Goal: Task Accomplishment & Management: Manage account settings

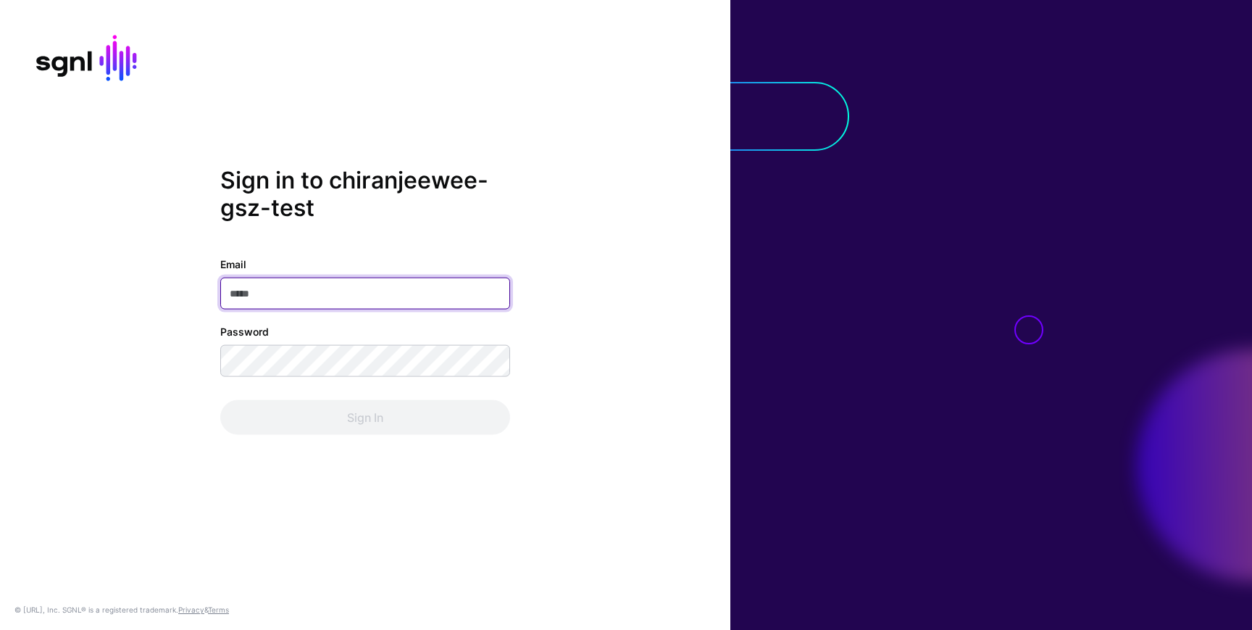
type input "**********"
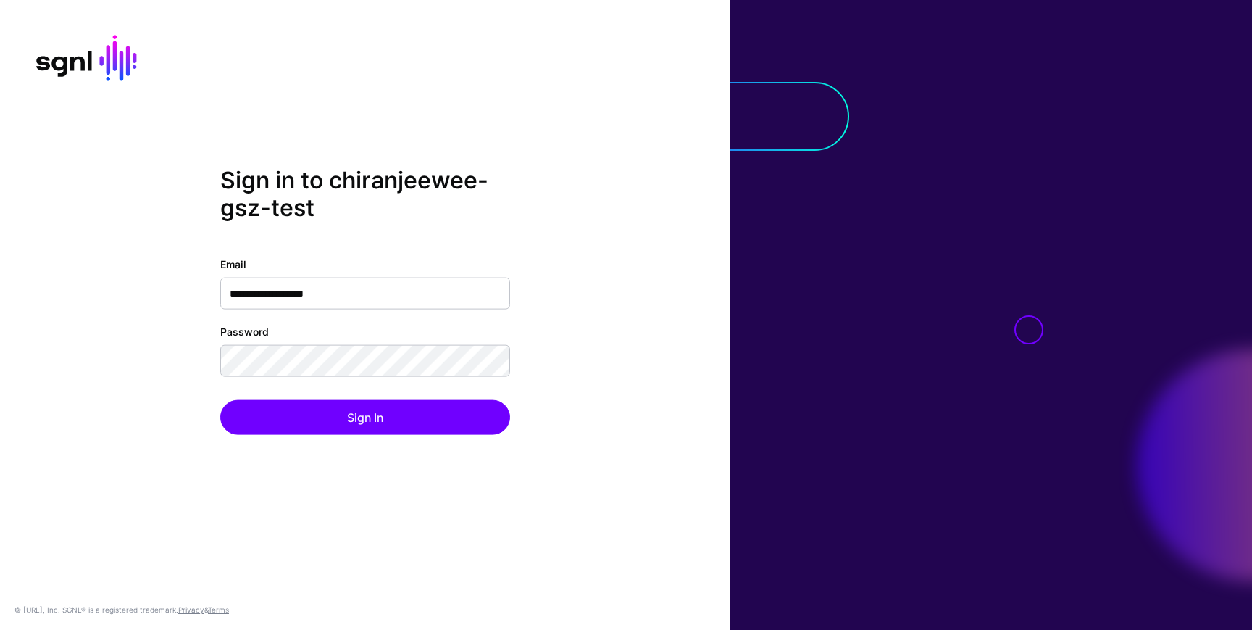
click at [172, 371] on div "**********" at bounding box center [365, 315] width 730 height 298
click at [280, 438] on div "**********" at bounding box center [365, 315] width 730 height 298
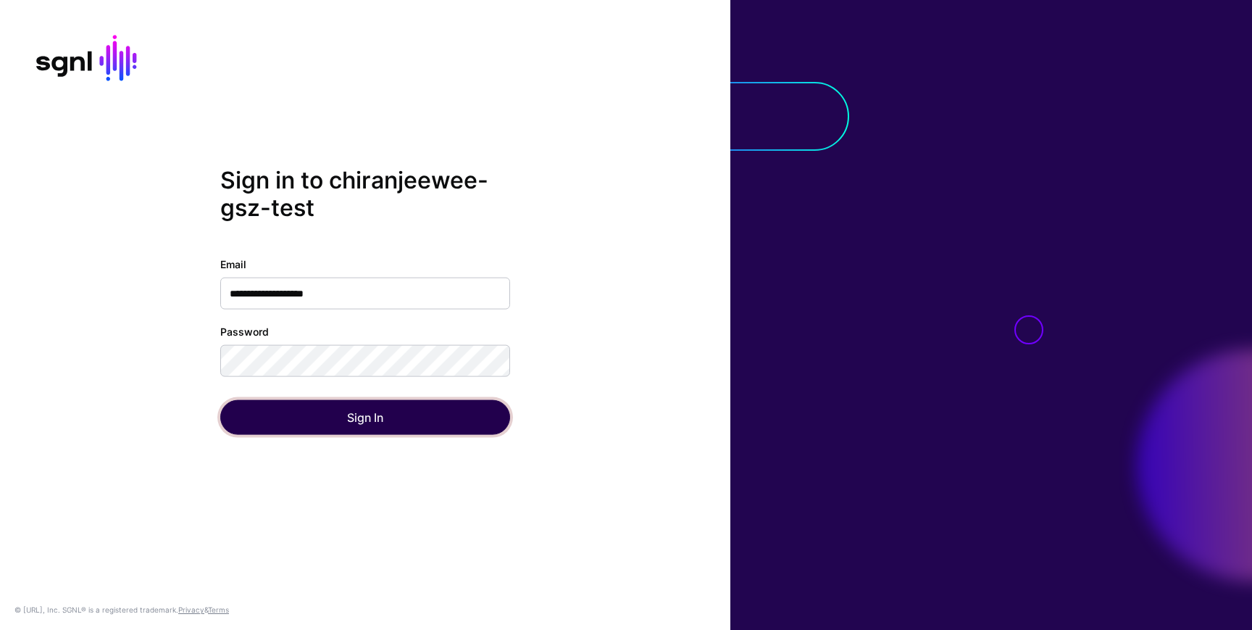
click at [306, 428] on button "Sign In" at bounding box center [365, 417] width 290 height 35
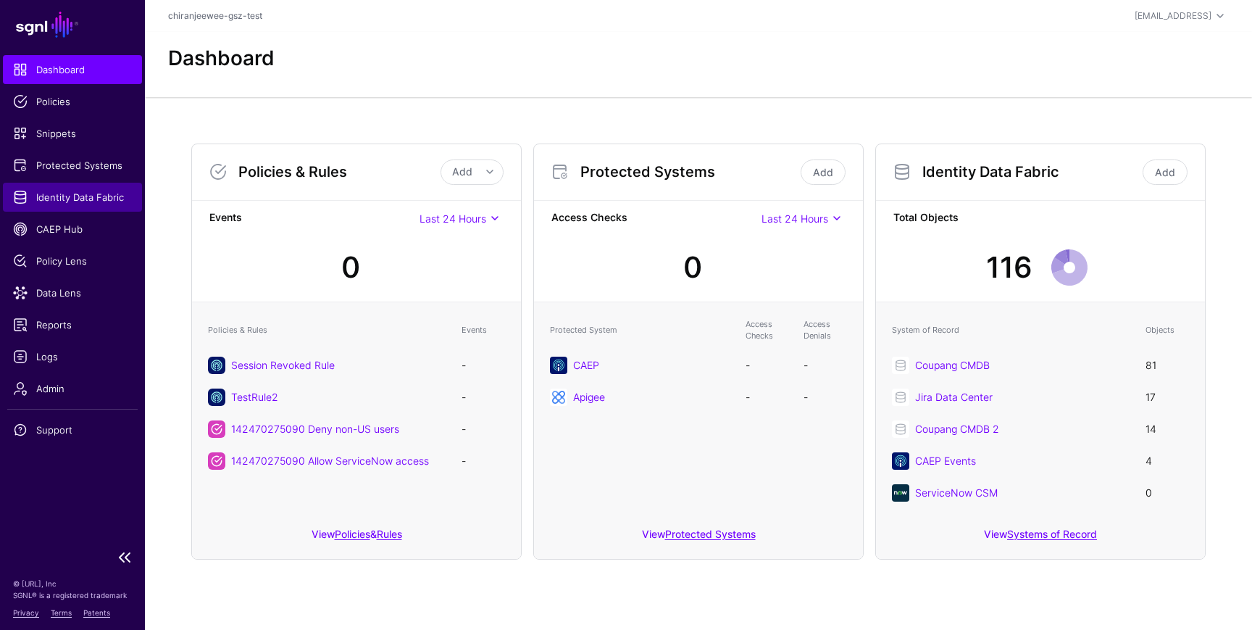
click at [70, 198] on span "Identity Data Fabric" at bounding box center [72, 197] width 119 height 14
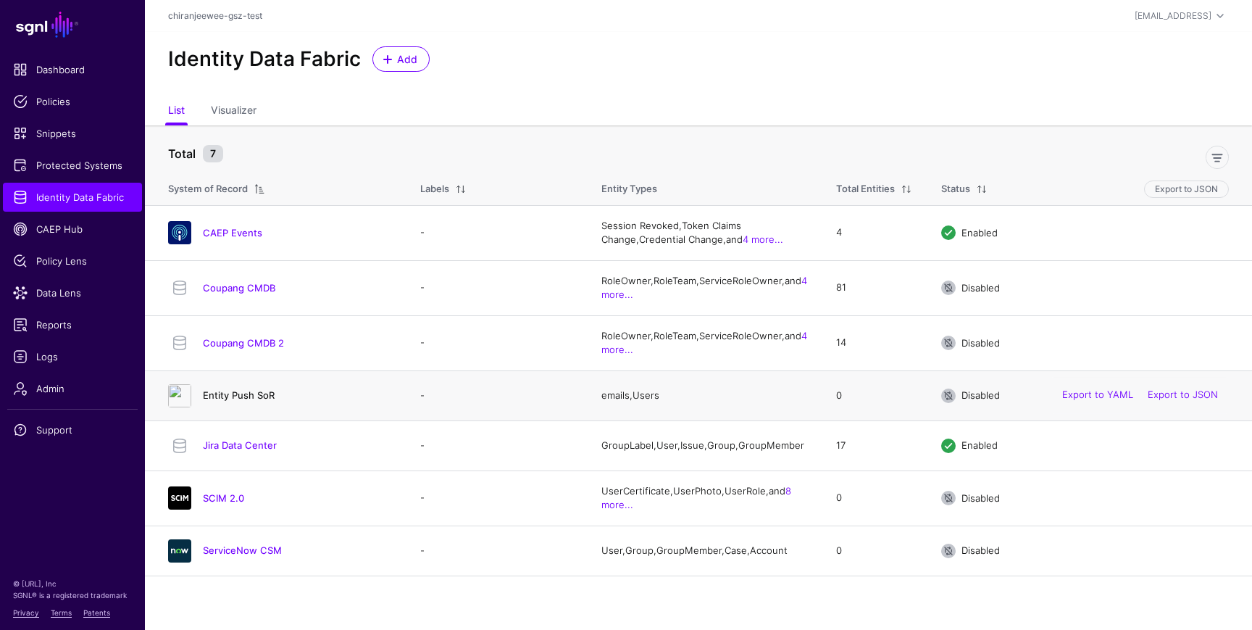
click at [259, 393] on link "Entity Push SoR" at bounding box center [239, 395] width 72 height 12
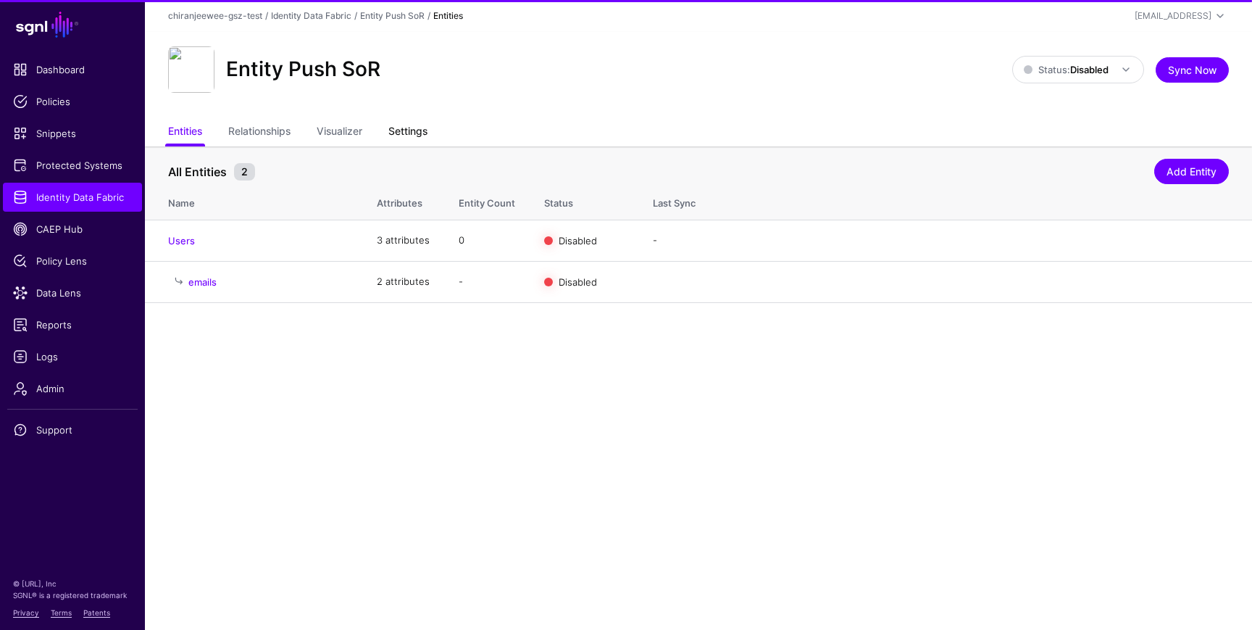
click at [420, 127] on link "Settings" at bounding box center [407, 133] width 39 height 28
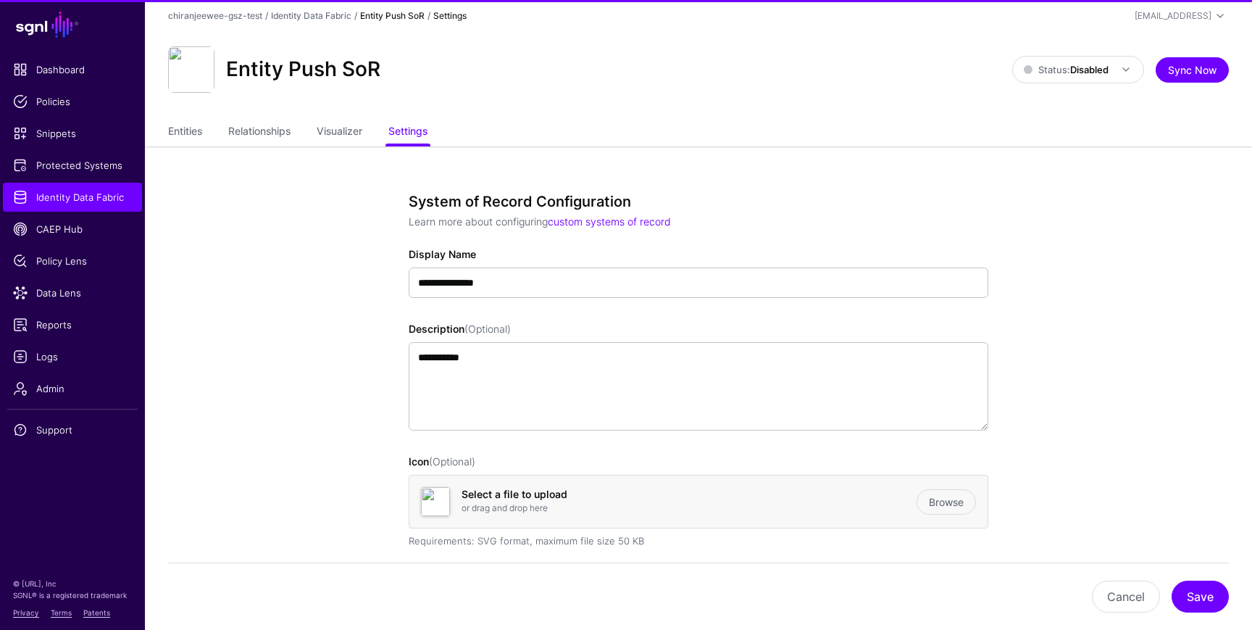
scroll to position [910, 0]
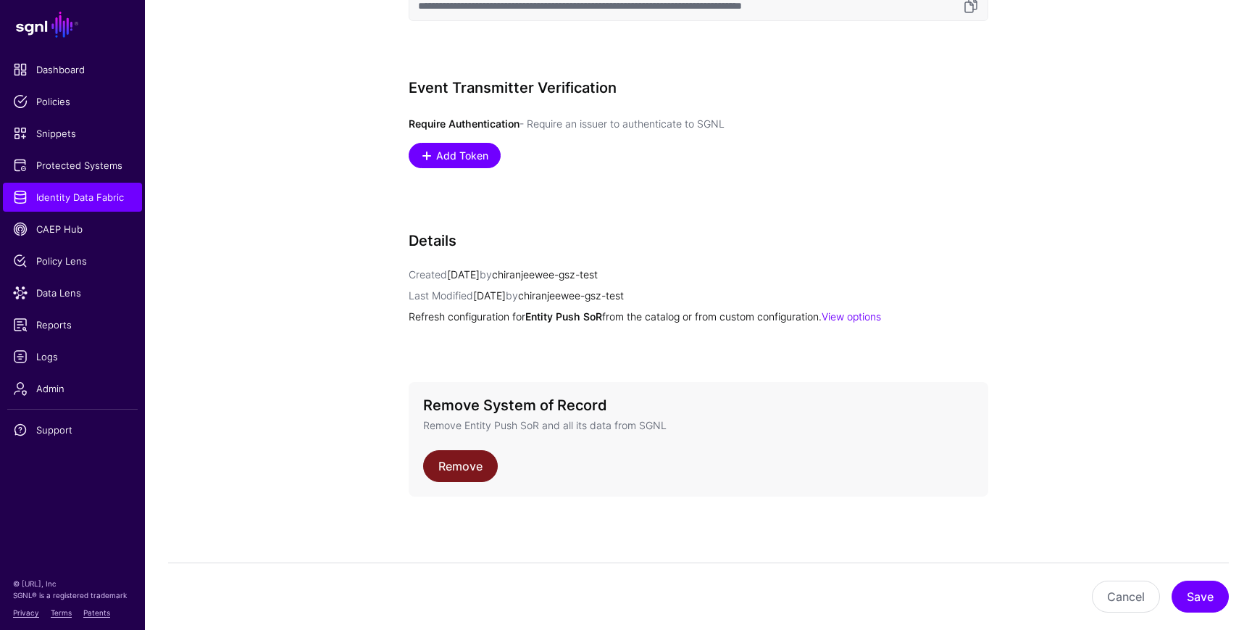
click at [461, 470] on link "Remove" at bounding box center [460, 466] width 75 height 32
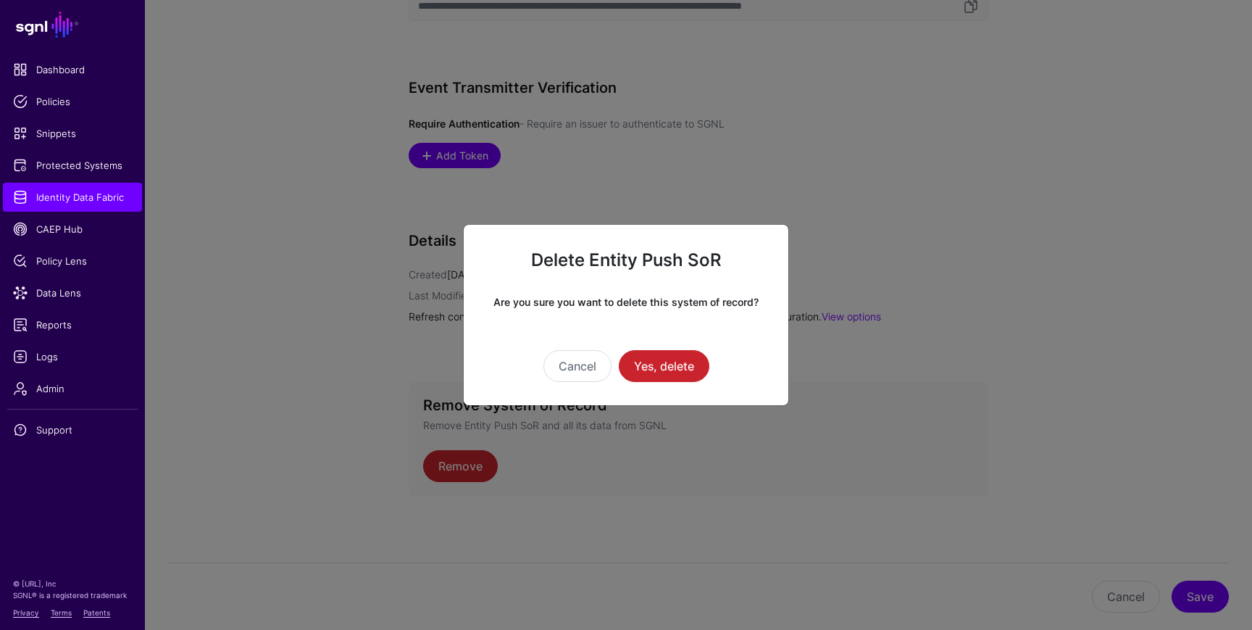
click at [660, 349] on div "Cancel Yes, delete" at bounding box center [626, 345] width 278 height 72
click at [658, 357] on button "Yes, delete" at bounding box center [664, 366] width 91 height 32
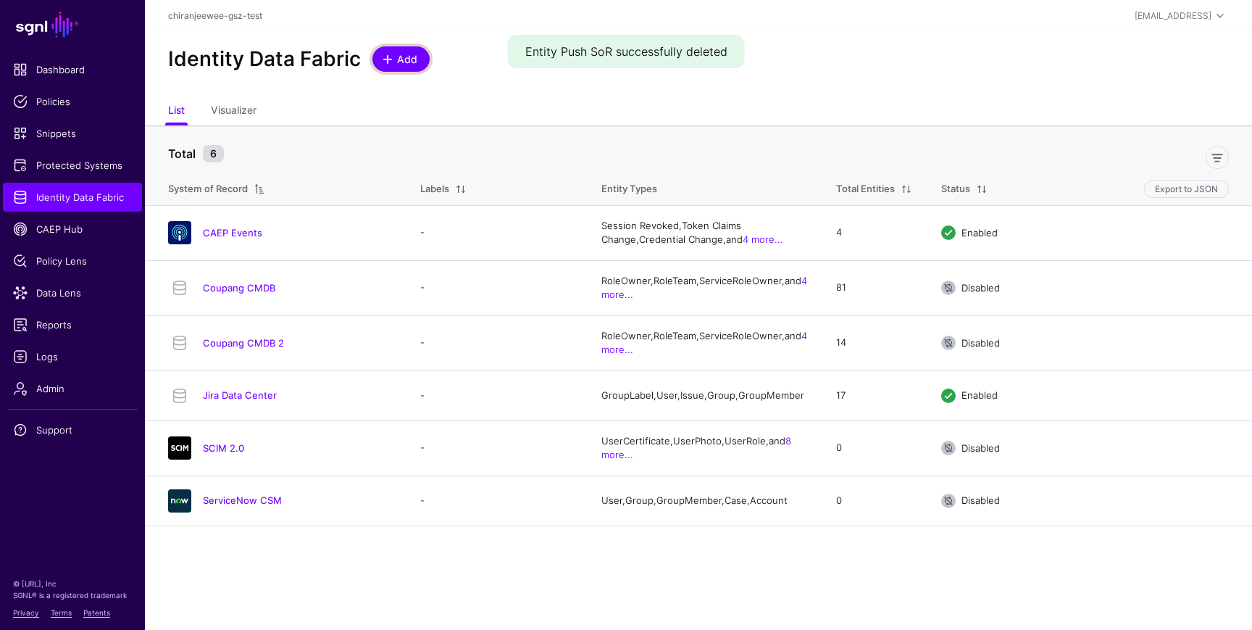
click at [392, 60] on span at bounding box center [389, 60] width 12 height 12
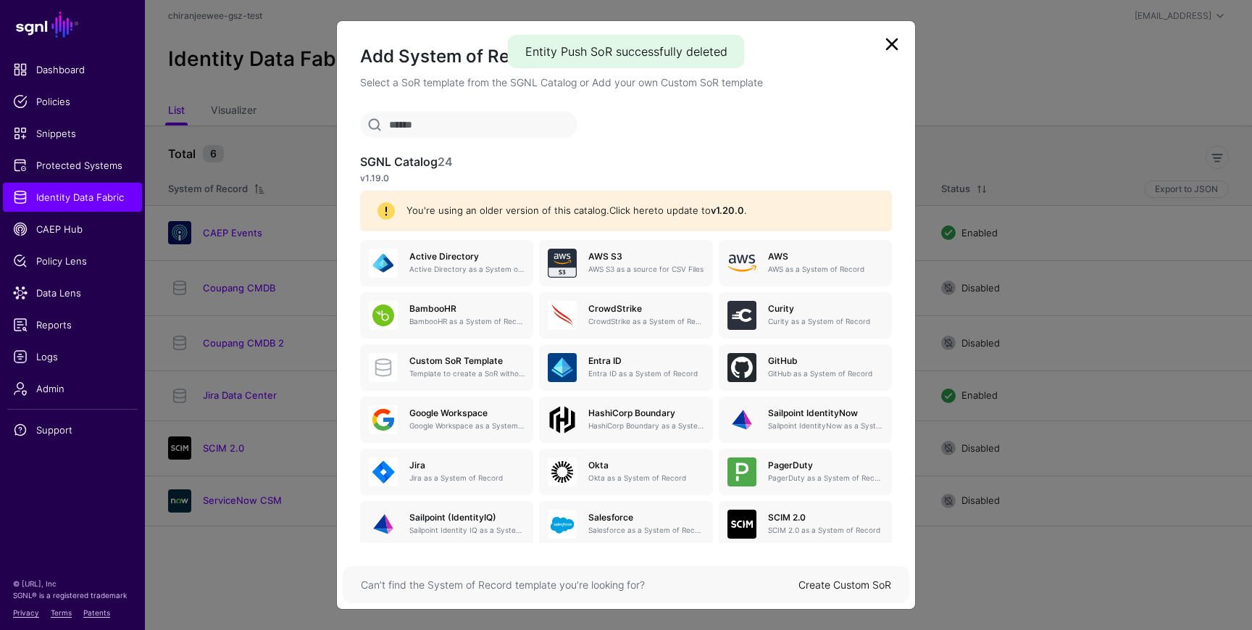
click at [628, 209] on link "Click here" at bounding box center [631, 210] width 45 height 12
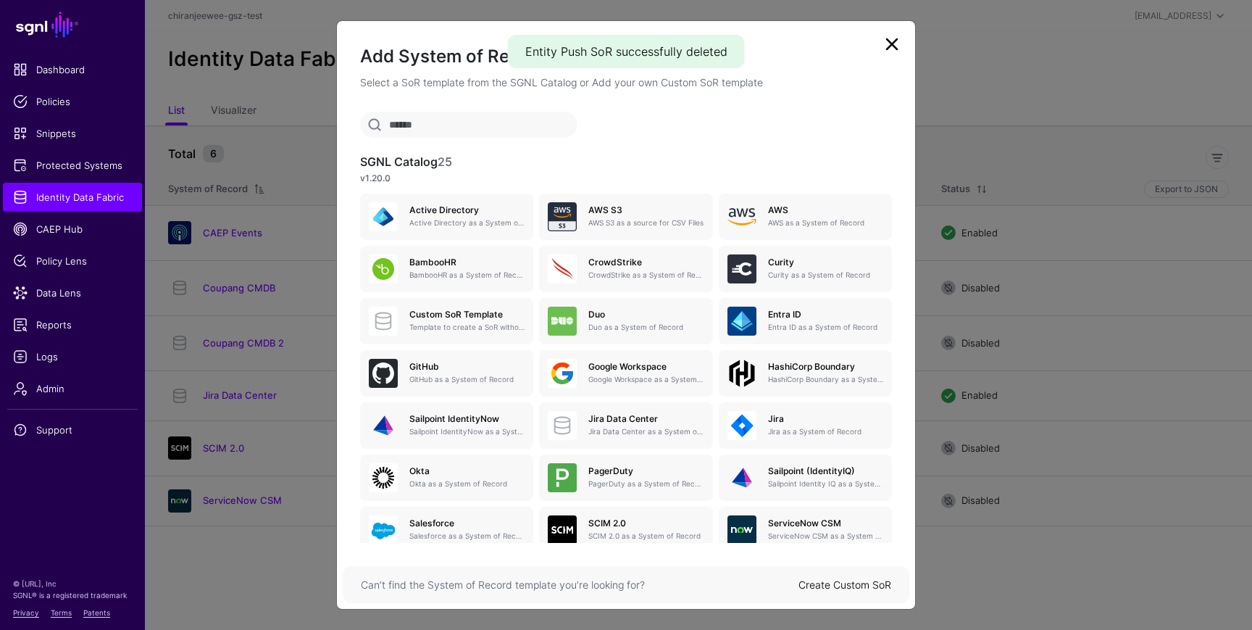
click at [837, 585] on link "Create Custom SoR" at bounding box center [845, 584] width 93 height 12
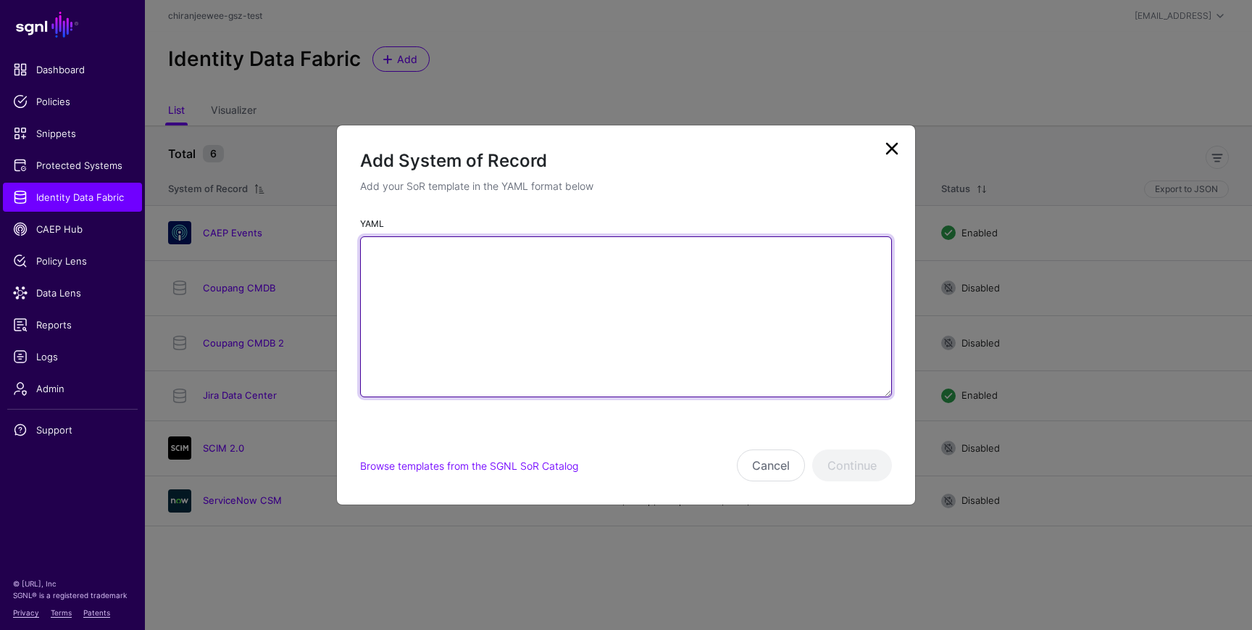
click at [478, 320] on textarea "YAML" at bounding box center [626, 316] width 532 height 161
paste textarea "**********"
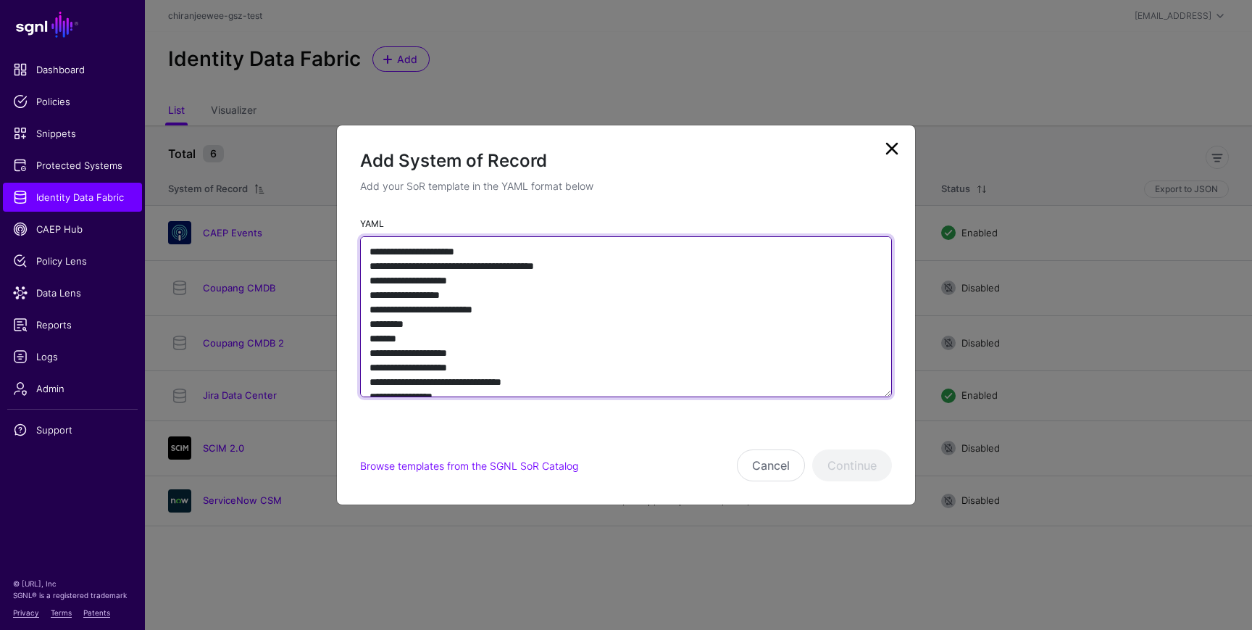
scroll to position [5065, 0]
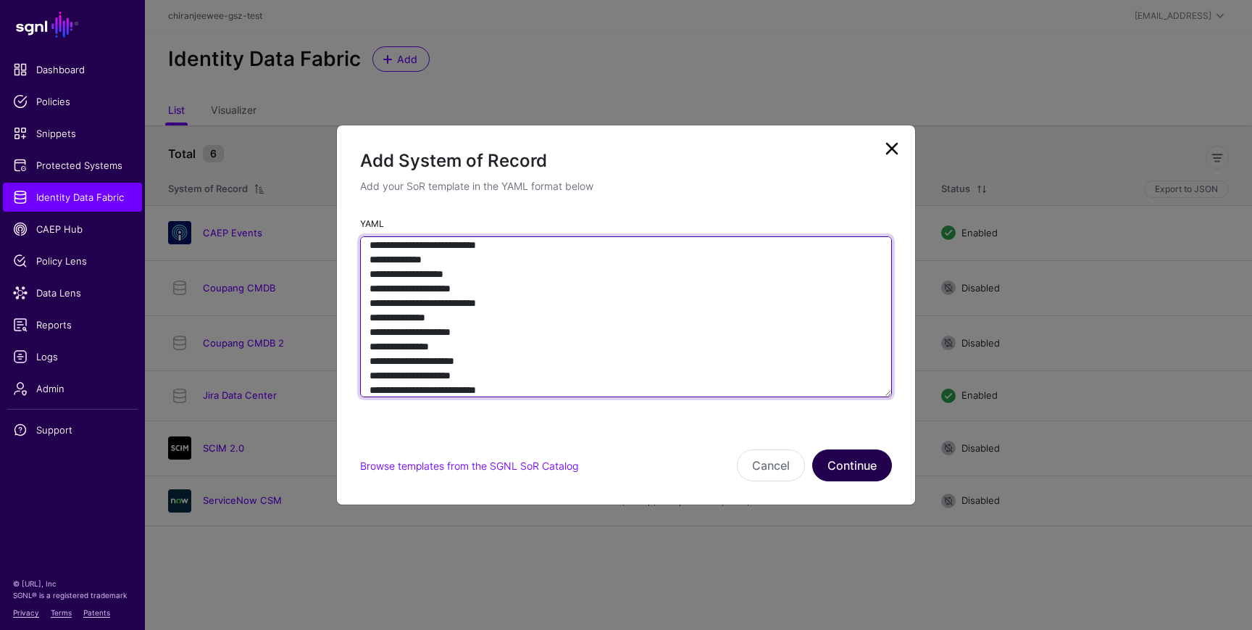
type textarea "**********"
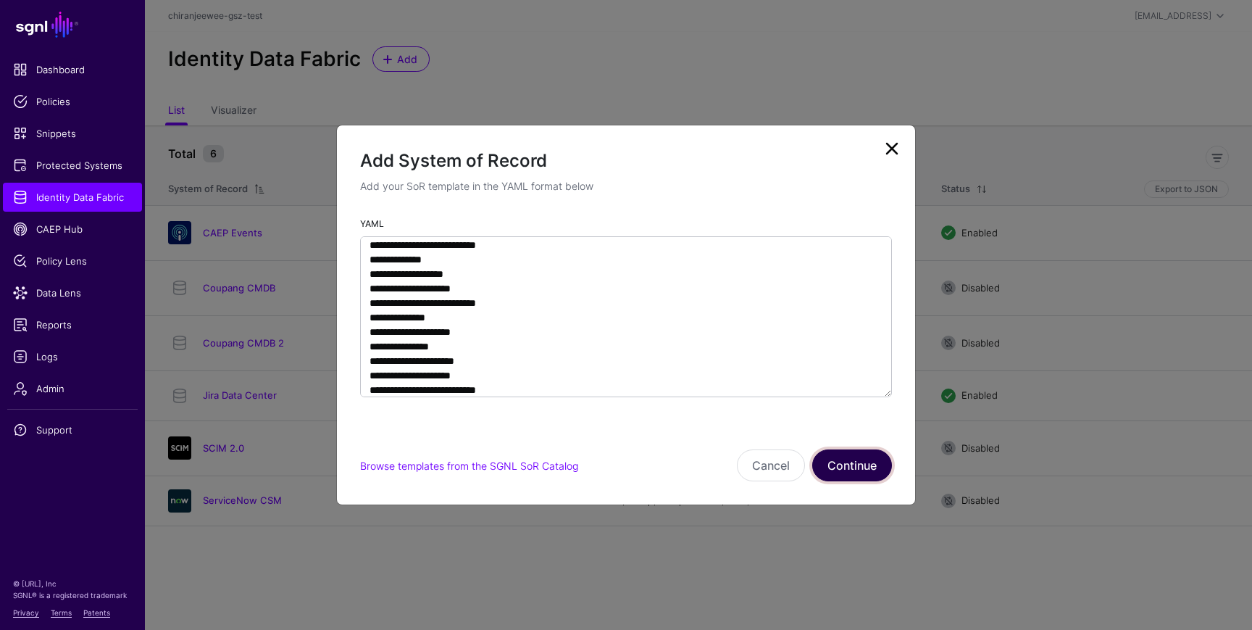
click at [839, 475] on button "Continue" at bounding box center [852, 465] width 80 height 32
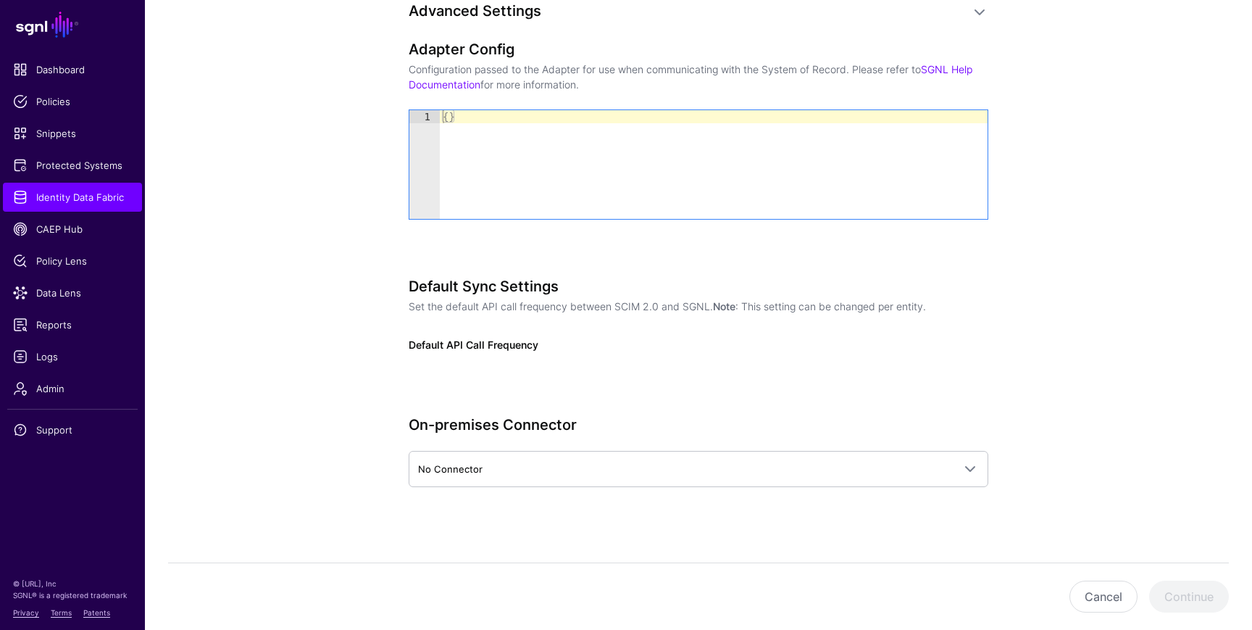
scroll to position [1241, 0]
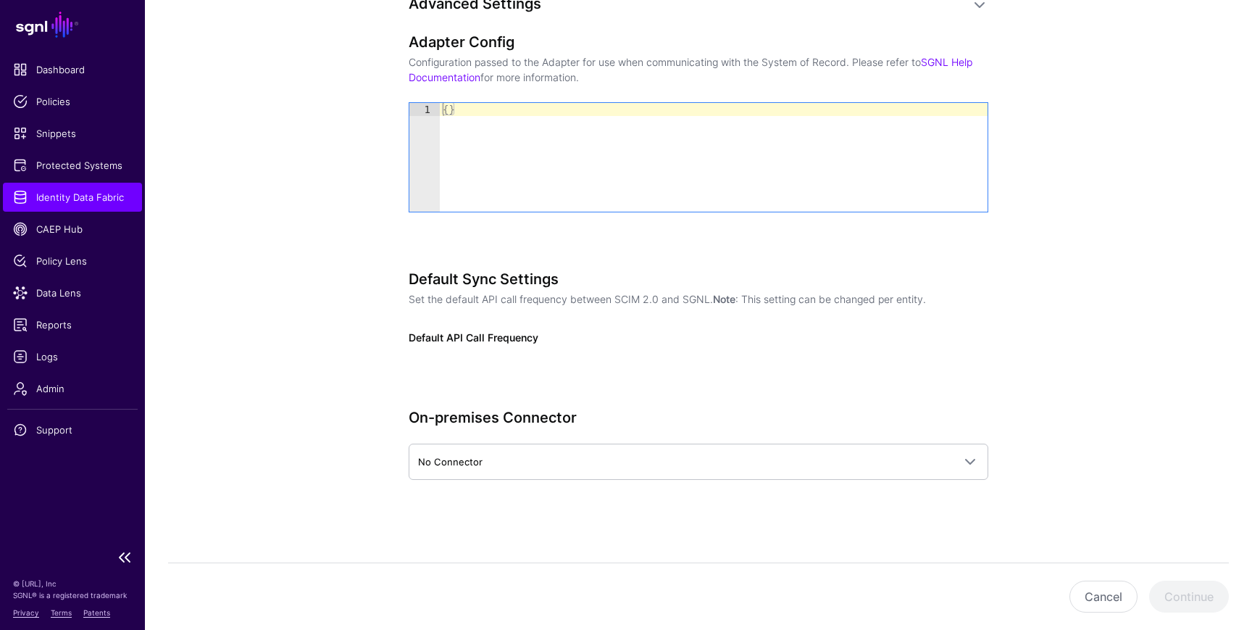
click at [105, 199] on span "Identity Data Fabric" at bounding box center [72, 197] width 119 height 14
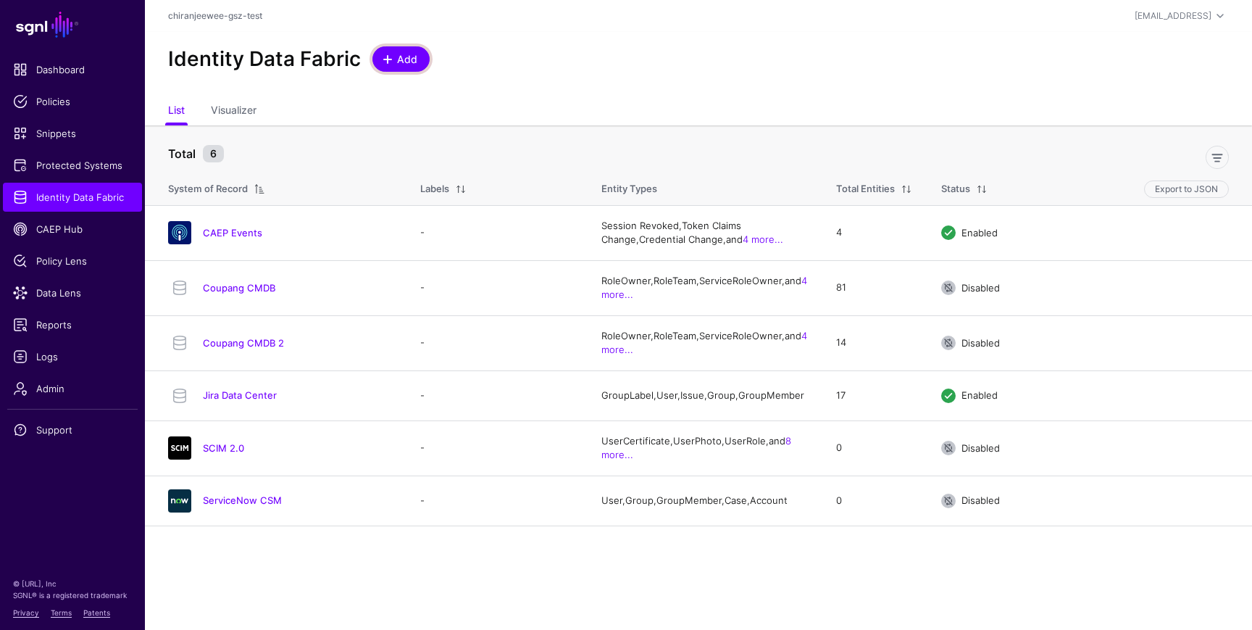
click at [414, 57] on span "Add" at bounding box center [408, 58] width 24 height 15
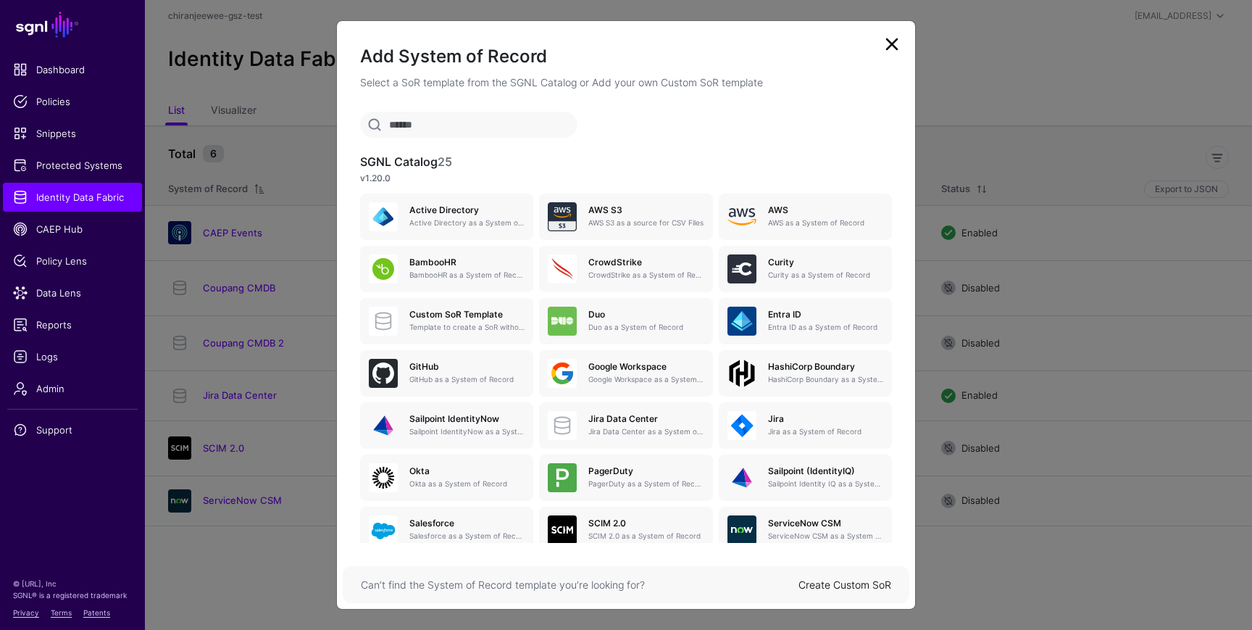
click at [846, 578] on link "Create Custom SoR" at bounding box center [845, 584] width 93 height 12
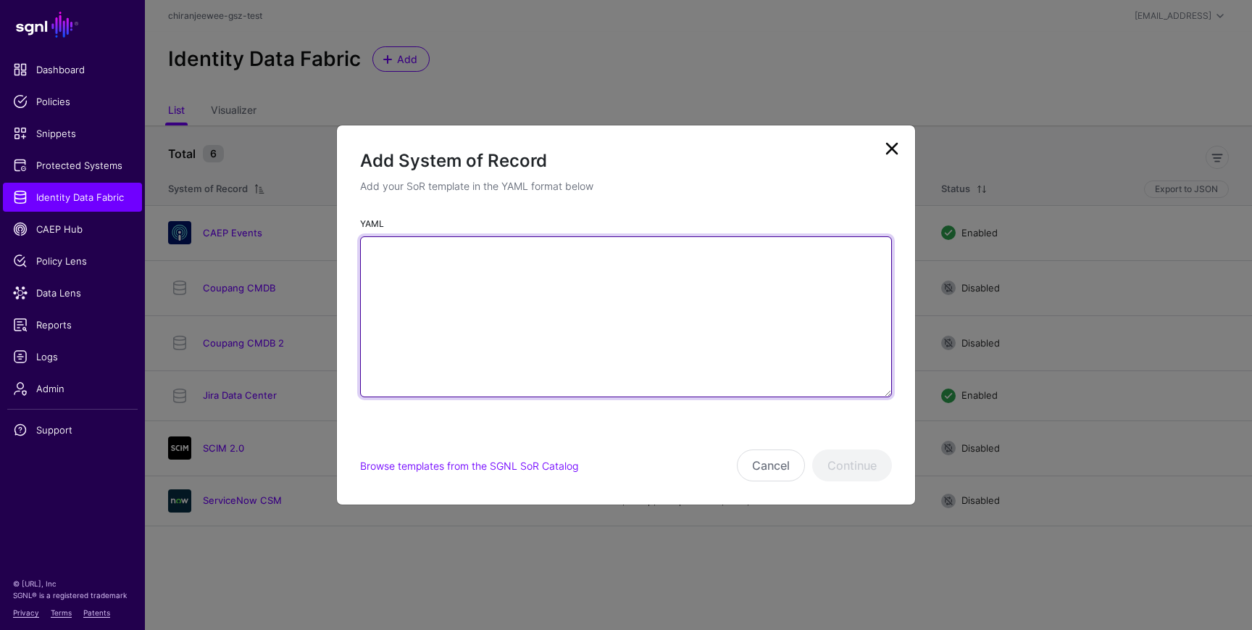
click at [541, 301] on textarea "YAML" at bounding box center [626, 316] width 532 height 161
paste textarea "**********"
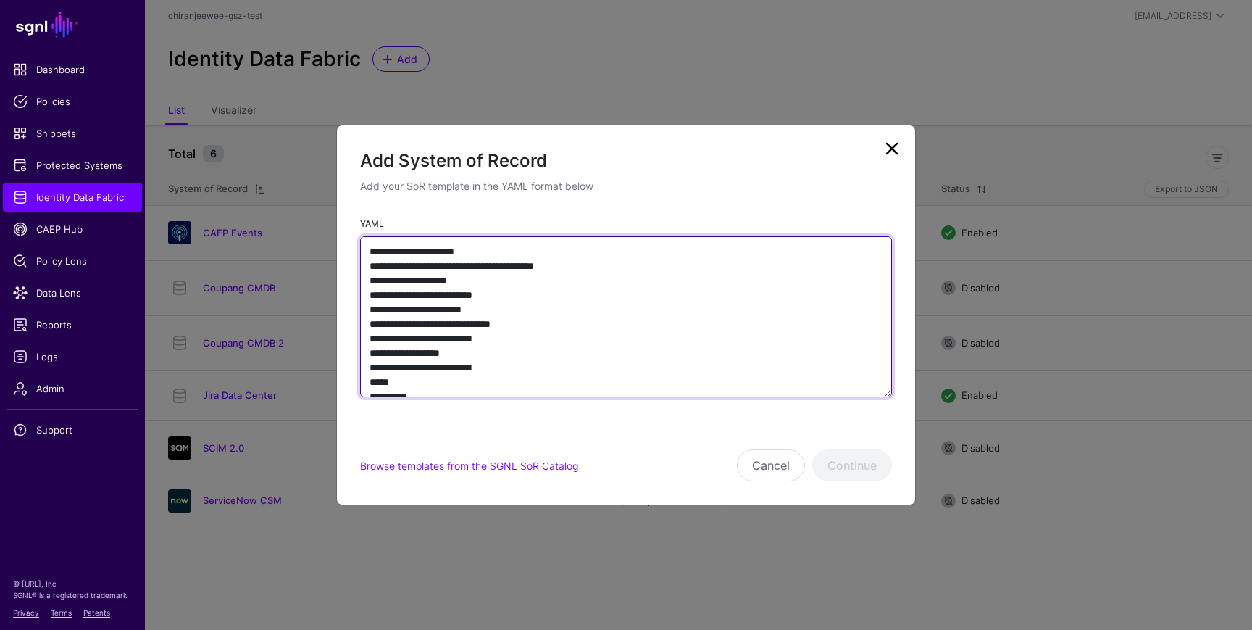
scroll to position [5296, 0]
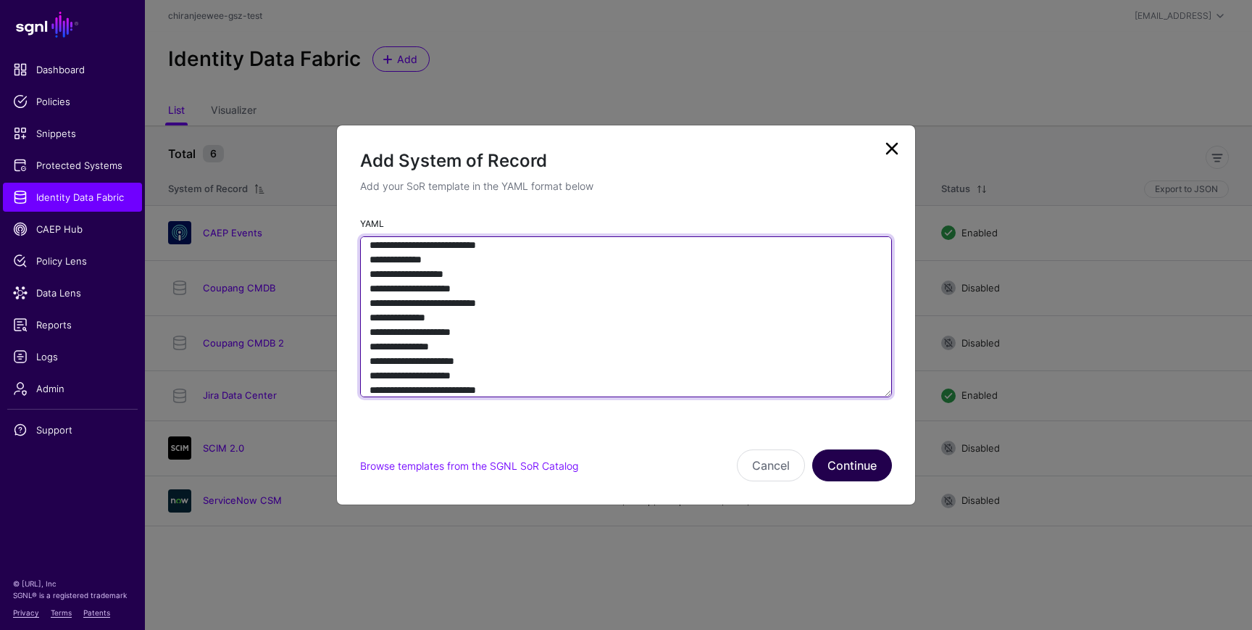
type textarea "**********"
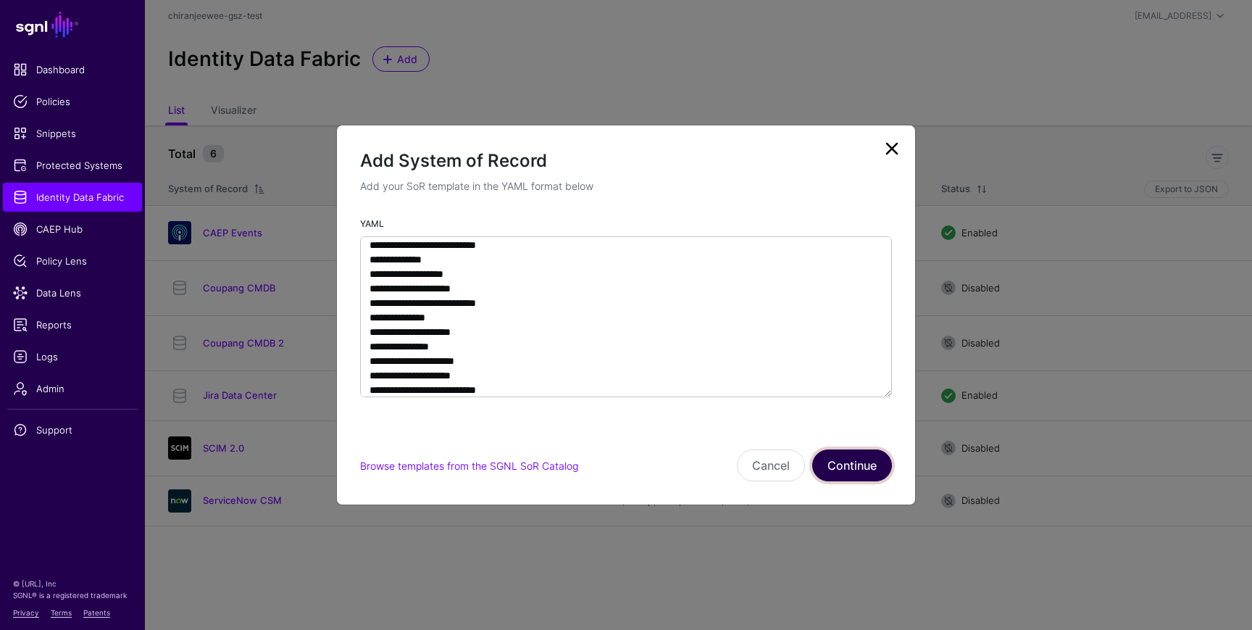
click at [827, 467] on button "Continue" at bounding box center [852, 465] width 80 height 32
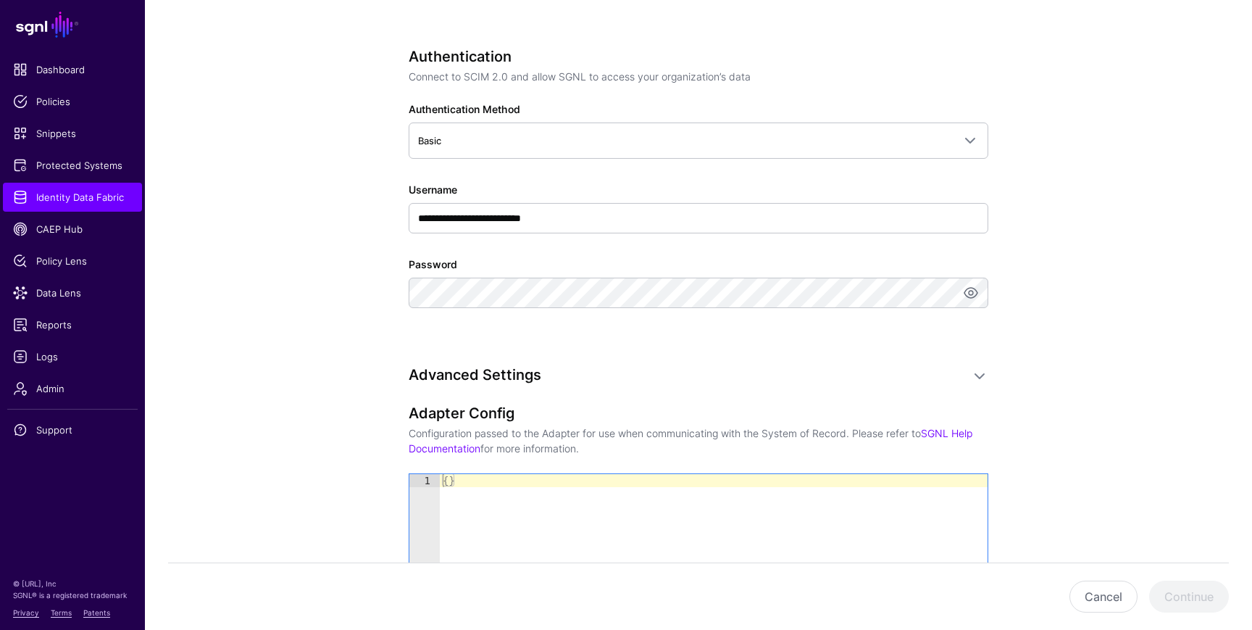
scroll to position [563, 0]
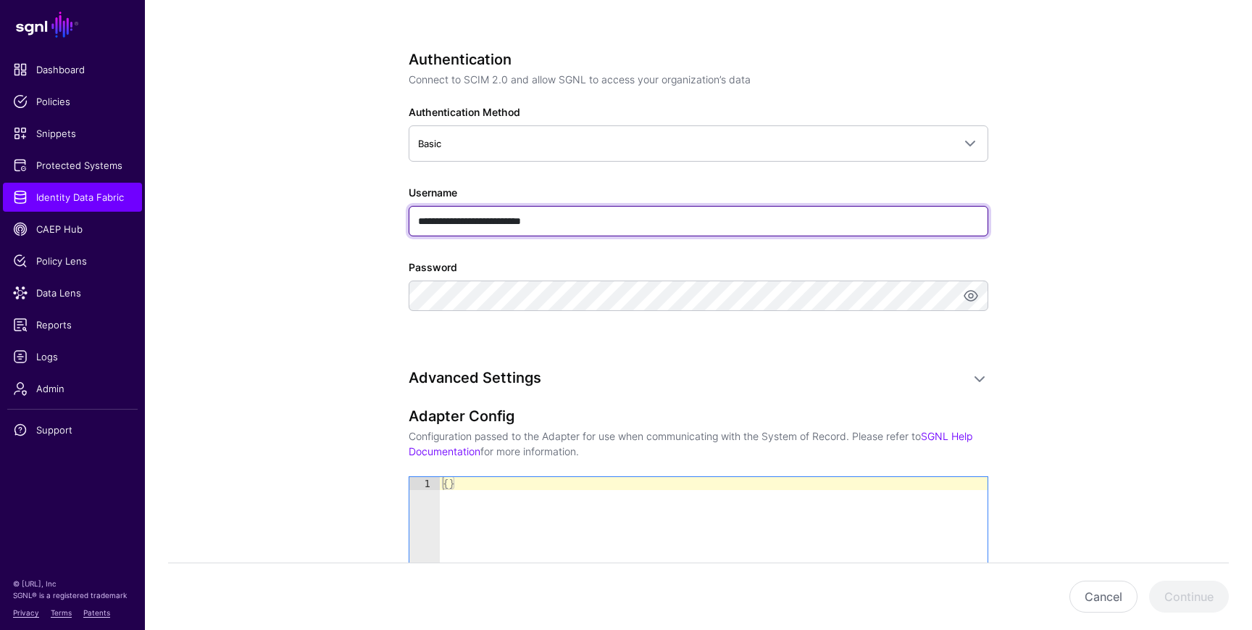
click at [574, 221] on input "**********" at bounding box center [699, 221] width 580 height 30
type input "****"
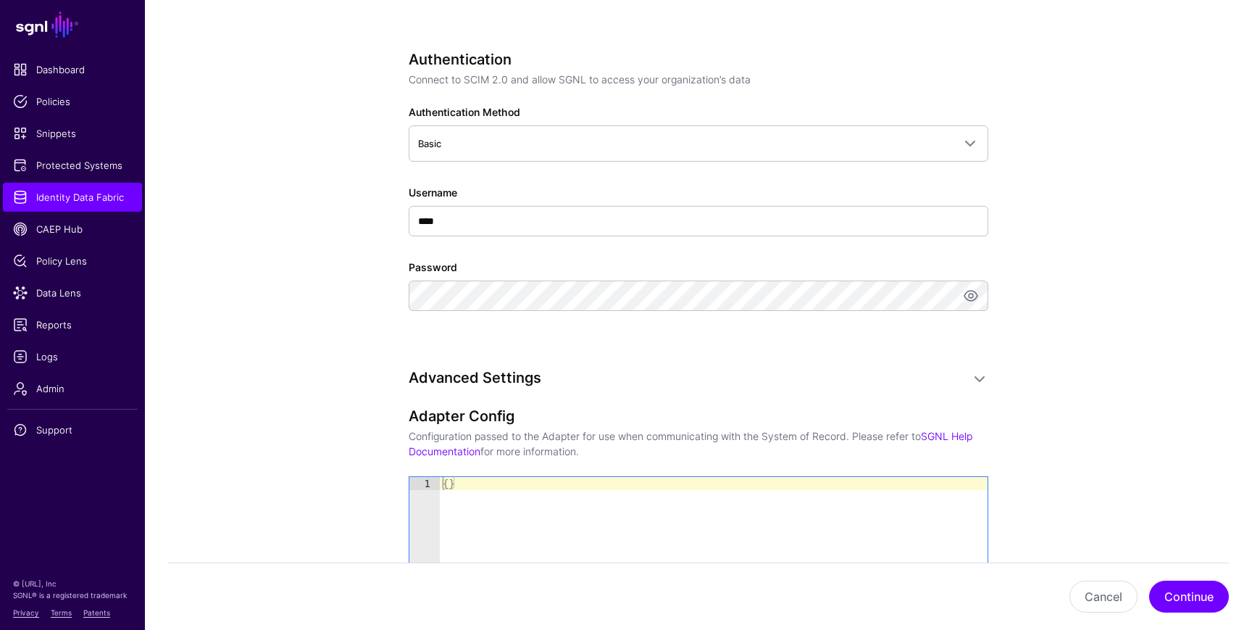
click at [369, 310] on div "**********" at bounding box center [698, 293] width 672 height 1486
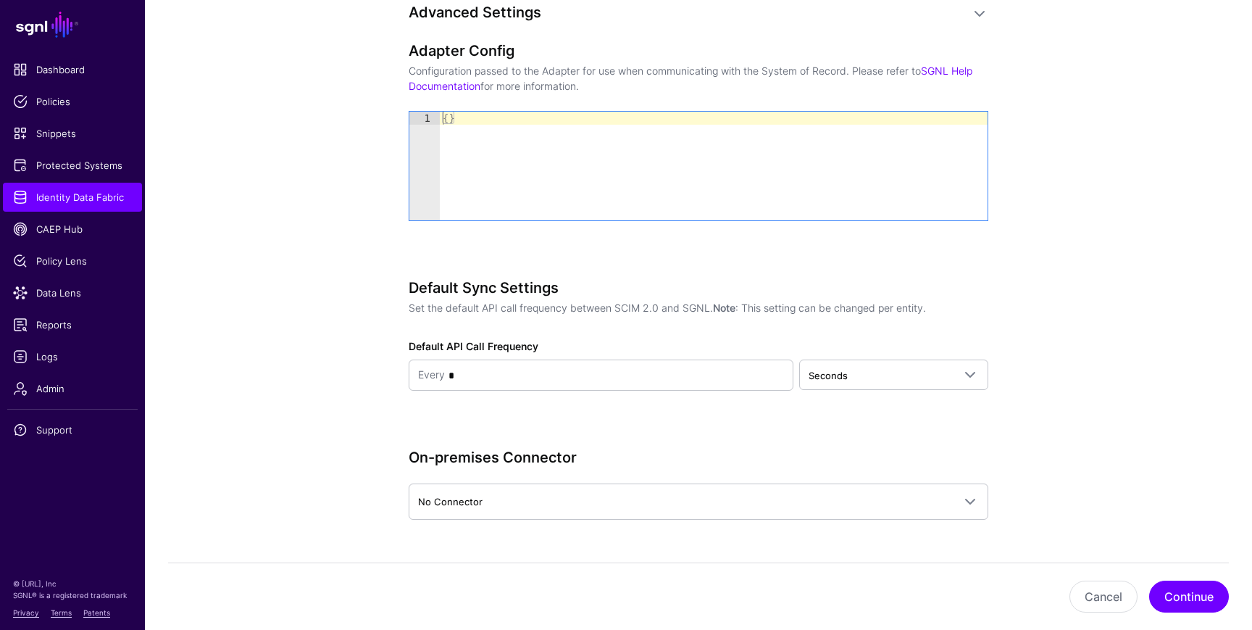
scroll to position [967, 0]
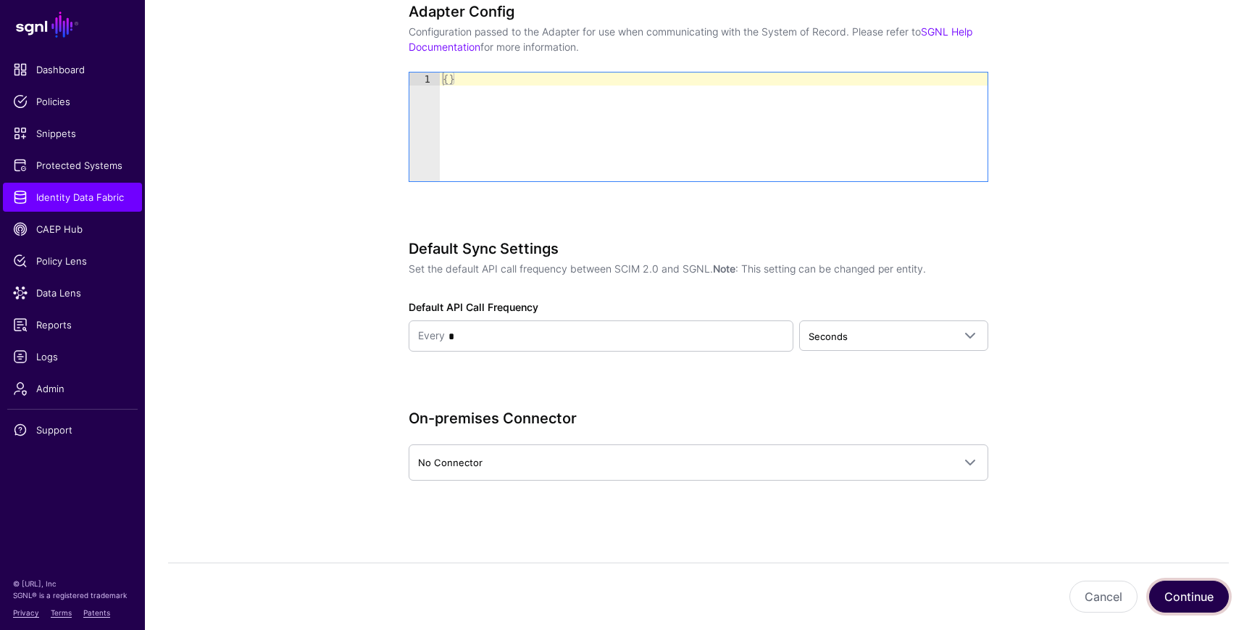
click at [1181, 588] on button "Continue" at bounding box center [1189, 596] width 80 height 32
click at [1167, 605] on button "Continue" at bounding box center [1189, 596] width 80 height 32
click at [91, 199] on span "Identity Data Fabric" at bounding box center [72, 197] width 119 height 14
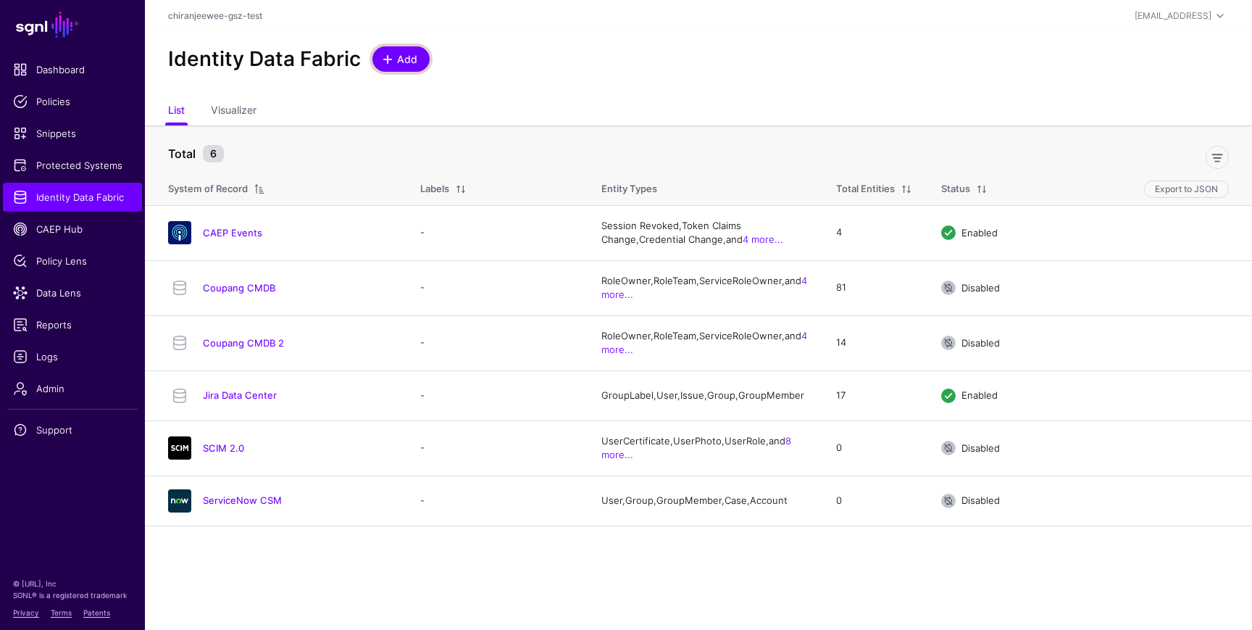
click at [399, 65] on span "Add" at bounding box center [408, 58] width 24 height 15
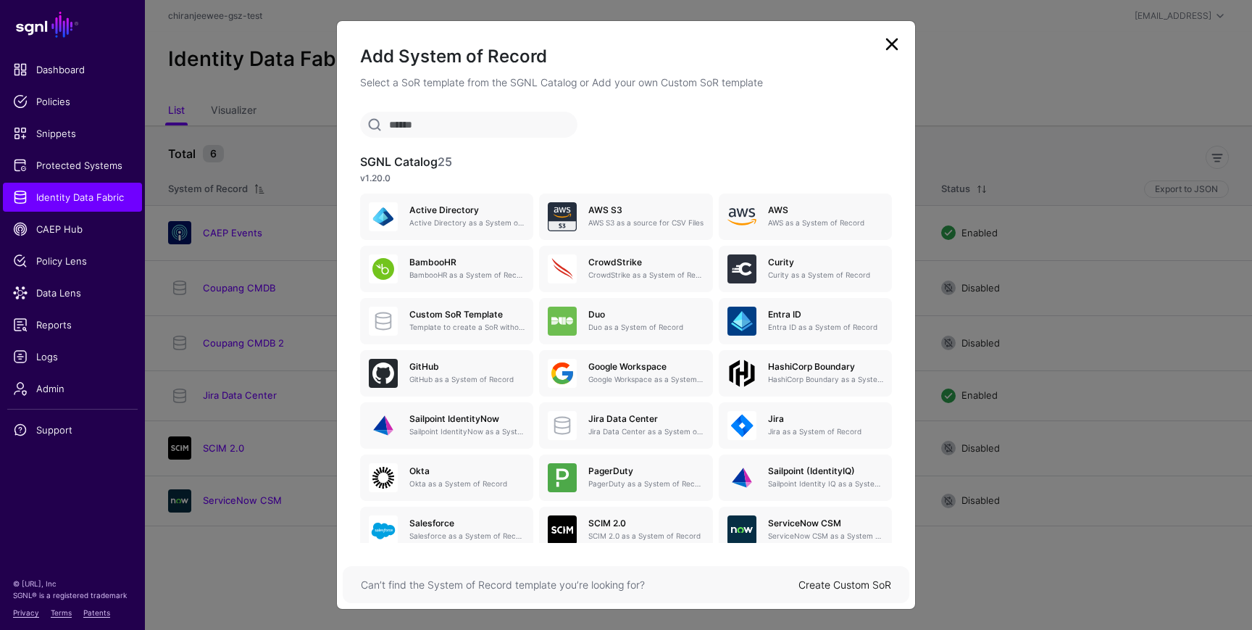
click at [822, 585] on link "Create Custom SoR" at bounding box center [845, 584] width 93 height 12
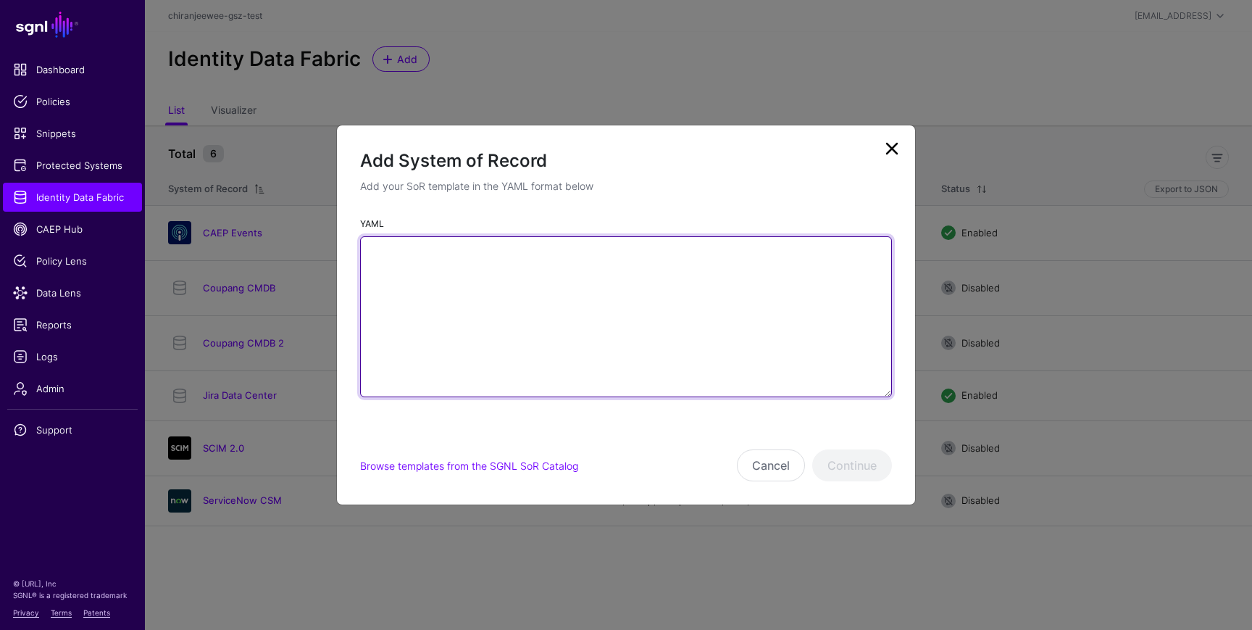
click at [533, 289] on textarea "YAML" at bounding box center [626, 316] width 532 height 161
paste textarea "**********"
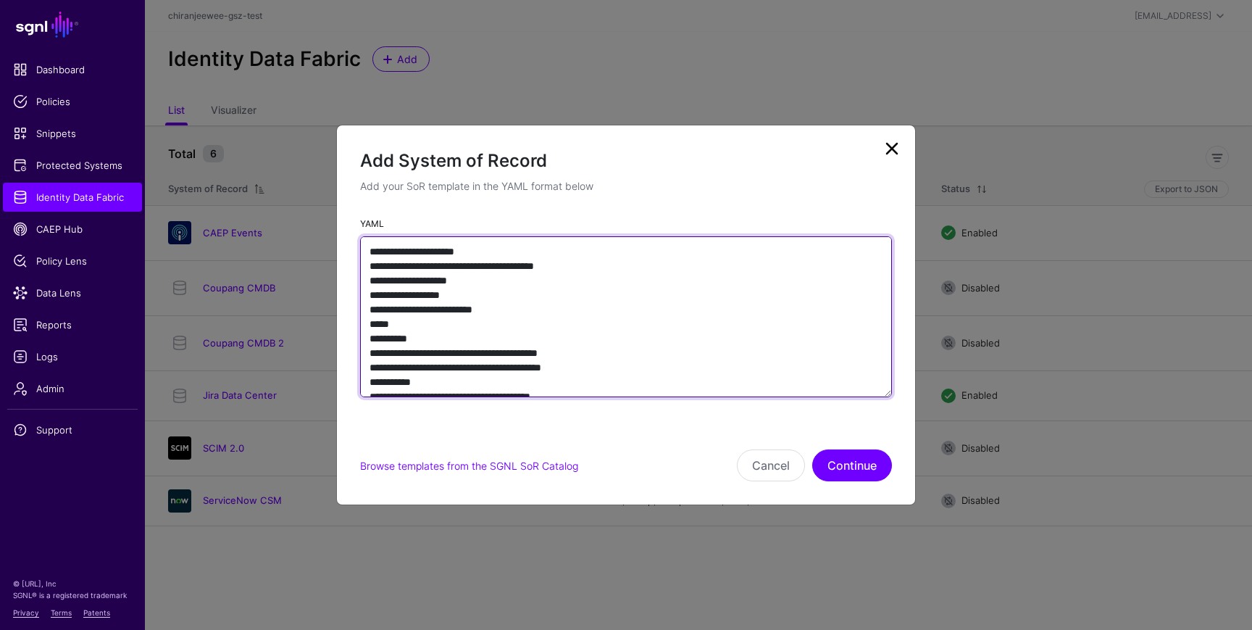
scroll to position [5238, 0]
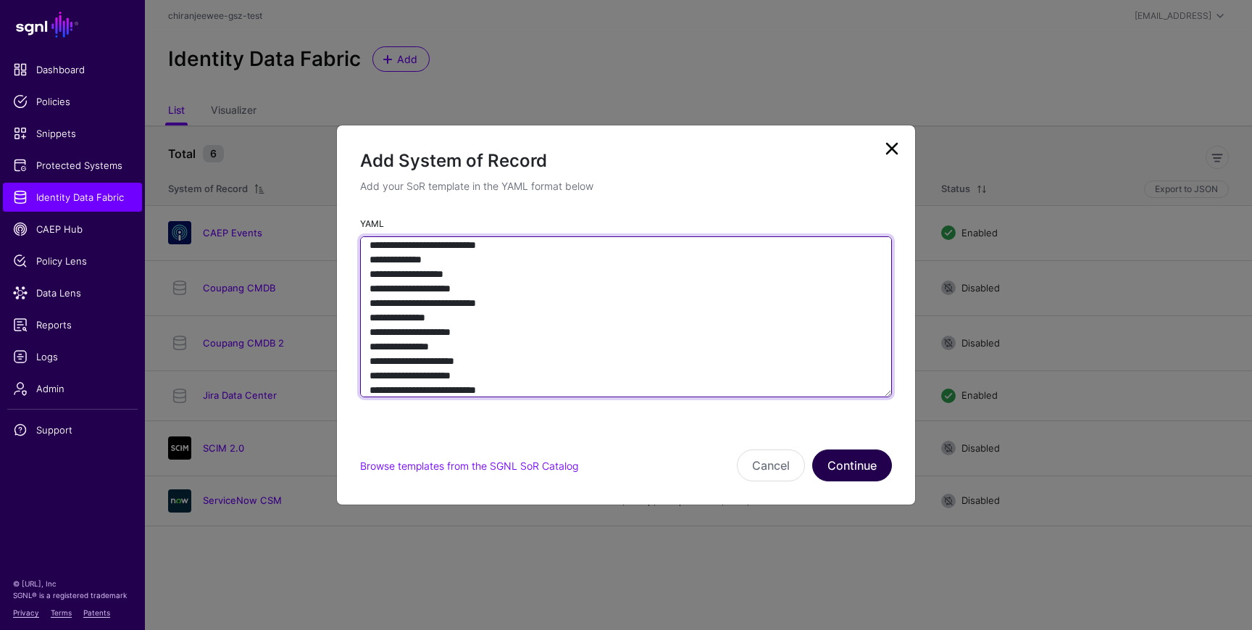
type textarea "**********"
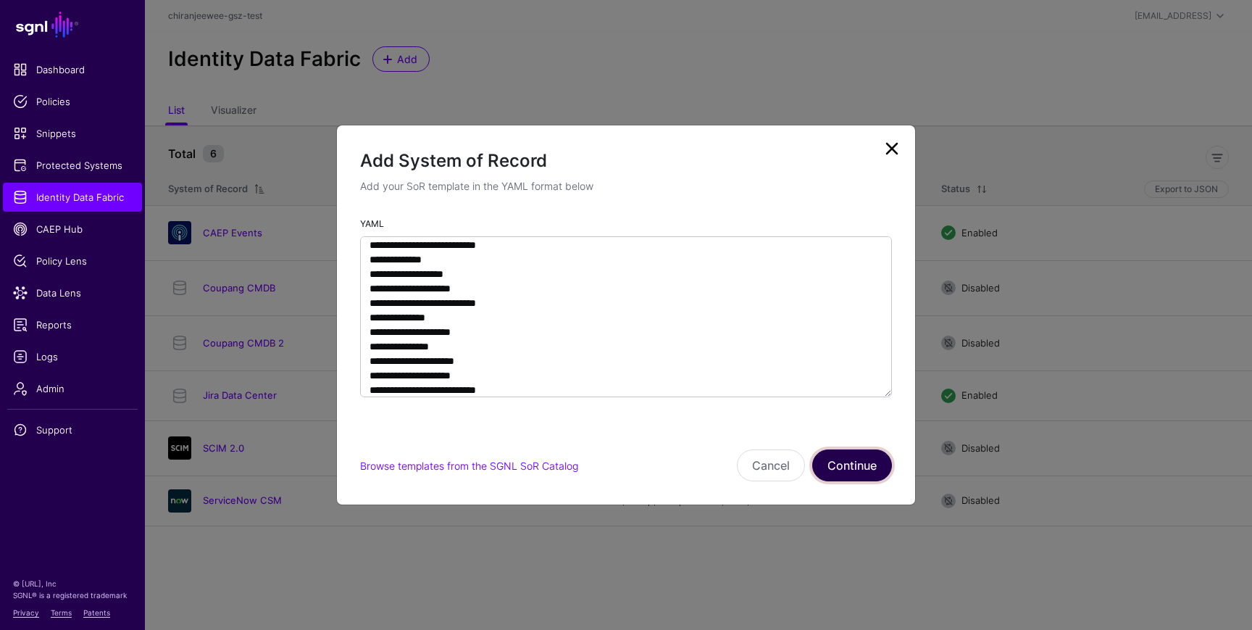
click at [842, 473] on button "Continue" at bounding box center [852, 465] width 80 height 32
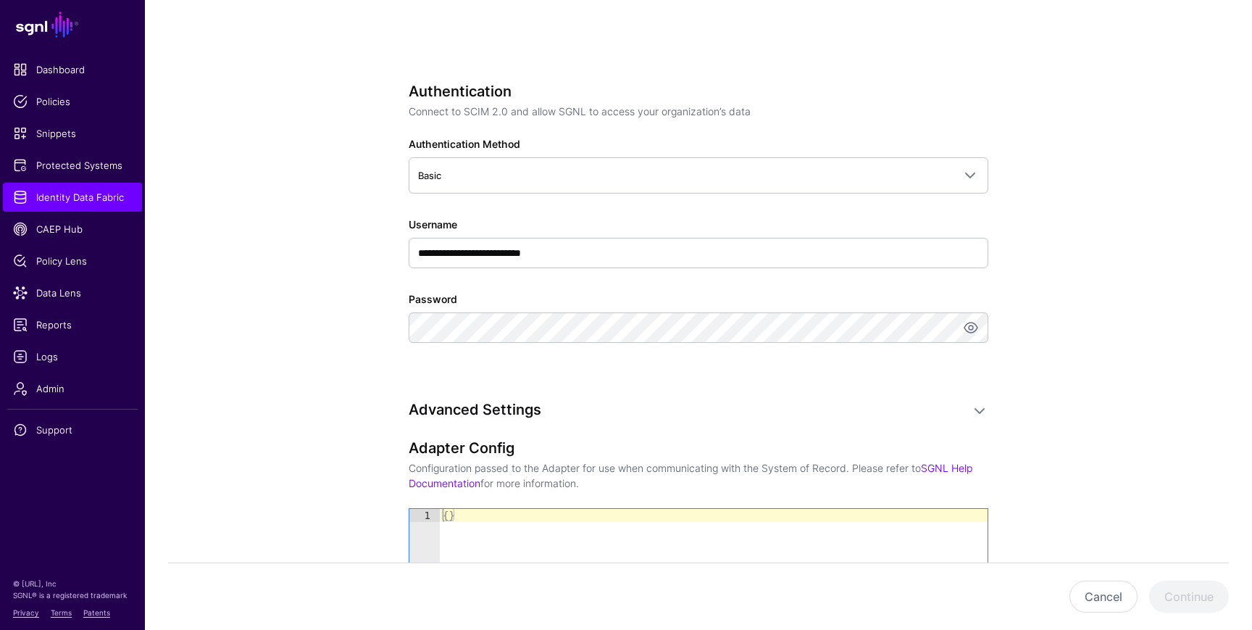
scroll to position [530, 0]
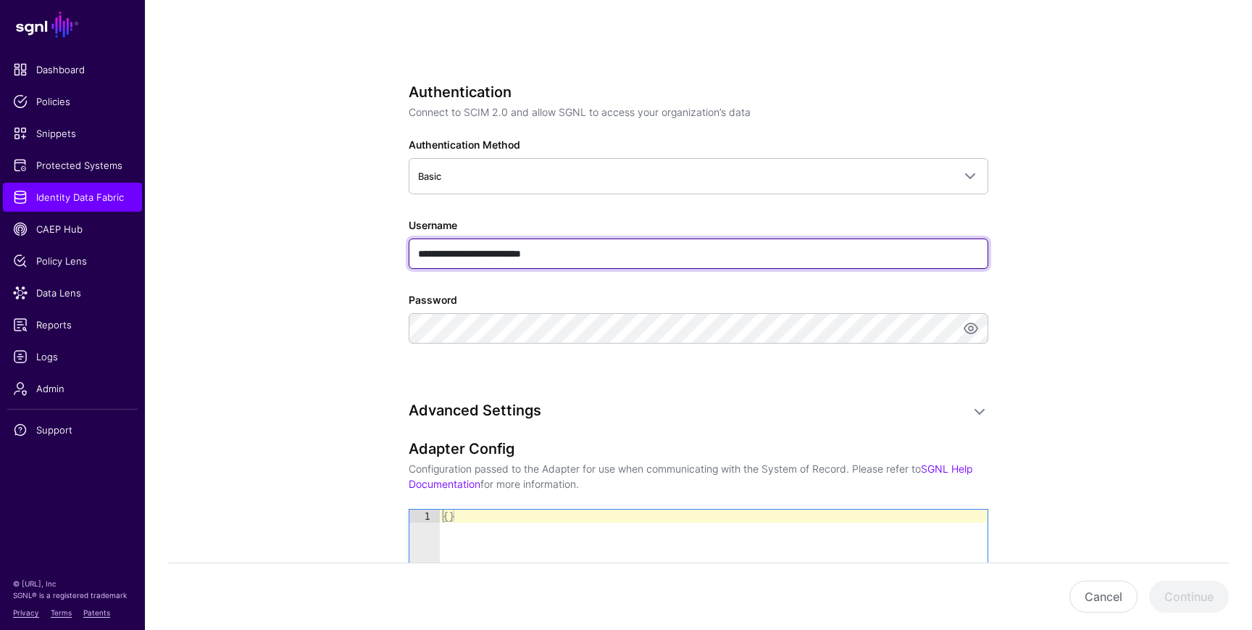
click at [588, 250] on input "**********" at bounding box center [699, 253] width 580 height 30
type input "****"
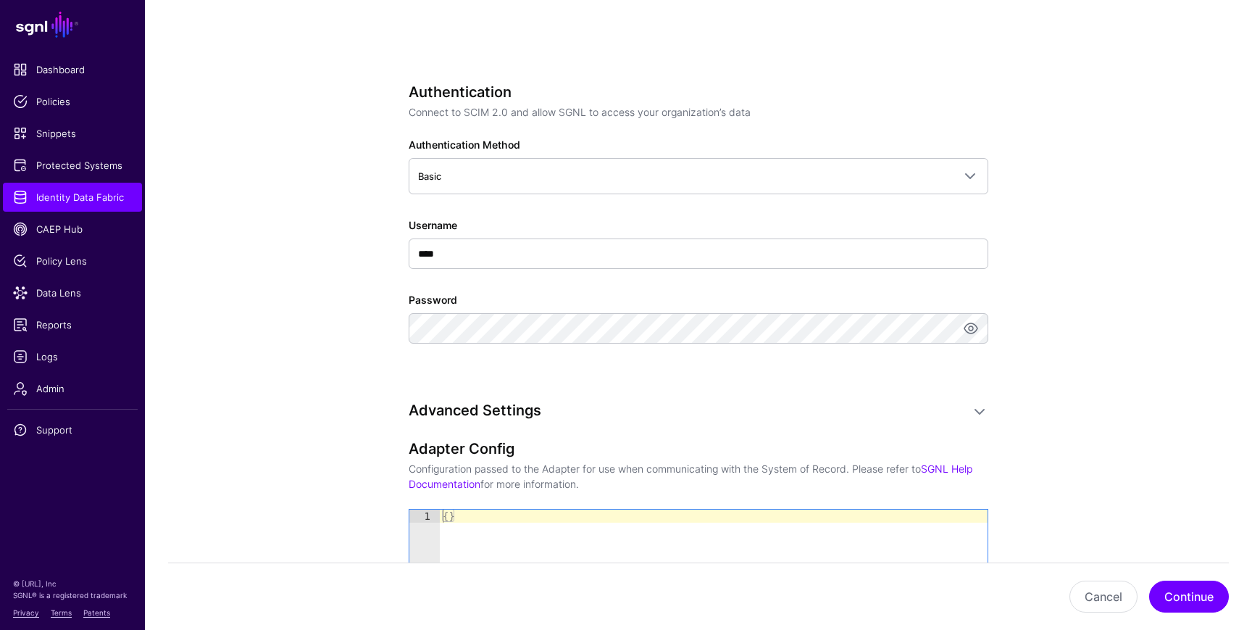
click at [320, 309] on app-datasources-details-form "**********" at bounding box center [698, 310] width 1107 height 1454
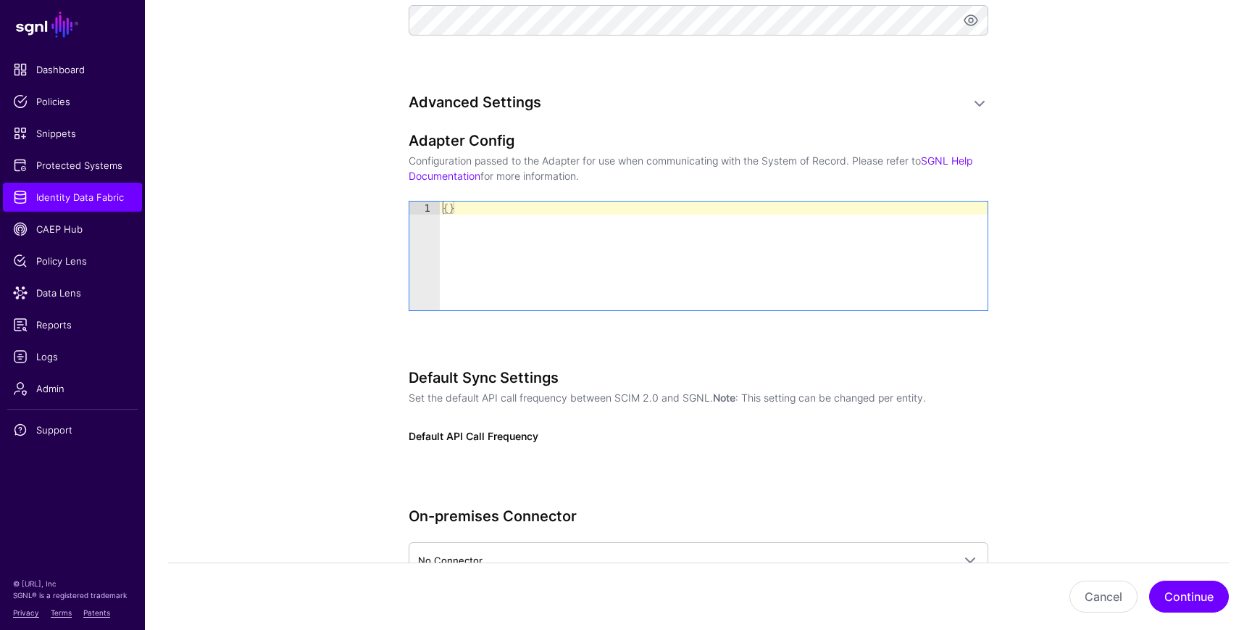
scroll to position [937, 0]
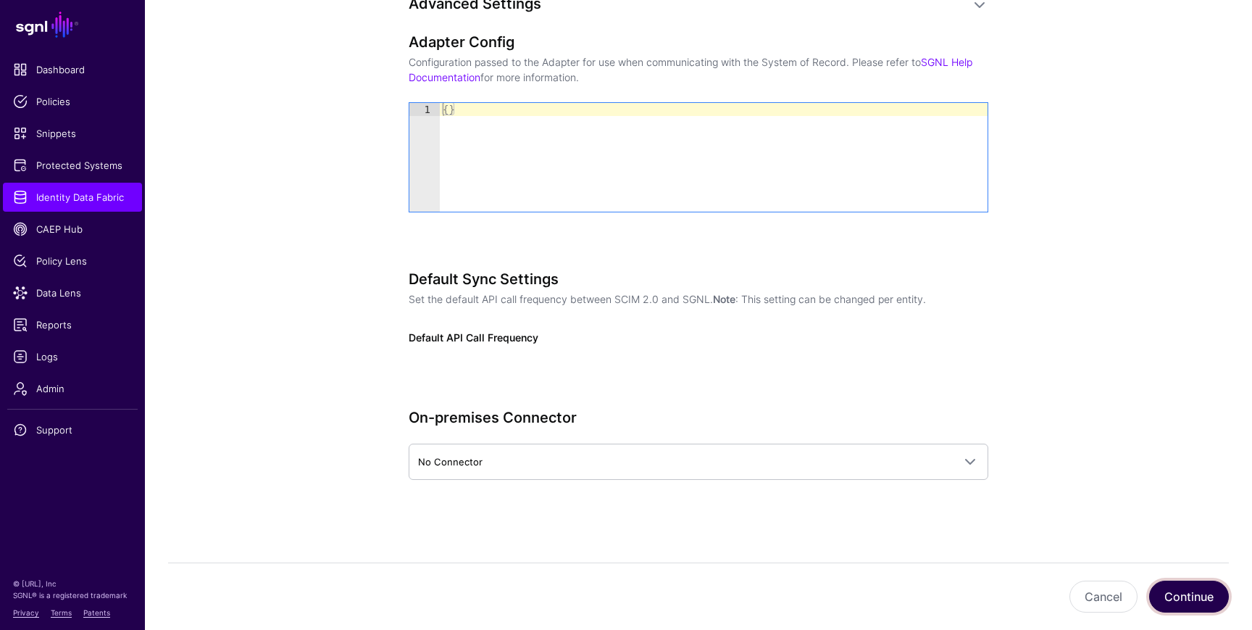
click at [1188, 607] on button "Continue" at bounding box center [1189, 596] width 80 height 32
click at [88, 204] on link "Identity Data Fabric" at bounding box center [72, 197] width 139 height 29
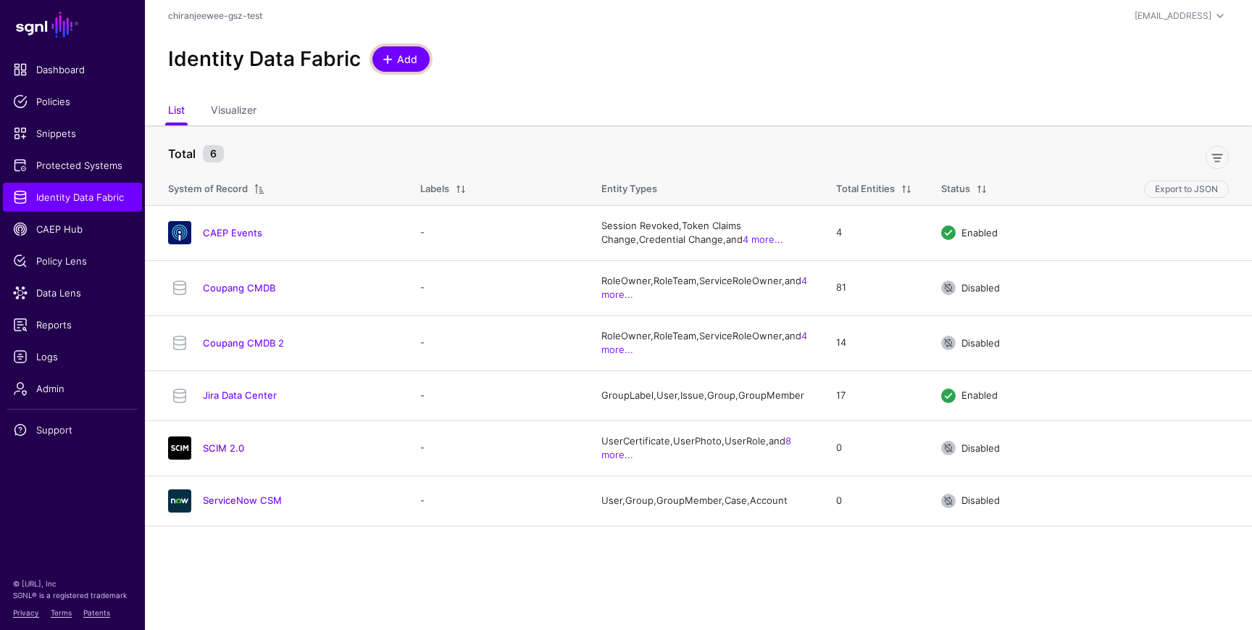
click at [390, 64] on span at bounding box center [388, 60] width 12 height 12
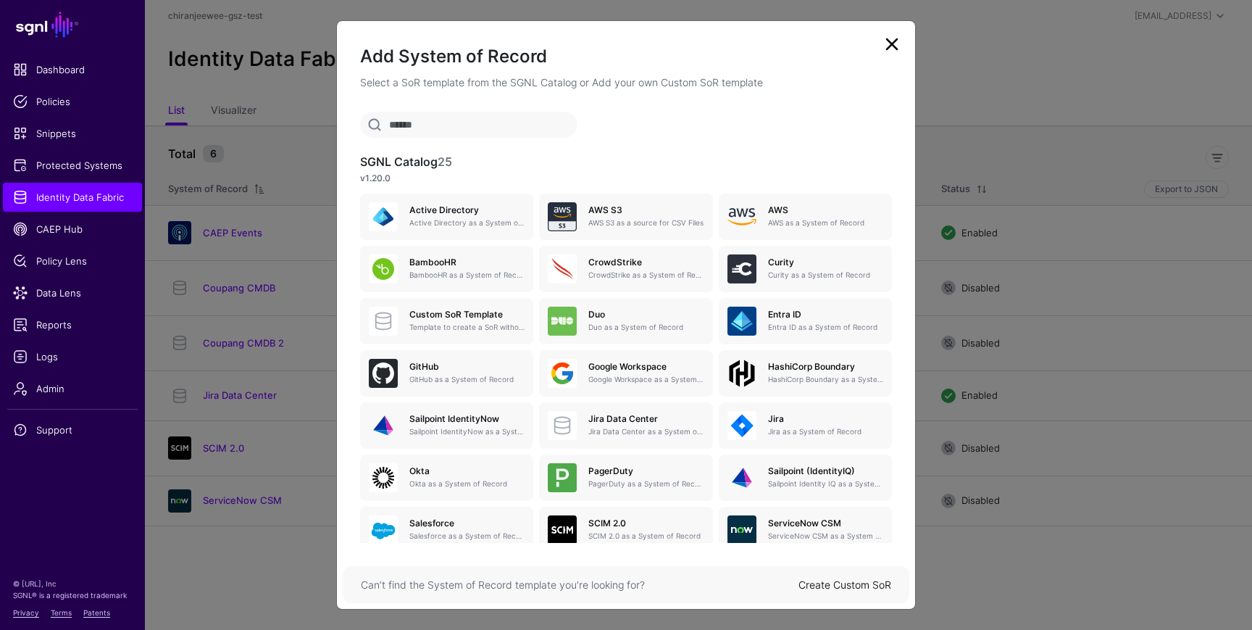
click at [862, 587] on link "Create Custom SoR" at bounding box center [845, 584] width 93 height 12
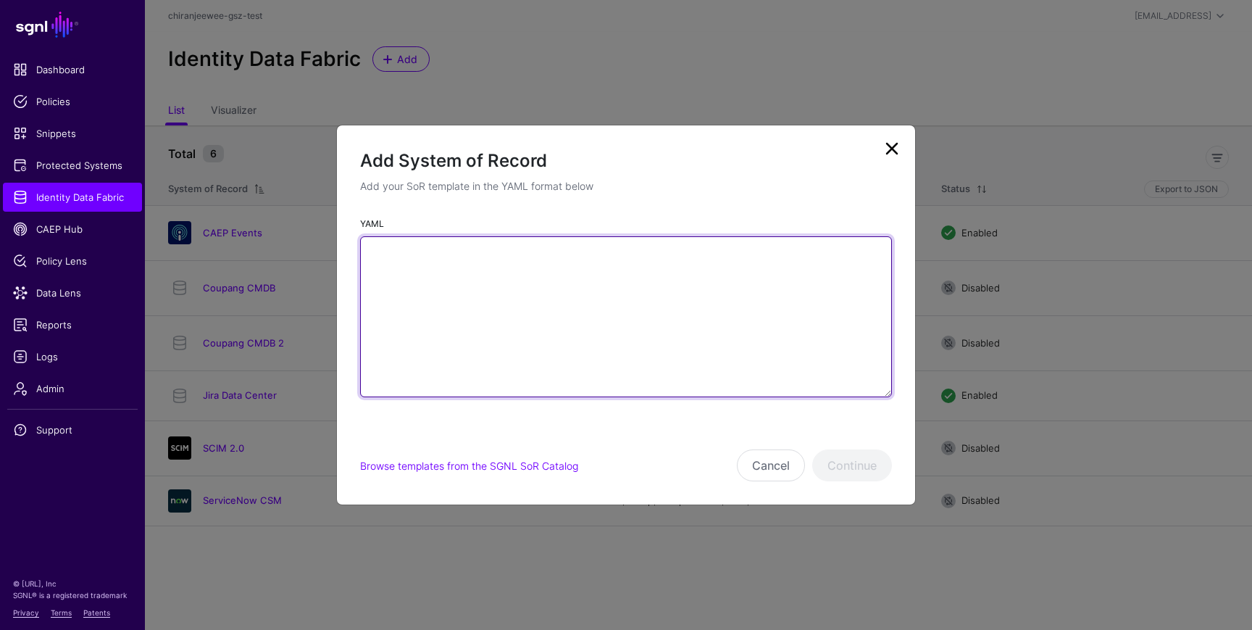
click at [514, 269] on textarea "YAML" at bounding box center [626, 316] width 532 height 161
paste textarea "**********"
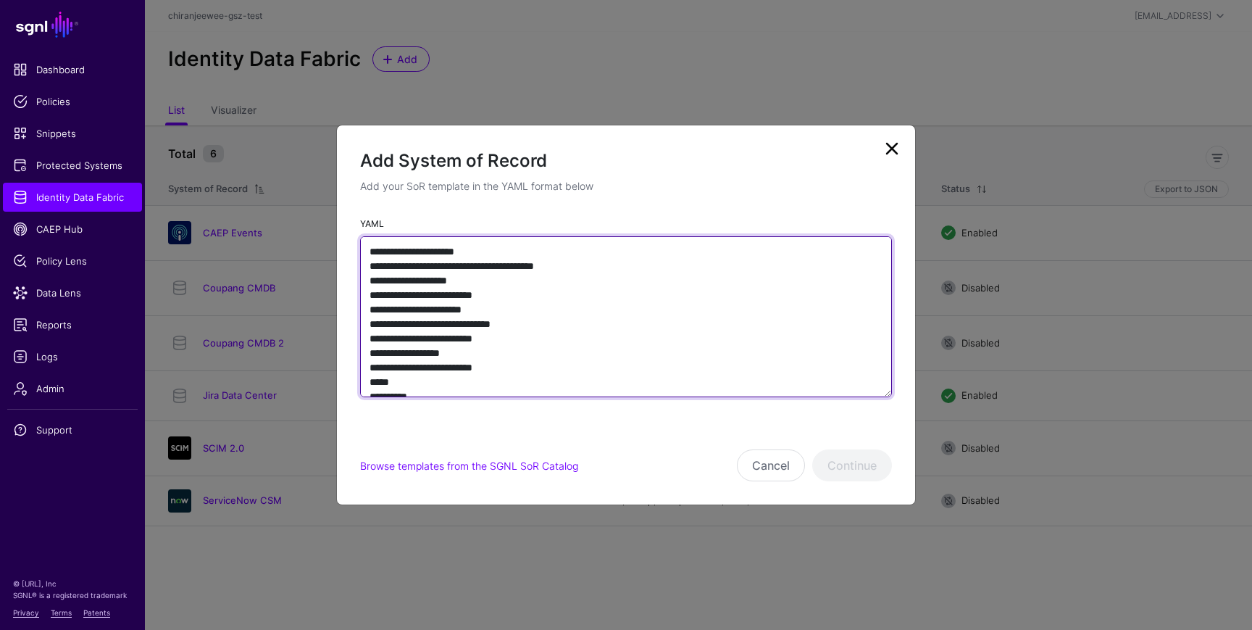
scroll to position [5296, 0]
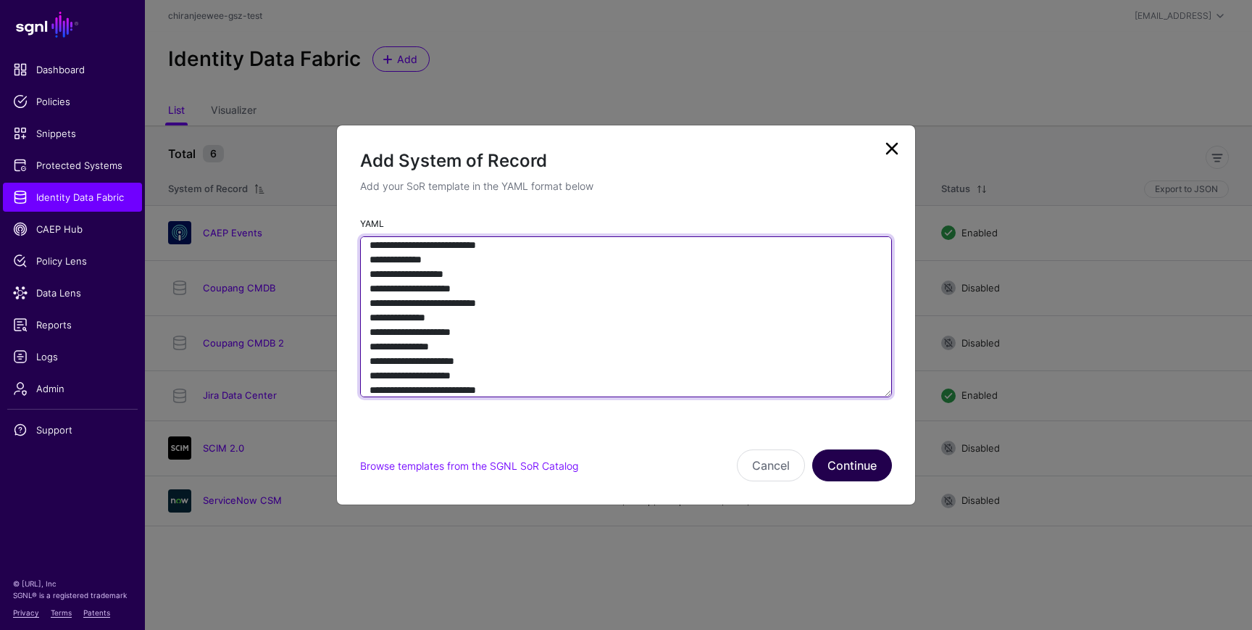
type textarea "**********"
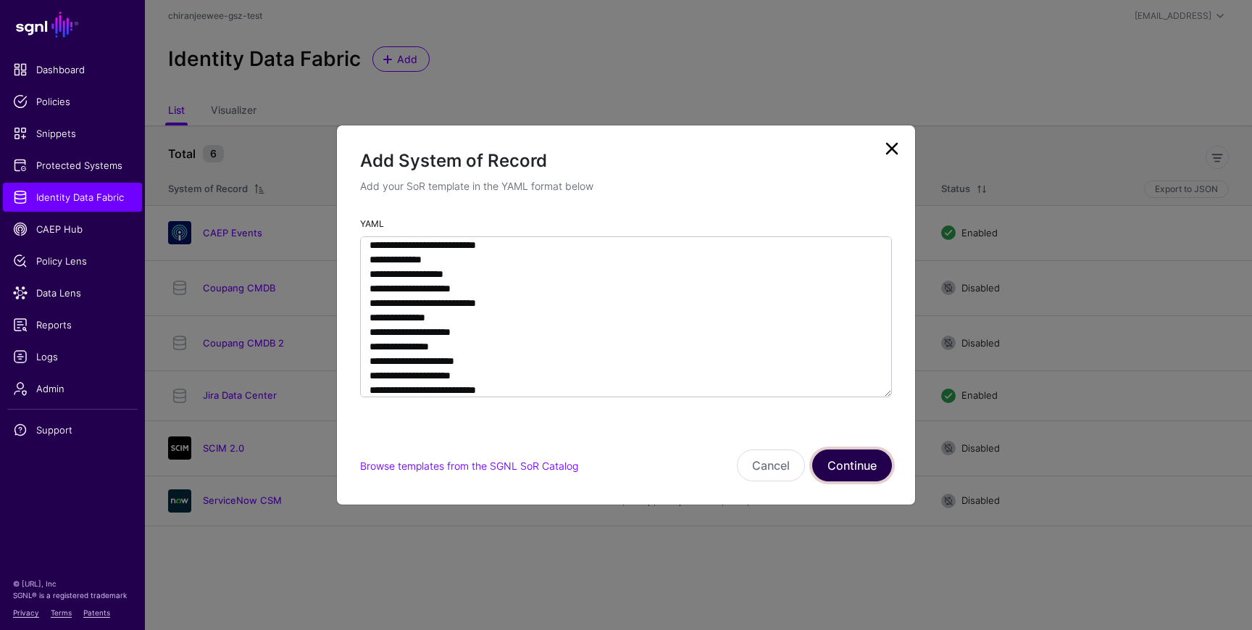
click at [860, 469] on button "Continue" at bounding box center [852, 465] width 80 height 32
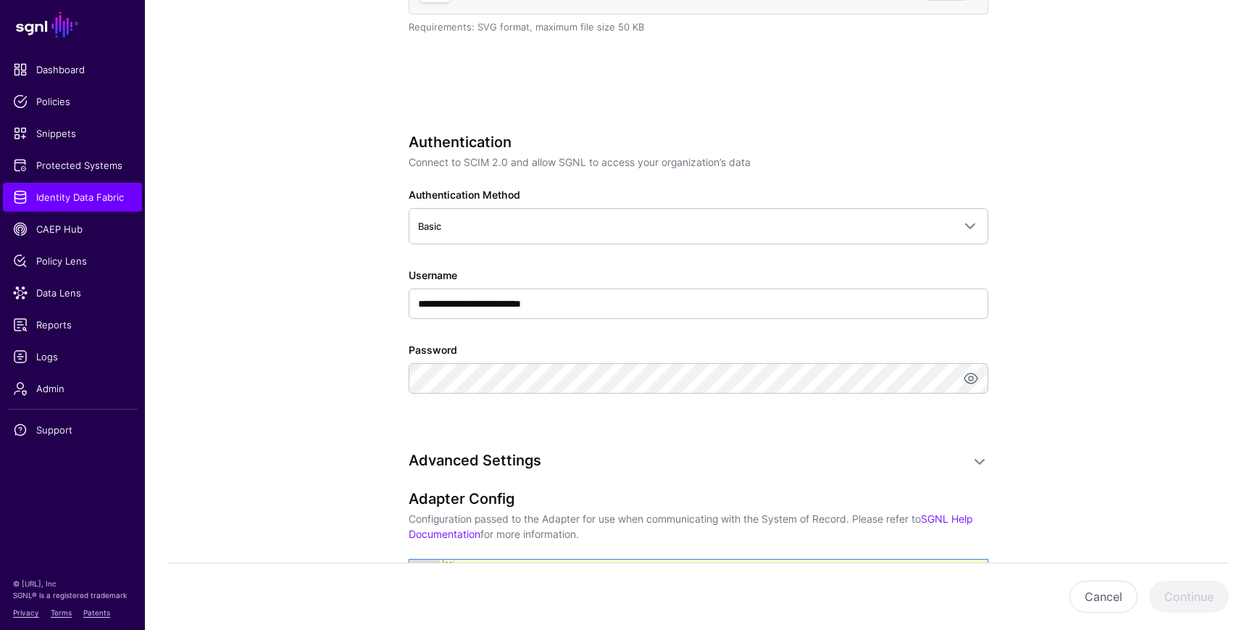
scroll to position [487, 0]
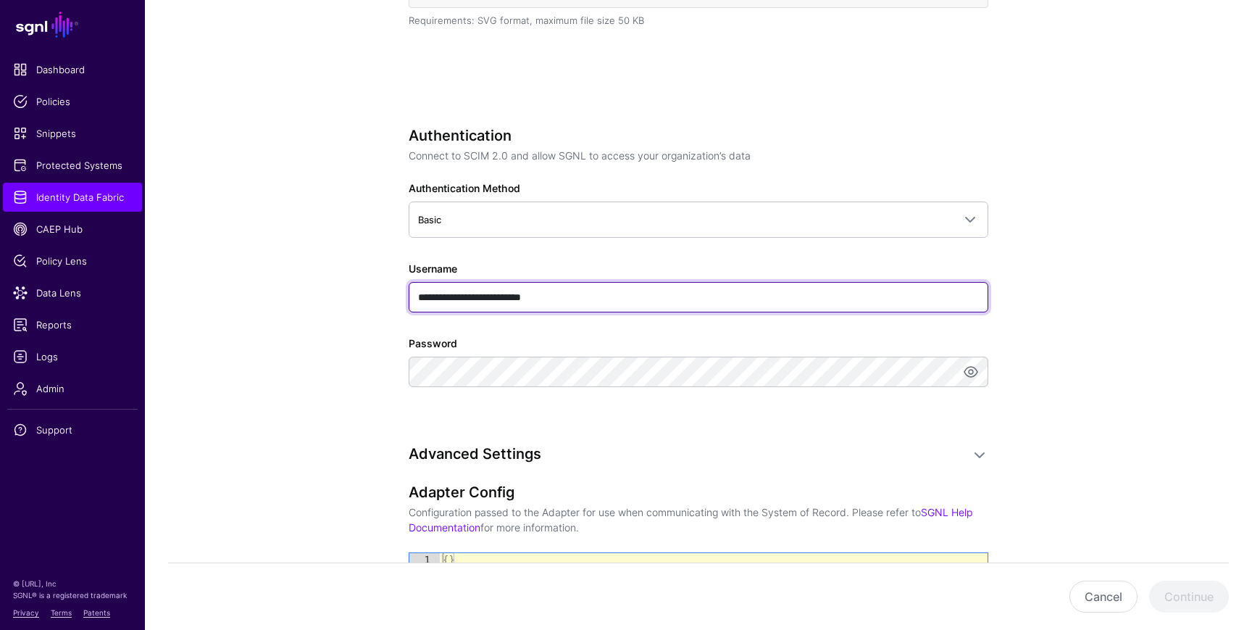
click at [578, 303] on input "**********" at bounding box center [699, 297] width 580 height 30
type input "****"
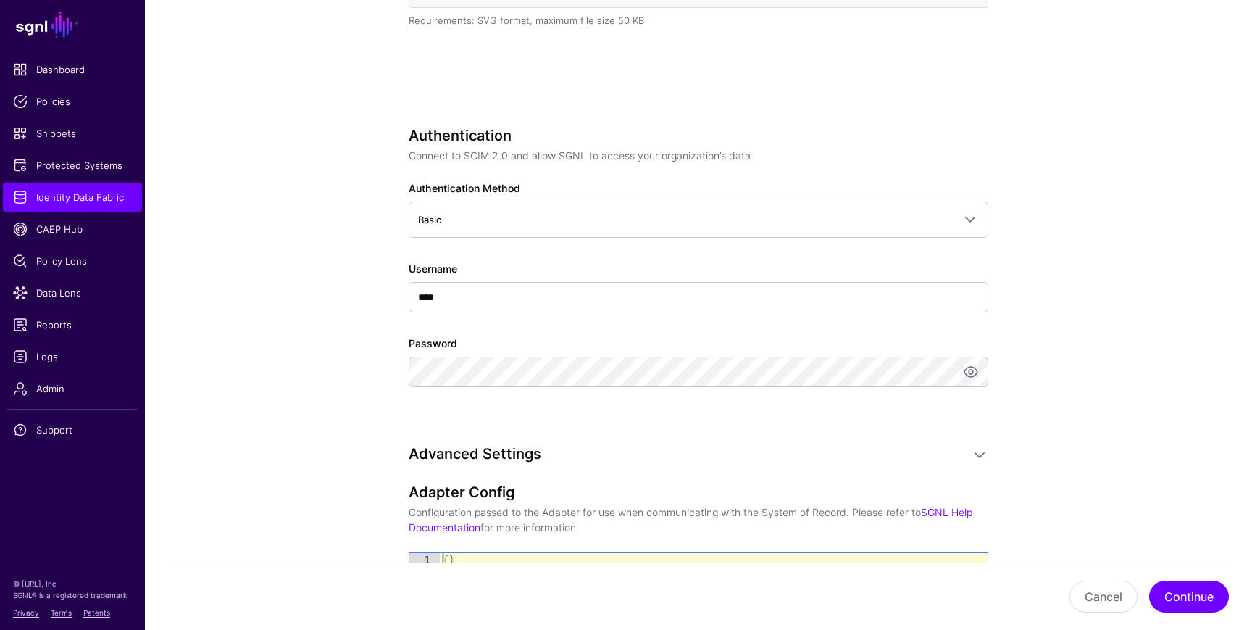
click at [345, 339] on app-datasources-details-form "**********" at bounding box center [698, 369] width 1107 height 1486
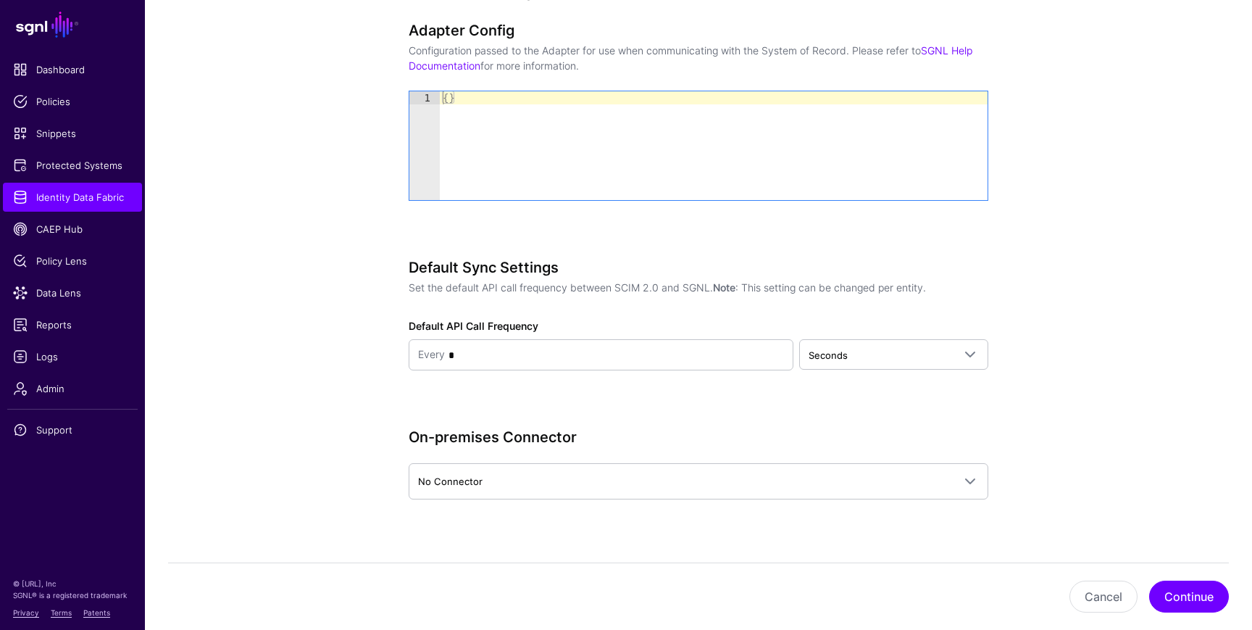
scroll to position [967, 0]
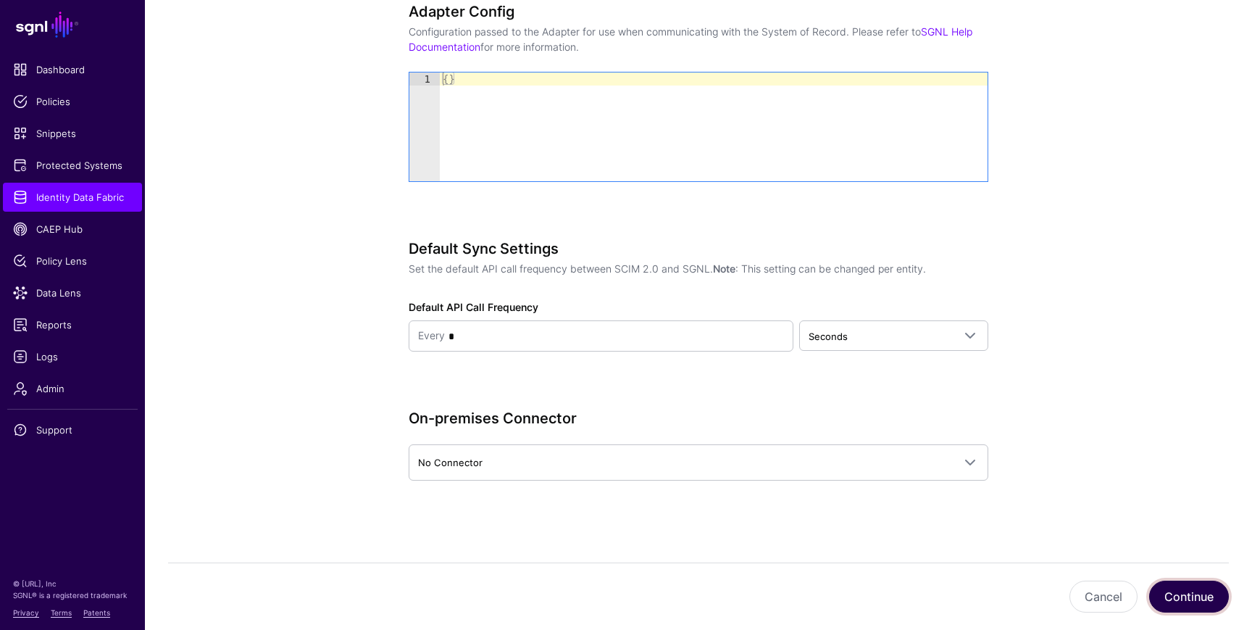
click at [1197, 597] on button "Continue" at bounding box center [1189, 596] width 80 height 32
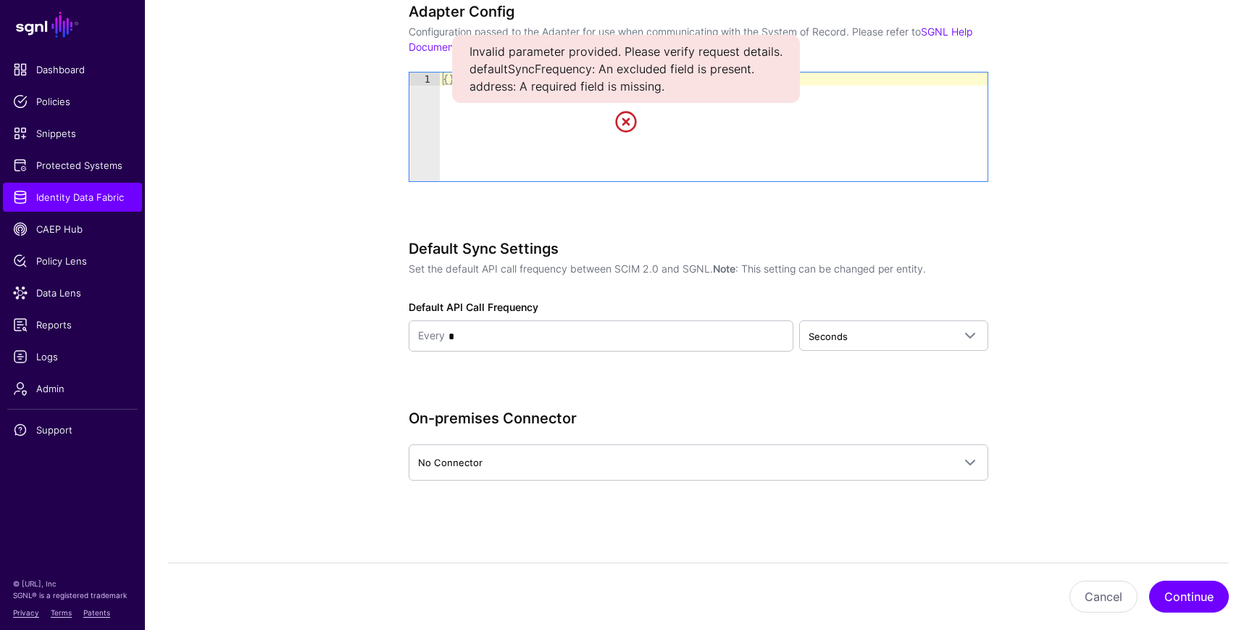
click at [615, 68] on div "Invalid parameter provided. Please verify request details. defaultSyncFrequency…" at bounding box center [626, 69] width 348 height 68
click at [504, 83] on div "Invalid parameter provided. Please verify request details. defaultSyncFrequency…" at bounding box center [626, 69] width 348 height 68
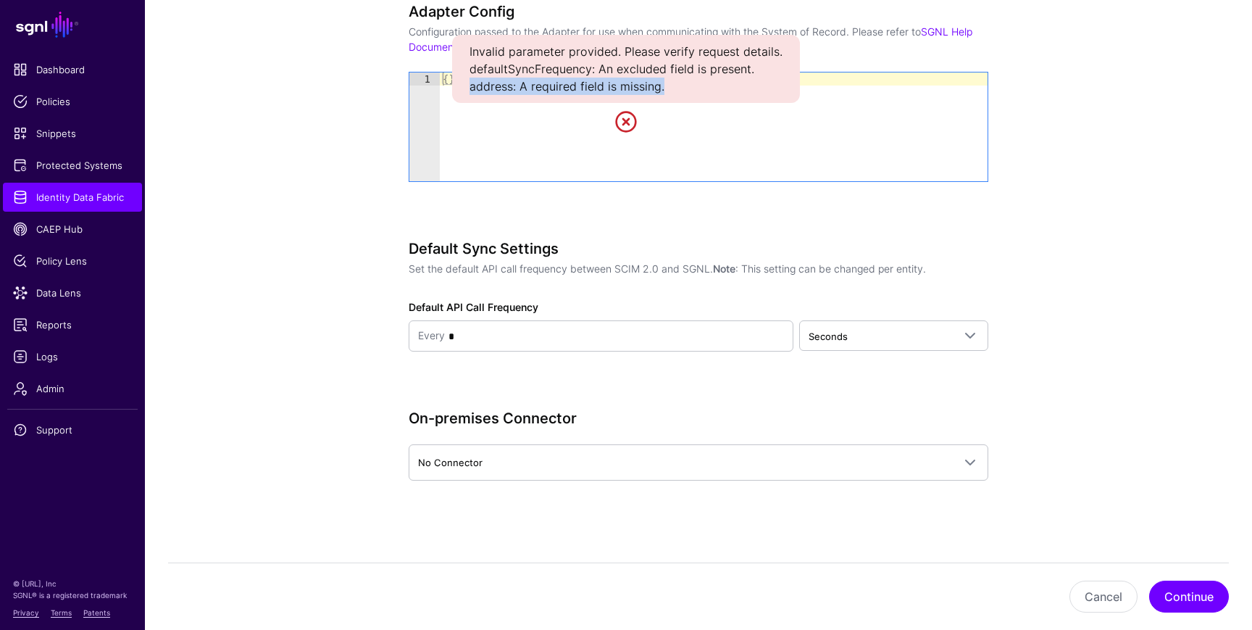
click at [504, 83] on div "Invalid parameter provided. Please verify request details. defaultSyncFrequency…" at bounding box center [626, 69] width 348 height 68
click at [499, 67] on div "Invalid parameter provided. Please verify request details. defaultSyncFrequency…" at bounding box center [626, 69] width 348 height 68
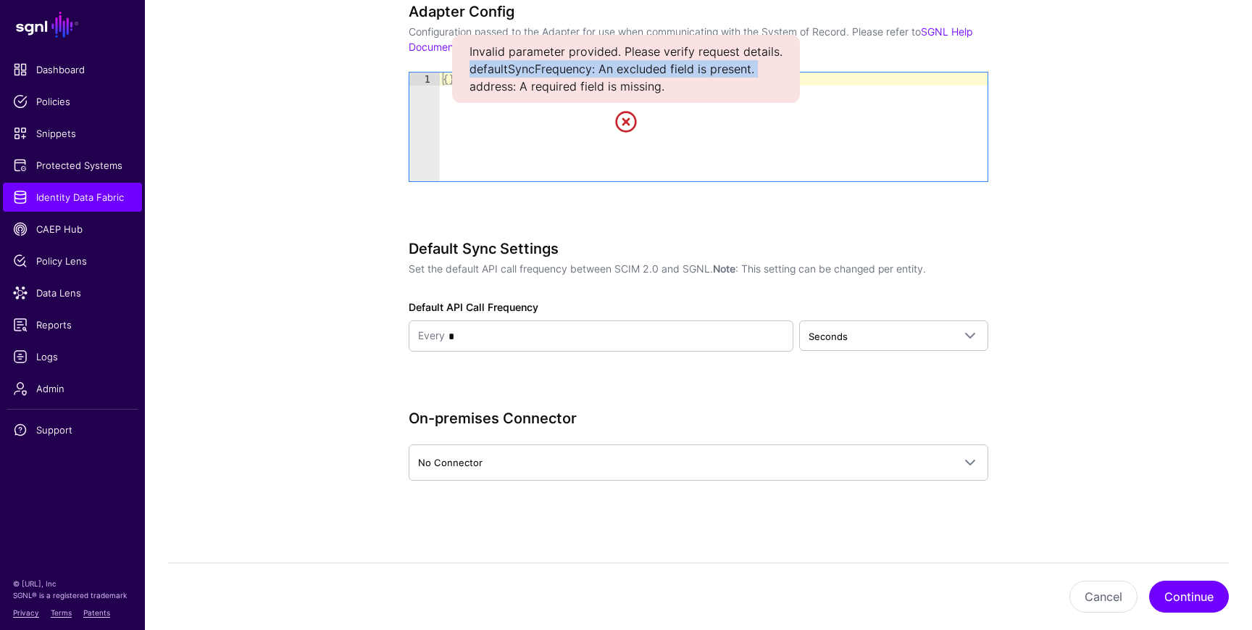
click at [499, 67] on div "Invalid parameter provided. Please verify request details. defaultSyncFrequency…" at bounding box center [626, 69] width 348 height 68
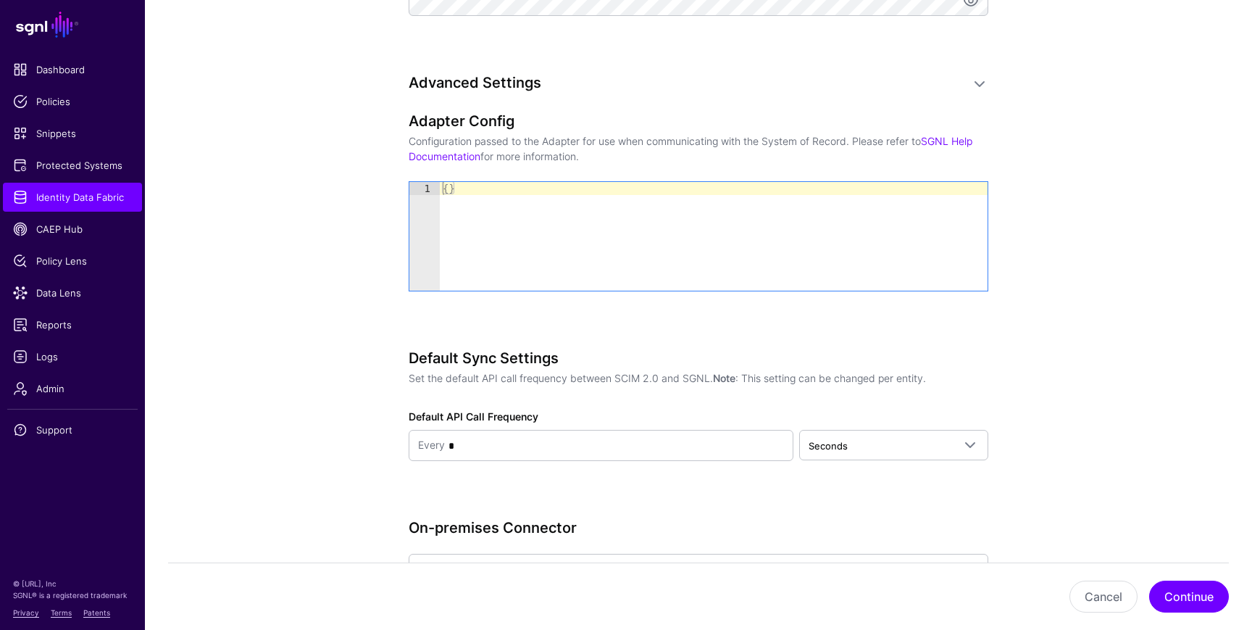
scroll to position [841, 0]
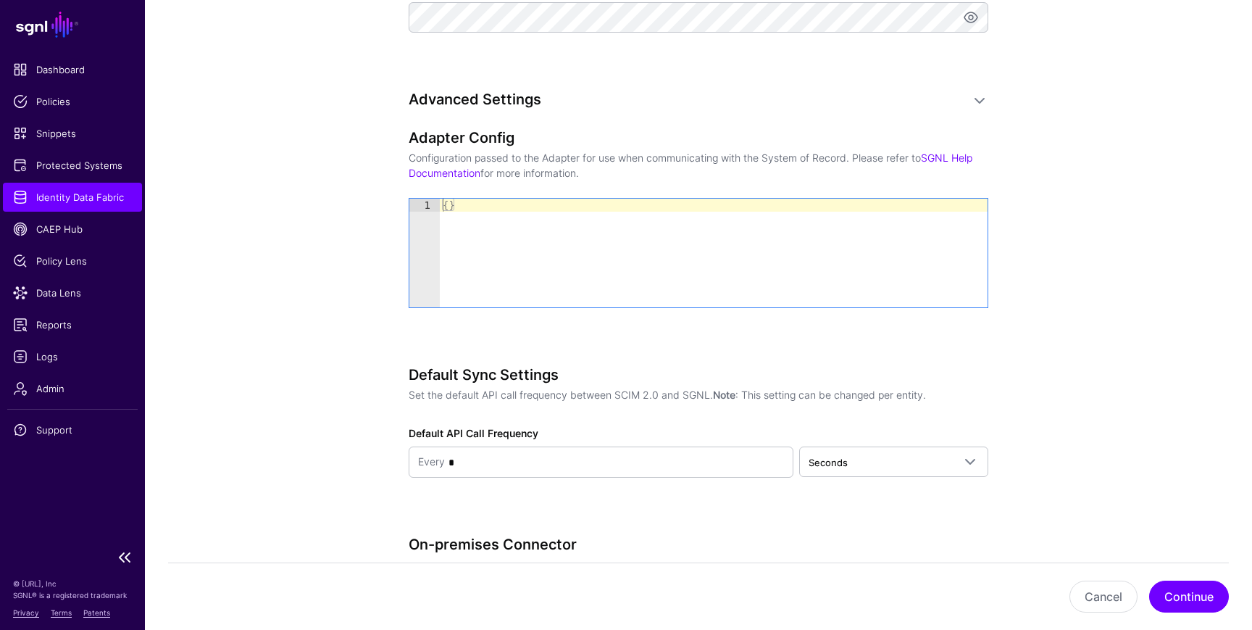
click at [122, 191] on span "Identity Data Fabric" at bounding box center [72, 197] width 119 height 14
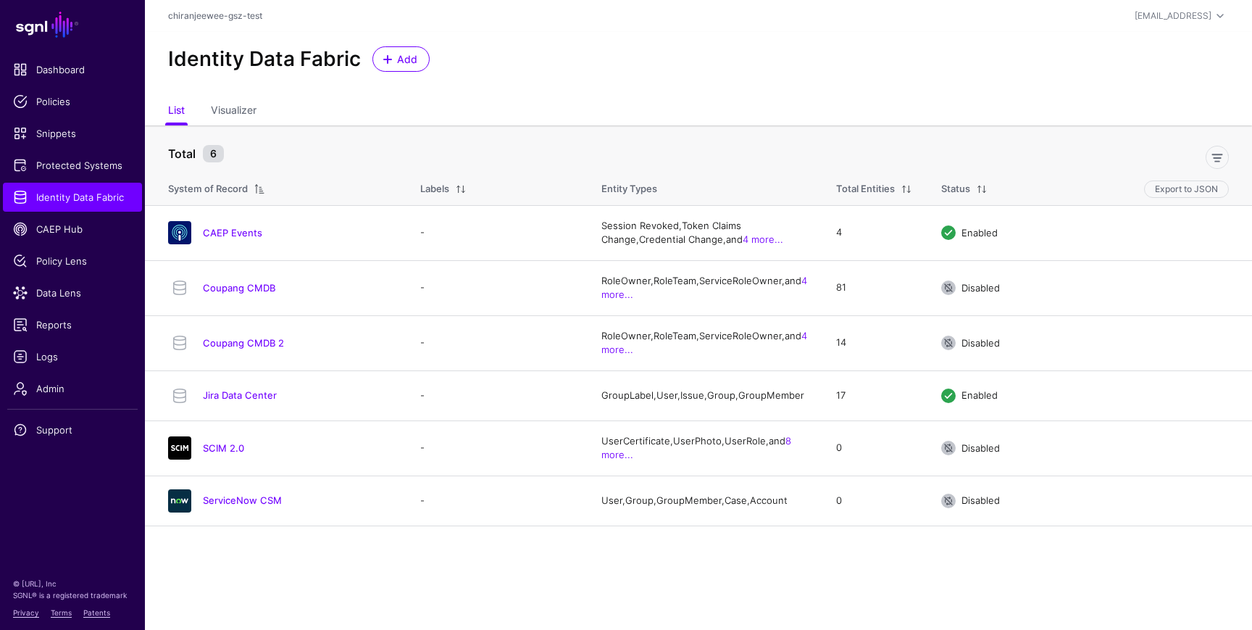
click at [412, 77] on div "Identity Data Fabric Add" at bounding box center [698, 65] width 1107 height 66
click at [407, 62] on span "Add" at bounding box center [408, 58] width 24 height 15
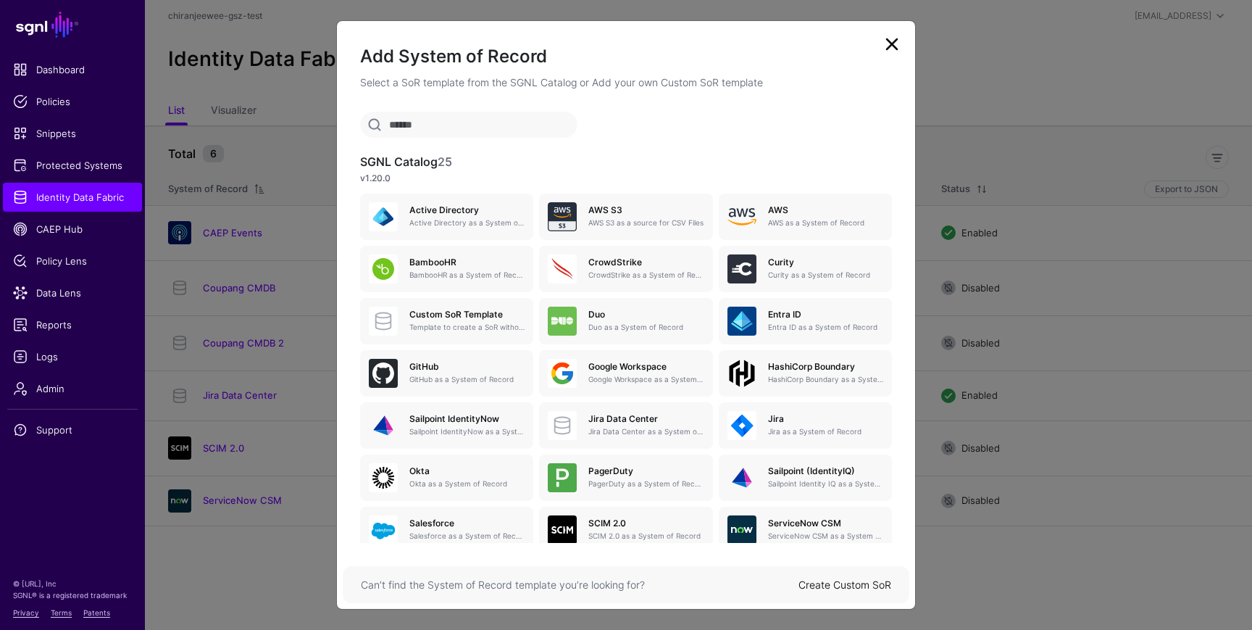
click at [851, 579] on link "Create Custom SoR" at bounding box center [845, 584] width 93 height 12
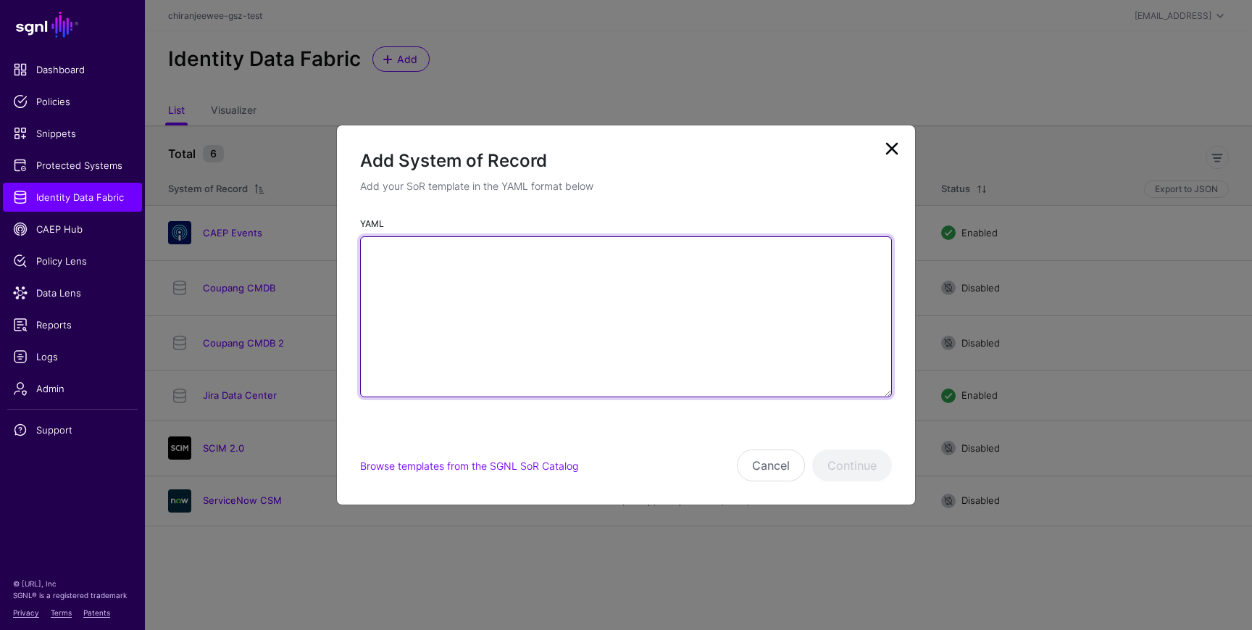
click at [617, 329] on textarea "YAML" at bounding box center [626, 316] width 532 height 161
paste textarea "**********"
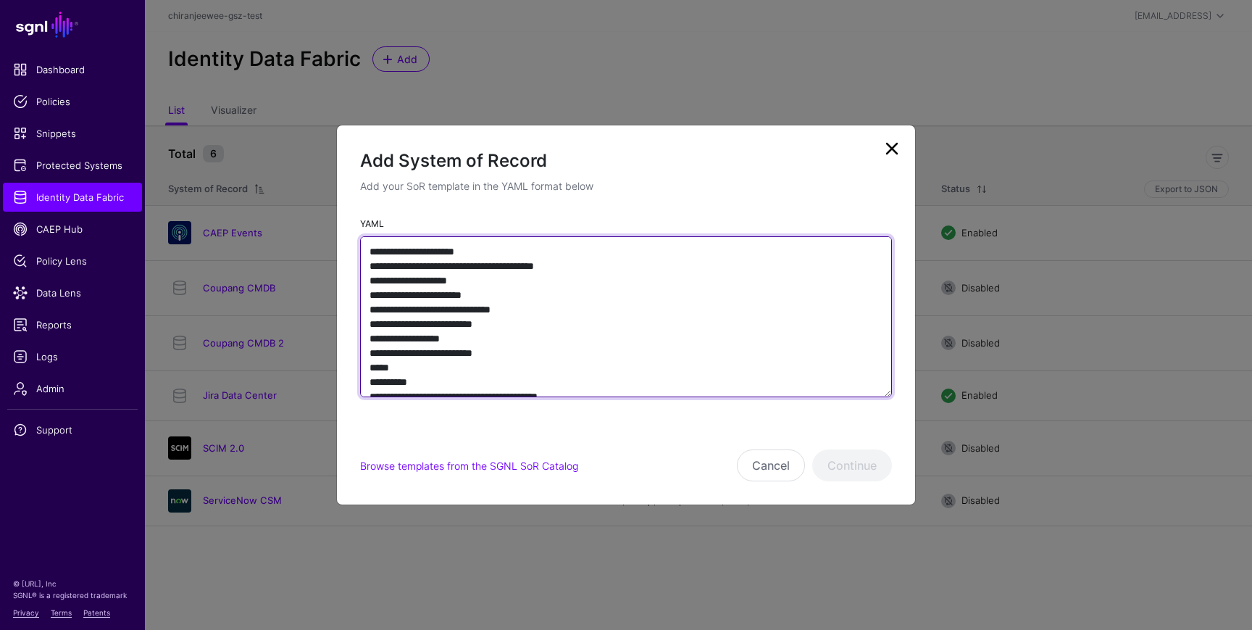
scroll to position [5282, 0]
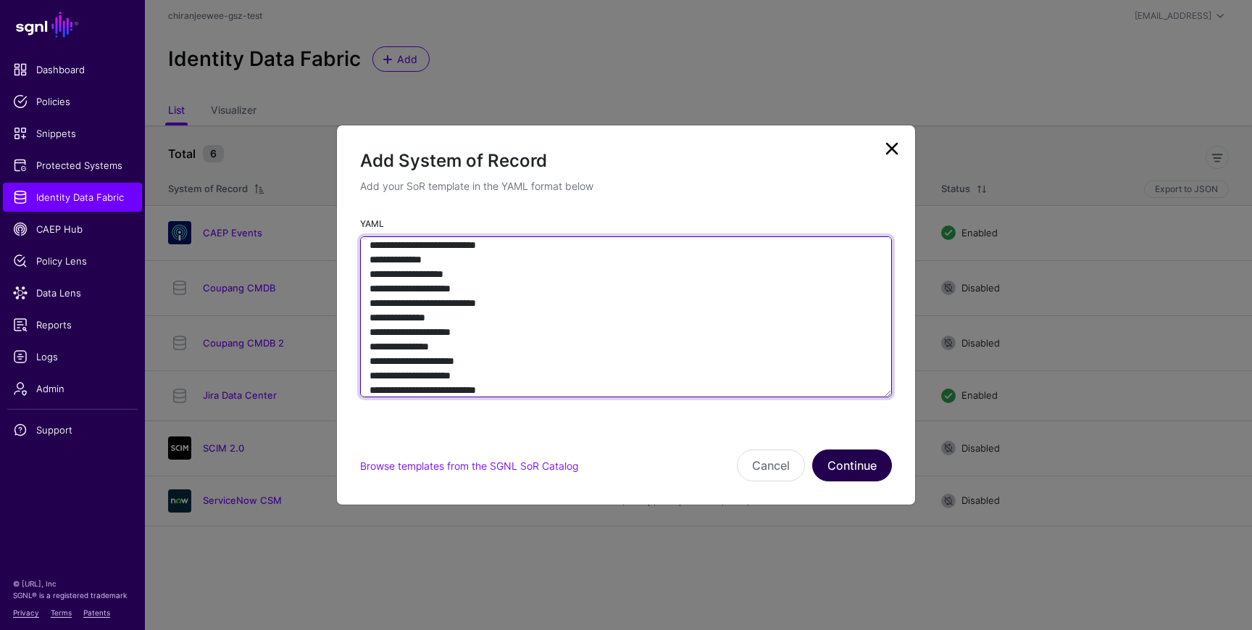
type textarea "**********"
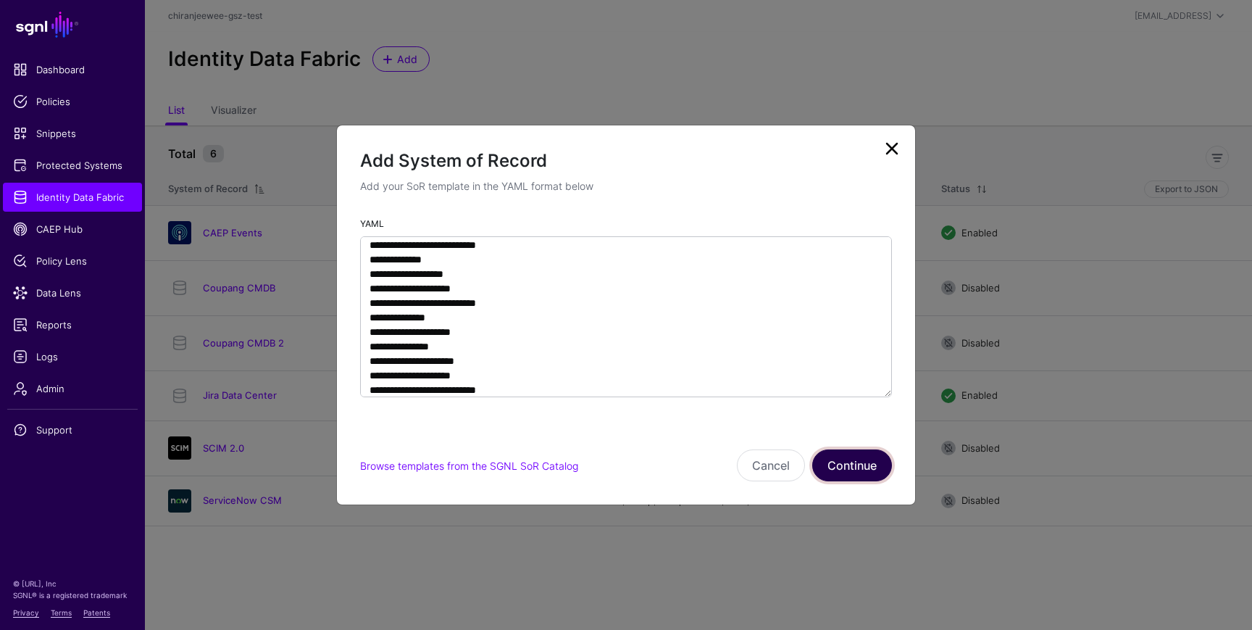
click at [842, 464] on button "Continue" at bounding box center [852, 465] width 80 height 32
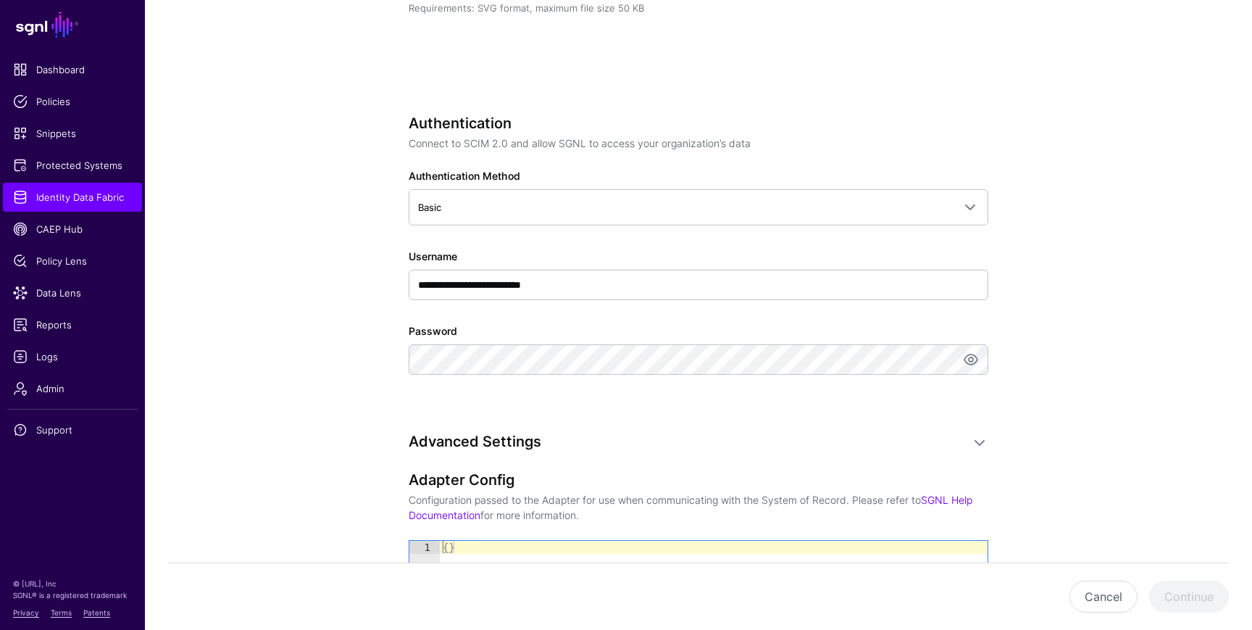
scroll to position [535, 0]
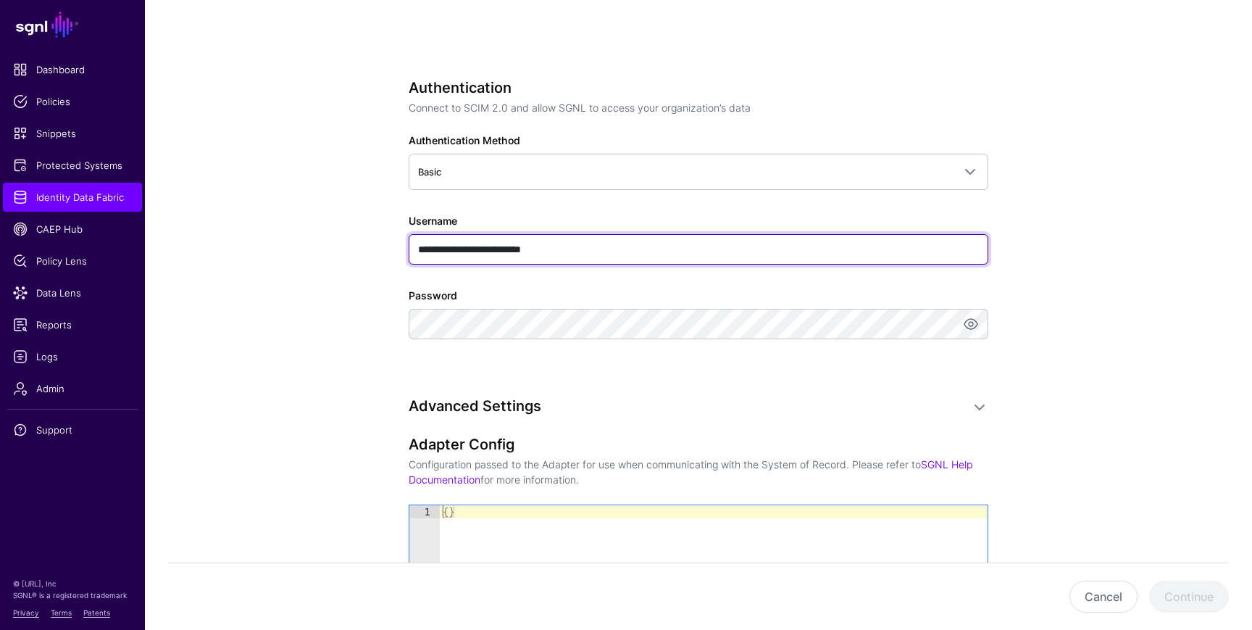
click at [612, 245] on input "**********" at bounding box center [699, 249] width 580 height 30
type input "****"
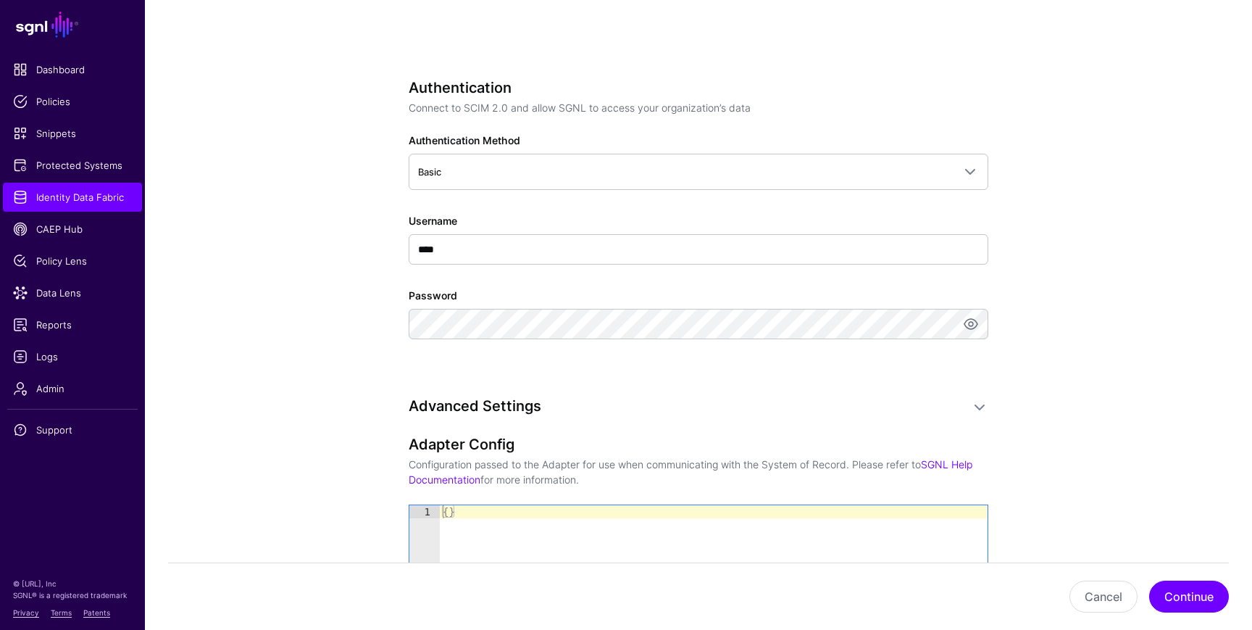
click at [289, 322] on app-datasources-details-form "**********" at bounding box center [698, 321] width 1107 height 1486
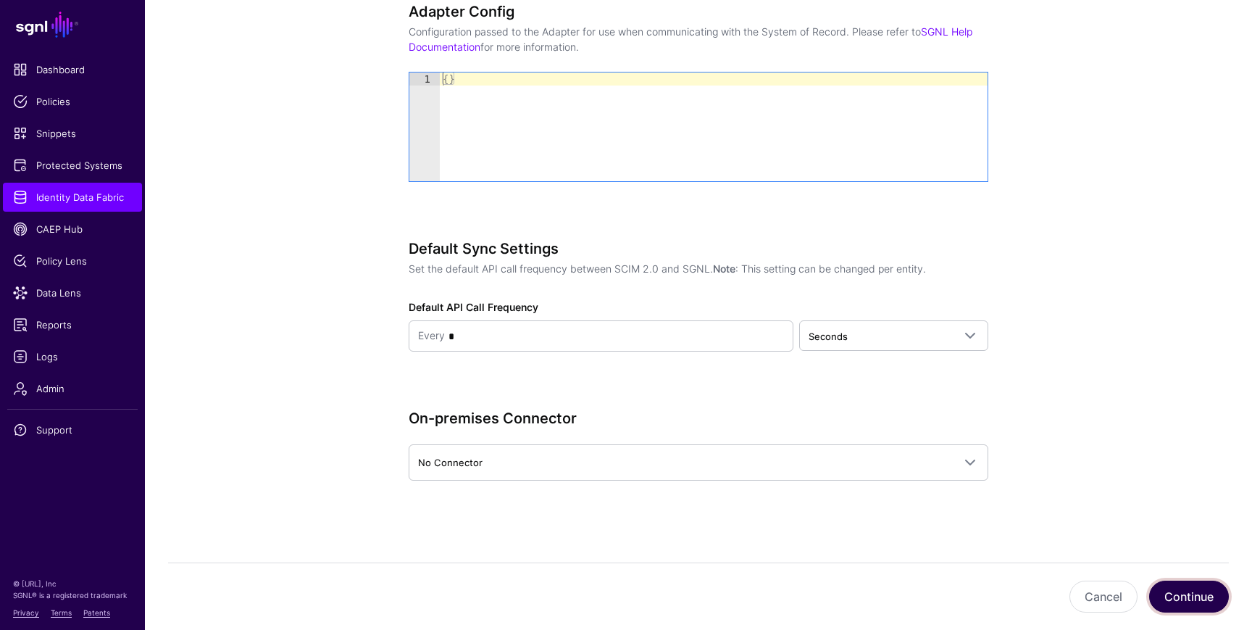
click at [1197, 595] on button "Continue" at bounding box center [1189, 596] width 80 height 32
click at [81, 193] on span "Identity Data Fabric" at bounding box center [72, 197] width 119 height 14
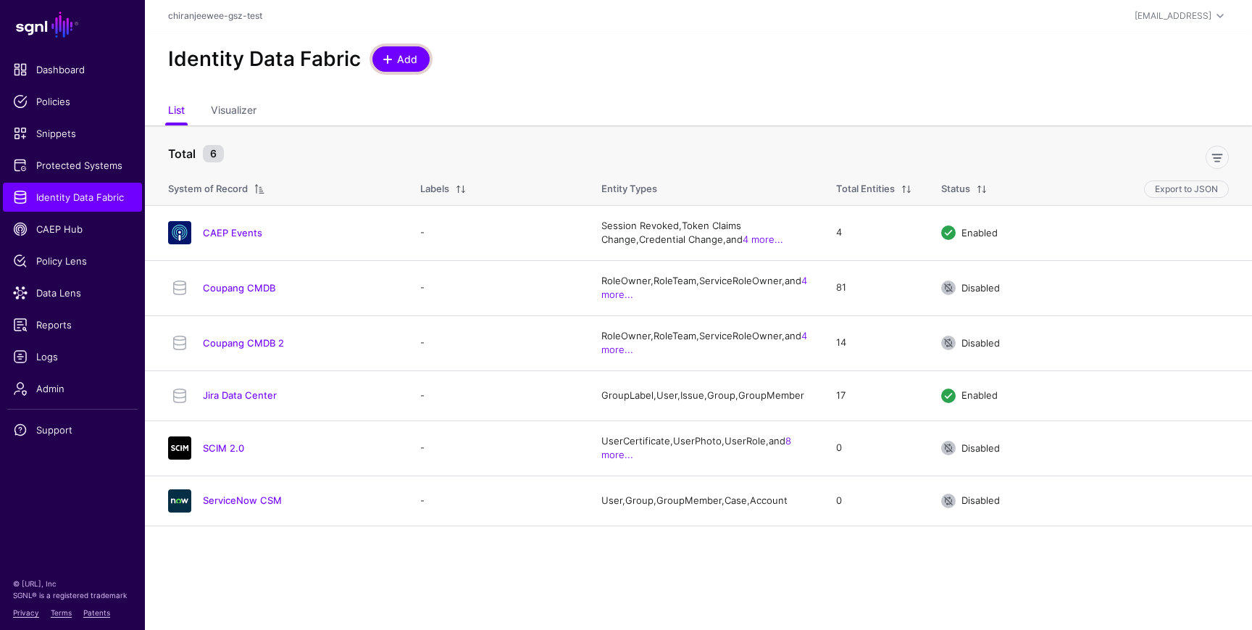
click at [408, 61] on span "Add" at bounding box center [408, 58] width 24 height 15
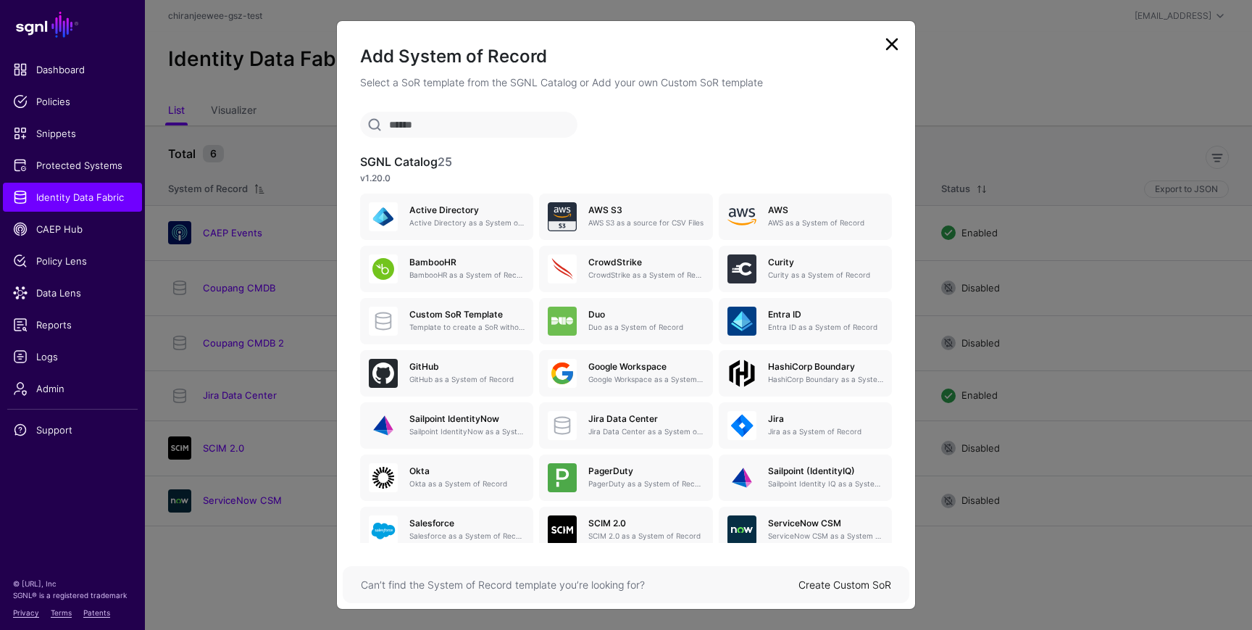
click at [853, 585] on link "Create Custom SoR" at bounding box center [845, 584] width 93 height 12
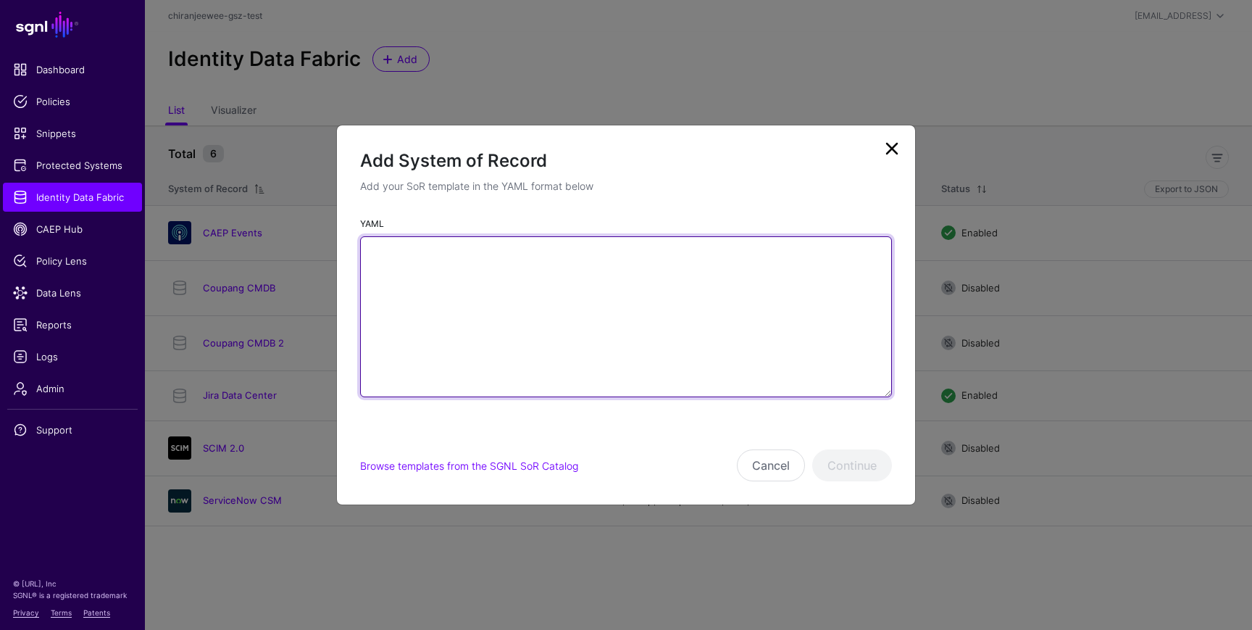
click at [607, 281] on textarea "YAML" at bounding box center [626, 316] width 532 height 161
paste textarea "**********"
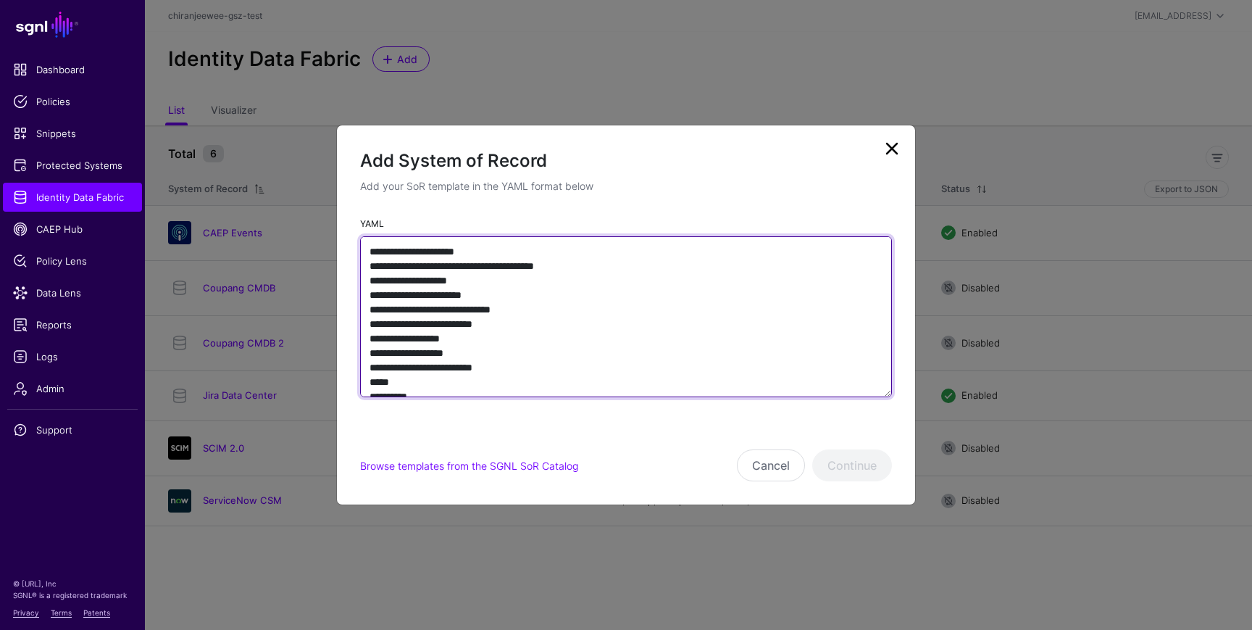
scroll to position [5296, 0]
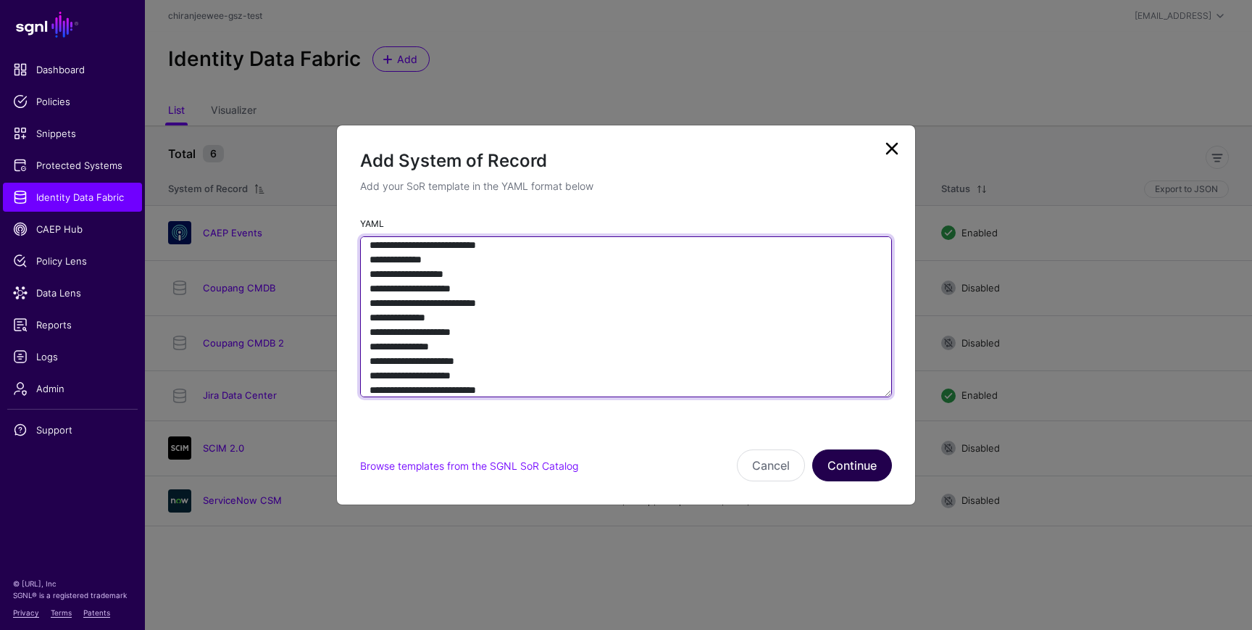
type textarea "**********"
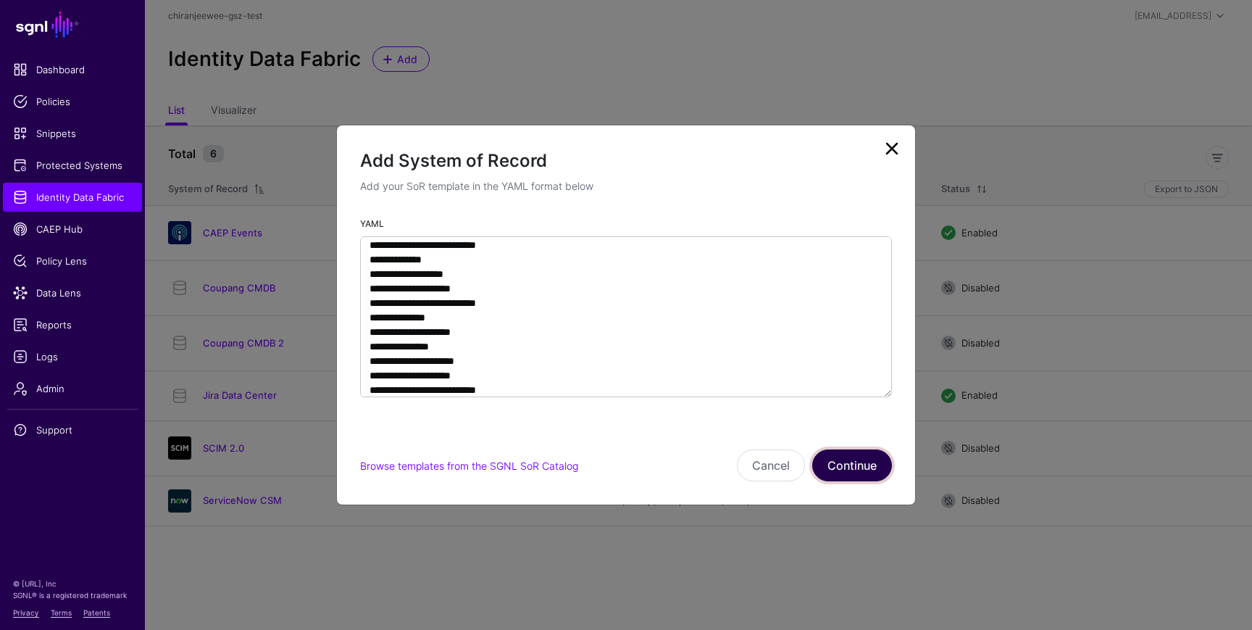
click at [837, 467] on button "Continue" at bounding box center [852, 465] width 80 height 32
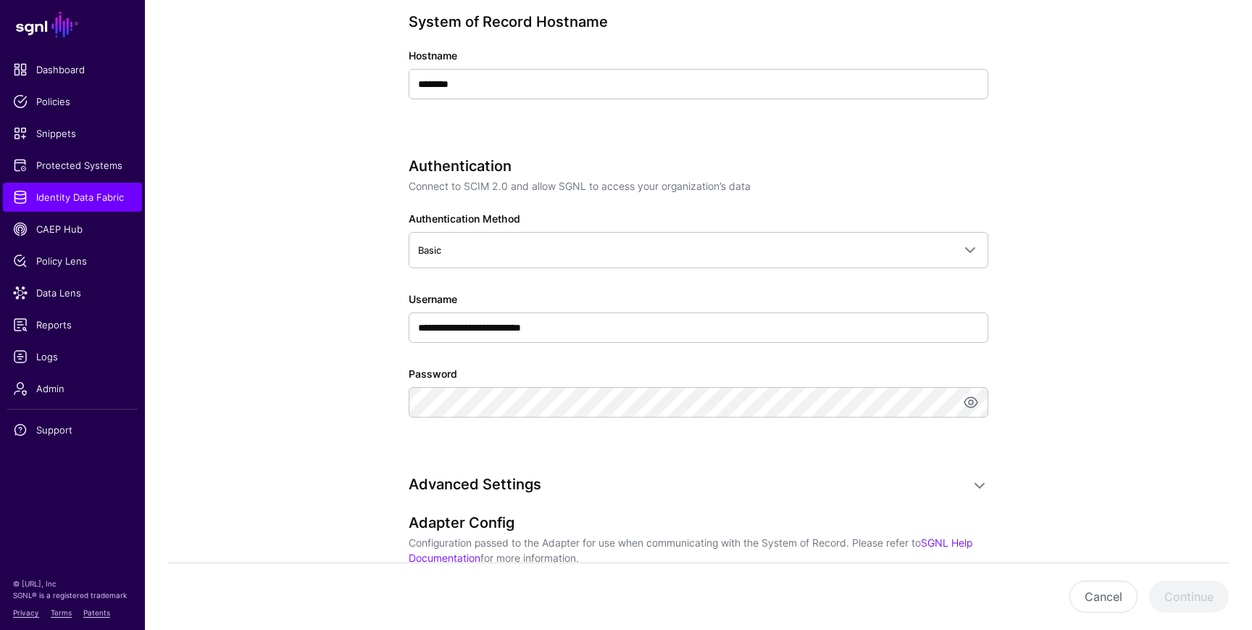
scroll to position [567, 0]
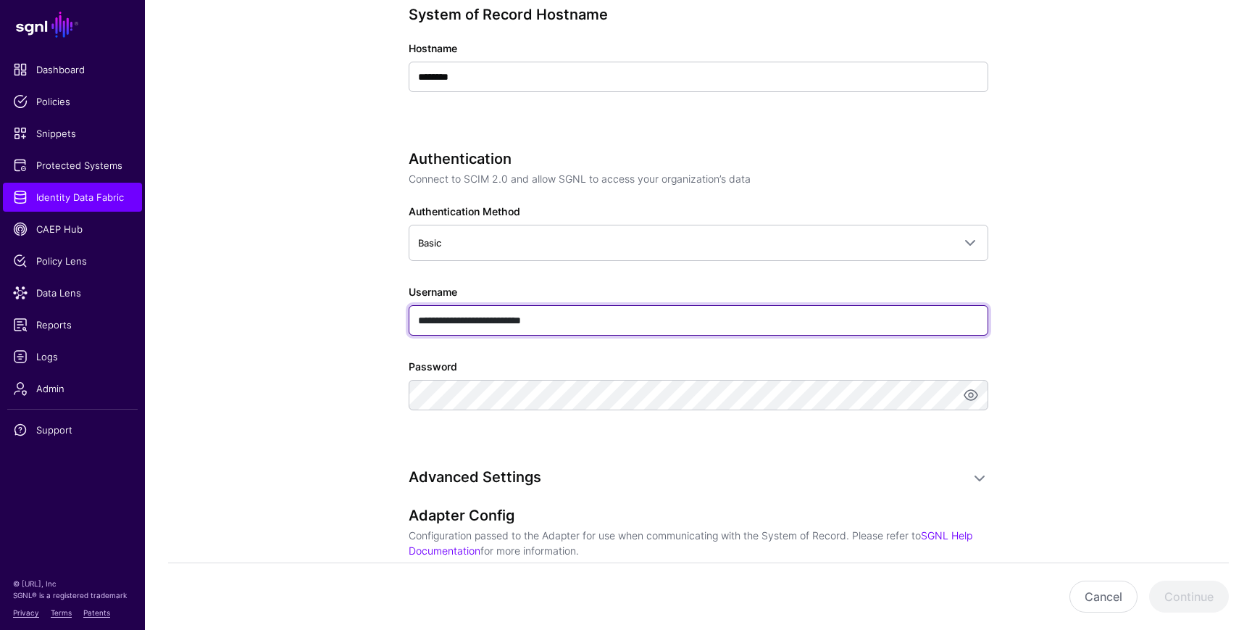
click at [580, 317] on input "**********" at bounding box center [699, 320] width 580 height 30
type input "****"
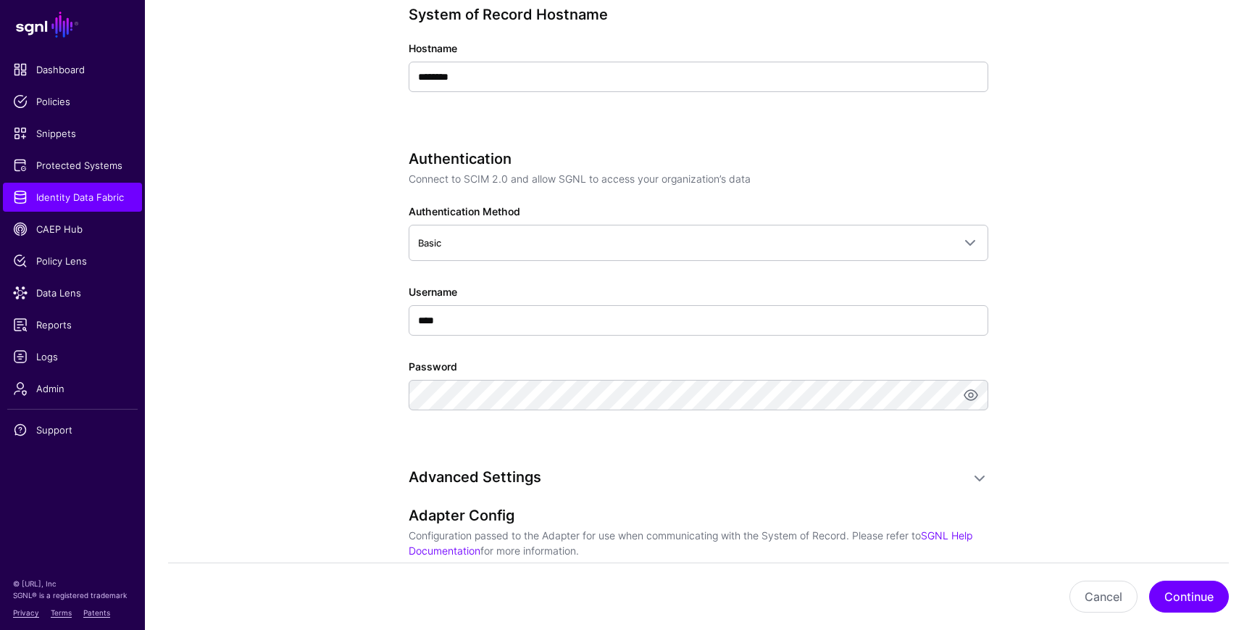
click at [325, 425] on app-datasources-details-form "**********" at bounding box center [698, 340] width 1107 height 1589
click at [1181, 592] on button "Continue" at bounding box center [1189, 596] width 80 height 32
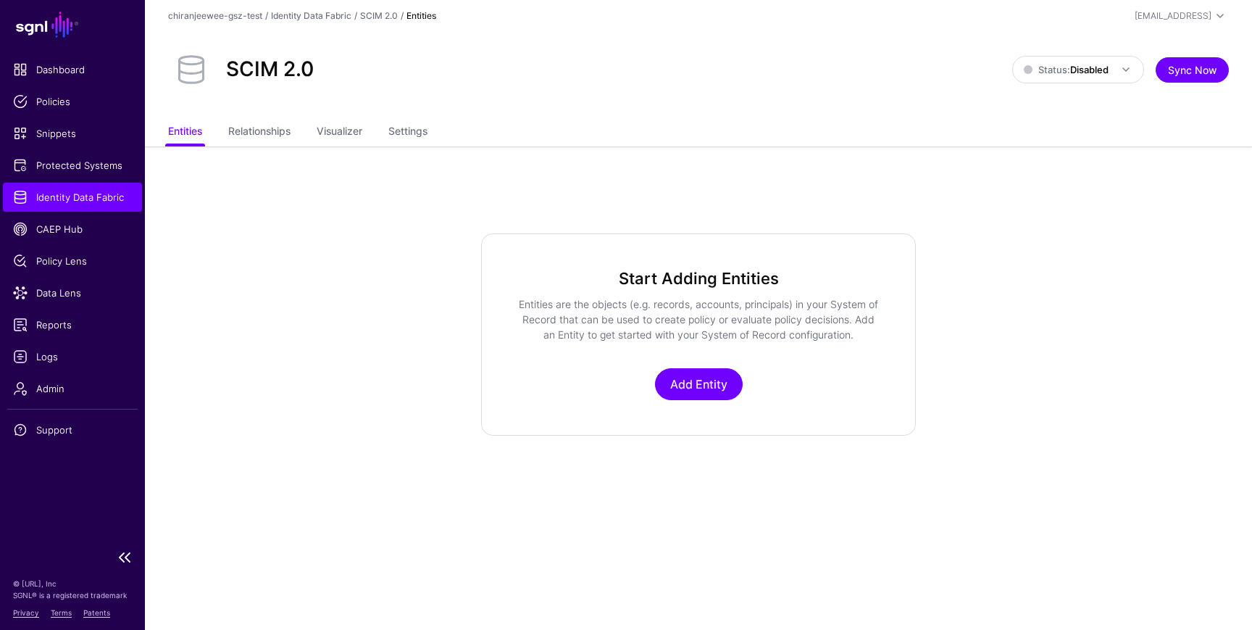
click at [78, 186] on link "Identity Data Fabric" at bounding box center [72, 197] width 139 height 29
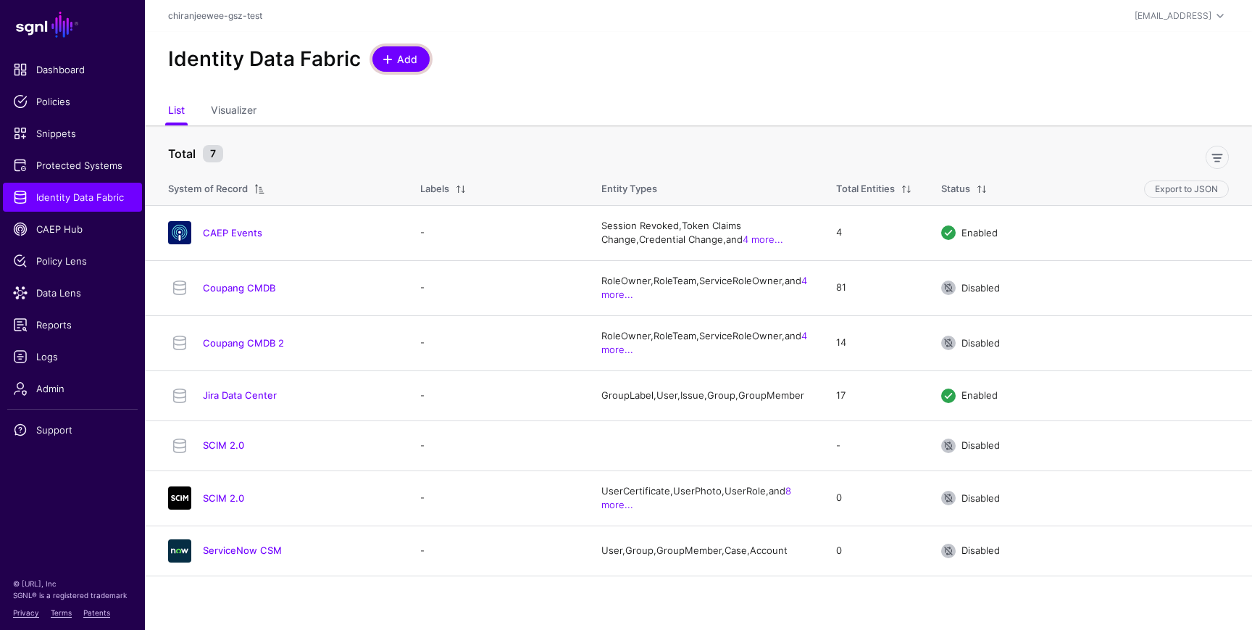
click at [404, 47] on link "Add" at bounding box center [400, 58] width 57 height 25
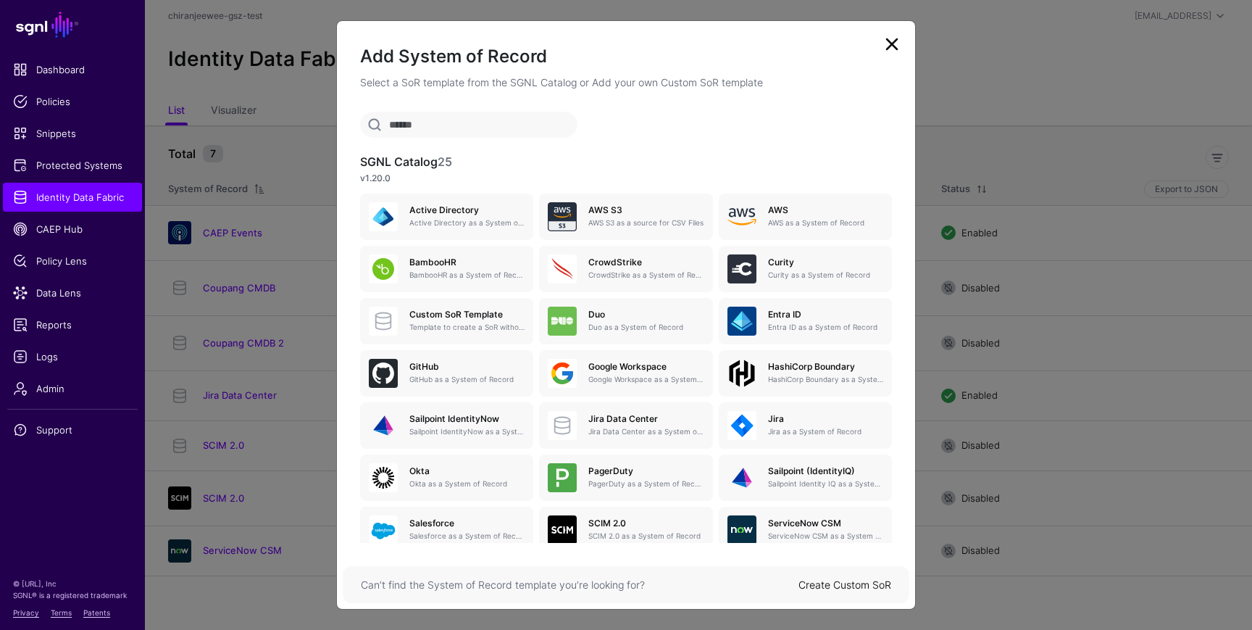
click at [843, 583] on link "Create Custom SoR" at bounding box center [845, 584] width 93 height 12
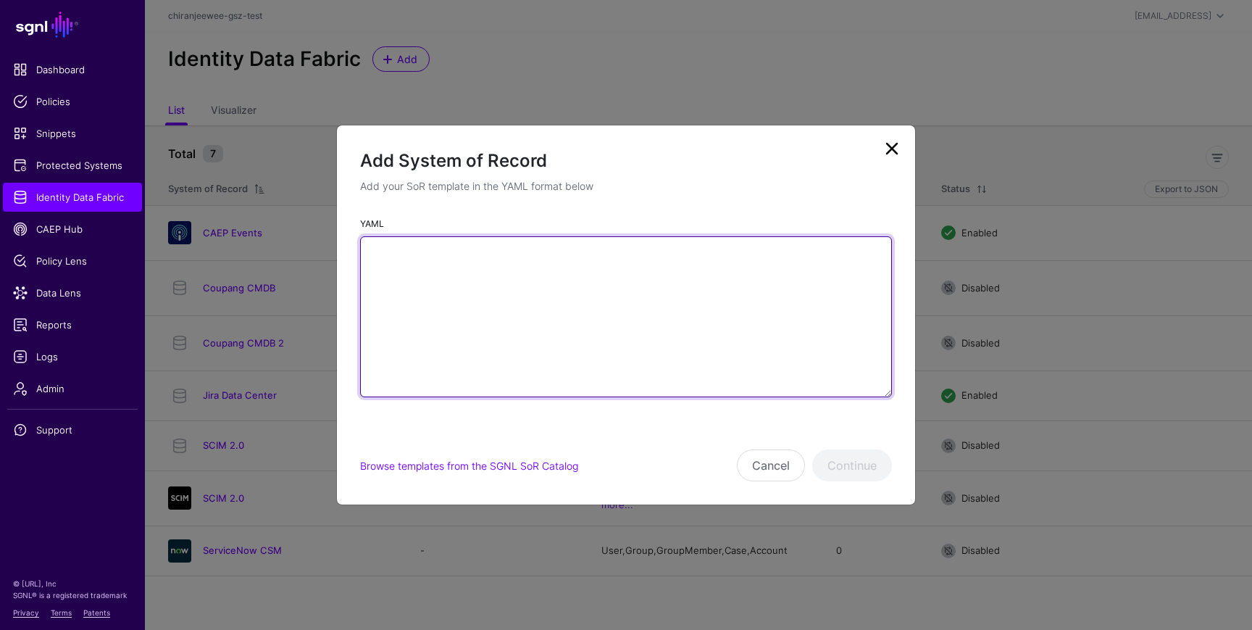
click at [528, 303] on textarea "YAML" at bounding box center [626, 316] width 532 height 161
paste textarea "**********"
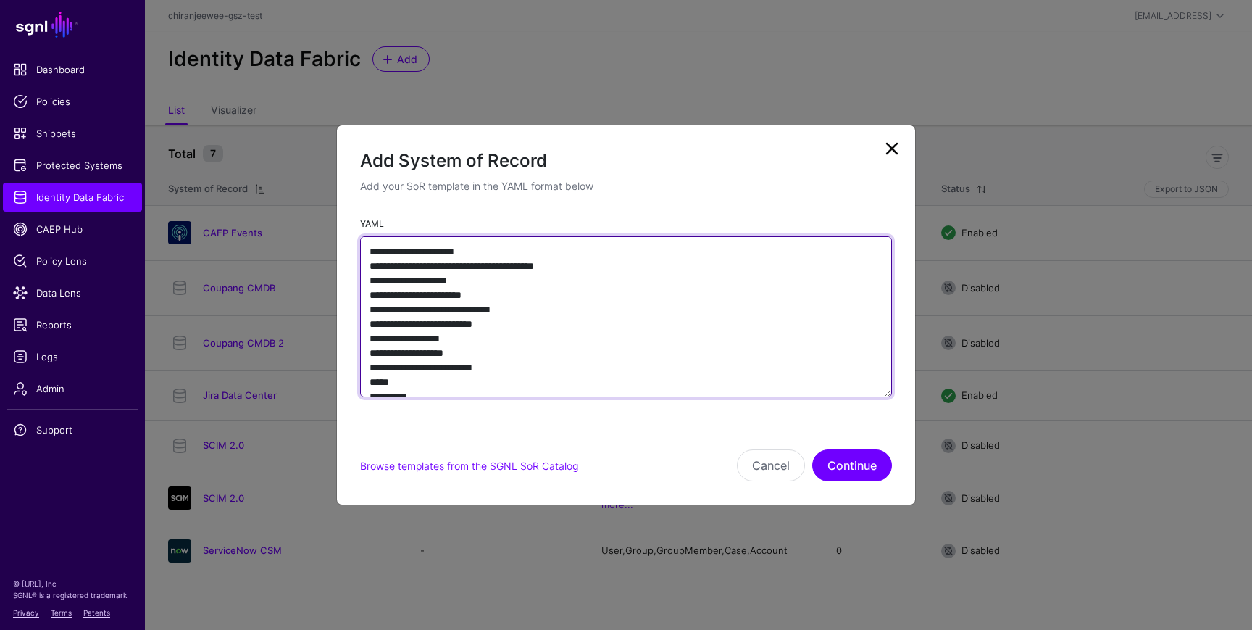
scroll to position [5325, 0]
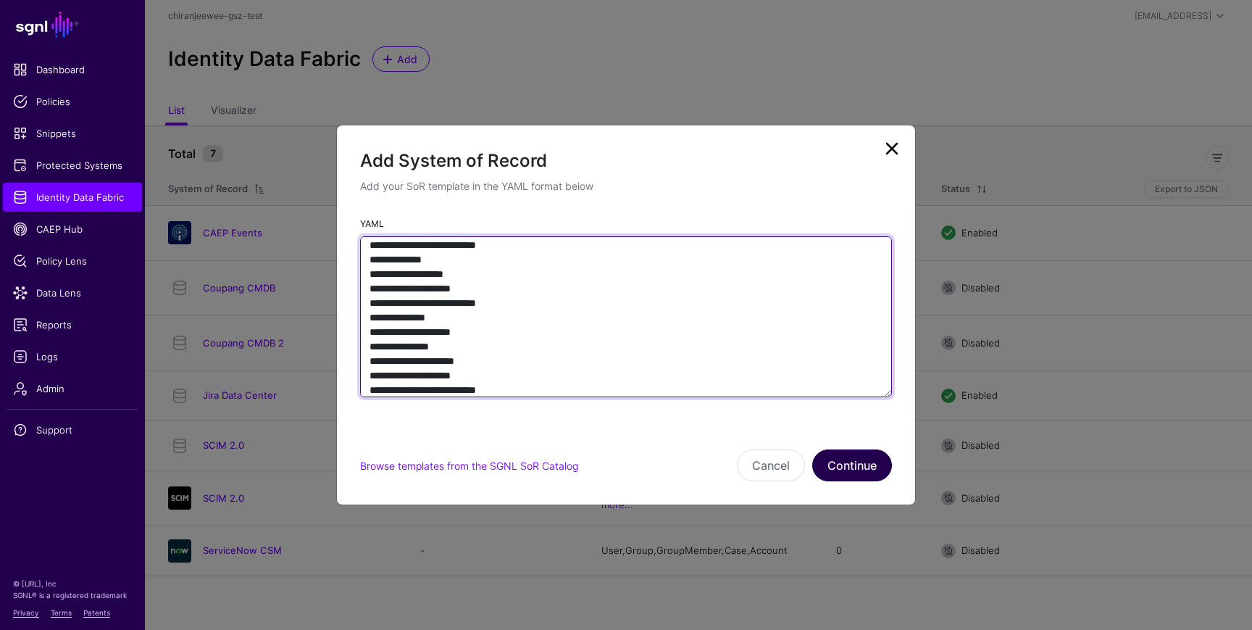
type textarea "**********"
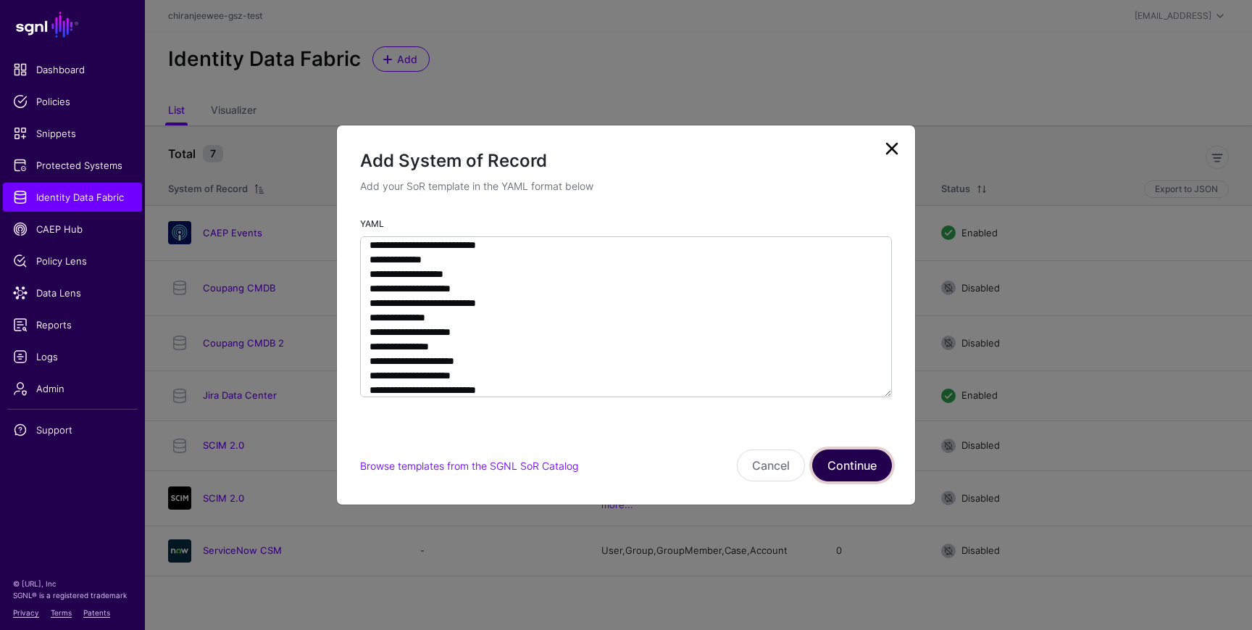
click at [867, 458] on button "Continue" at bounding box center [852, 465] width 80 height 32
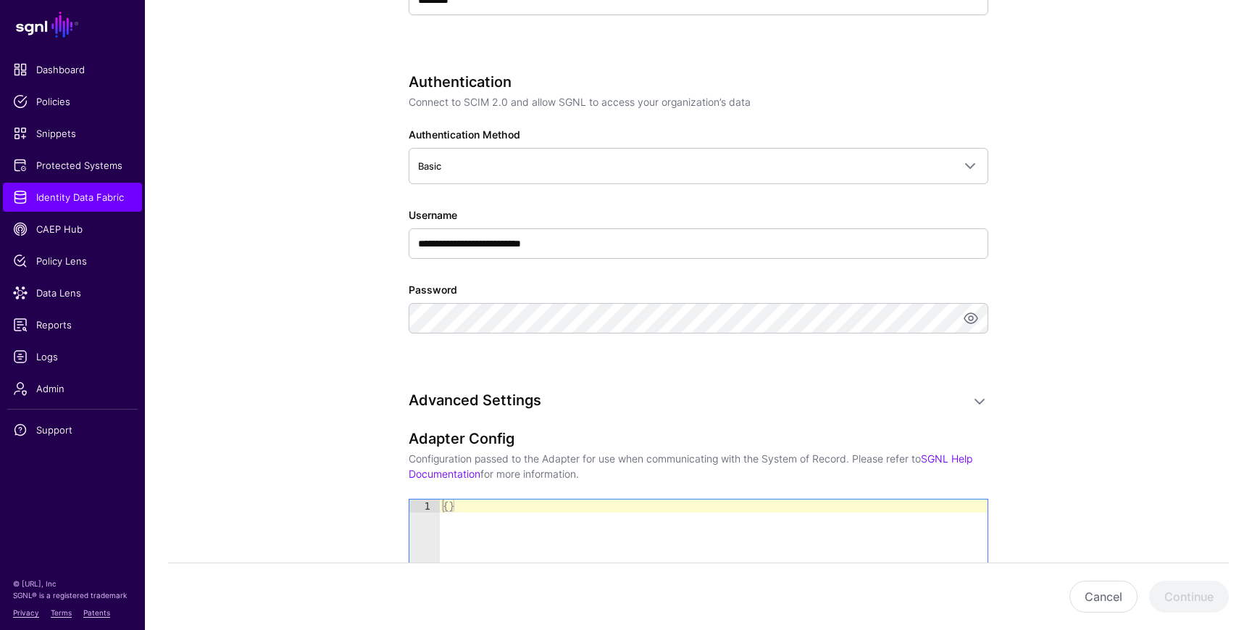
scroll to position [661, 0]
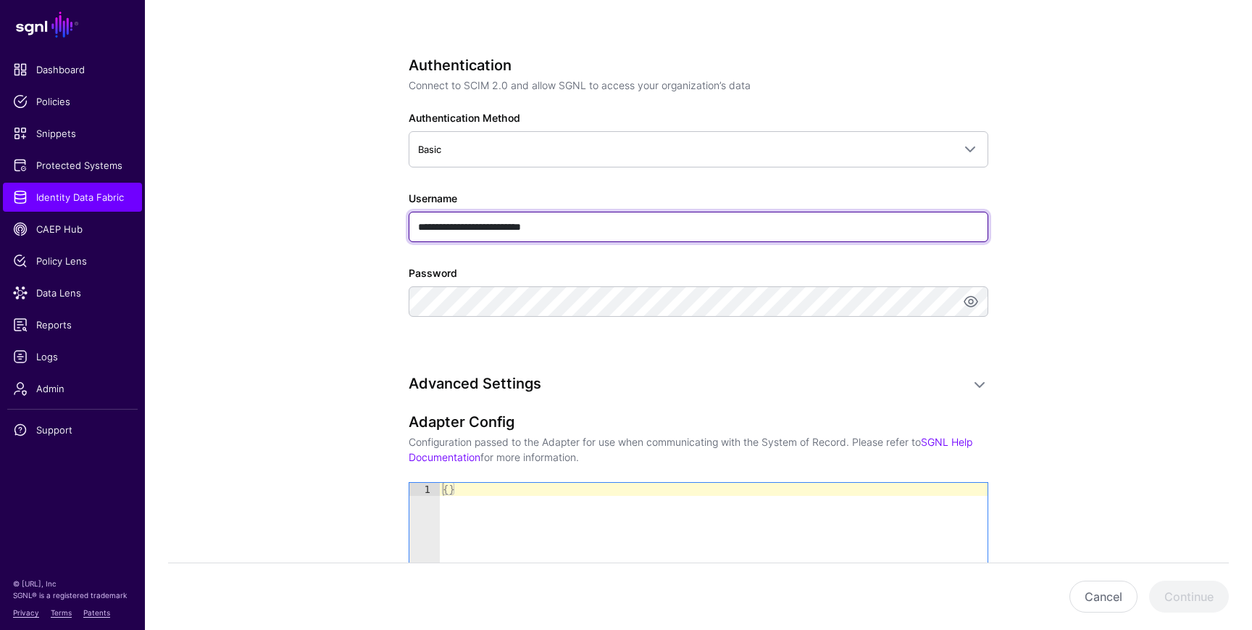
click at [573, 224] on input "**********" at bounding box center [699, 227] width 580 height 30
type input "****"
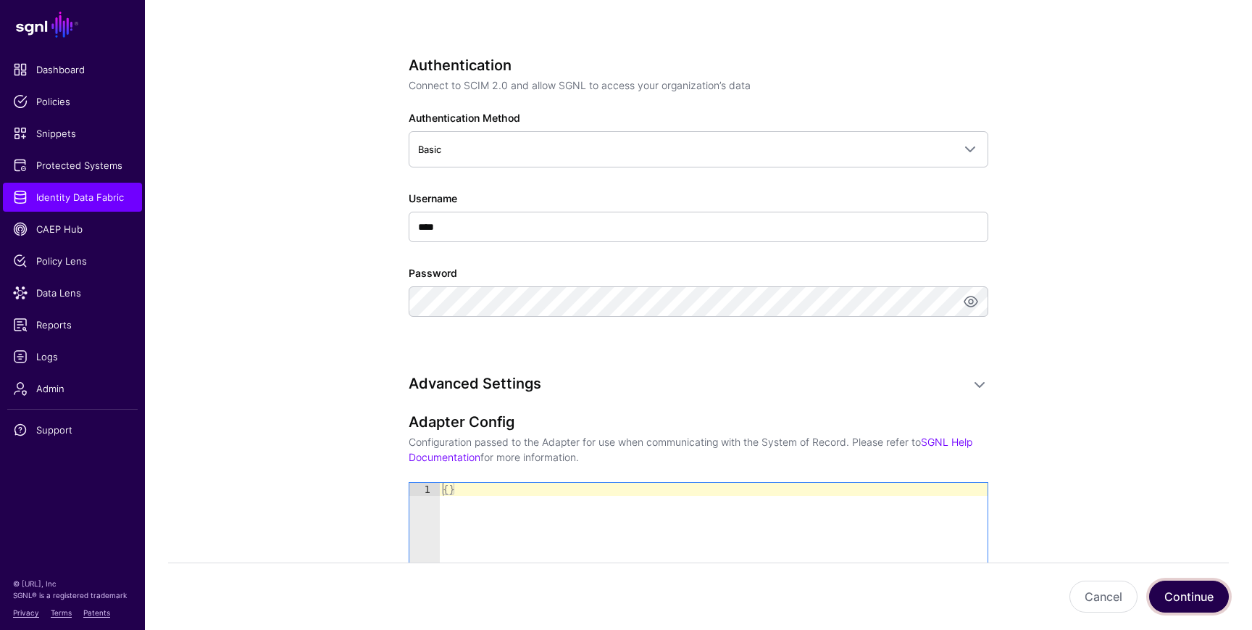
click at [1194, 596] on button "Continue" at bounding box center [1189, 596] width 80 height 32
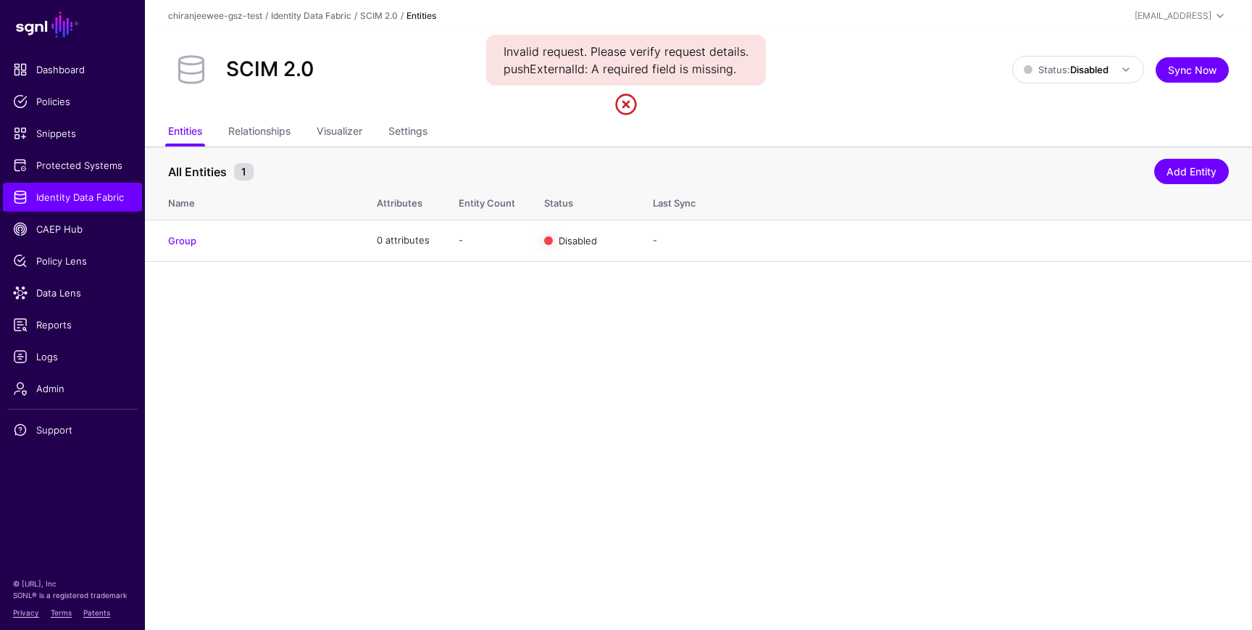
click at [626, 104] on link at bounding box center [625, 104] width 23 height 23
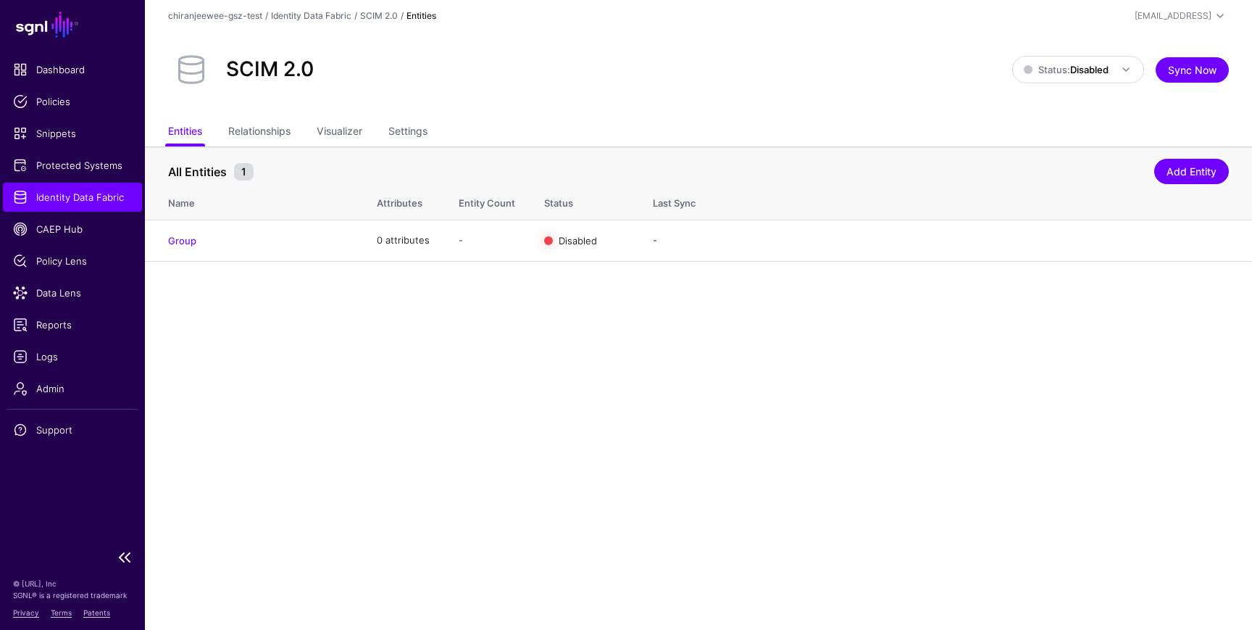
click at [86, 193] on span "Identity Data Fabric" at bounding box center [72, 197] width 119 height 14
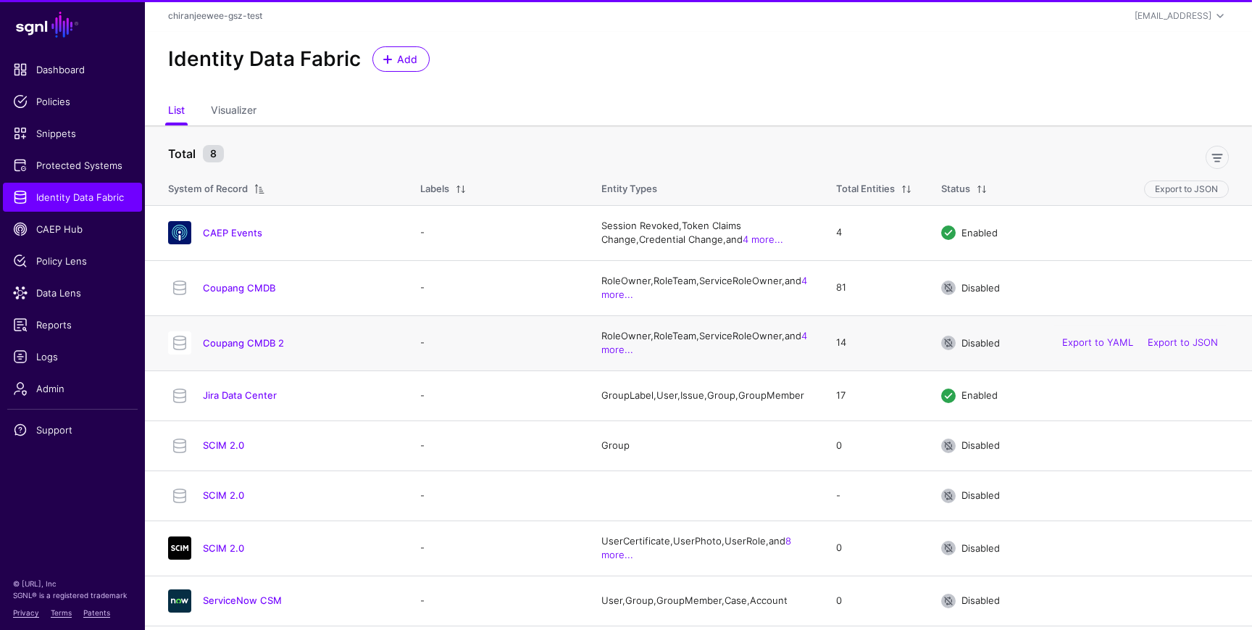
scroll to position [7, 0]
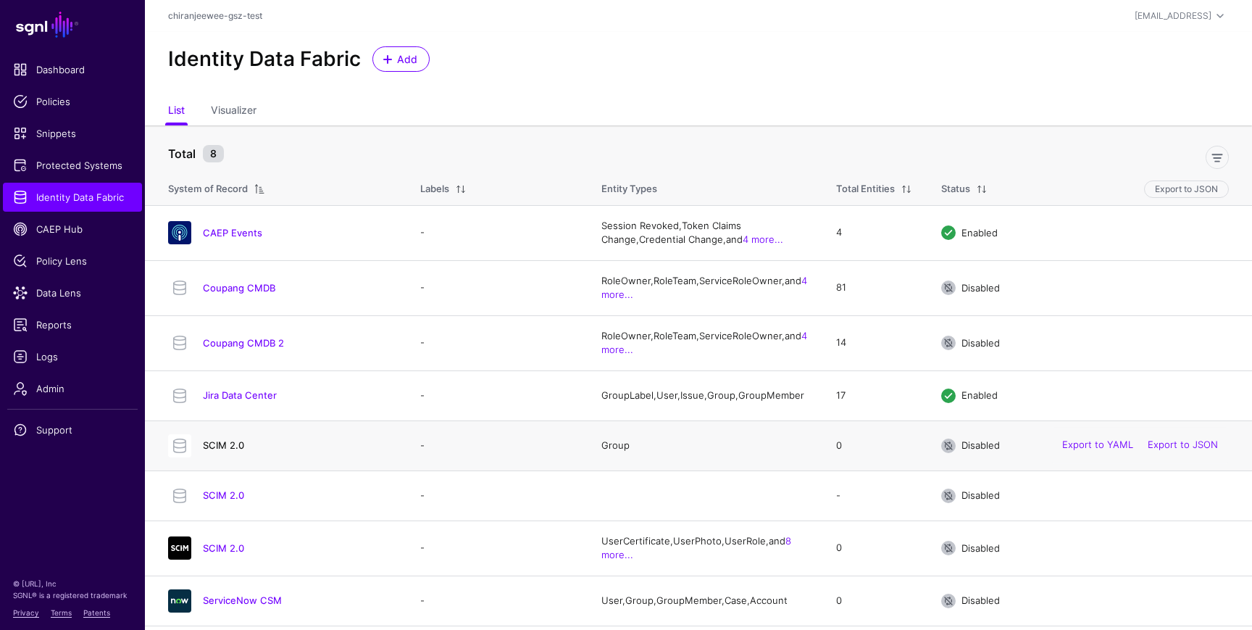
click at [230, 443] on link "SCIM 2.0" at bounding box center [223, 445] width 41 height 12
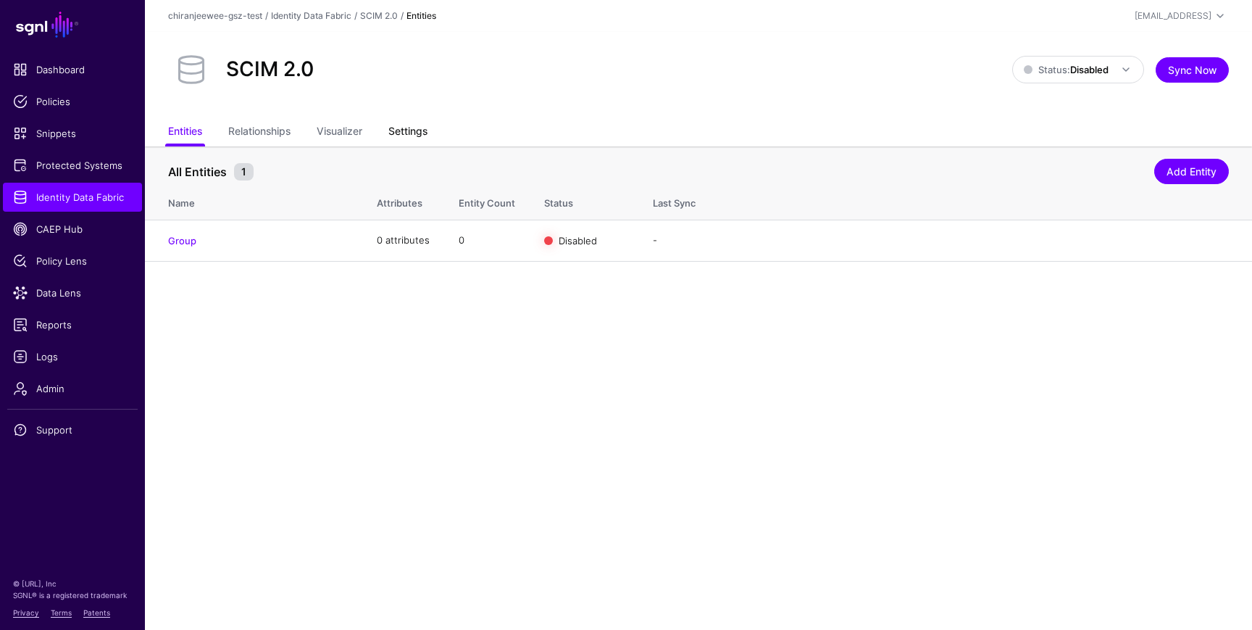
click at [407, 133] on link "Settings" at bounding box center [407, 133] width 39 height 28
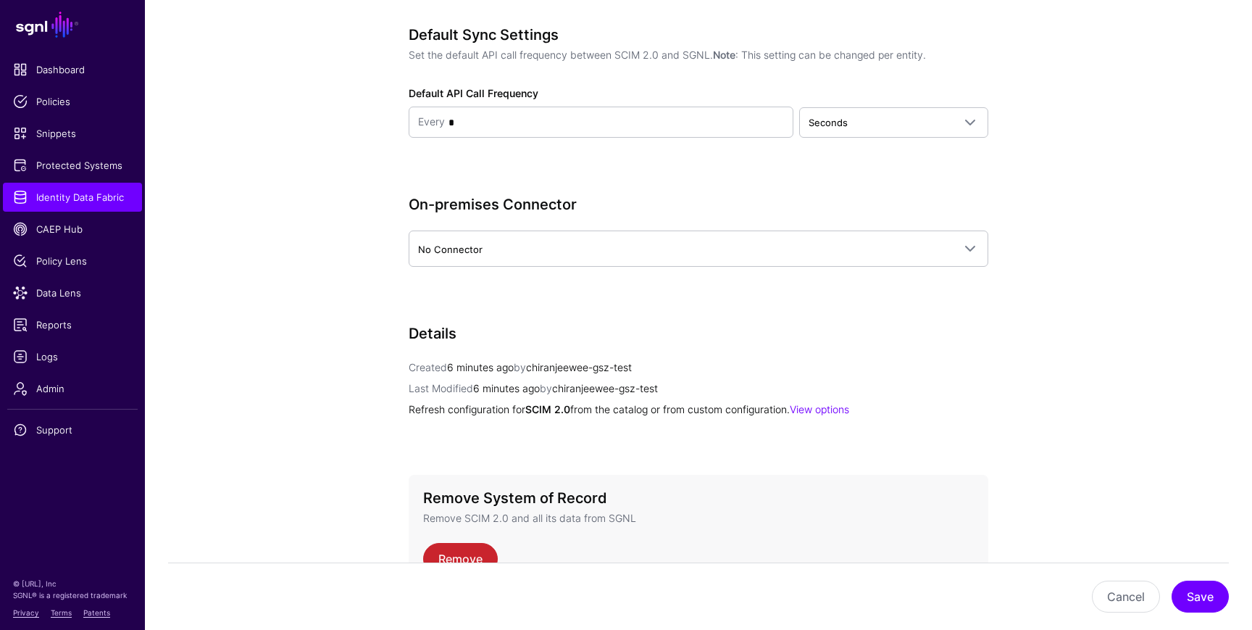
scroll to position [1801, 0]
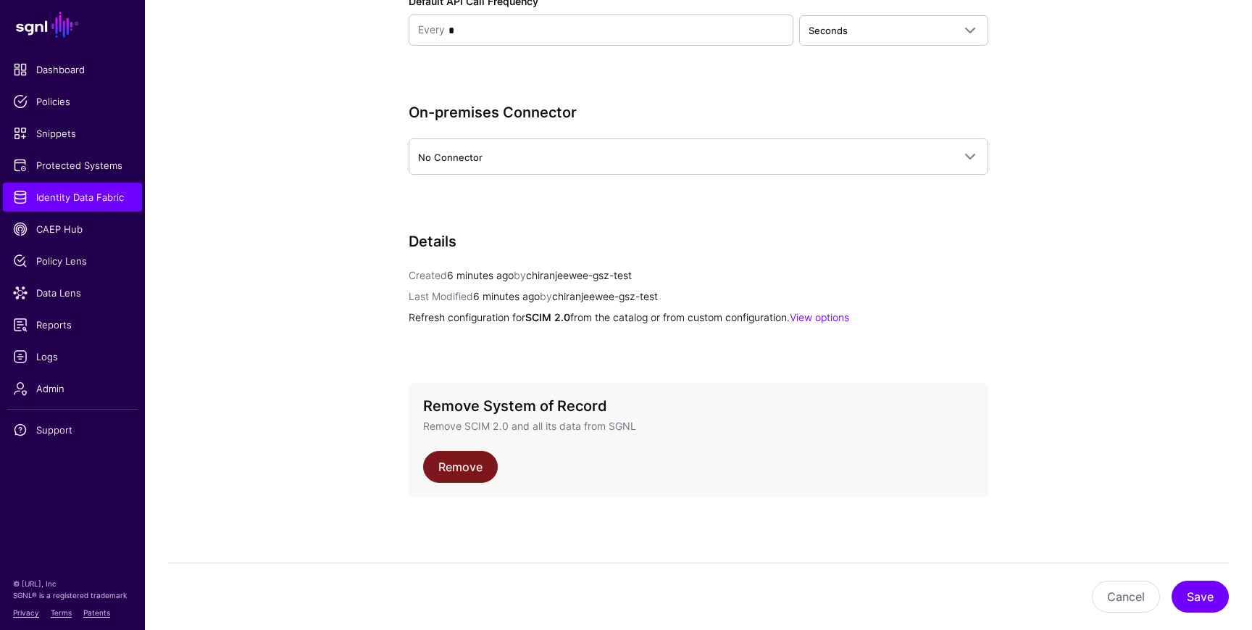
click at [459, 464] on link "Remove" at bounding box center [460, 467] width 75 height 32
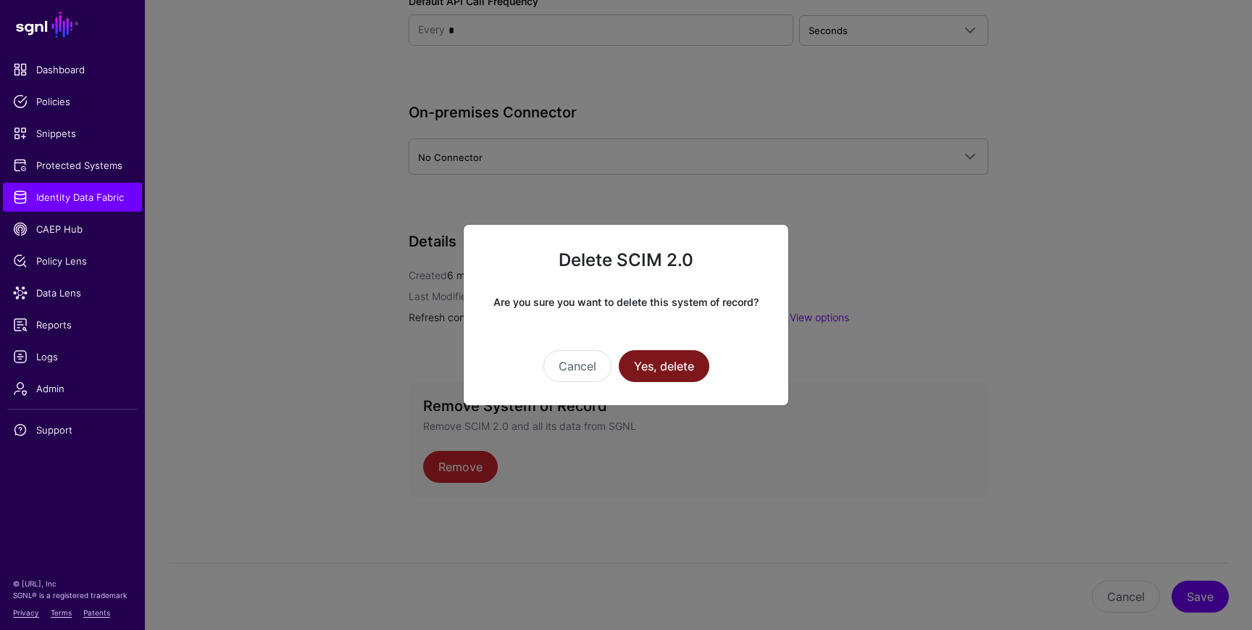
click at [688, 366] on button "Yes, delete" at bounding box center [664, 366] width 91 height 32
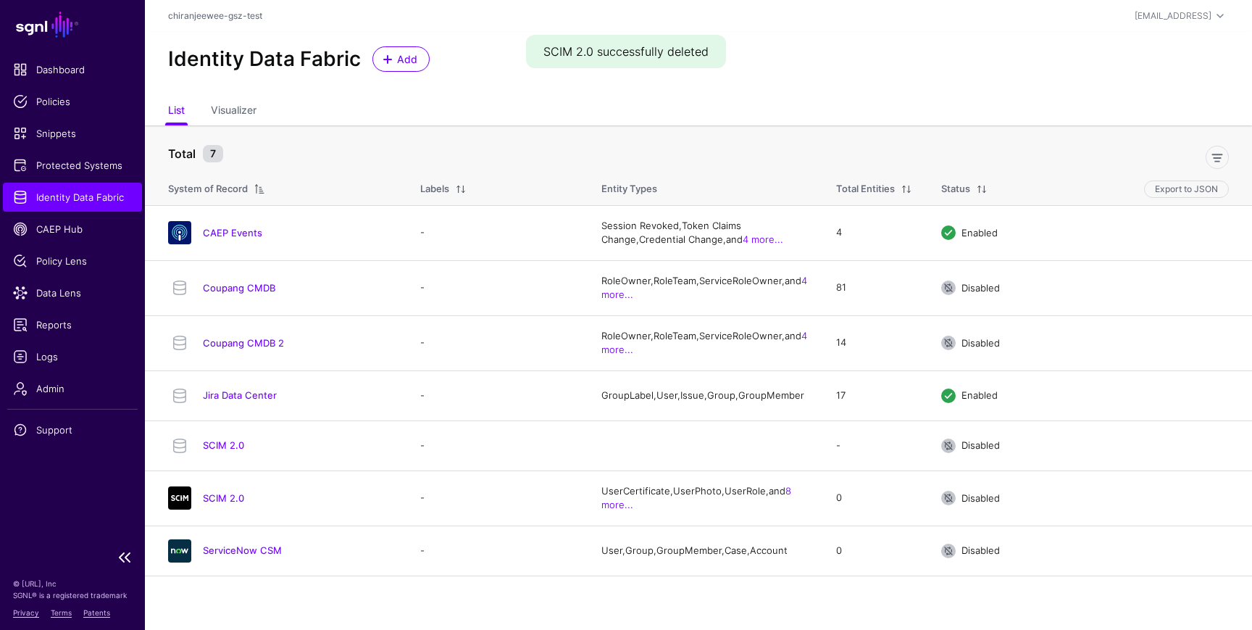
click at [83, 193] on span "Identity Data Fabric" at bounding box center [72, 197] width 119 height 14
click at [236, 447] on link "SCIM 2.0" at bounding box center [223, 445] width 41 height 12
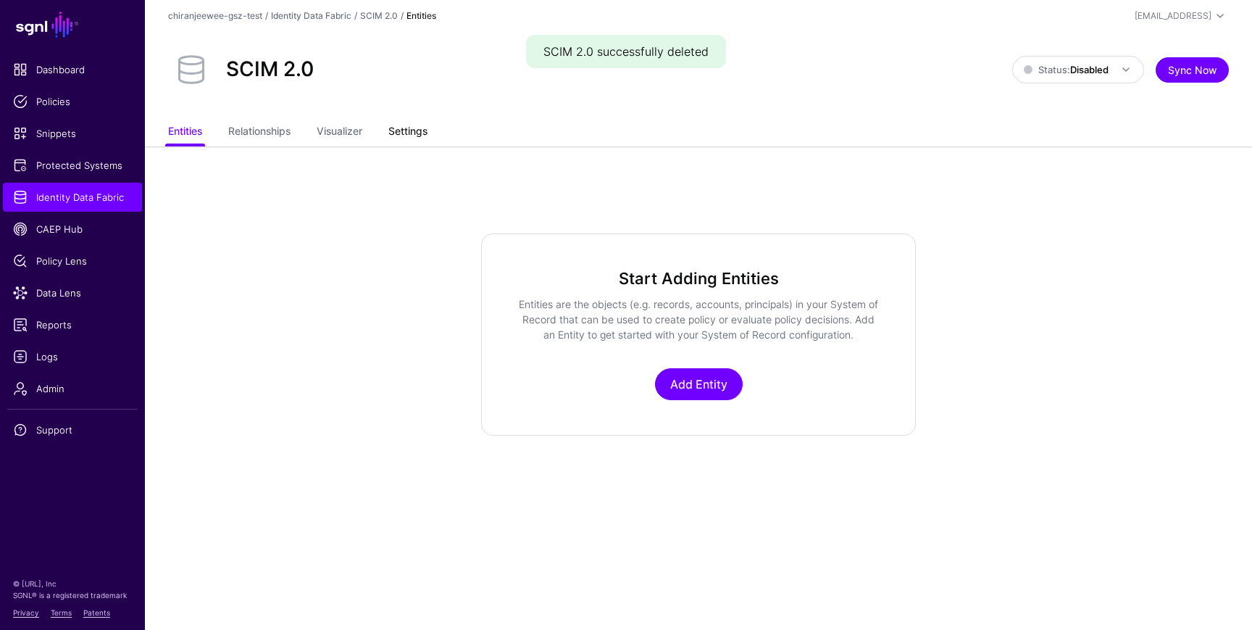
click at [400, 130] on link "Settings" at bounding box center [407, 133] width 39 height 28
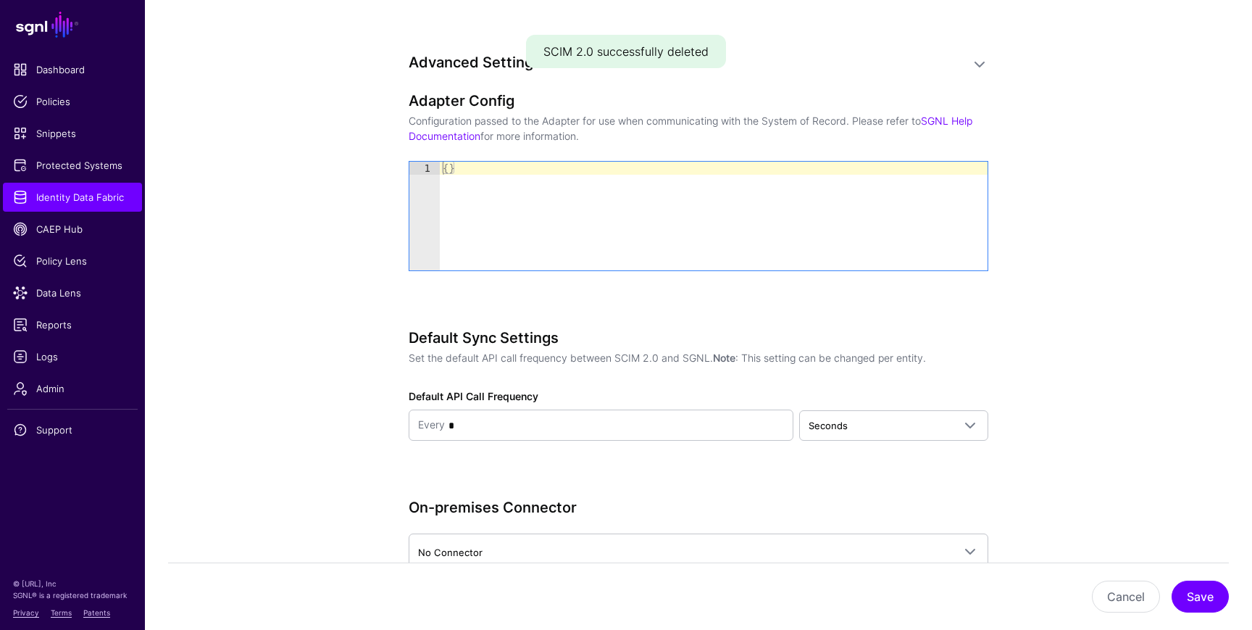
scroll to position [1801, 0]
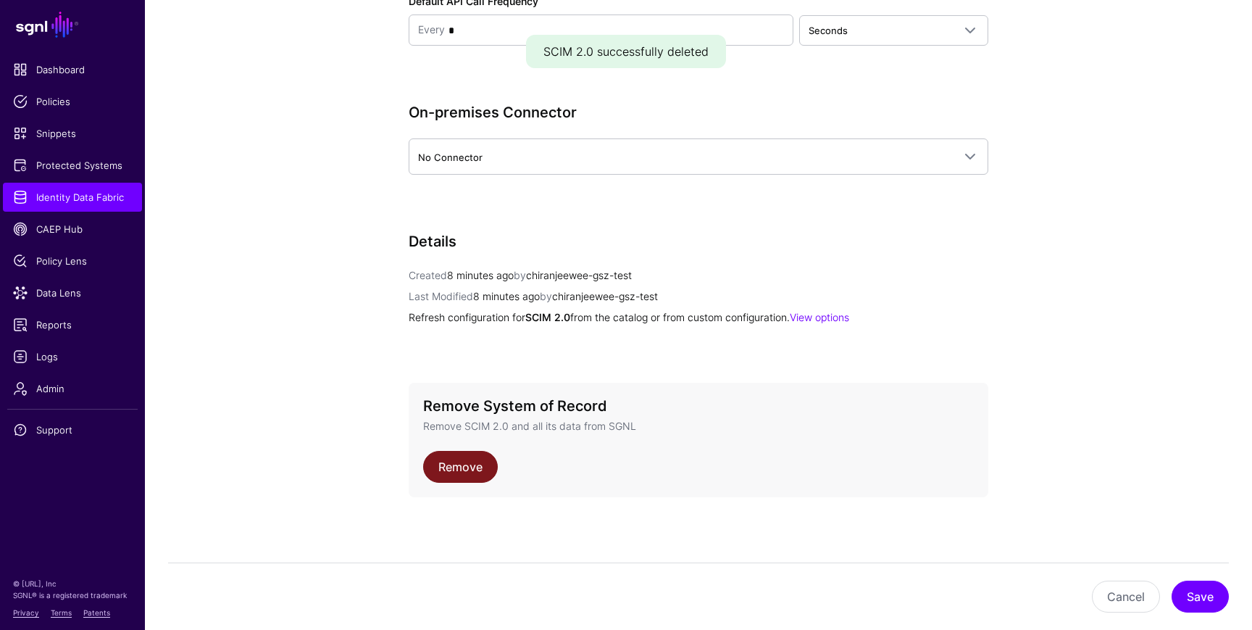
click at [481, 467] on link "Remove" at bounding box center [460, 467] width 75 height 32
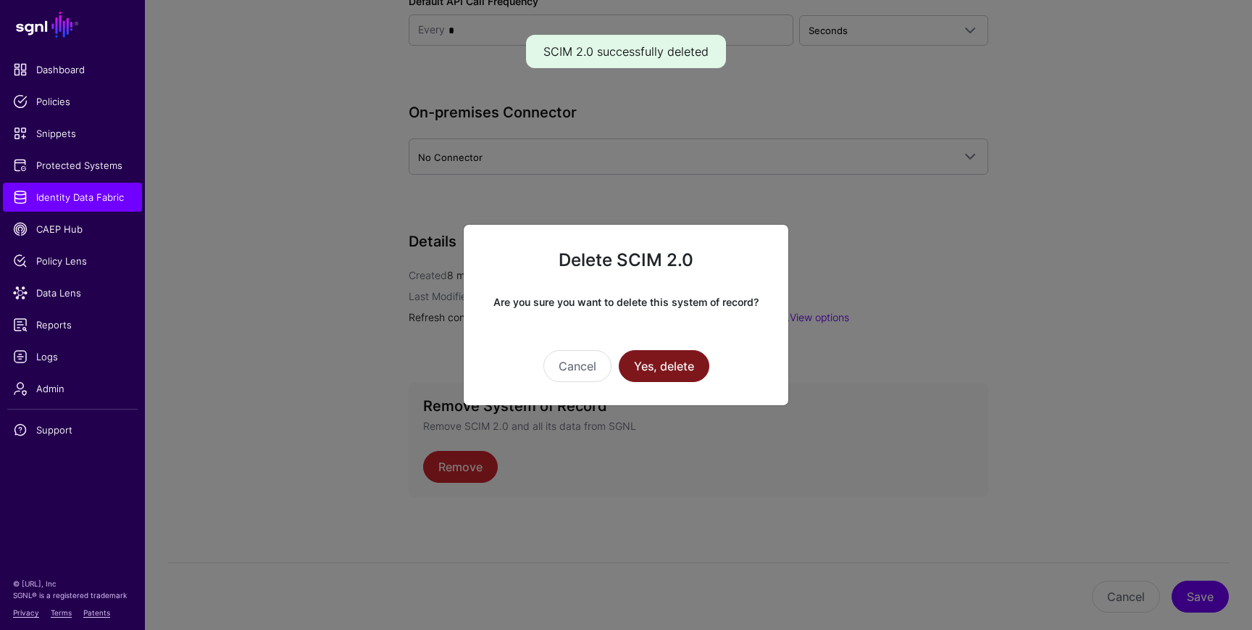
click at [686, 366] on button "Yes, delete" at bounding box center [664, 366] width 91 height 32
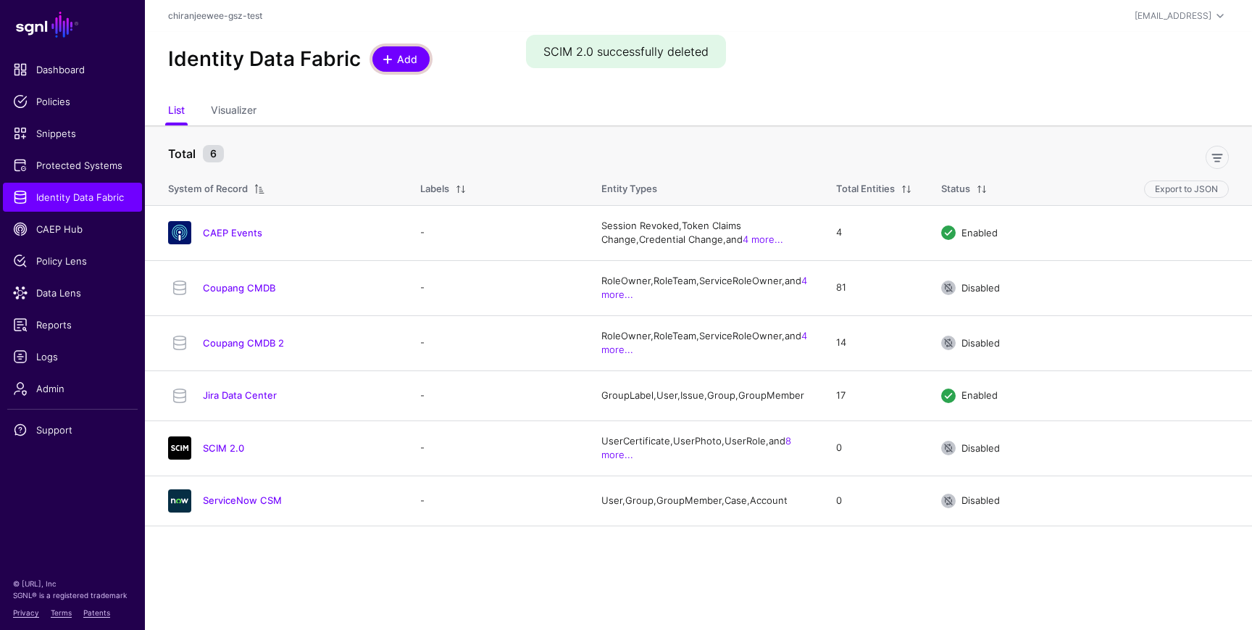
click at [391, 64] on span at bounding box center [388, 60] width 12 height 12
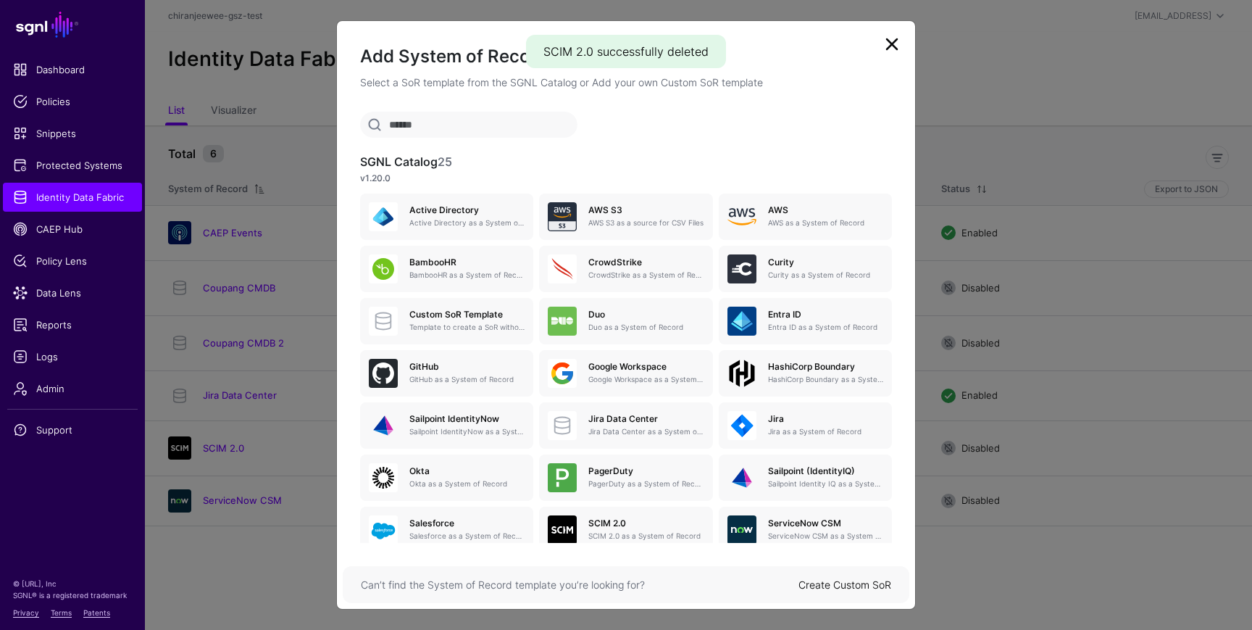
click at [829, 586] on link "Create Custom SoR" at bounding box center [845, 584] width 93 height 12
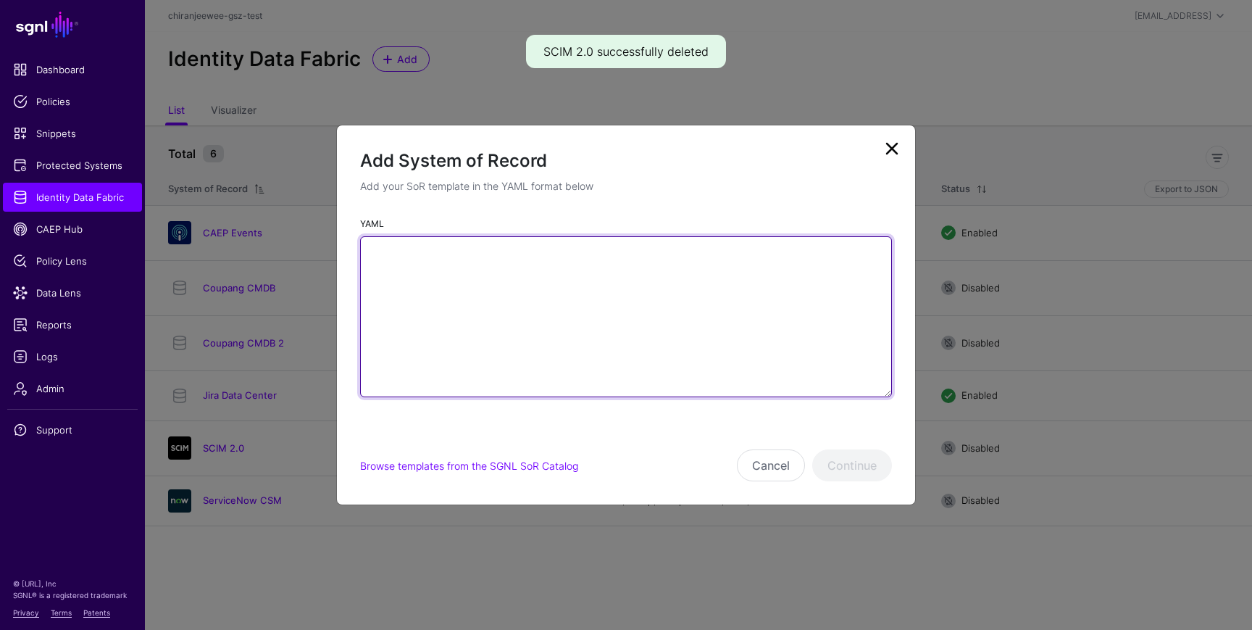
click at [616, 299] on textarea "YAML" at bounding box center [626, 316] width 532 height 161
paste textarea "**********"
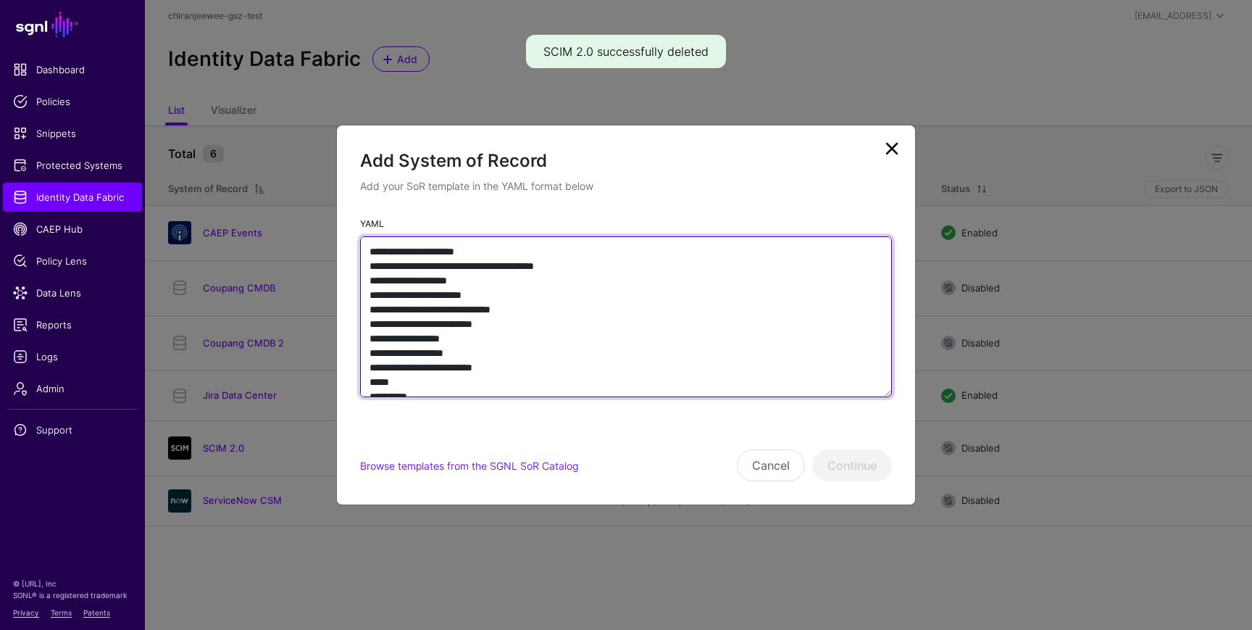
scroll to position [6427, 0]
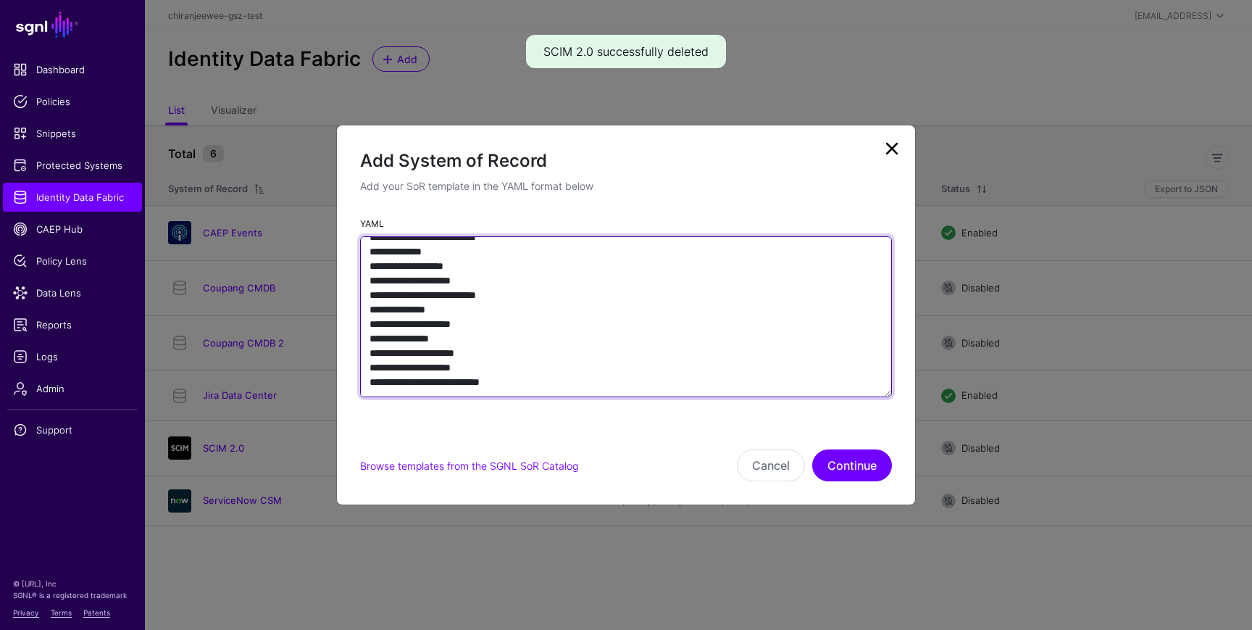
type textarea "**********"
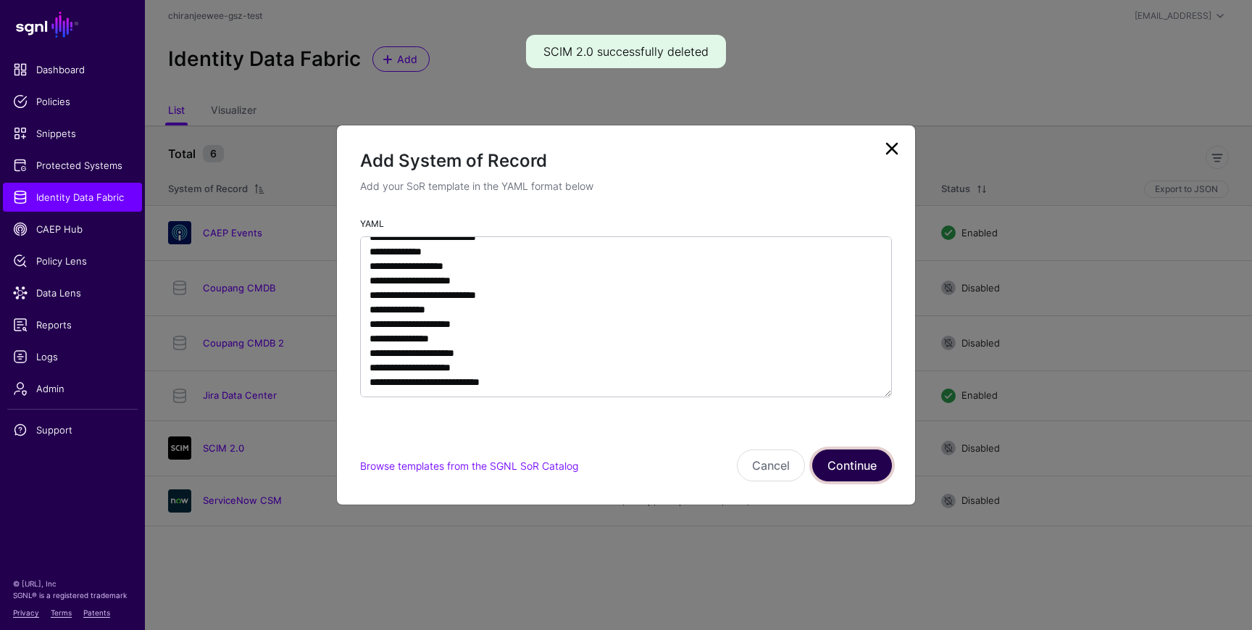
click at [851, 467] on button "Continue" at bounding box center [852, 465] width 80 height 32
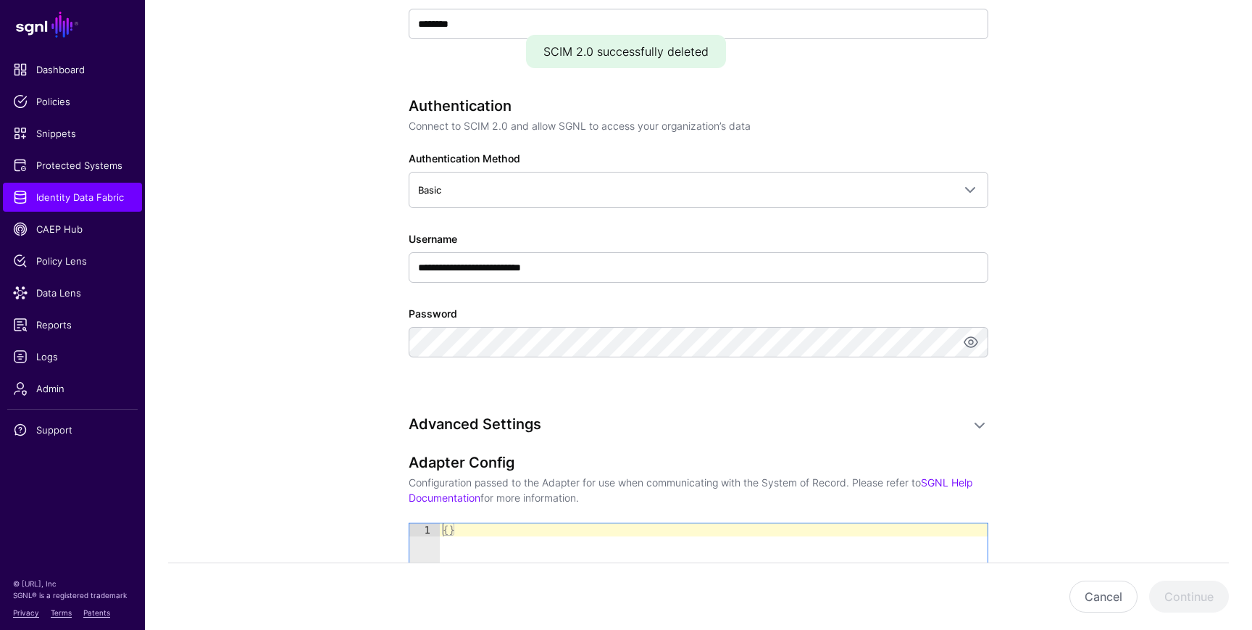
scroll to position [622, 0]
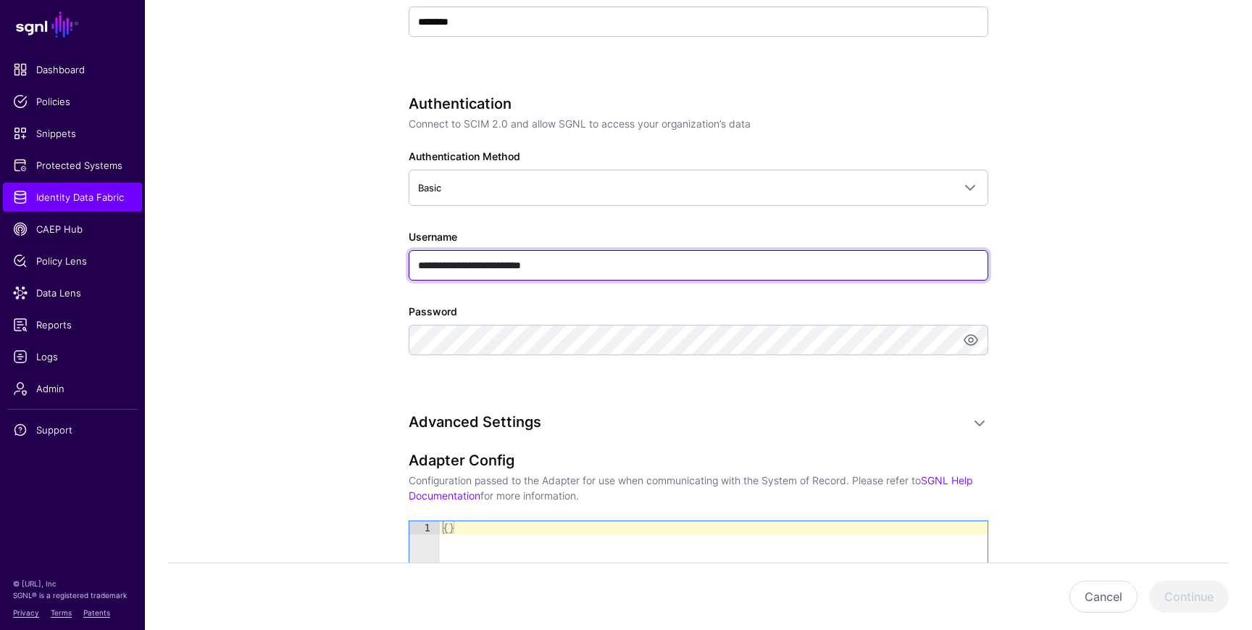
click at [576, 270] on input "**********" at bounding box center [699, 265] width 580 height 30
type input "****"
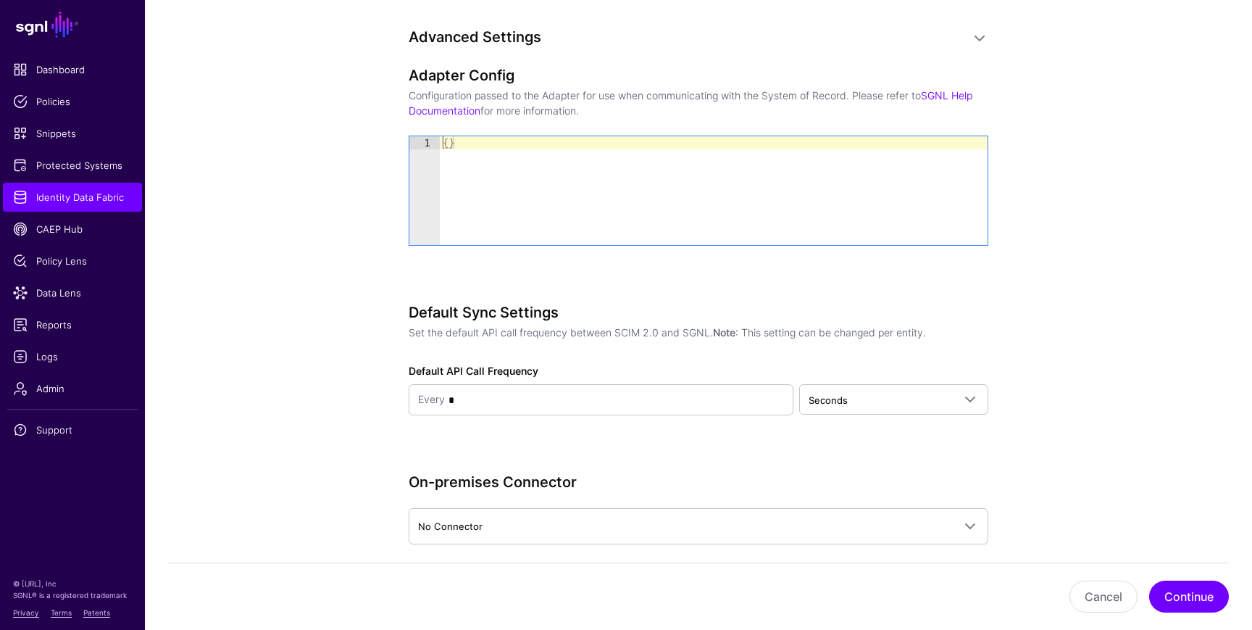
scroll to position [1071, 0]
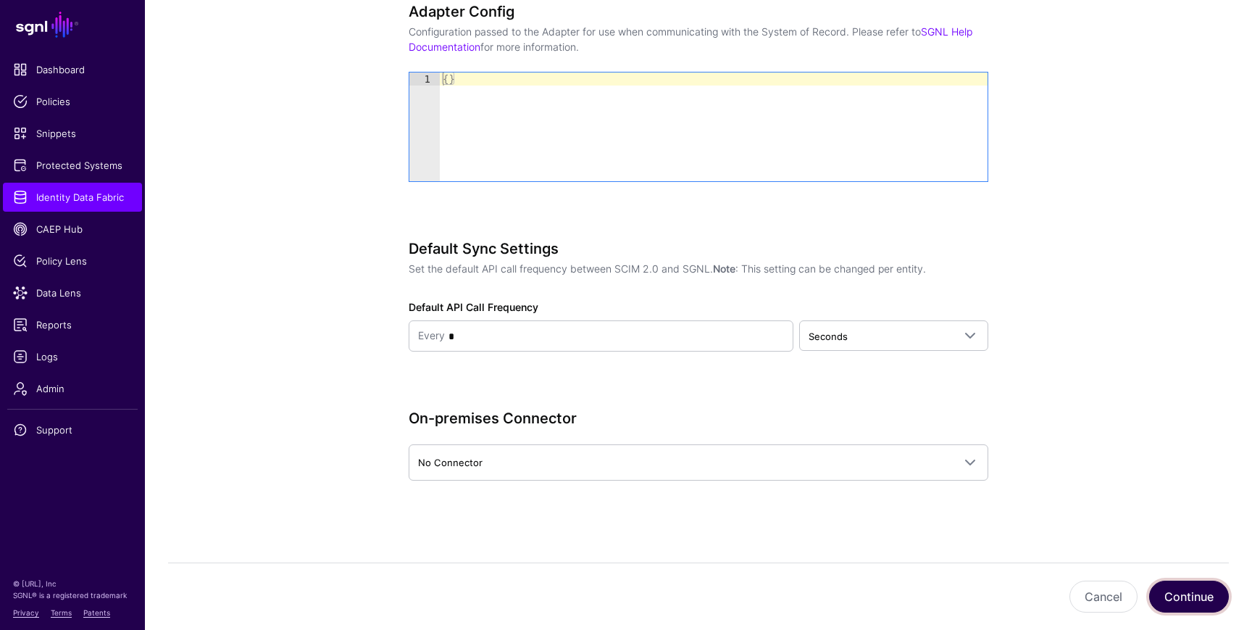
click at [1204, 605] on button "Continue" at bounding box center [1189, 596] width 80 height 32
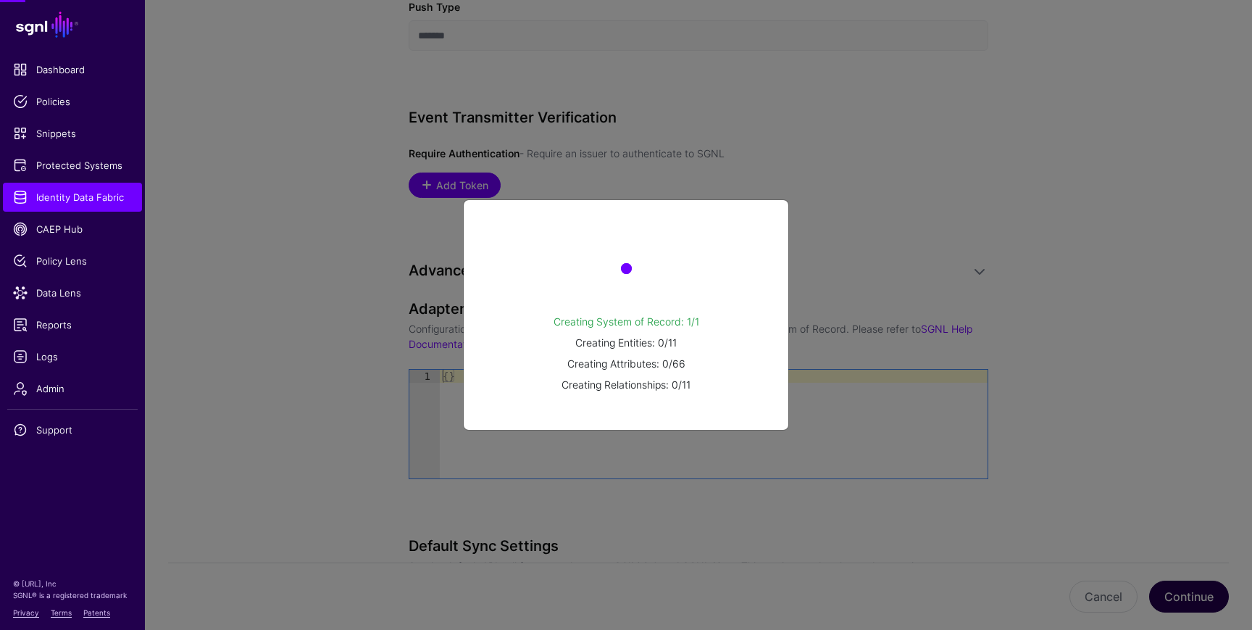
scroll to position [1368, 0]
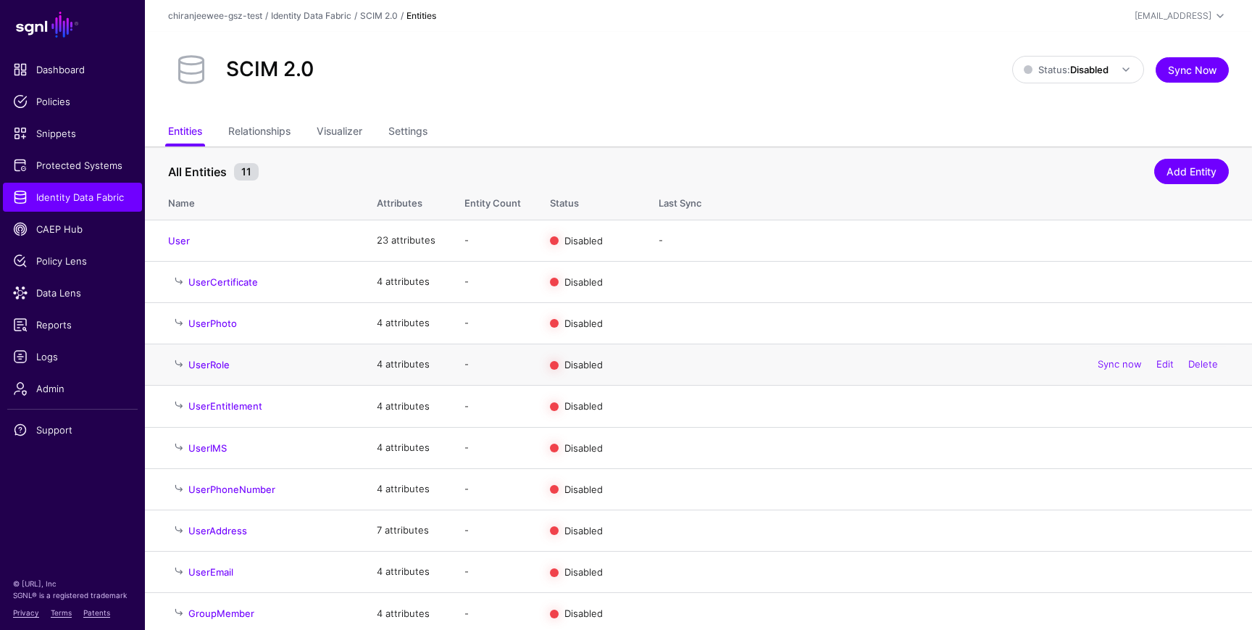
scroll to position [50, 0]
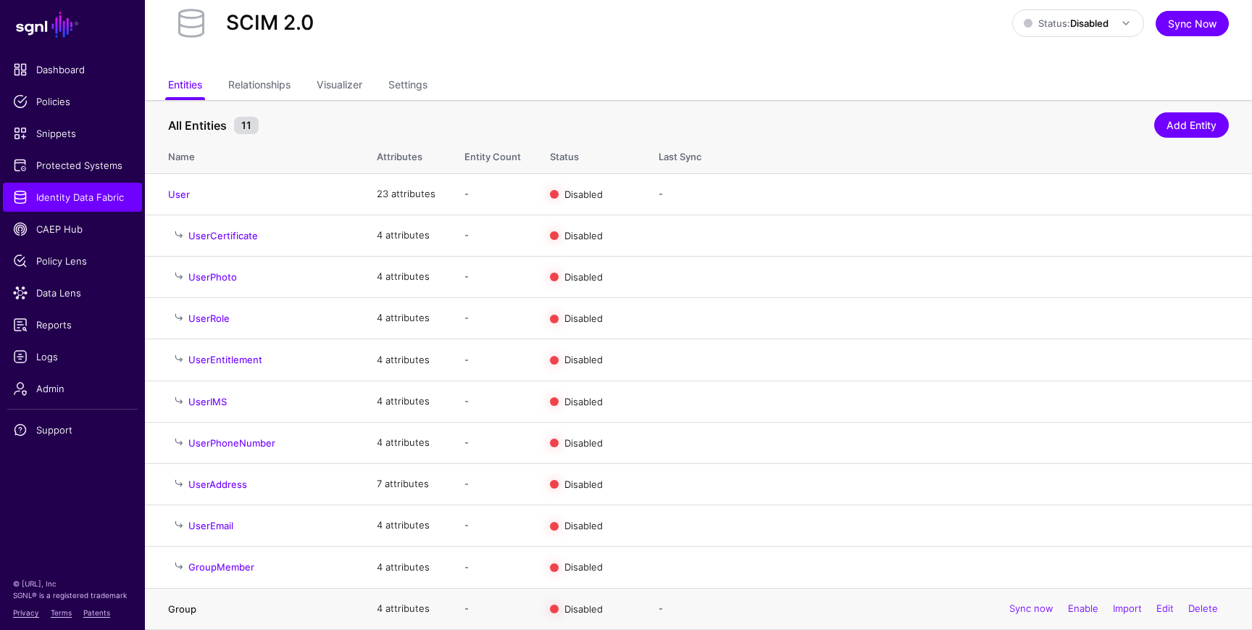
click at [181, 612] on link "Group" at bounding box center [182, 609] width 28 height 12
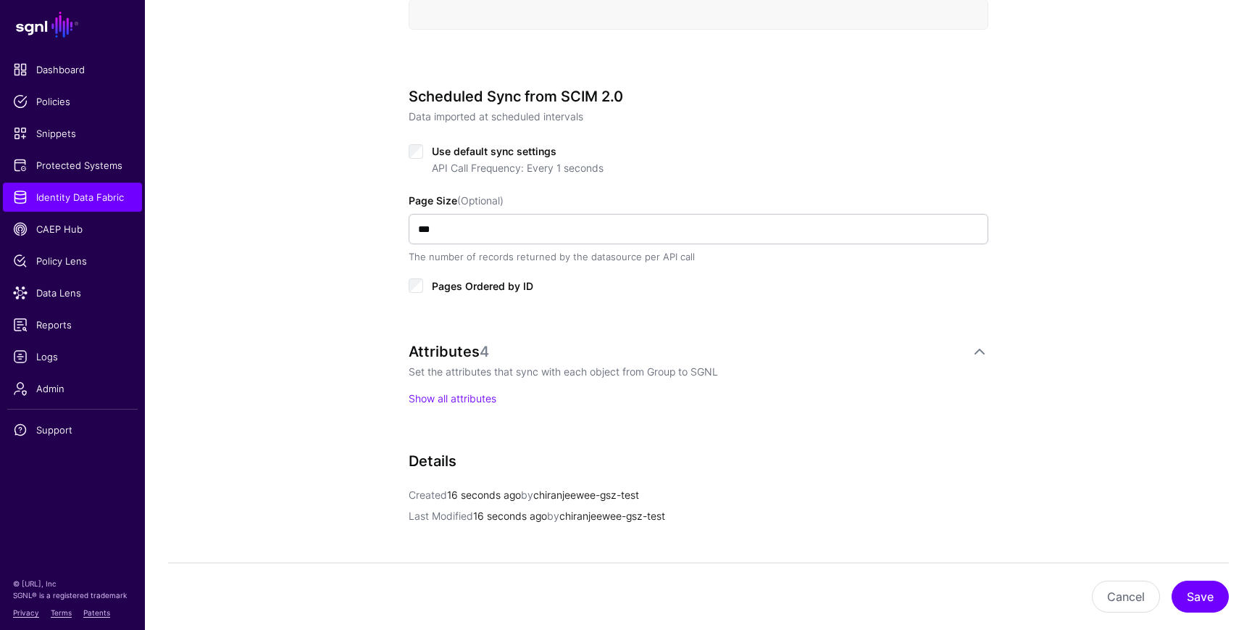
scroll to position [941, 0]
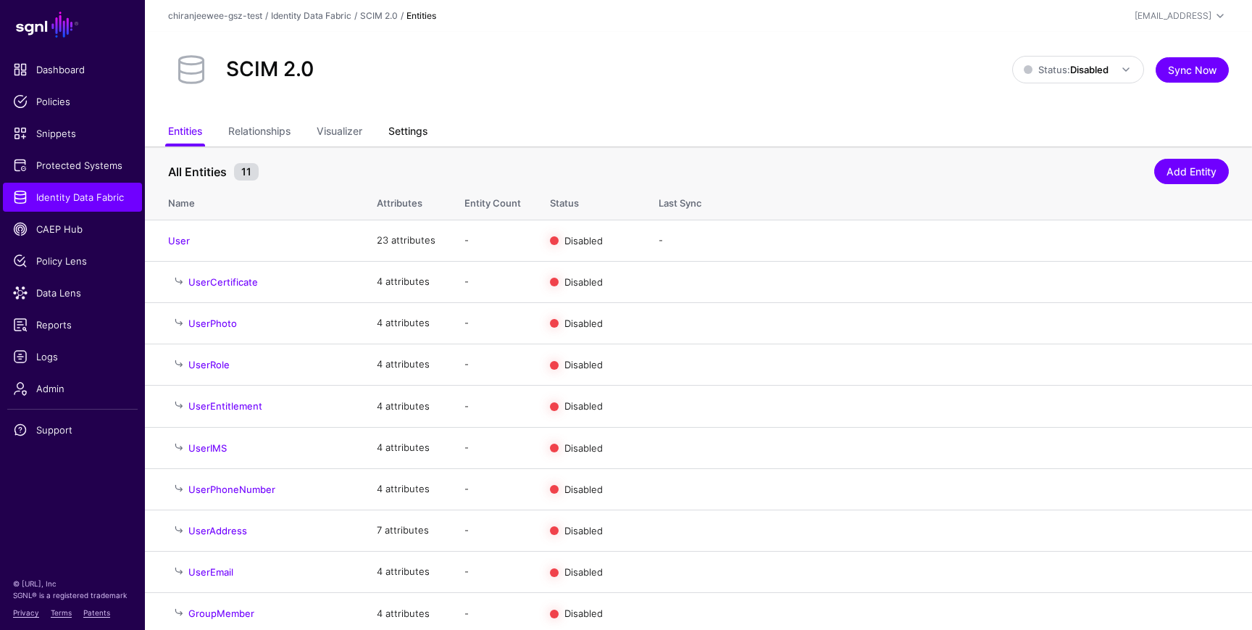
click at [407, 131] on link "Settings" at bounding box center [407, 133] width 39 height 28
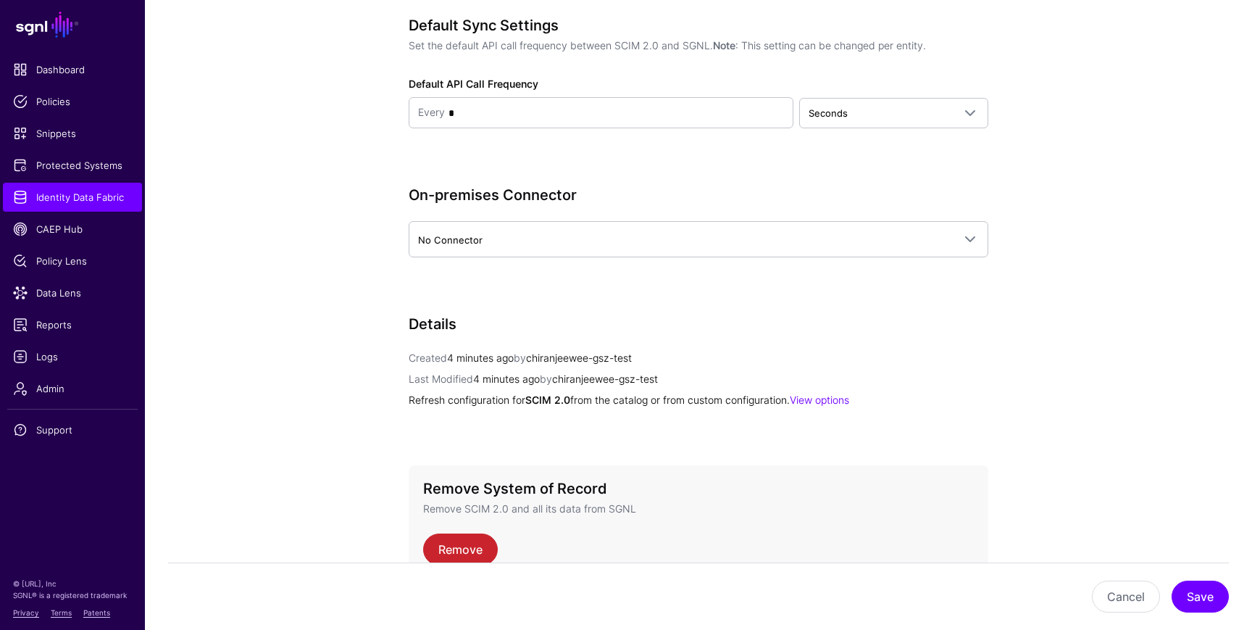
scroll to position [1801, 0]
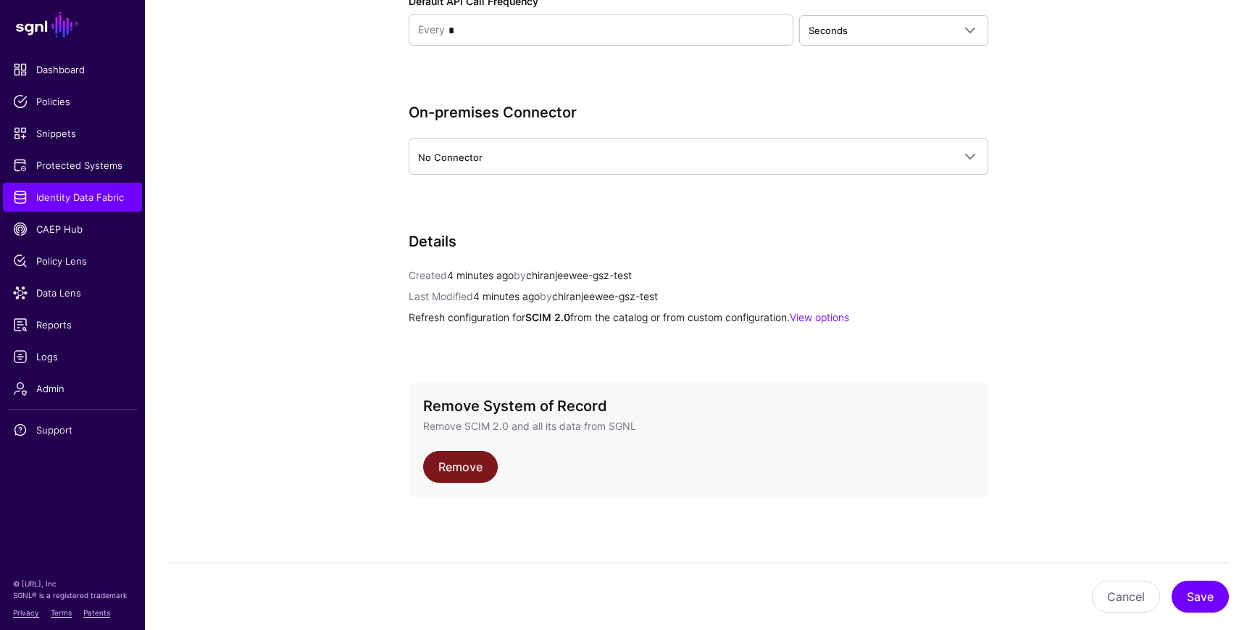
click at [480, 468] on link "Remove" at bounding box center [460, 467] width 75 height 32
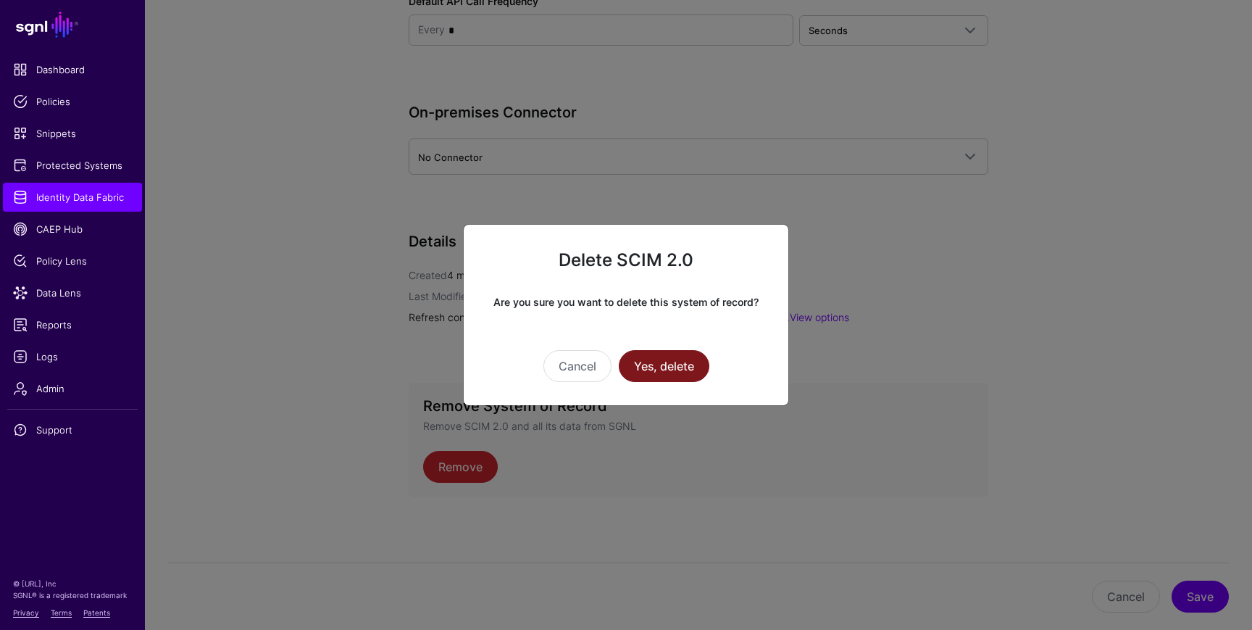
click at [646, 368] on button "Yes, delete" at bounding box center [664, 366] width 91 height 32
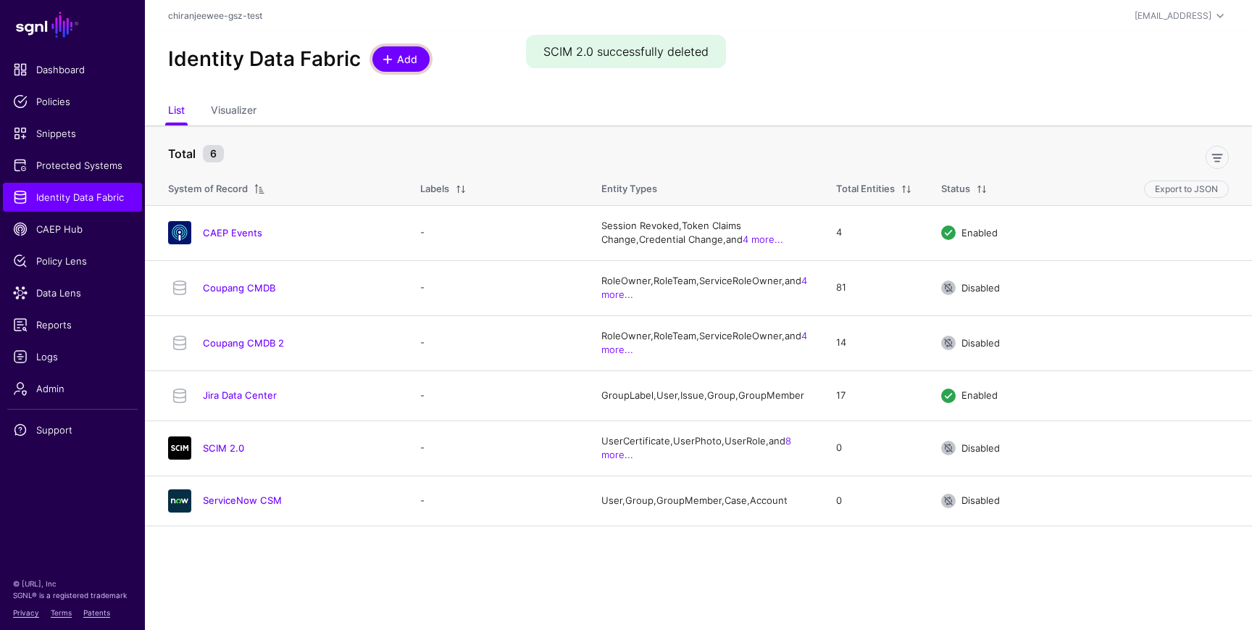
click at [393, 54] on span at bounding box center [389, 60] width 12 height 12
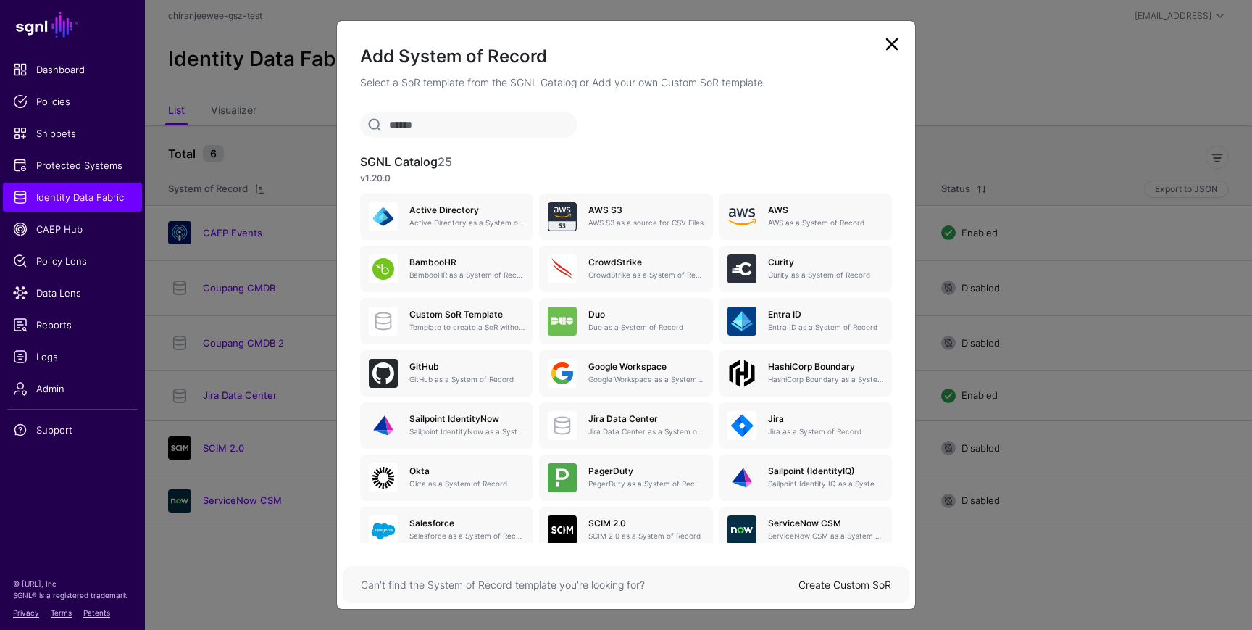
click at [830, 579] on link "Create Custom SoR" at bounding box center [845, 584] width 93 height 12
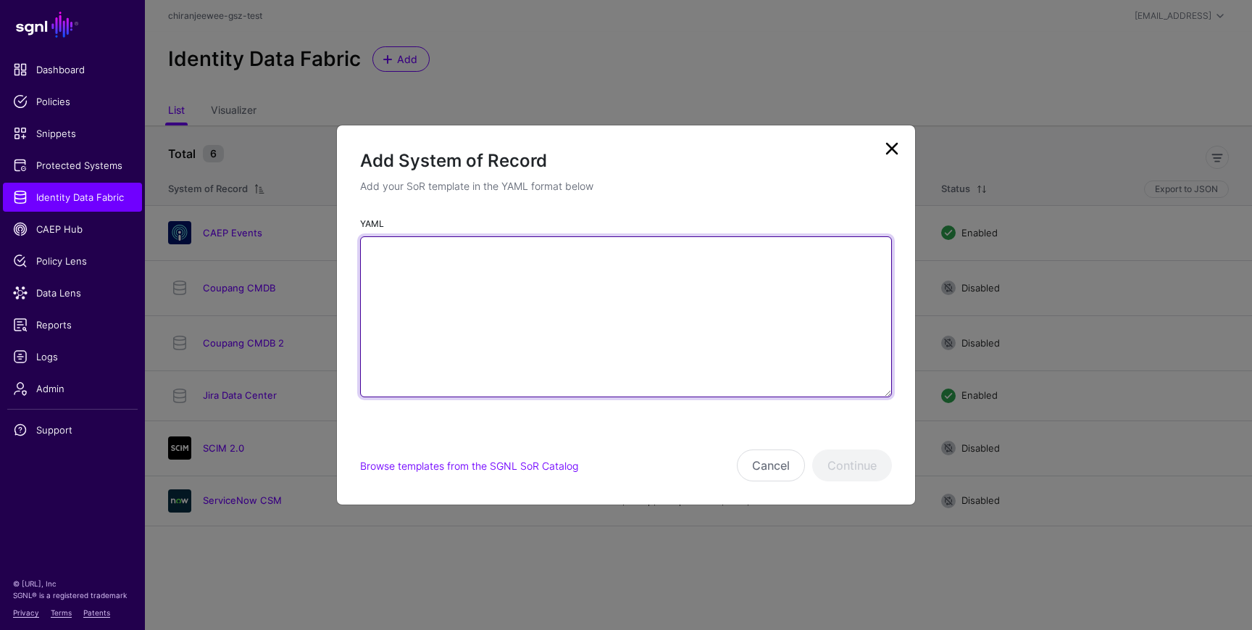
click at [536, 350] on textarea "YAML" at bounding box center [626, 316] width 532 height 161
paste textarea "**********"
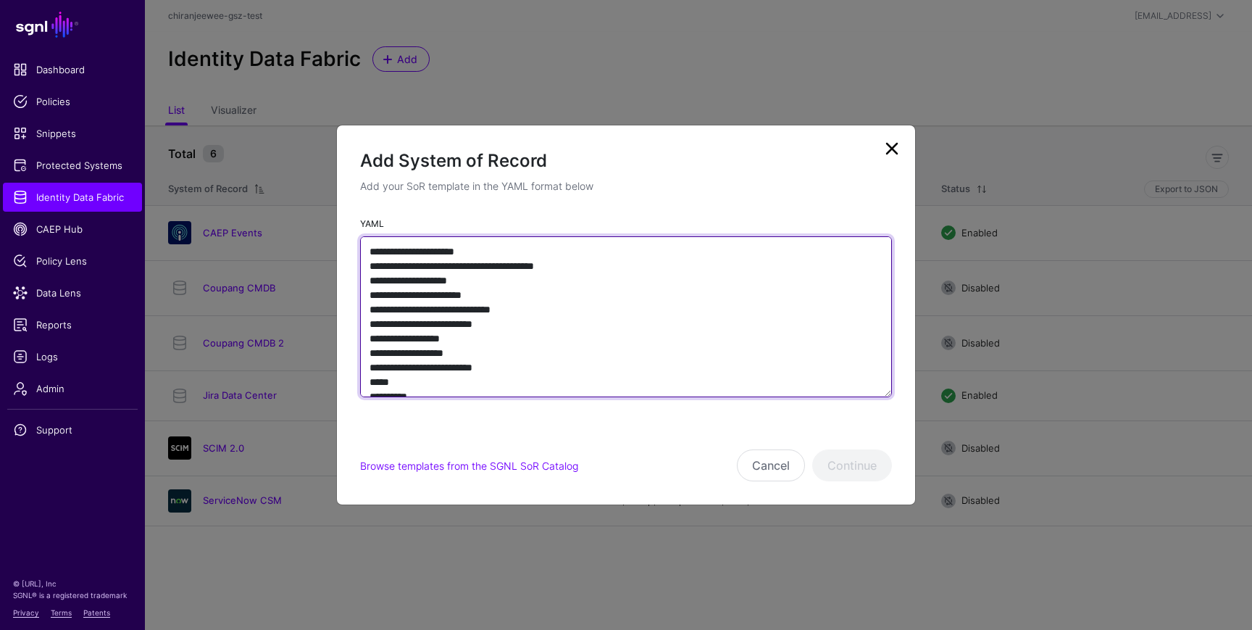
scroll to position [6412, 0]
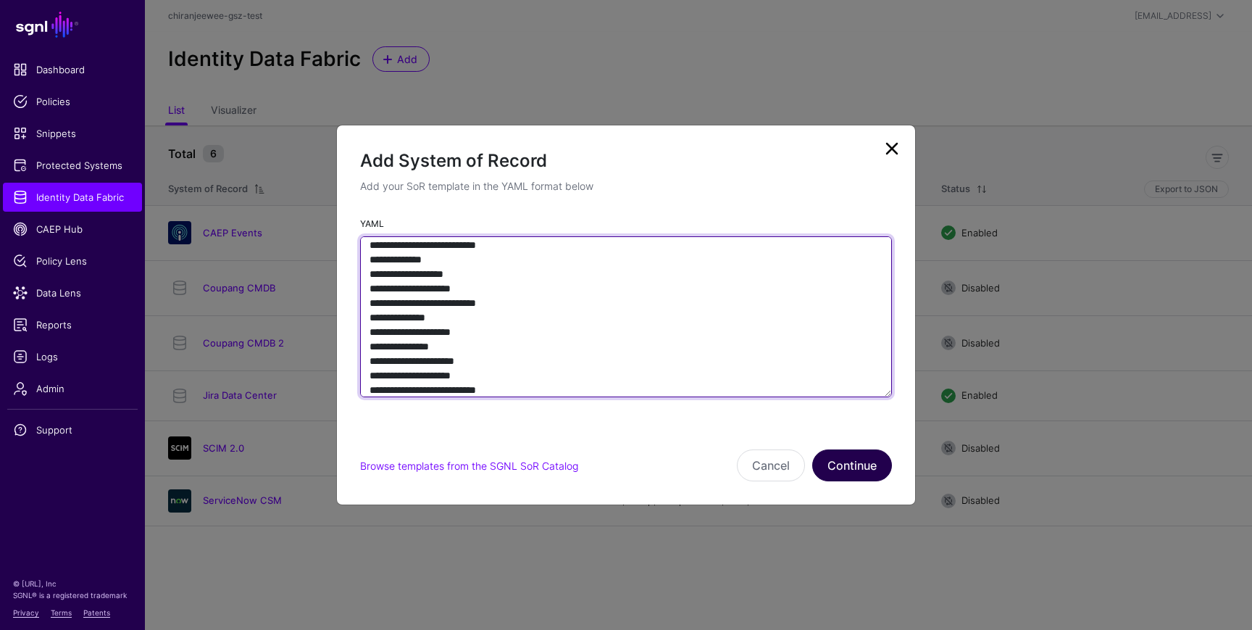
type textarea "**********"
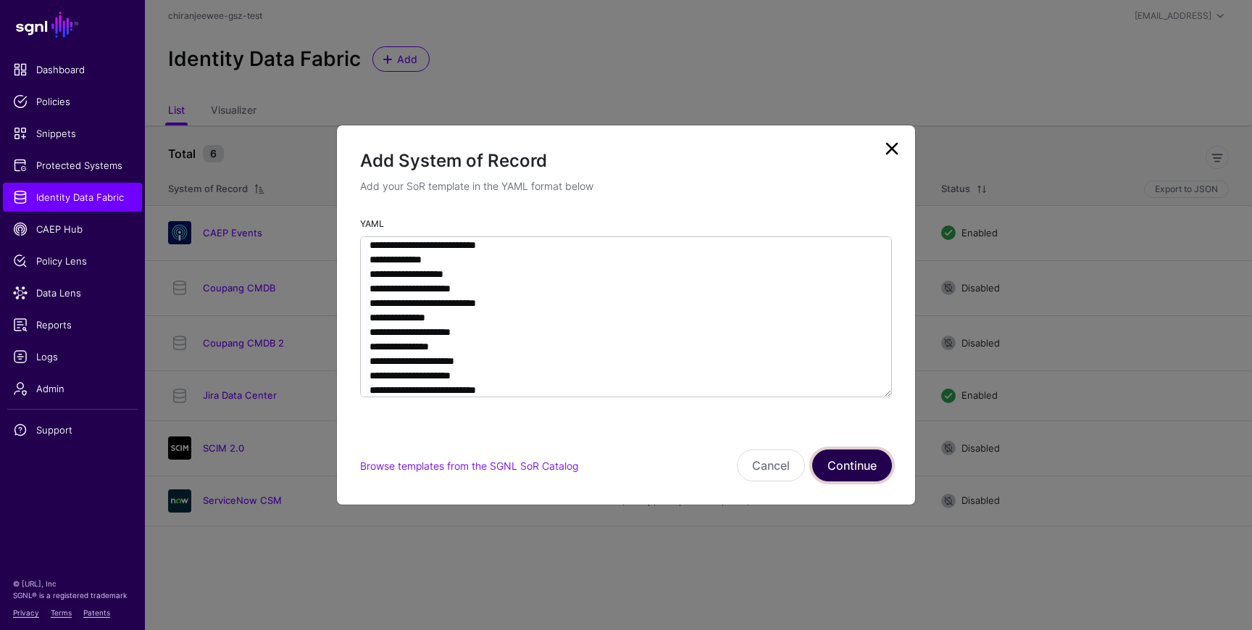
click at [832, 460] on button "Continue" at bounding box center [852, 465] width 80 height 32
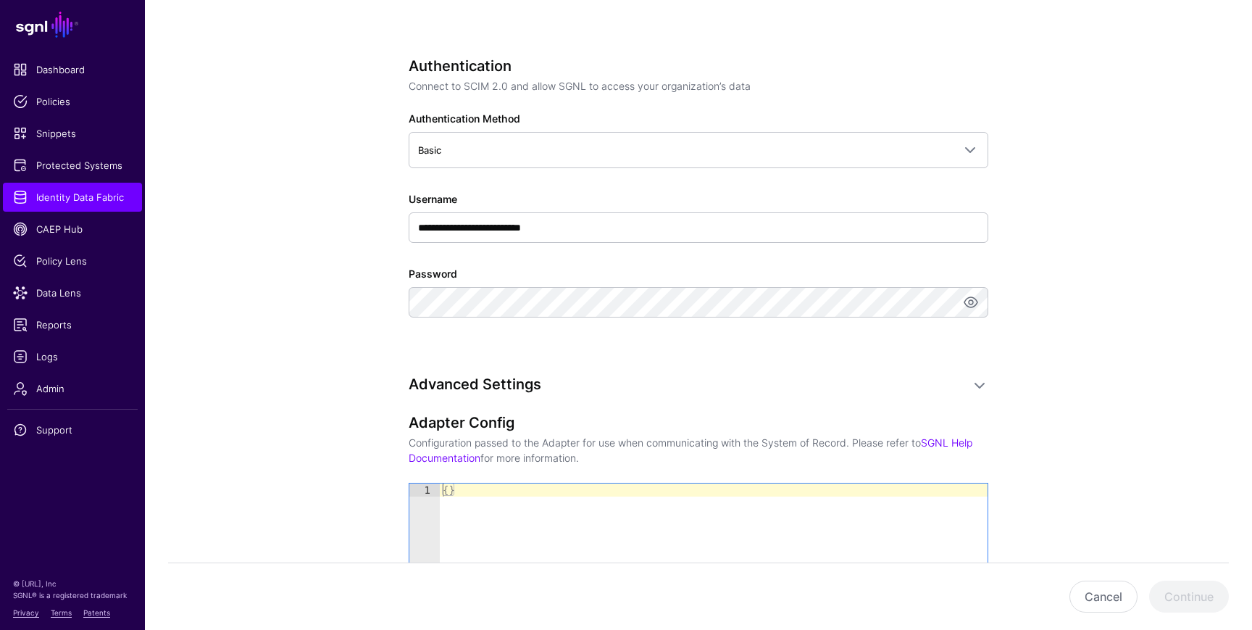
scroll to position [691, 0]
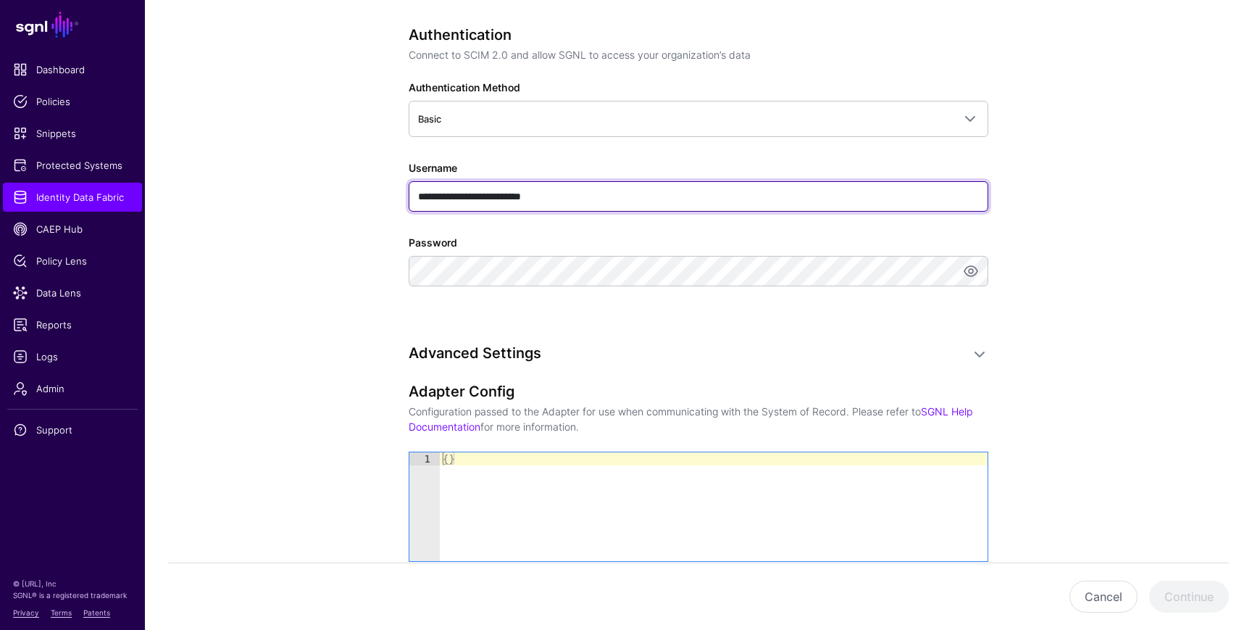
click at [586, 208] on input "**********" at bounding box center [699, 196] width 580 height 30
type input "****"
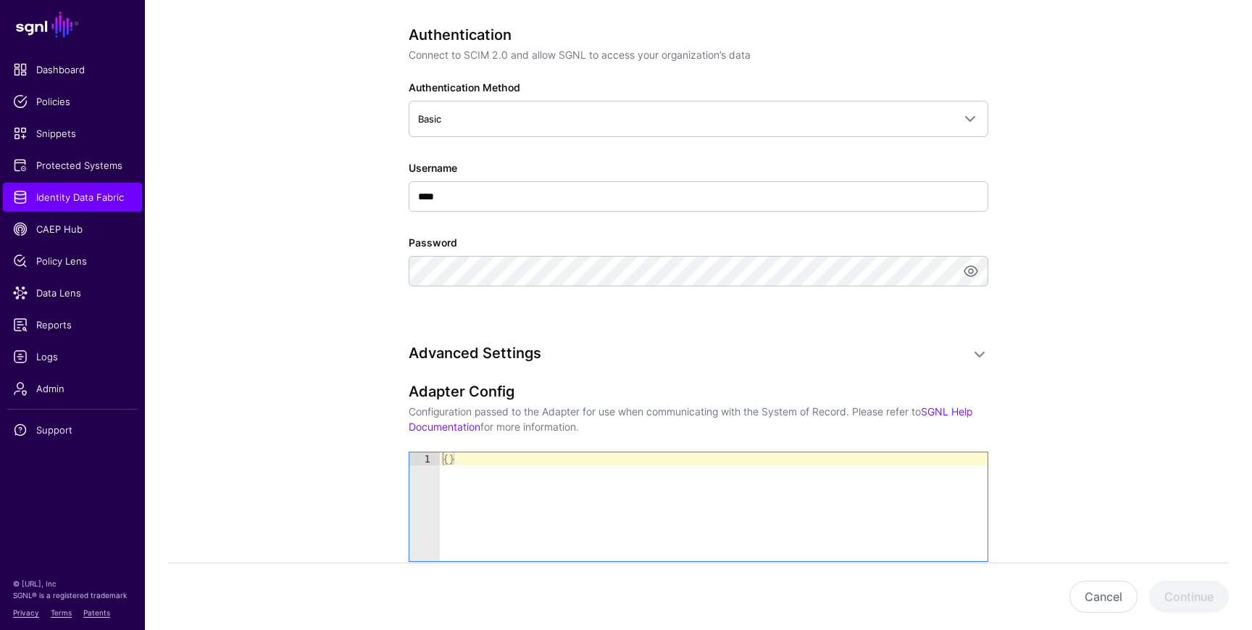
click at [527, 292] on div "Authentication Connect to SCIM 2.0 and allow SGNL to access your organization’s…" at bounding box center [699, 176] width 580 height 301
click at [362, 280] on app-datasources-details-form "**********" at bounding box center [698, 216] width 1107 height 1589
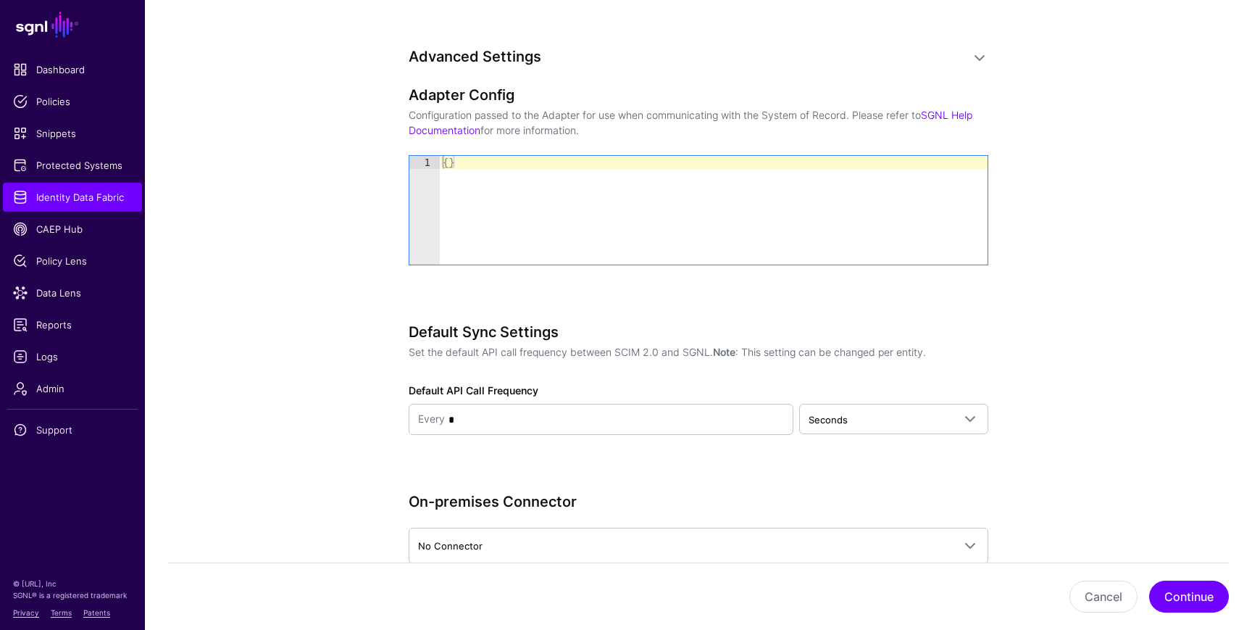
scroll to position [1071, 0]
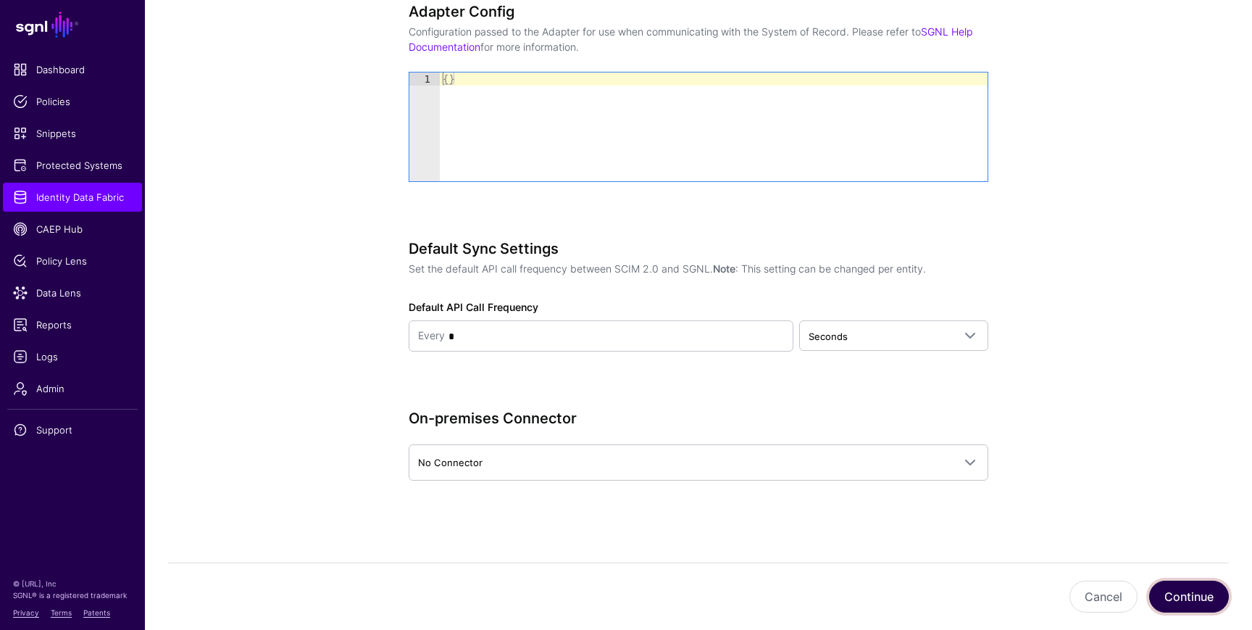
click at [1189, 589] on button "Continue" at bounding box center [1189, 596] width 80 height 32
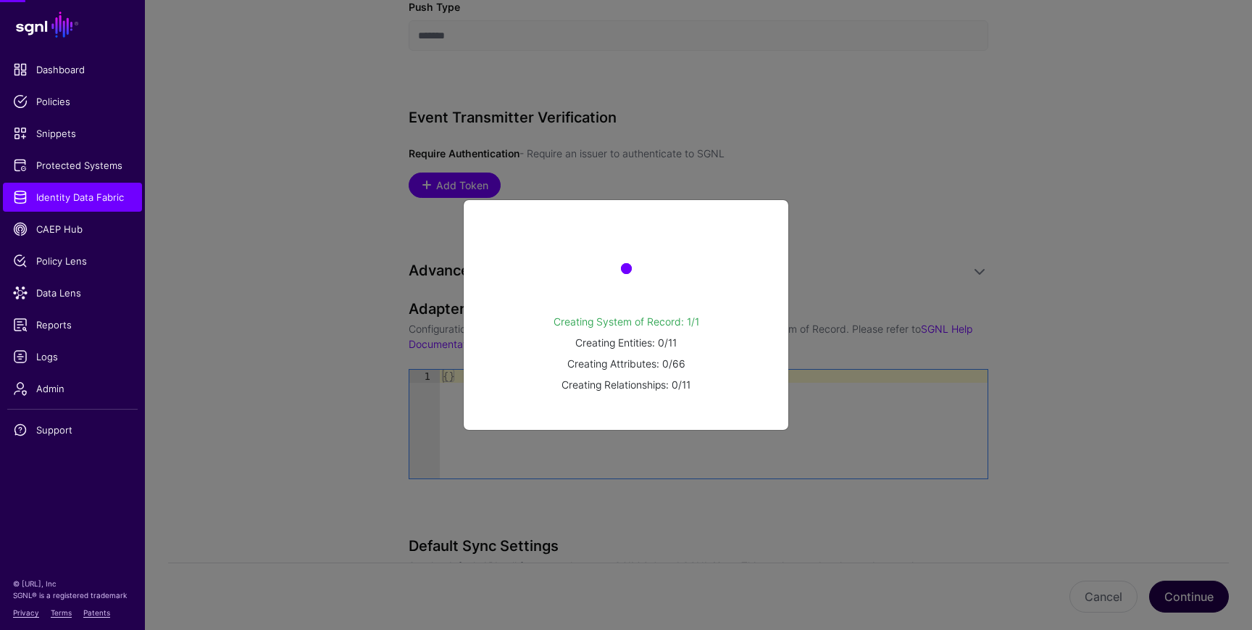
scroll to position [1368, 0]
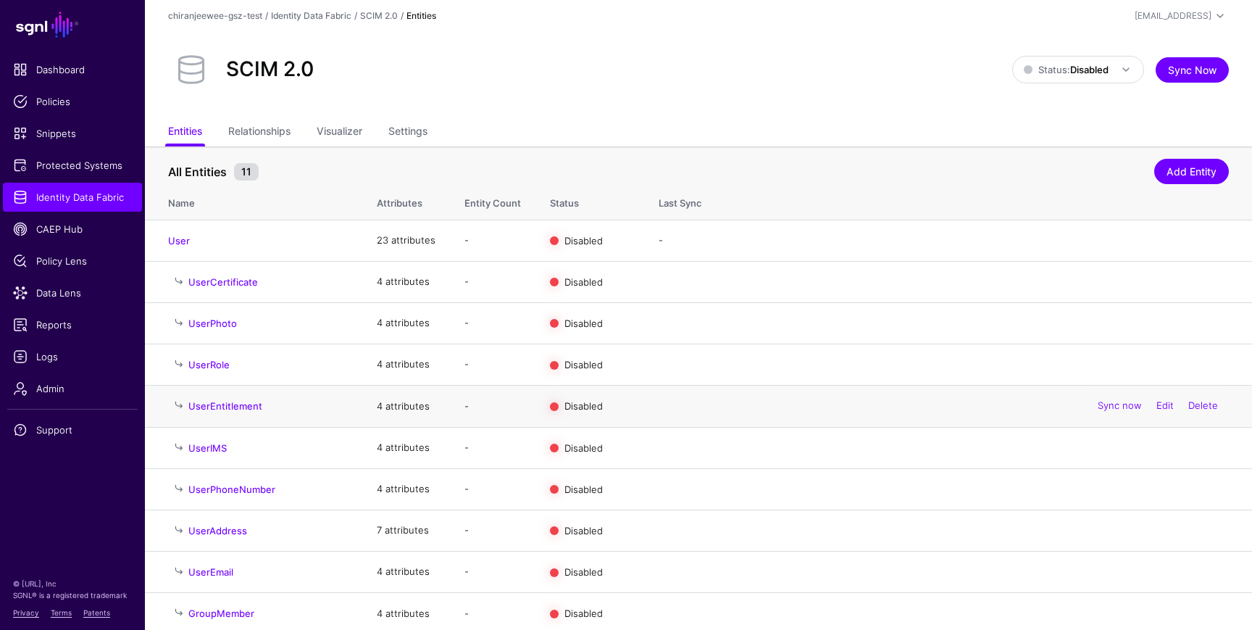
scroll to position [50, 0]
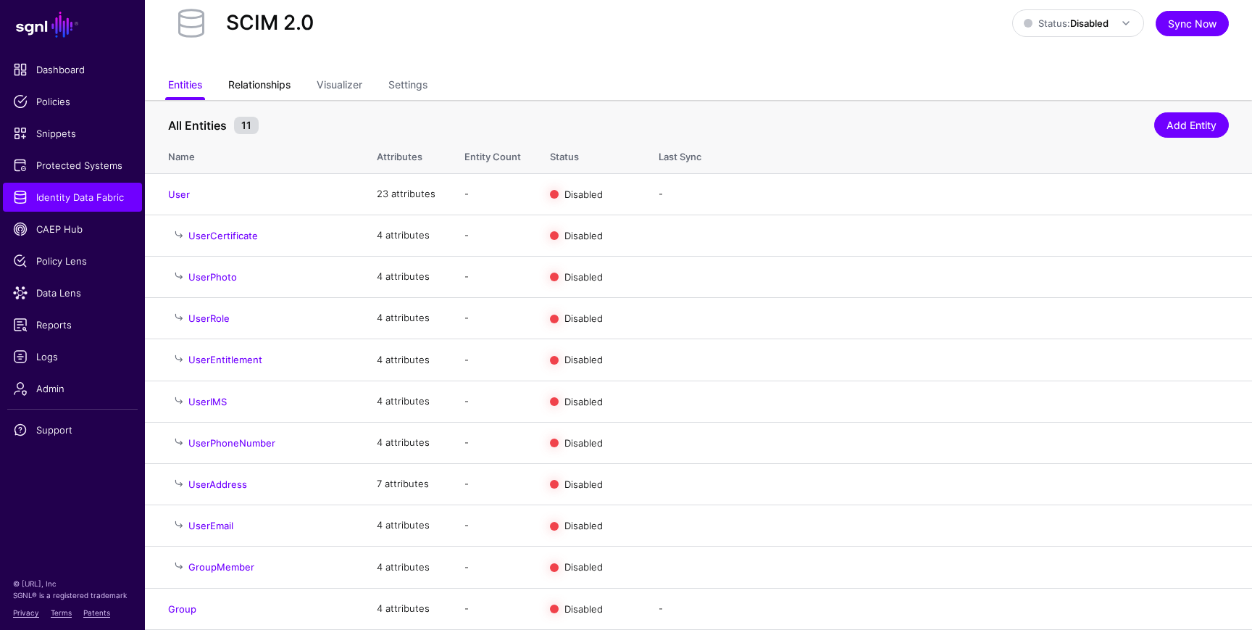
click at [285, 80] on link "Relationships" at bounding box center [259, 86] width 62 height 28
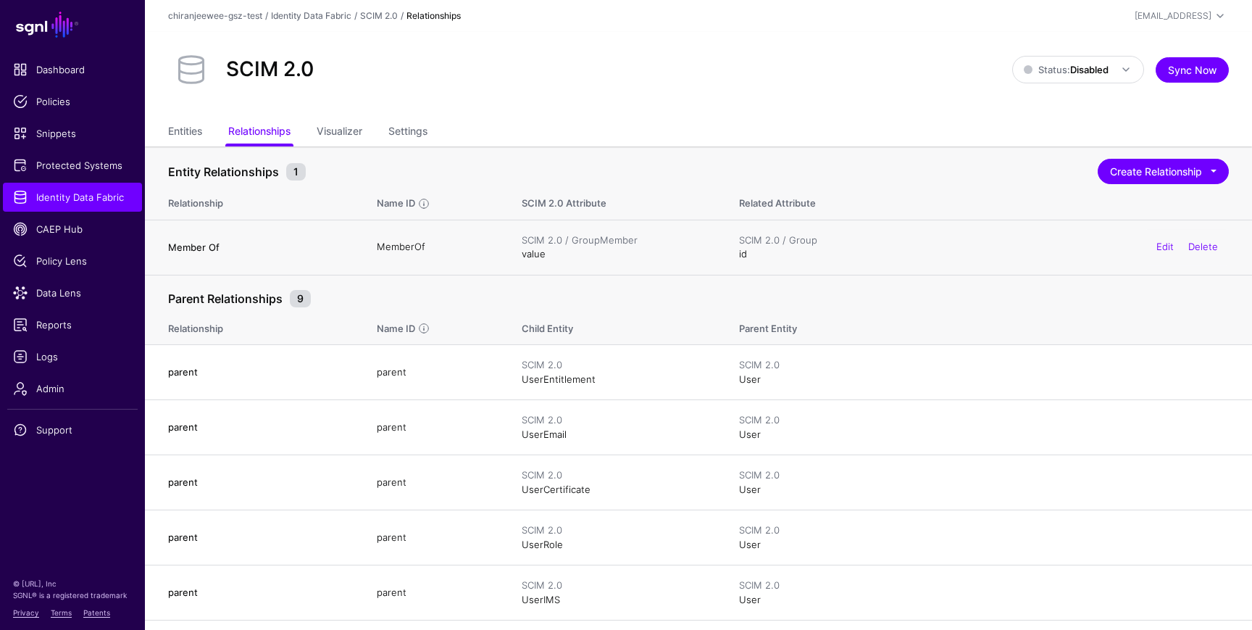
drag, startPoint x: 167, startPoint y: 246, endPoint x: 589, endPoint y: 260, distance: 422.0
click at [589, 260] on tr "Member Of MemberOf SCIM 2.0 / GroupMember value SCIM 2.0 / Group id Edit Delete" at bounding box center [698, 247] width 1107 height 55
click at [166, 294] on span "Parent Relationships" at bounding box center [225, 298] width 122 height 17
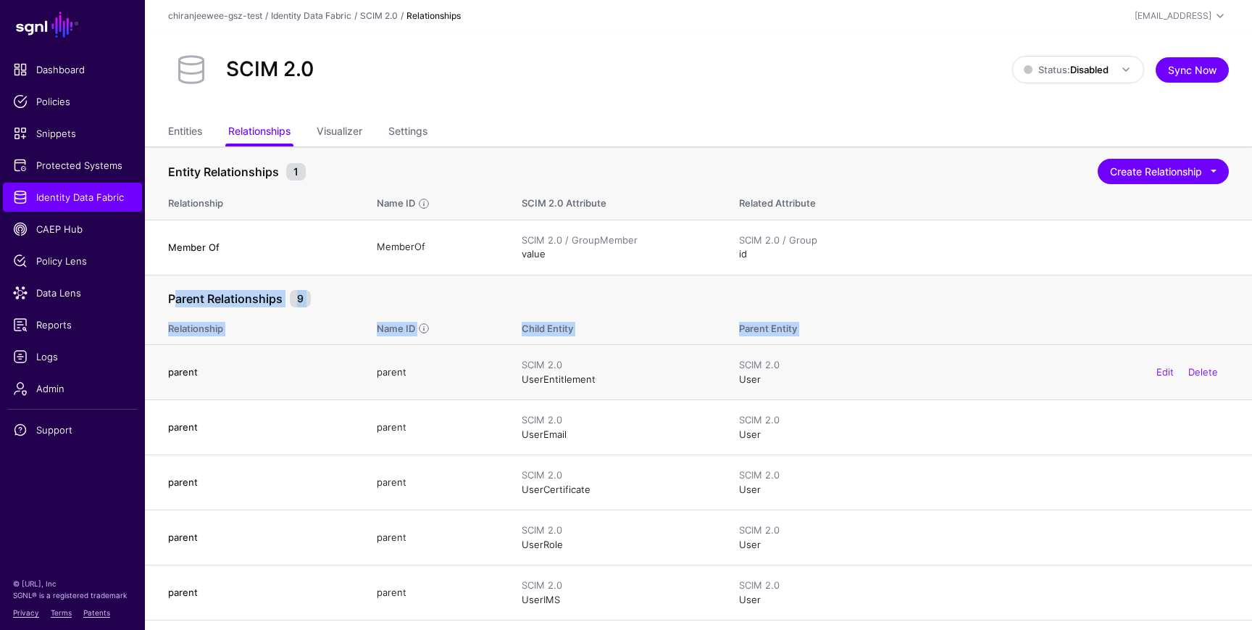
drag, startPoint x: 166, startPoint y: 294, endPoint x: 293, endPoint y: 355, distance: 141.3
click at [293, 355] on table "Entity Relationships 1 Create Relationship Entity Relationship Define Relations…" at bounding box center [698, 585] width 1107 height 878
click at [359, 291] on div "Parent Relationships 9" at bounding box center [698, 298] width 1068 height 17
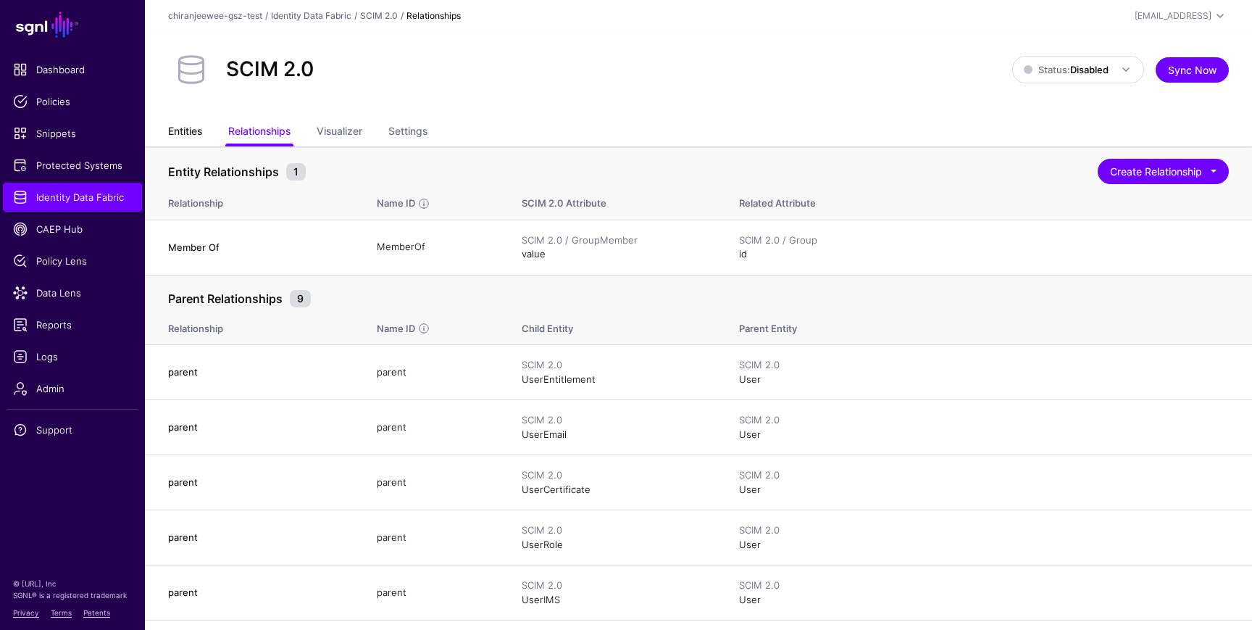
click at [170, 124] on link "Entities" at bounding box center [185, 133] width 34 height 28
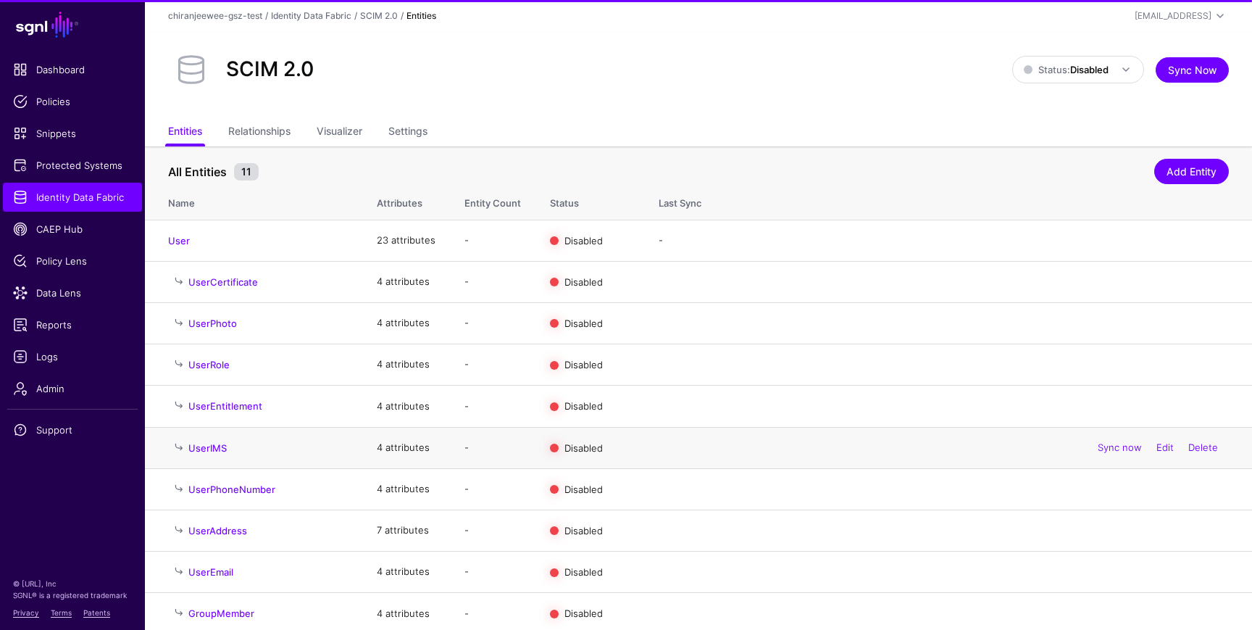
scroll to position [50, 0]
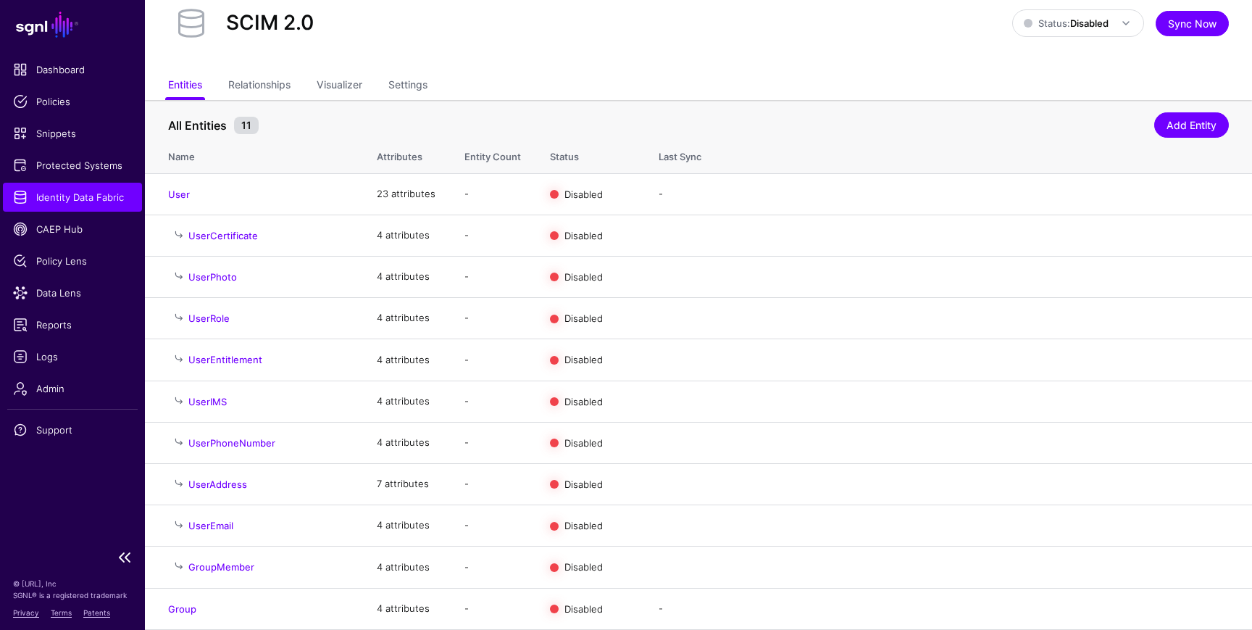
click at [96, 189] on link "Identity Data Fabric" at bounding box center [72, 197] width 139 height 29
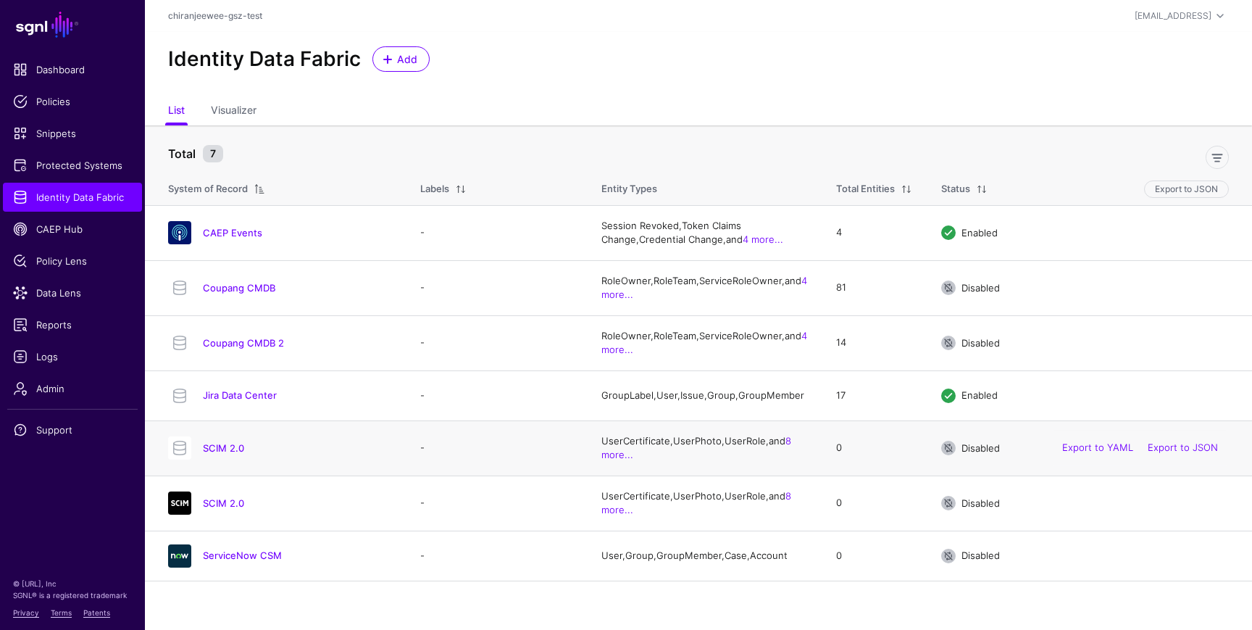
click at [234, 446] on h4 "SCIM 2.0" at bounding box center [297, 447] width 188 height 13
click at [227, 447] on link "SCIM 2.0" at bounding box center [223, 448] width 41 height 12
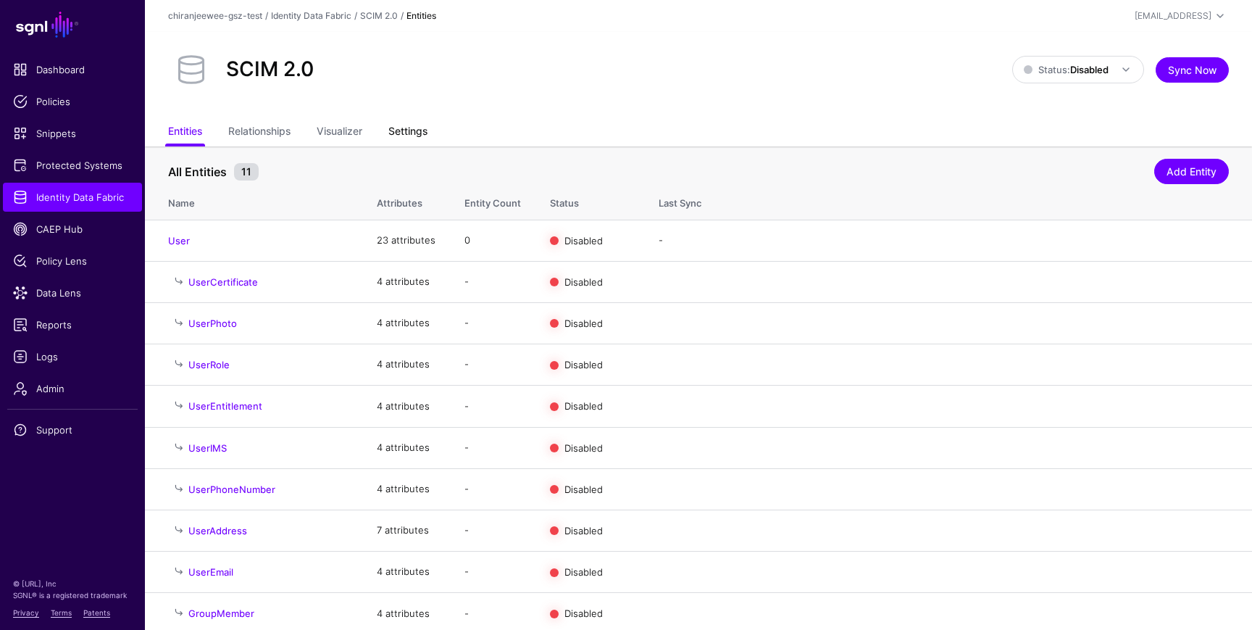
click at [418, 133] on link "Settings" at bounding box center [407, 133] width 39 height 28
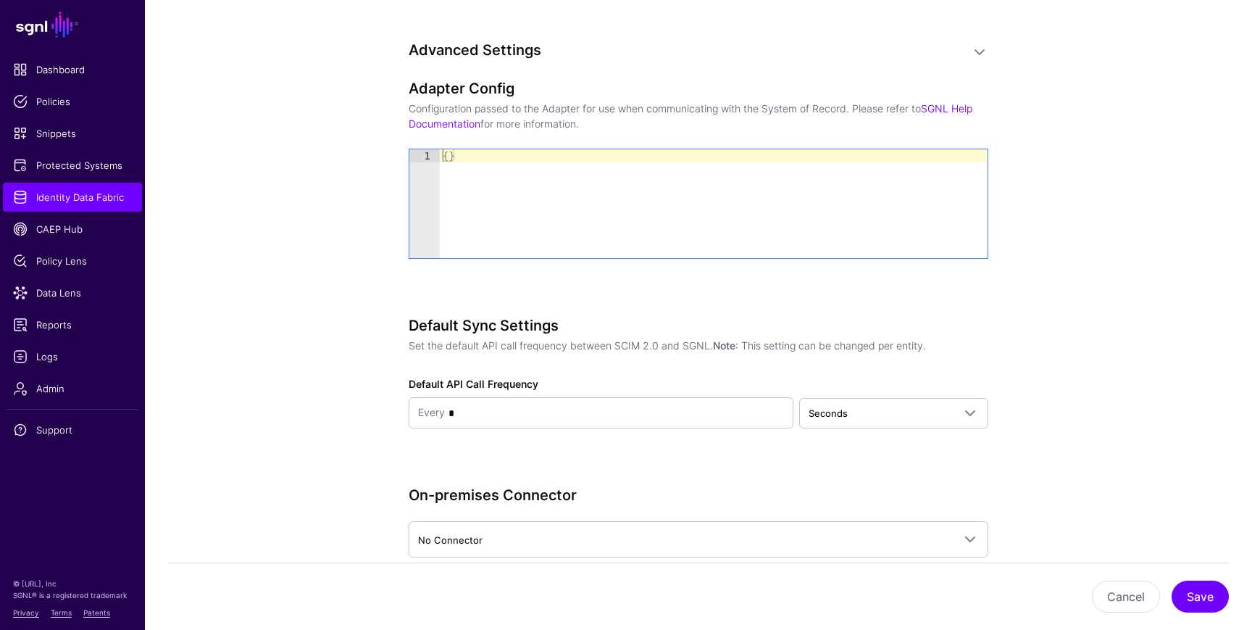
scroll to position [1801, 0]
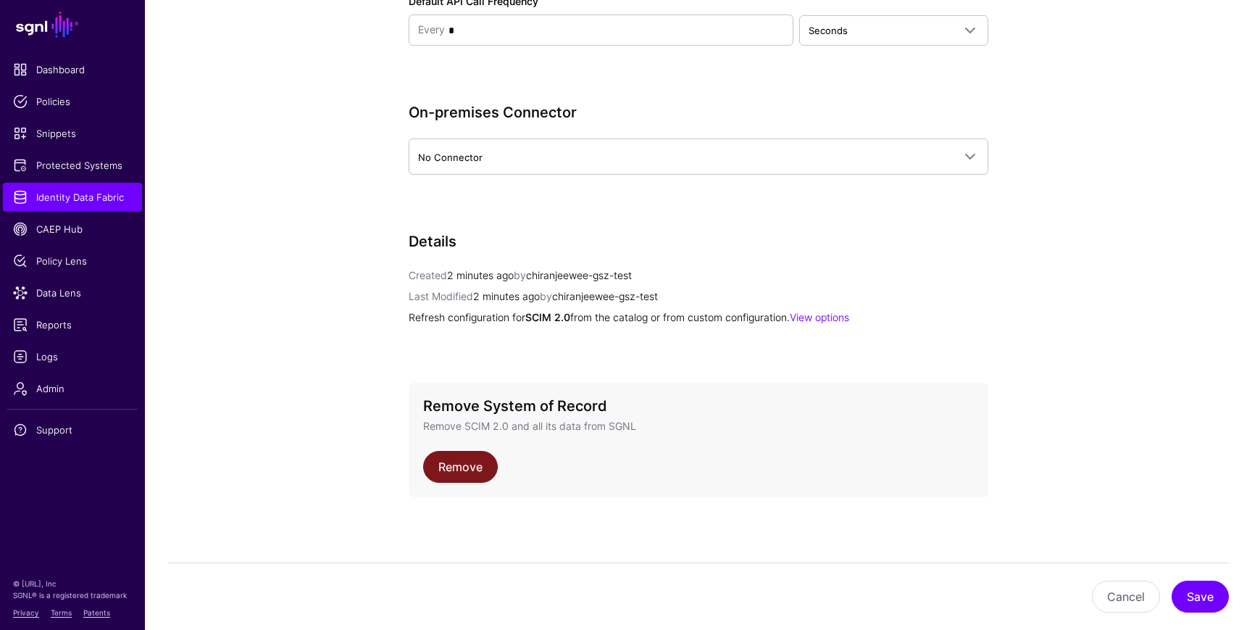
click at [461, 465] on link "Remove" at bounding box center [460, 467] width 75 height 32
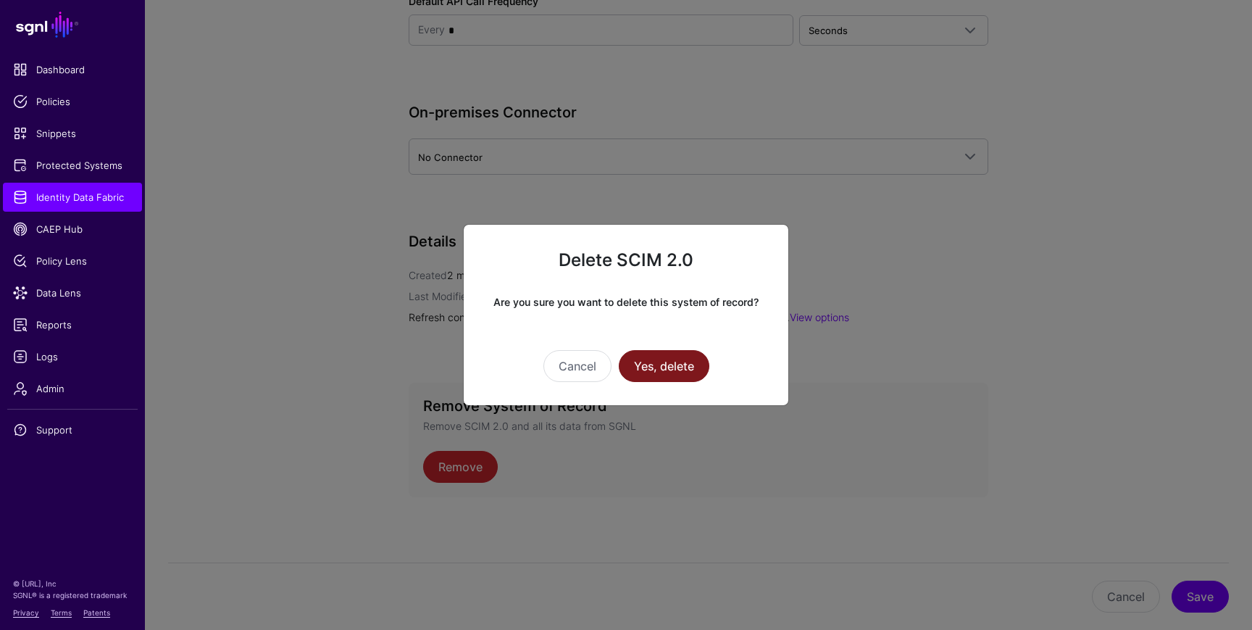
click at [681, 364] on button "Yes, delete" at bounding box center [664, 366] width 91 height 32
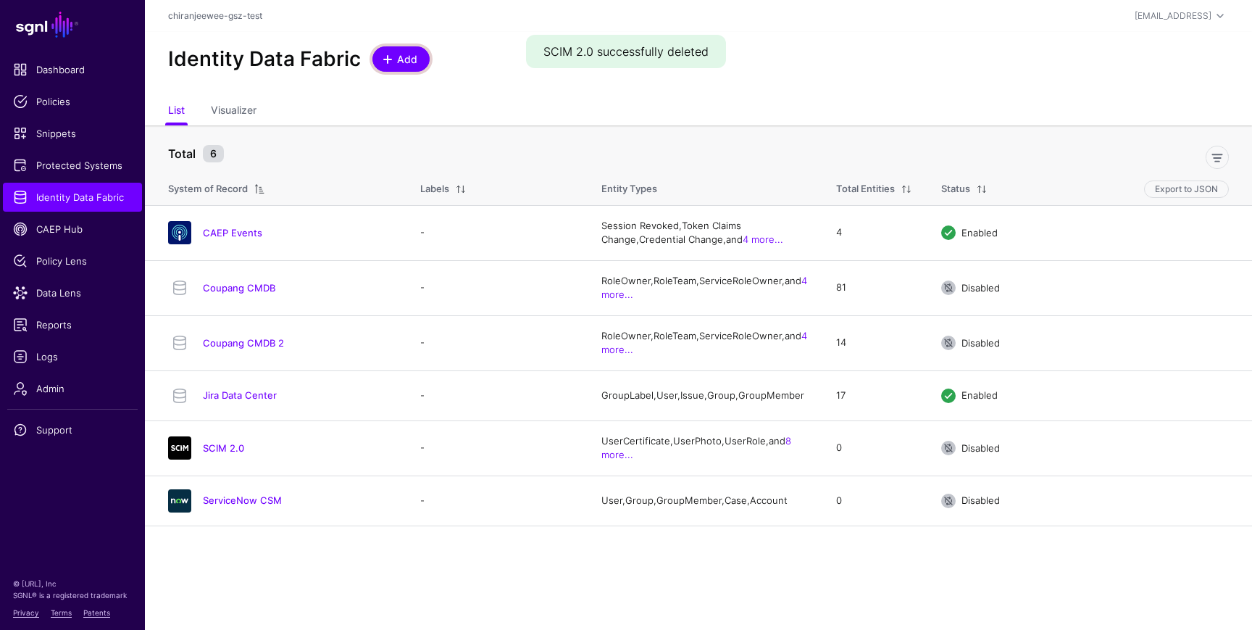
click at [405, 54] on span "Add" at bounding box center [408, 58] width 24 height 15
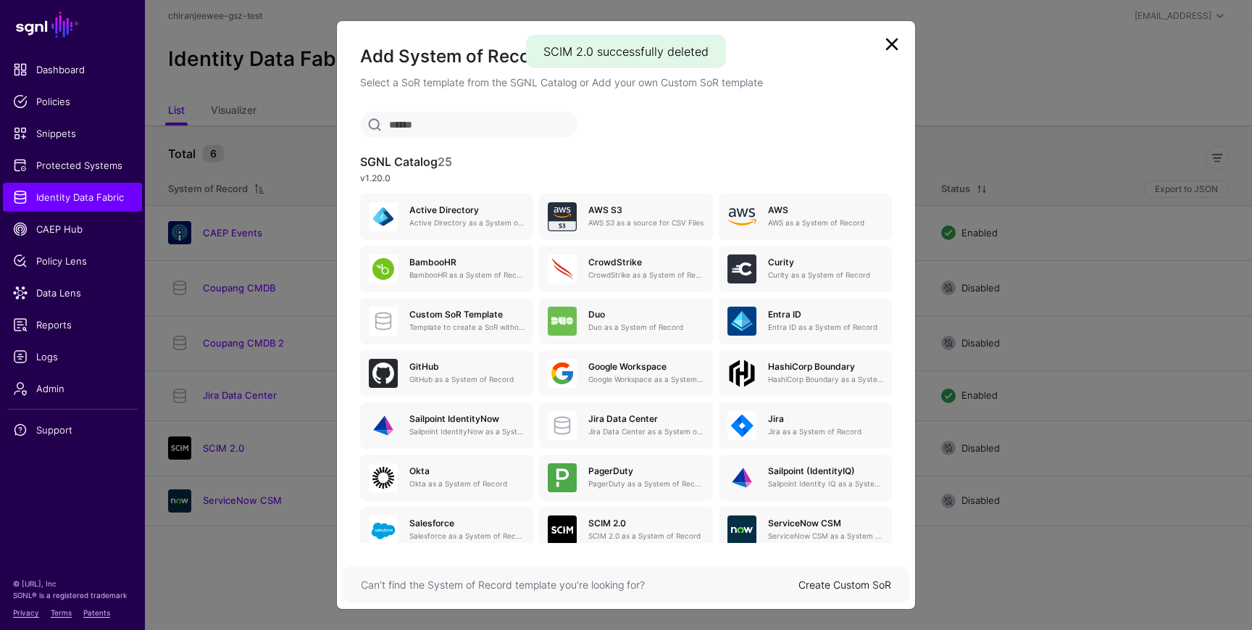
click at [847, 583] on link "Create Custom SoR" at bounding box center [845, 584] width 93 height 12
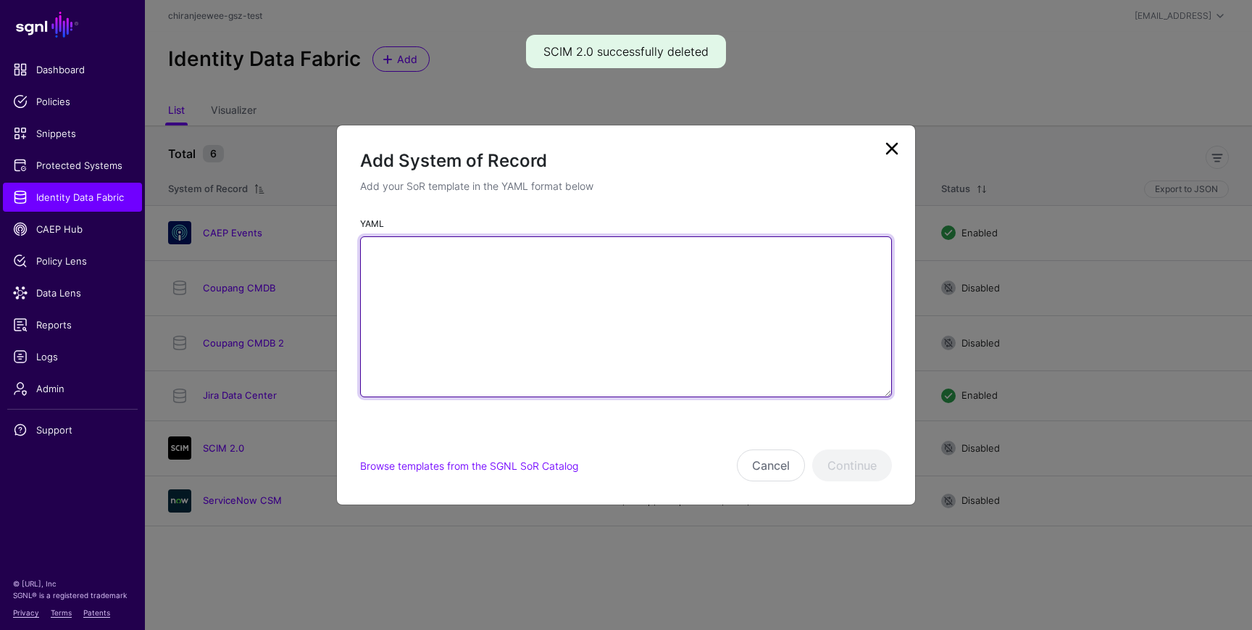
click at [569, 303] on textarea "YAML" at bounding box center [626, 316] width 532 height 161
paste textarea "**********"
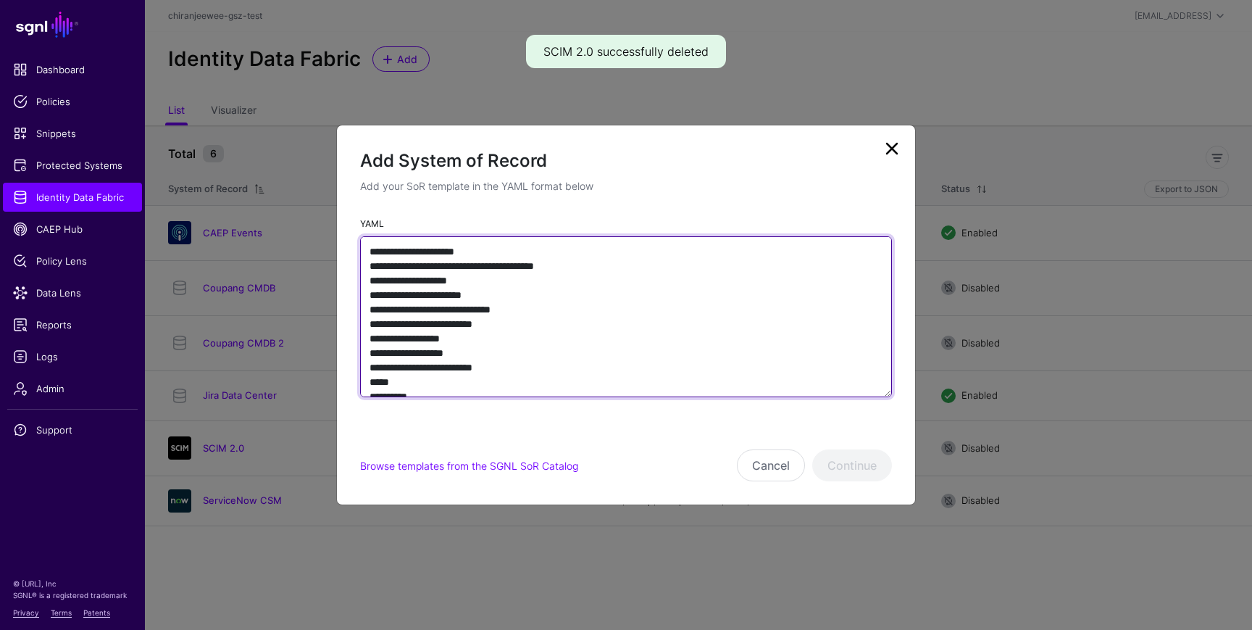
scroll to position [6427, 0]
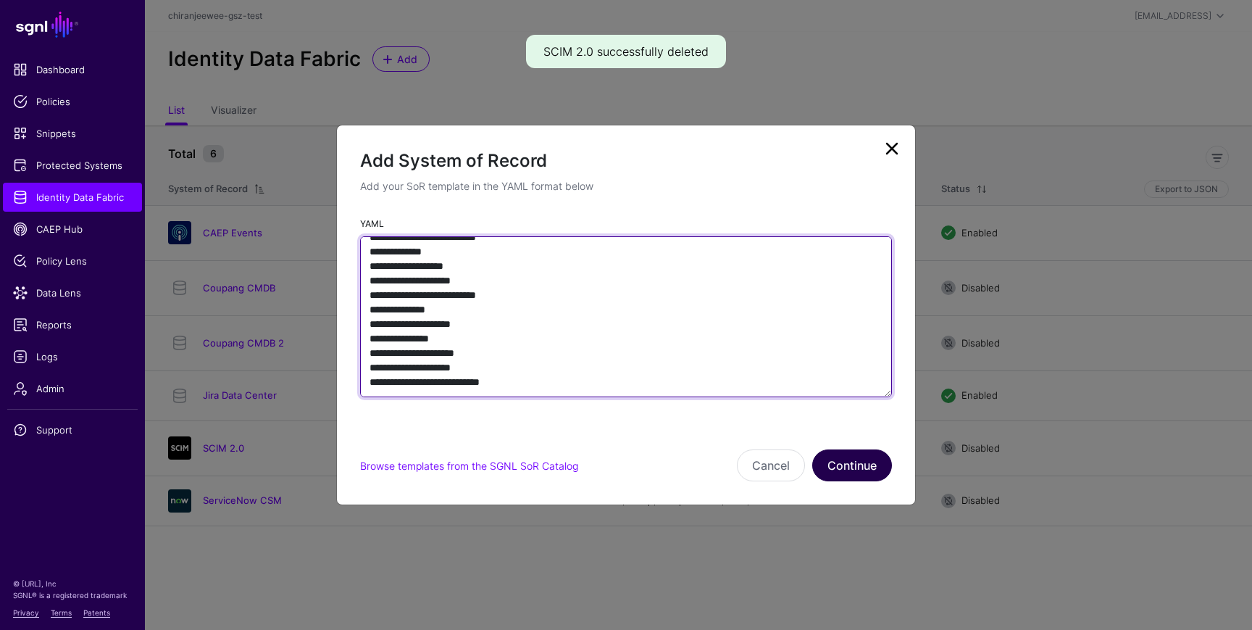
type textarea "**********"
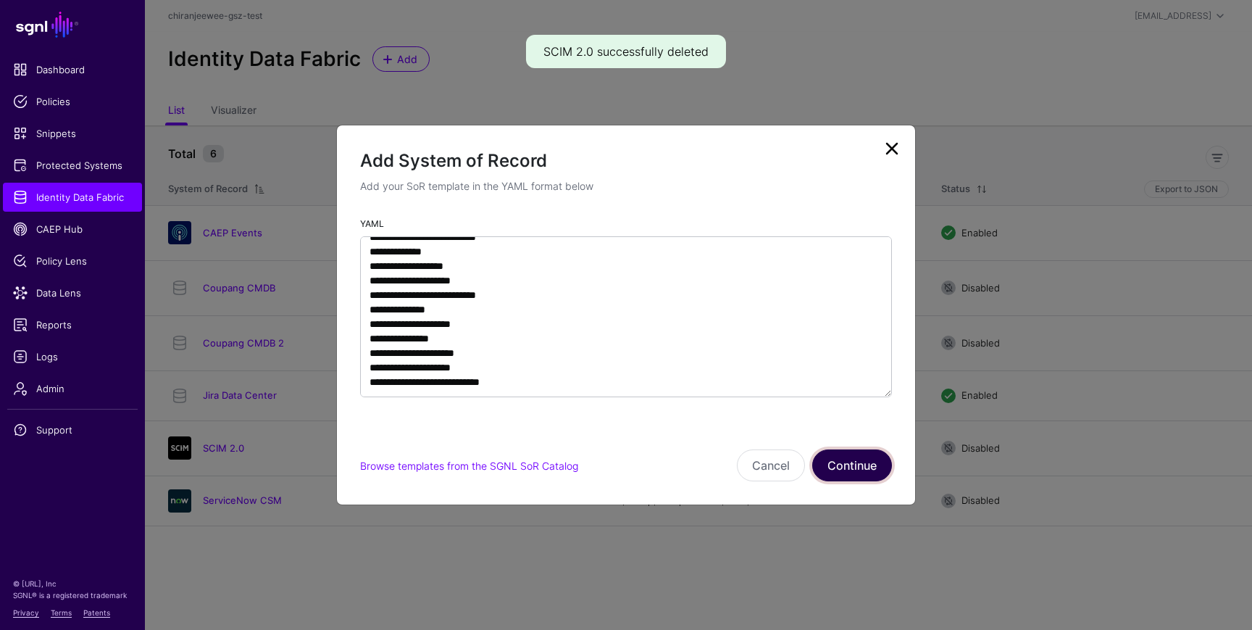
click at [846, 460] on button "Continue" at bounding box center [852, 465] width 80 height 32
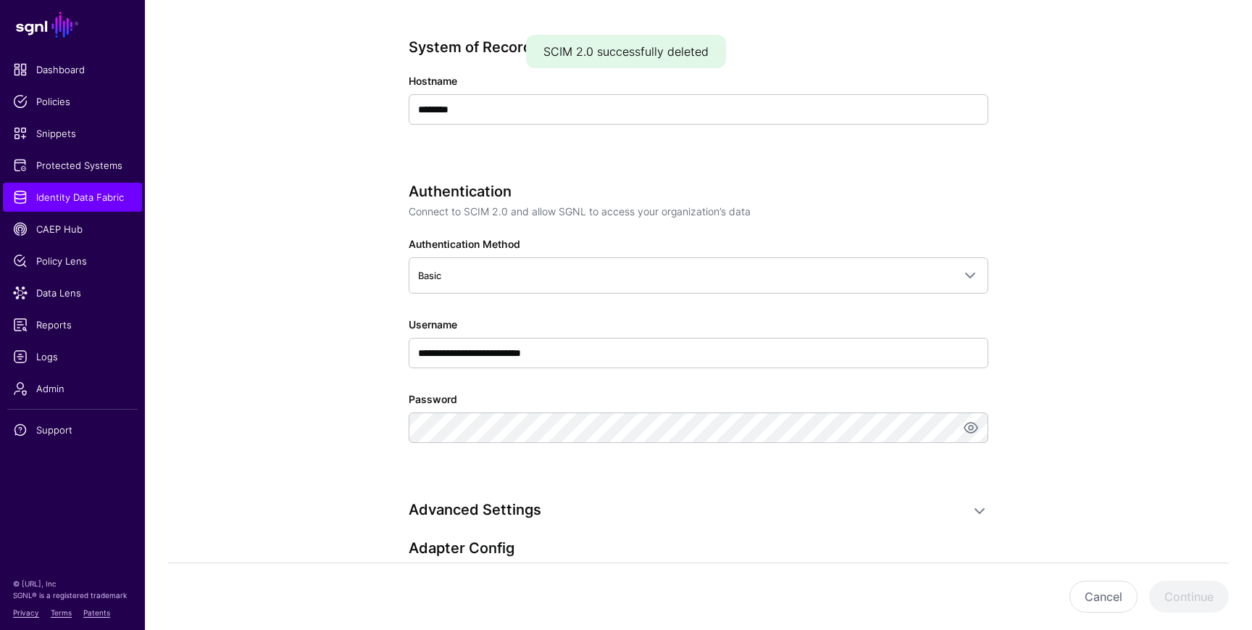
scroll to position [543, 0]
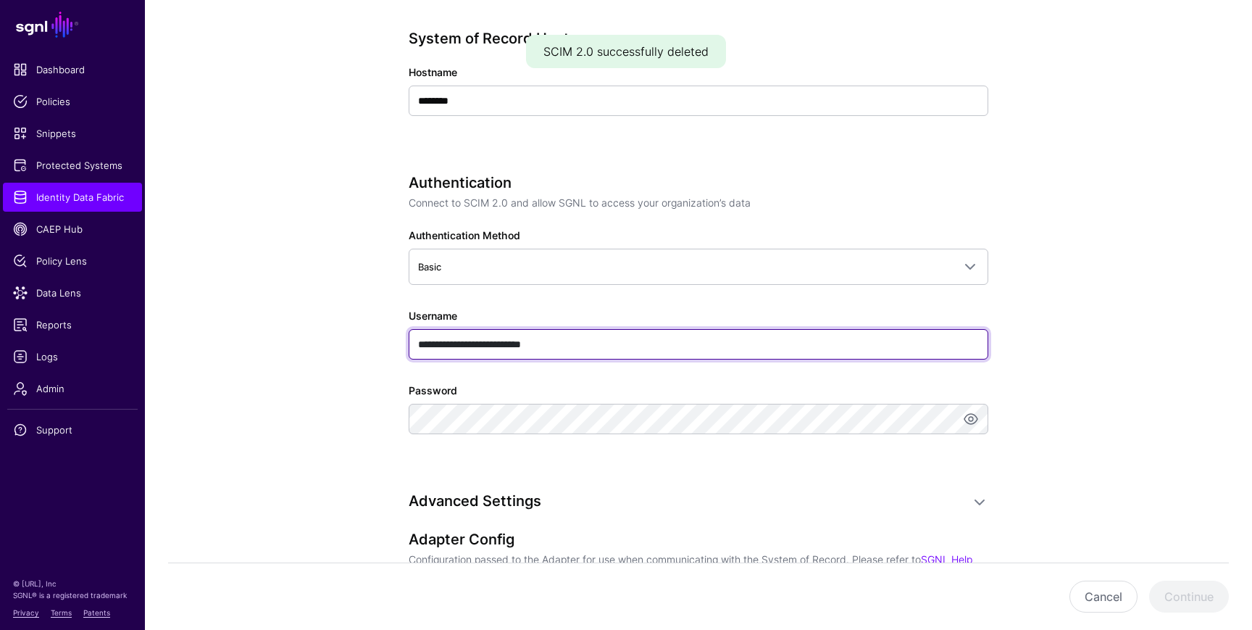
click at [564, 353] on input "**********" at bounding box center [699, 344] width 580 height 30
type input "****"
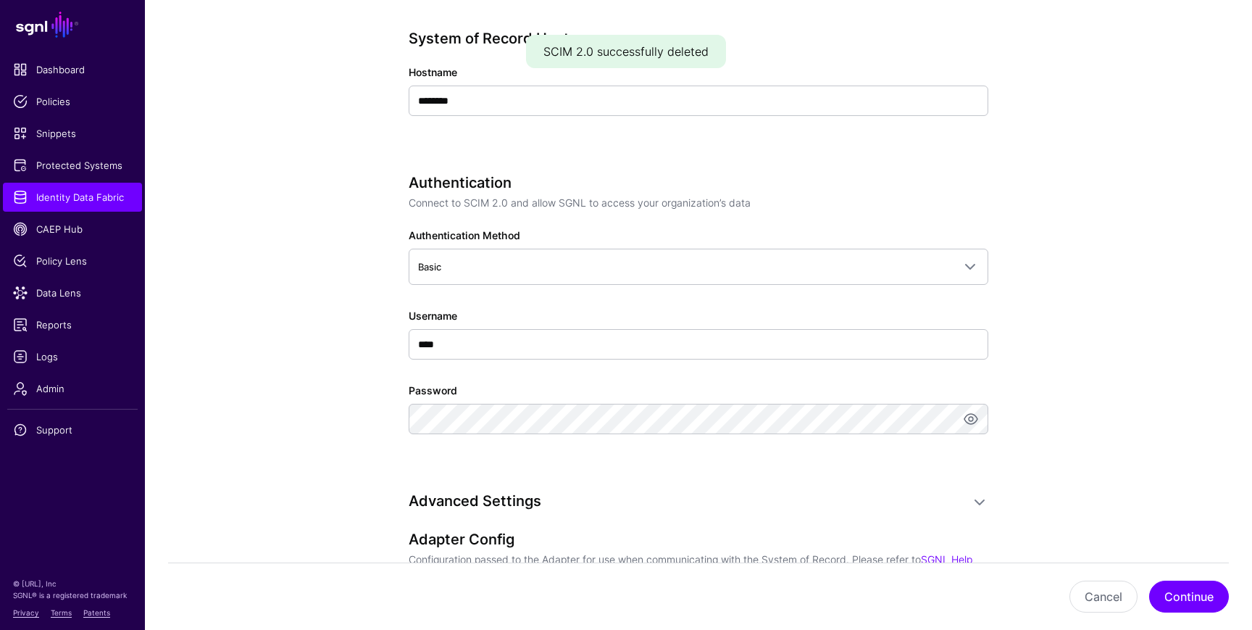
click at [378, 393] on div "**********" at bounding box center [698, 364] width 672 height 1589
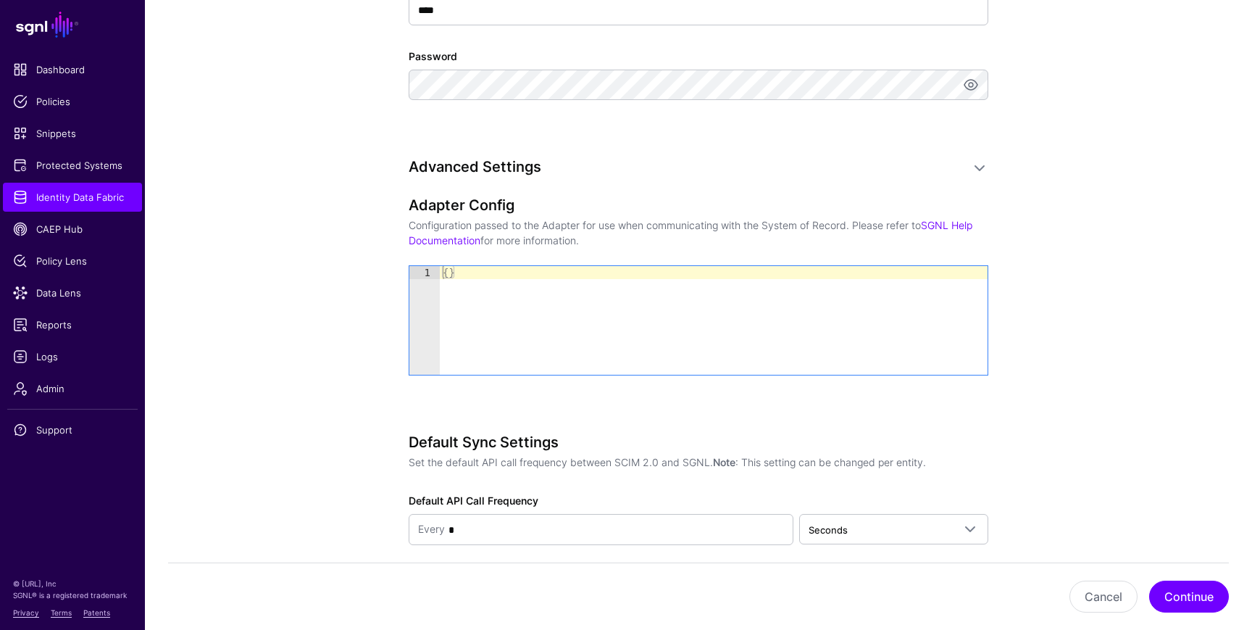
scroll to position [1071, 0]
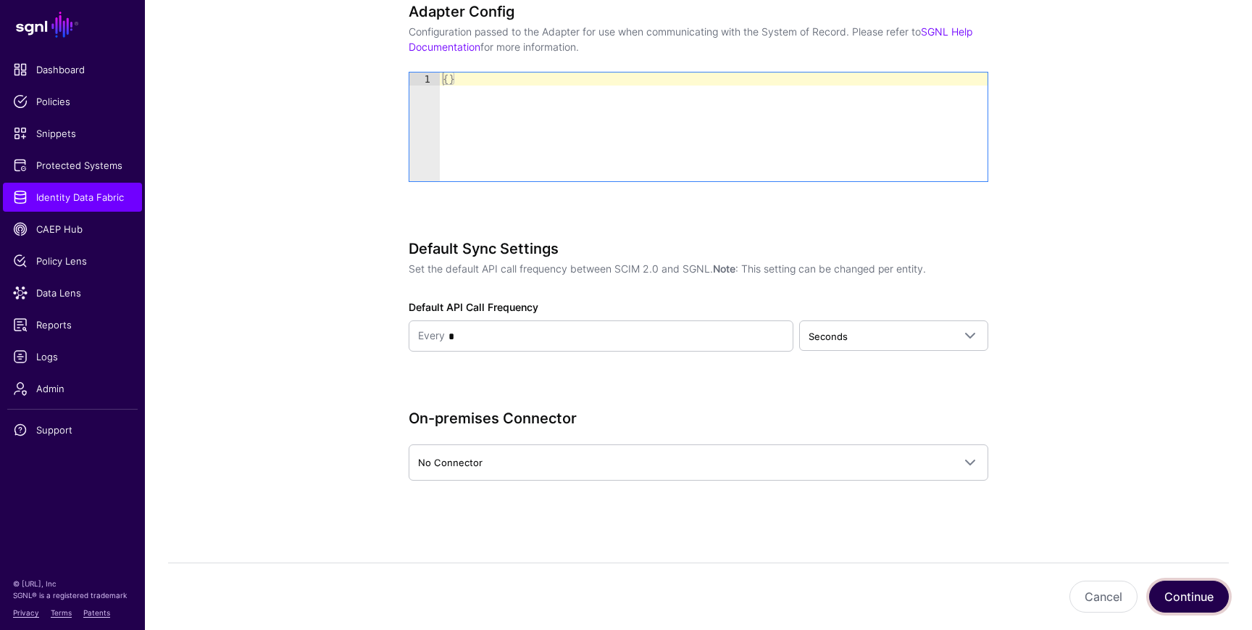
click at [1199, 597] on button "Continue" at bounding box center [1189, 596] width 80 height 32
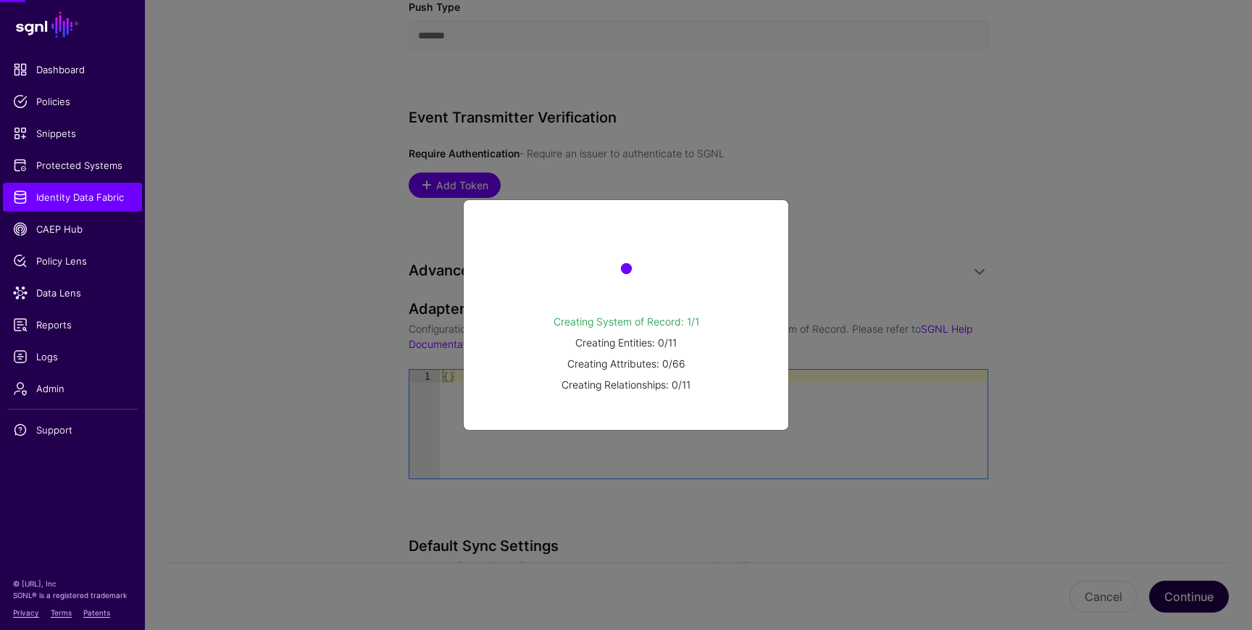
scroll to position [1368, 0]
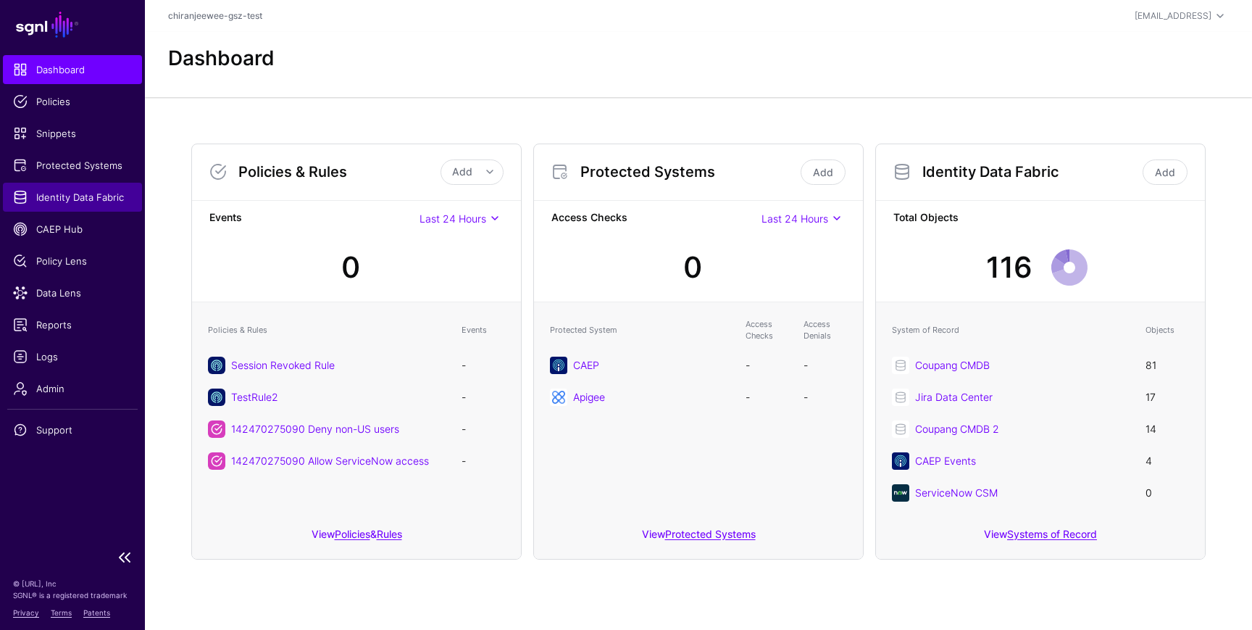
click at [58, 190] on span "Identity Data Fabric" at bounding box center [72, 197] width 119 height 14
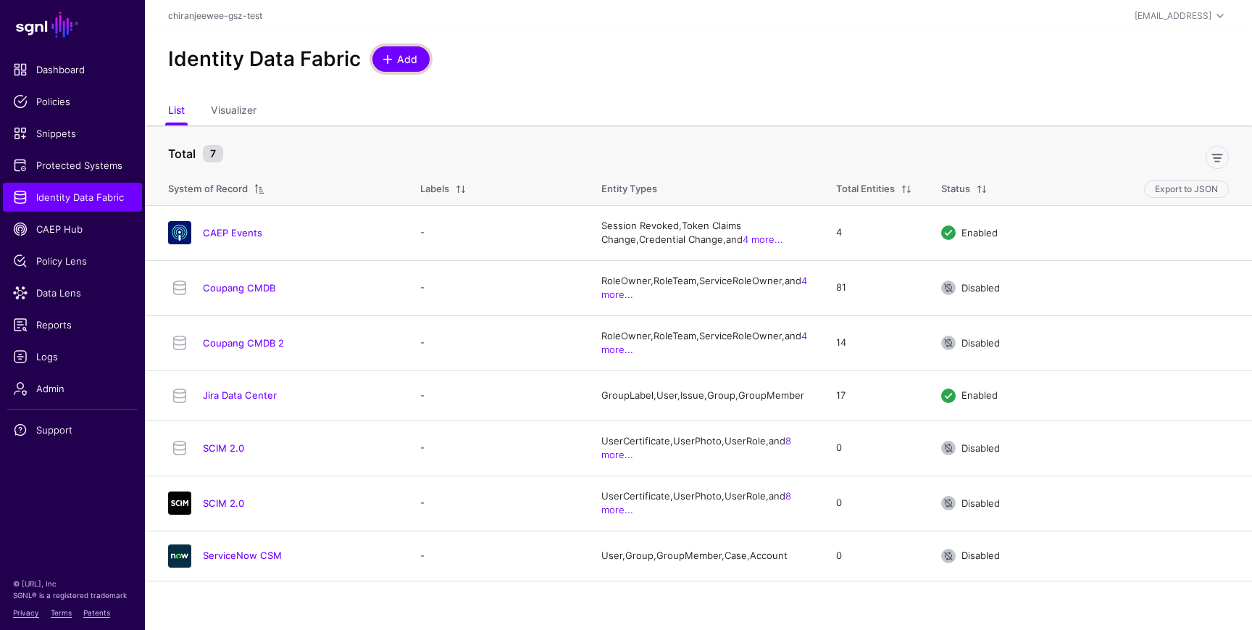
click at [403, 64] on span "Add" at bounding box center [408, 58] width 24 height 15
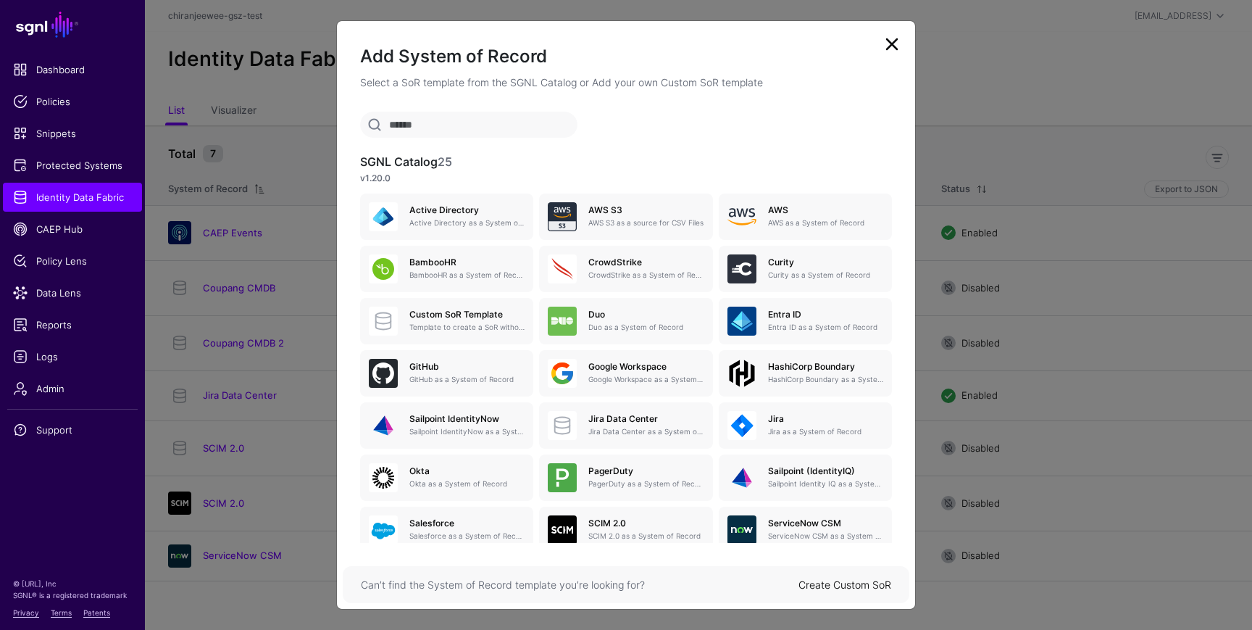
click at [898, 33] on link at bounding box center [891, 44] width 23 height 23
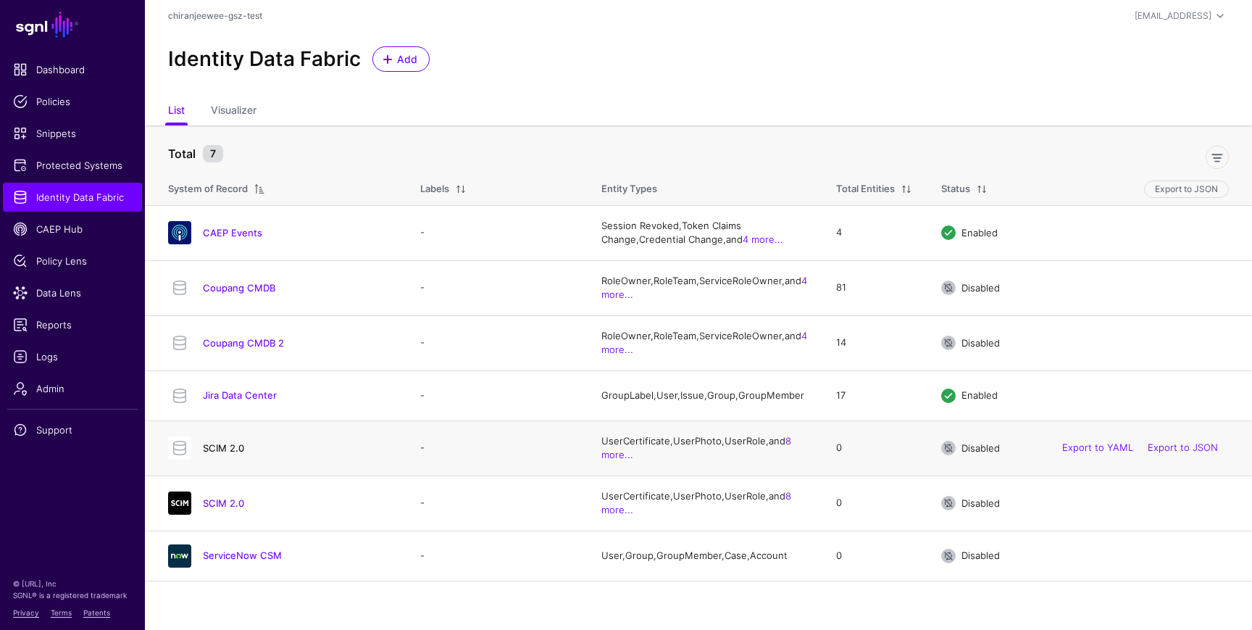
click at [237, 452] on link "SCIM 2.0" at bounding box center [223, 448] width 41 height 12
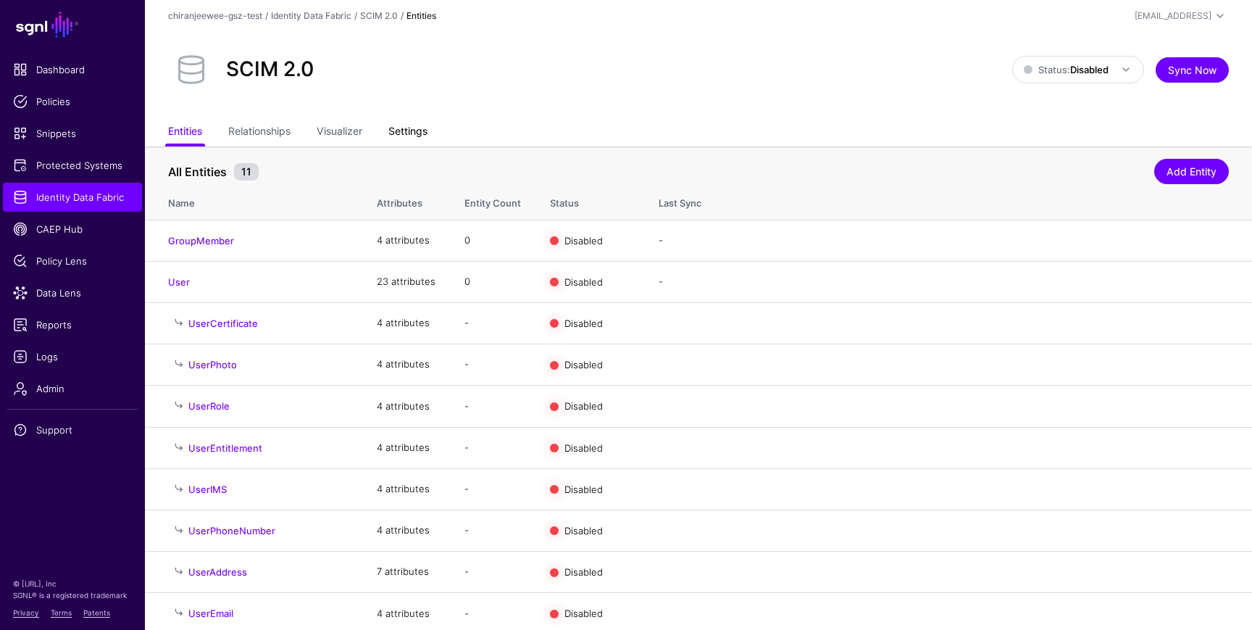
click at [403, 143] on link "Settings" at bounding box center [407, 133] width 39 height 28
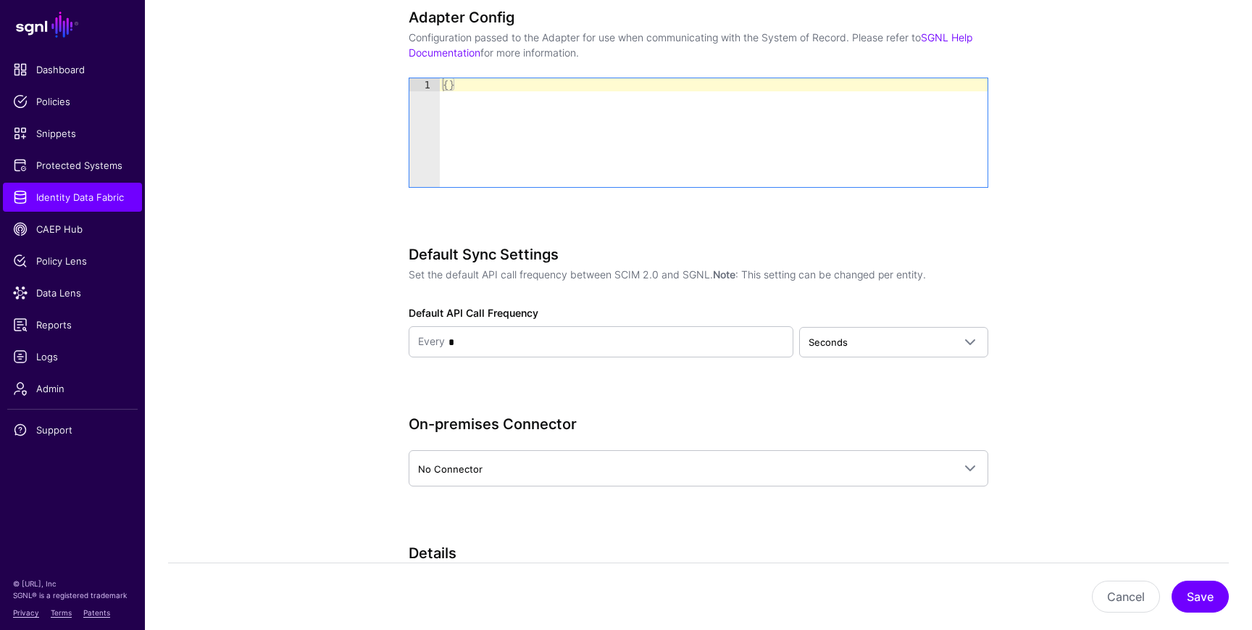
scroll to position [1801, 0]
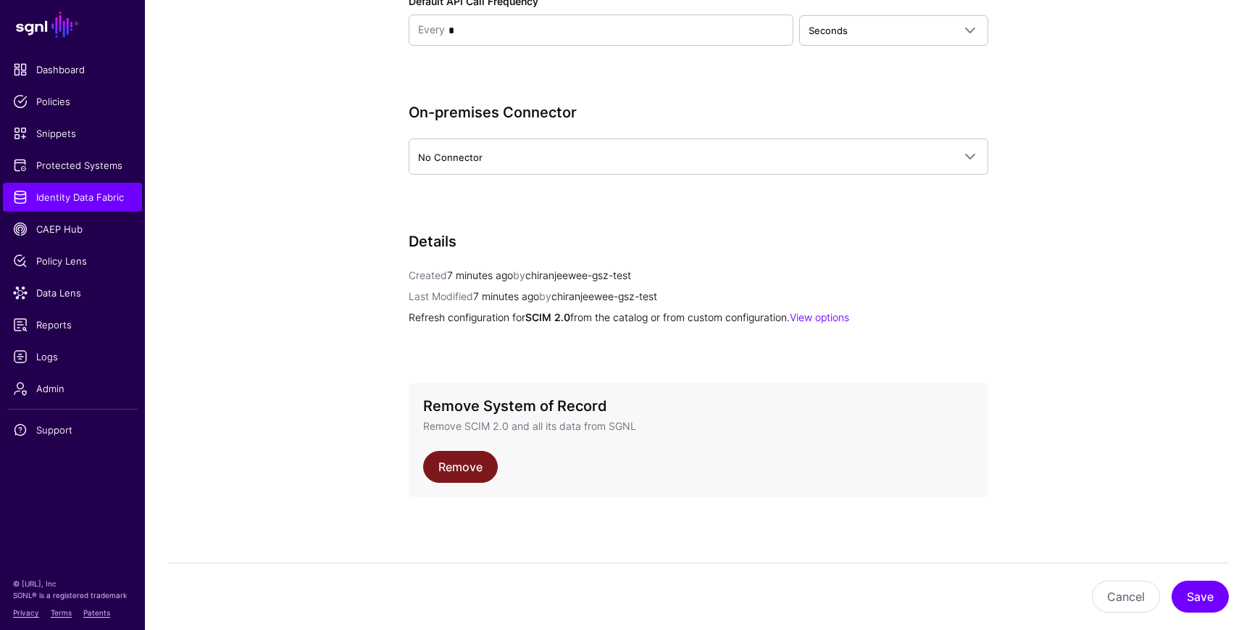
click at [466, 463] on link "Remove" at bounding box center [460, 467] width 75 height 32
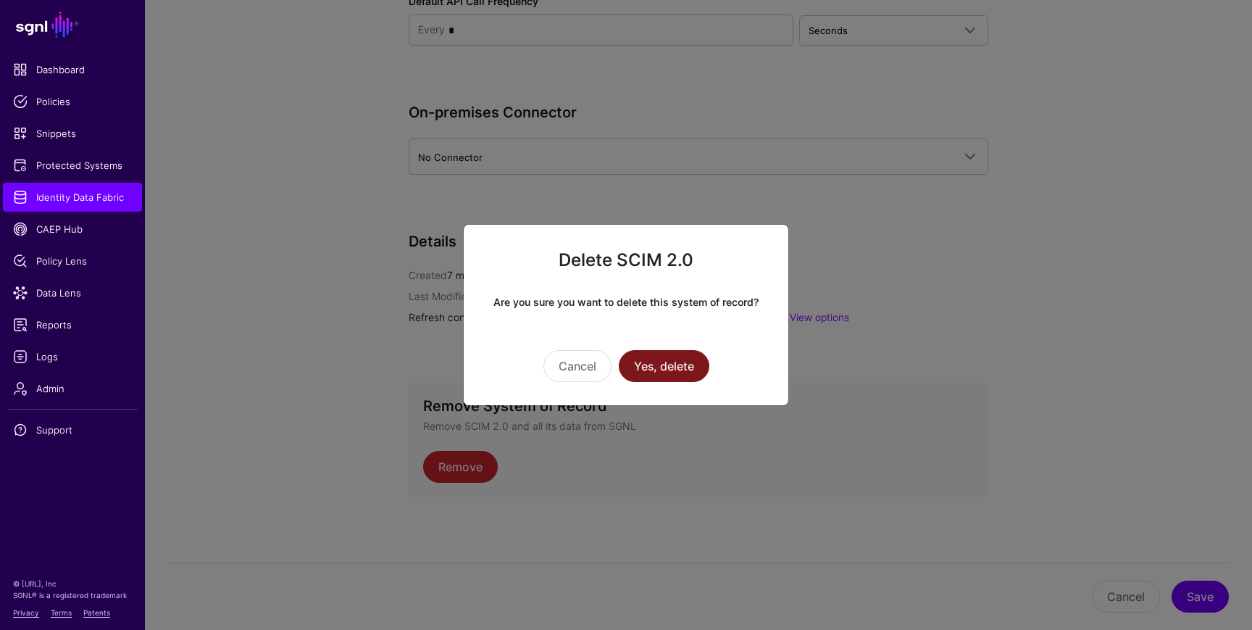
click at [688, 362] on button "Yes, delete" at bounding box center [664, 366] width 91 height 32
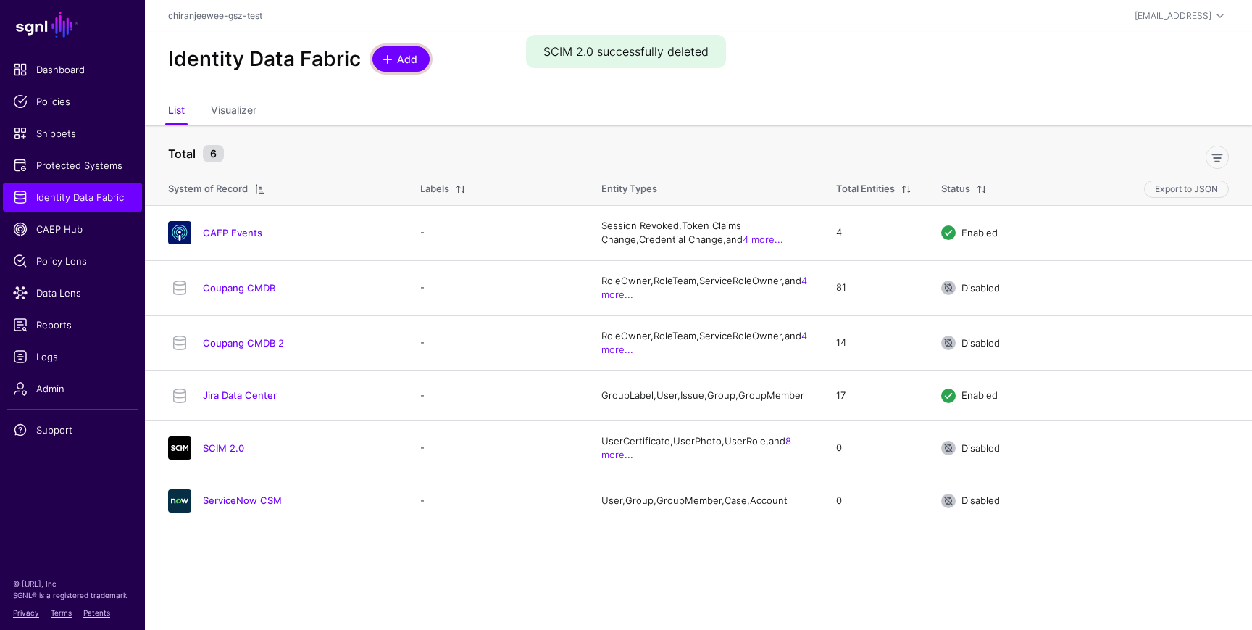
click at [399, 67] on link "Add" at bounding box center [400, 58] width 57 height 25
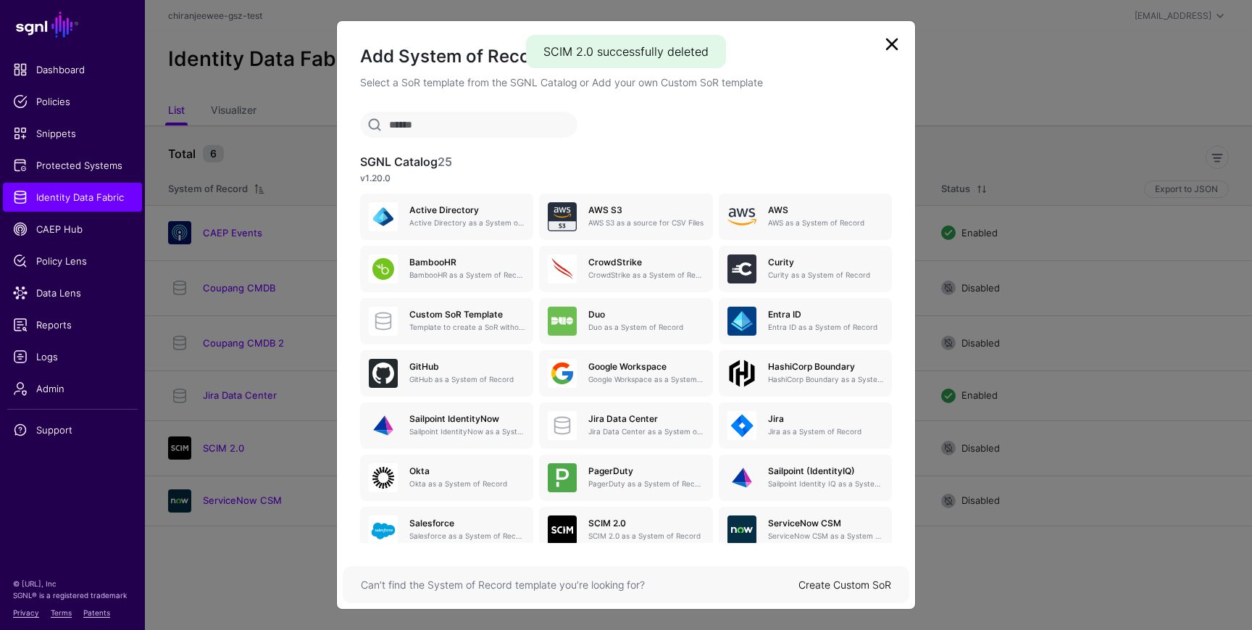
click at [841, 574] on div "Can’t find the System of Record template you’re looking for? Create Custom SoR" at bounding box center [626, 584] width 567 height 37
click at [833, 584] on link "Create Custom SoR" at bounding box center [845, 584] width 93 height 12
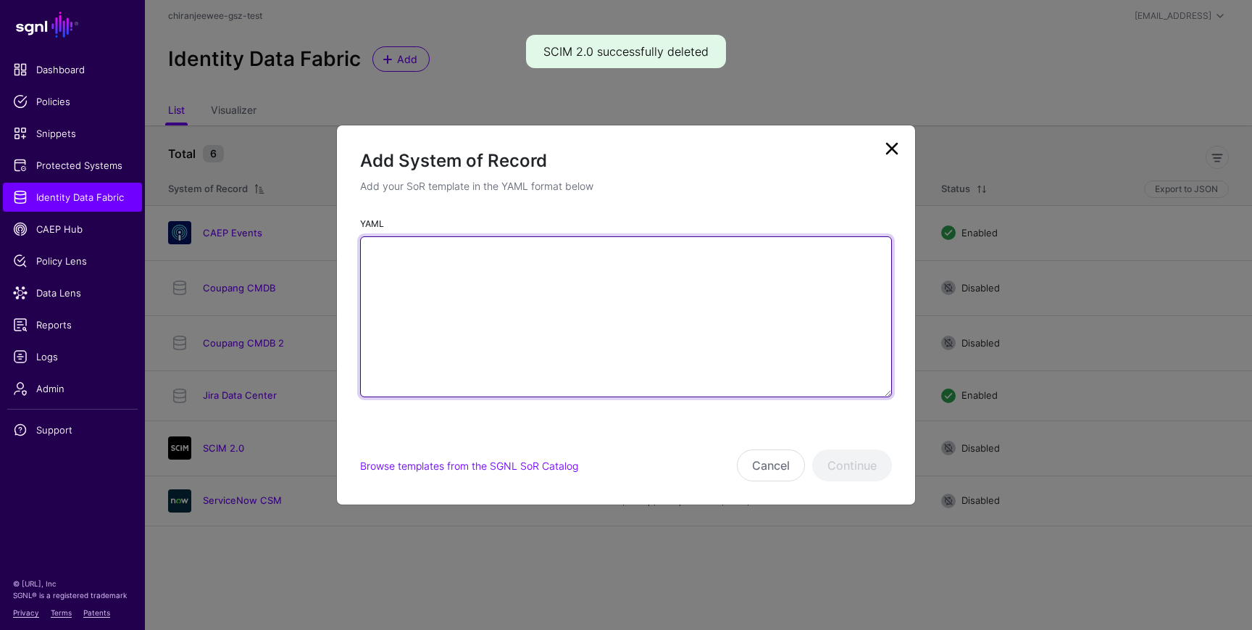
click at [538, 322] on textarea "YAML" at bounding box center [626, 316] width 532 height 161
paste textarea "**********"
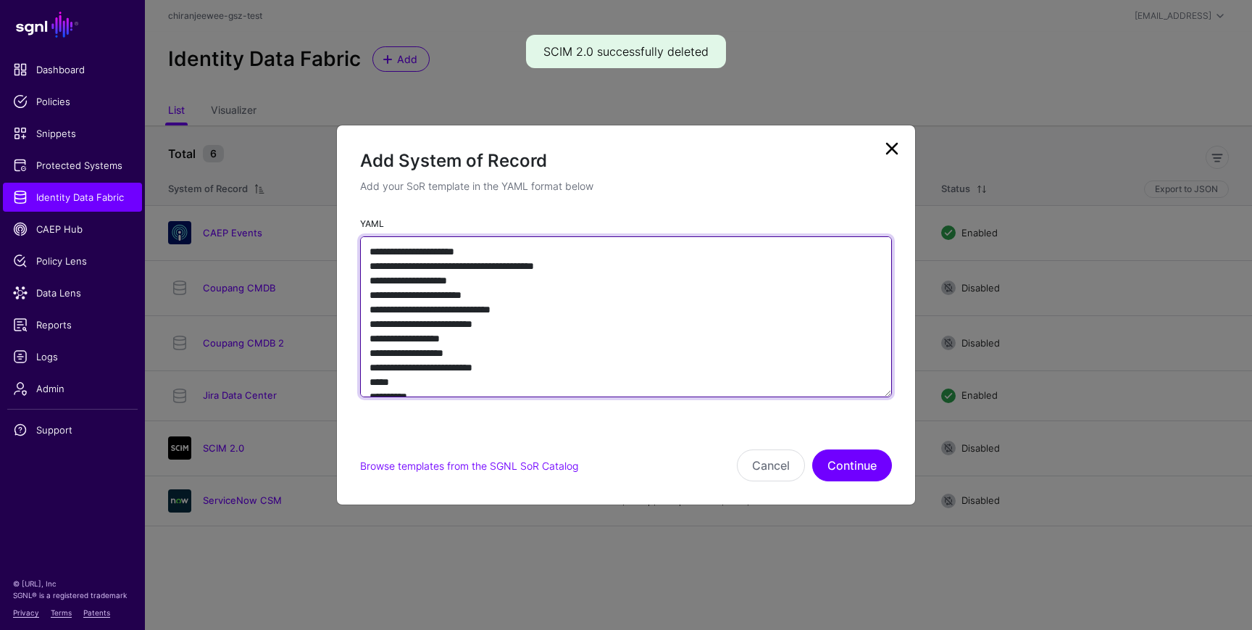
scroll to position [7296, 0]
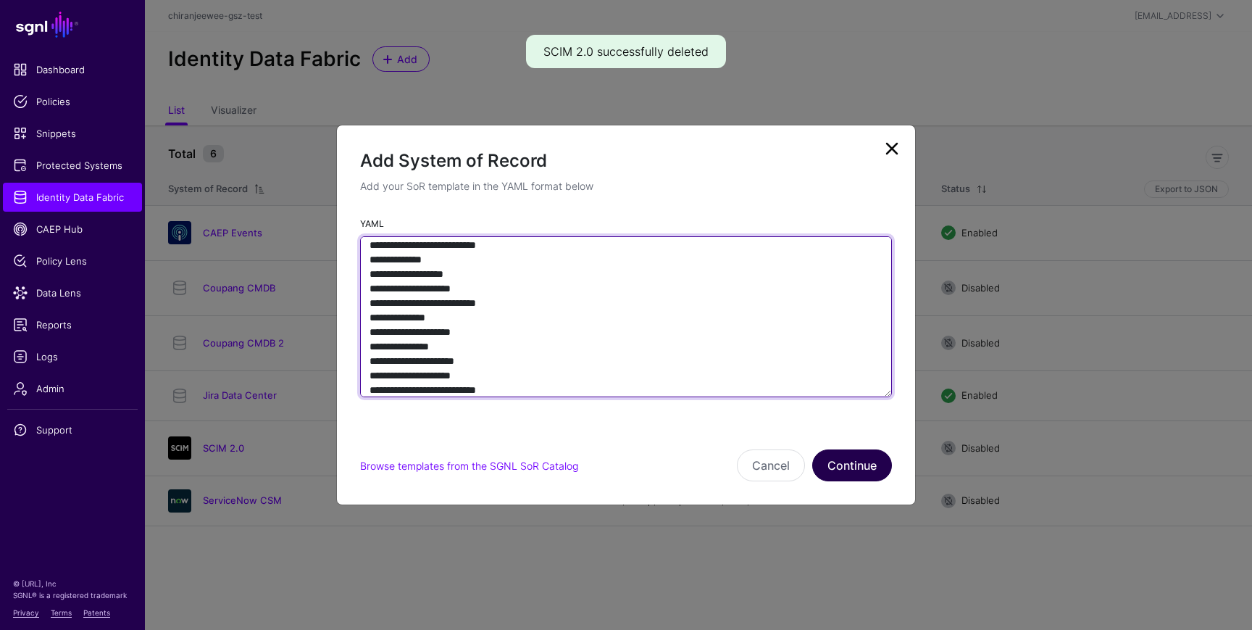
type textarea "**********"
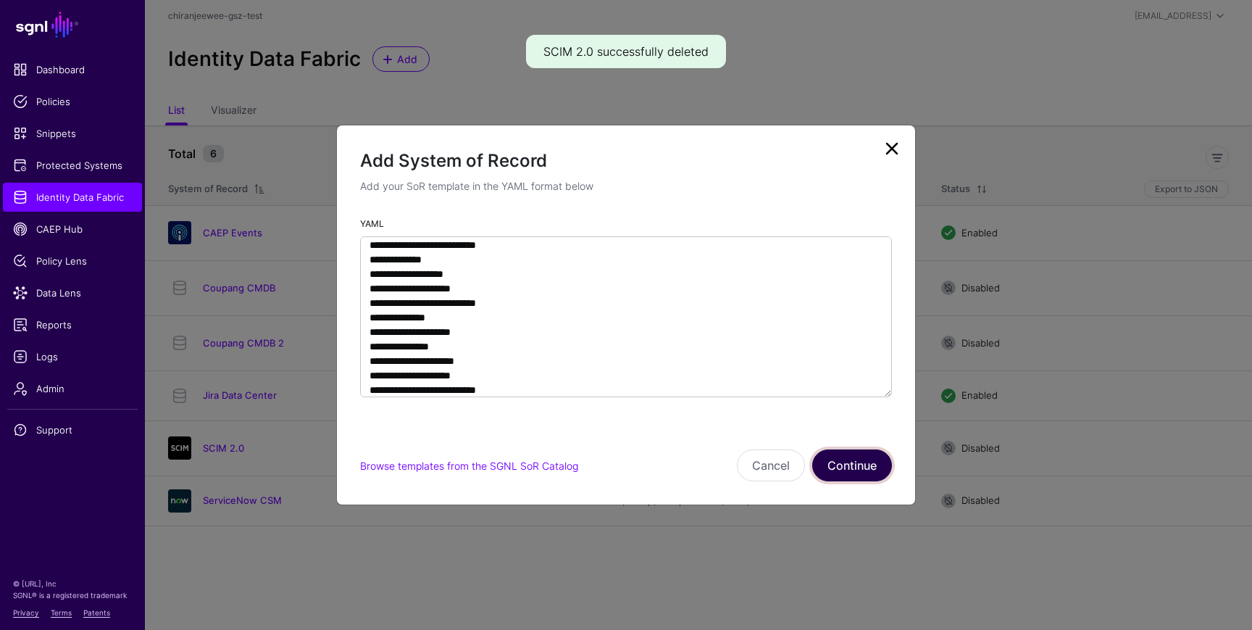
click at [866, 472] on button "Continue" at bounding box center [852, 465] width 80 height 32
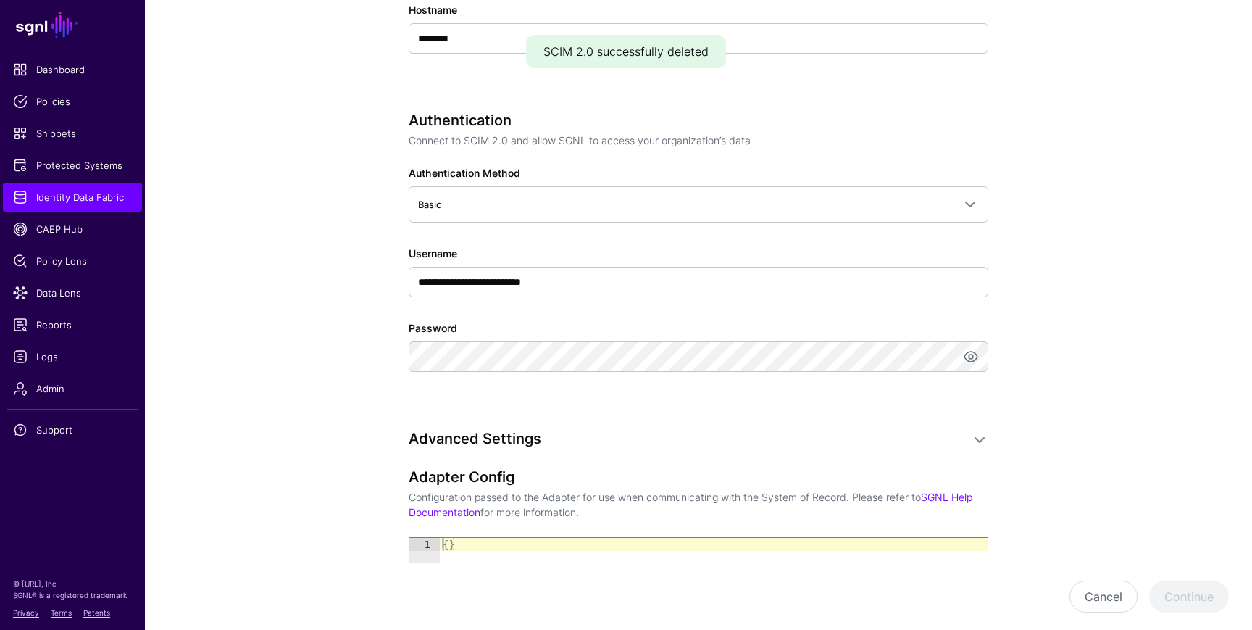
scroll to position [605, 0]
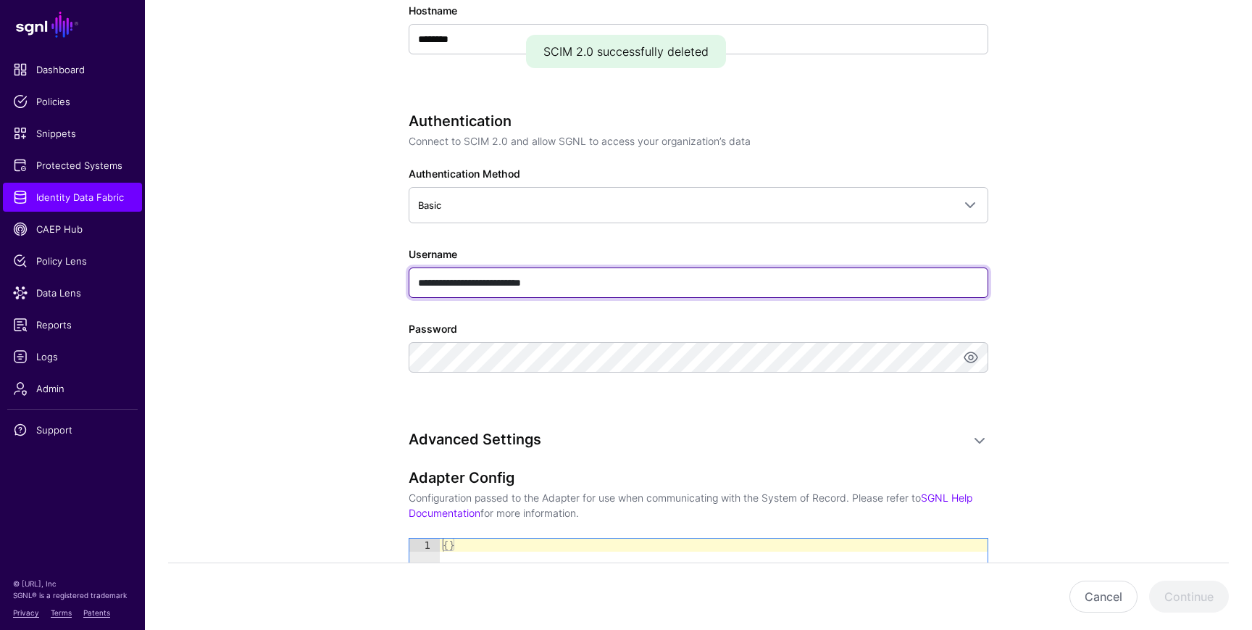
click at [571, 281] on input "**********" at bounding box center [699, 282] width 580 height 30
type input "****"
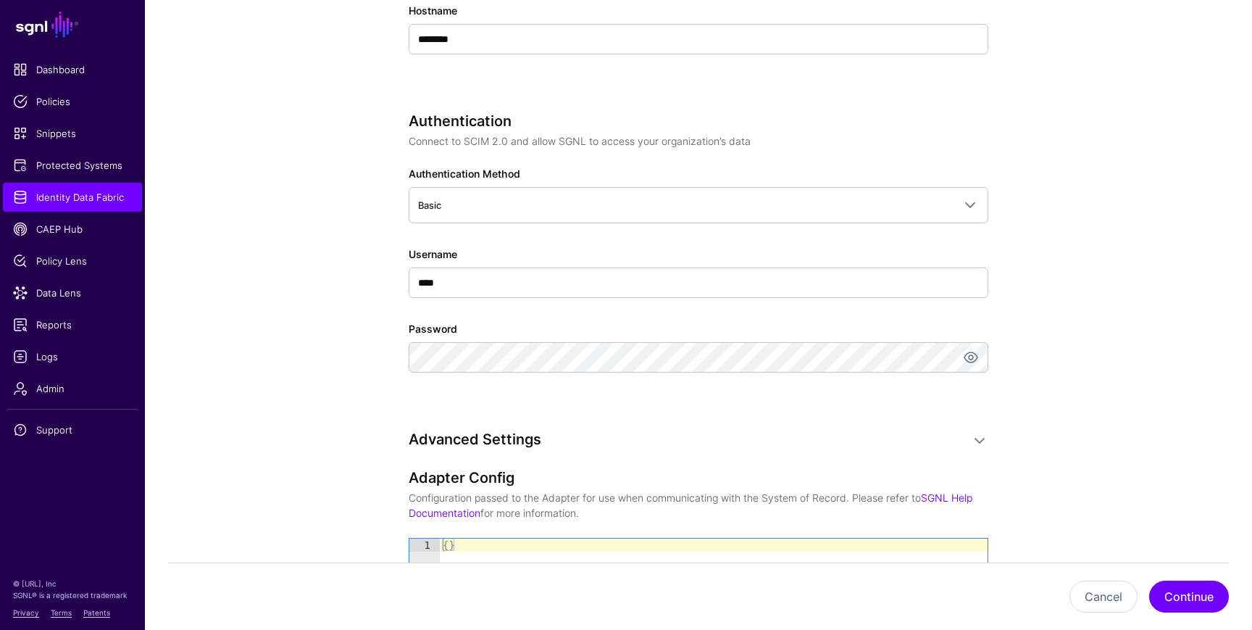
click at [328, 367] on app-datasources-details-form "**********" at bounding box center [698, 302] width 1107 height 1589
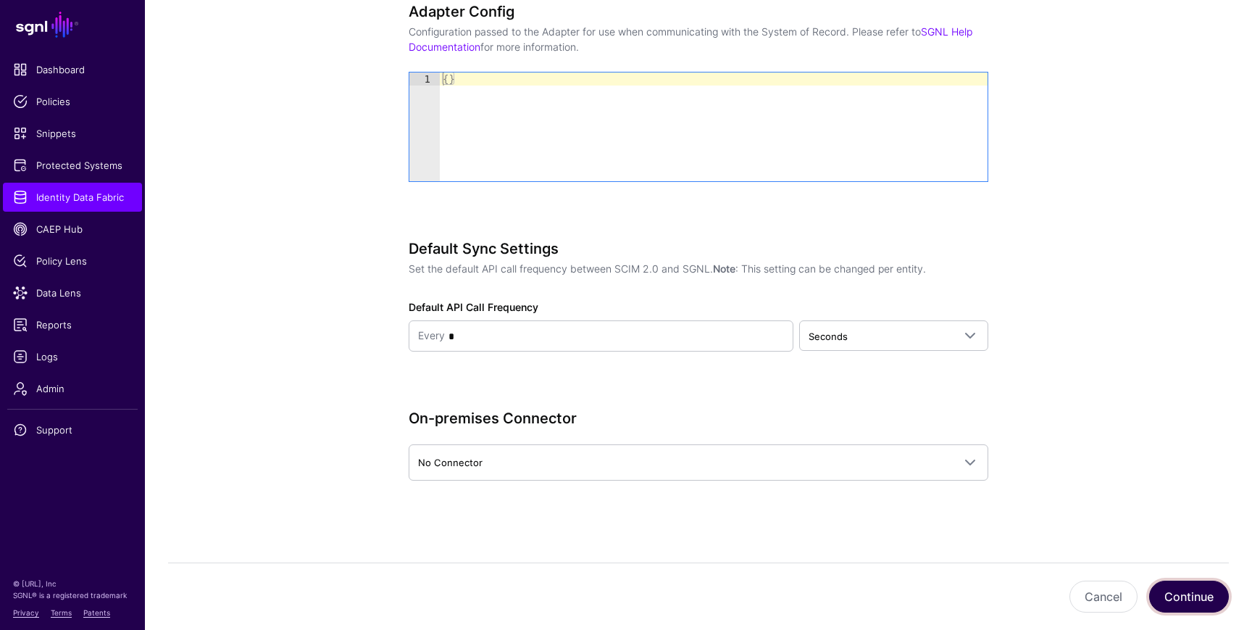
click at [1186, 600] on button "Continue" at bounding box center [1189, 596] width 80 height 32
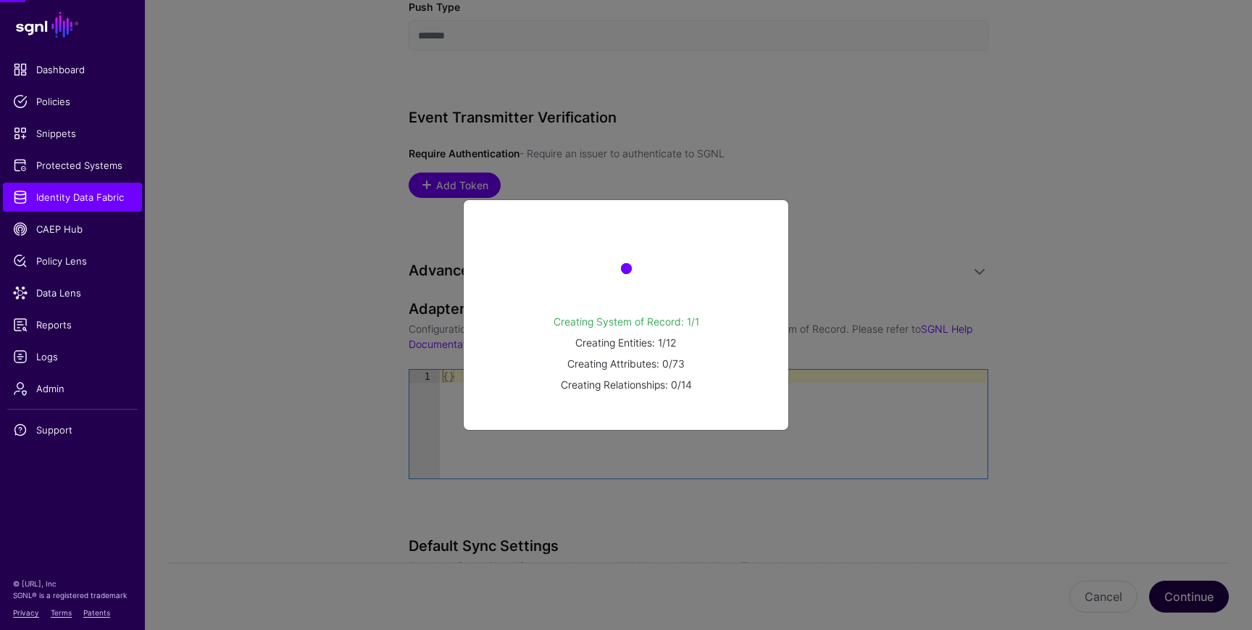
scroll to position [1368, 0]
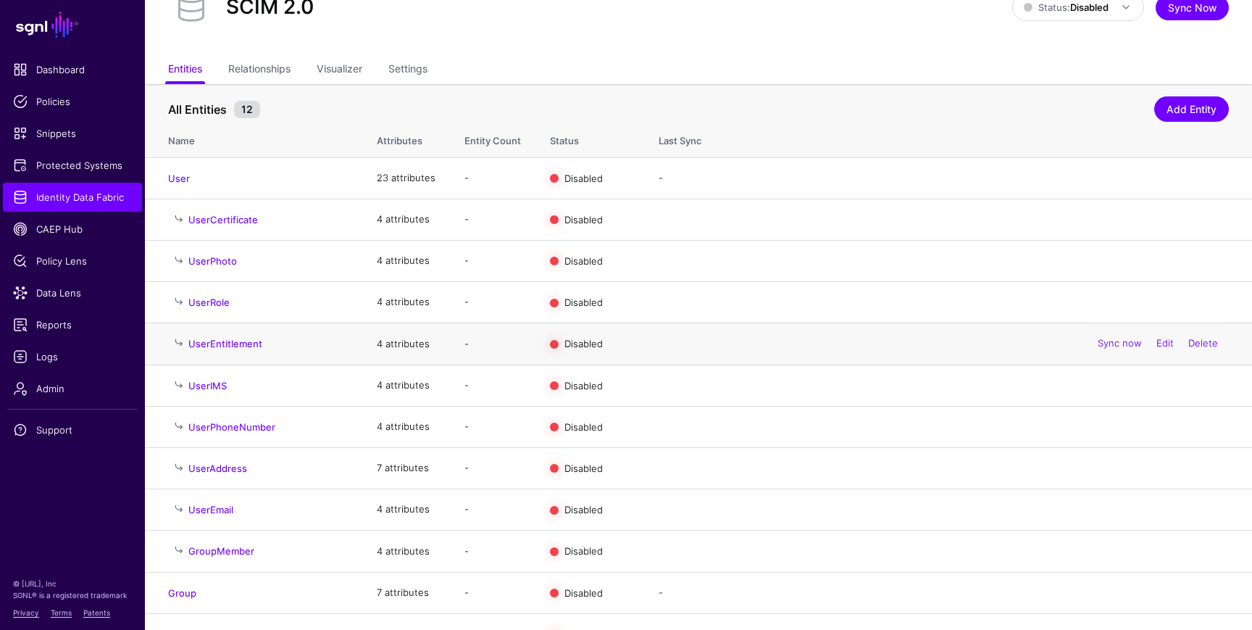
scroll to position [92, 0]
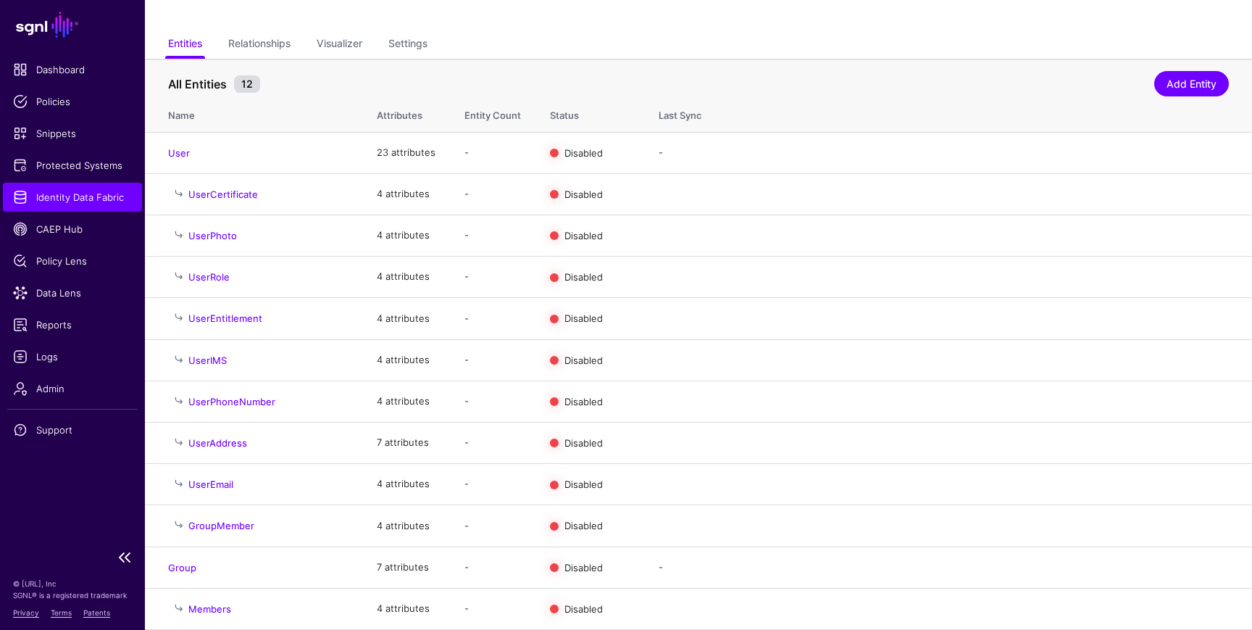
click at [112, 201] on span "Identity Data Fabric" at bounding box center [72, 197] width 119 height 14
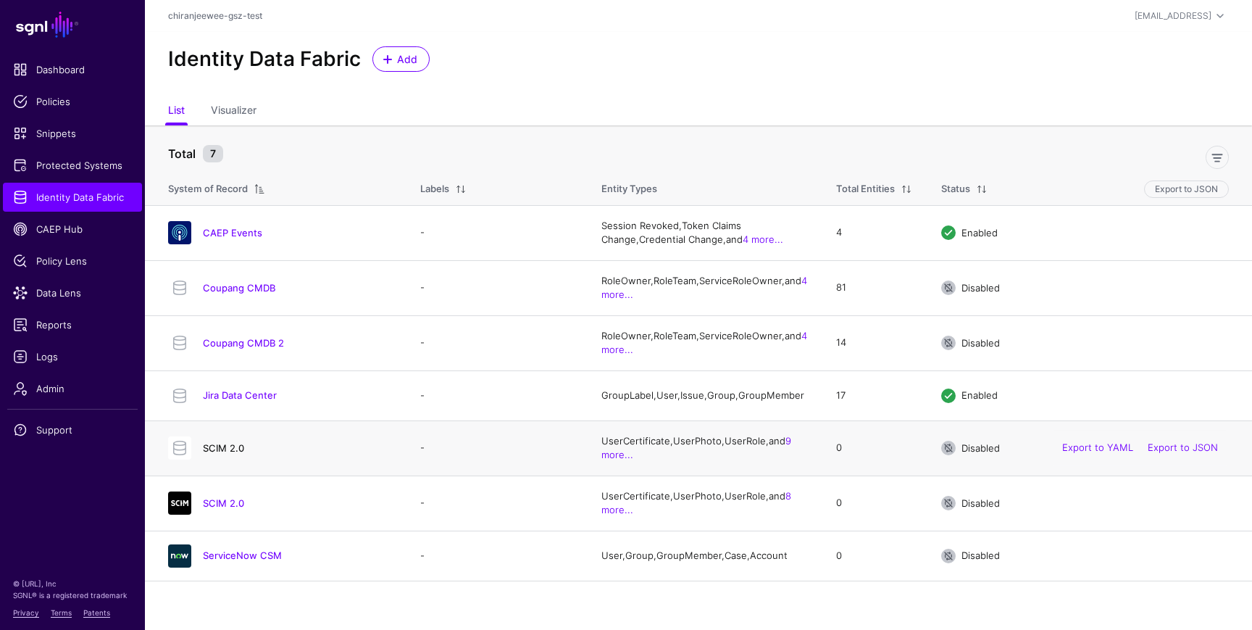
click at [236, 454] on link "SCIM 2.0" at bounding box center [223, 448] width 41 height 12
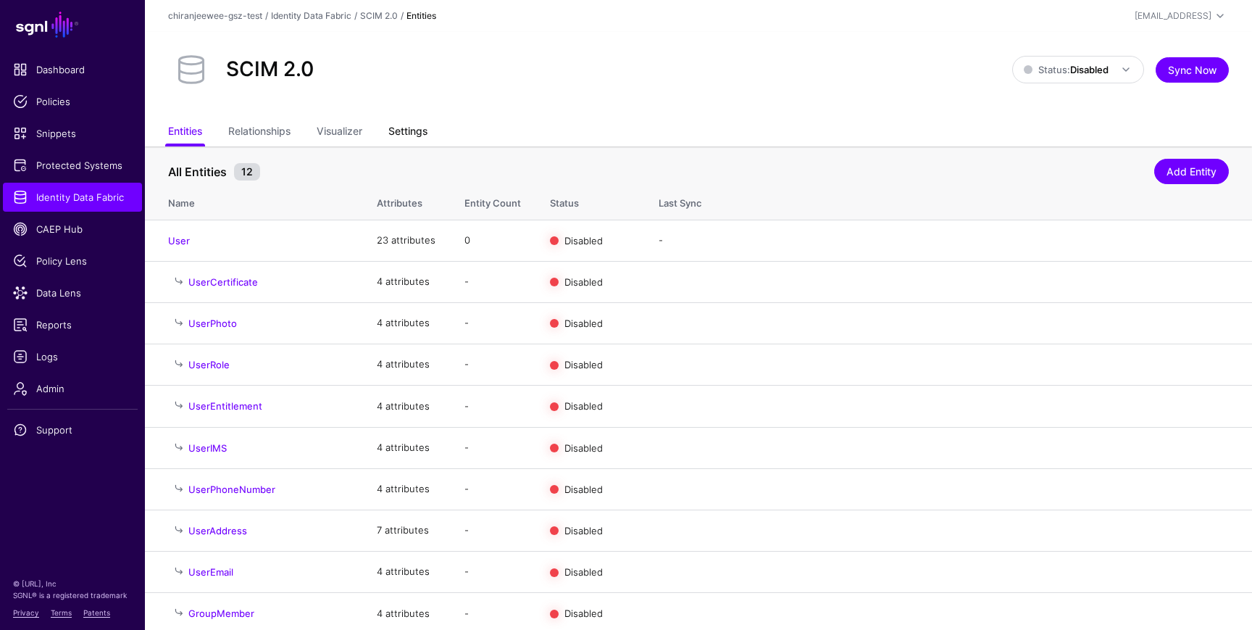
click at [405, 131] on link "Settings" at bounding box center [407, 133] width 39 height 28
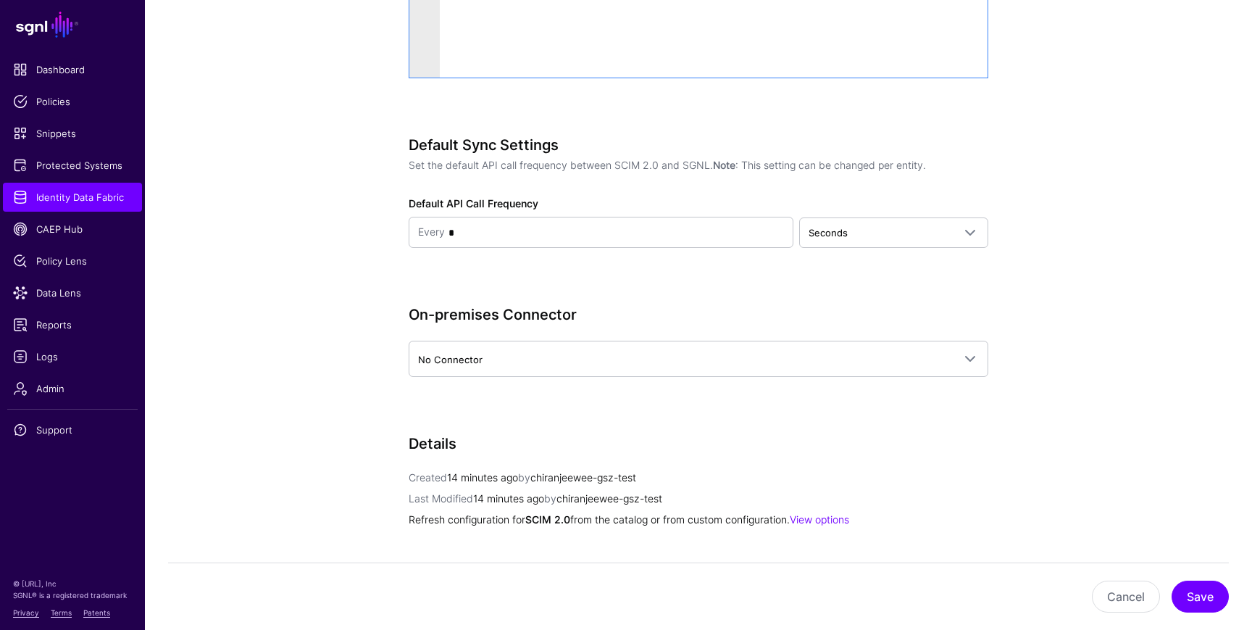
scroll to position [1801, 0]
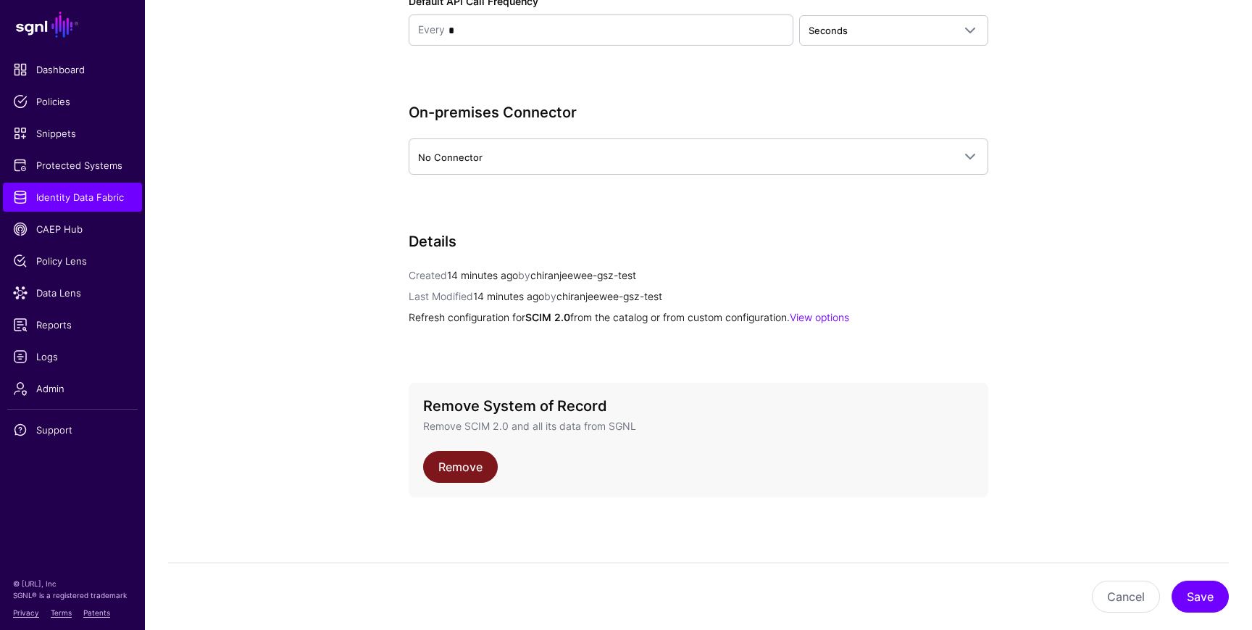
click at [470, 454] on link "Remove" at bounding box center [460, 467] width 75 height 32
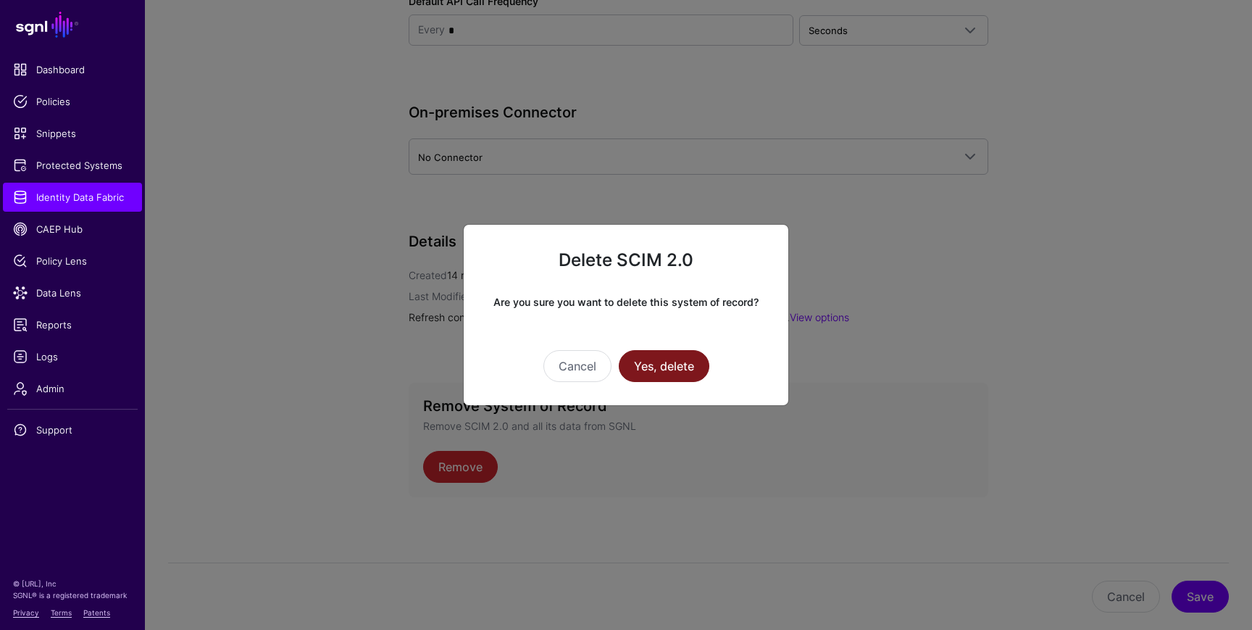
click at [645, 362] on button "Yes, delete" at bounding box center [664, 366] width 91 height 32
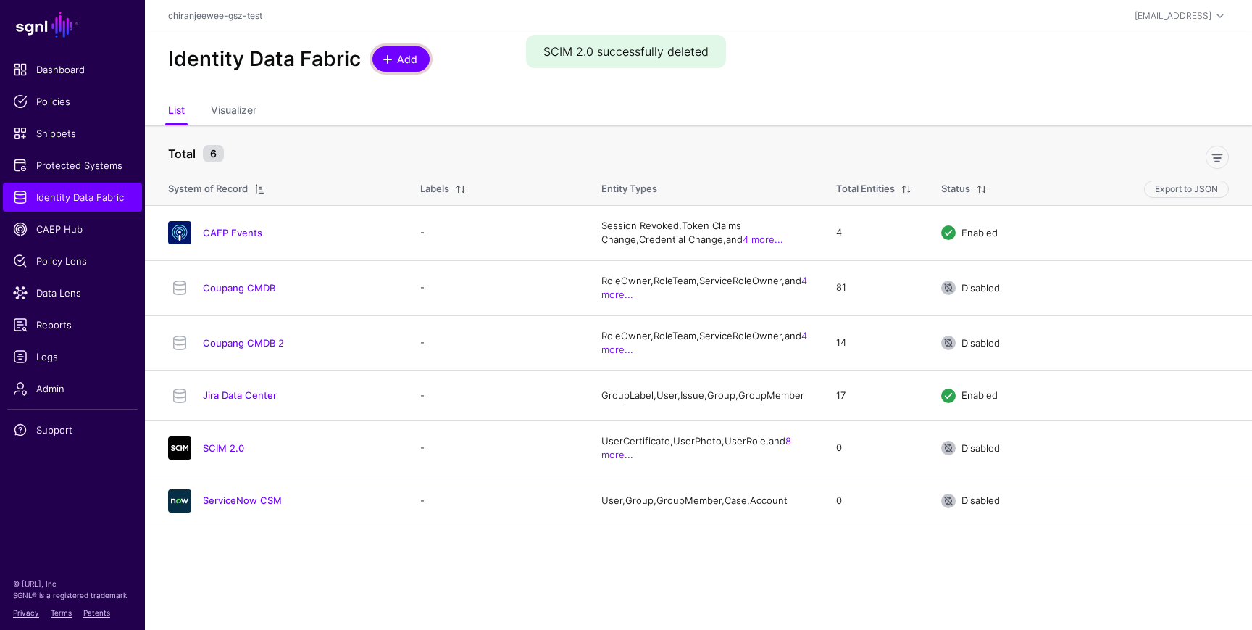
click at [403, 64] on span "Add" at bounding box center [408, 58] width 24 height 15
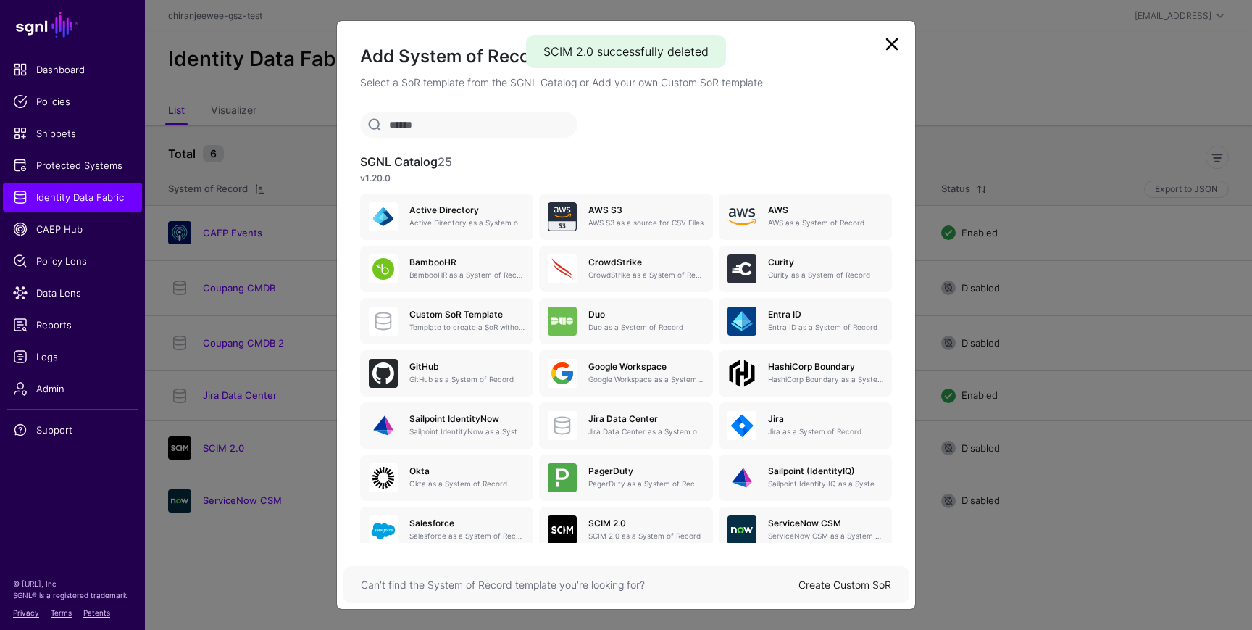
click at [846, 578] on div "Create Custom SoR" at bounding box center [845, 584] width 93 height 15
click at [843, 587] on link "Create Custom SoR" at bounding box center [845, 584] width 93 height 12
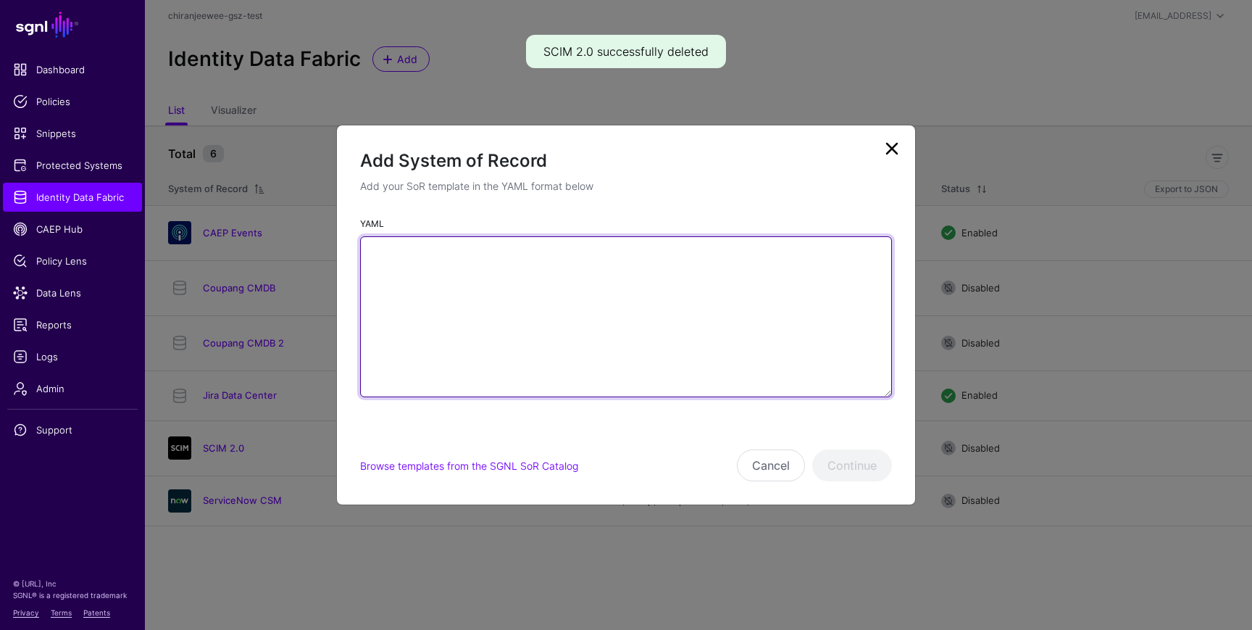
click at [635, 341] on textarea "YAML" at bounding box center [626, 316] width 532 height 161
paste textarea "**********"
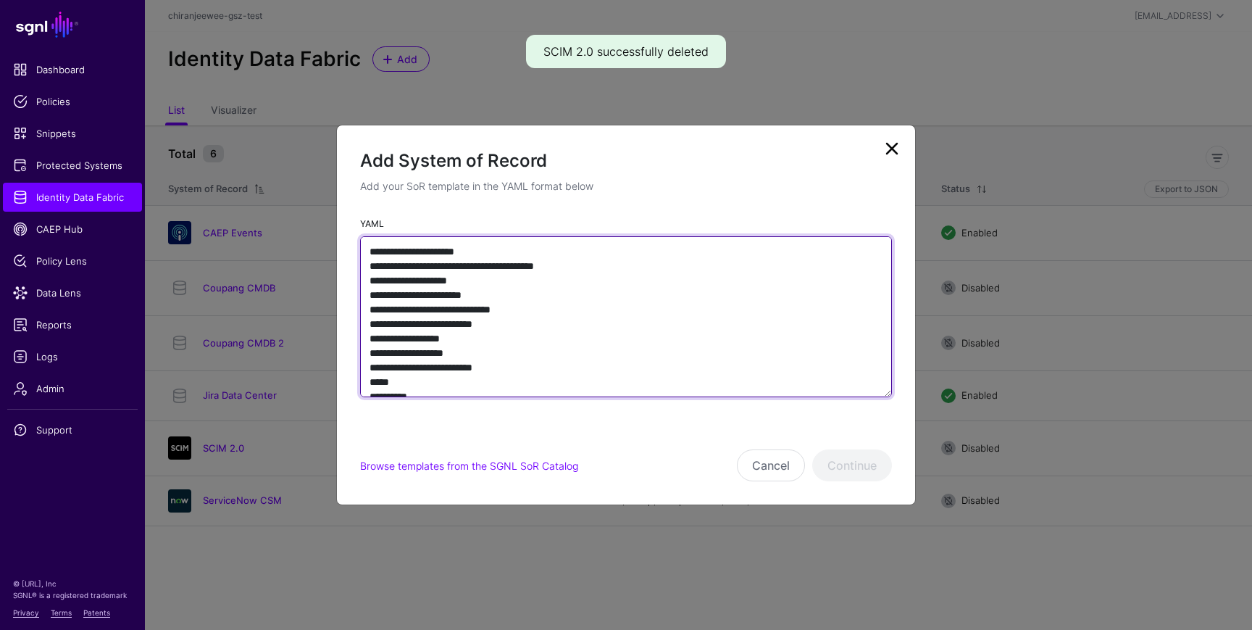
scroll to position [6412, 0]
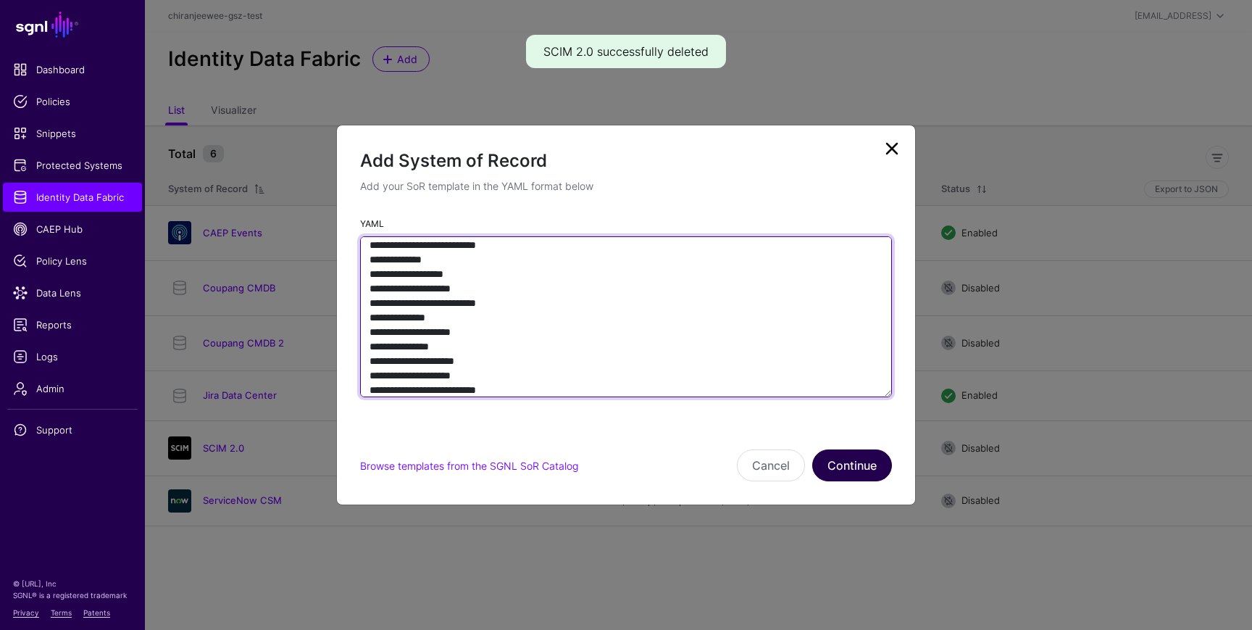
type textarea "**********"
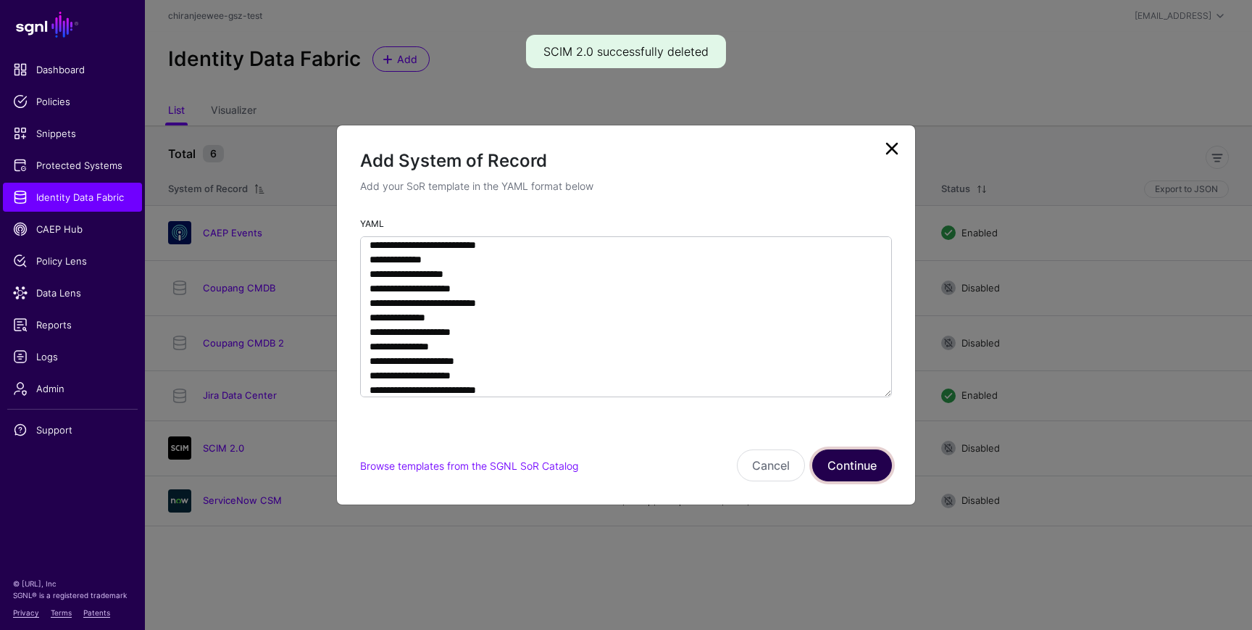
click at [865, 459] on button "Continue" at bounding box center [852, 465] width 80 height 32
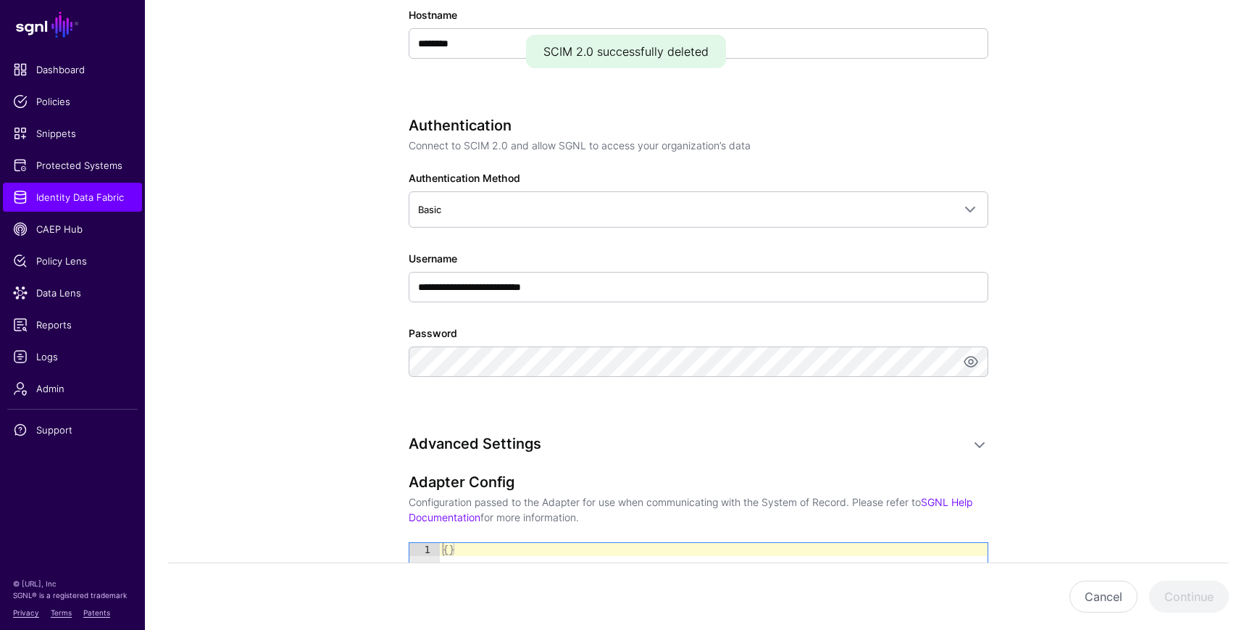
scroll to position [587, 0]
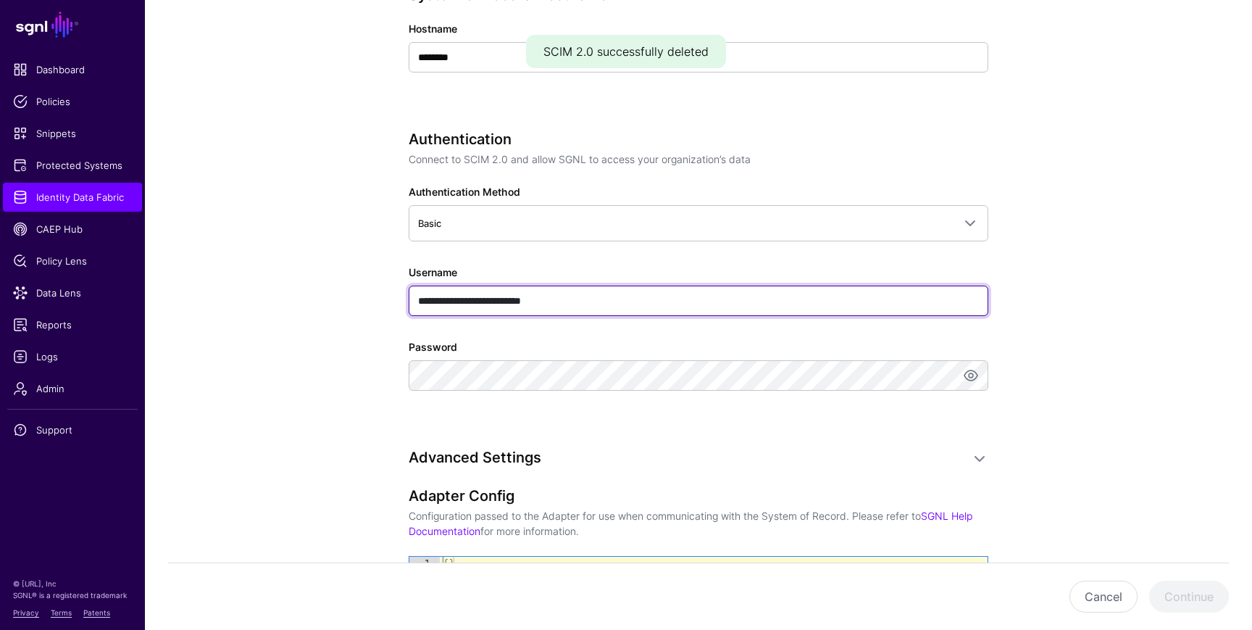
click at [631, 299] on input "**********" at bounding box center [699, 301] width 580 height 30
type input "****"
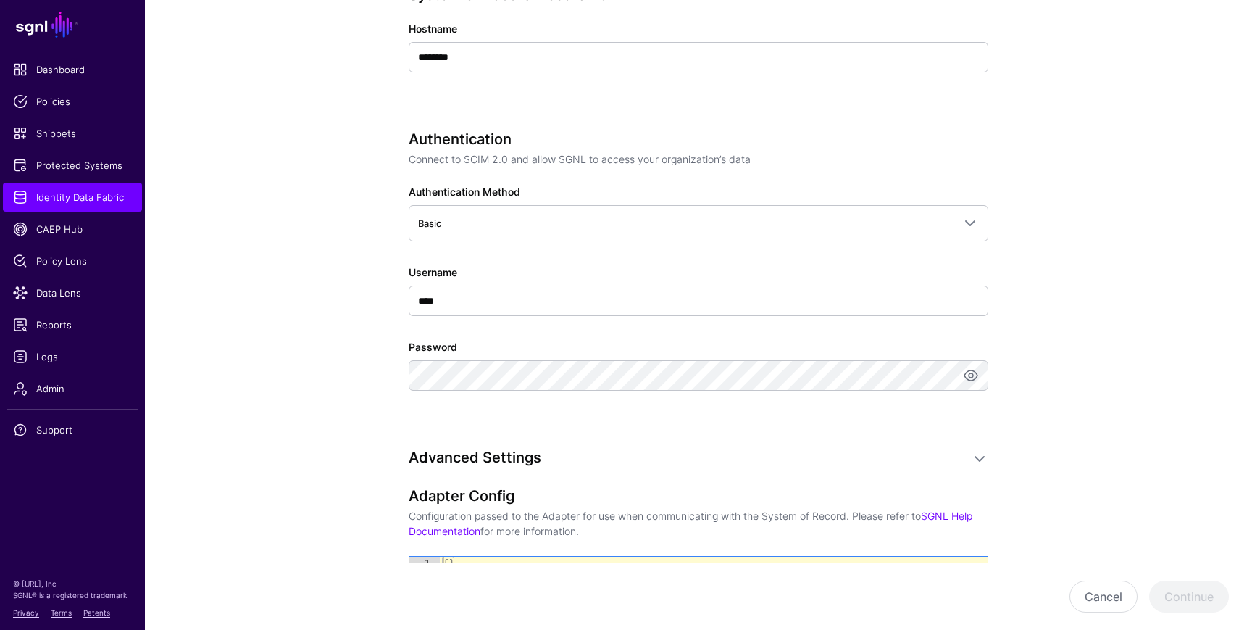
click at [375, 341] on div "**********" at bounding box center [698, 320] width 672 height 1589
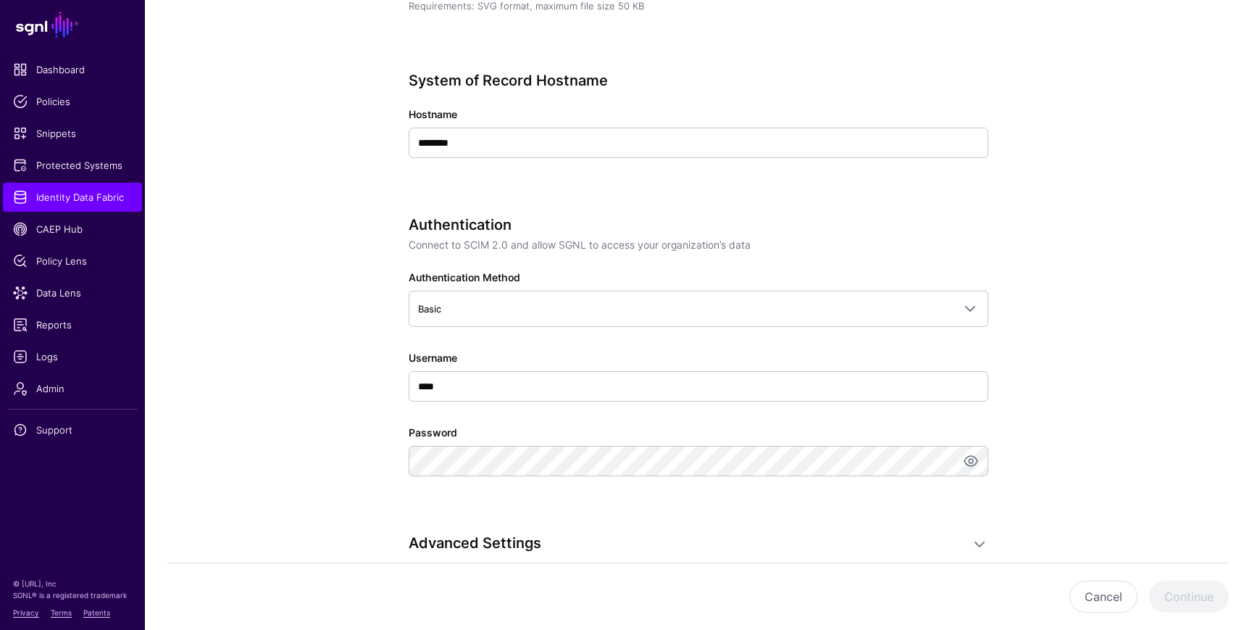
scroll to position [498, 0]
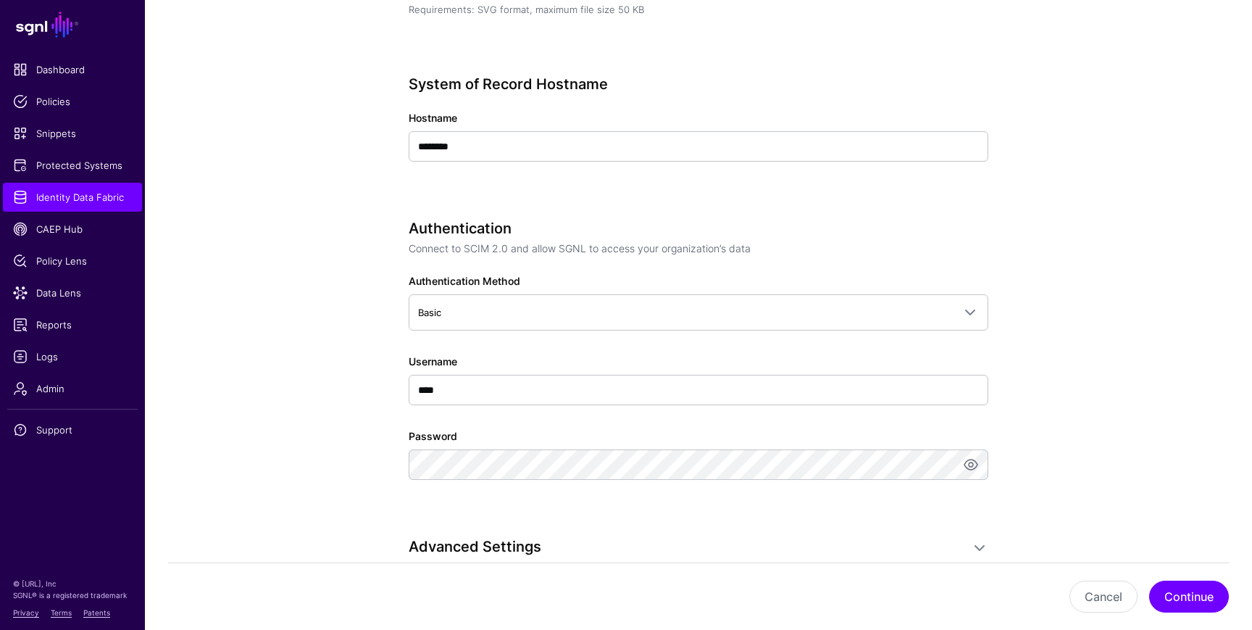
click at [378, 412] on div "**********" at bounding box center [698, 409] width 672 height 1589
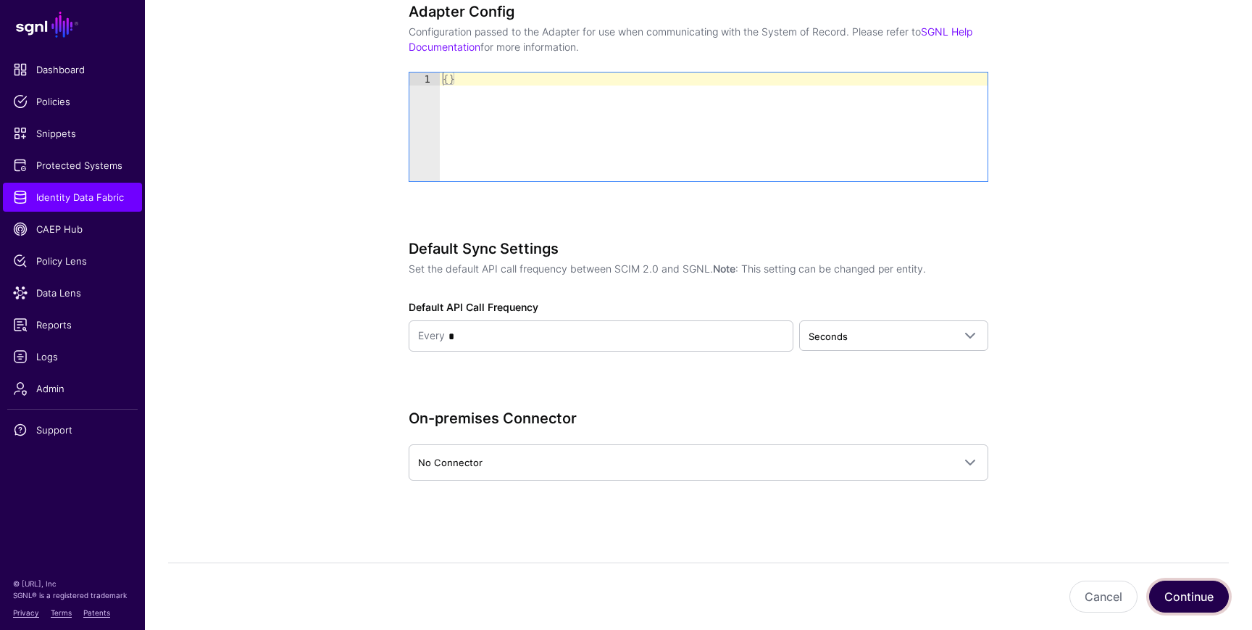
click at [1201, 604] on button "Continue" at bounding box center [1189, 596] width 80 height 32
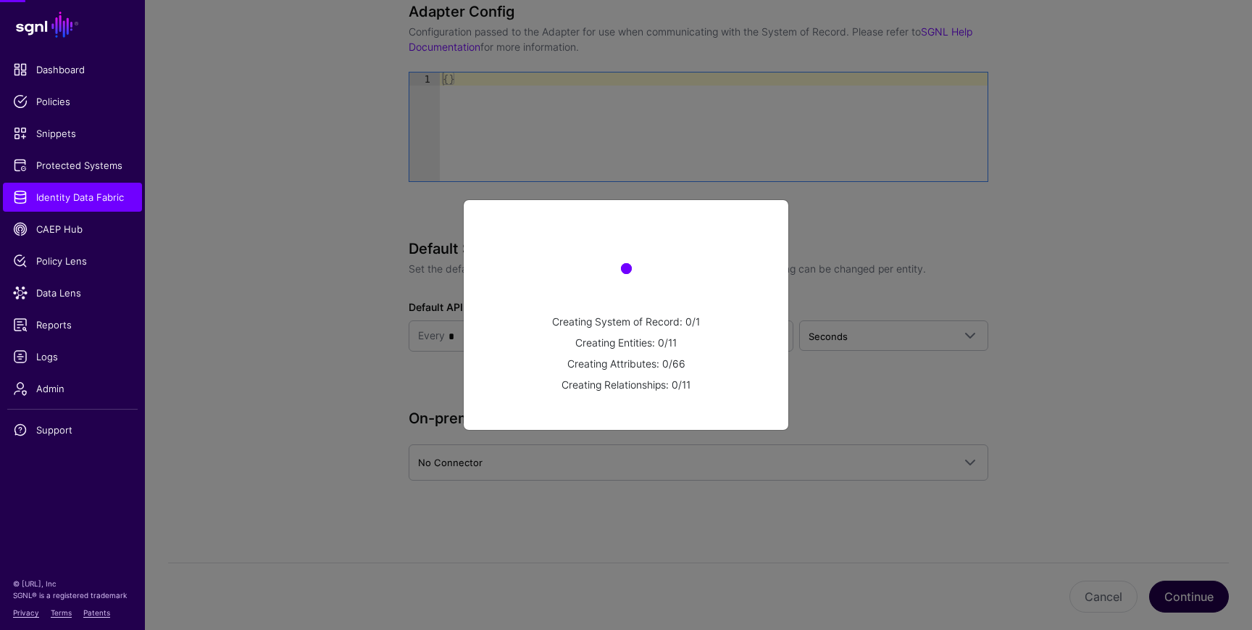
scroll to position [1368, 0]
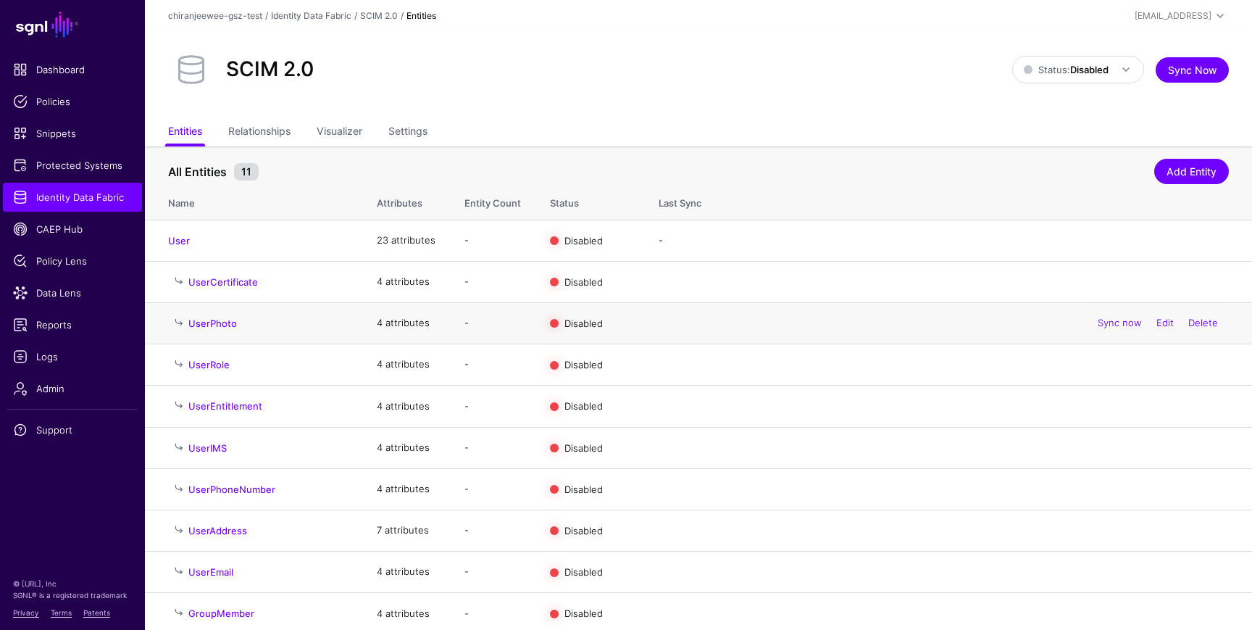
scroll to position [50, 0]
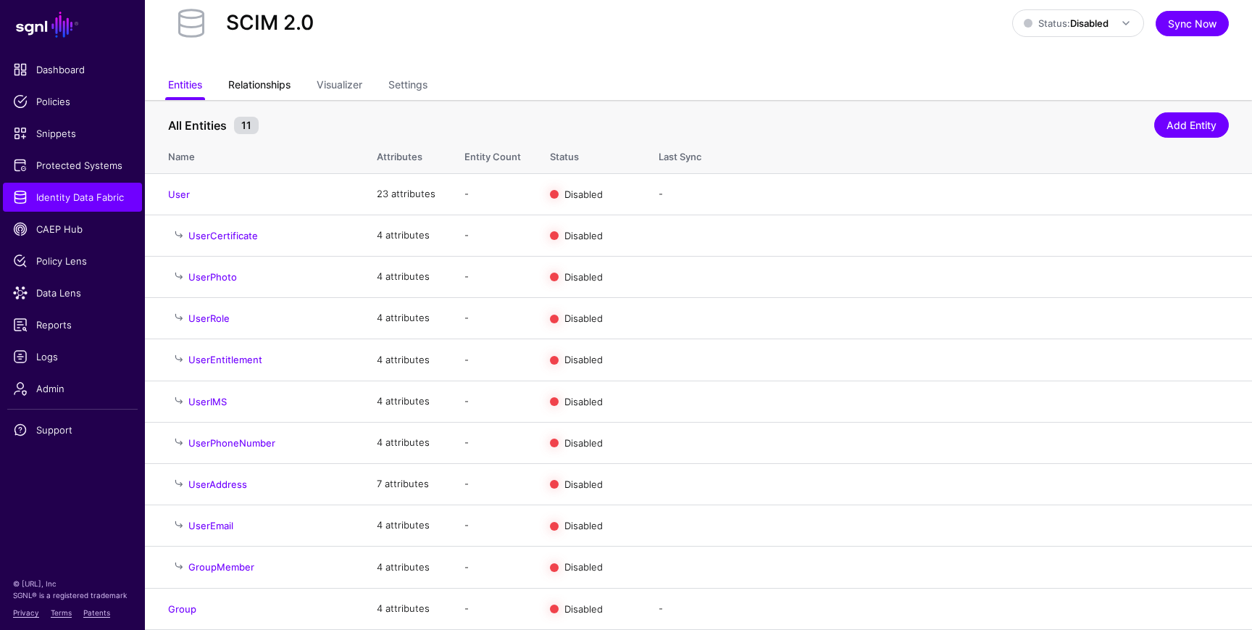
click at [261, 88] on link "Relationships" at bounding box center [259, 86] width 62 height 28
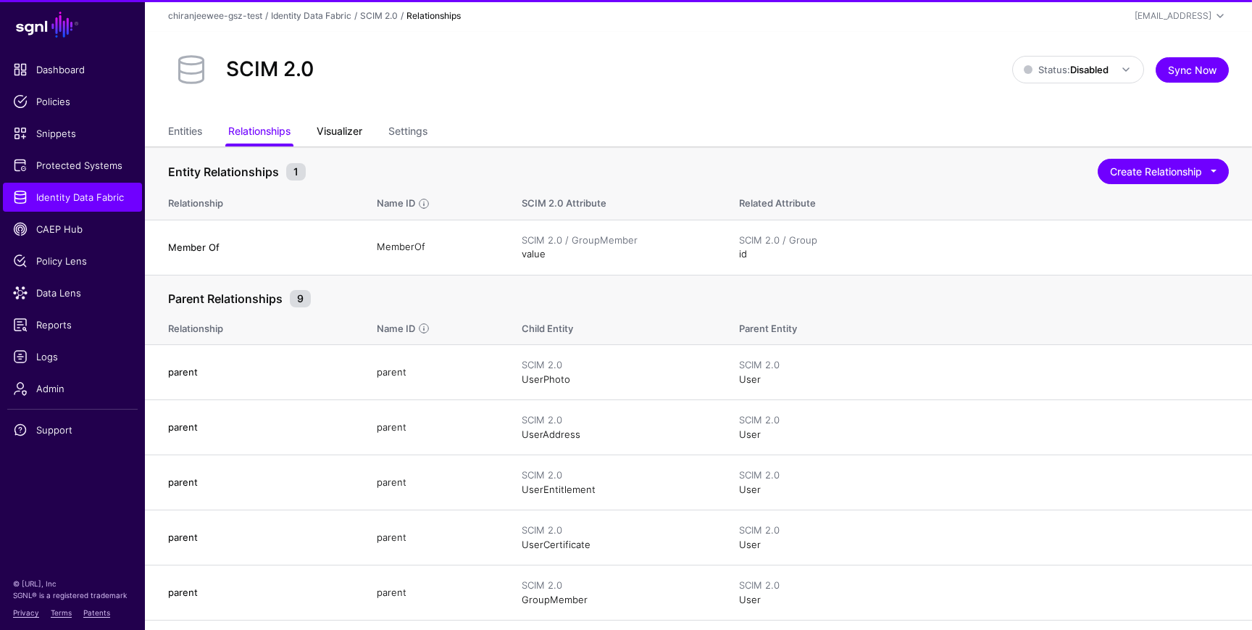
click at [347, 126] on link "Visualizer" at bounding box center [340, 133] width 46 height 28
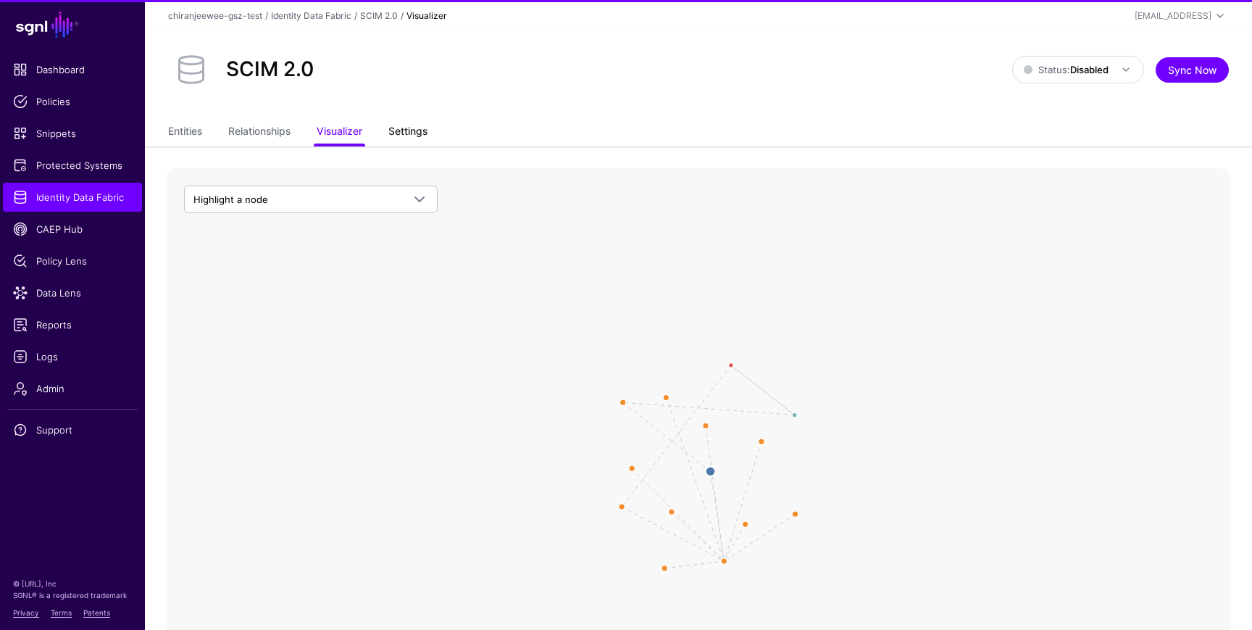
click at [428, 127] on link "Settings" at bounding box center [407, 133] width 39 height 28
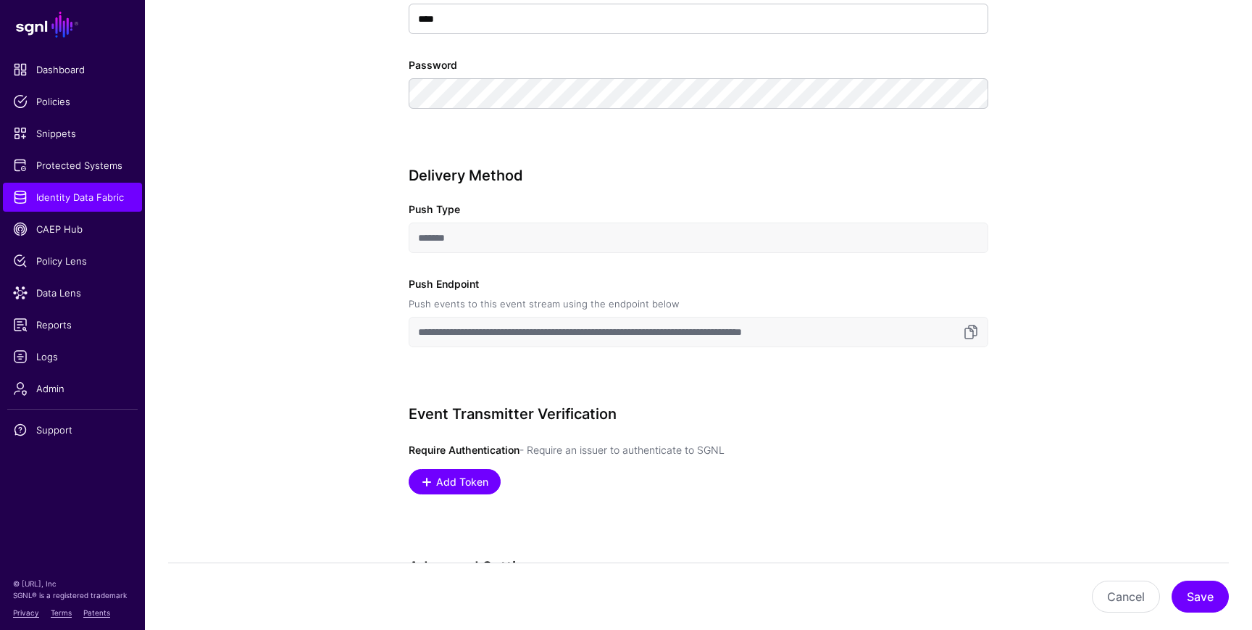
scroll to position [901, 0]
click at [970, 332] on link at bounding box center [970, 333] width 17 height 17
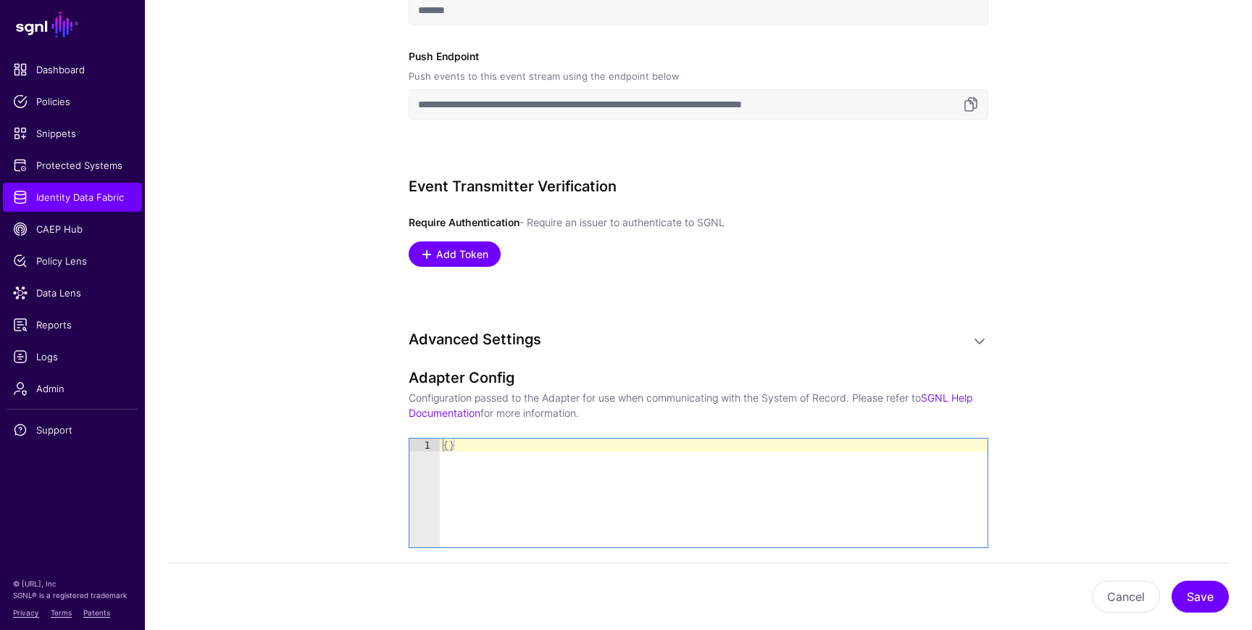
scroll to position [1167, 0]
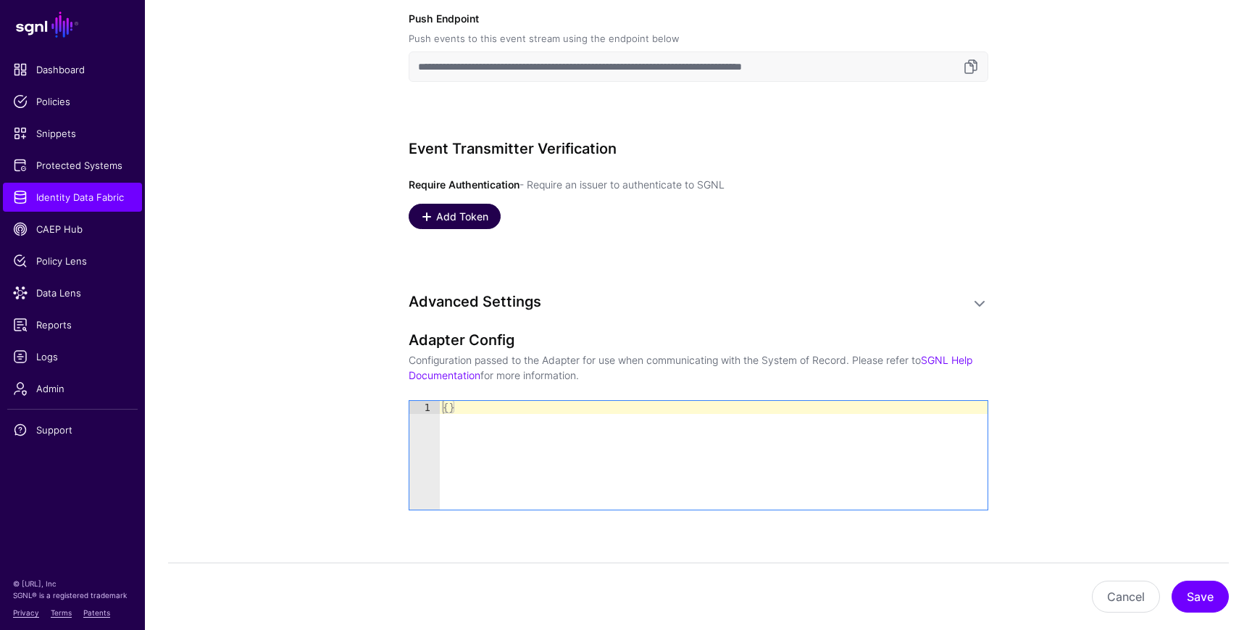
click at [476, 218] on span "Add Token" at bounding box center [463, 216] width 56 height 15
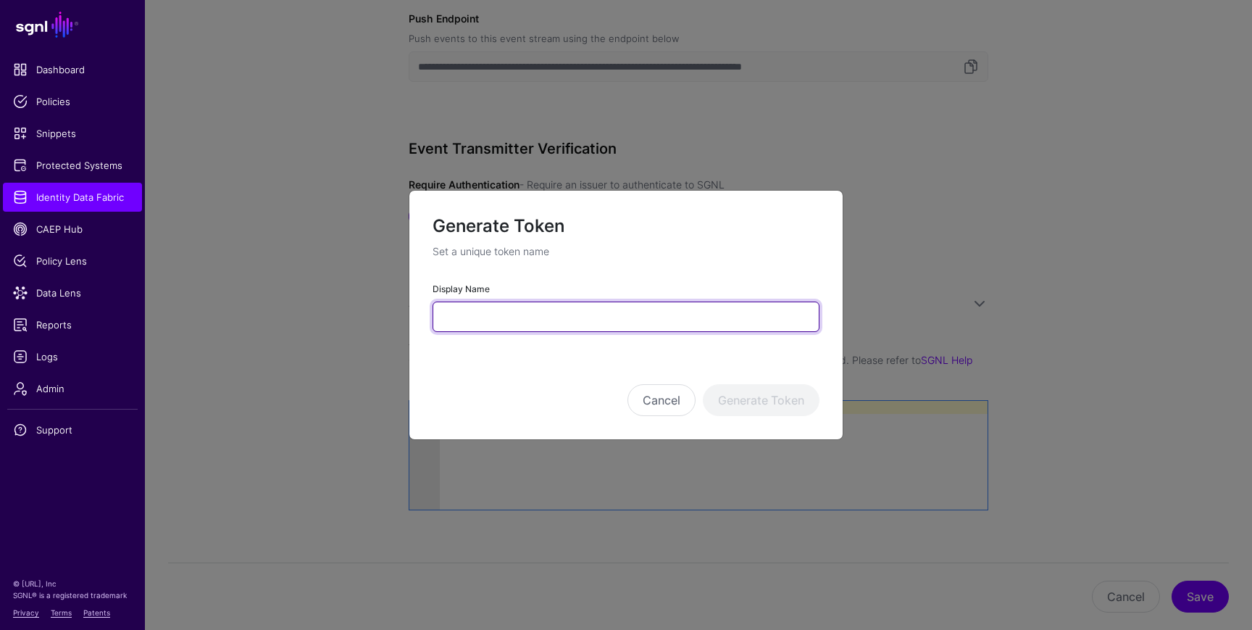
click at [548, 315] on input "Display Name" at bounding box center [626, 316] width 387 height 30
type input "****"
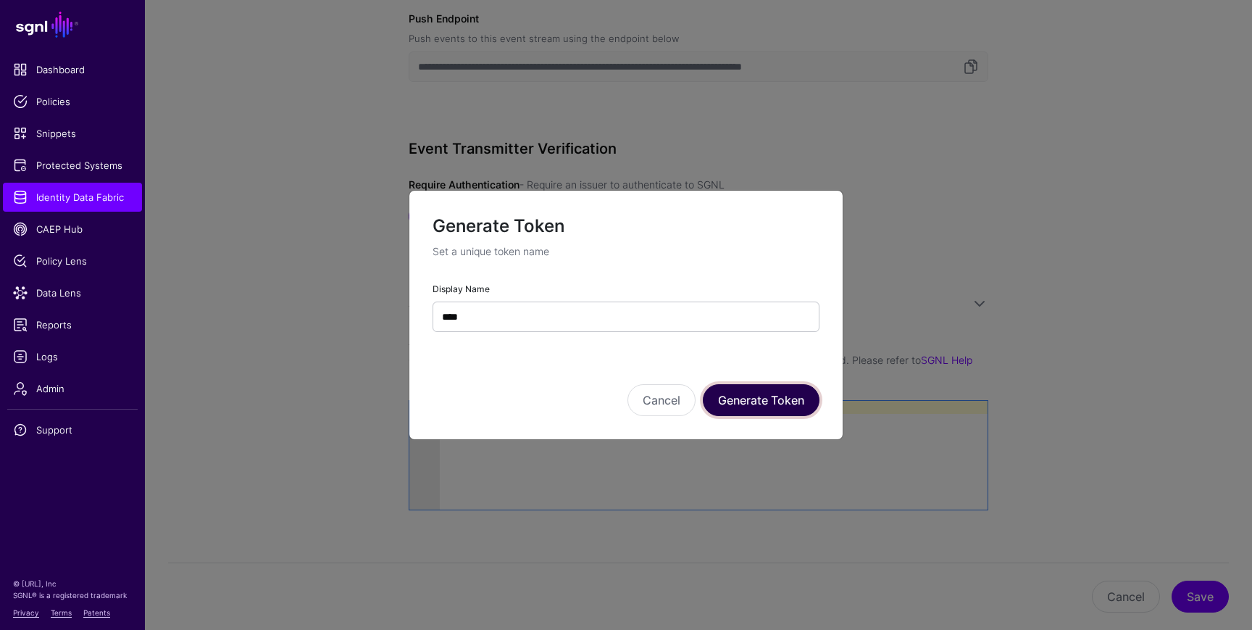
click at [786, 395] on button "Generate Token" at bounding box center [761, 400] width 117 height 32
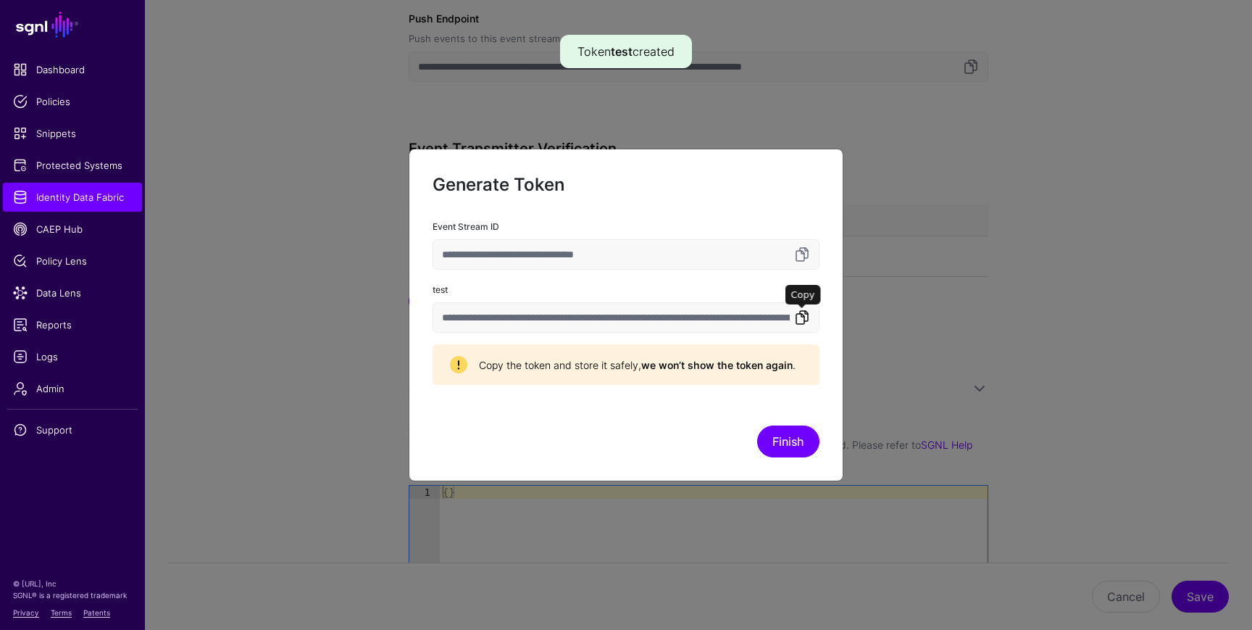
click at [801, 319] on link at bounding box center [801, 317] width 17 height 17
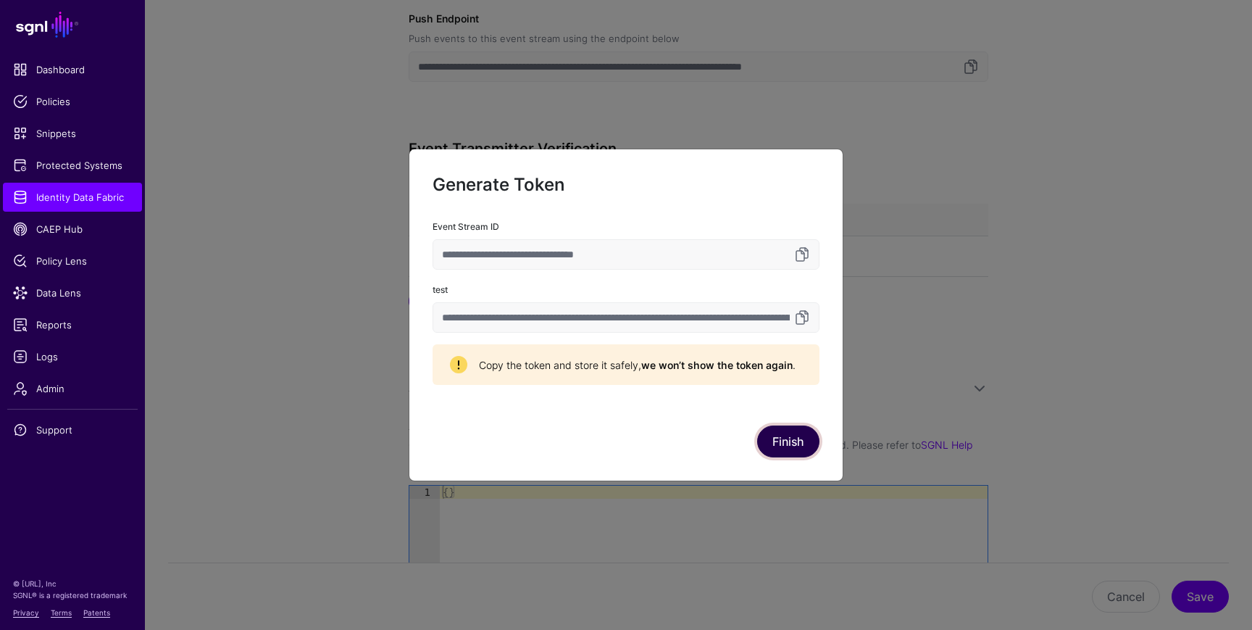
click at [792, 446] on button "Finish" at bounding box center [788, 441] width 62 height 32
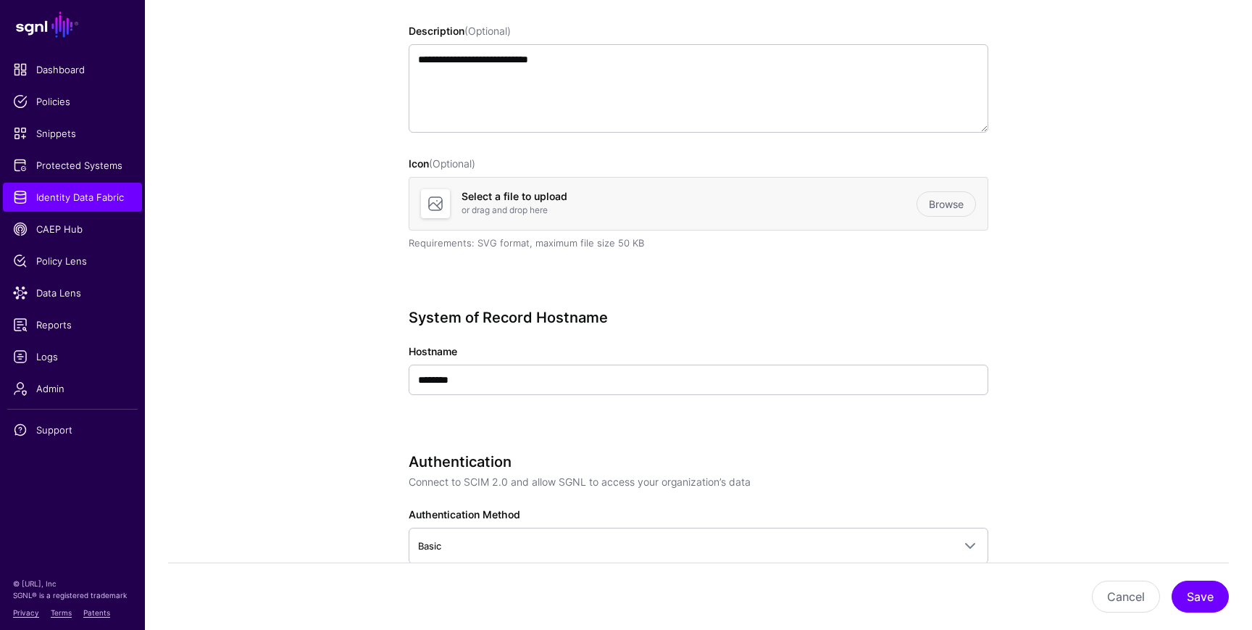
scroll to position [0, 0]
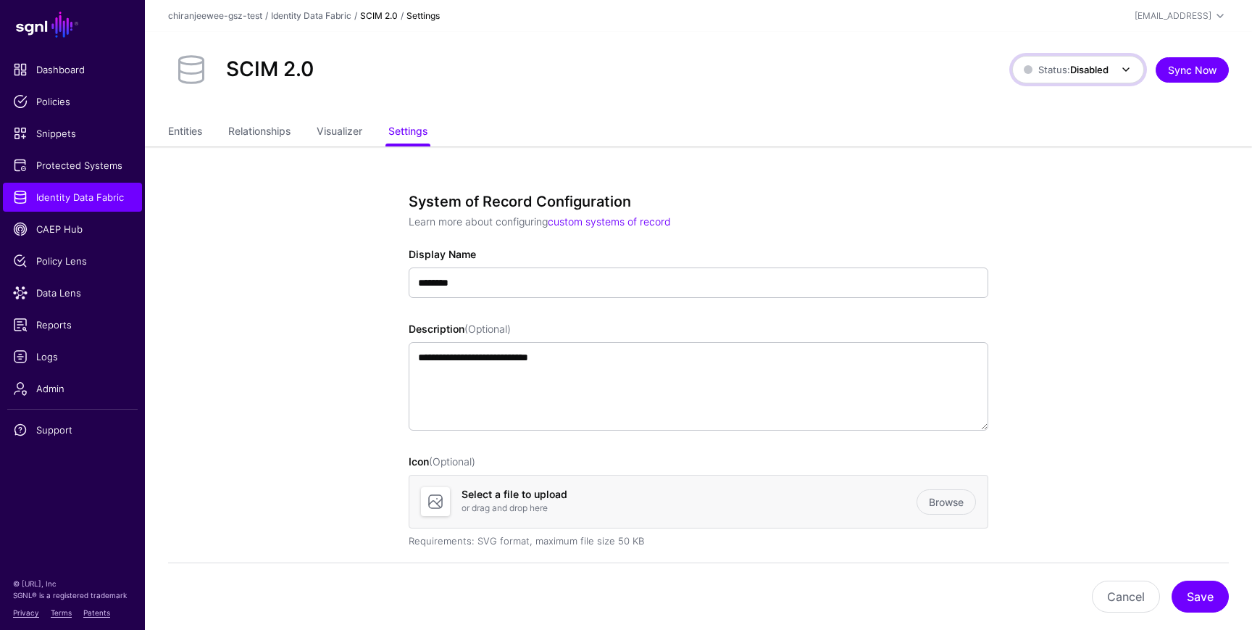
click at [1070, 77] on span "Status: Disabled" at bounding box center [1066, 70] width 85 height 16
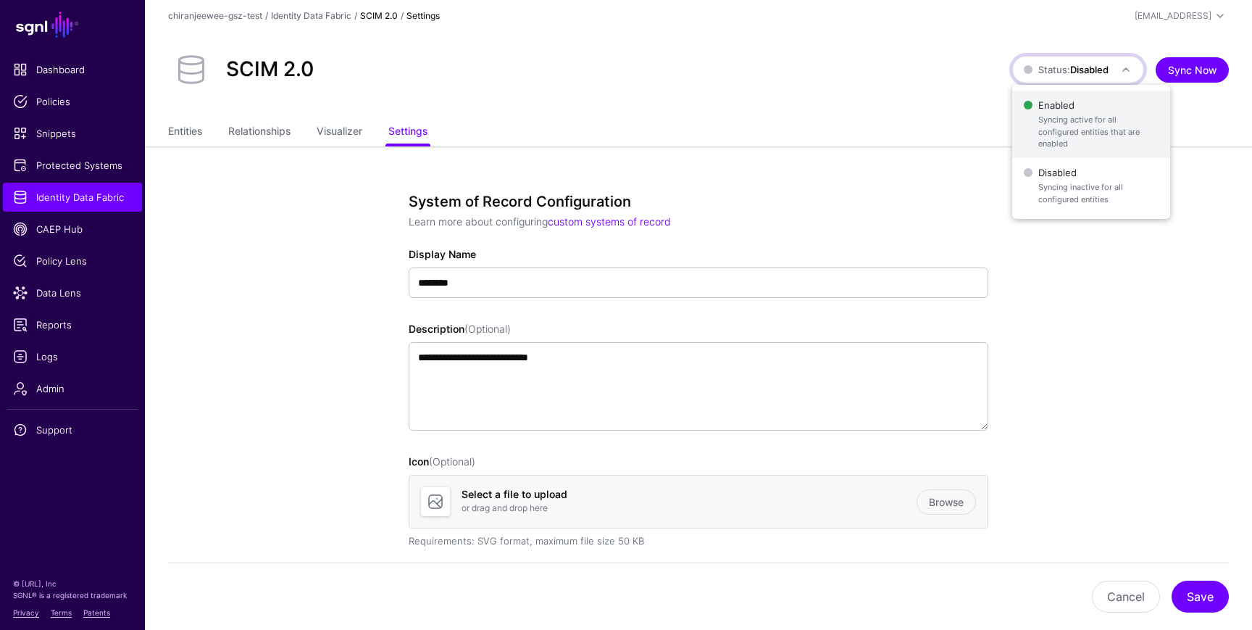
click at [1065, 117] on span "Syncing active for all configured entities that are enabled" at bounding box center [1098, 132] width 120 height 36
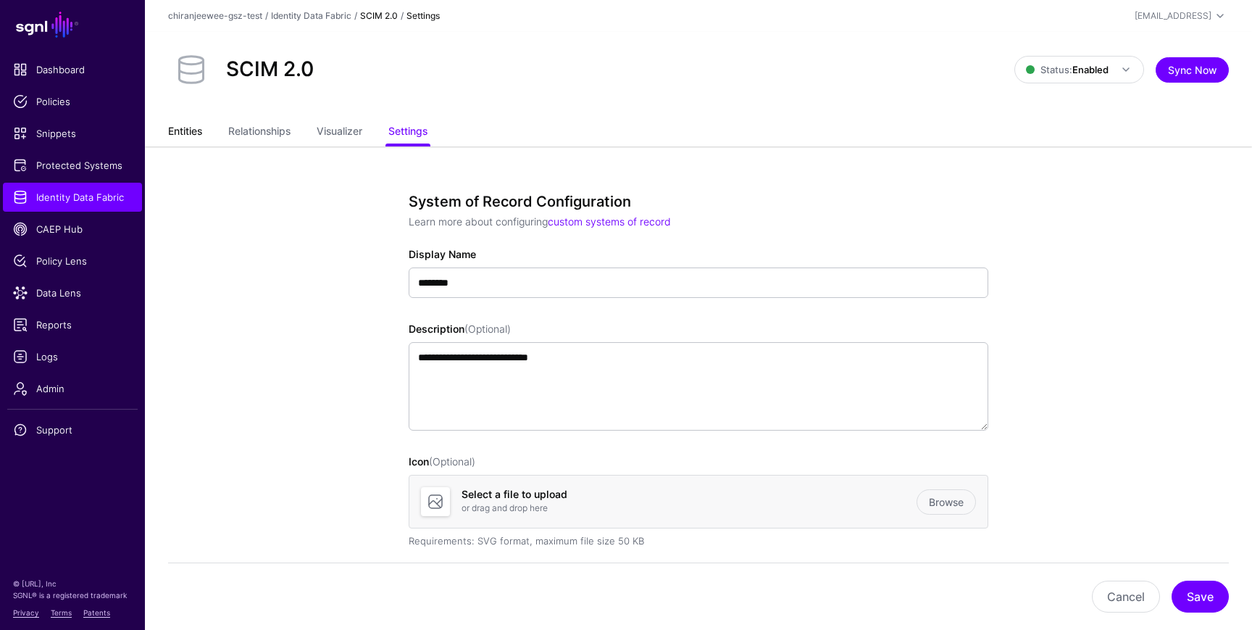
click at [190, 136] on link "Entities" at bounding box center [185, 133] width 34 height 28
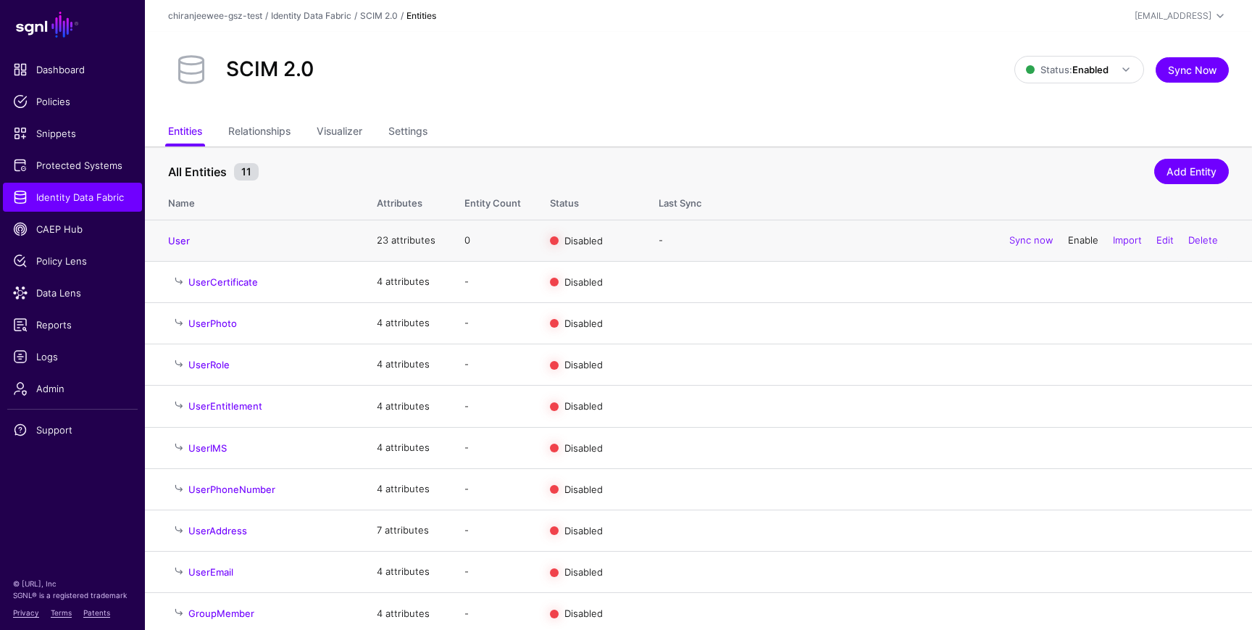
click at [1074, 243] on link "Enable" at bounding box center [1083, 240] width 30 height 12
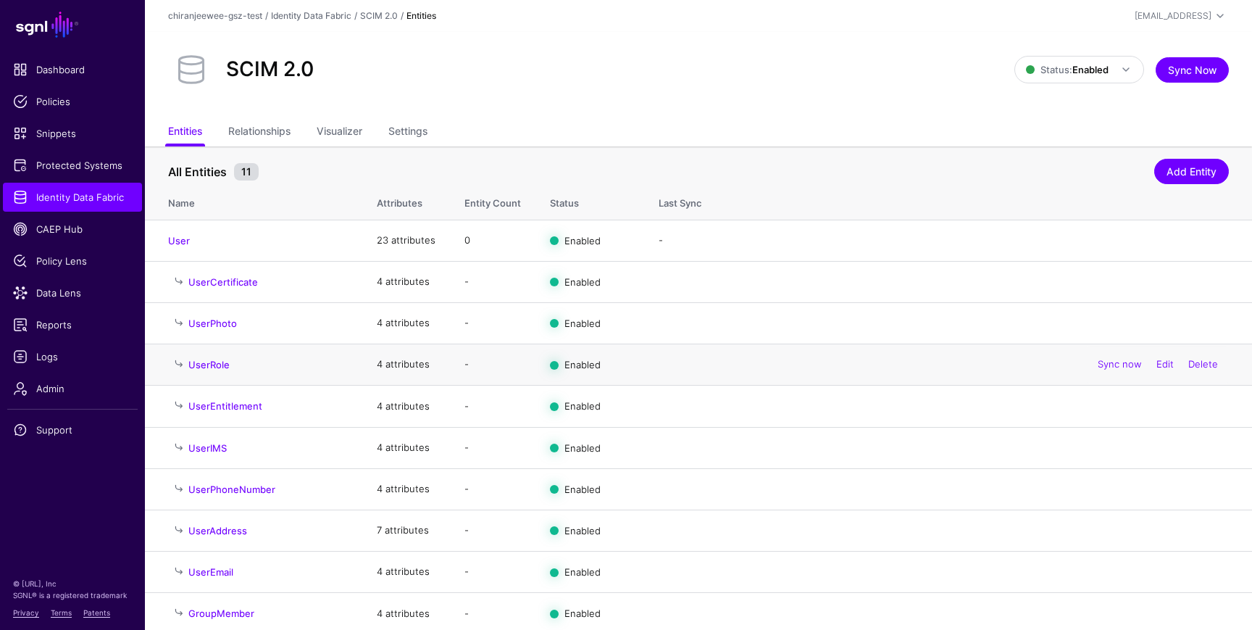
scroll to position [50, 0]
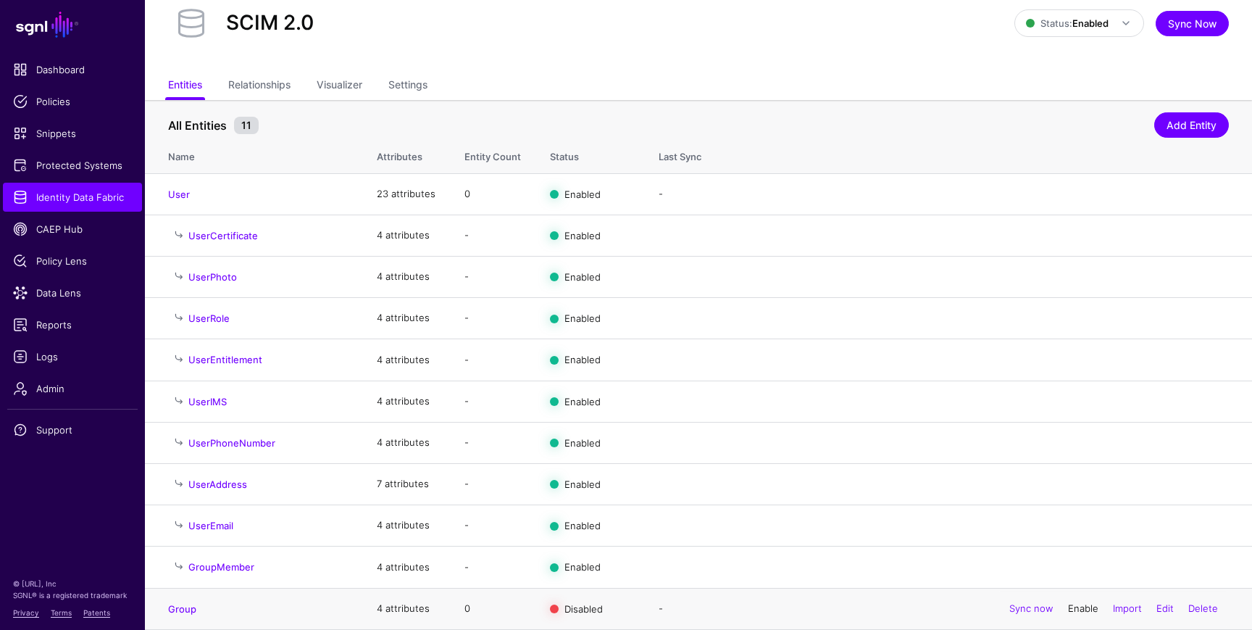
click at [1074, 609] on link "Enable" at bounding box center [1083, 608] width 30 height 12
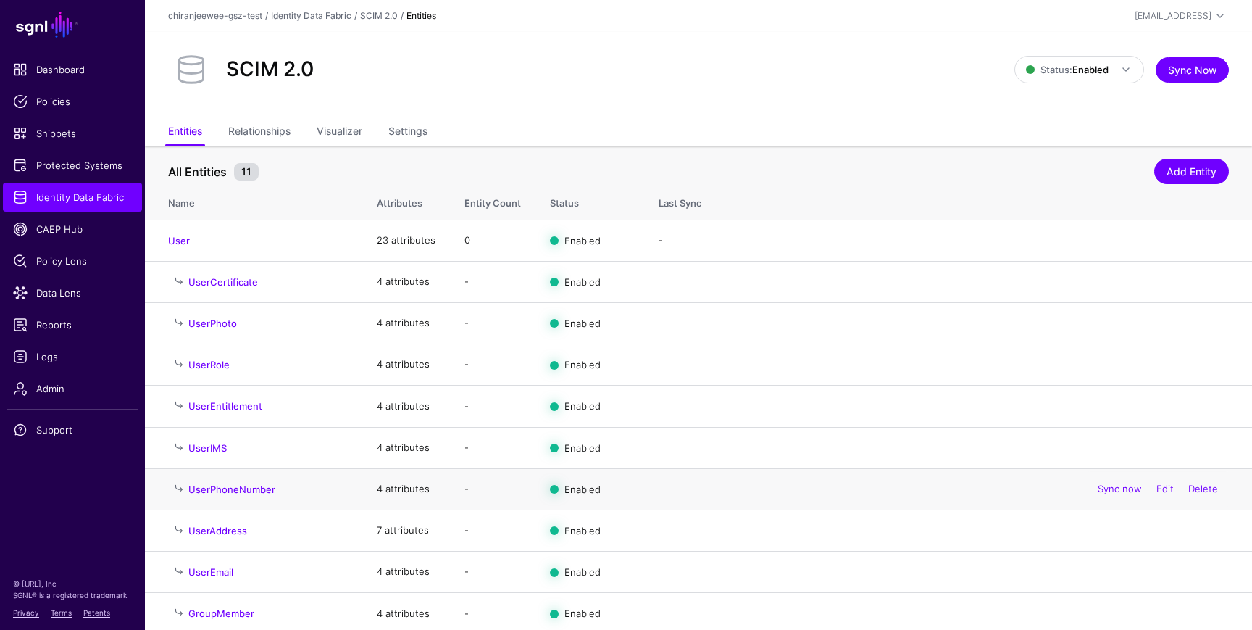
scroll to position [50, 0]
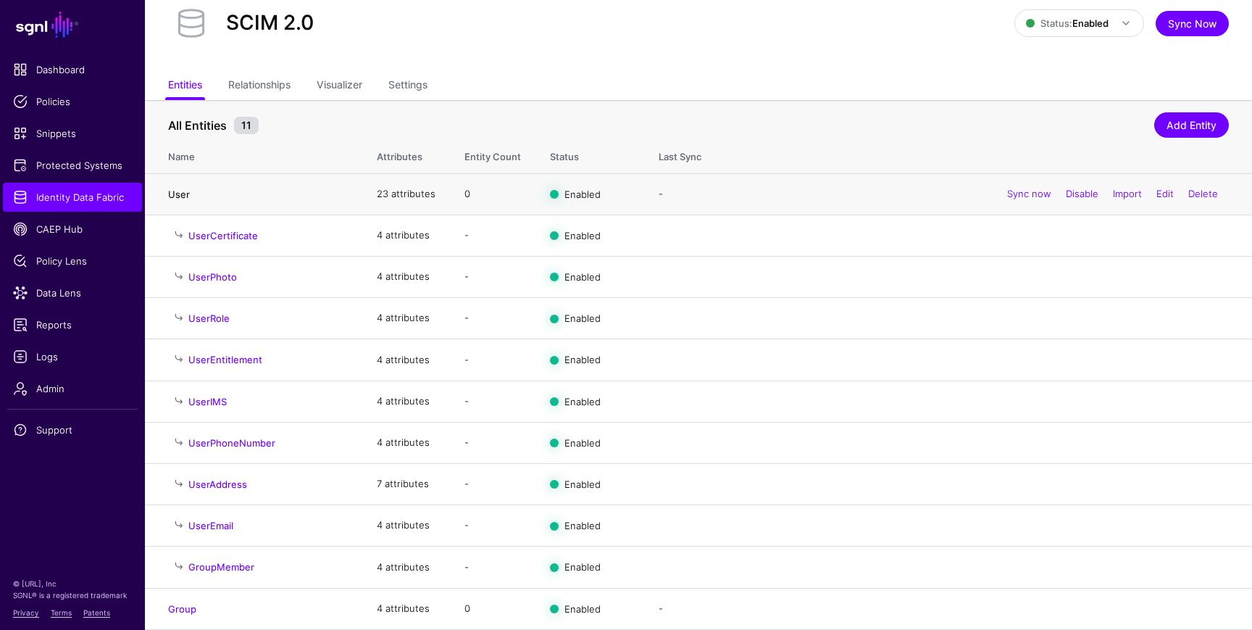
click at [183, 190] on link "User" at bounding box center [179, 194] width 22 height 12
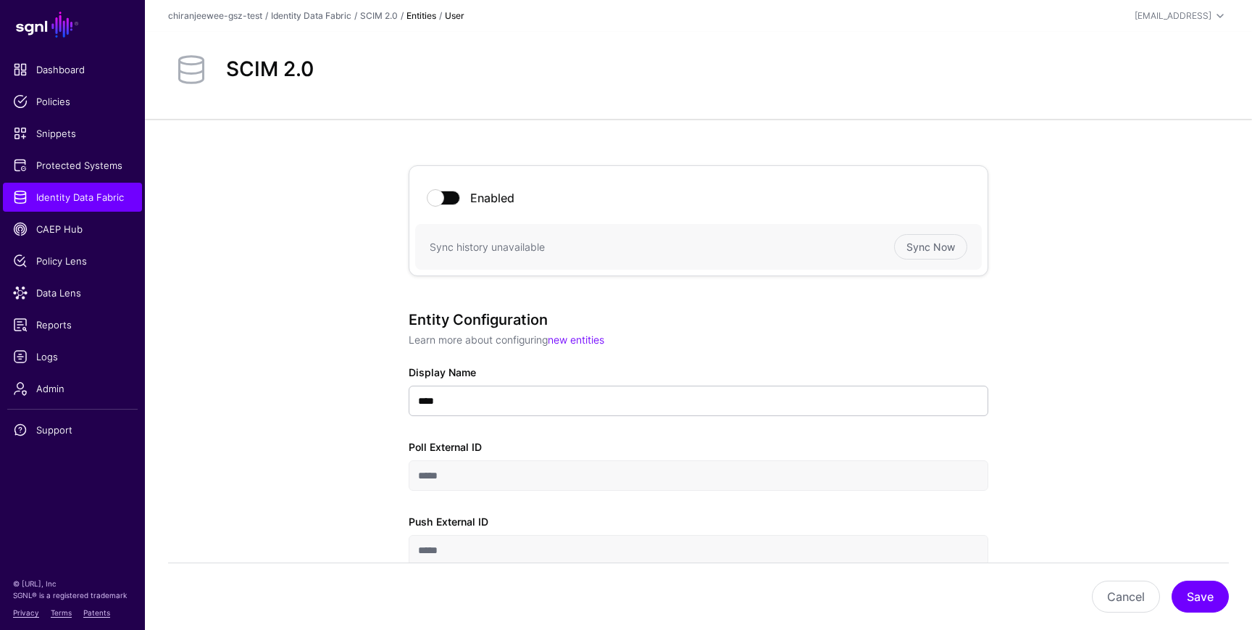
scroll to position [50, 0]
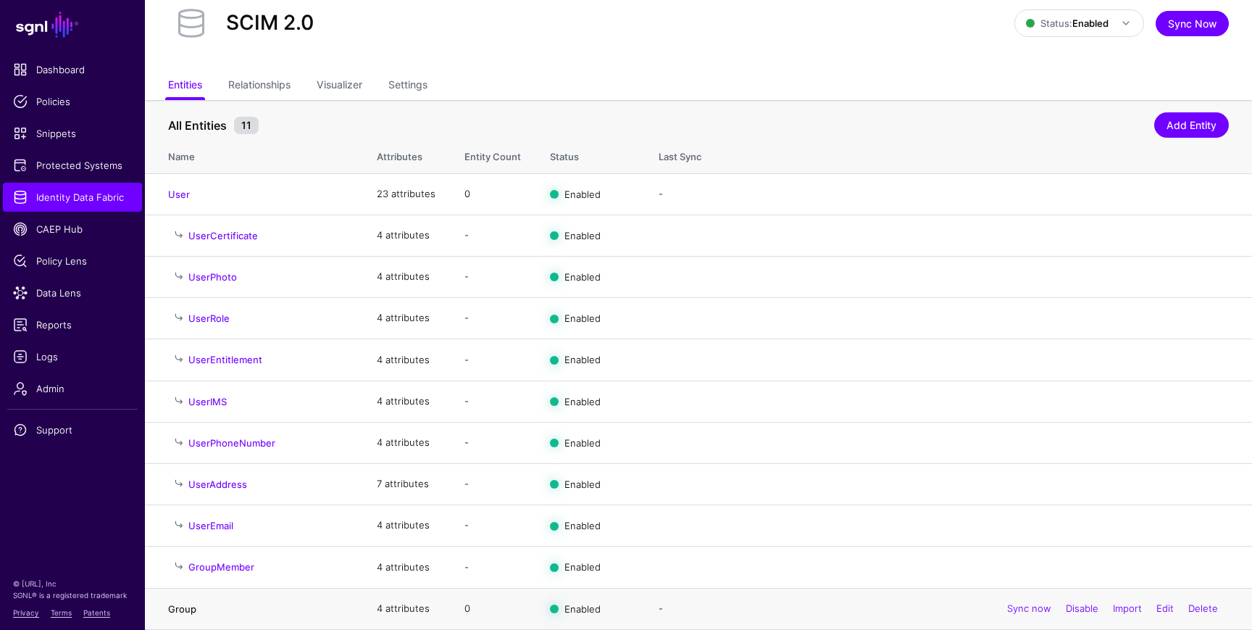
click at [185, 608] on link "Group" at bounding box center [182, 609] width 28 height 12
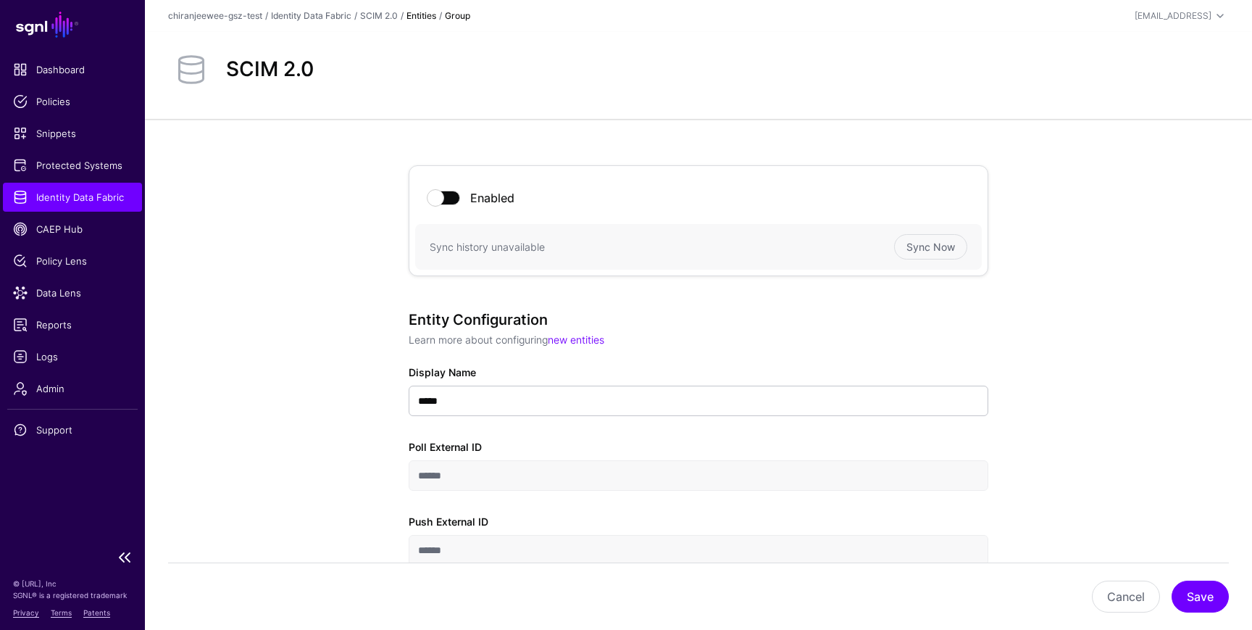
click at [78, 203] on span "Identity Data Fabric" at bounding box center [72, 197] width 119 height 14
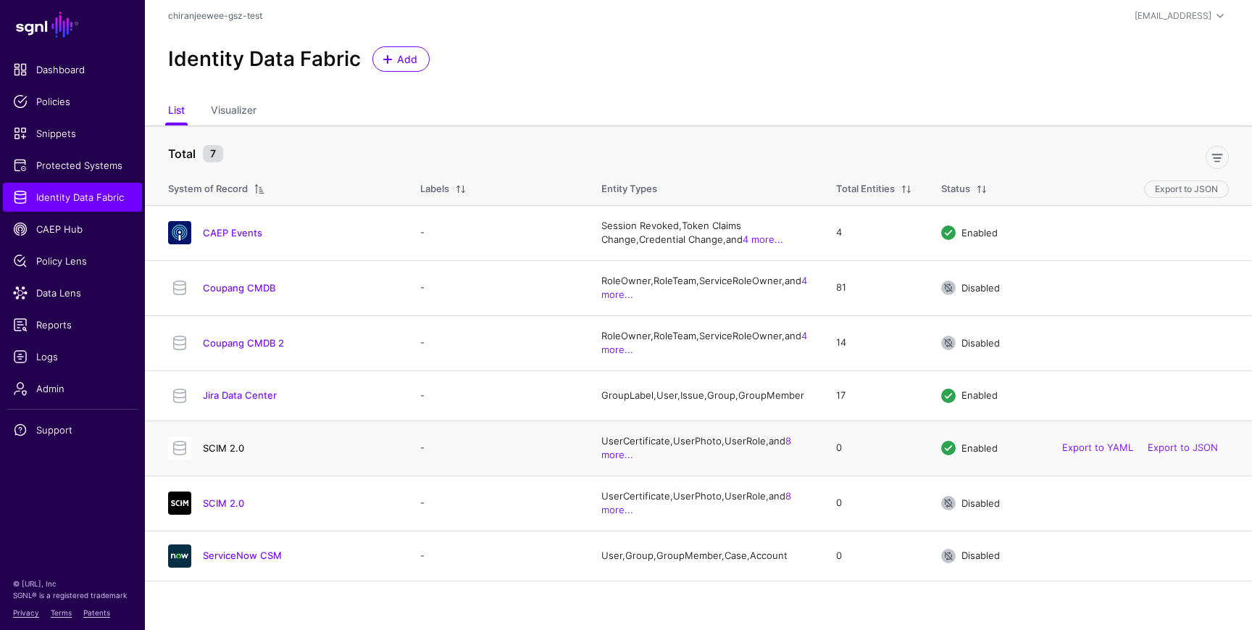
click at [237, 454] on link "SCIM 2.0" at bounding box center [223, 448] width 41 height 12
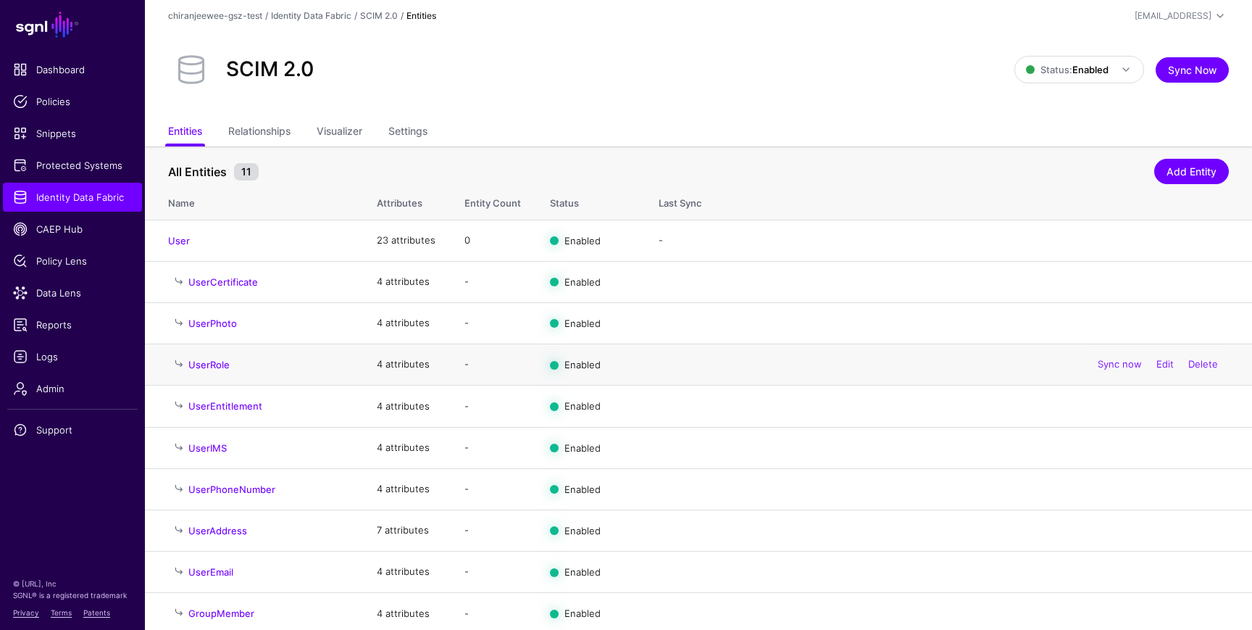
scroll to position [50, 0]
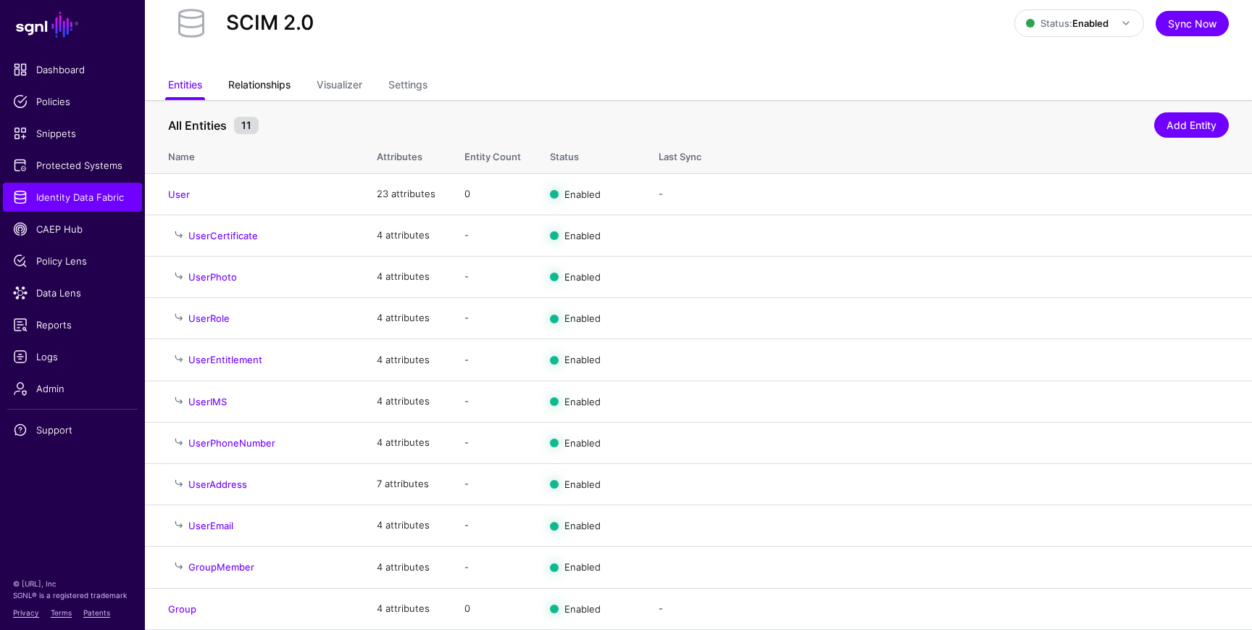
click at [276, 81] on link "Relationships" at bounding box center [259, 86] width 62 height 28
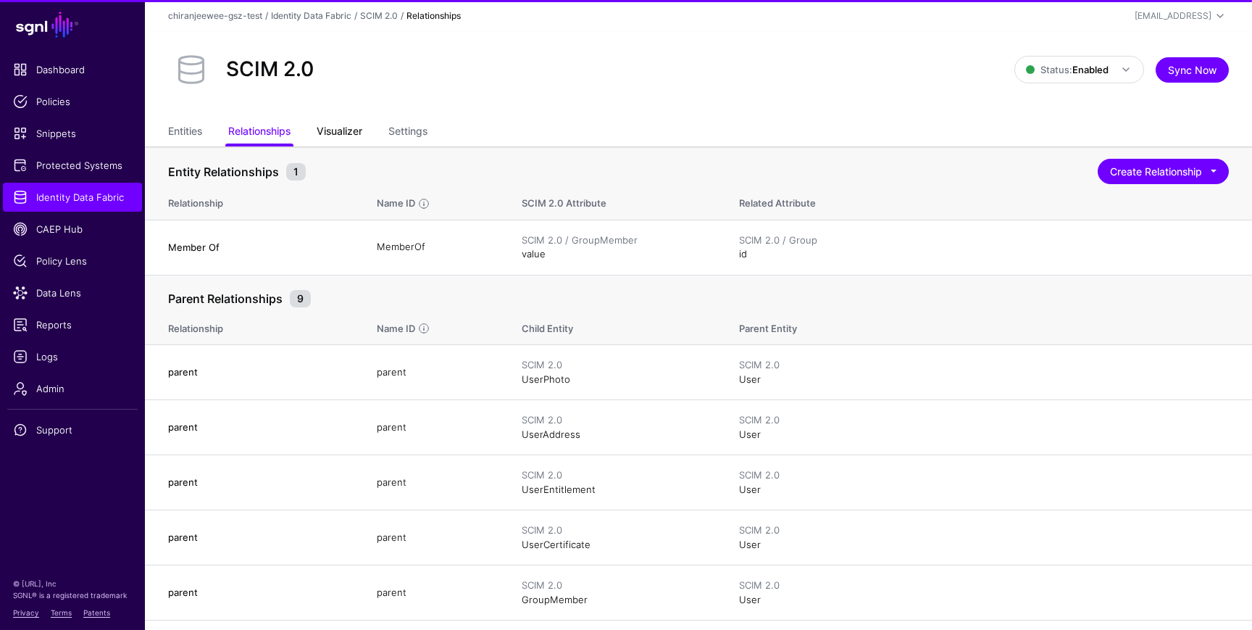
click at [351, 129] on link "Visualizer" at bounding box center [340, 133] width 46 height 28
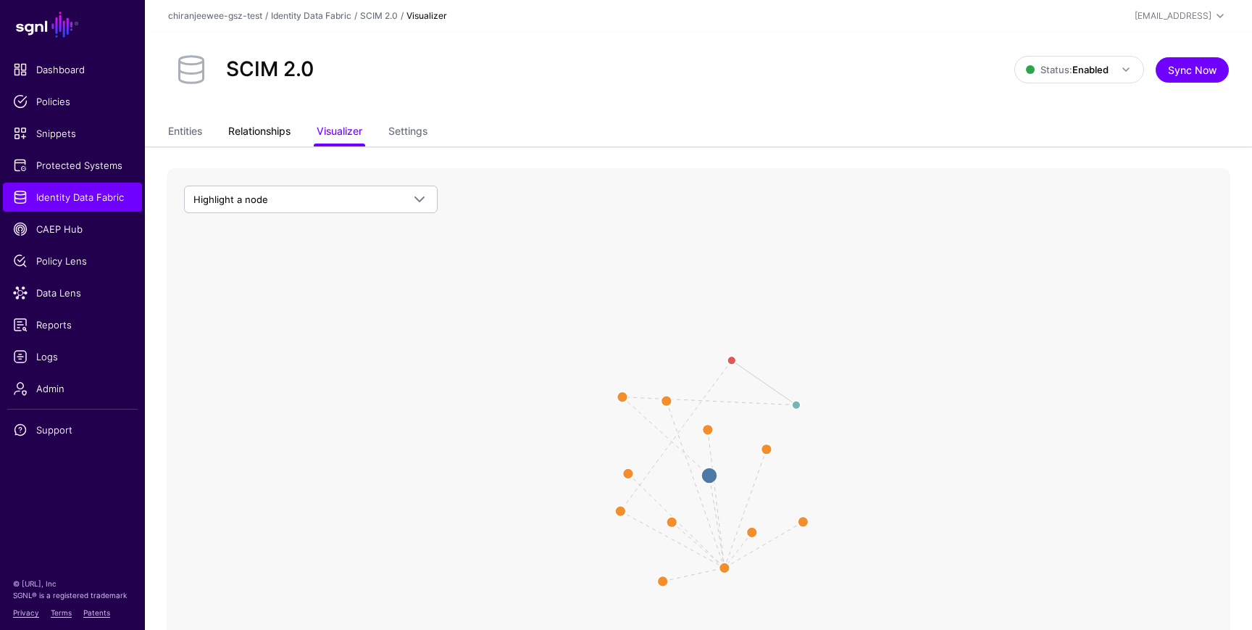
click at [267, 123] on link "Relationships" at bounding box center [259, 133] width 62 height 28
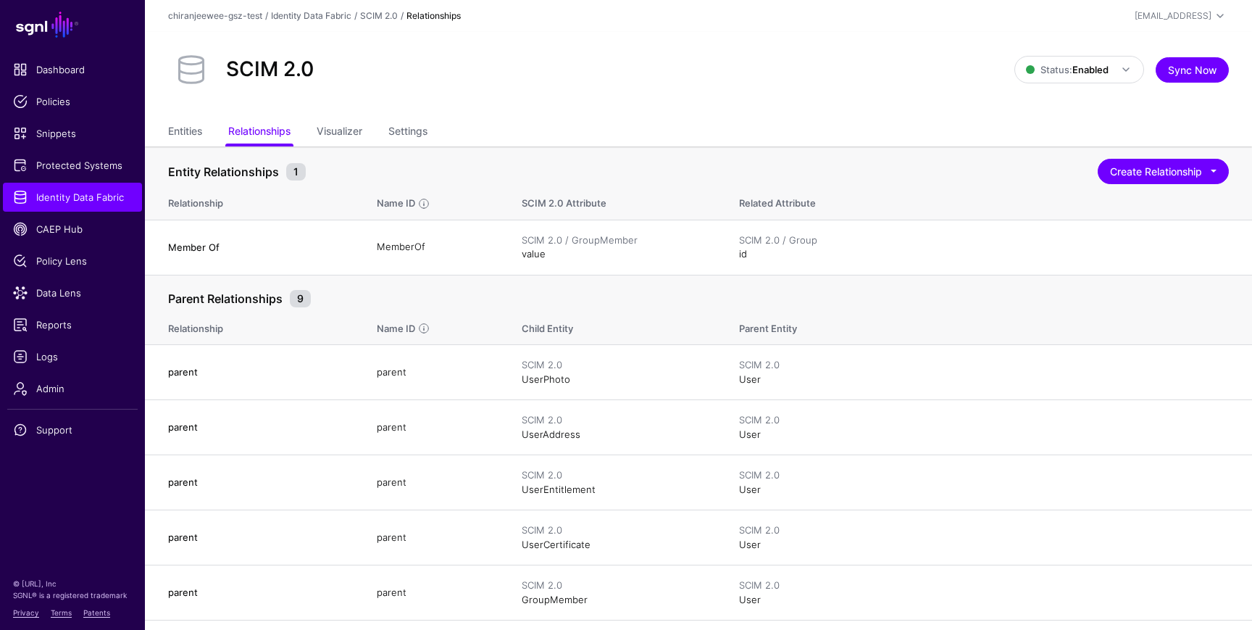
click at [344, 152] on th "Entity Relationships 1 Create Relationship Entity Relationship Define Relations…" at bounding box center [698, 164] width 1107 height 36
click at [337, 133] on link "Visualizer" at bounding box center [340, 133] width 46 height 28
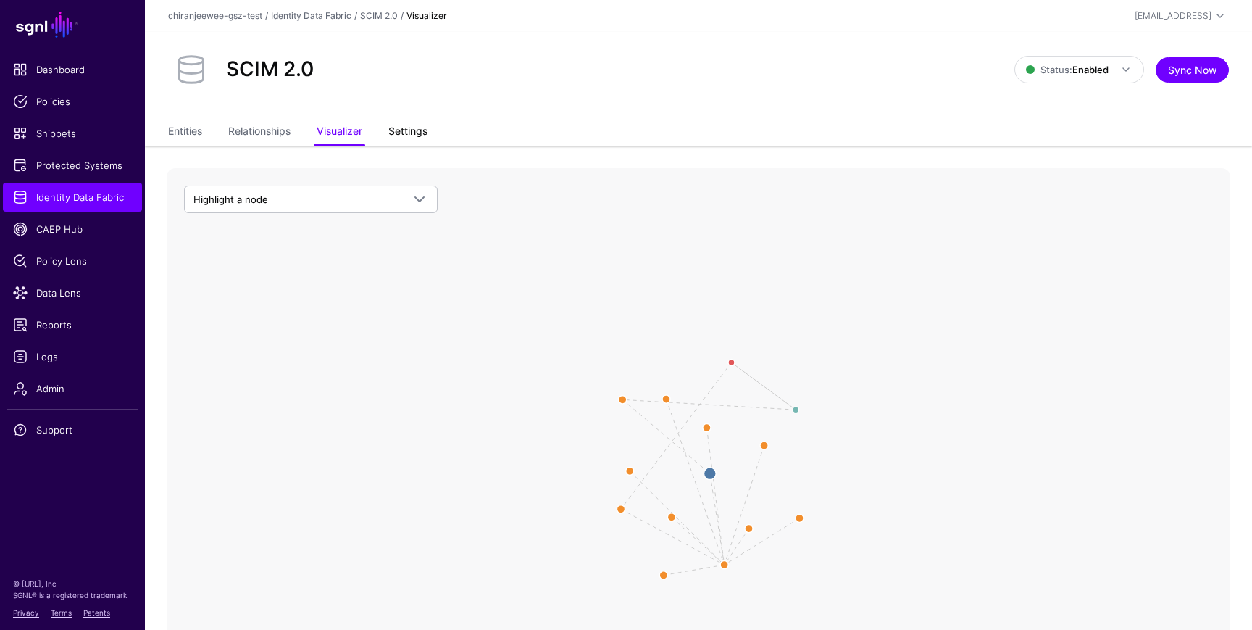
click at [413, 133] on link "Settings" at bounding box center [407, 133] width 39 height 28
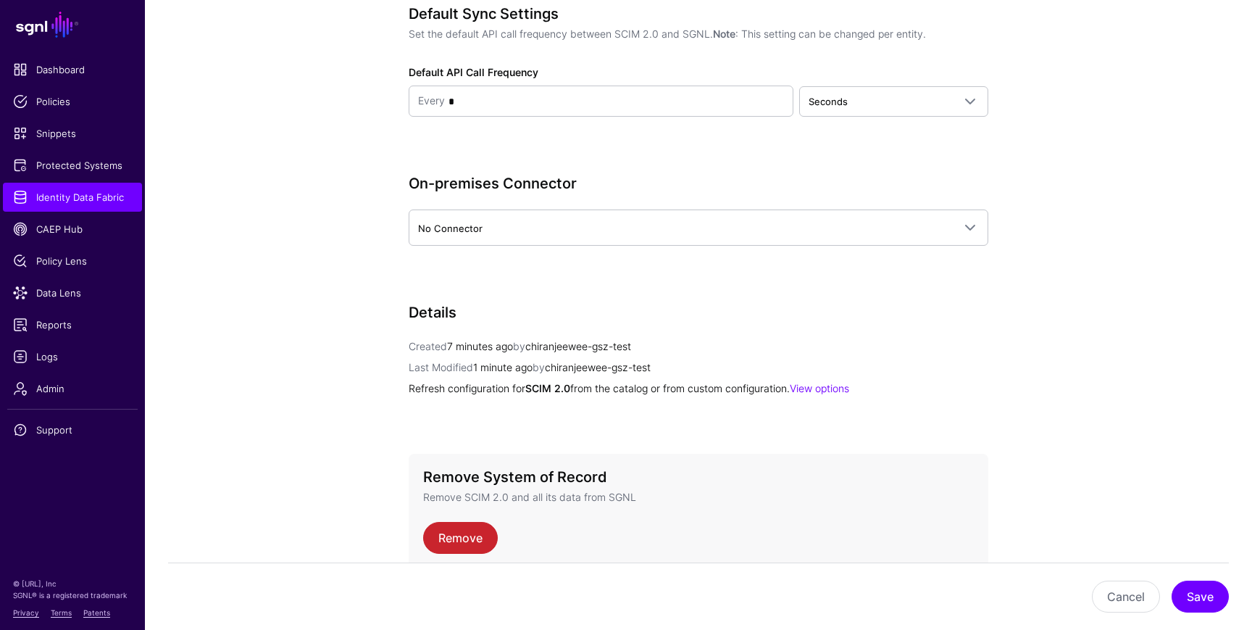
scroll to position [1886, 0]
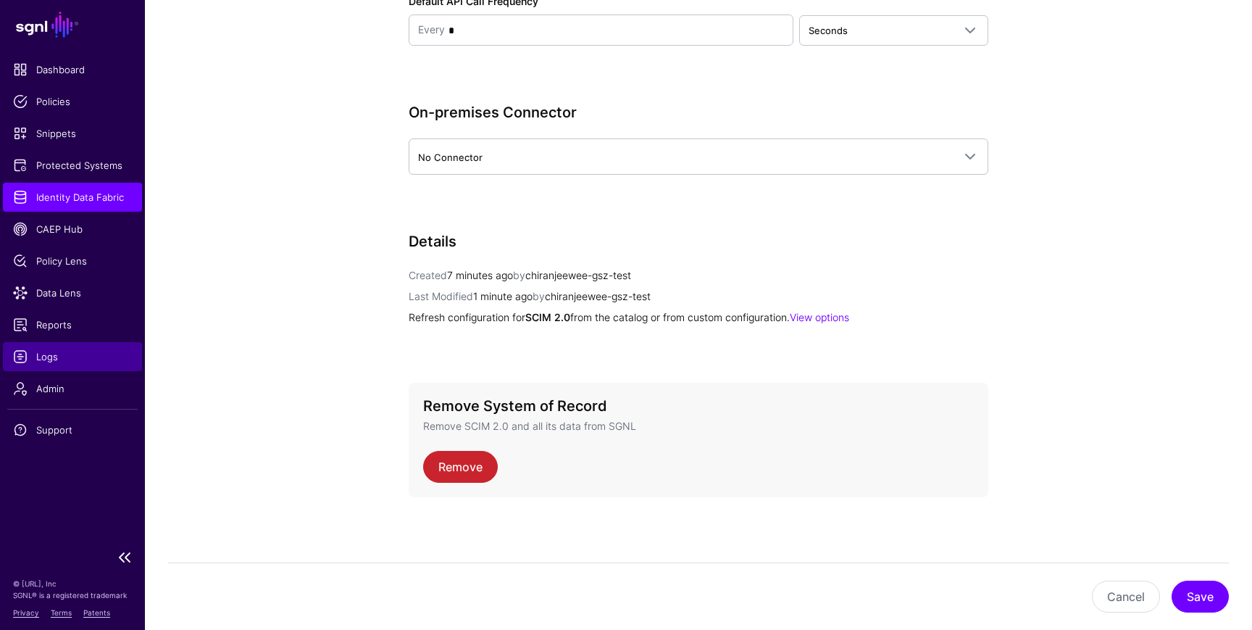
click at [59, 361] on span "Logs" at bounding box center [72, 356] width 119 height 14
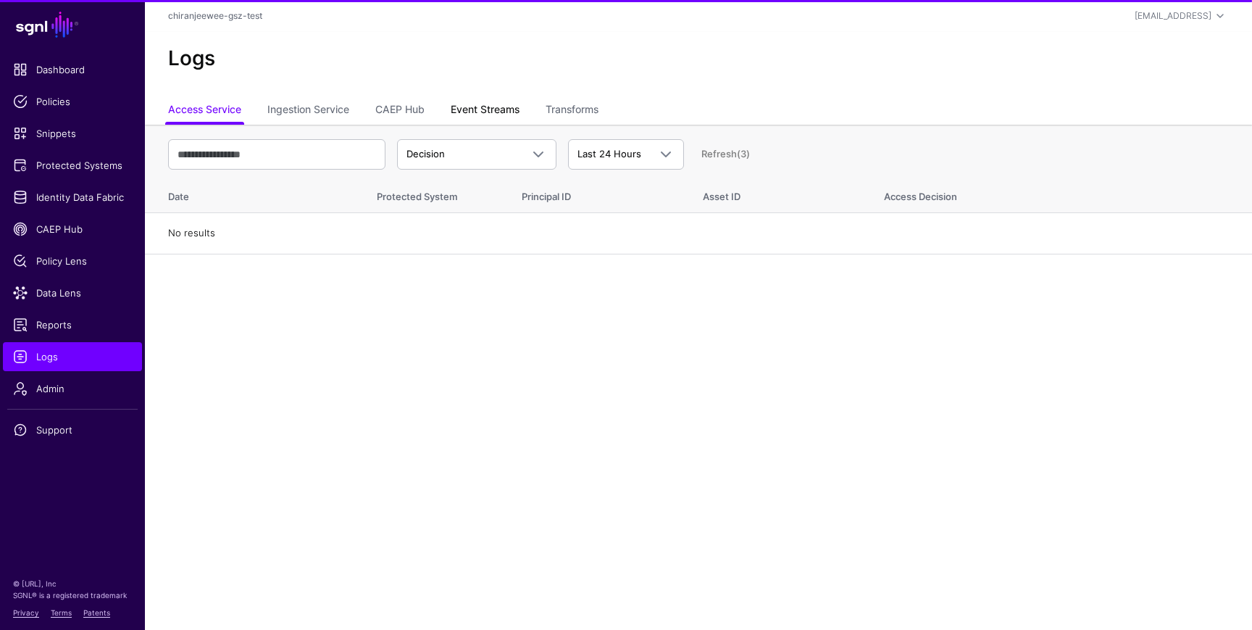
click at [491, 109] on link "Event Streams" at bounding box center [485, 111] width 69 height 28
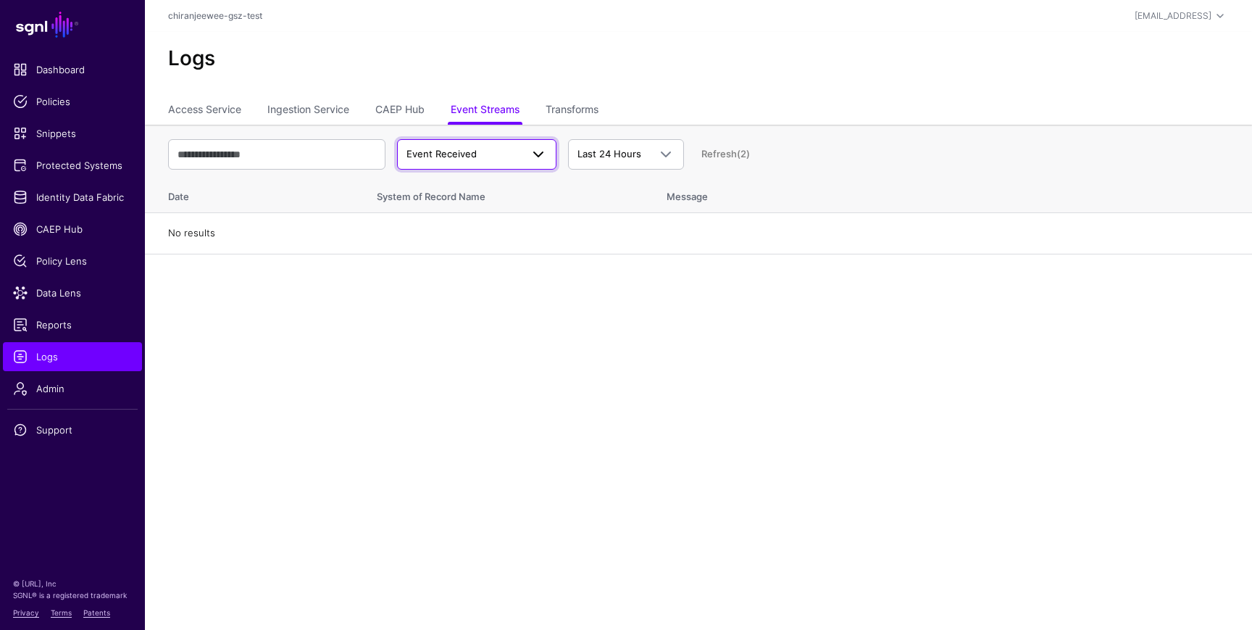
click at [430, 160] on span "Event Received" at bounding box center [464, 154] width 114 height 14
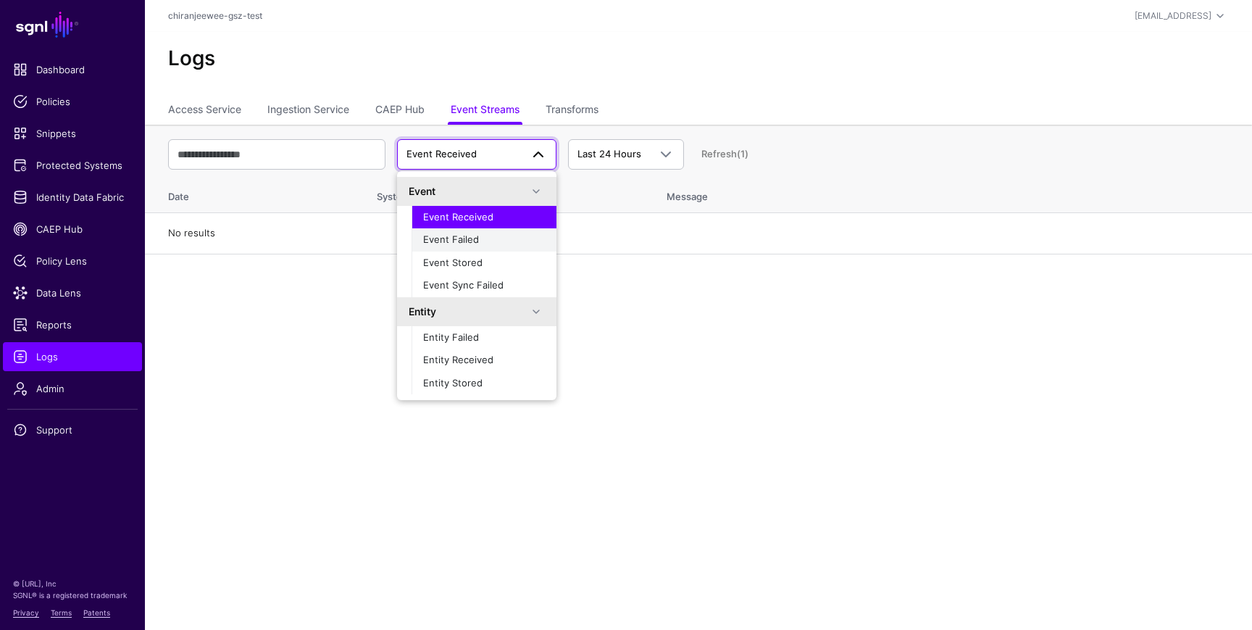
click at [468, 241] on span "Event Failed" at bounding box center [451, 239] width 56 height 12
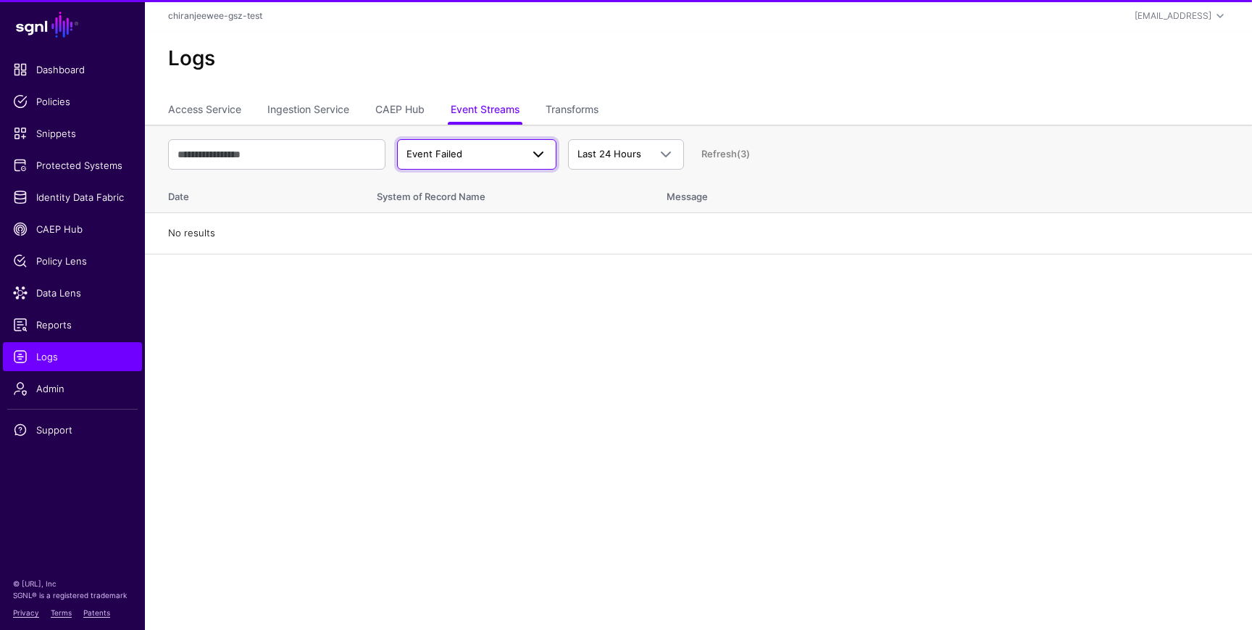
click at [465, 158] on span "Event Failed" at bounding box center [464, 154] width 114 height 14
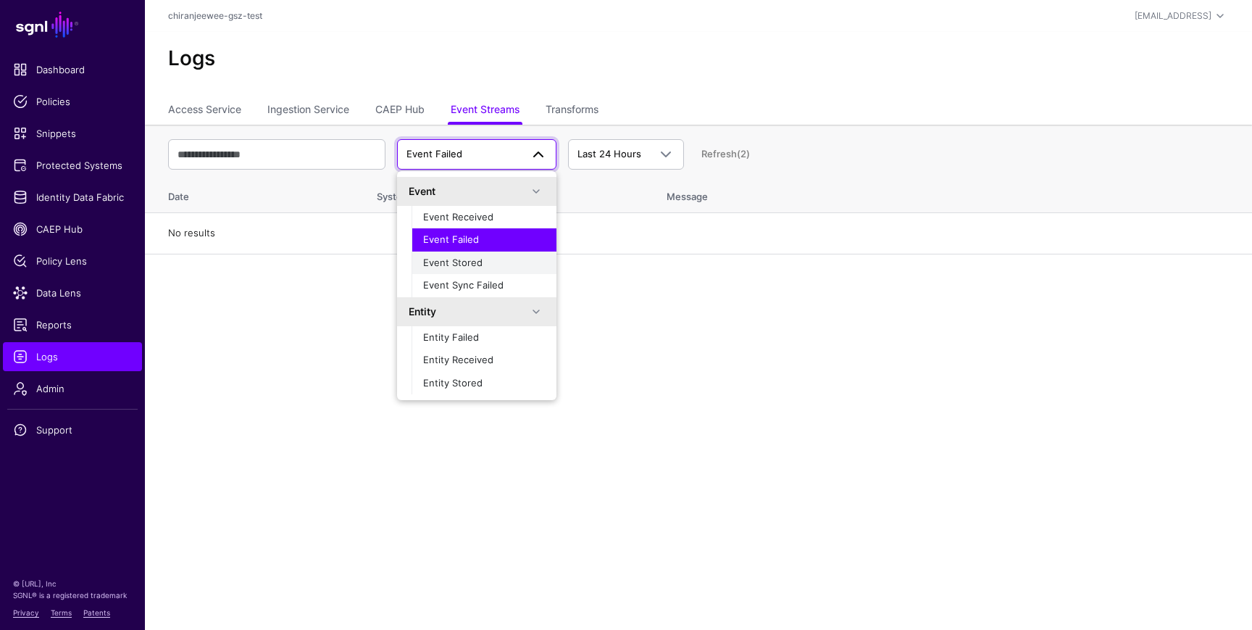
click at [480, 270] on button "Event Stored" at bounding box center [484, 262] width 145 height 23
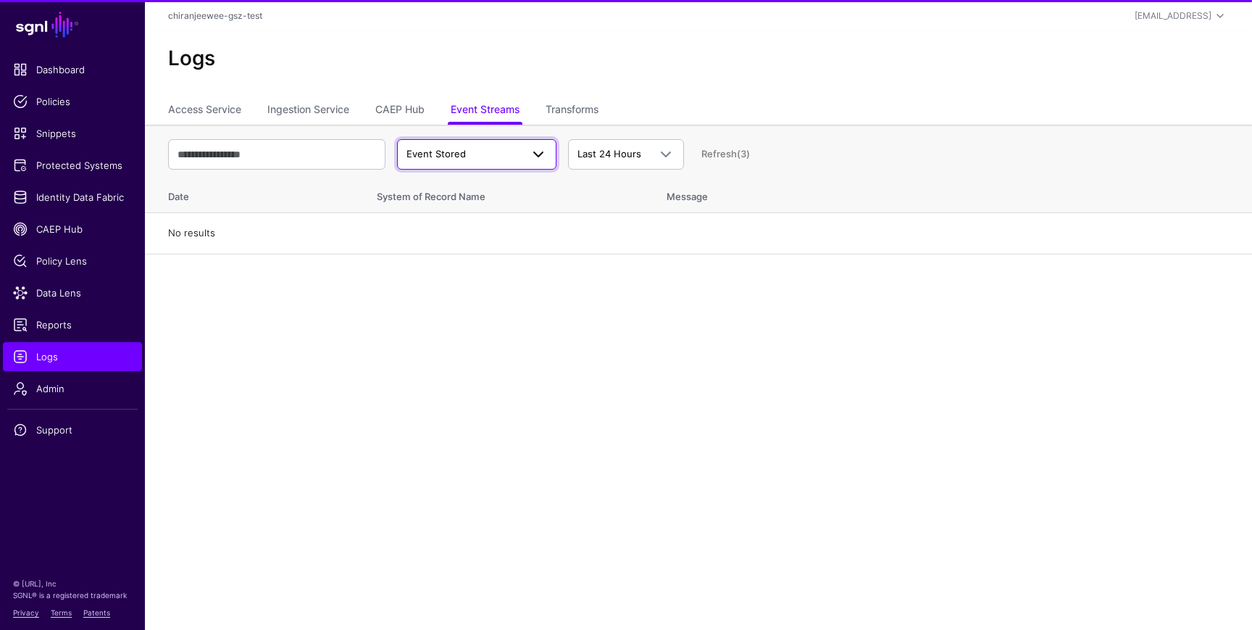
click at [477, 143] on link "Event Stored" at bounding box center [476, 154] width 159 height 30
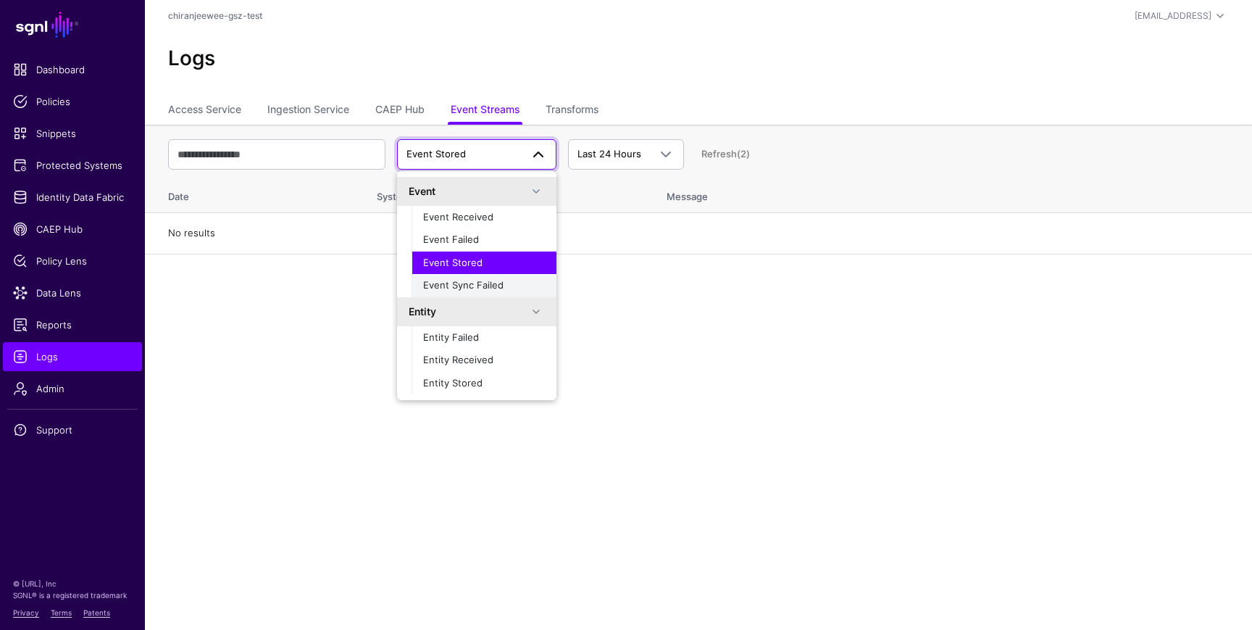
click at [490, 280] on span "Event Sync Failed" at bounding box center [463, 285] width 80 height 12
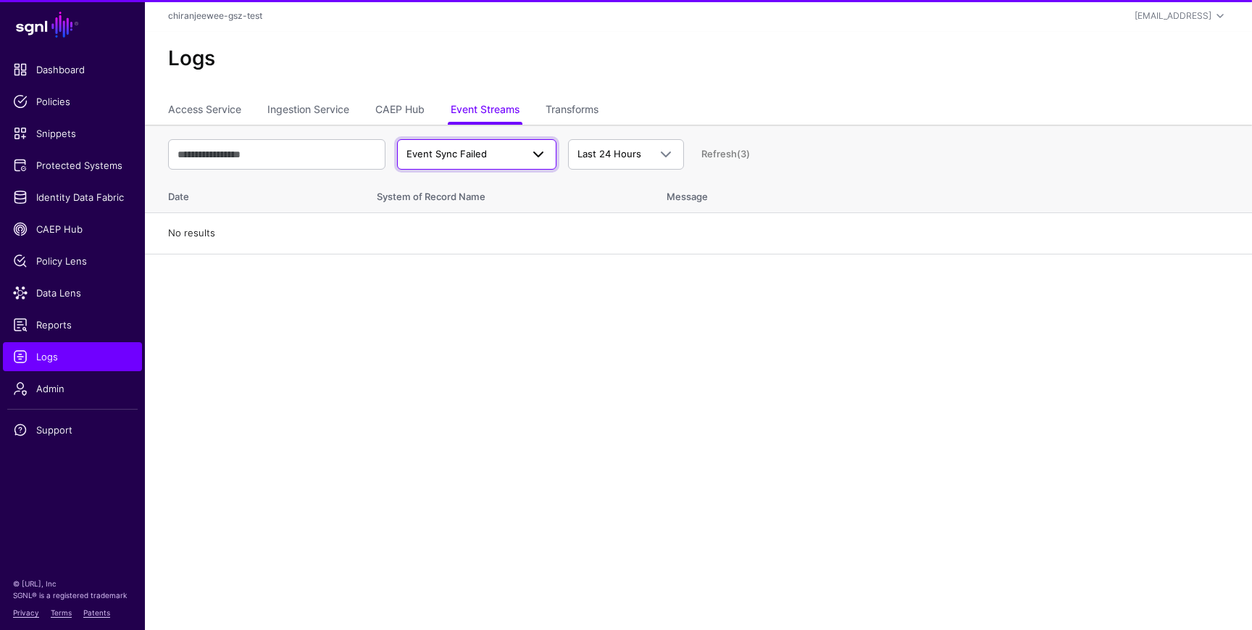
click at [484, 149] on span "Event Sync Failed" at bounding box center [447, 154] width 80 height 12
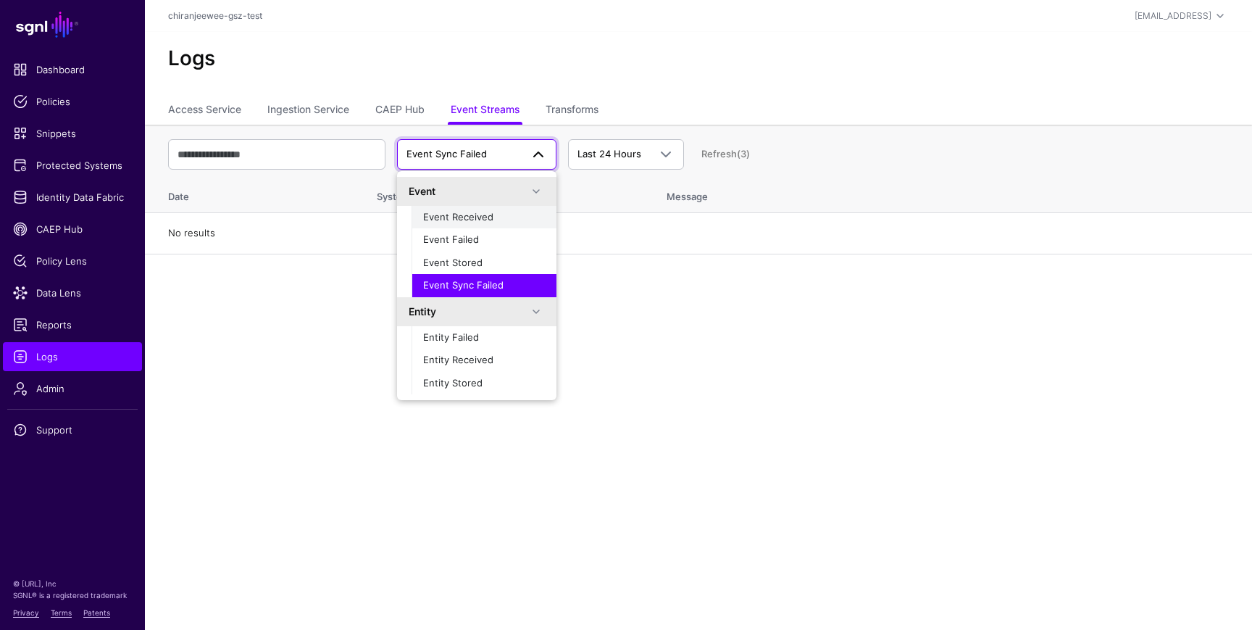
click at [480, 211] on span "Event Received" at bounding box center [458, 217] width 70 height 12
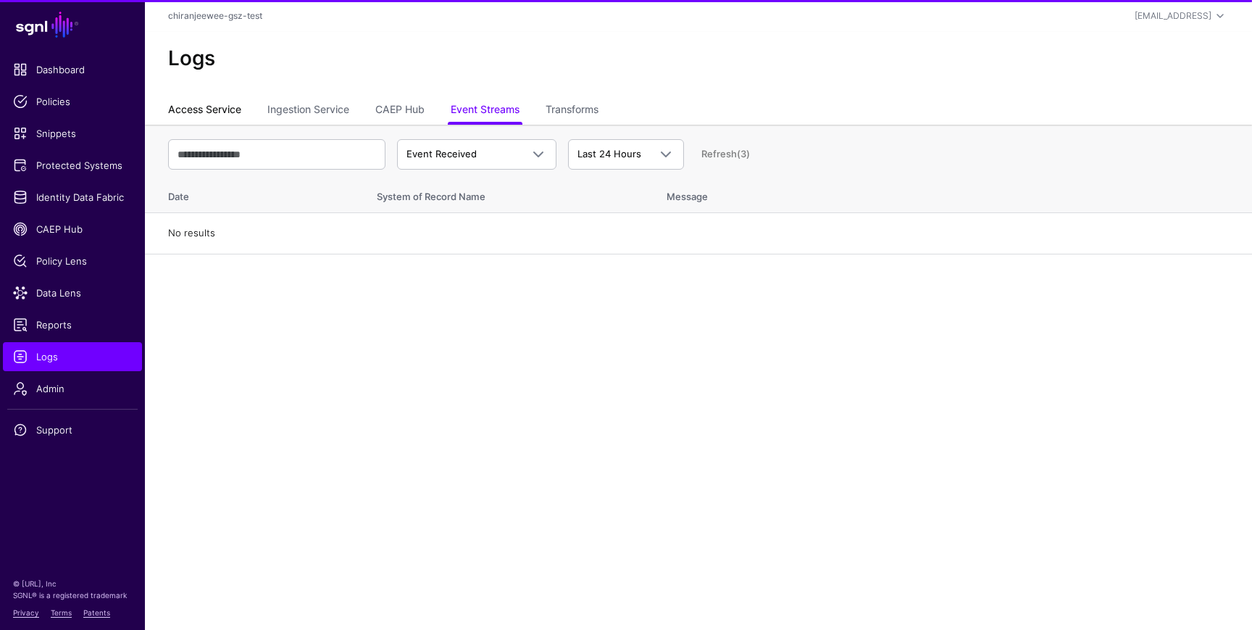
click at [221, 107] on link "Access Service" at bounding box center [204, 111] width 73 height 28
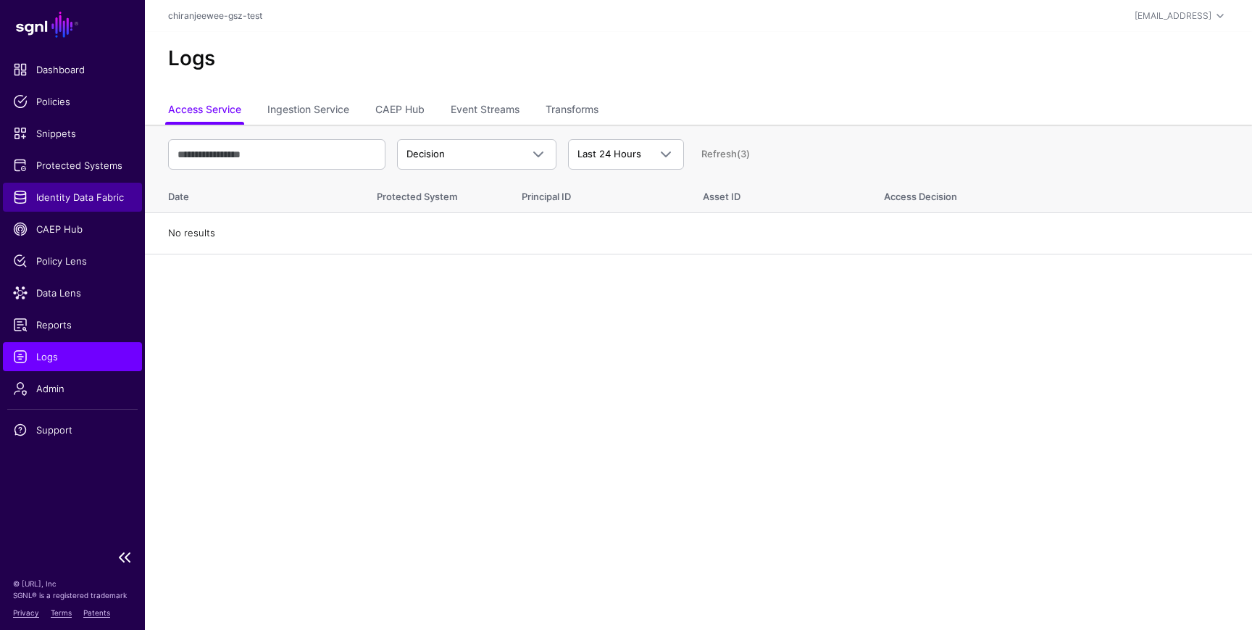
click at [96, 202] on span "Identity Data Fabric" at bounding box center [72, 197] width 119 height 14
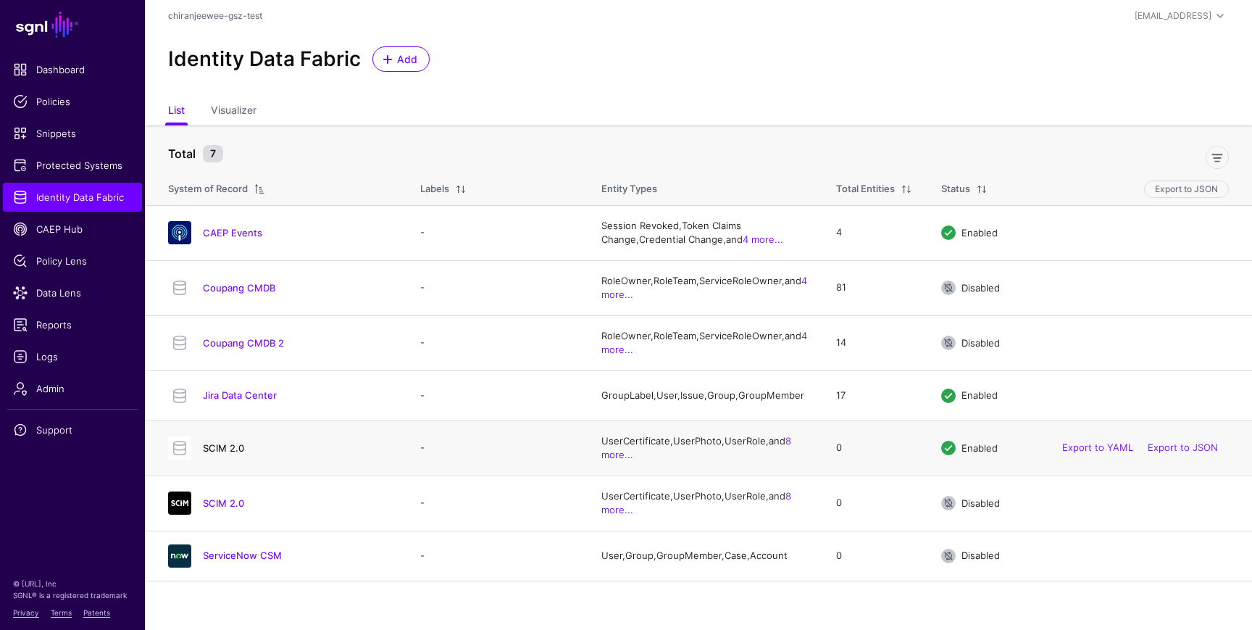
click at [226, 452] on link "SCIM 2.0" at bounding box center [223, 448] width 41 height 12
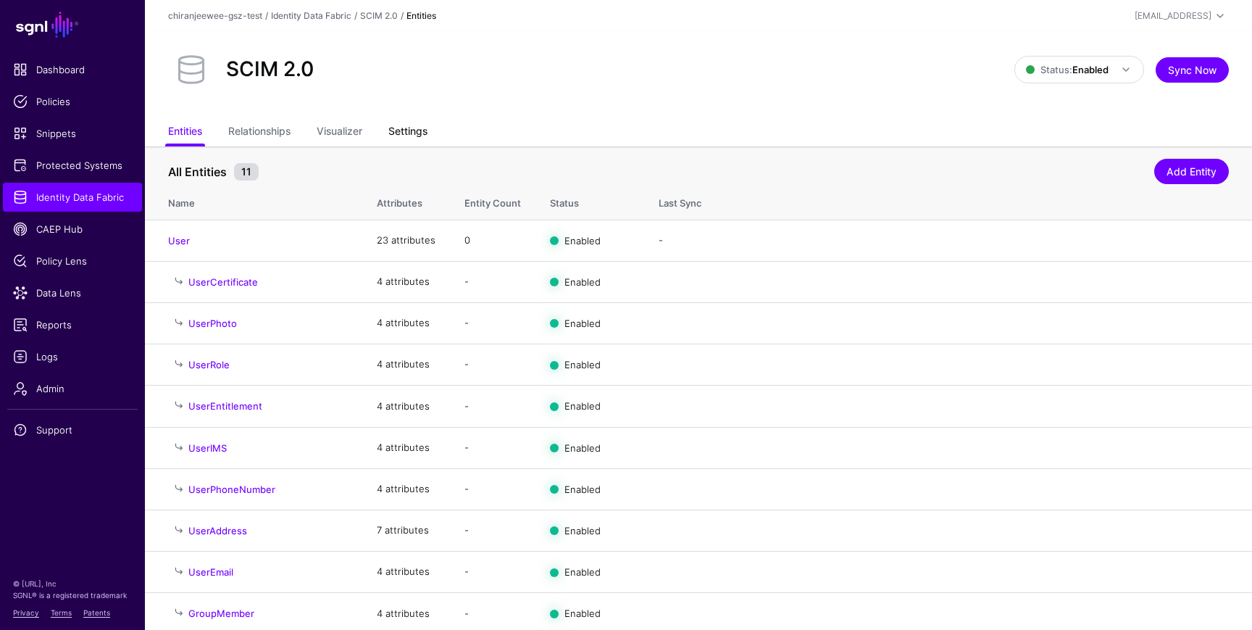
click at [419, 138] on link "Settings" at bounding box center [407, 133] width 39 height 28
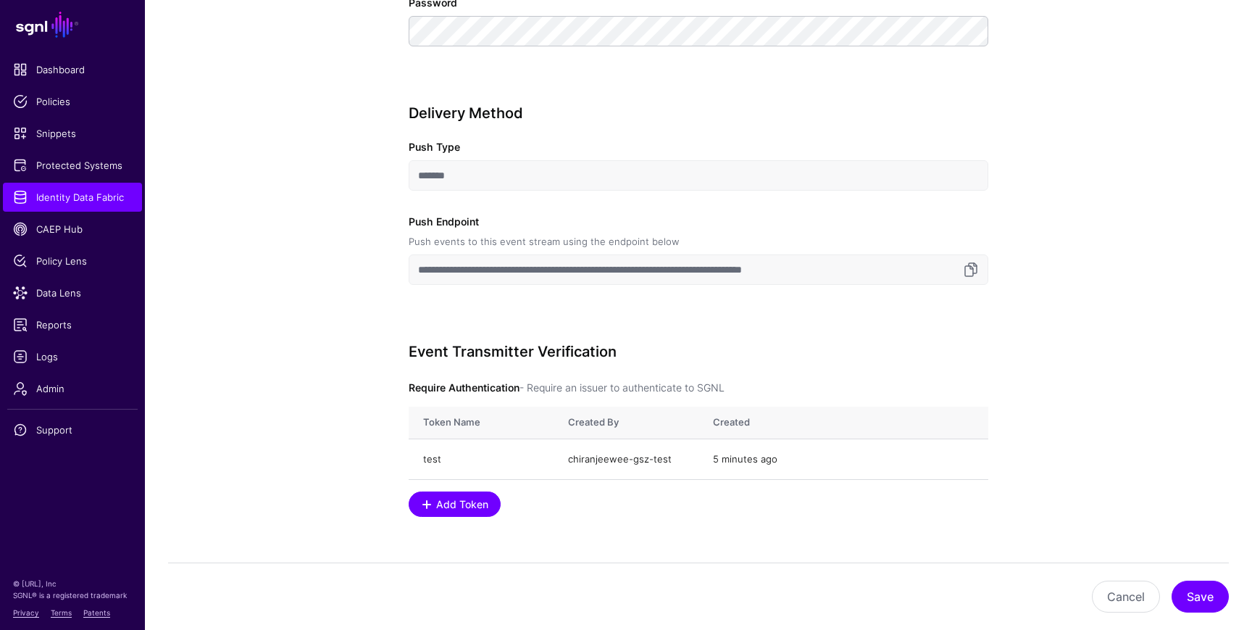
scroll to position [965, 0]
click at [972, 270] on link at bounding box center [970, 268] width 17 height 17
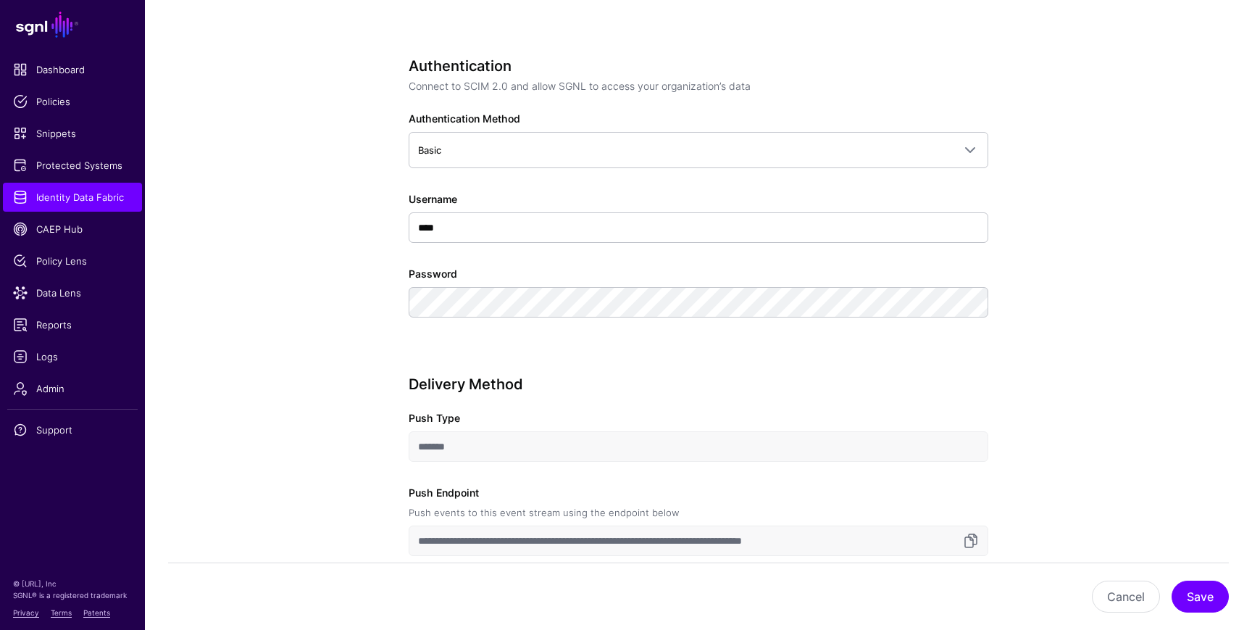
scroll to position [0, 0]
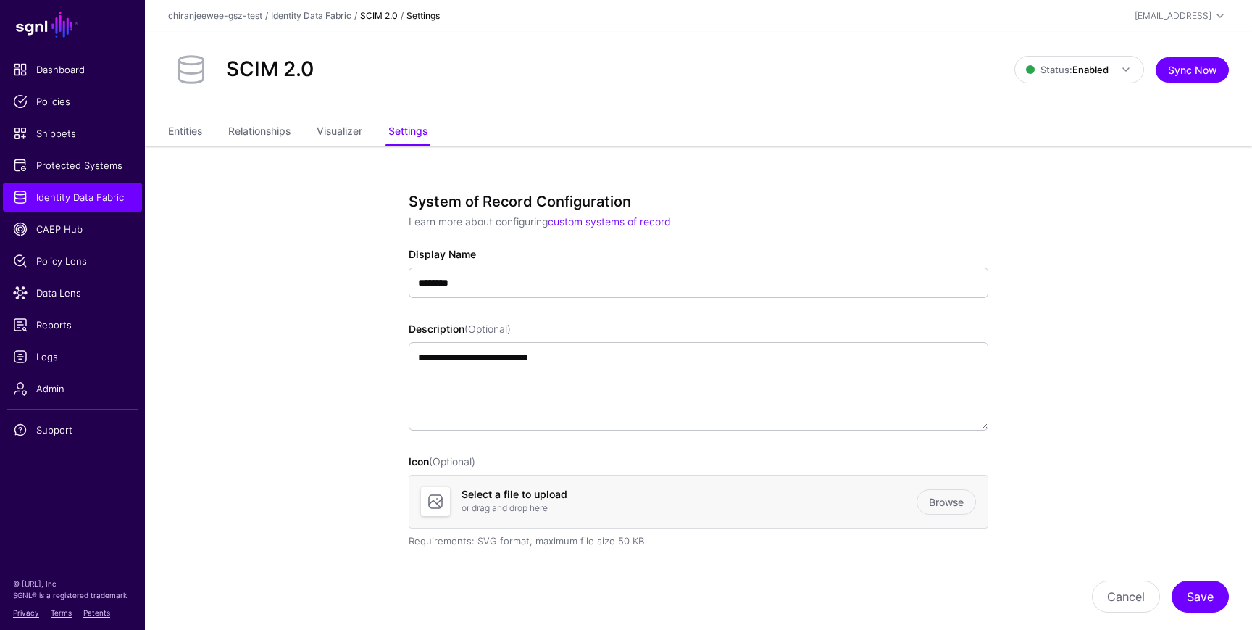
click at [207, 127] on ul "Entities Relationships Visualizer Settings" at bounding box center [698, 133] width 1061 height 28
click at [196, 134] on link "Entities" at bounding box center [185, 133] width 34 height 28
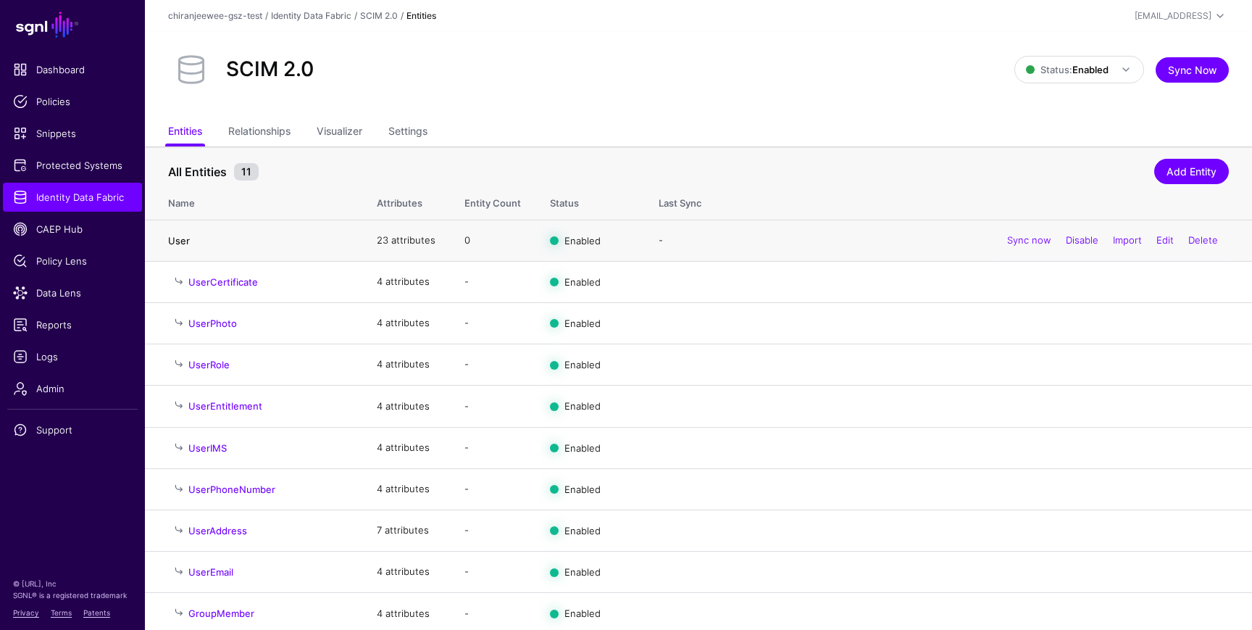
click at [185, 242] on link "User" at bounding box center [179, 241] width 22 height 12
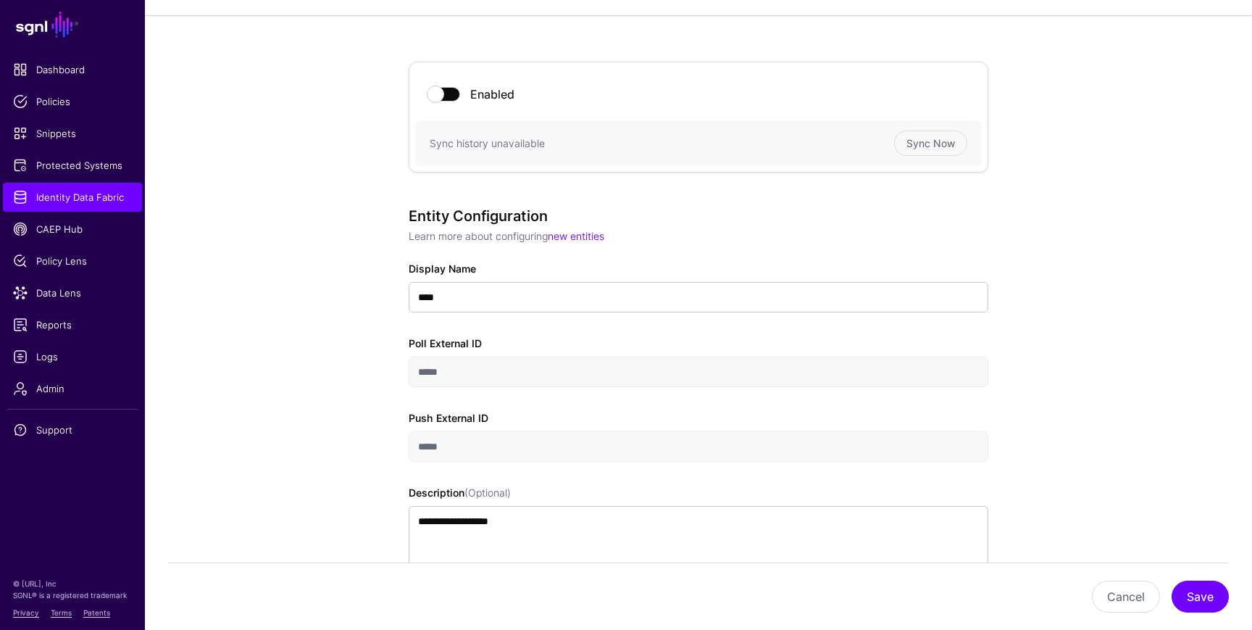
scroll to position [104, 0]
click at [91, 194] on span "Identity Data Fabric" at bounding box center [72, 197] width 119 height 14
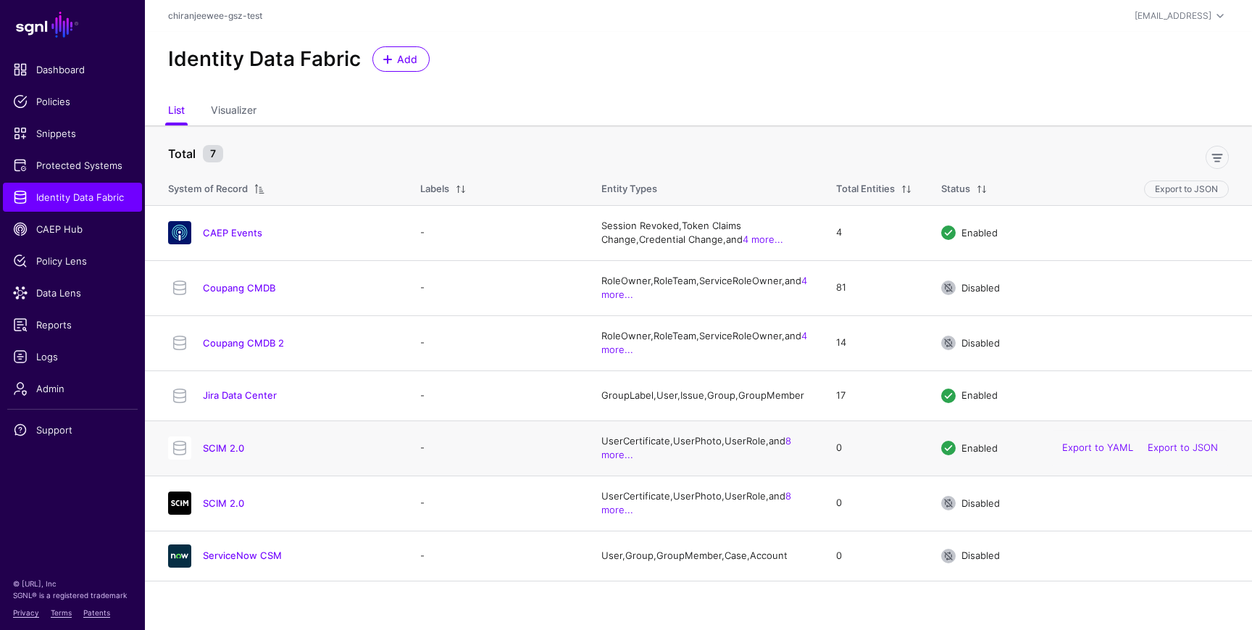
click at [225, 446] on h4 "SCIM 2.0" at bounding box center [297, 447] width 188 height 13
click at [226, 454] on link "SCIM 2.0" at bounding box center [223, 448] width 41 height 12
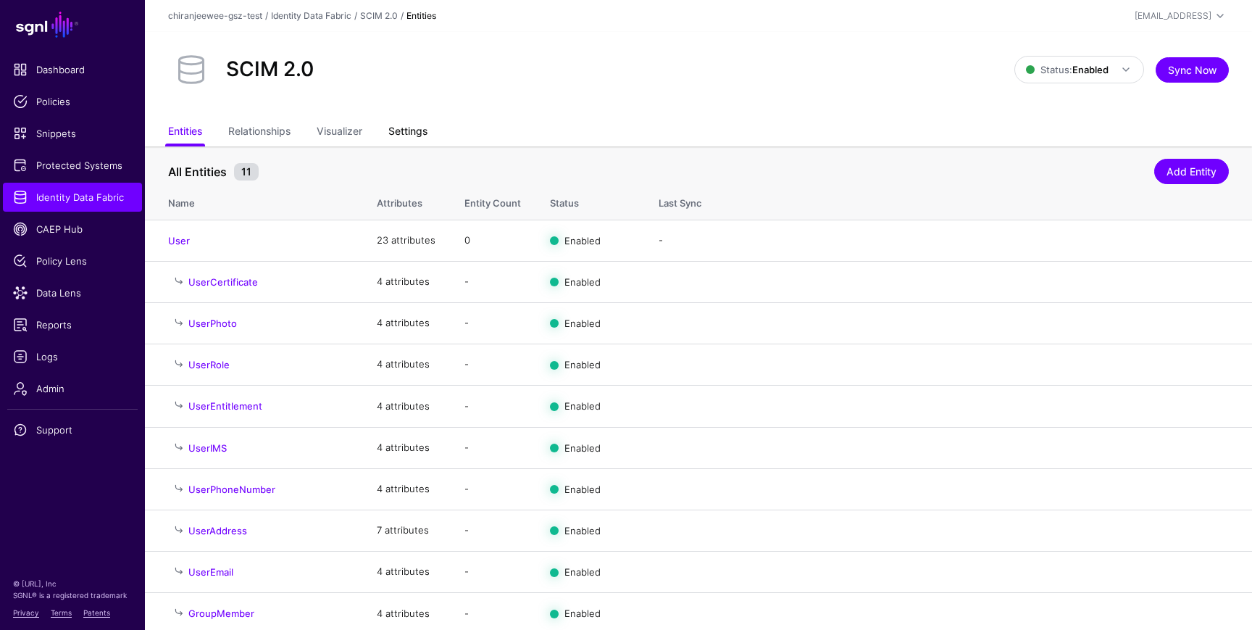
click at [422, 137] on link "Settings" at bounding box center [407, 133] width 39 height 28
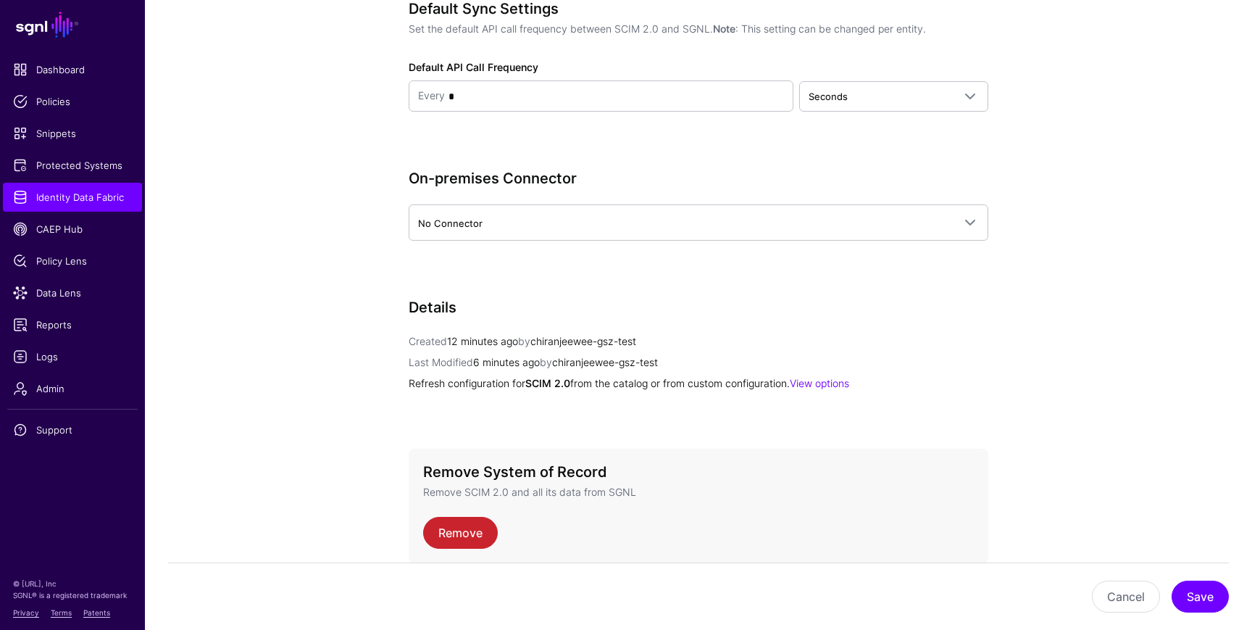
scroll to position [1886, 0]
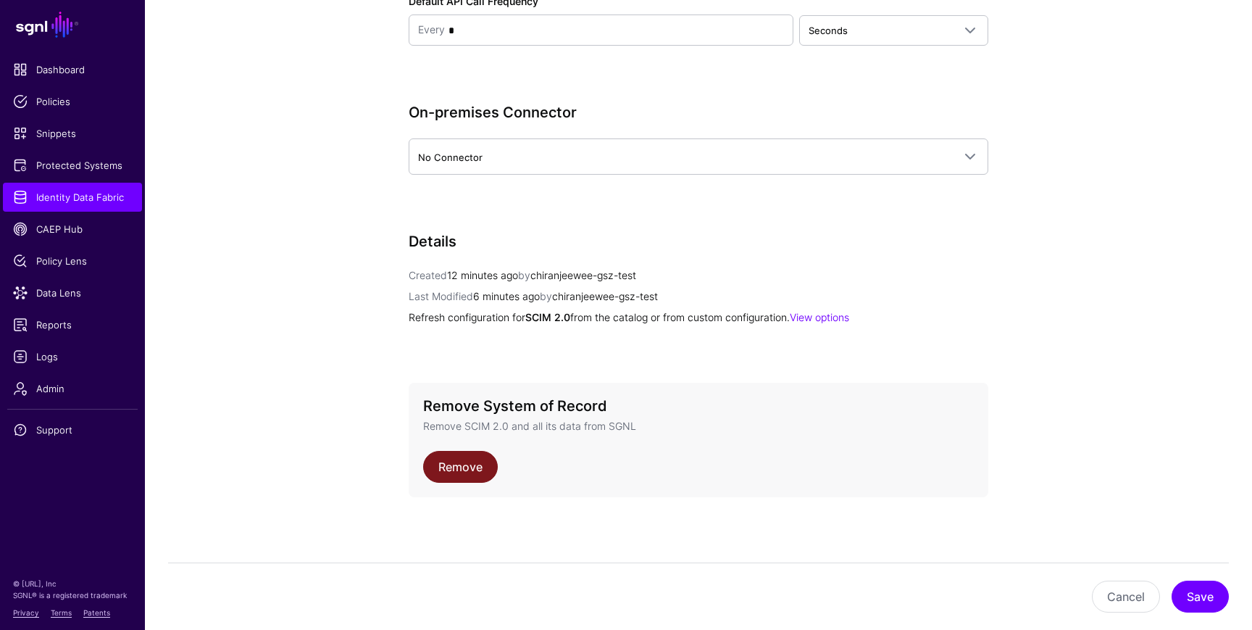
click at [459, 469] on link "Remove" at bounding box center [460, 467] width 75 height 32
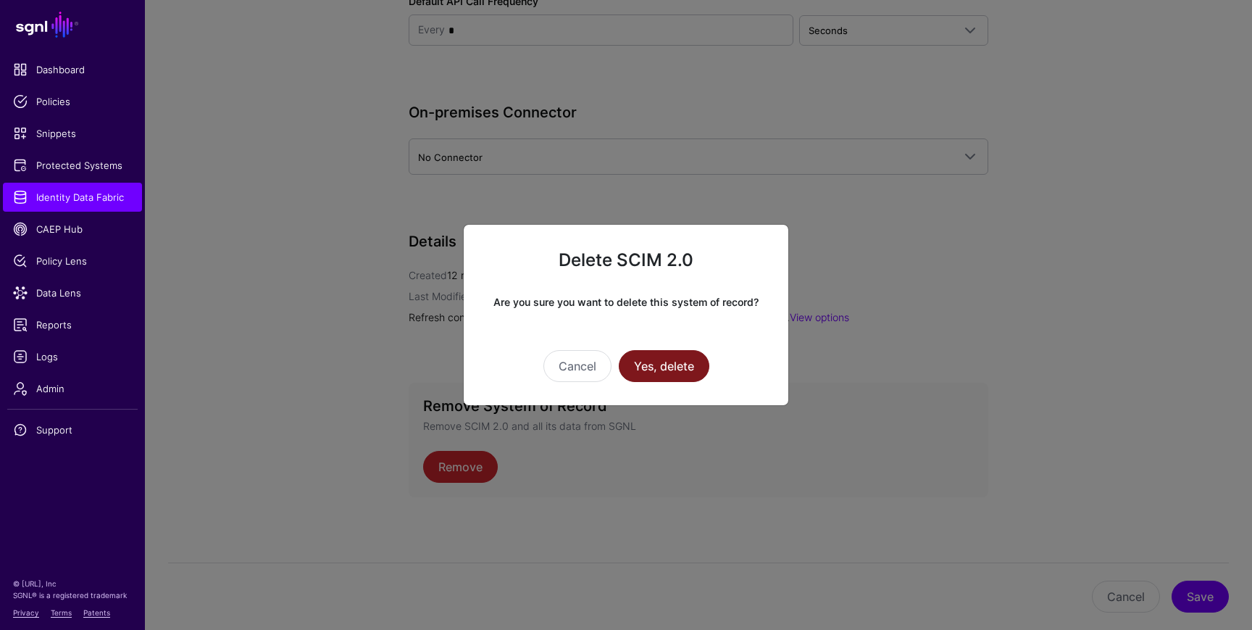
click at [648, 367] on button "Yes, delete" at bounding box center [664, 366] width 91 height 32
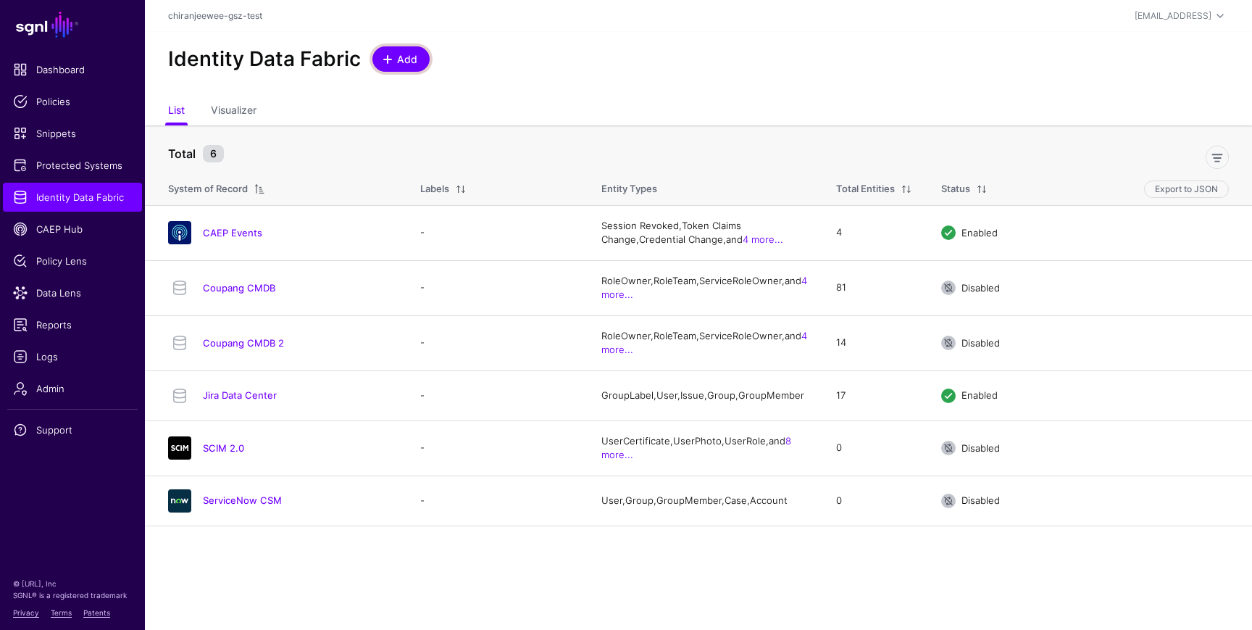
click at [408, 59] on span "Add" at bounding box center [408, 58] width 24 height 15
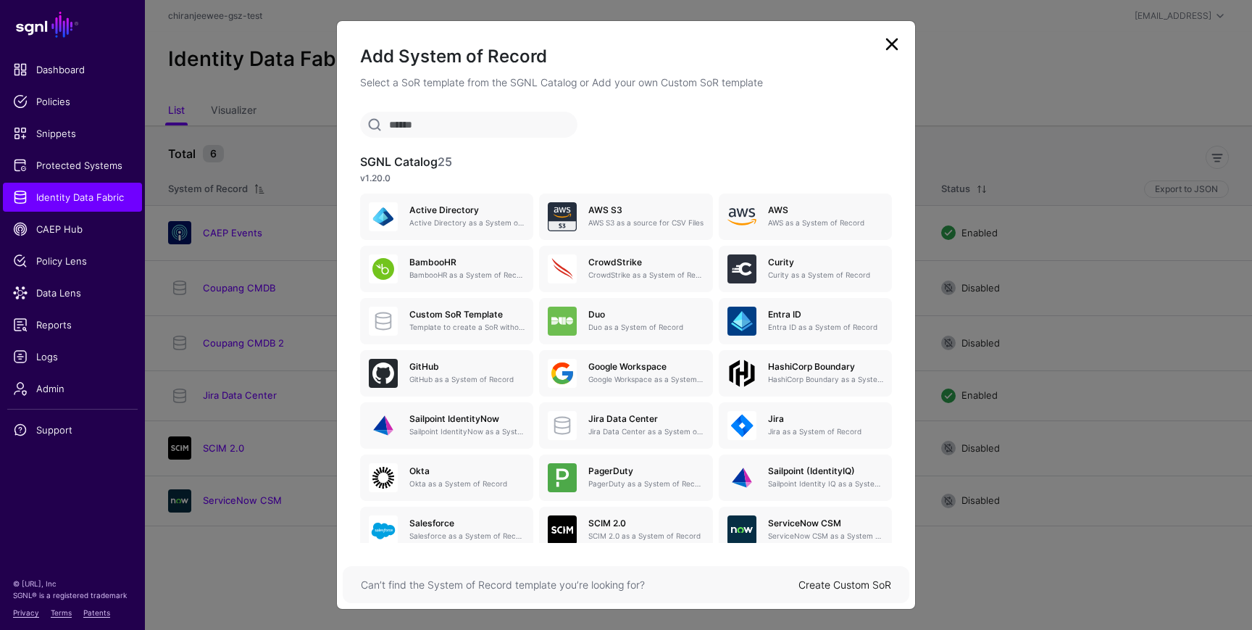
click at [845, 580] on link "Create Custom SoR" at bounding box center [845, 584] width 93 height 12
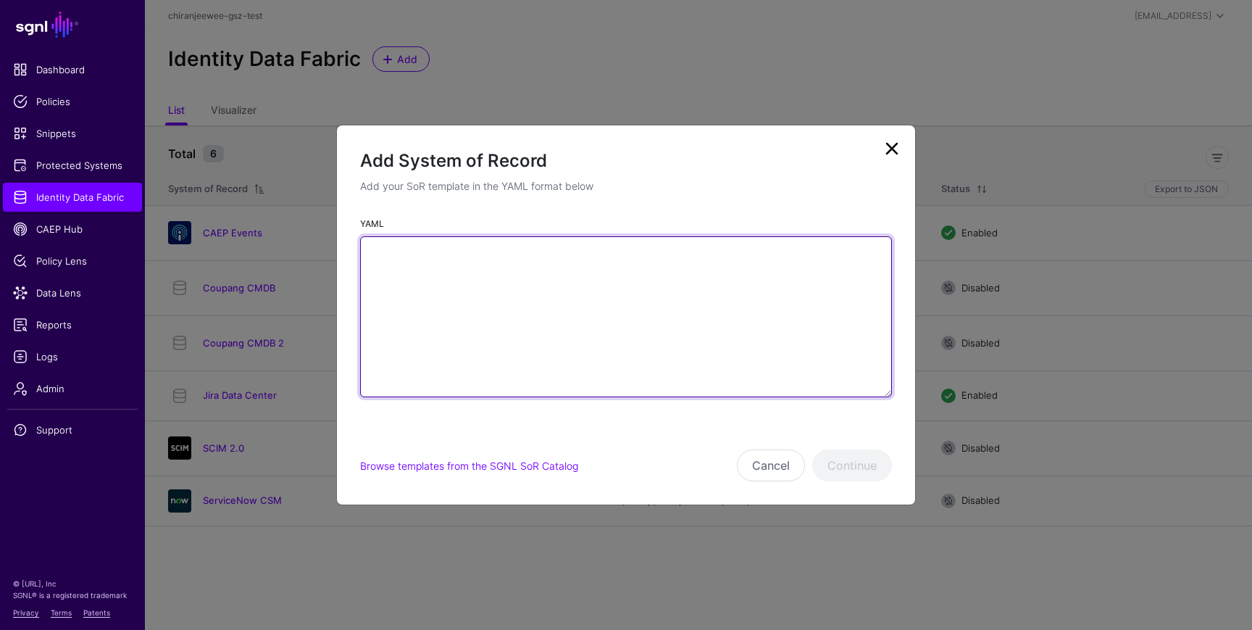
click at [552, 285] on textarea "YAML" at bounding box center [626, 316] width 532 height 161
paste textarea "**********"
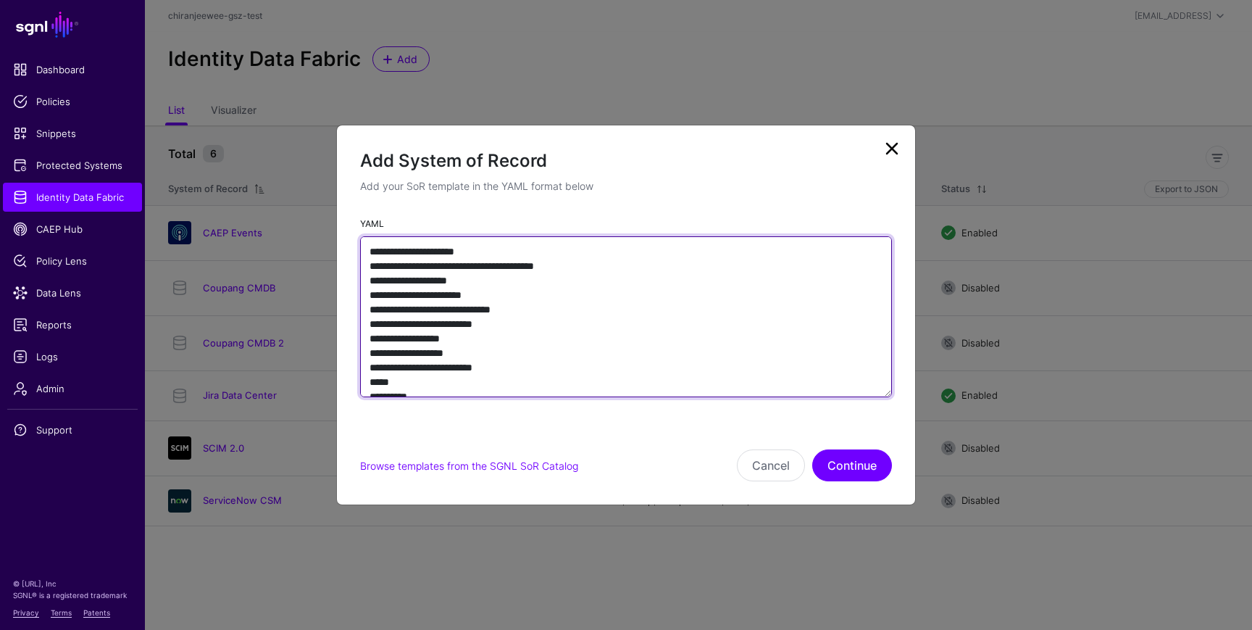
scroll to position [6601, 0]
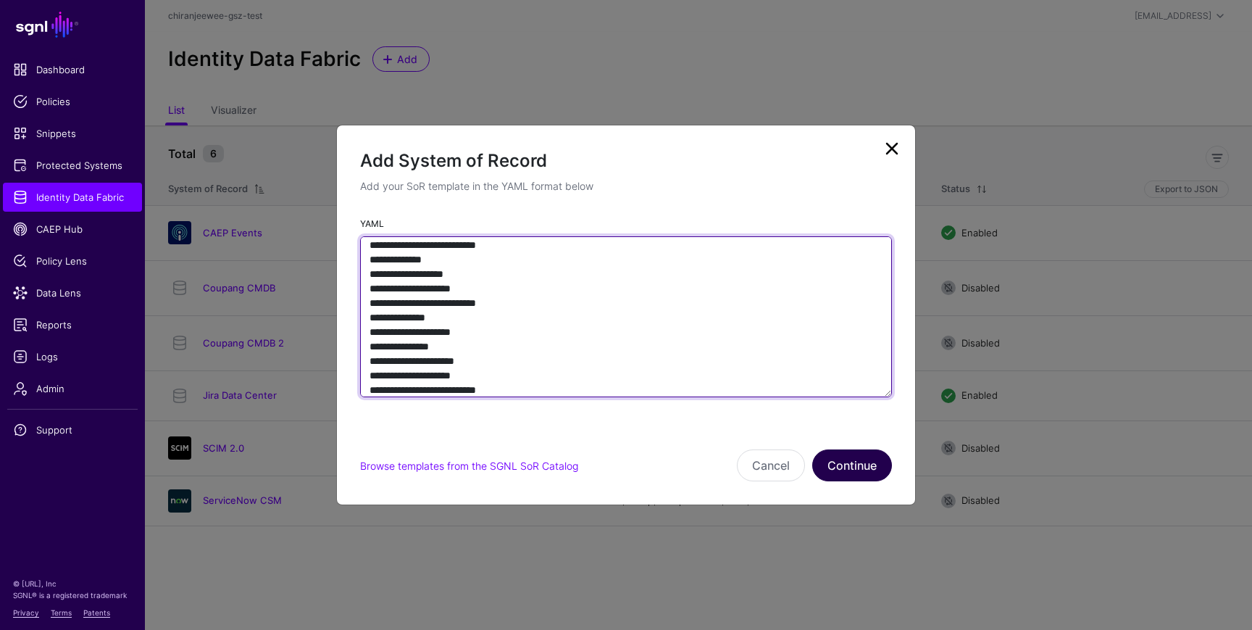
type textarea "**********"
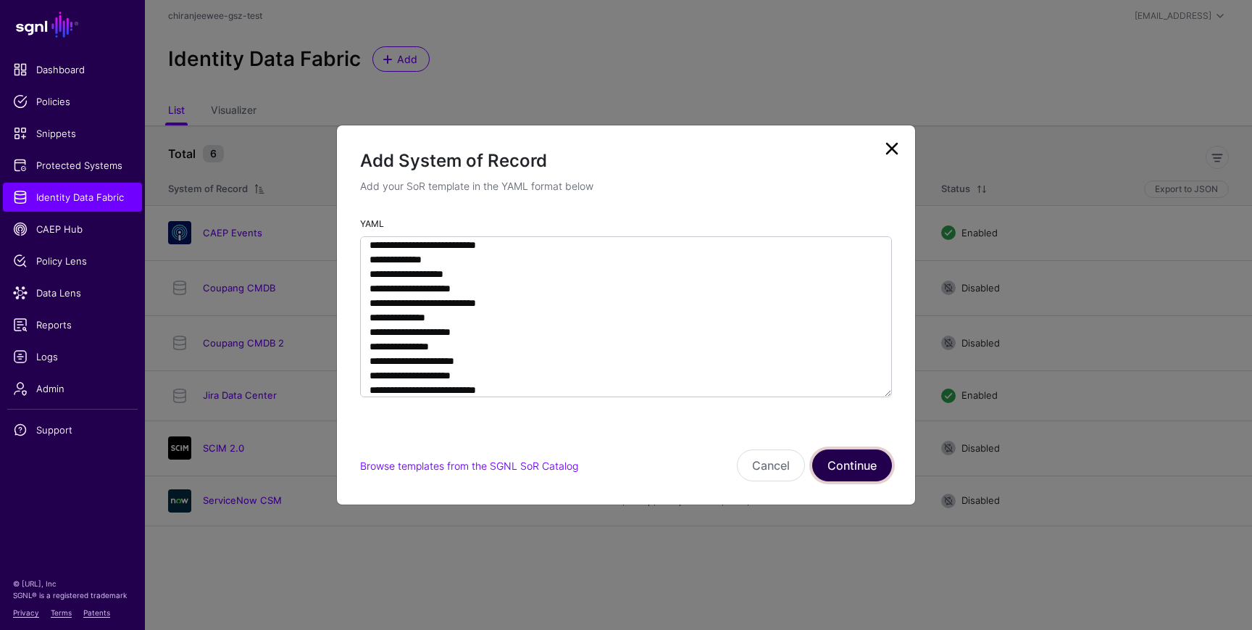
click at [833, 462] on button "Continue" at bounding box center [852, 465] width 80 height 32
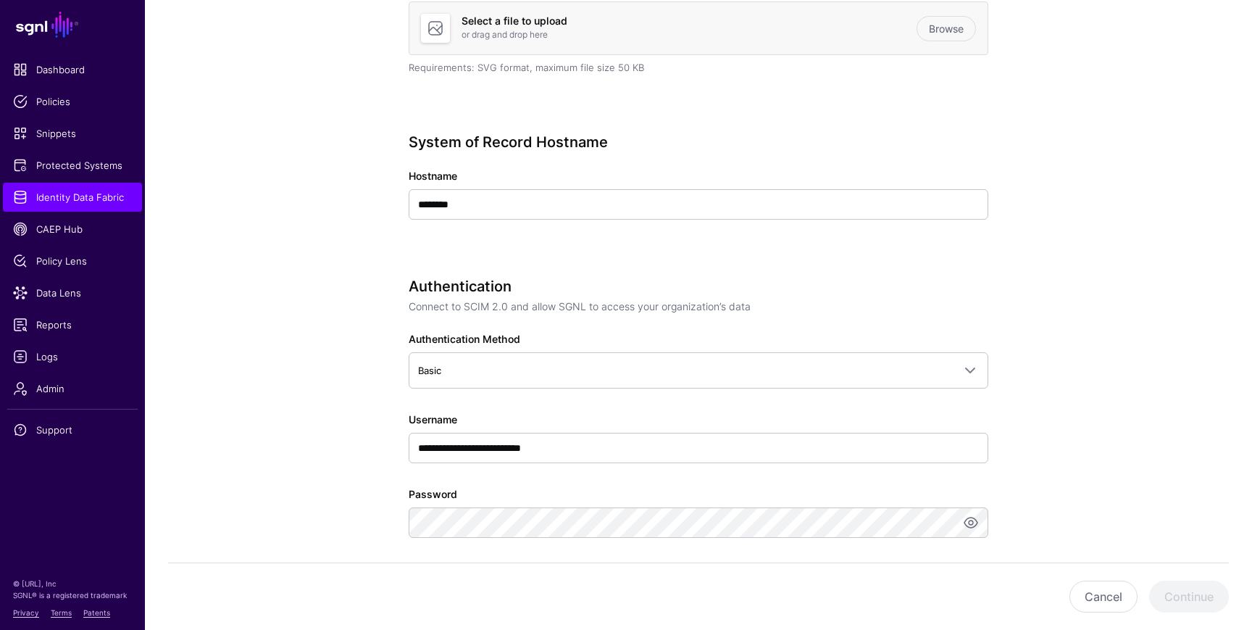
scroll to position [420, 0]
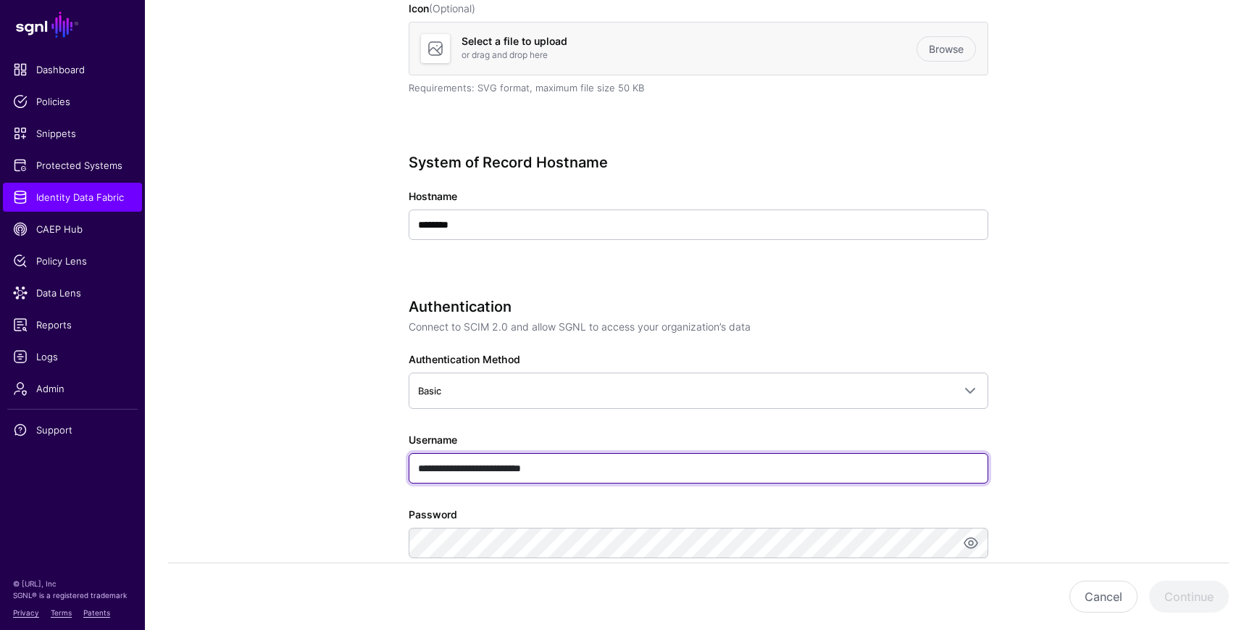
click at [508, 467] on input "**********" at bounding box center [699, 468] width 580 height 30
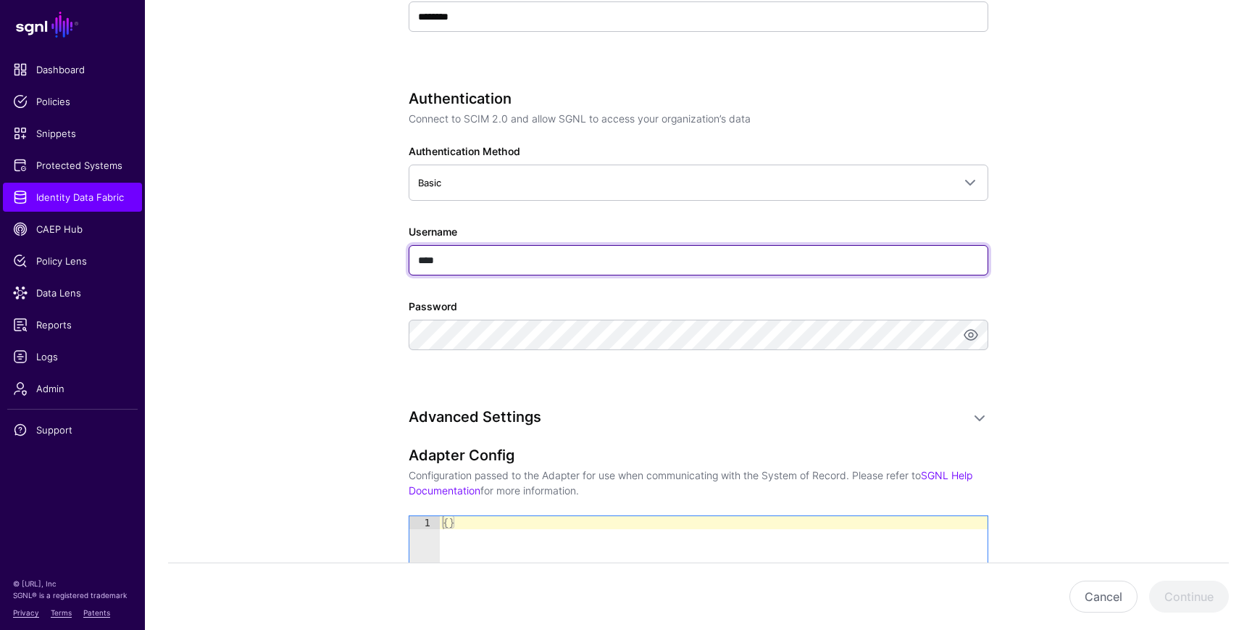
scroll to position [655, 0]
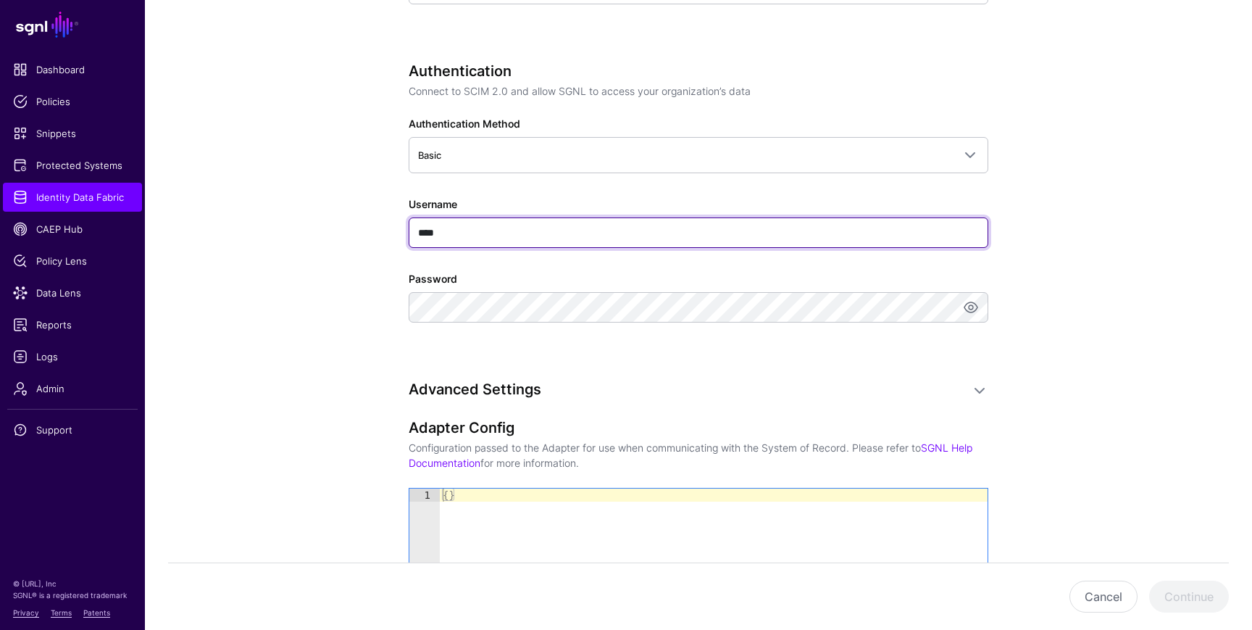
type input "****"
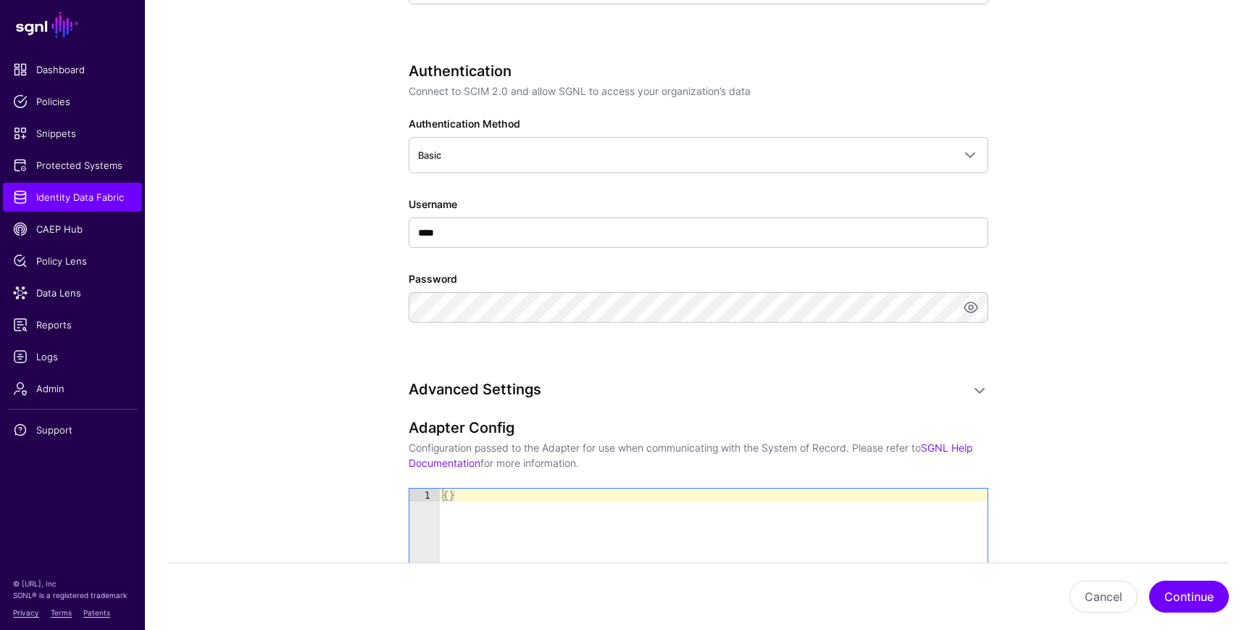
click at [317, 318] on app-datasources-details-form "**********" at bounding box center [698, 252] width 1107 height 1589
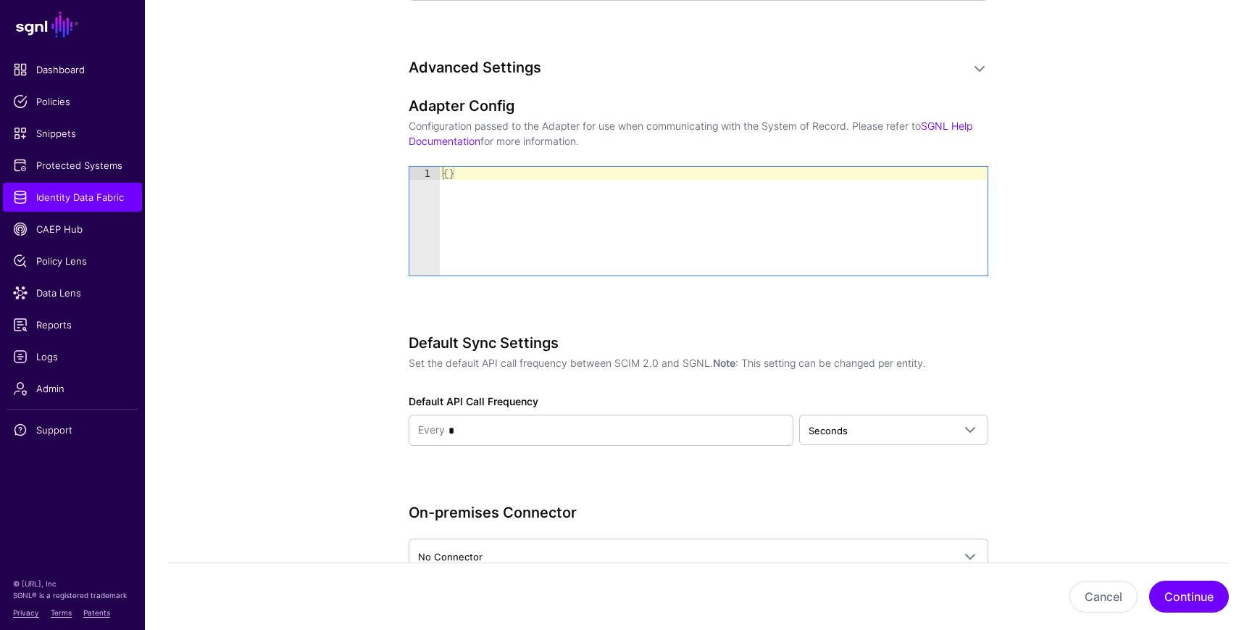
scroll to position [1071, 0]
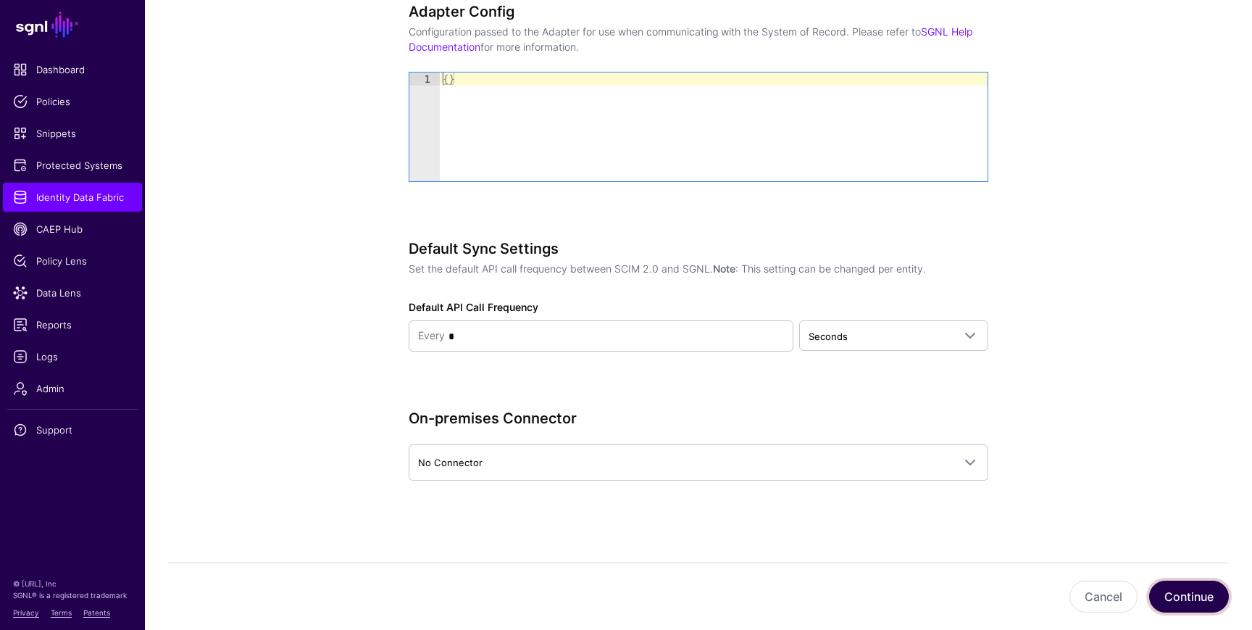
click at [1176, 599] on button "Continue" at bounding box center [1189, 596] width 80 height 32
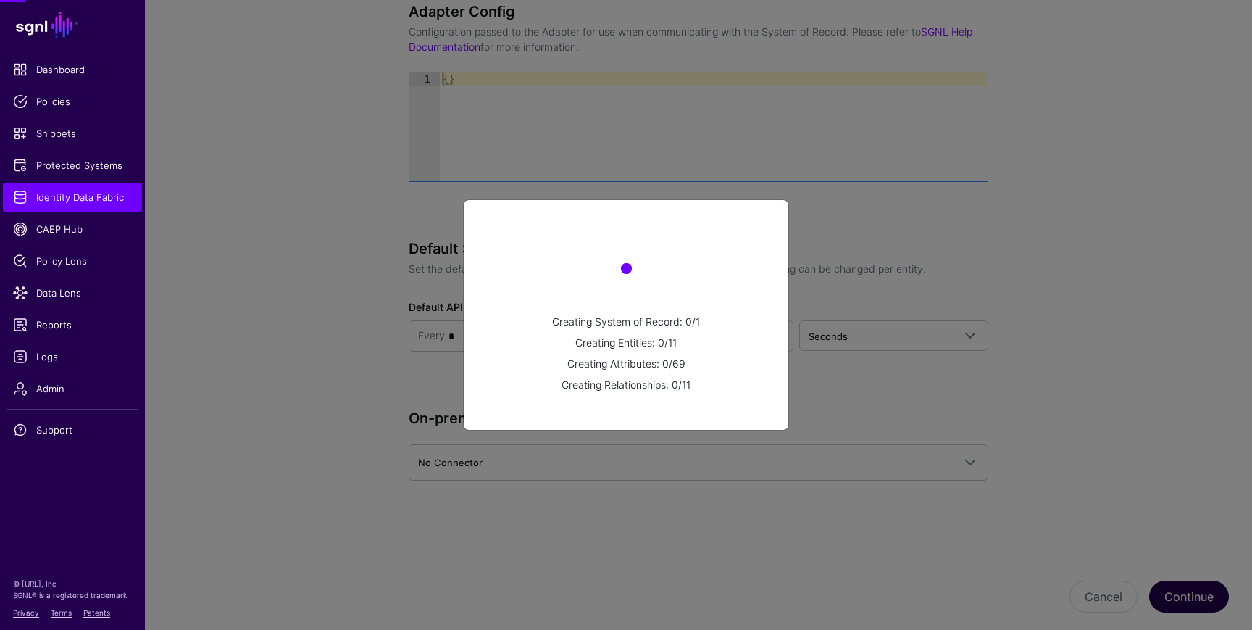
scroll to position [1368, 0]
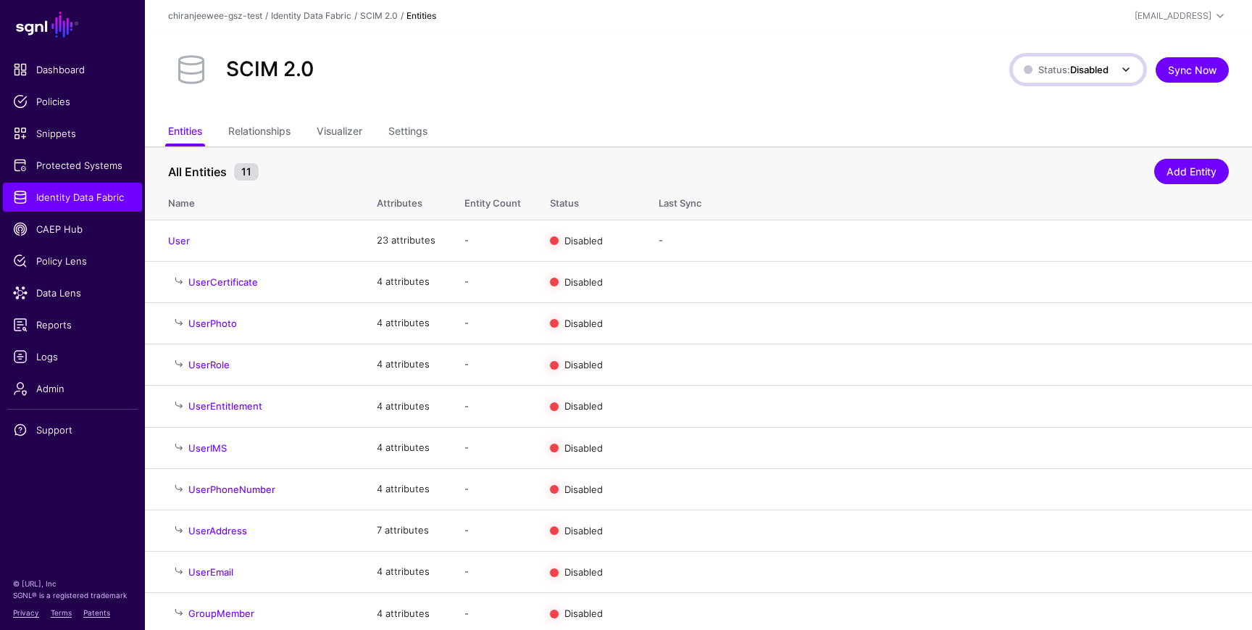
click at [1077, 69] on strong "Disabled" at bounding box center [1089, 70] width 38 height 12
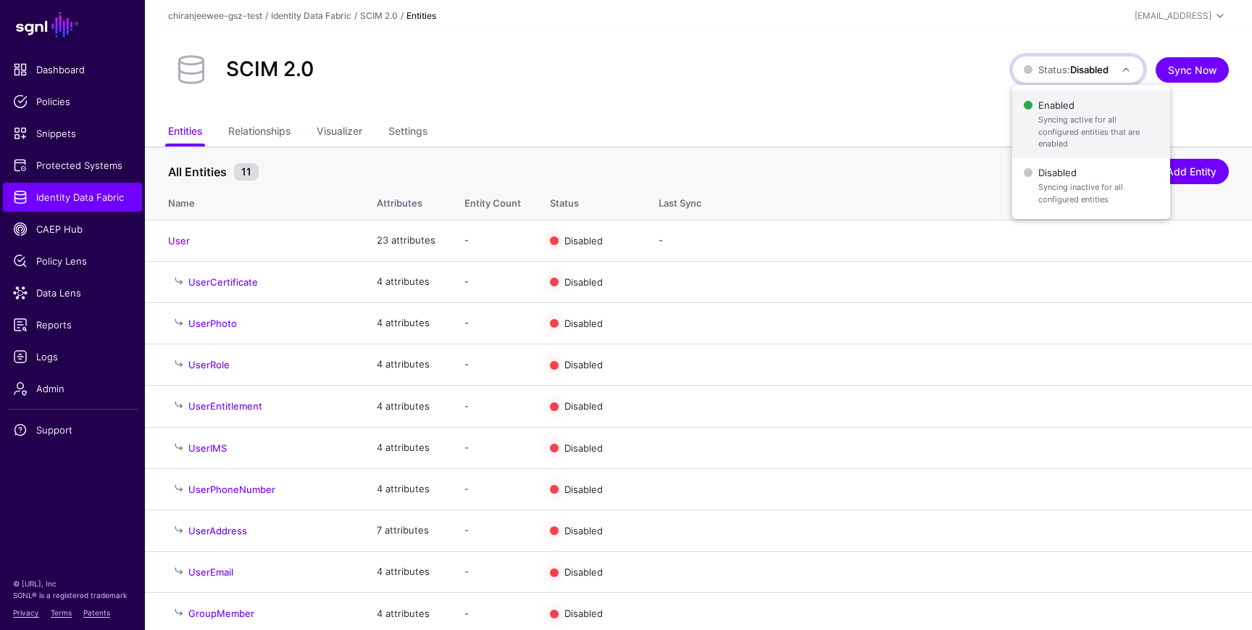
click at [1062, 106] on span "Enabled Syncing active for all configured entities that are enabled" at bounding box center [1091, 124] width 135 height 59
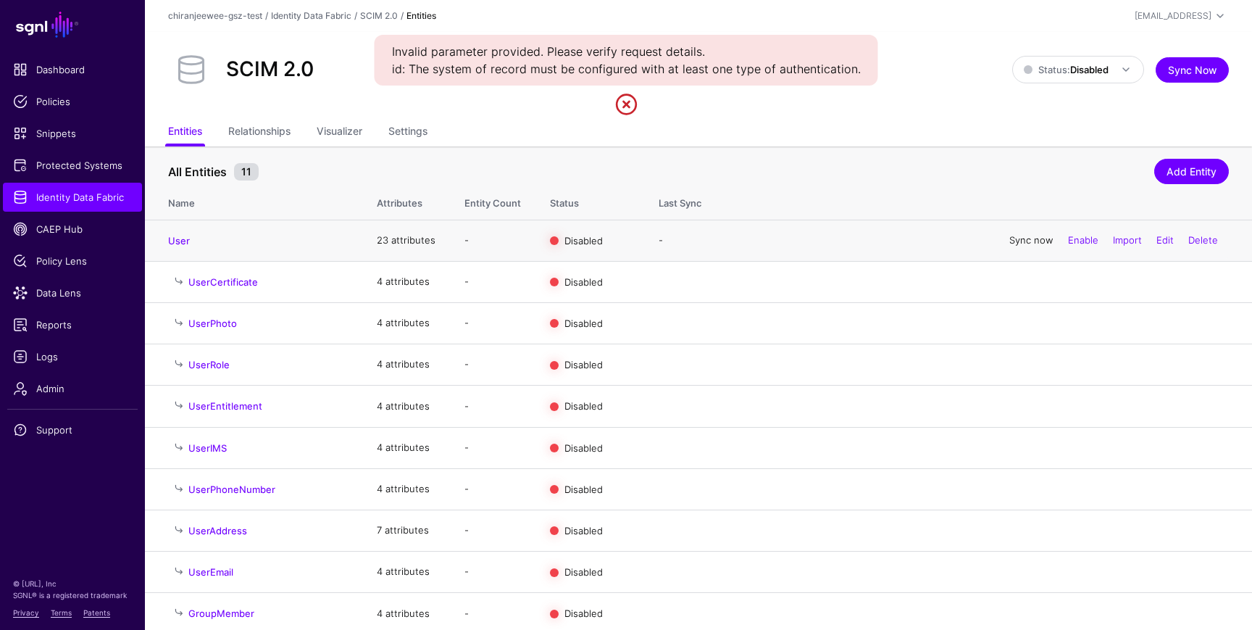
click at [1020, 236] on link "Sync now" at bounding box center [1031, 240] width 44 height 12
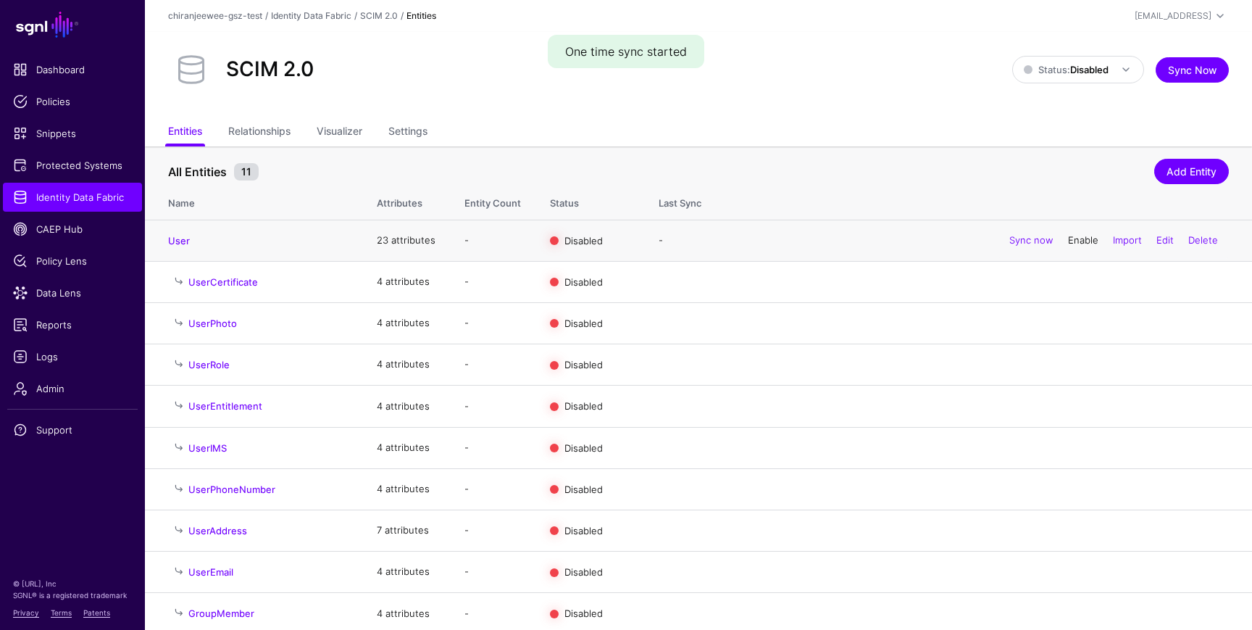
click at [1070, 236] on link "Enable" at bounding box center [1083, 240] width 30 height 12
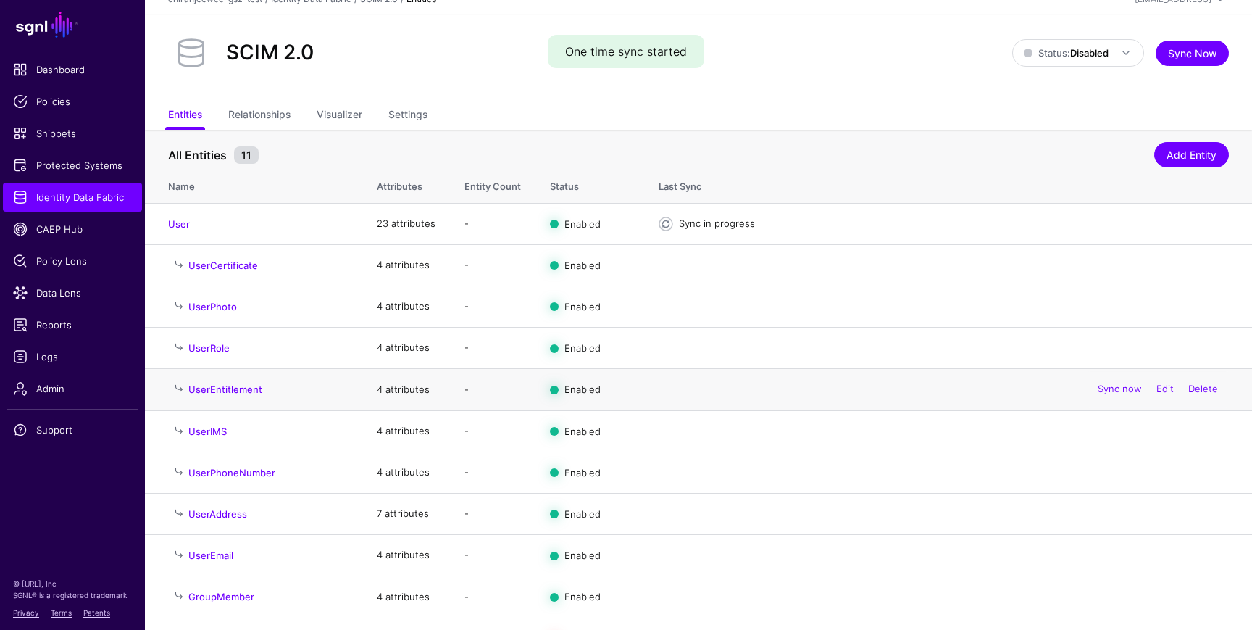
scroll to position [50, 0]
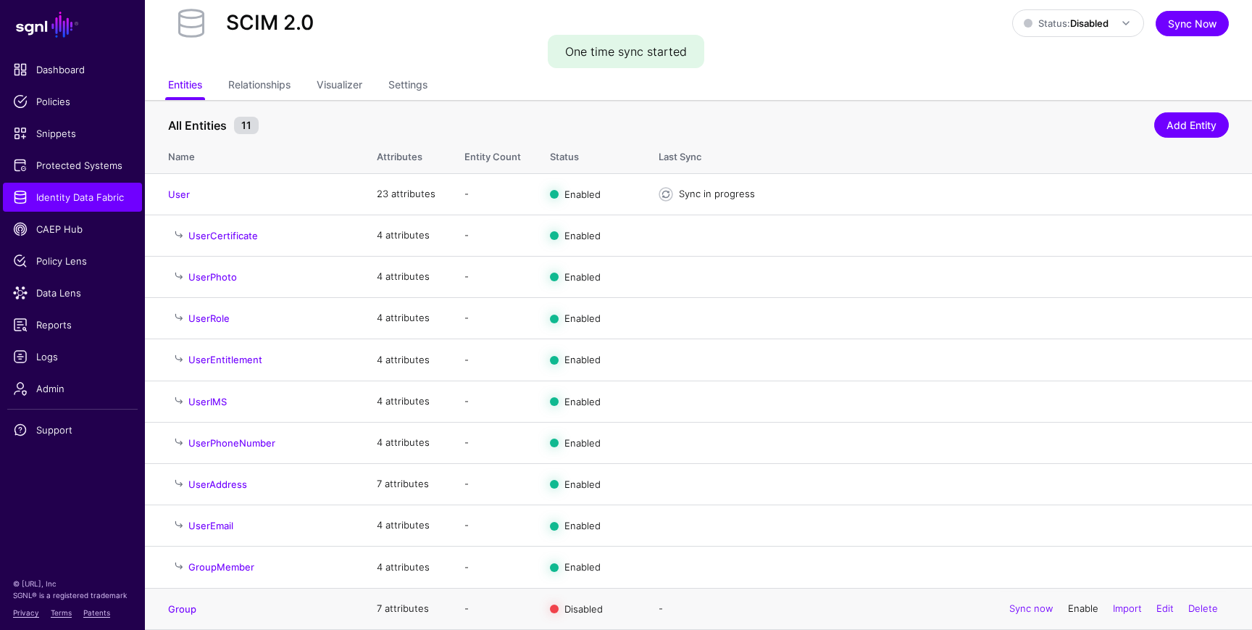
click at [1071, 609] on link "Enable" at bounding box center [1083, 608] width 30 height 12
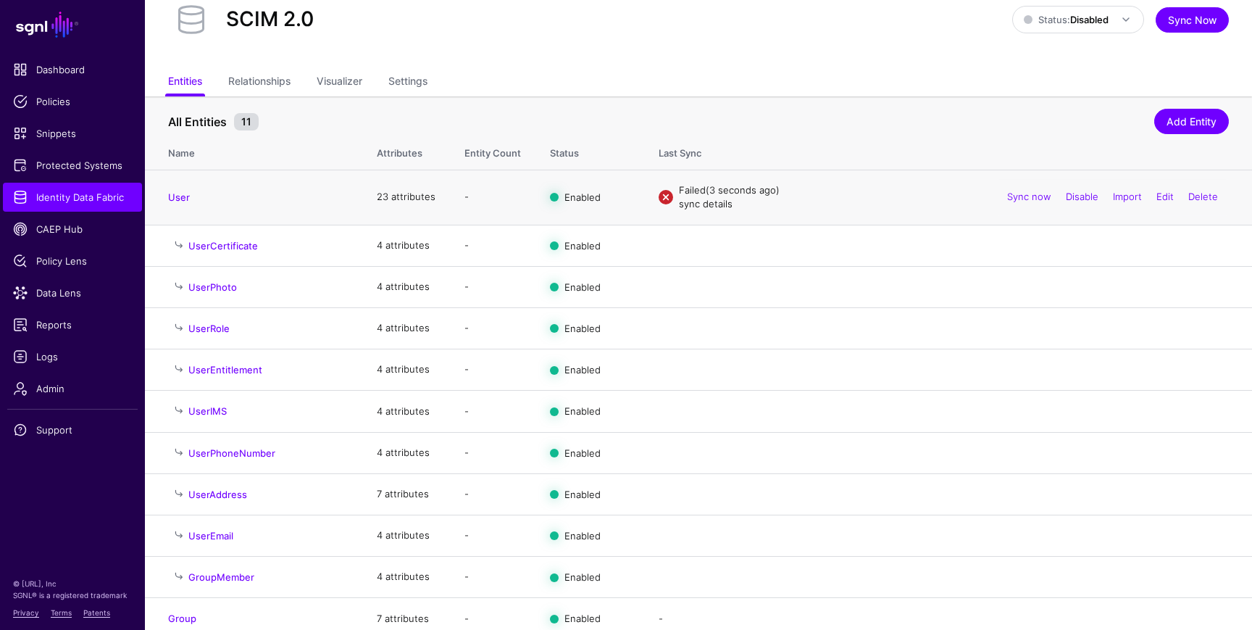
click at [697, 203] on link "sync details" at bounding box center [706, 204] width 54 height 12
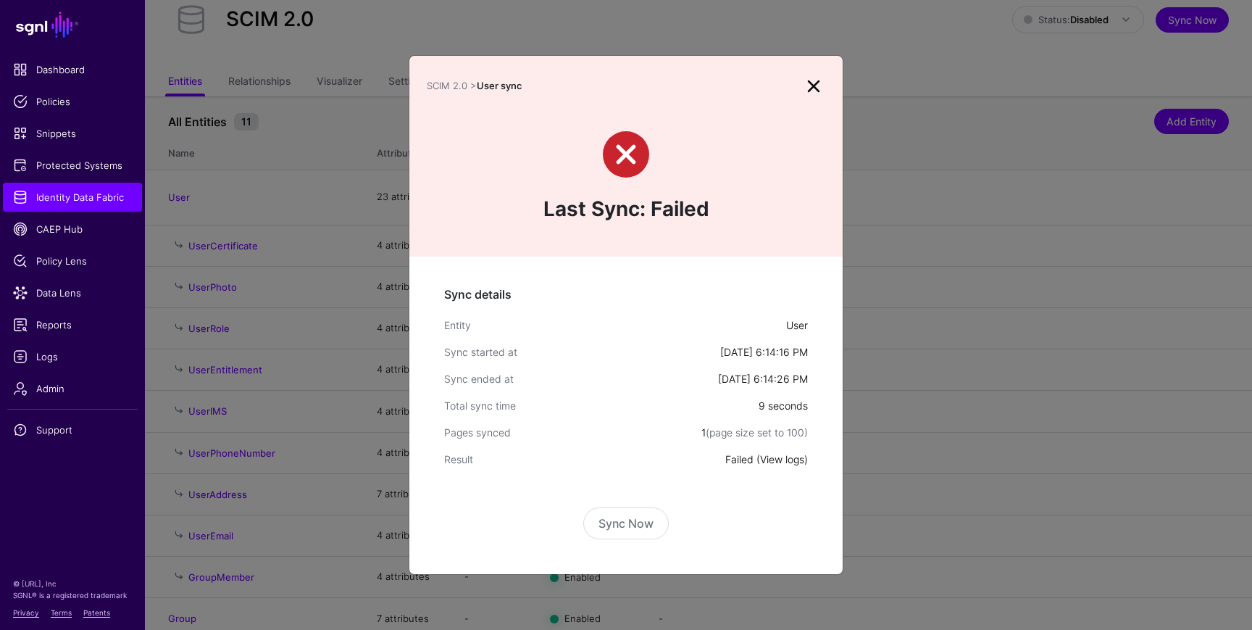
click at [772, 457] on link "View logs" at bounding box center [782, 459] width 44 height 12
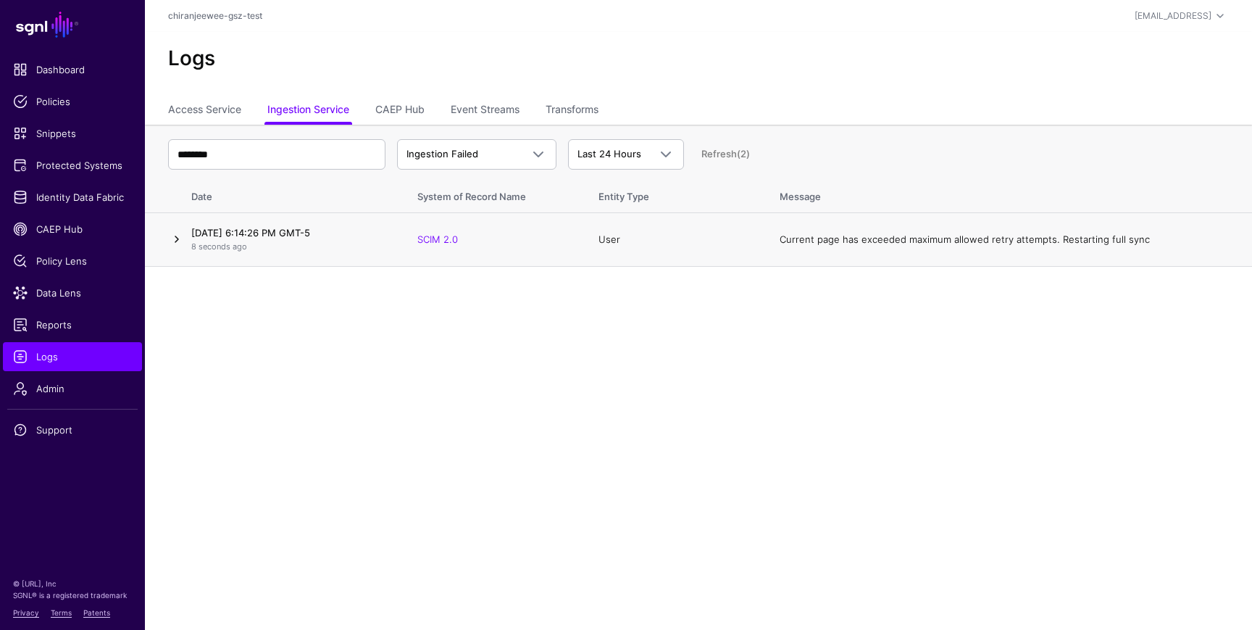
click at [178, 238] on link at bounding box center [176, 238] width 17 height 17
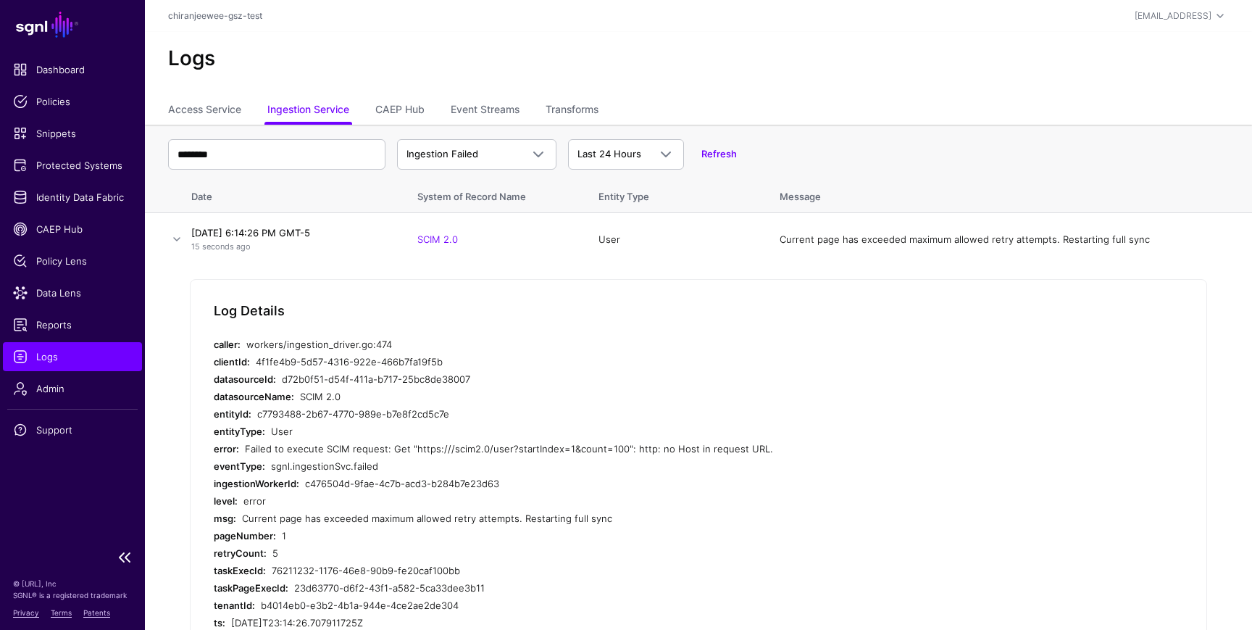
click at [62, 359] on span "Logs" at bounding box center [72, 356] width 119 height 14
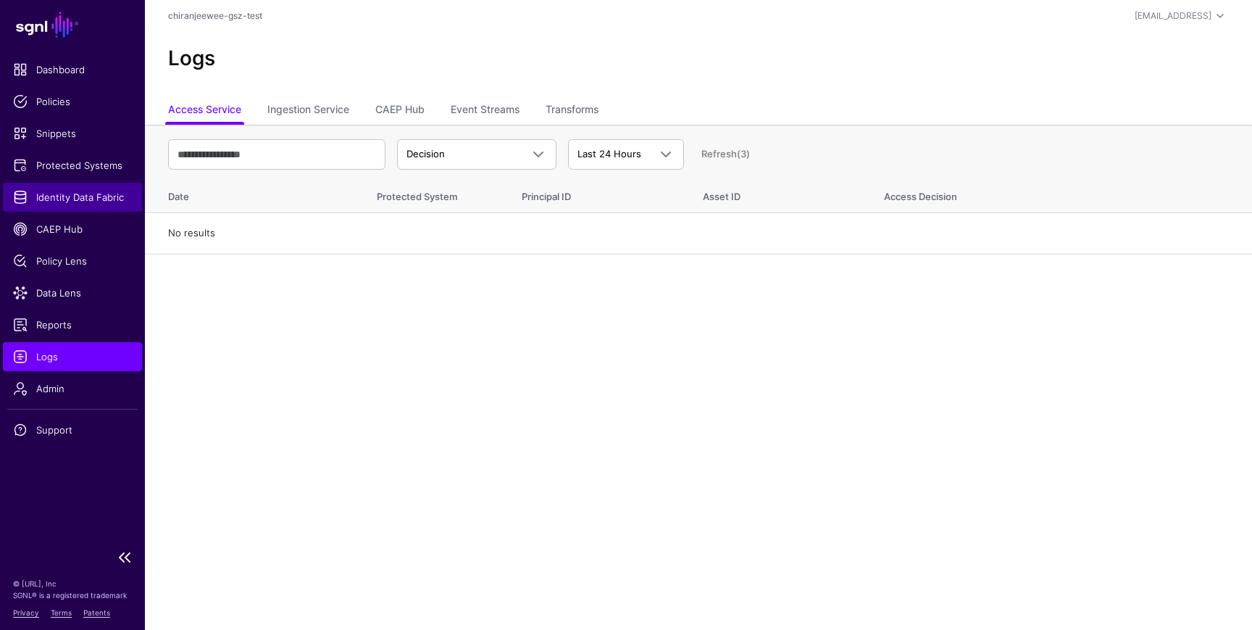
click at [74, 199] on span "Identity Data Fabric" at bounding box center [72, 197] width 119 height 14
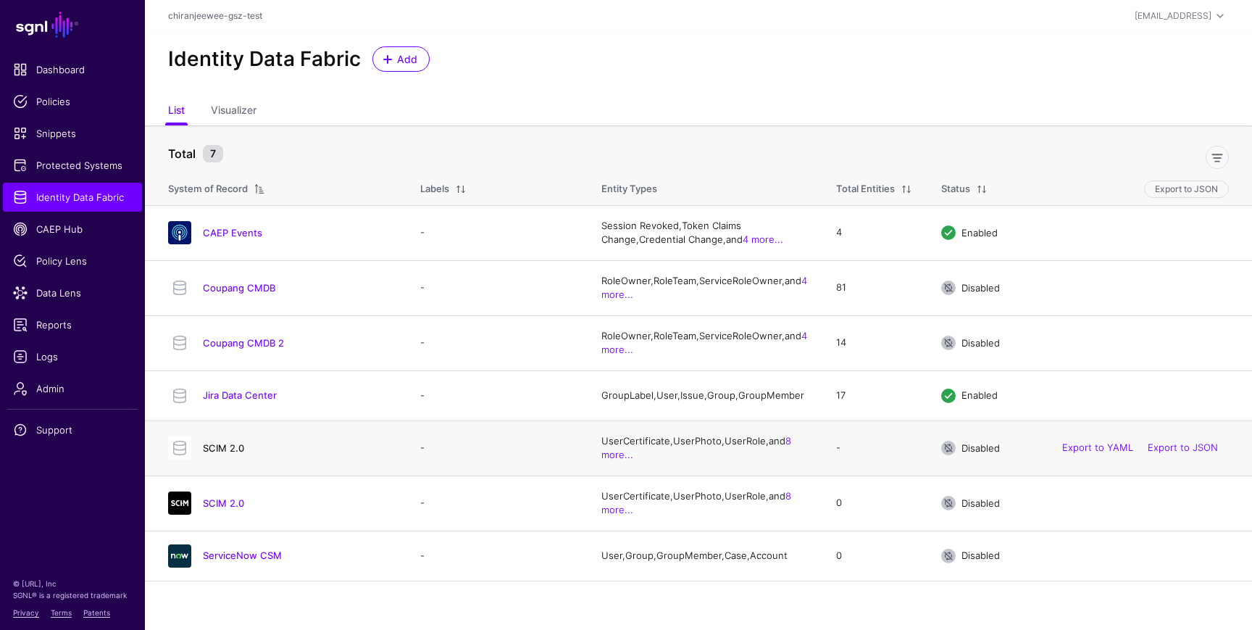
click at [241, 451] on link "SCIM 2.0" at bounding box center [223, 448] width 41 height 12
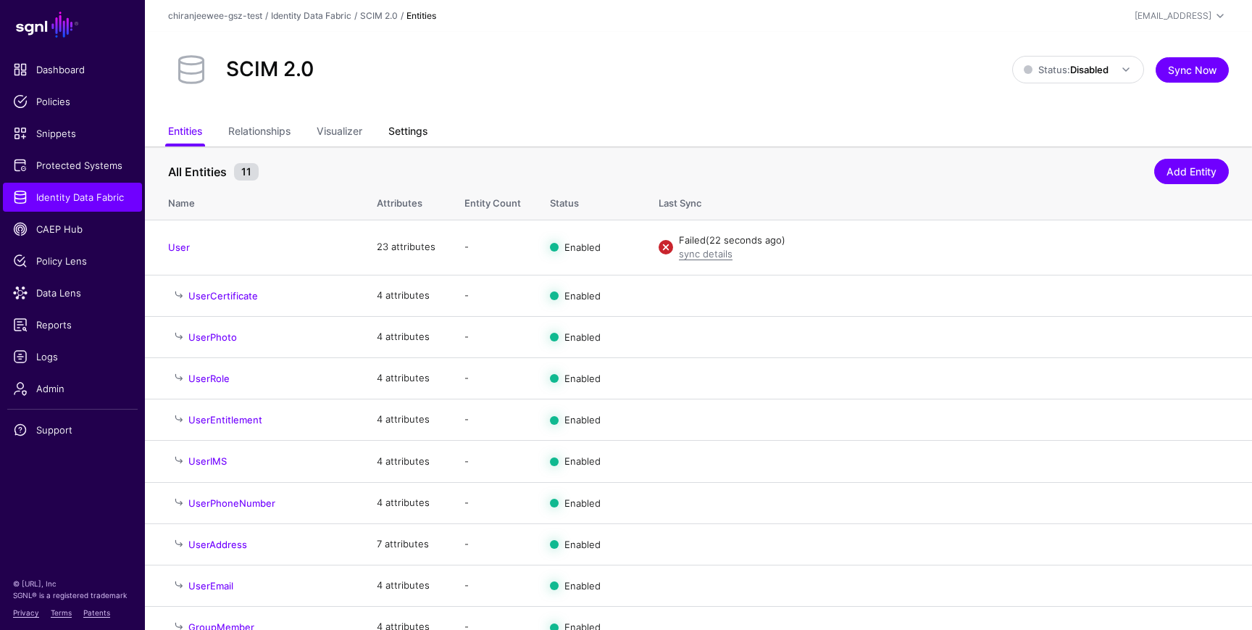
click at [409, 121] on link "Settings" at bounding box center [407, 133] width 39 height 28
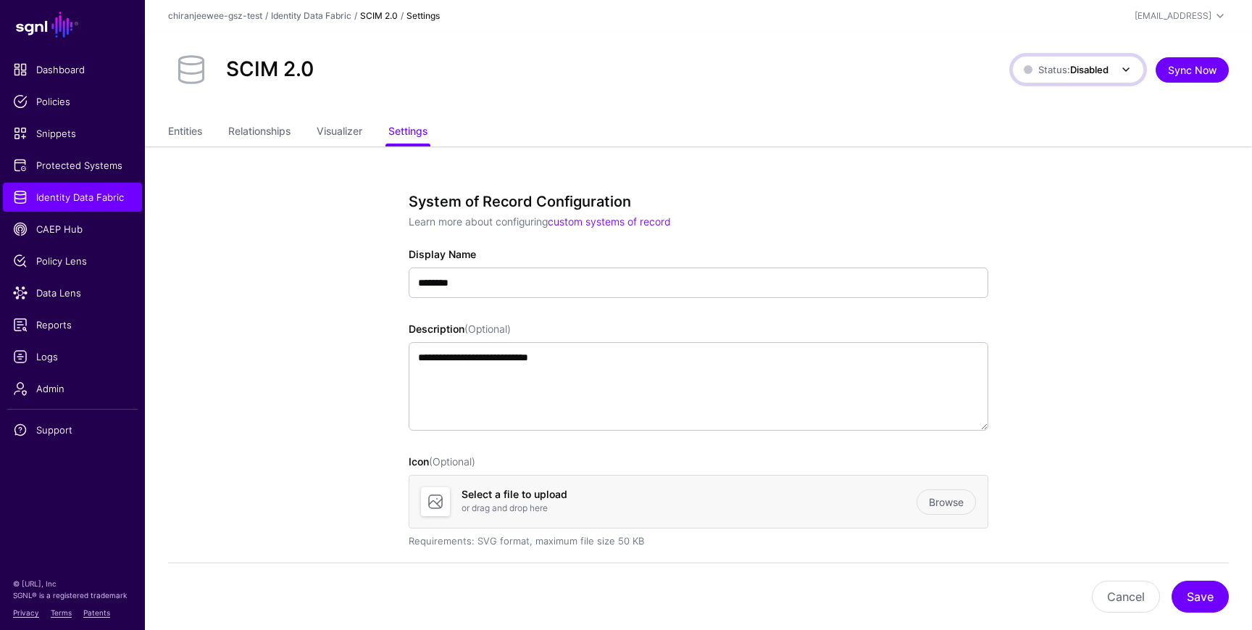
click at [1077, 70] on strong "Disabled" at bounding box center [1089, 70] width 38 height 12
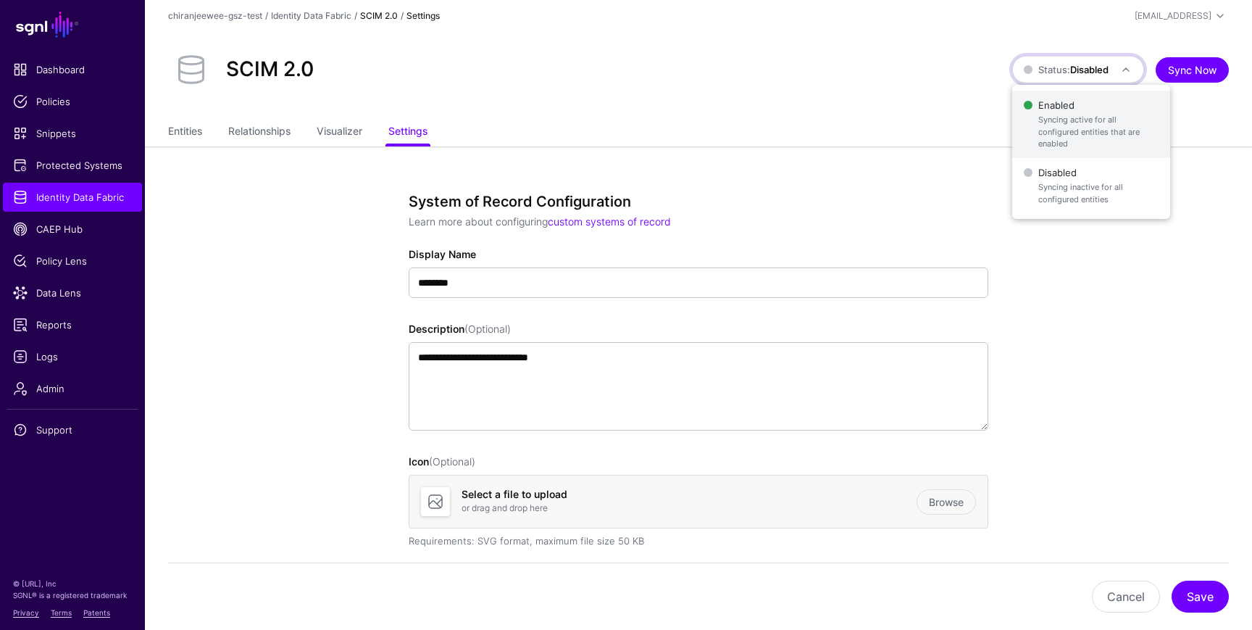
click at [1062, 105] on span "Enabled Syncing active for all configured entities that are enabled" at bounding box center [1091, 124] width 135 height 59
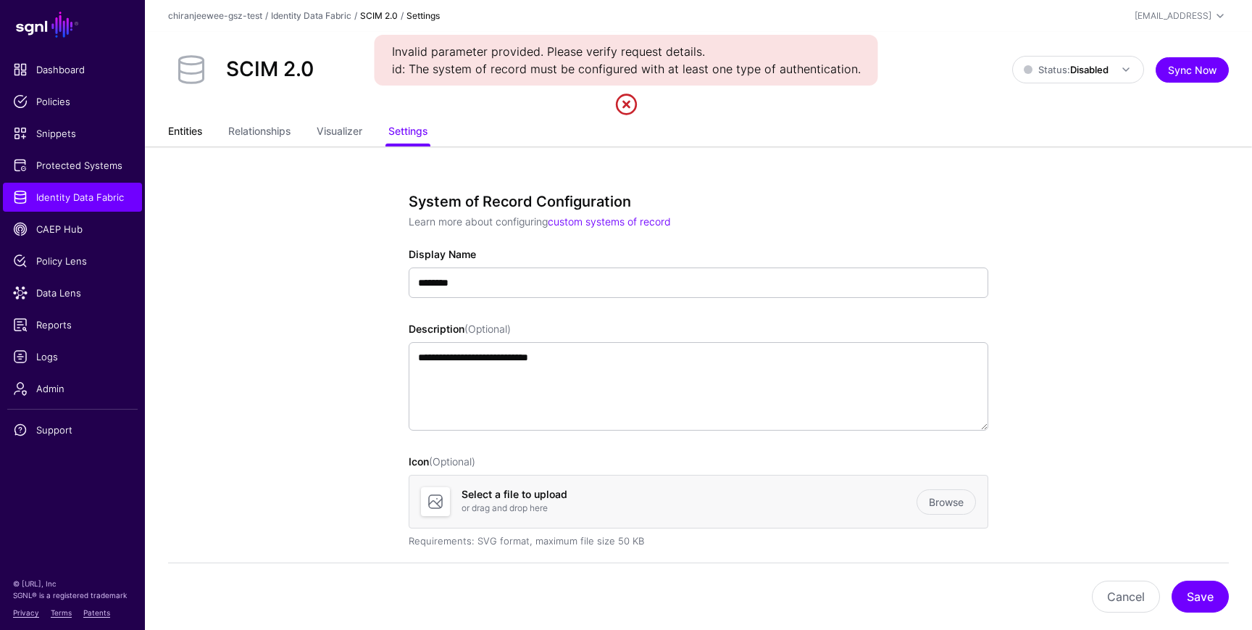
click at [194, 131] on link "Entities" at bounding box center [185, 133] width 34 height 28
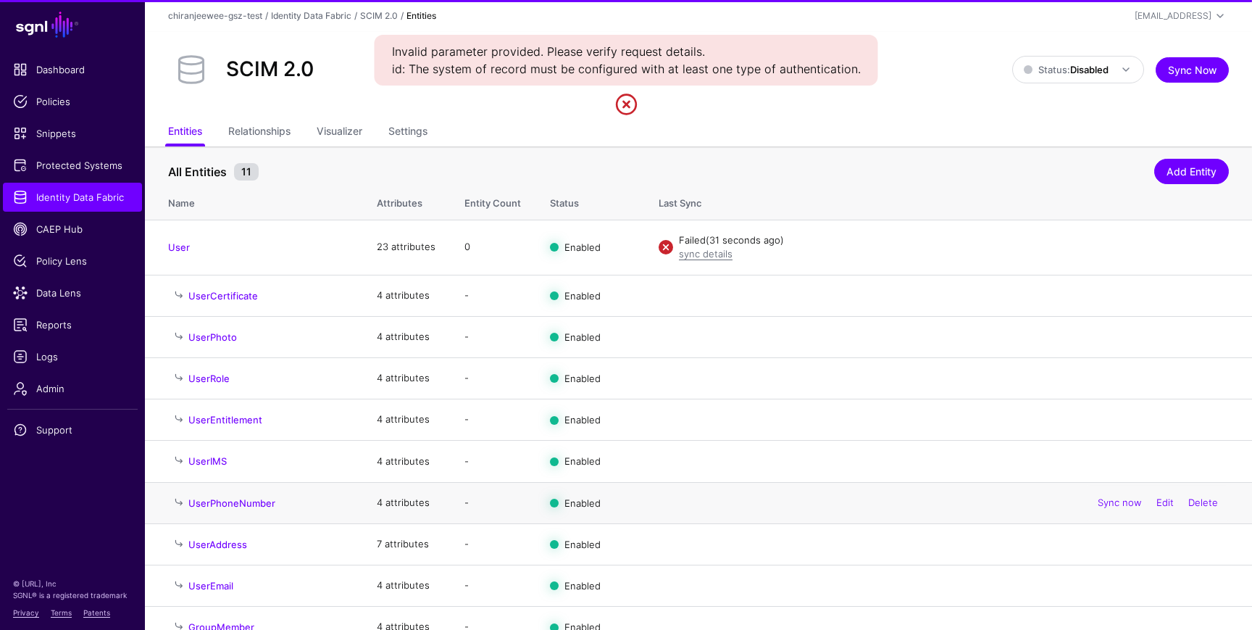
scroll to position [63, 0]
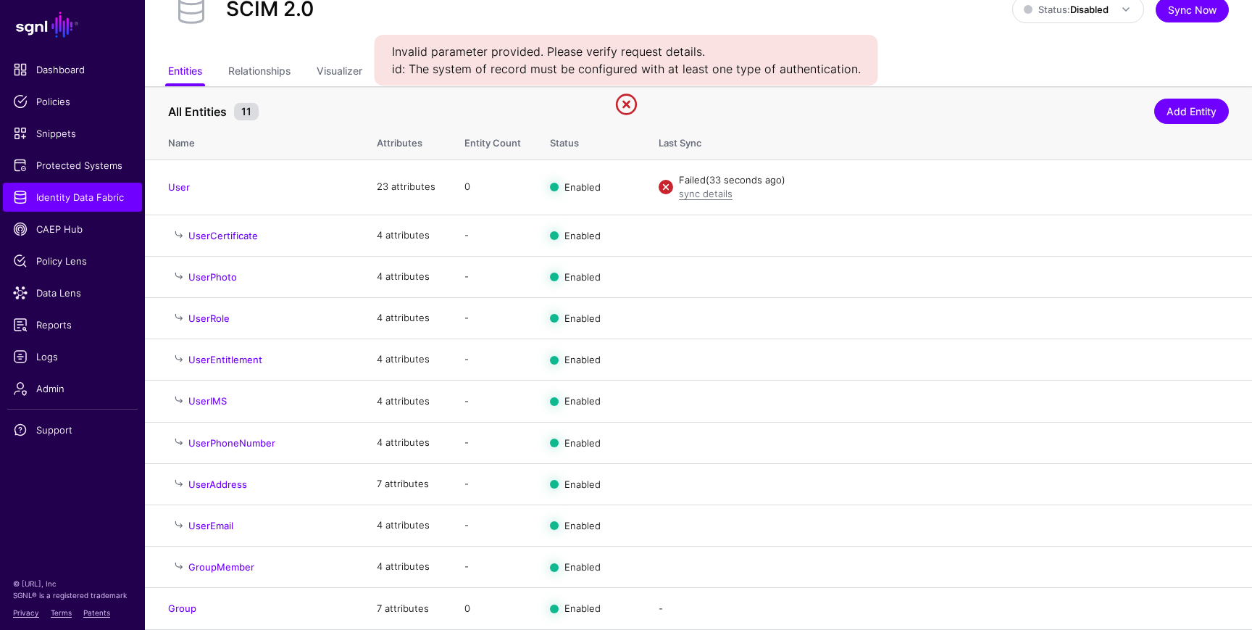
click at [627, 106] on link at bounding box center [625, 104] width 23 height 23
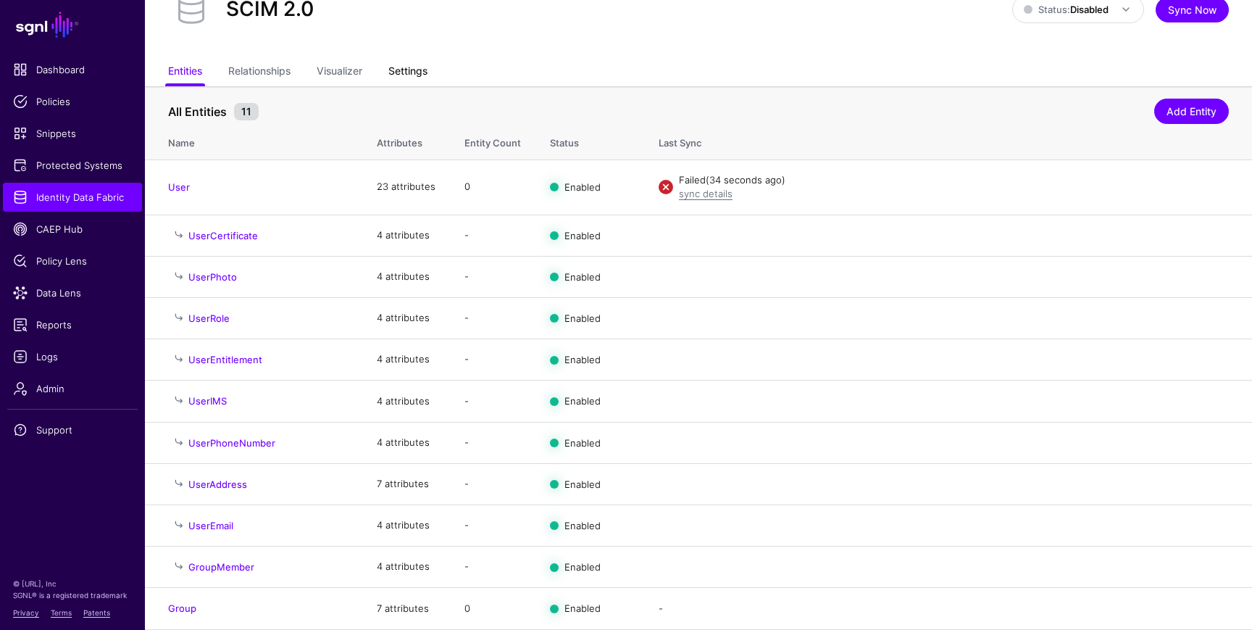
click at [422, 72] on link "Settings" at bounding box center [407, 73] width 39 height 28
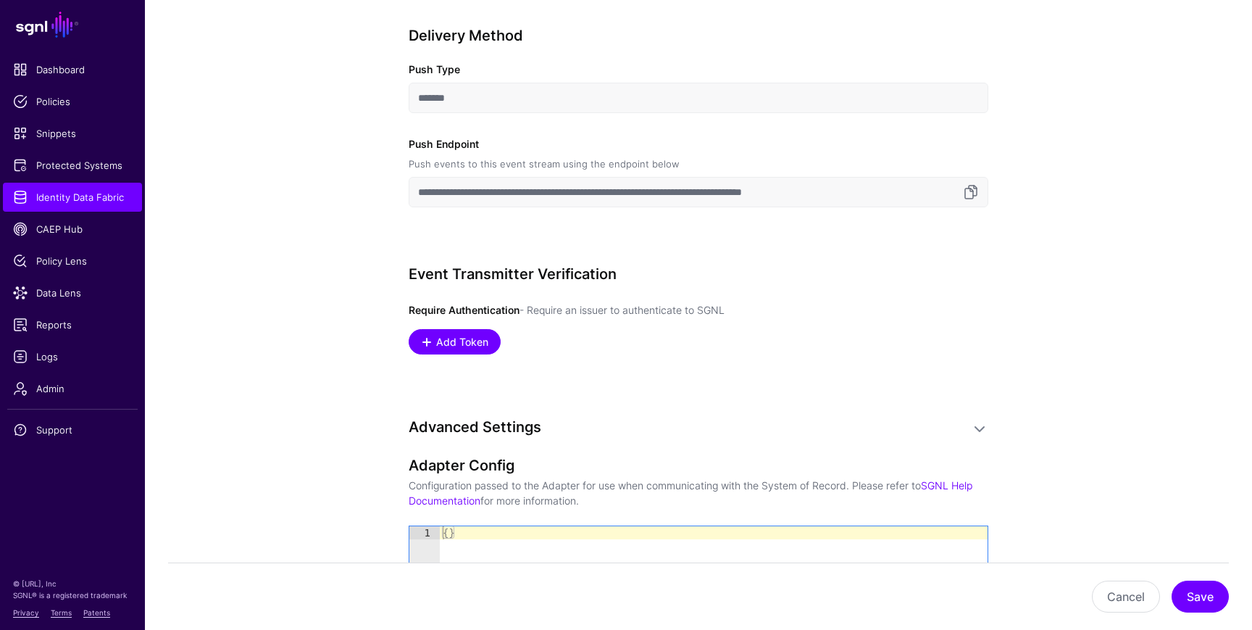
scroll to position [1036, 0]
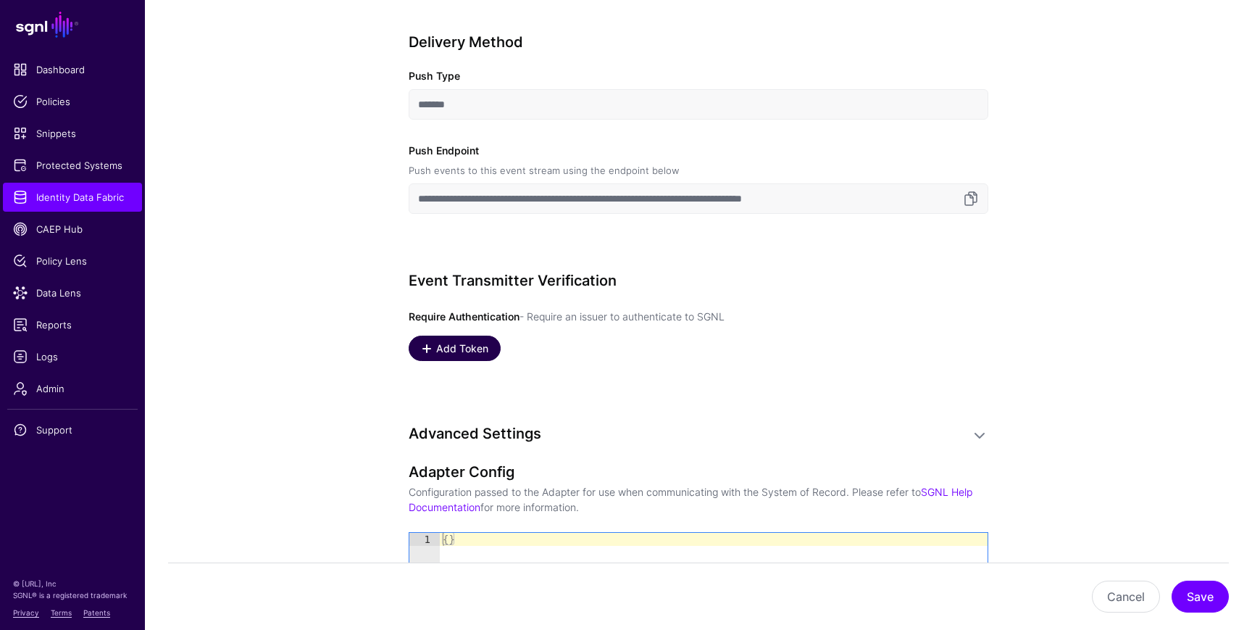
click at [447, 347] on span "Add Token" at bounding box center [463, 348] width 56 height 15
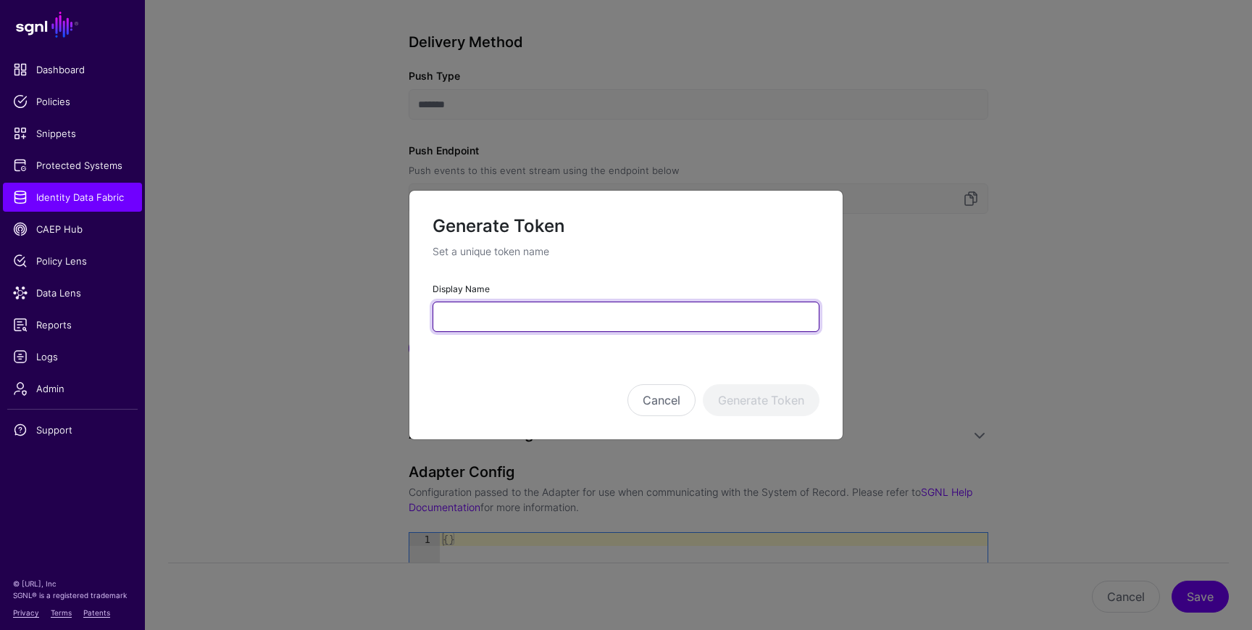
click at [496, 305] on input "Display Name" at bounding box center [626, 316] width 387 height 30
type input "*********"
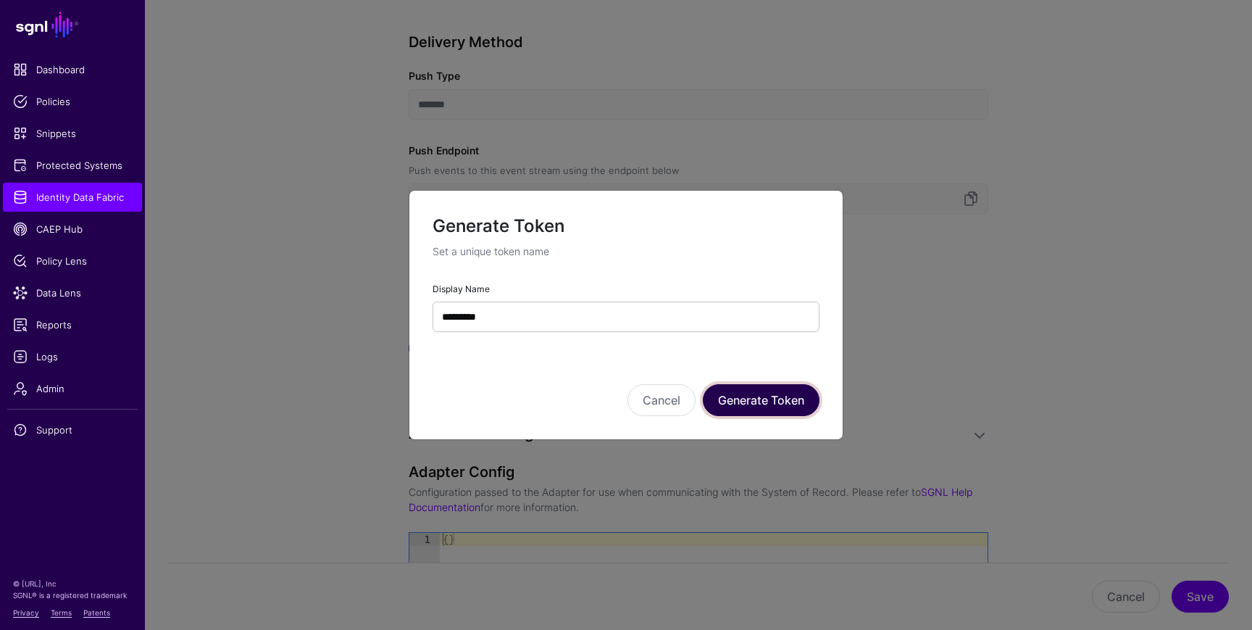
click at [757, 396] on button "Generate Token" at bounding box center [761, 400] width 117 height 32
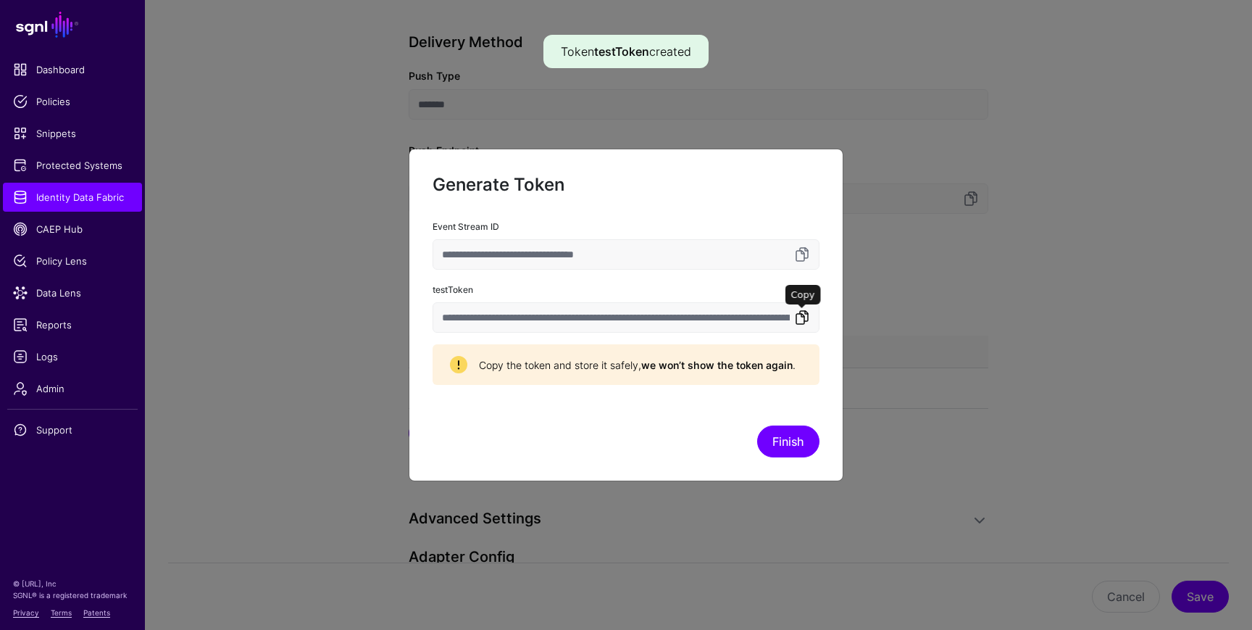
click at [799, 317] on link at bounding box center [801, 317] width 17 height 17
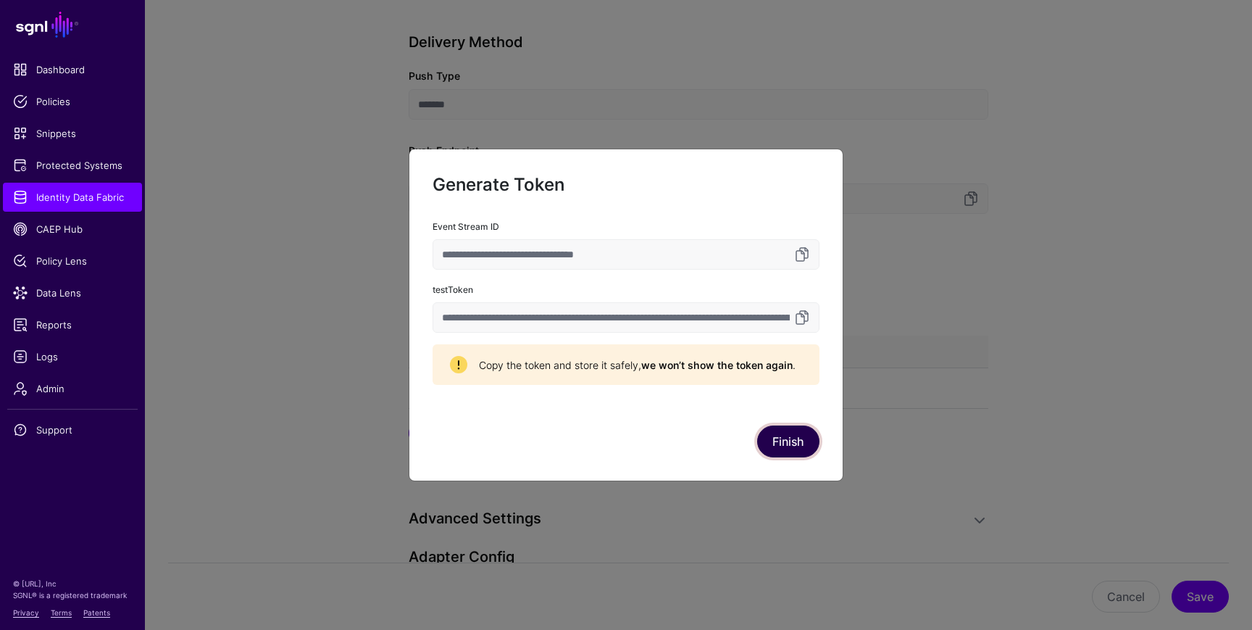
click at [772, 446] on button "Finish" at bounding box center [788, 441] width 62 height 32
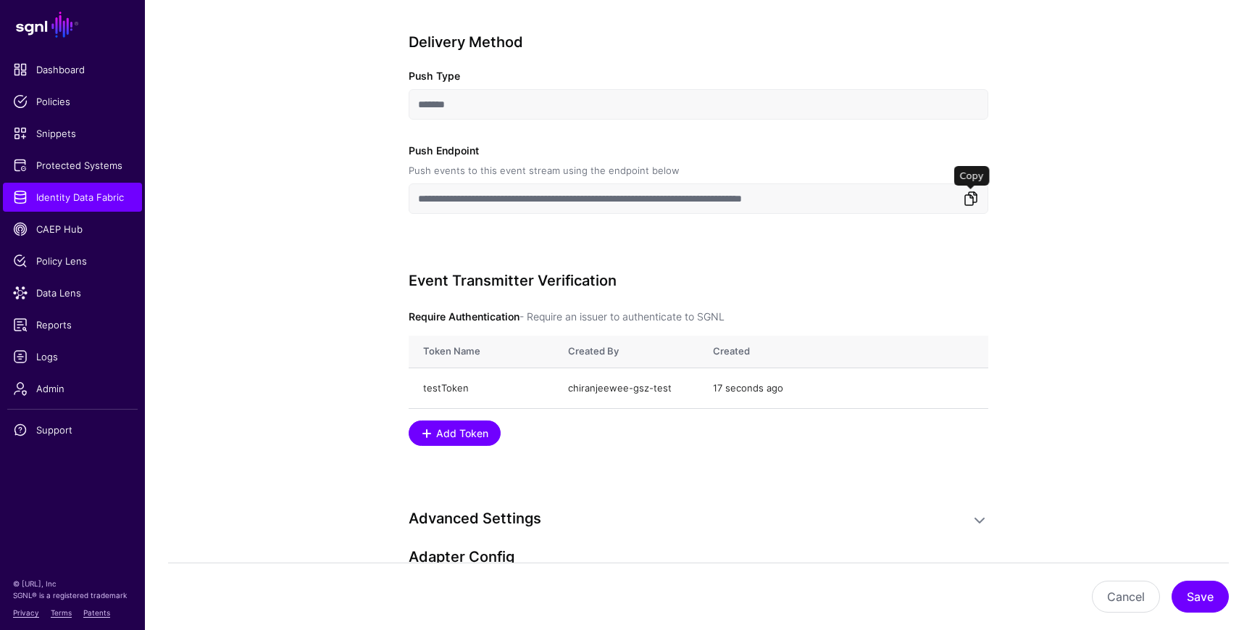
click at [969, 201] on link at bounding box center [970, 198] width 17 height 17
click at [114, 200] on span "Identity Data Fabric" at bounding box center [72, 197] width 119 height 14
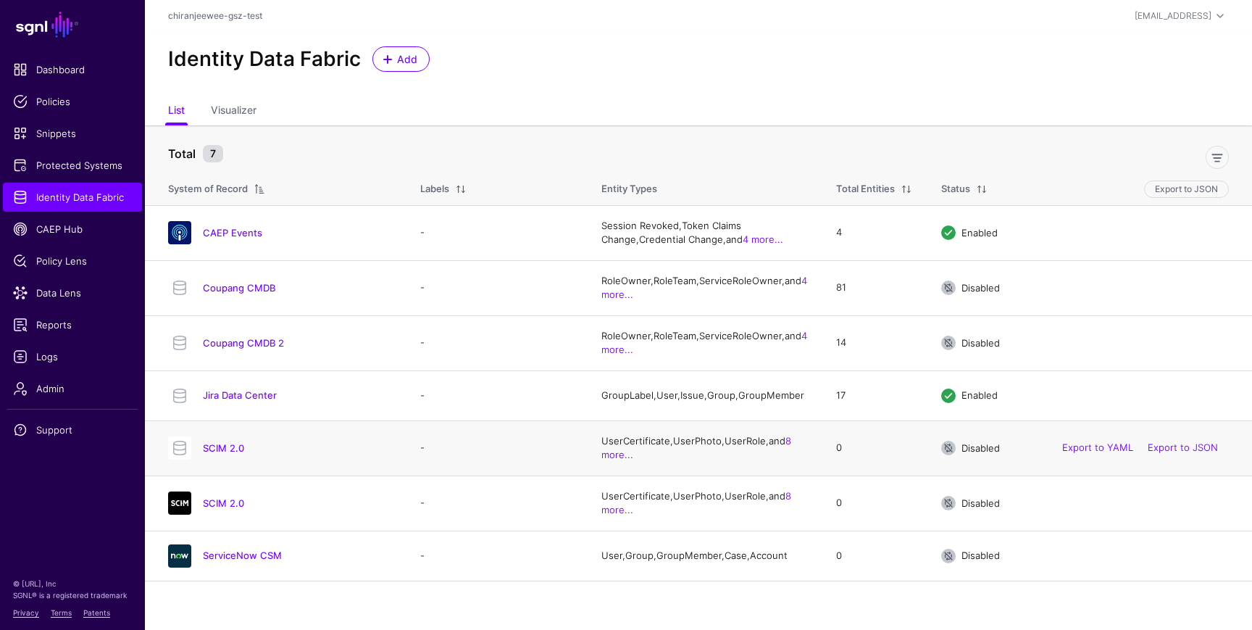
click at [233, 446] on h4 "SCIM 2.0" at bounding box center [297, 447] width 188 height 13
click at [225, 451] on link "SCIM 2.0" at bounding box center [223, 448] width 41 height 12
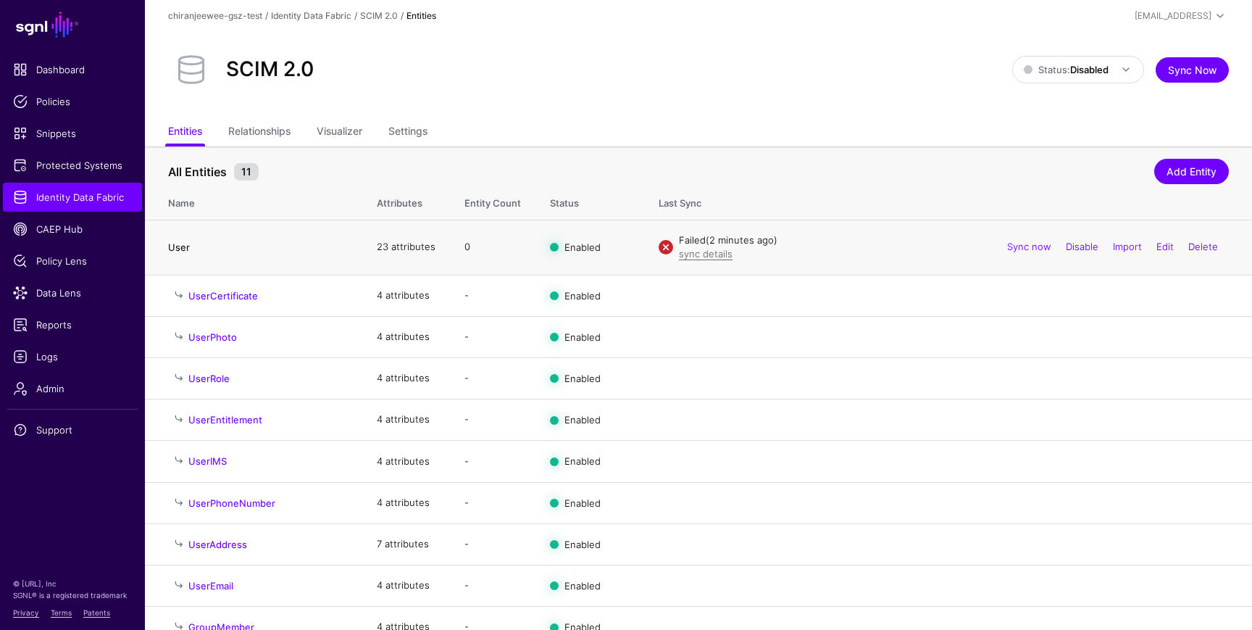
click at [183, 248] on link "User" at bounding box center [179, 247] width 22 height 12
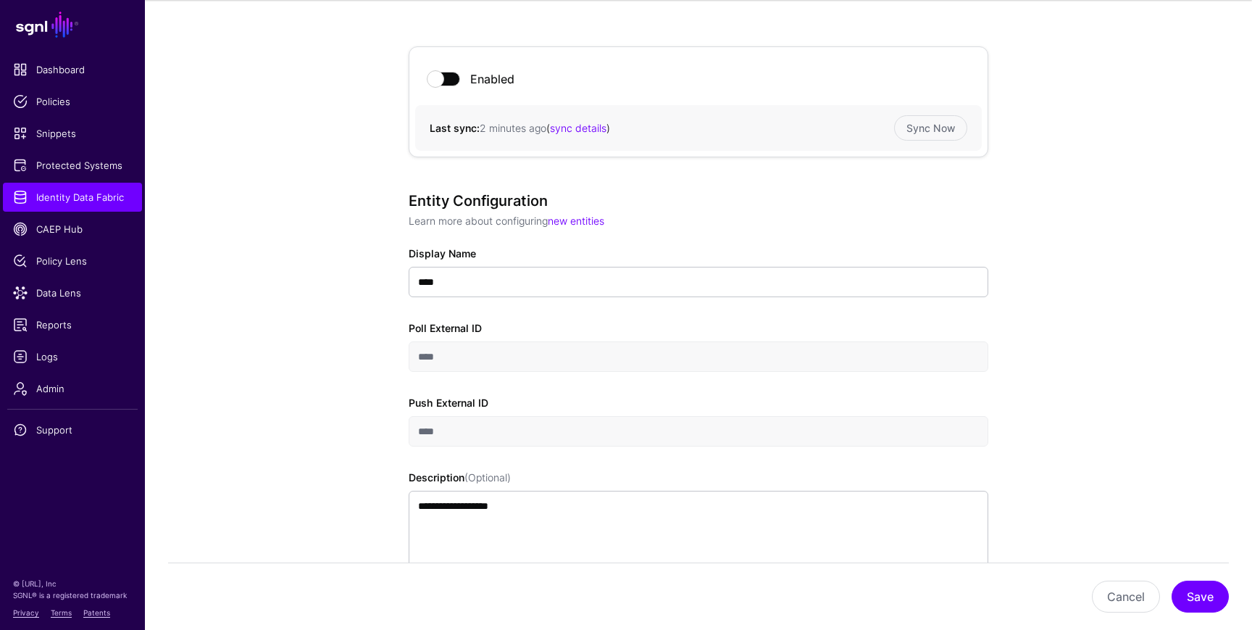
scroll to position [125, 0]
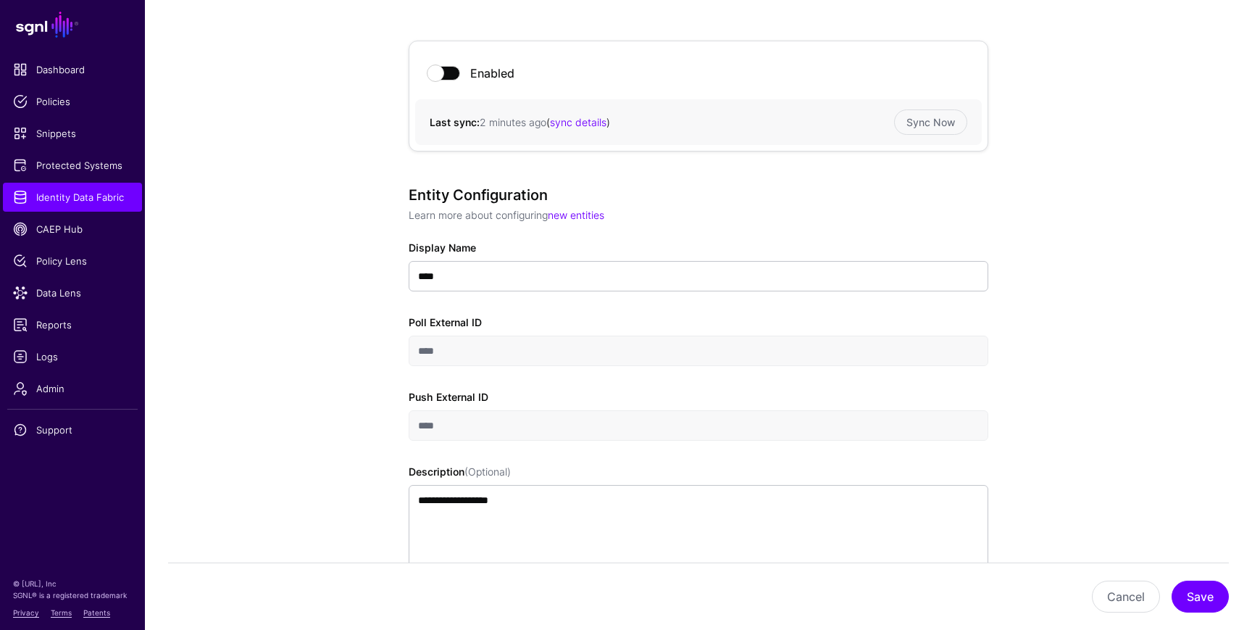
drag, startPoint x: 405, startPoint y: 321, endPoint x: 493, endPoint y: 322, distance: 88.4
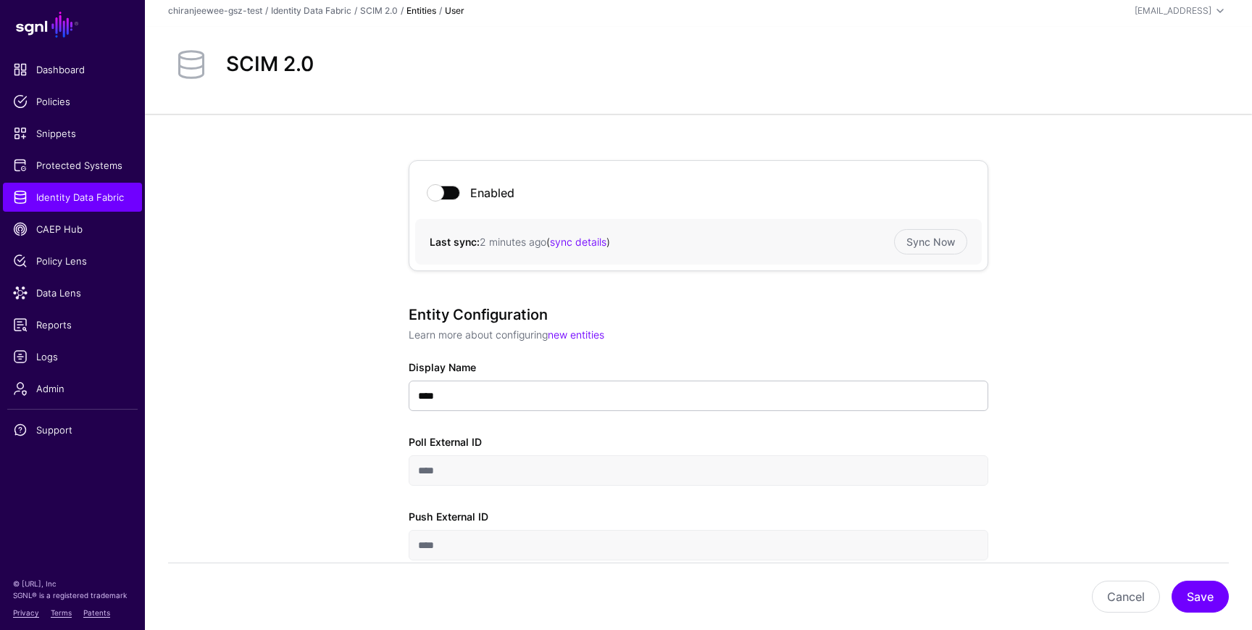
scroll to position [4, 0]
click at [111, 194] on span "Identity Data Fabric" at bounding box center [72, 197] width 119 height 14
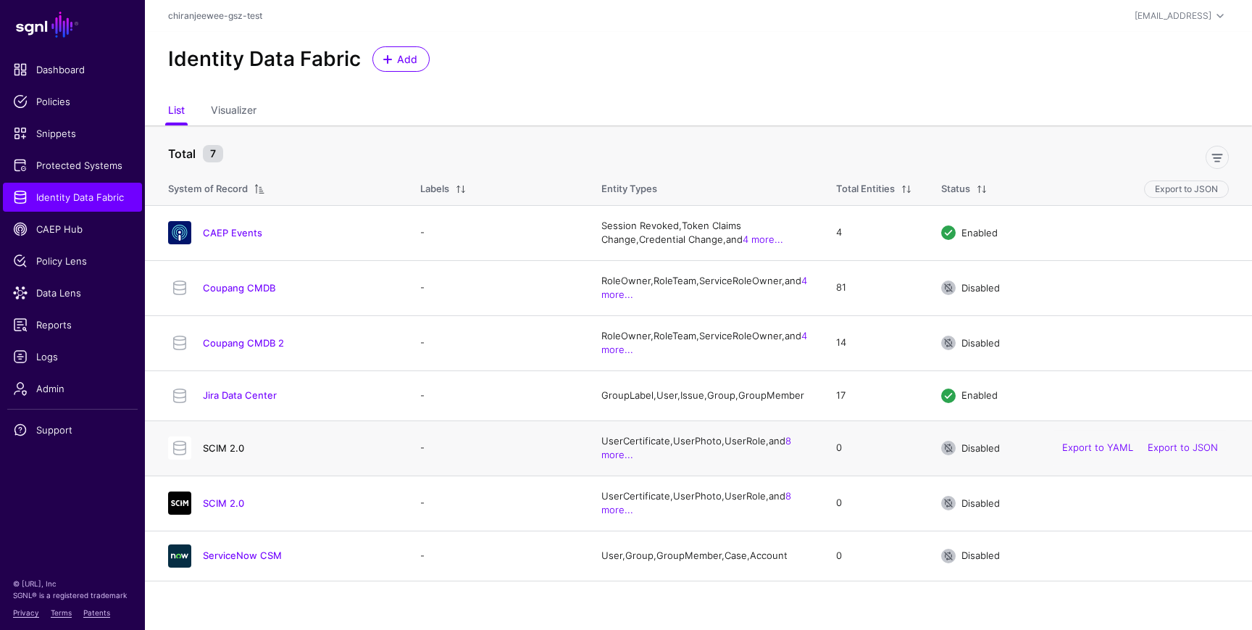
click at [227, 448] on link "SCIM 2.0" at bounding box center [223, 448] width 41 height 12
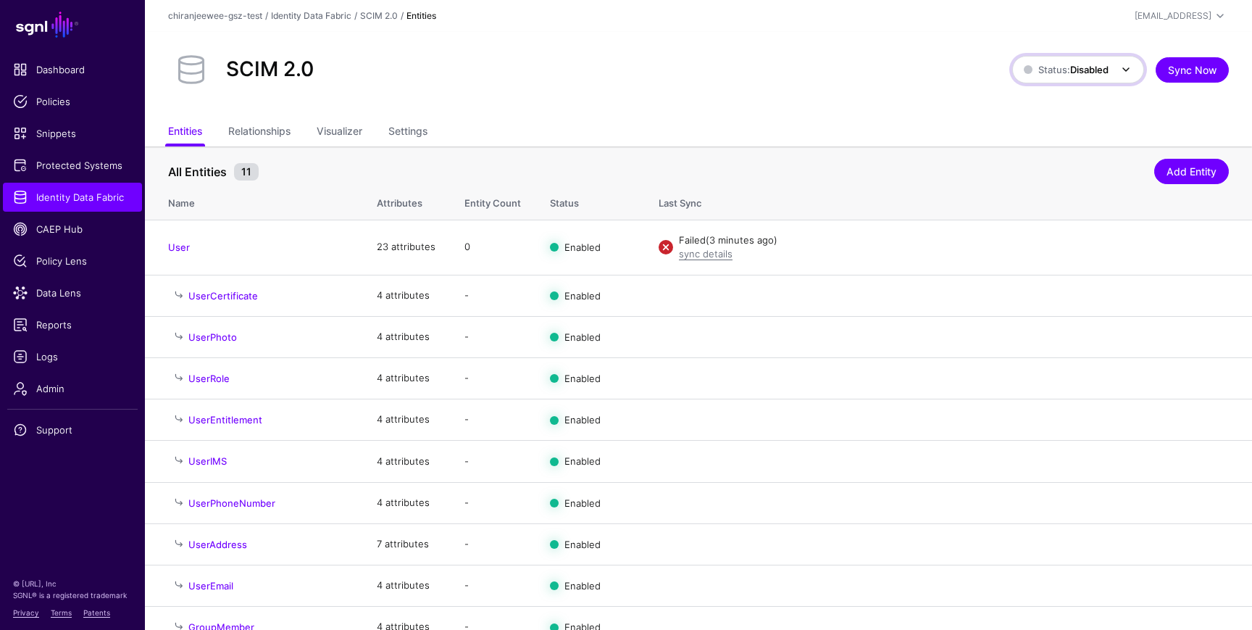
click at [1095, 69] on strong "Disabled" at bounding box center [1089, 70] width 38 height 12
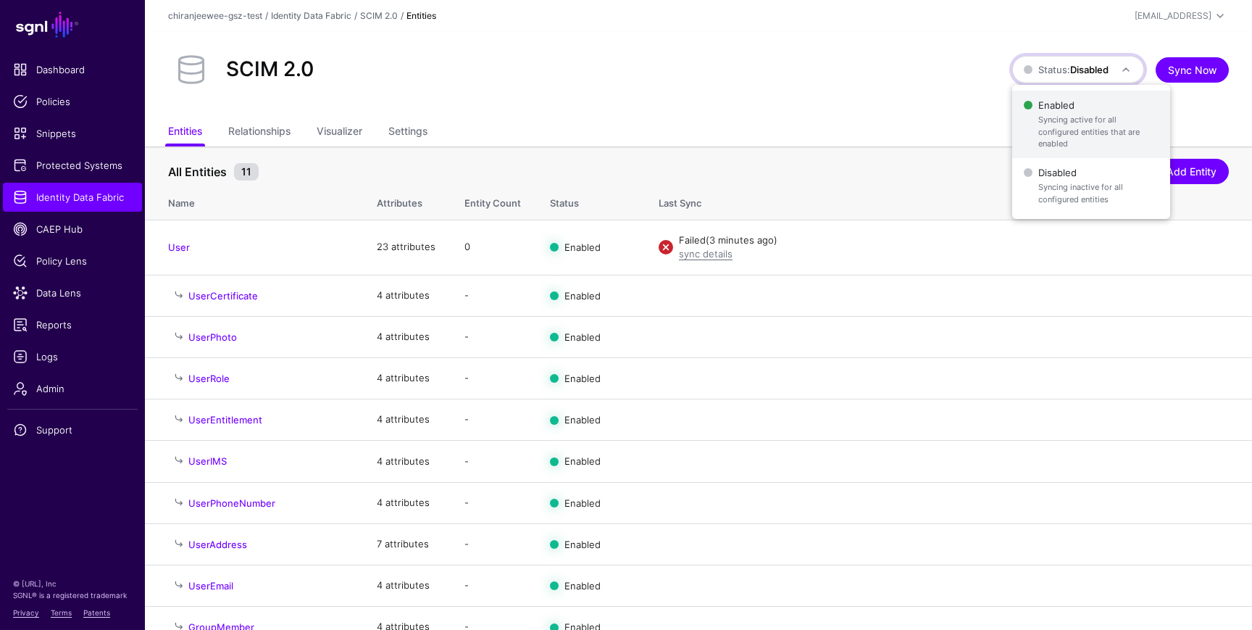
click at [1079, 117] on span "Syncing active for all configured entities that are enabled" at bounding box center [1098, 132] width 120 height 36
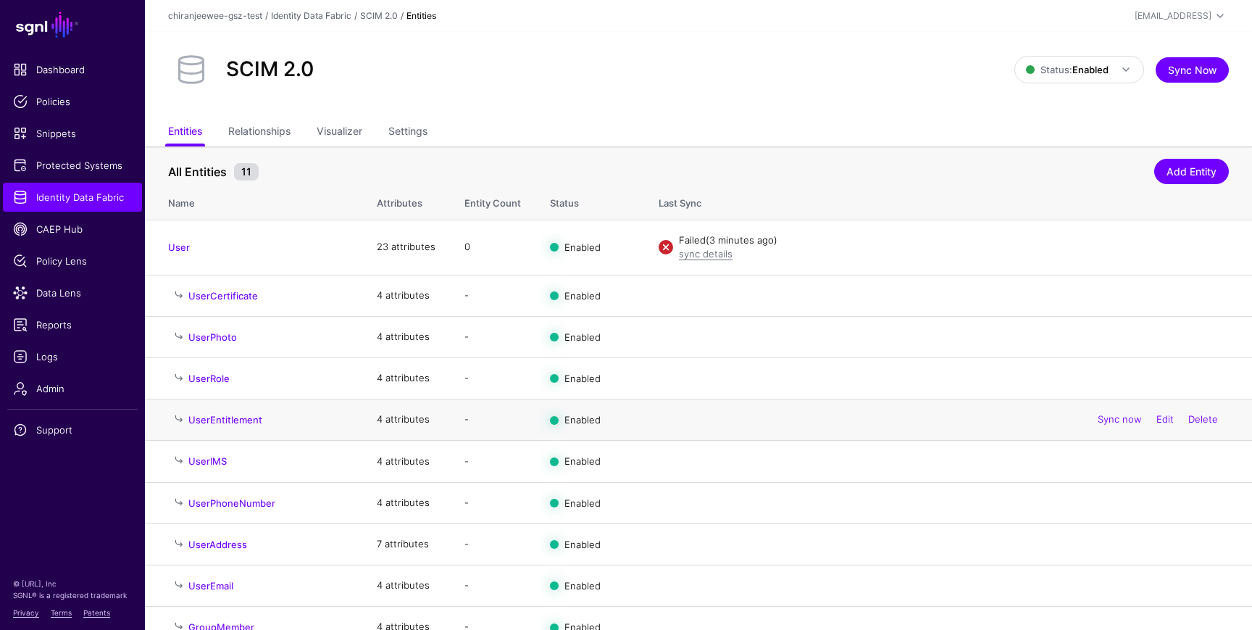
scroll to position [63, 0]
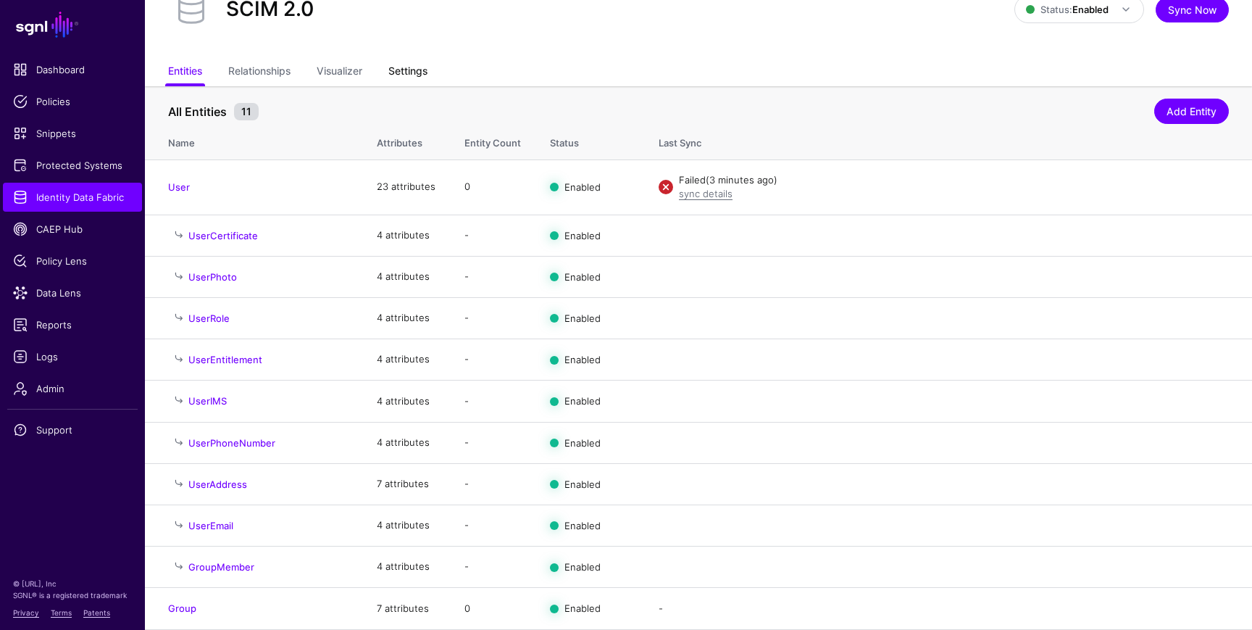
click at [411, 62] on link "Settings" at bounding box center [407, 73] width 39 height 28
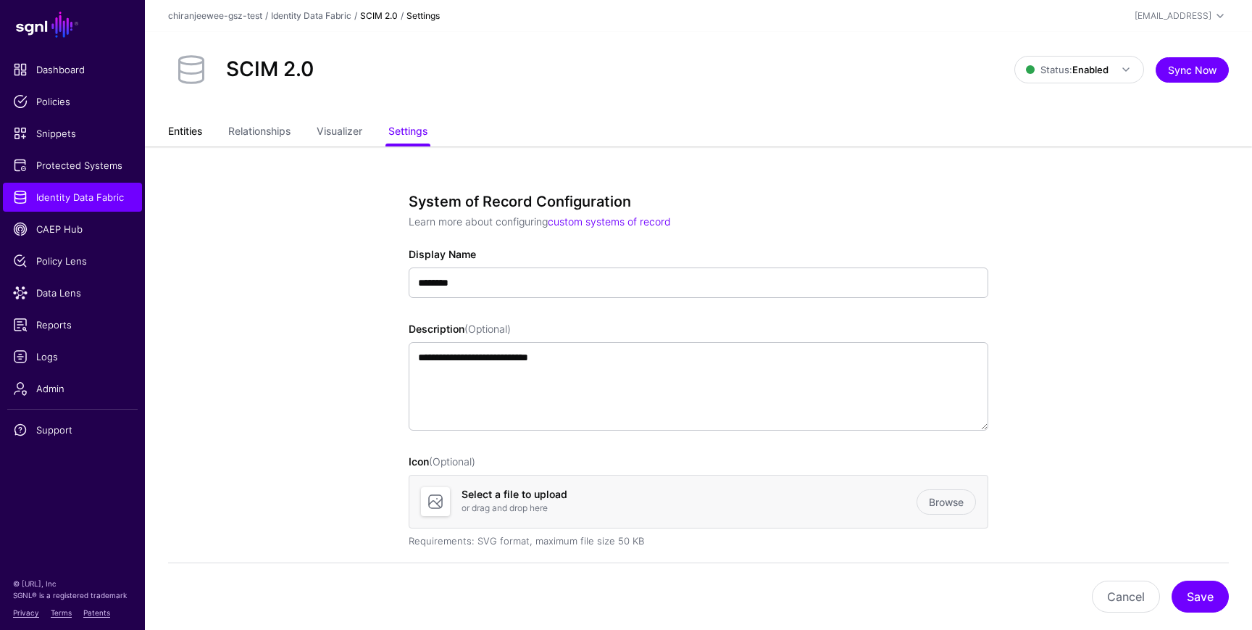
click at [196, 133] on link "Entities" at bounding box center [185, 133] width 34 height 28
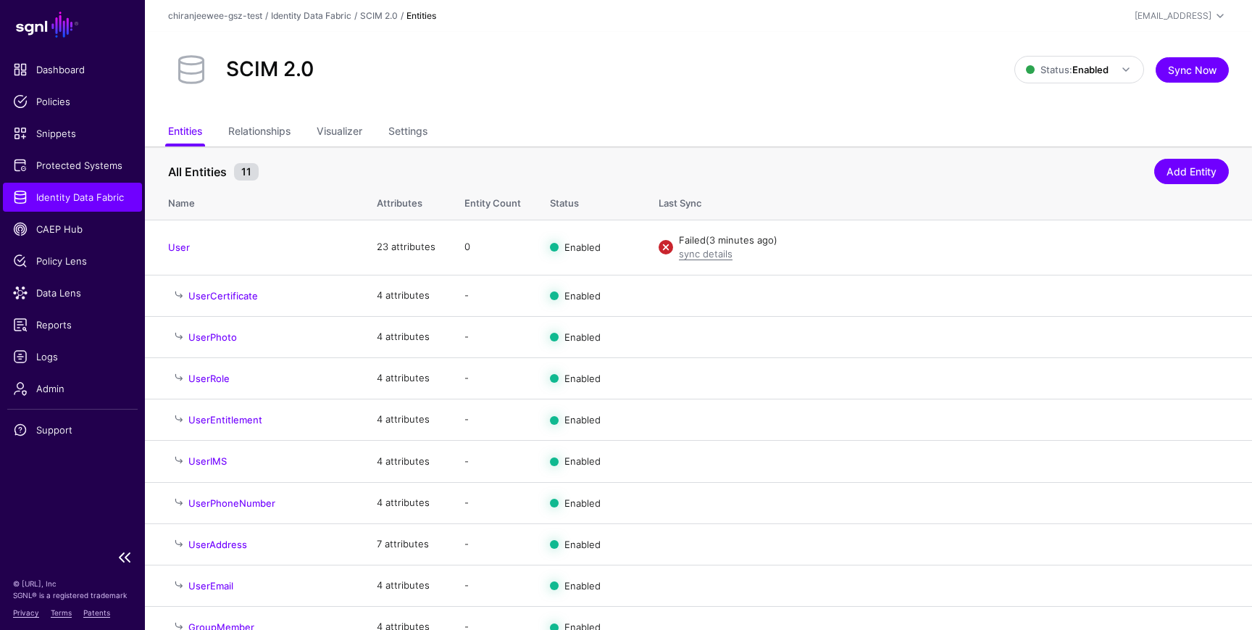
click at [83, 191] on span "Identity Data Fabric" at bounding box center [72, 197] width 119 height 14
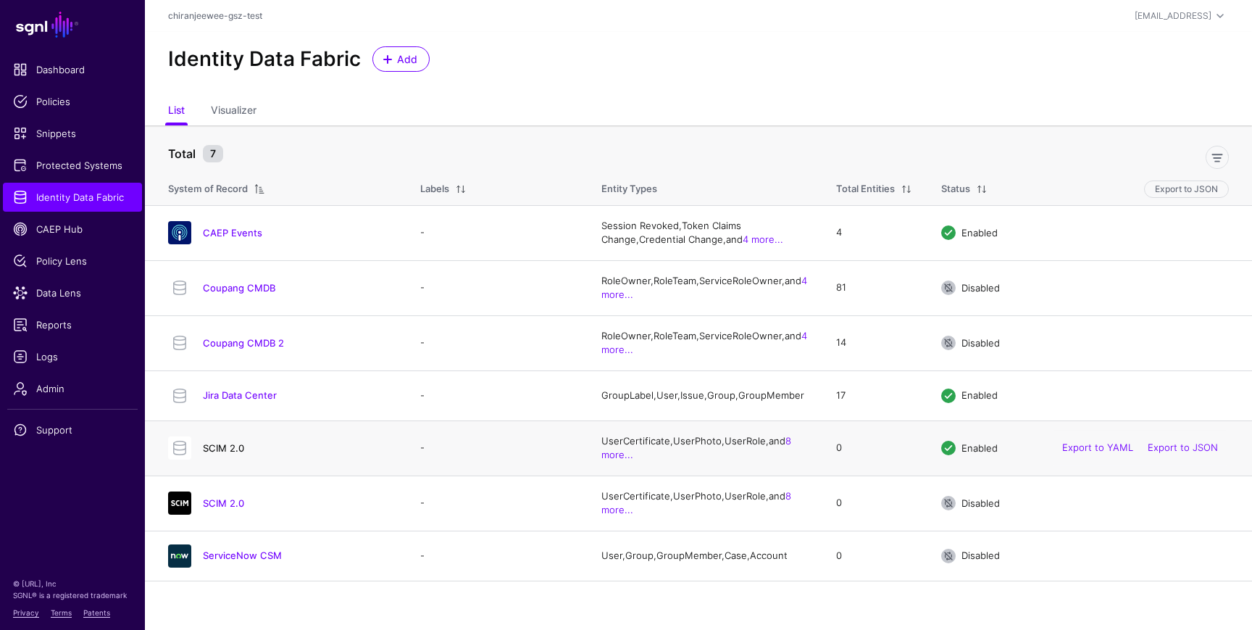
click at [234, 452] on link "SCIM 2.0" at bounding box center [223, 448] width 41 height 12
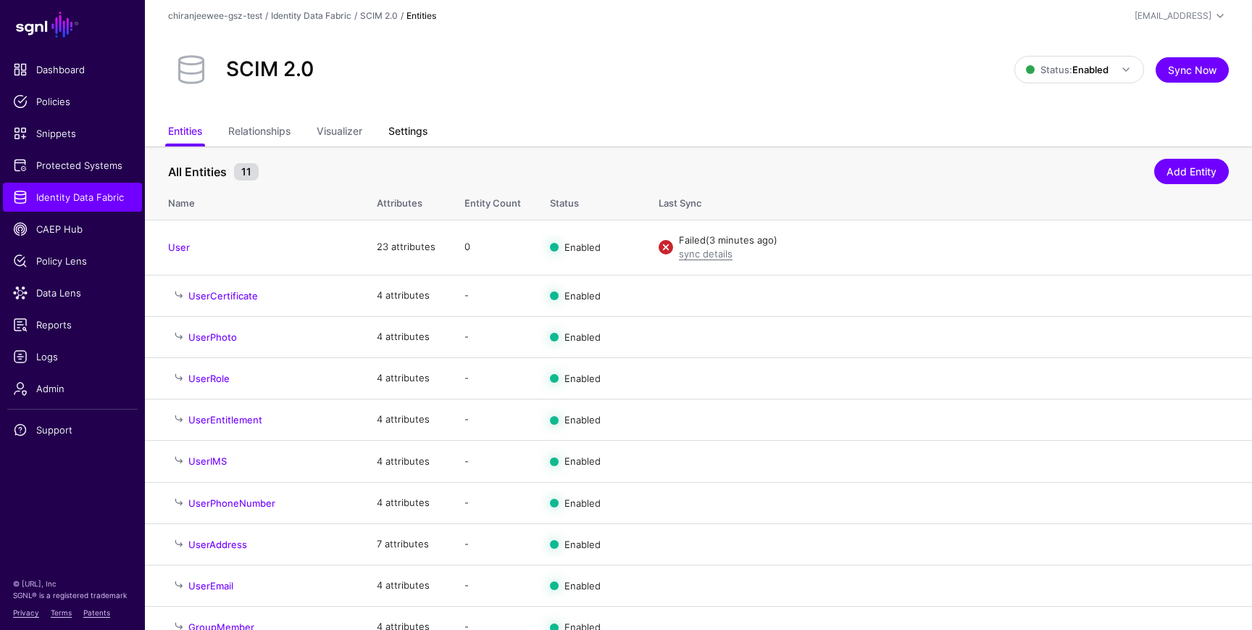
click at [420, 140] on link "Settings" at bounding box center [407, 133] width 39 height 28
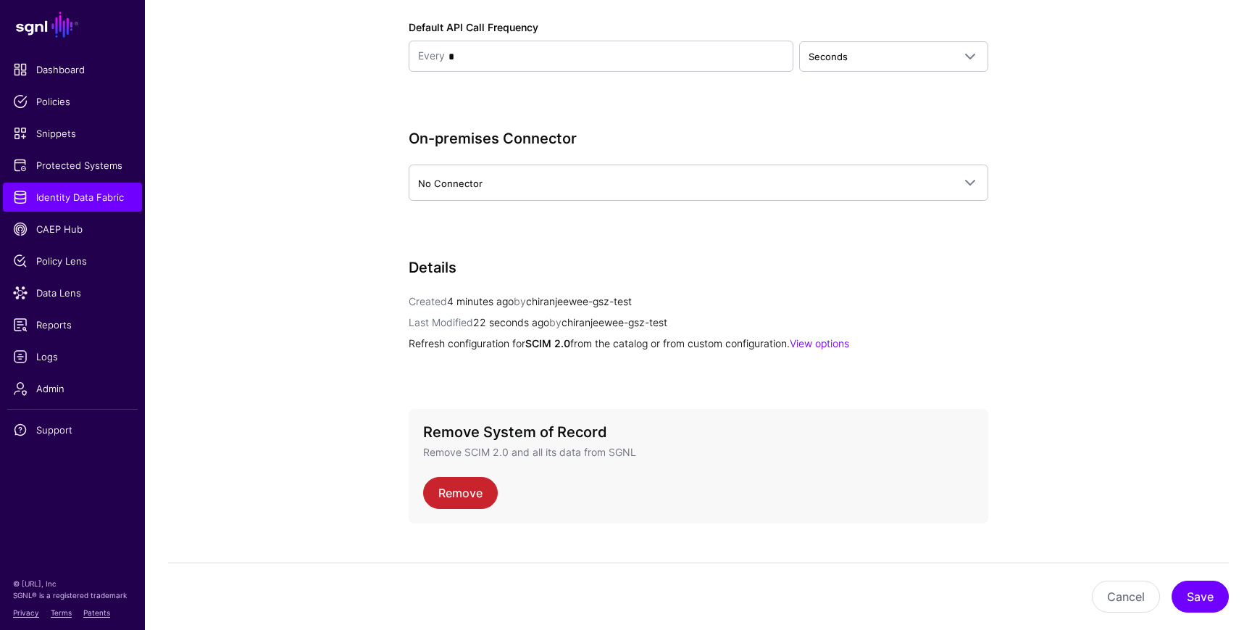
scroll to position [1886, 0]
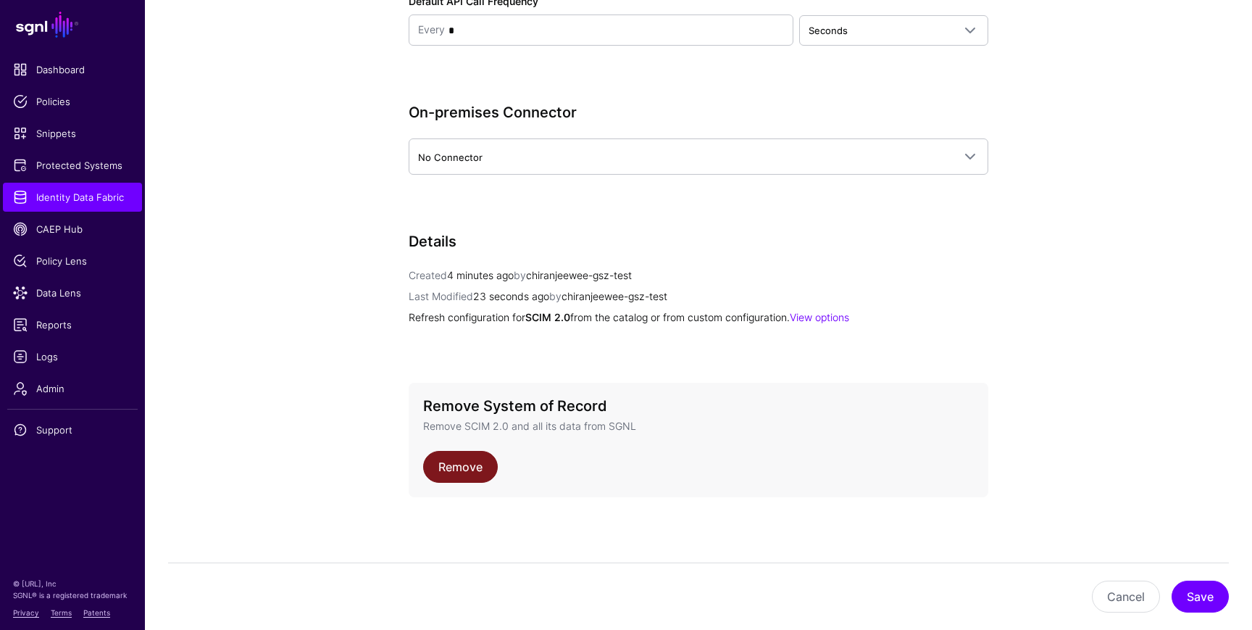
click at [458, 459] on link "Remove" at bounding box center [460, 467] width 75 height 32
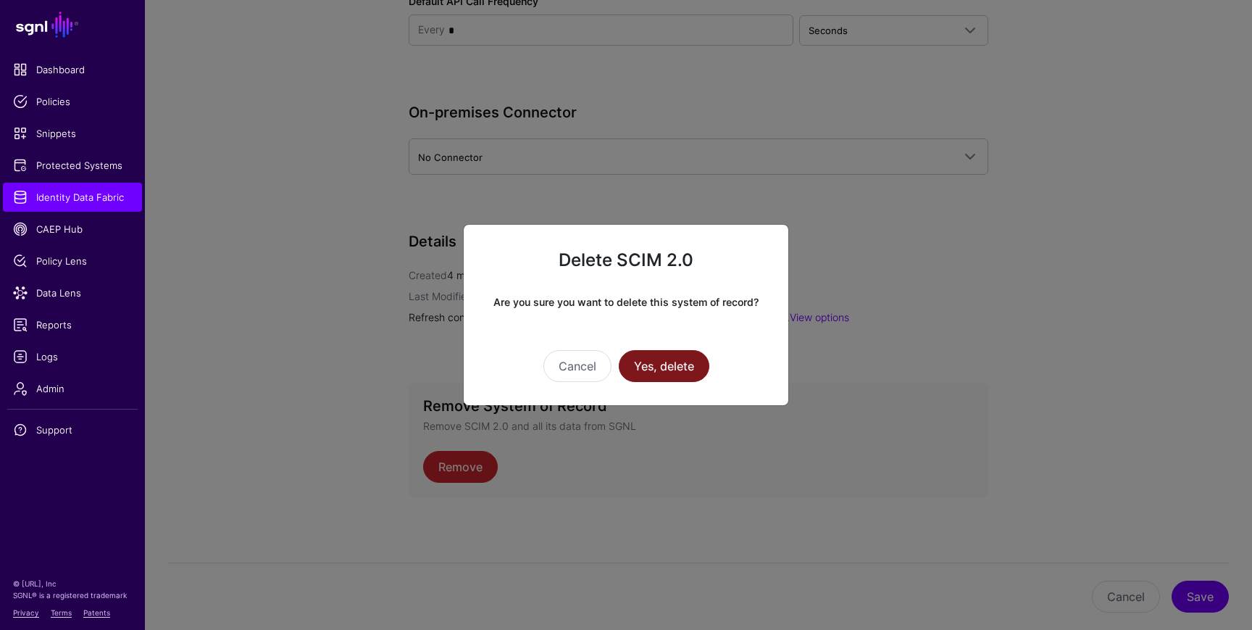
click at [677, 363] on button "Yes, delete" at bounding box center [664, 366] width 91 height 32
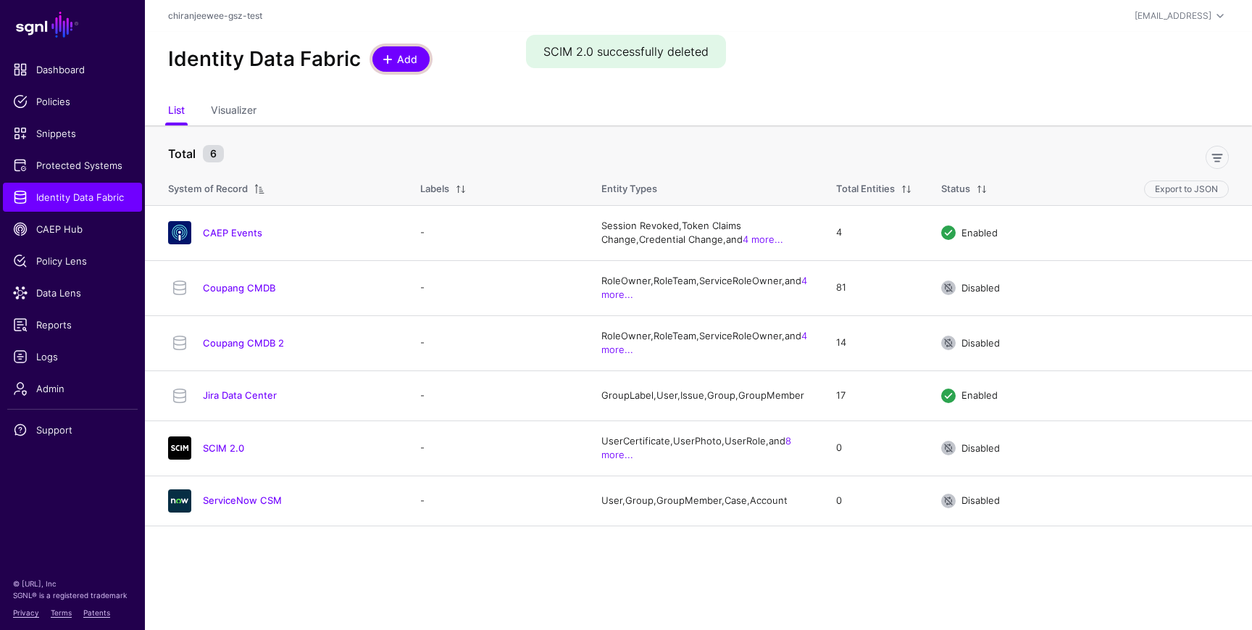
click at [389, 64] on span at bounding box center [388, 60] width 12 height 12
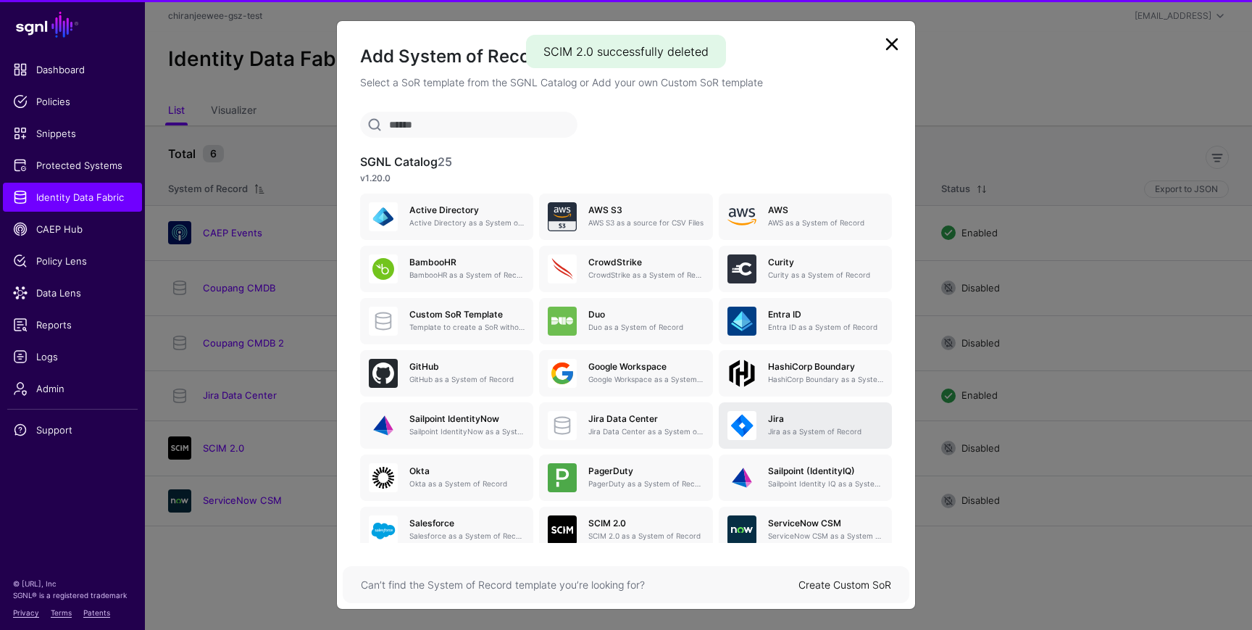
scroll to position [131, 0]
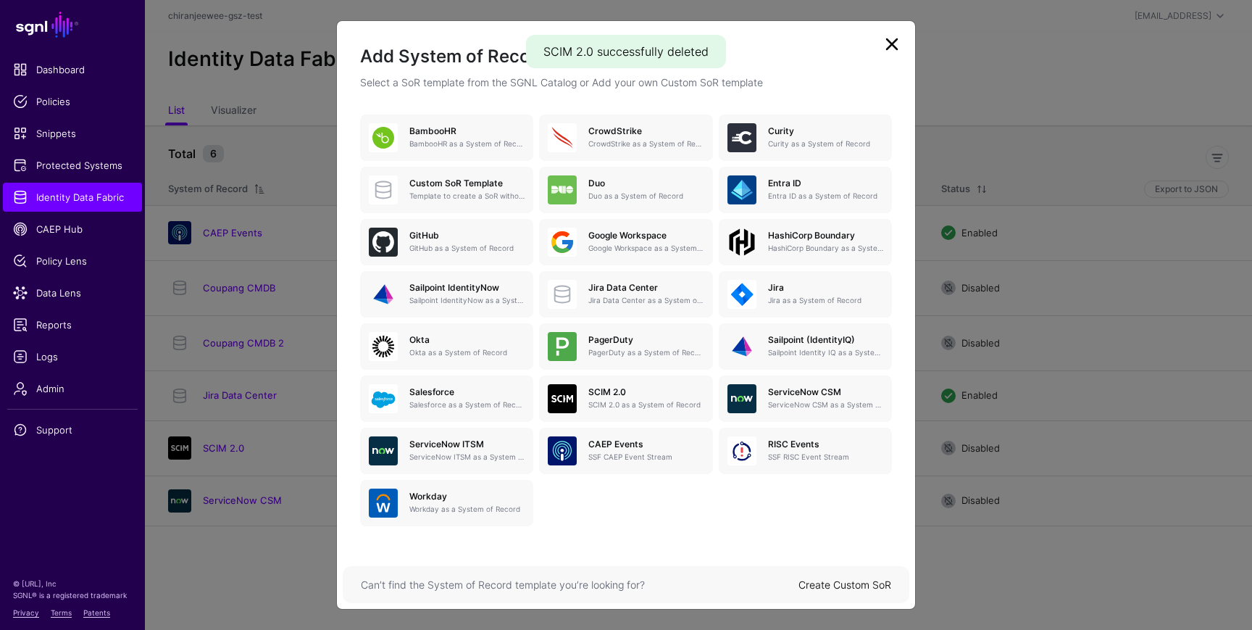
click at [859, 580] on link "Create Custom SoR" at bounding box center [845, 584] width 93 height 12
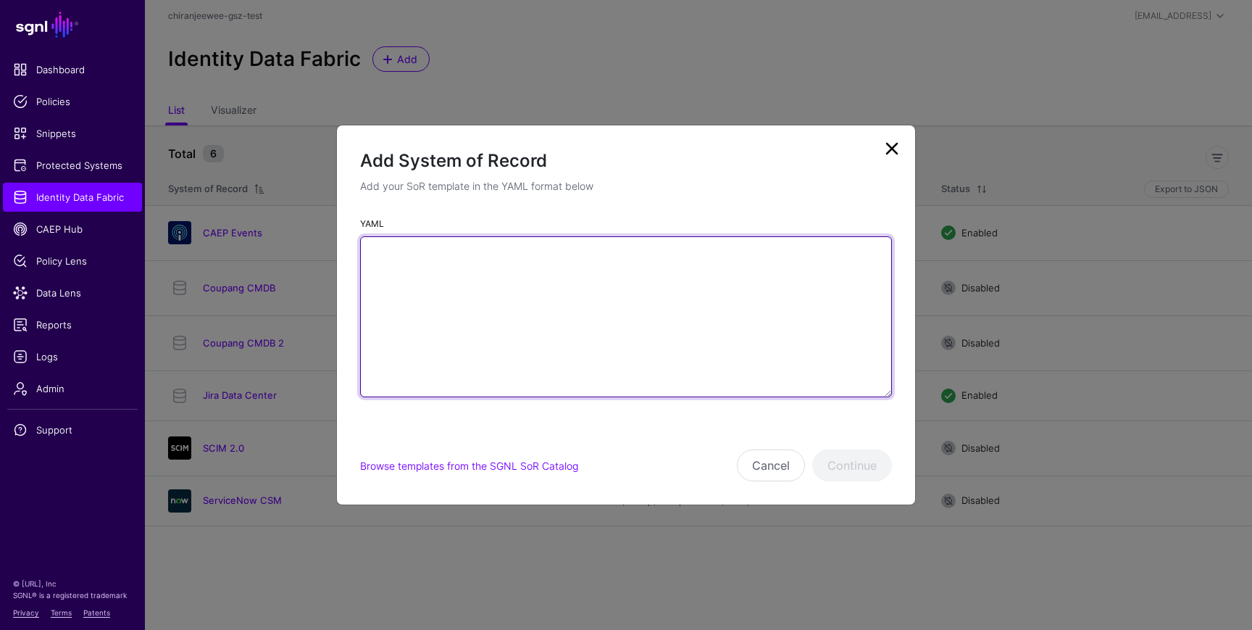
click at [565, 280] on textarea "YAML" at bounding box center [626, 316] width 532 height 161
paste textarea "**********"
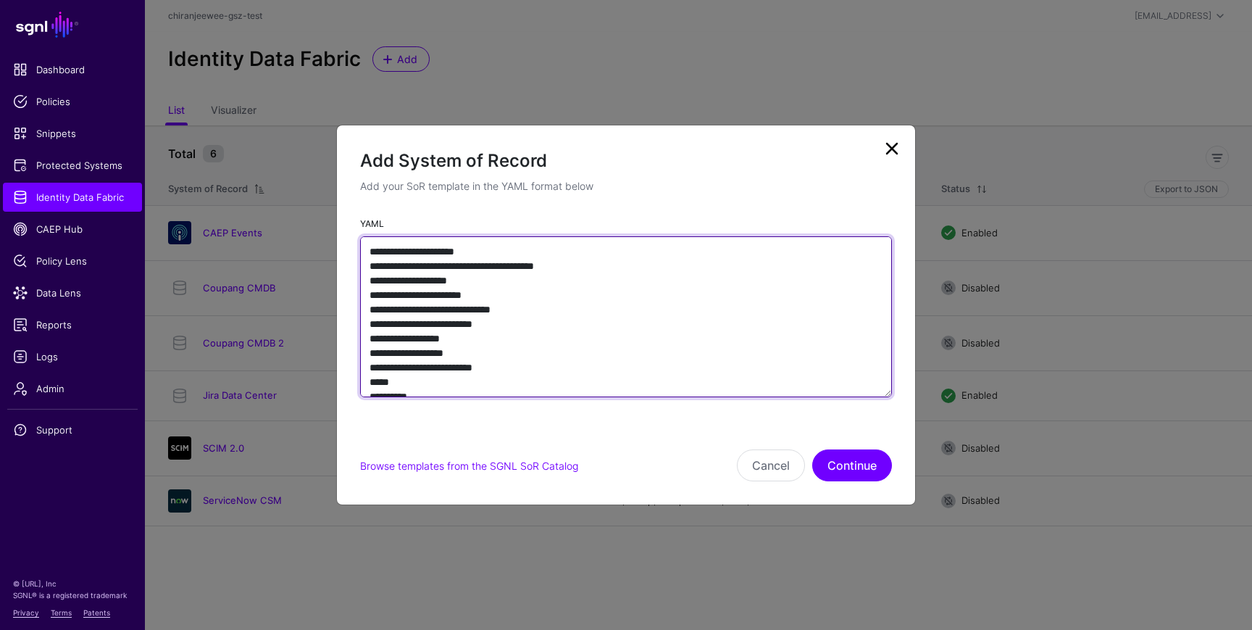
scroll to position [6601, 0]
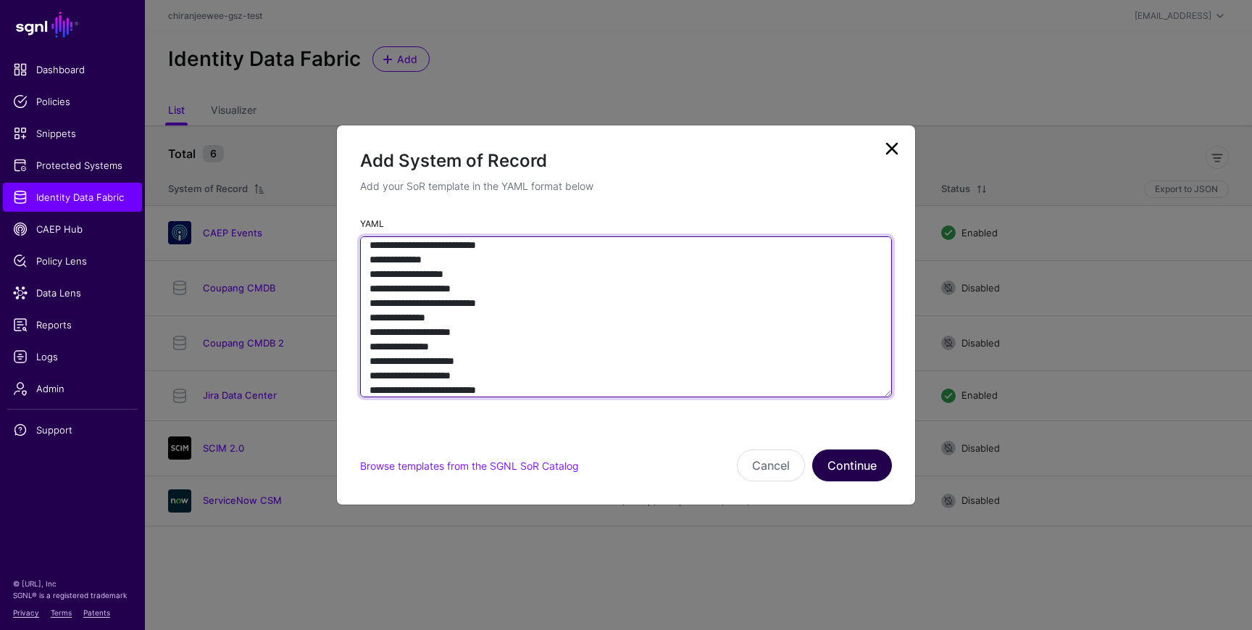
type textarea "**********"
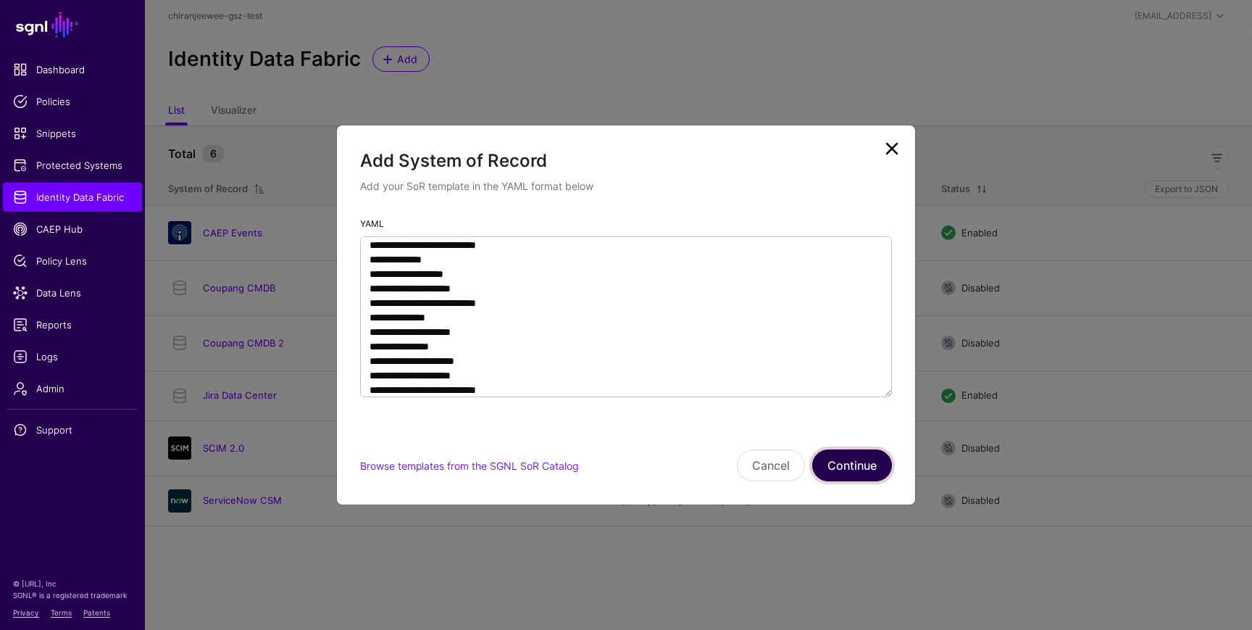
click at [844, 459] on button "Continue" at bounding box center [852, 465] width 80 height 32
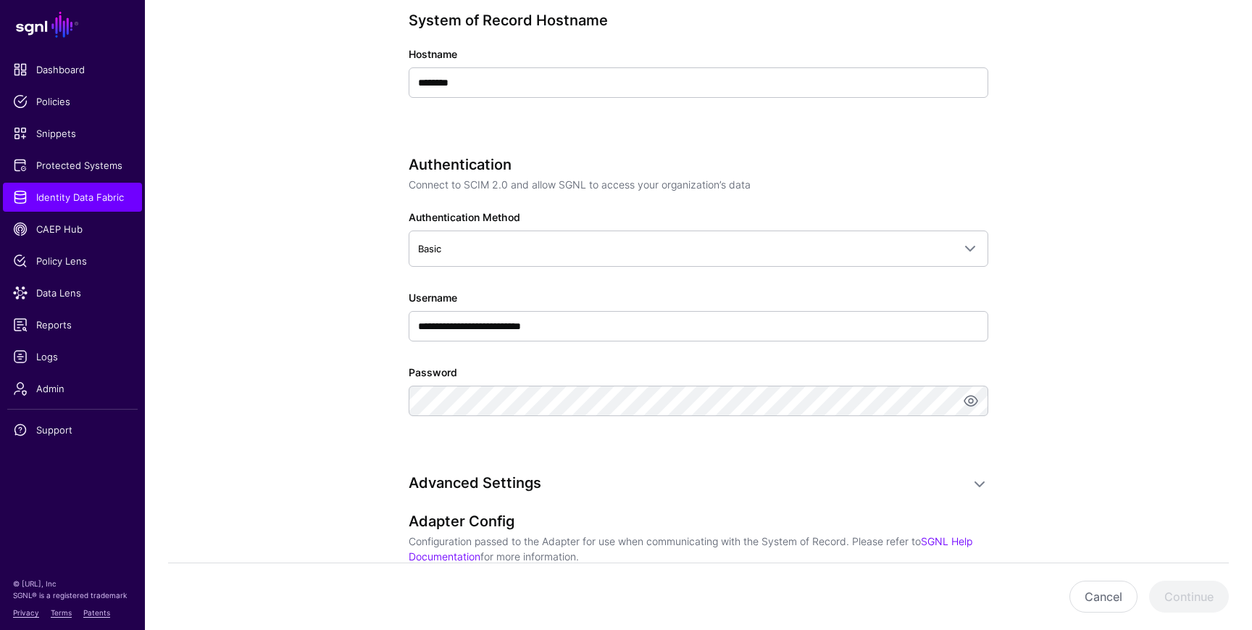
scroll to position [620, 0]
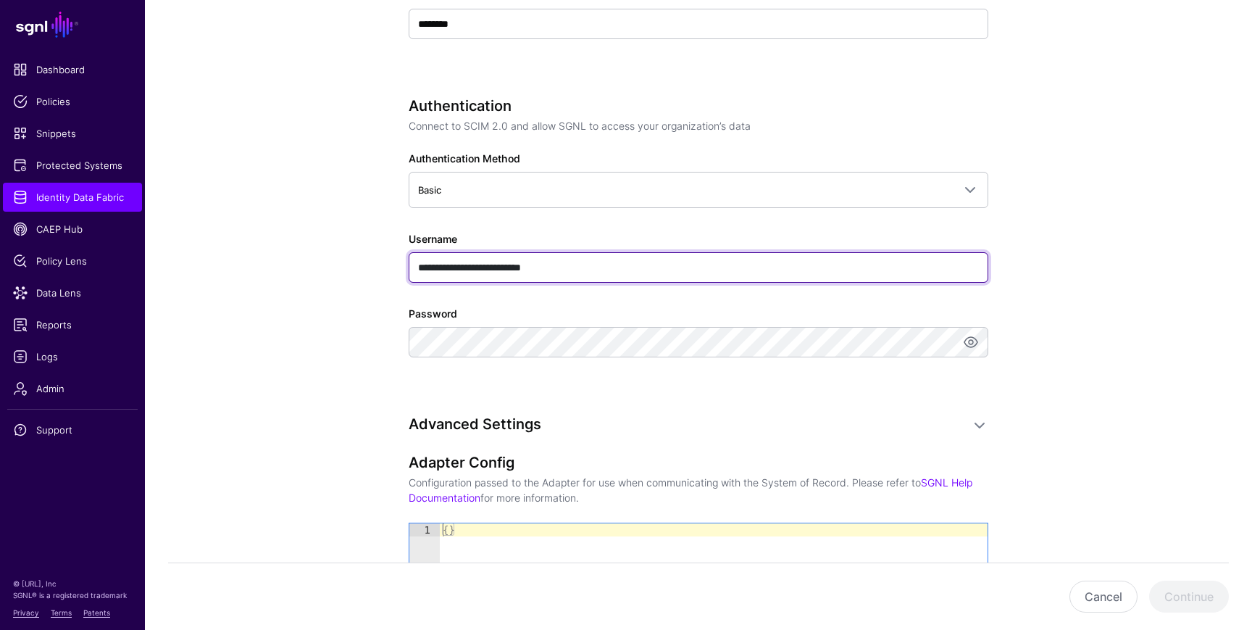
click at [573, 269] on input "**********" at bounding box center [699, 267] width 580 height 30
type input "****"
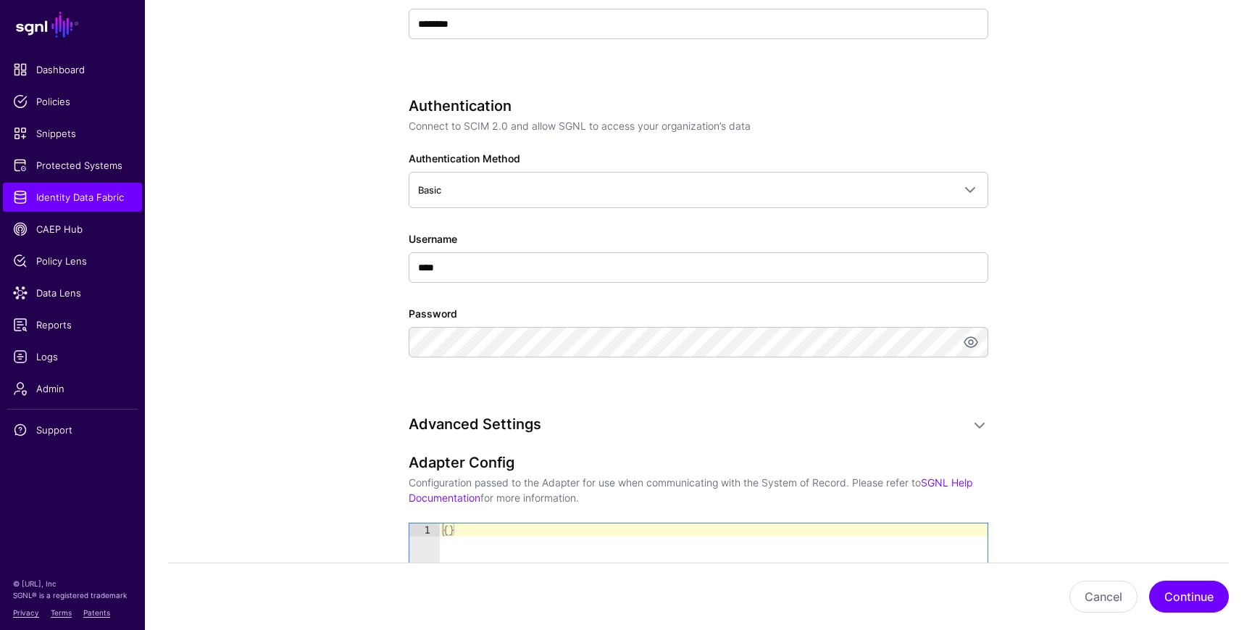
click at [357, 362] on app-datasources-details-form "**********" at bounding box center [698, 287] width 1107 height 1589
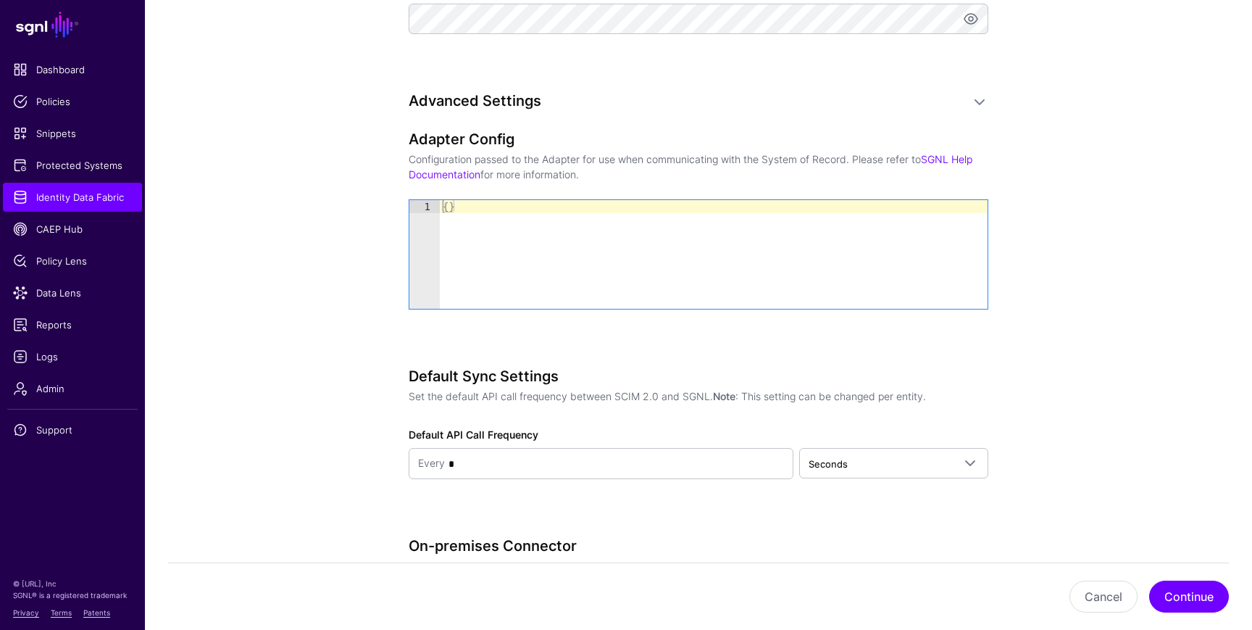
scroll to position [1071, 0]
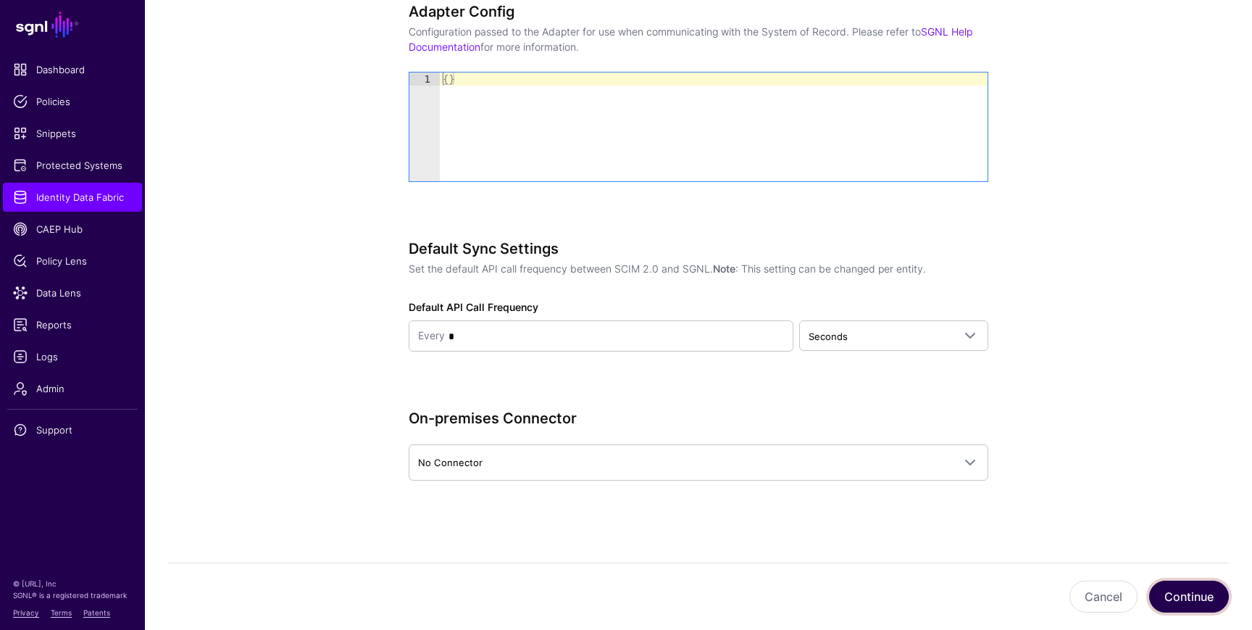
click at [1193, 607] on button "Continue" at bounding box center [1189, 596] width 80 height 32
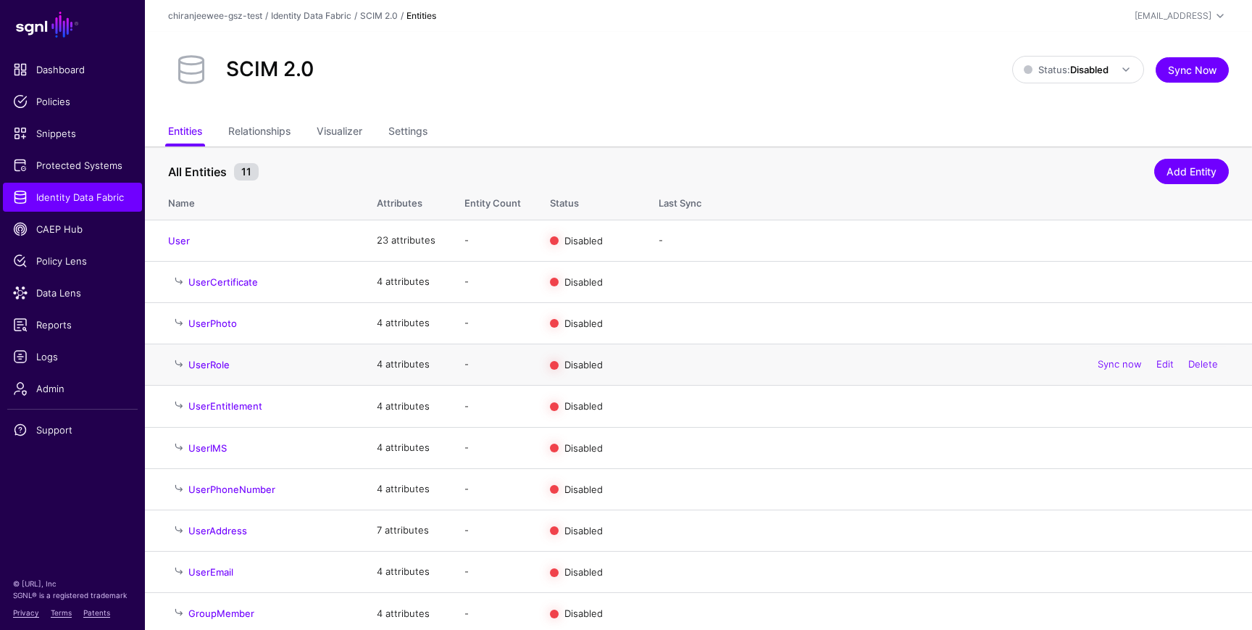
scroll to position [50, 0]
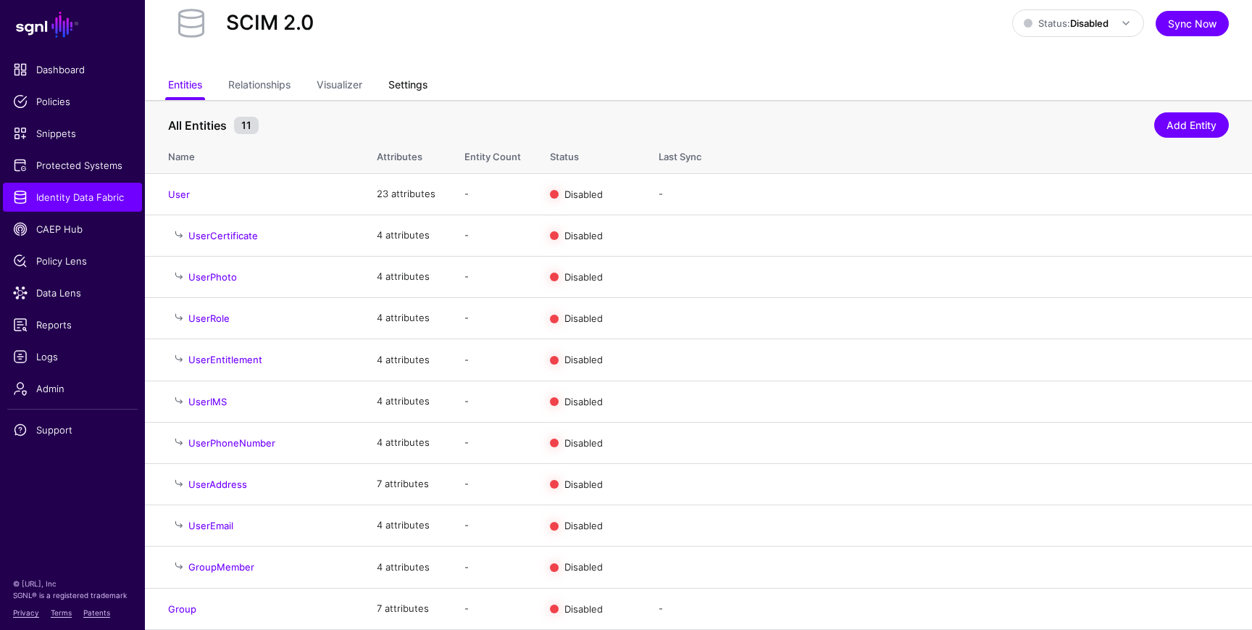
click at [402, 82] on link "Settings" at bounding box center [407, 86] width 39 height 28
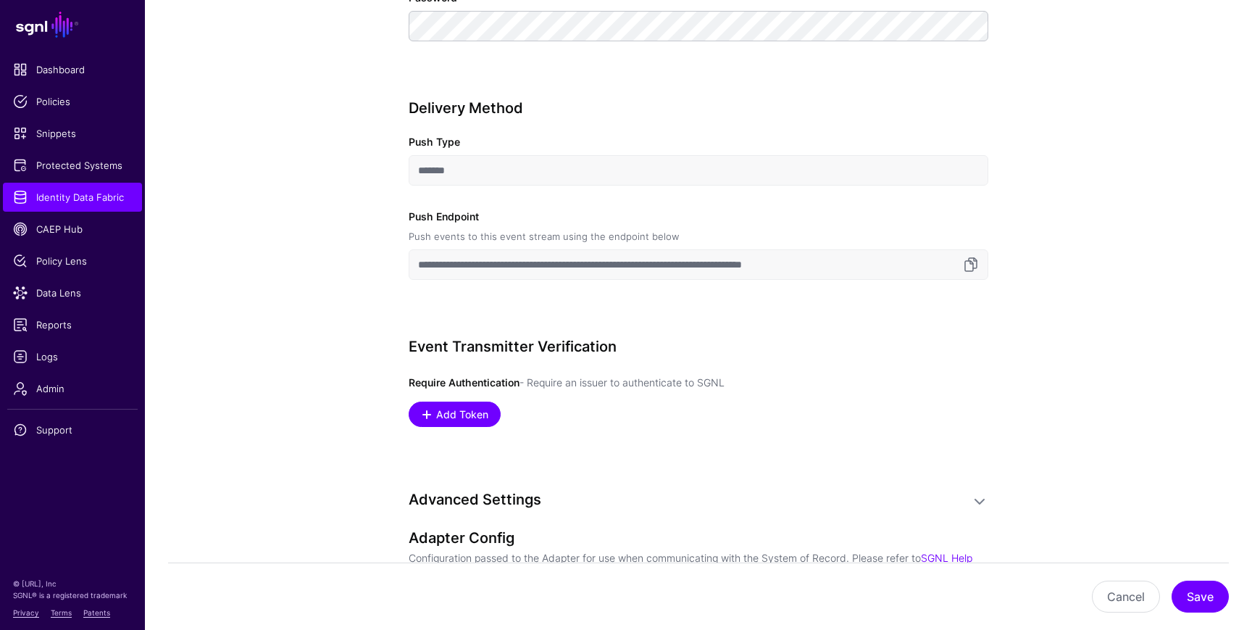
scroll to position [988, 0]
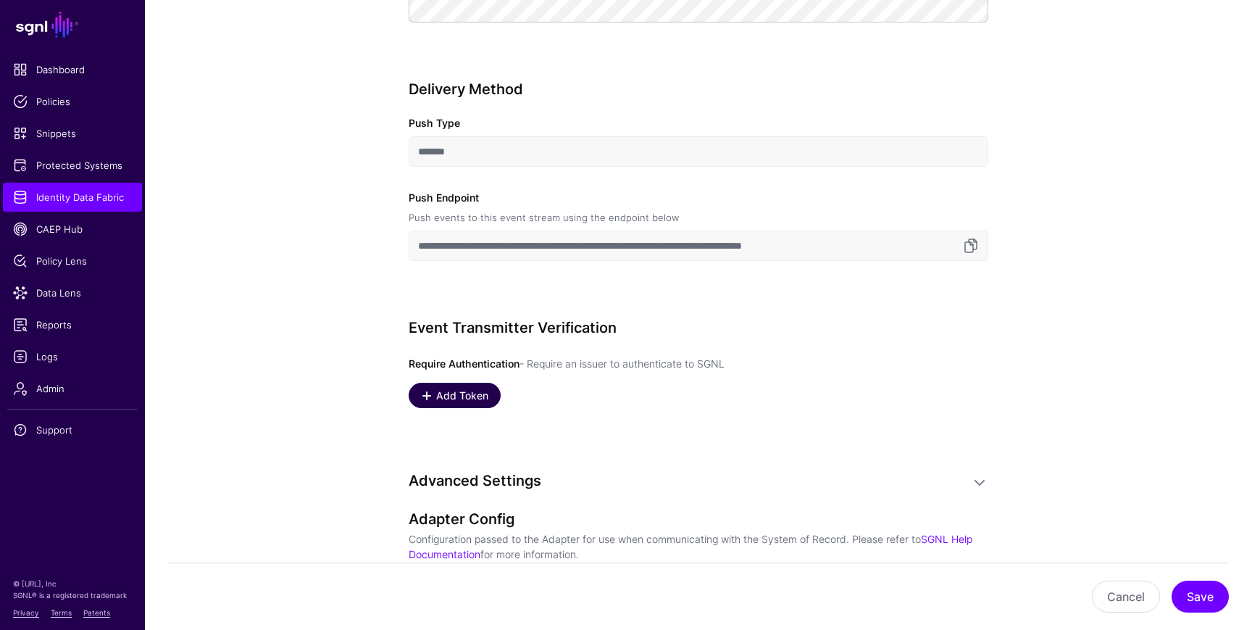
click at [449, 385] on link "Add Token" at bounding box center [455, 395] width 92 height 25
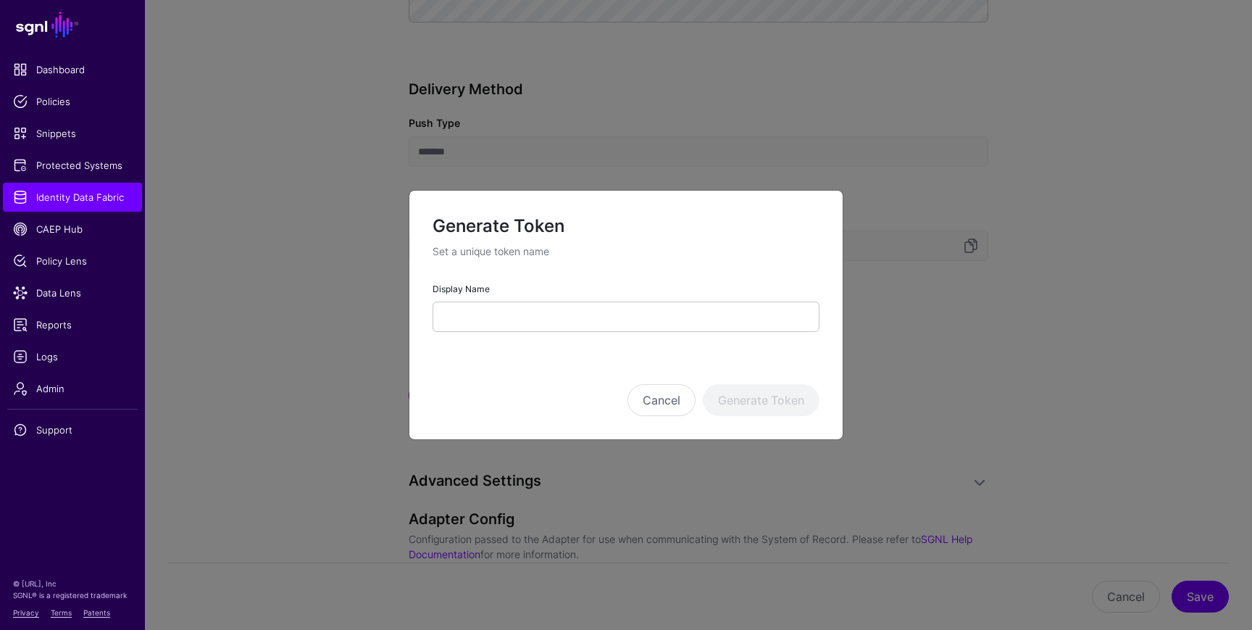
click at [510, 294] on div "Display Name" at bounding box center [626, 305] width 387 height 51
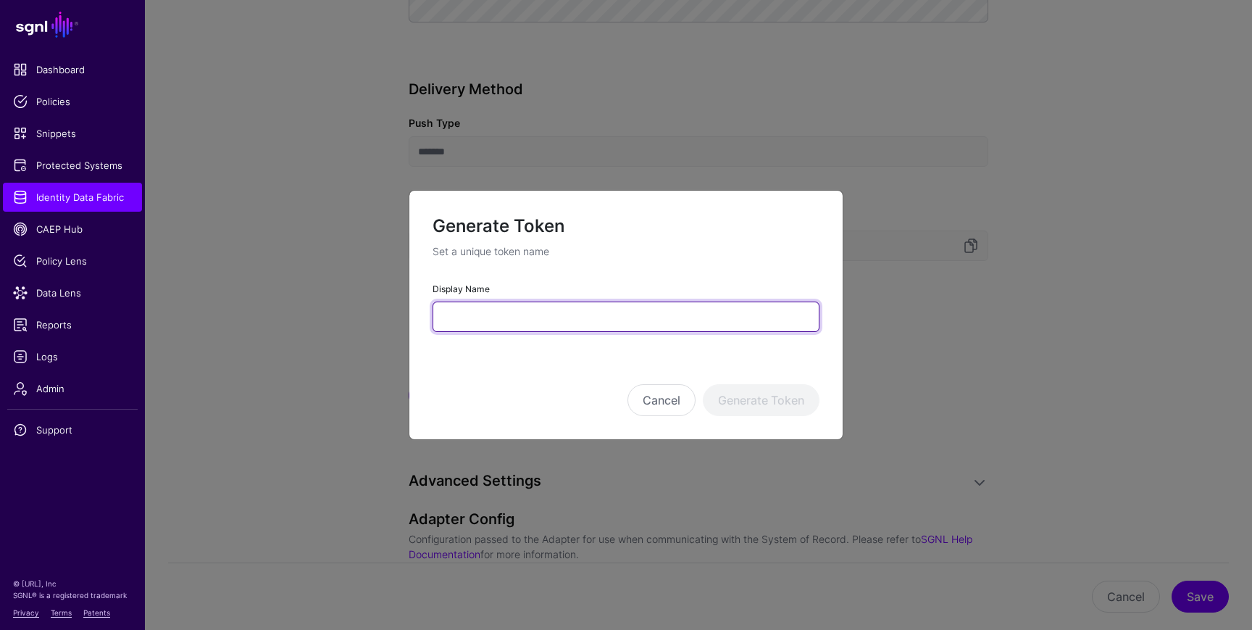
click at [507, 314] on input "Display Name" at bounding box center [626, 316] width 387 height 30
type input "*********"
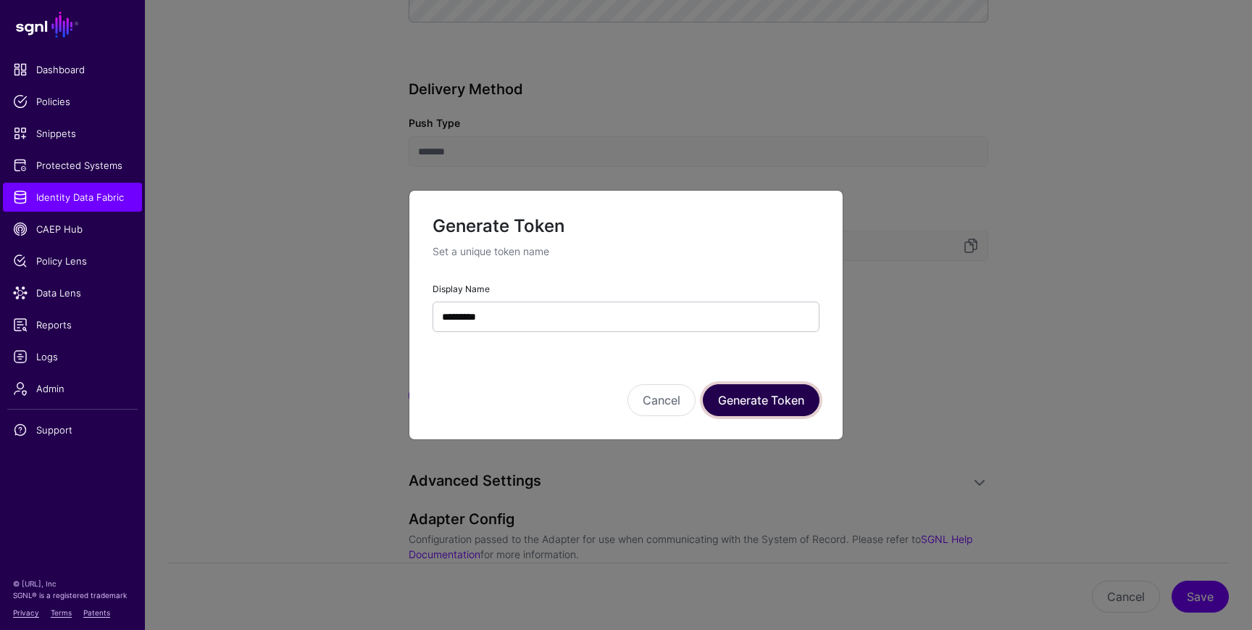
click at [767, 400] on button "Generate Token" at bounding box center [761, 400] width 117 height 32
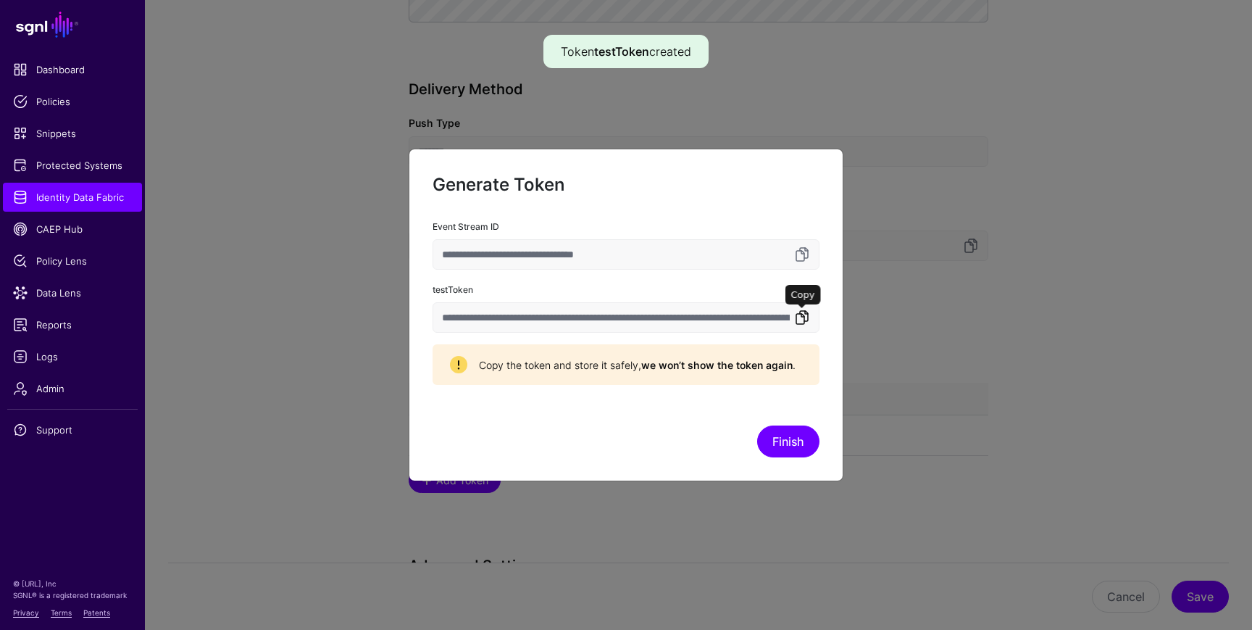
click at [806, 317] on link at bounding box center [801, 317] width 17 height 17
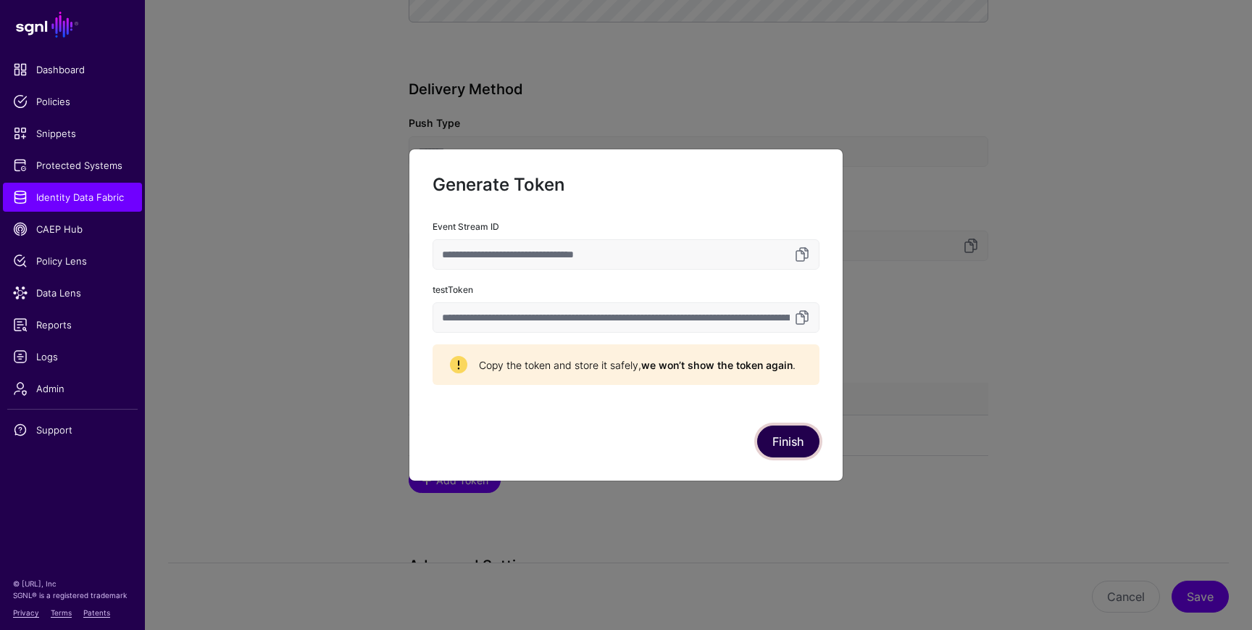
click at [790, 443] on button "Finish" at bounding box center [788, 441] width 62 height 32
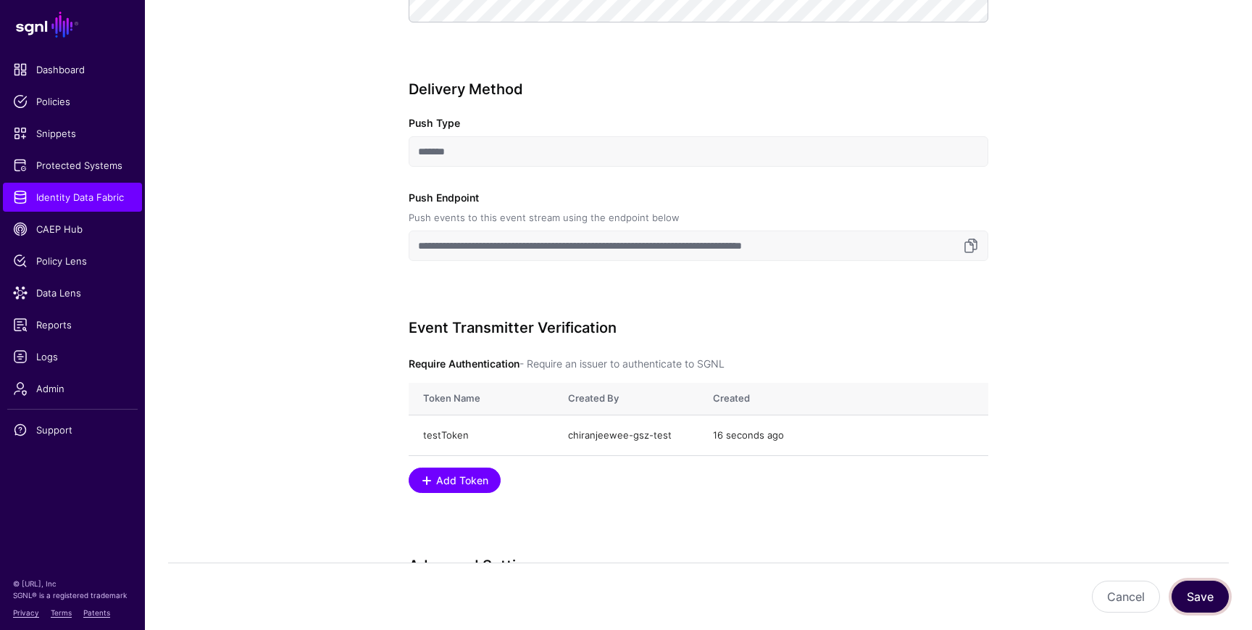
click at [1194, 600] on button "Save" at bounding box center [1200, 596] width 57 height 32
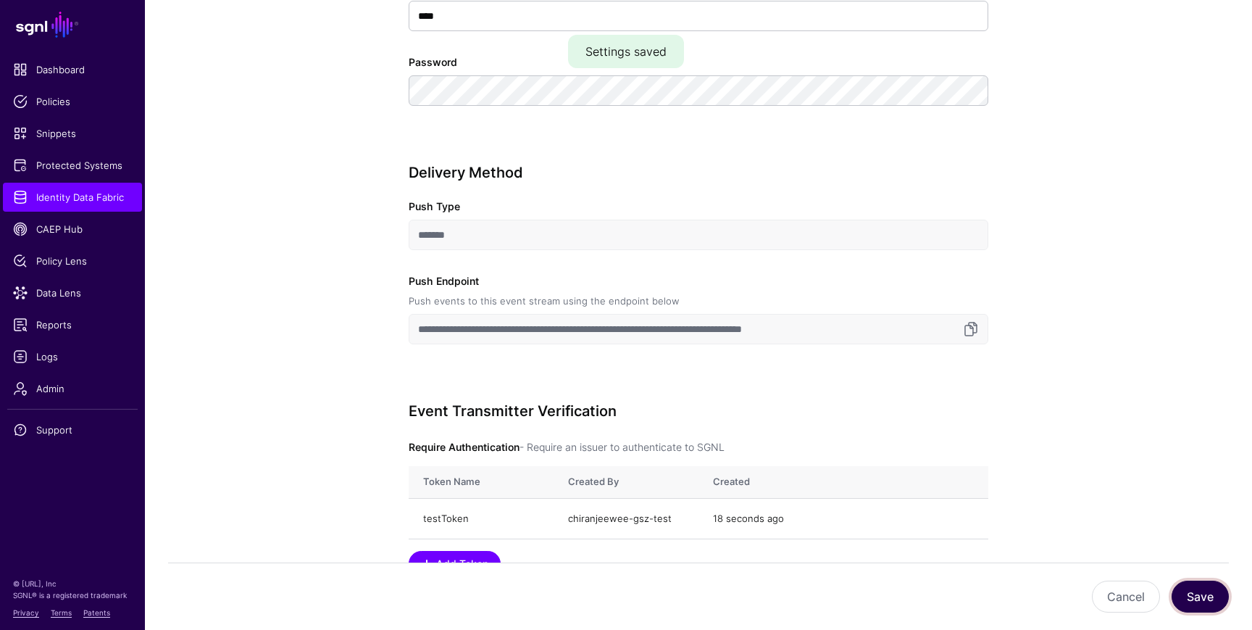
scroll to position [915, 0]
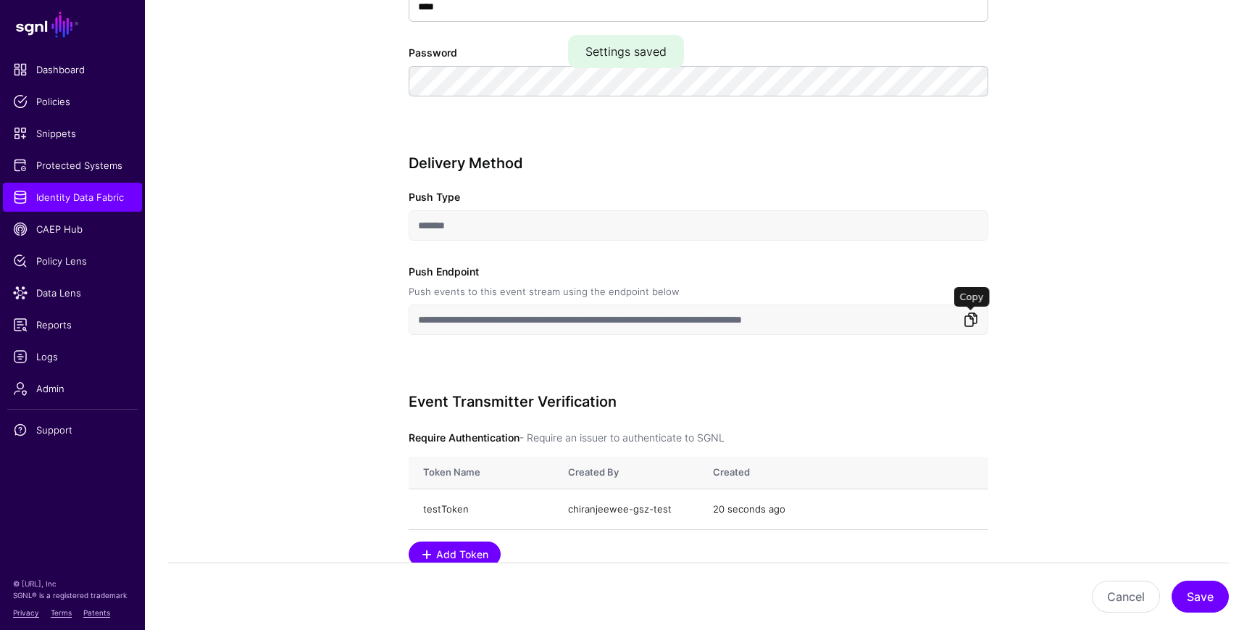
click at [965, 318] on link at bounding box center [970, 319] width 17 height 17
click at [971, 319] on link at bounding box center [970, 319] width 17 height 17
click at [88, 201] on span "Identity Data Fabric" at bounding box center [72, 197] width 119 height 14
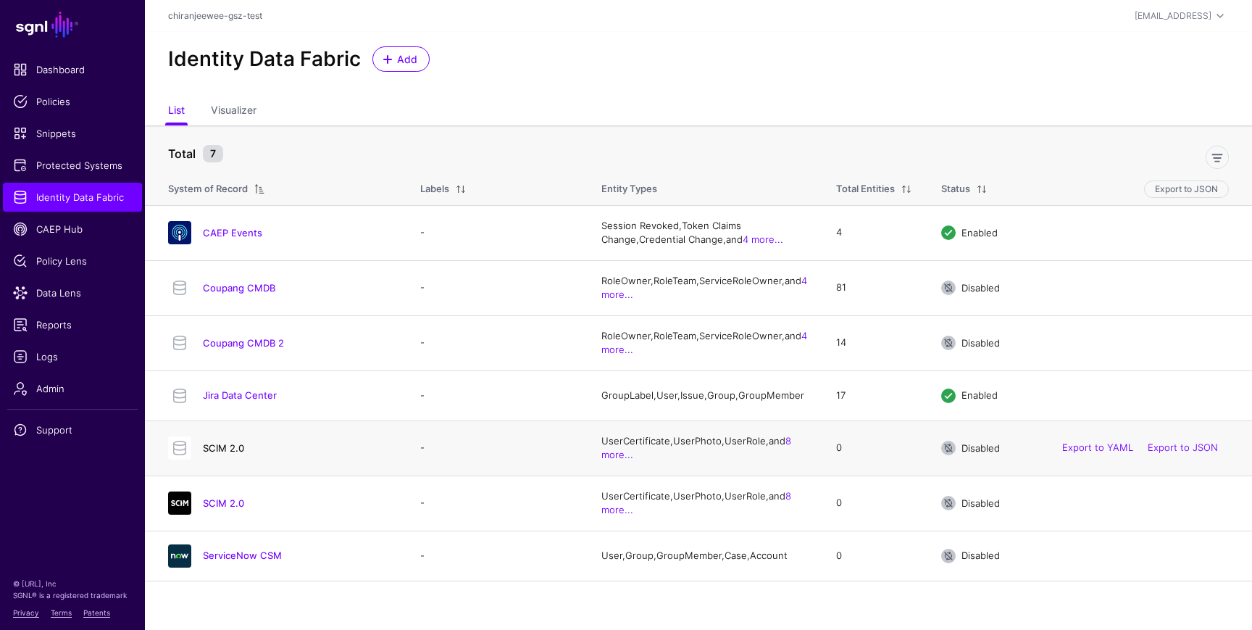
click at [232, 454] on link "SCIM 2.0" at bounding box center [223, 448] width 41 height 12
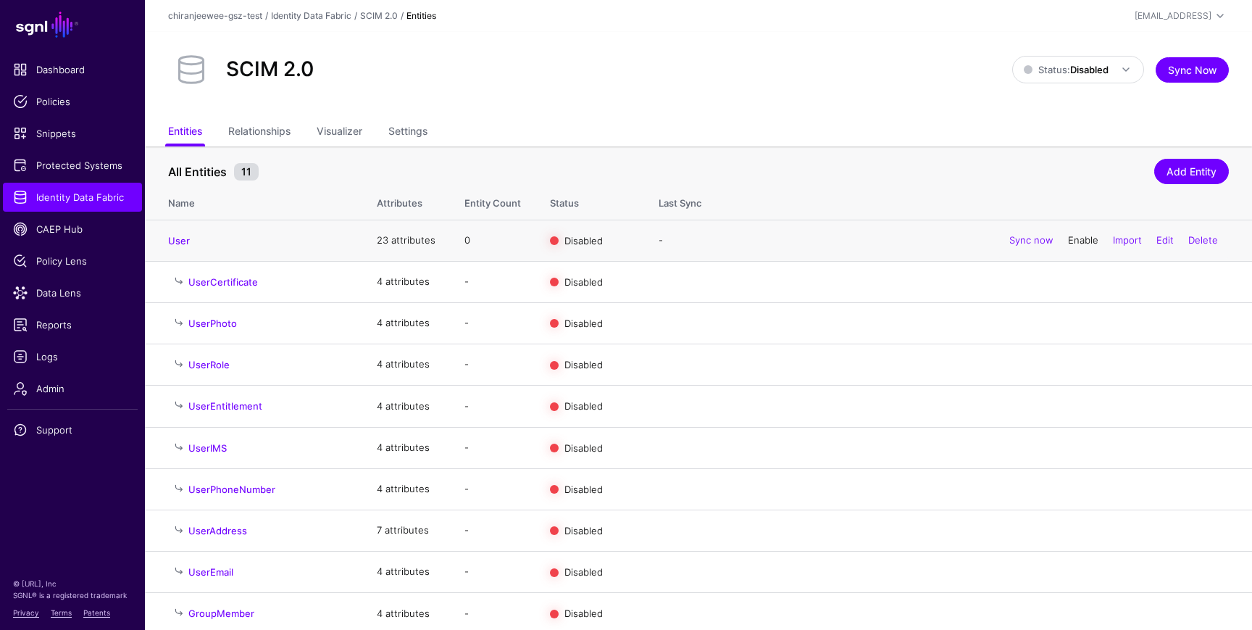
click at [1078, 238] on link "Enable" at bounding box center [1083, 240] width 30 height 12
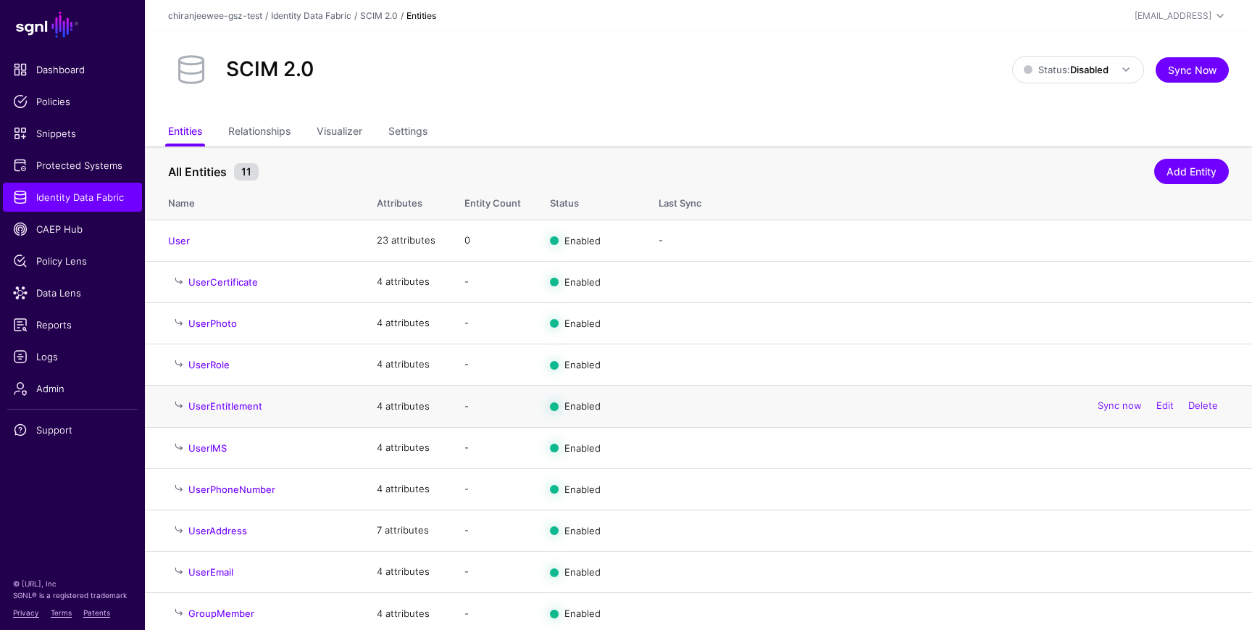
scroll to position [50, 0]
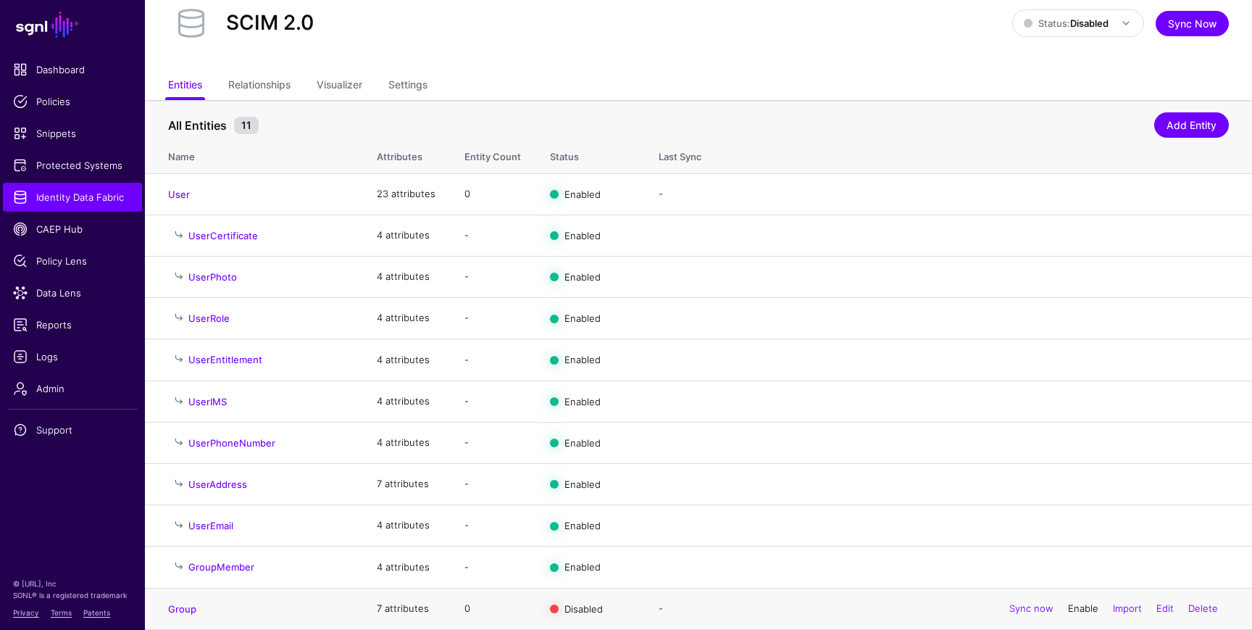
click at [1078, 609] on link "Enable" at bounding box center [1083, 608] width 30 height 12
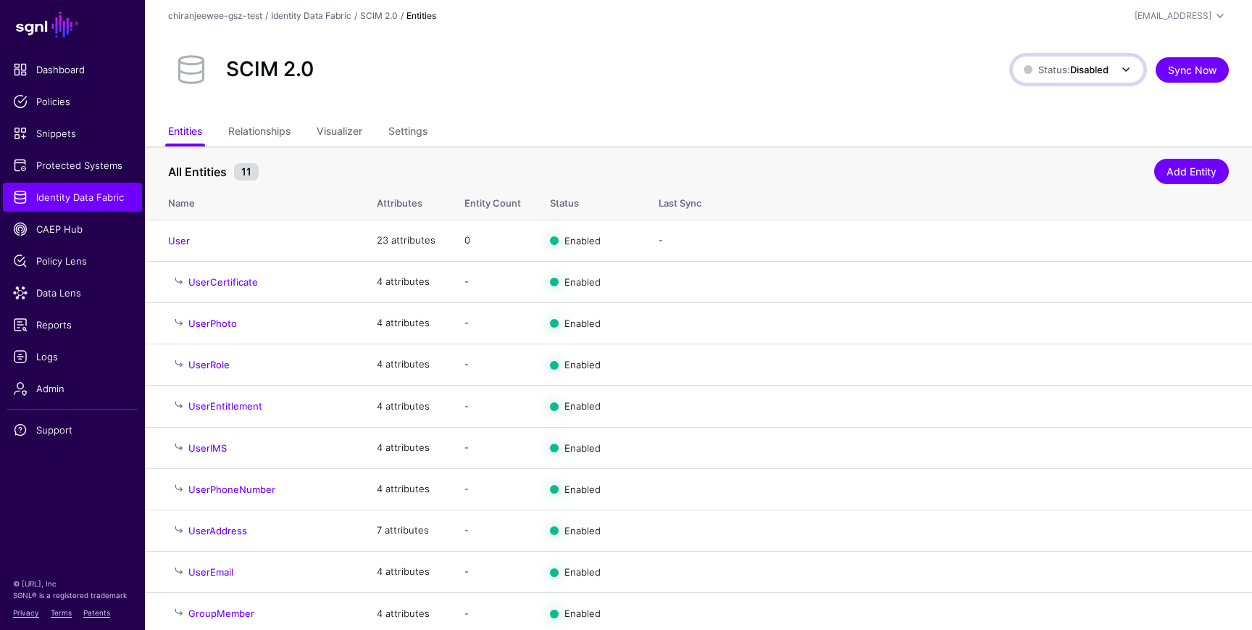
click at [1070, 77] on span "Status: Disabled" at bounding box center [1079, 69] width 111 height 17
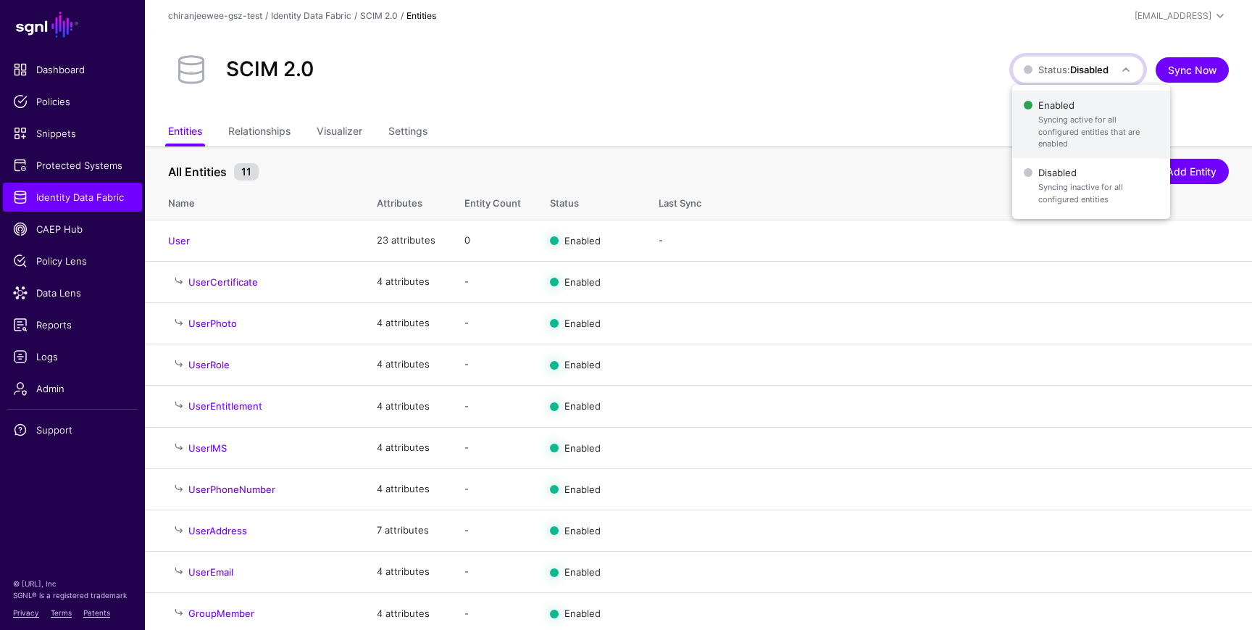
click at [1057, 120] on span "Syncing active for all configured entities that are enabled" at bounding box center [1098, 132] width 120 height 36
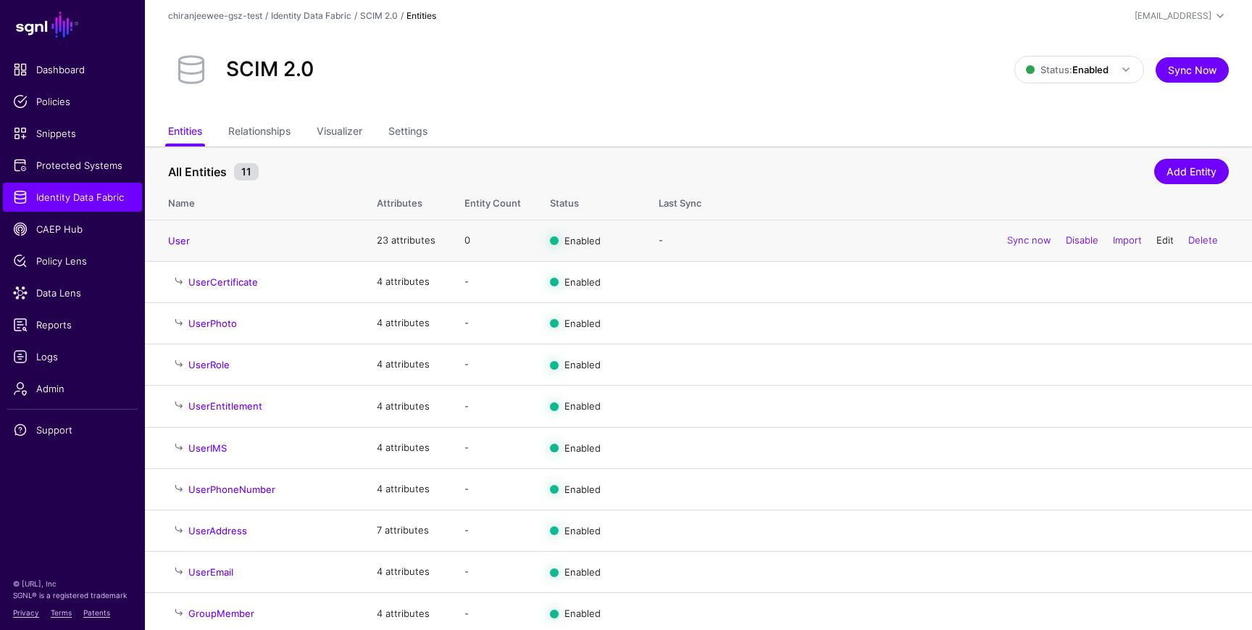
click at [1159, 235] on link "Edit" at bounding box center [1165, 240] width 17 height 12
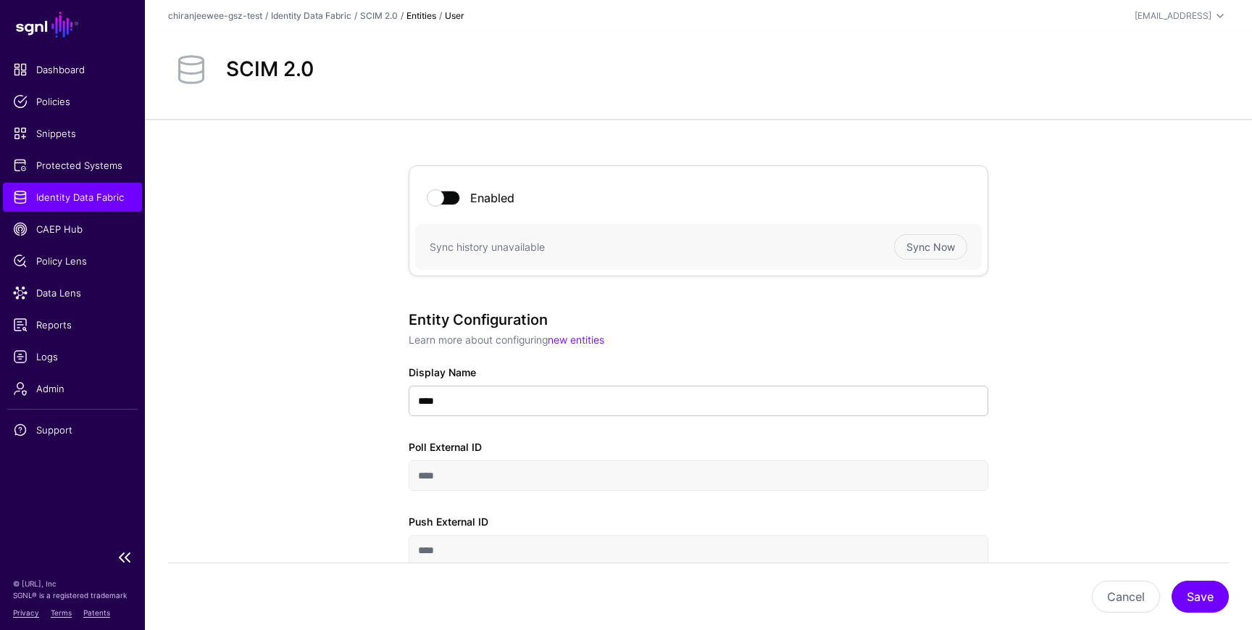
click at [109, 197] on span "Identity Data Fabric" at bounding box center [72, 197] width 119 height 14
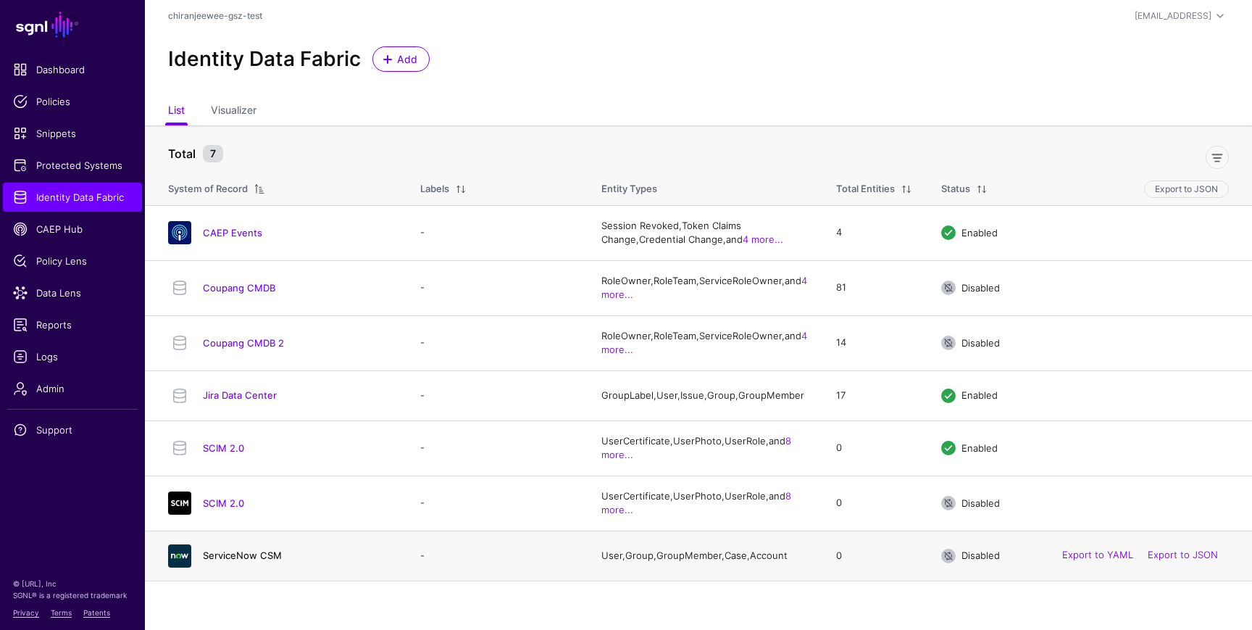
click at [244, 559] on link "ServiceNow CSM" at bounding box center [242, 555] width 79 height 12
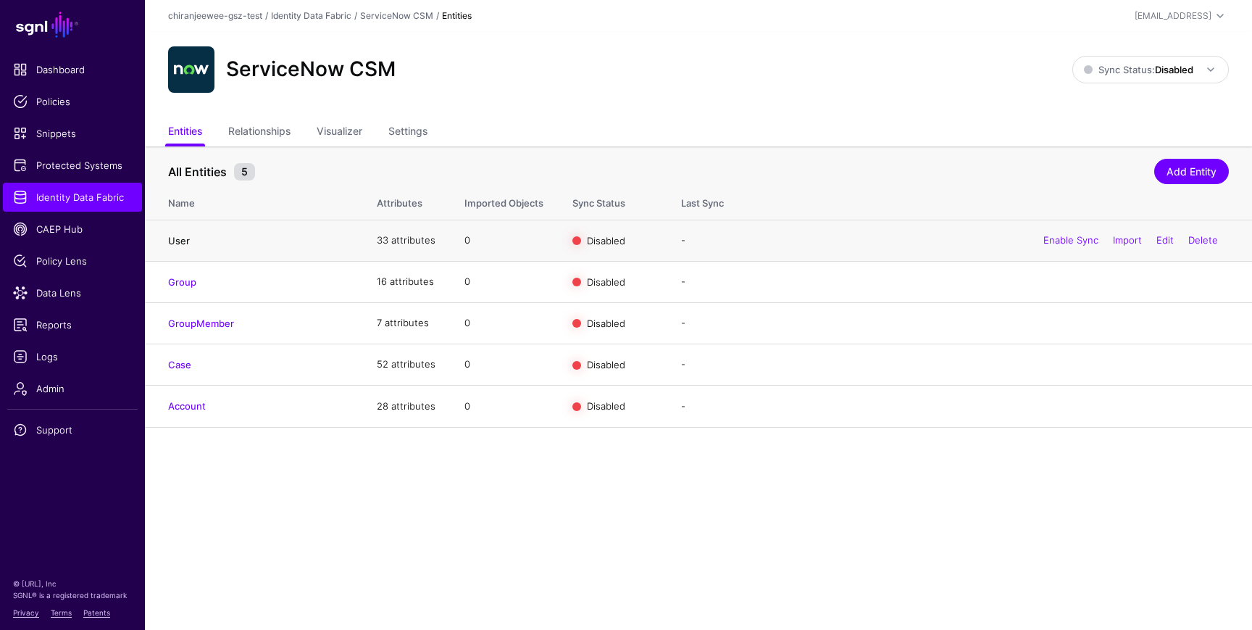
click at [180, 238] on link "User" at bounding box center [179, 241] width 22 height 12
click at [1157, 238] on link "Edit" at bounding box center [1165, 240] width 17 height 12
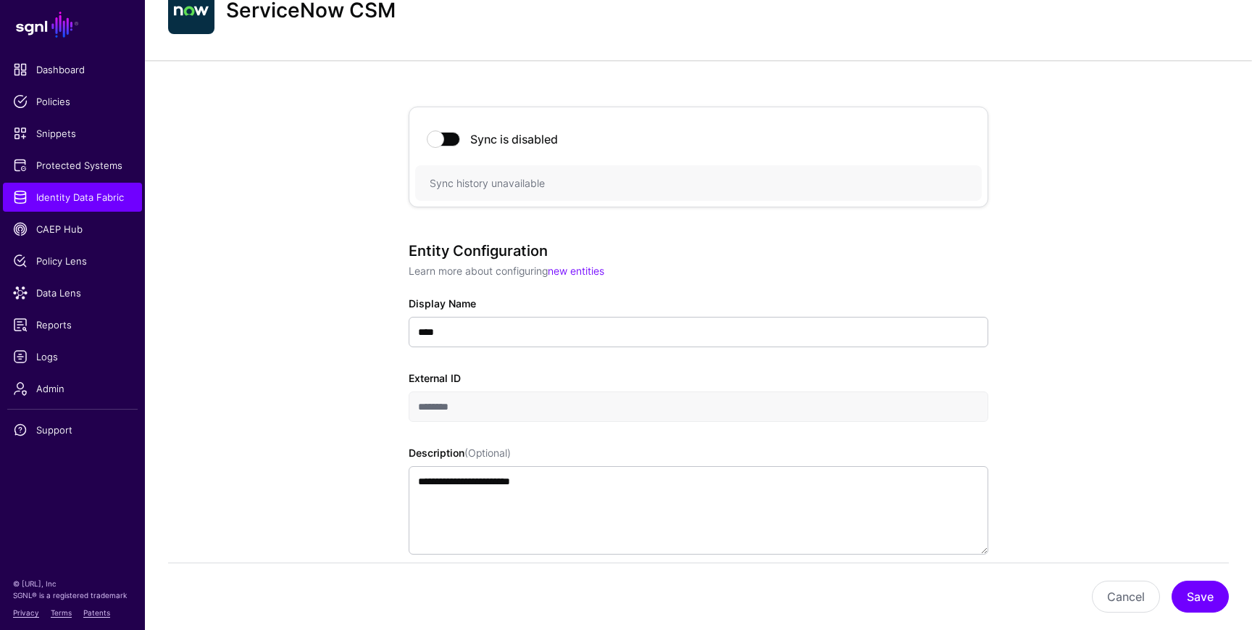
scroll to position [62, 0]
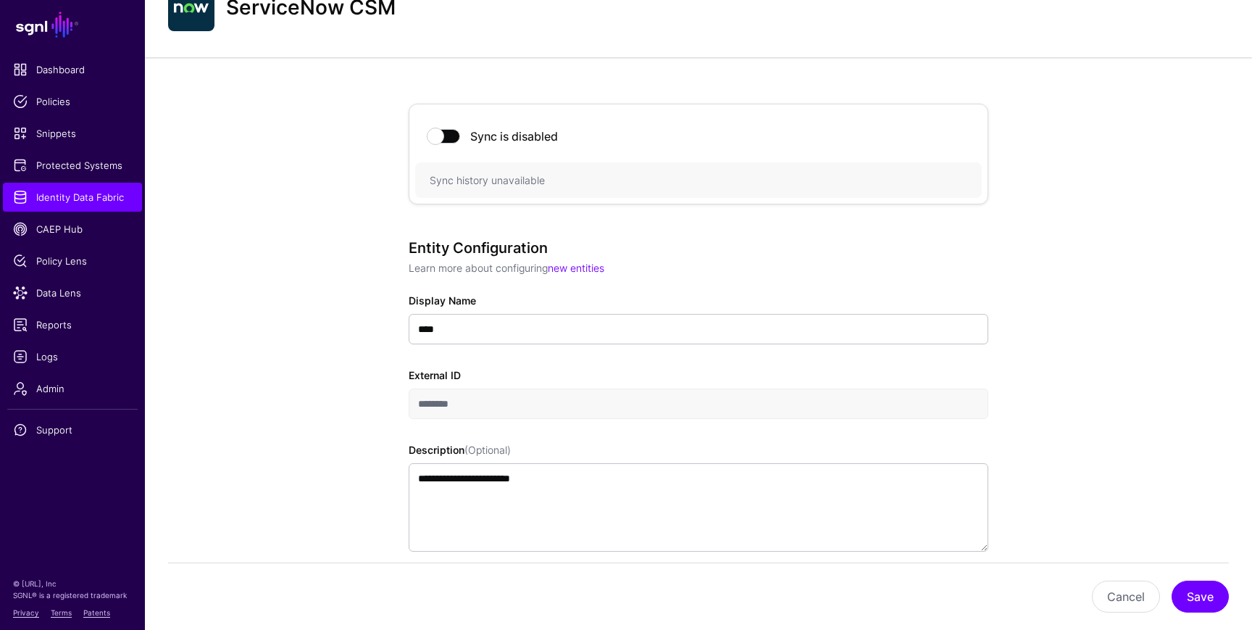
drag, startPoint x: 406, startPoint y: 378, endPoint x: 528, endPoint y: 375, distance: 121.8
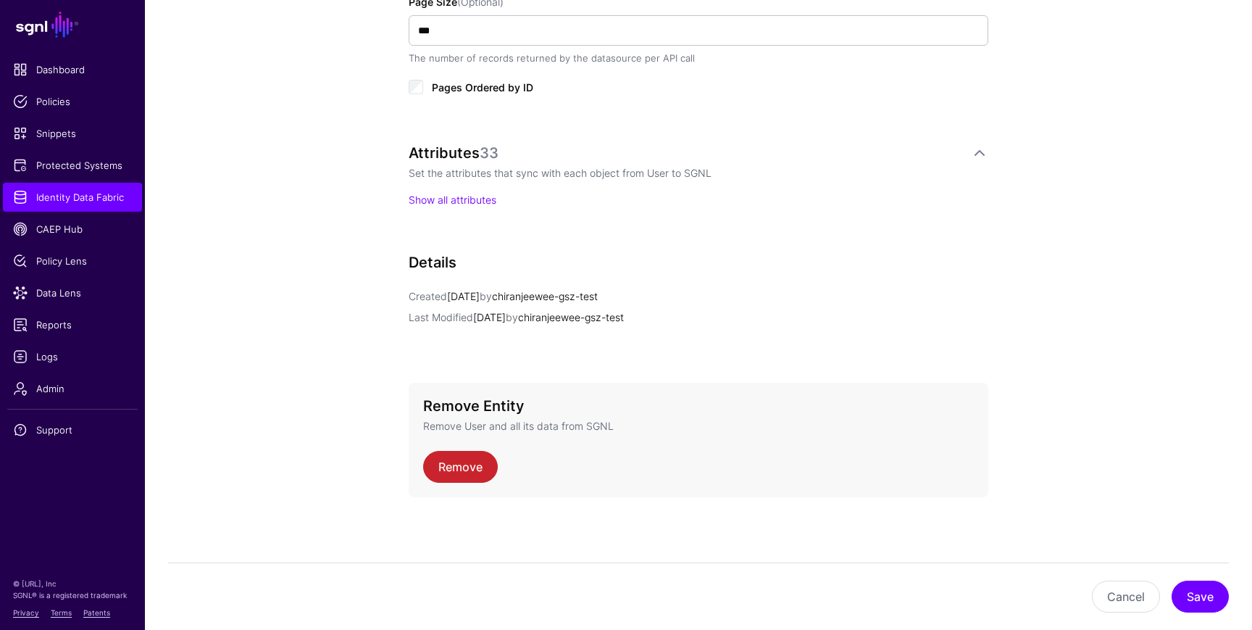
scroll to position [0, 0]
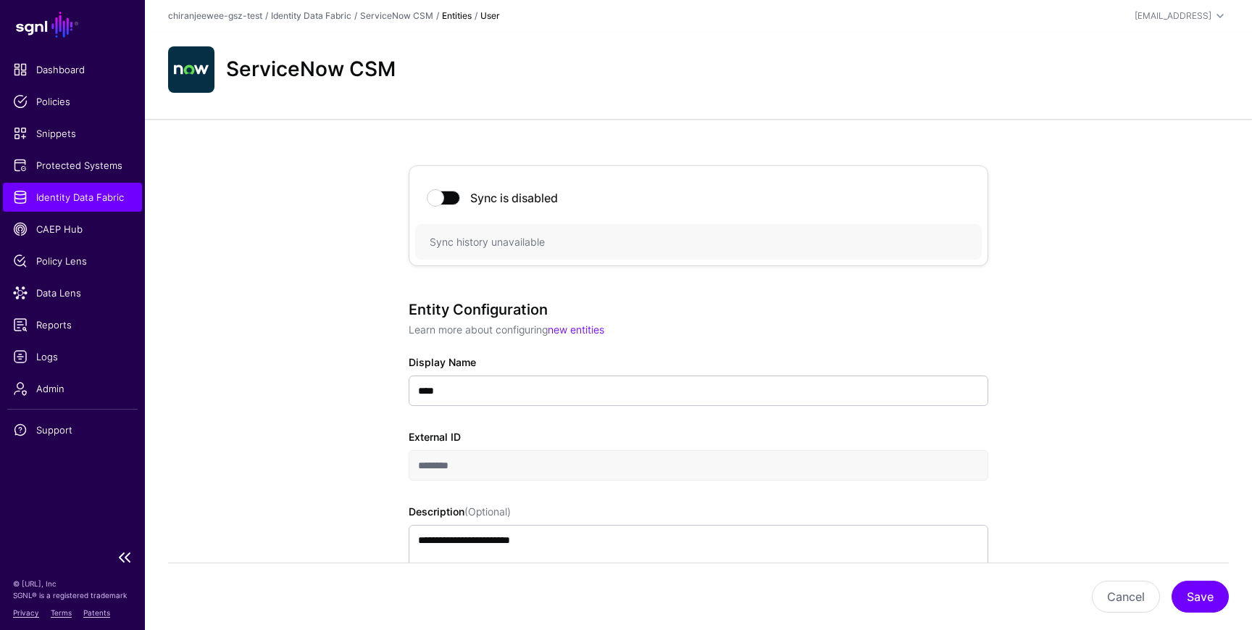
click at [99, 199] on span "Identity Data Fabric" at bounding box center [72, 197] width 119 height 14
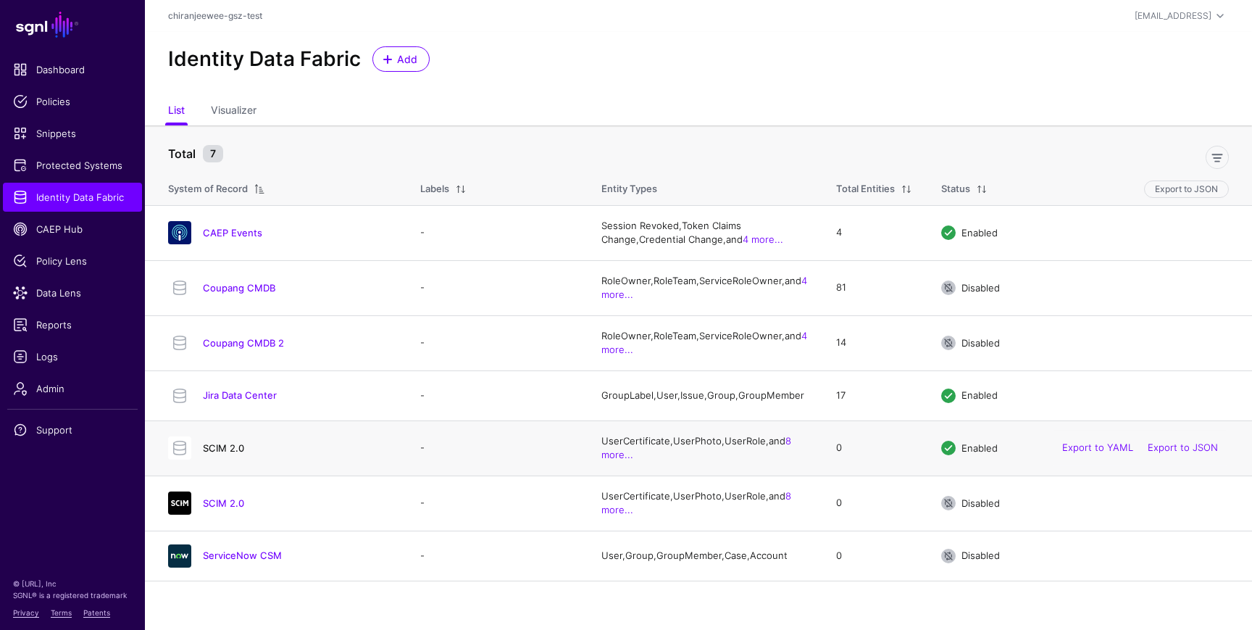
click at [233, 454] on link "SCIM 2.0" at bounding box center [223, 448] width 41 height 12
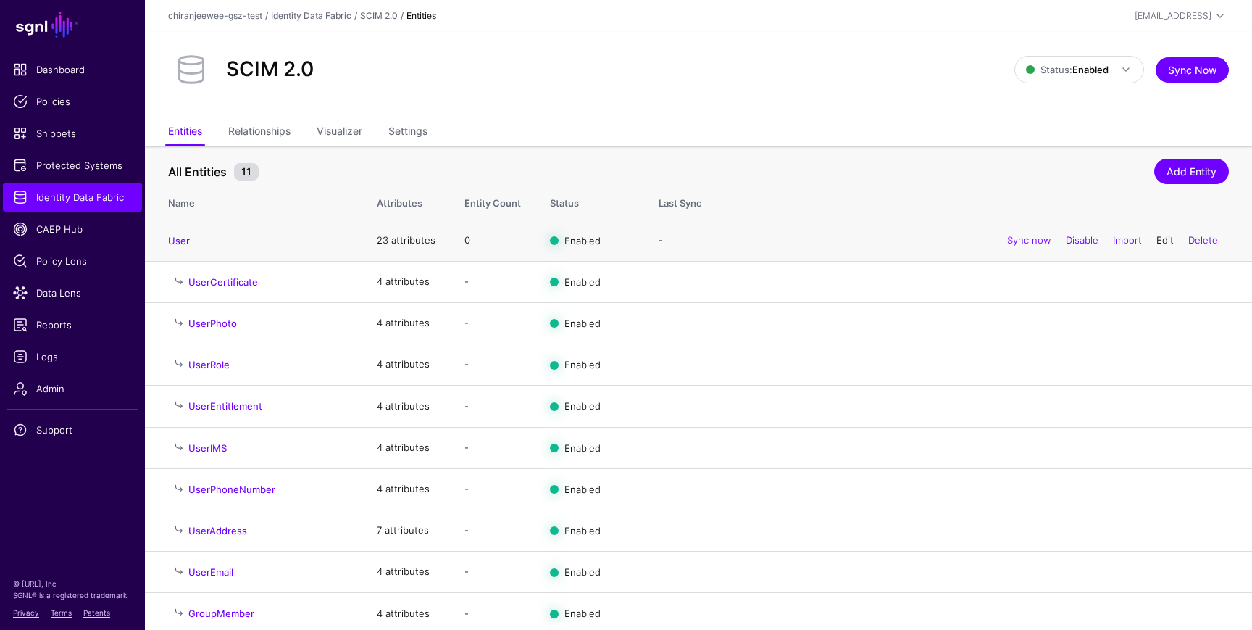
click at [1159, 236] on link "Edit" at bounding box center [1165, 240] width 17 height 12
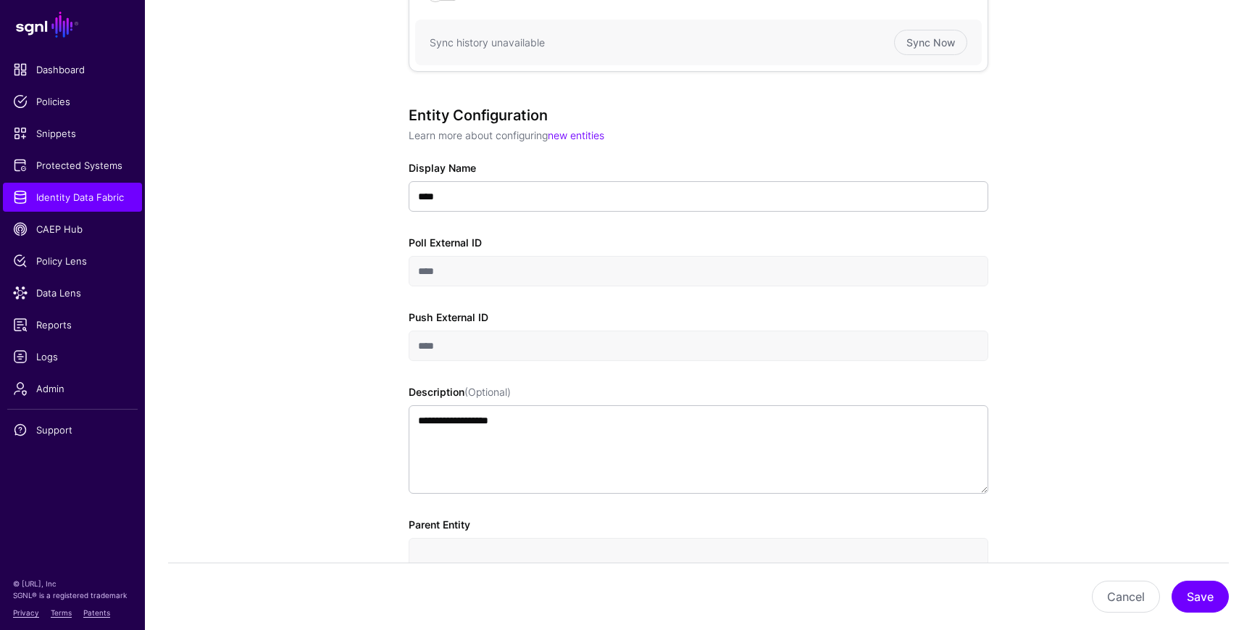
scroll to position [217, 0]
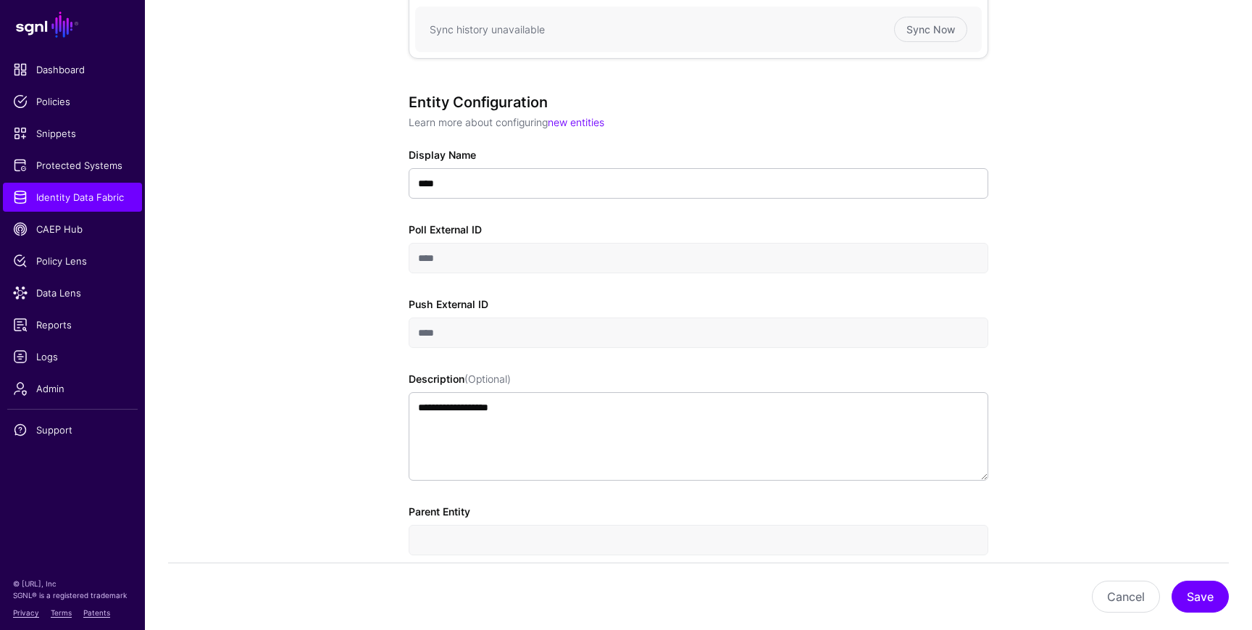
drag, startPoint x: 412, startPoint y: 230, endPoint x: 504, endPoint y: 230, distance: 92.8
click at [504, 230] on div "**********" at bounding box center [698, 627] width 672 height 1453
drag, startPoint x: 403, startPoint y: 308, endPoint x: 542, endPoint y: 300, distance: 139.4
click at [542, 300] on div "**********" at bounding box center [698, 627] width 672 height 1453
click at [368, 400] on div "**********" at bounding box center [698, 627] width 672 height 1453
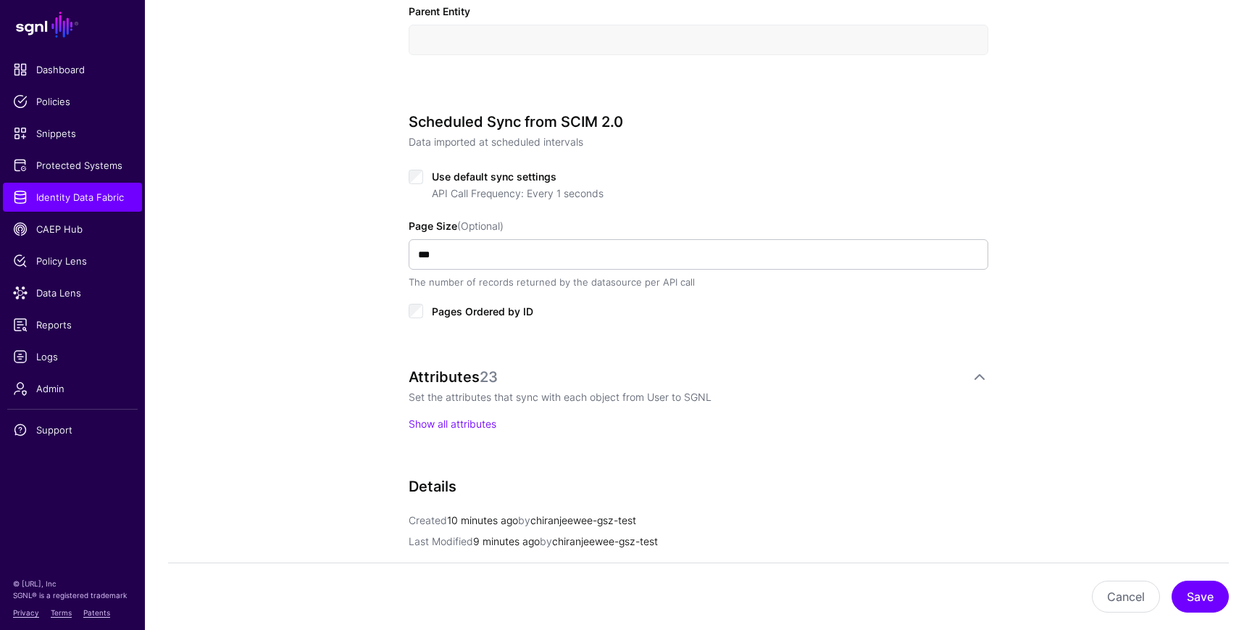
scroll to position [730, 0]
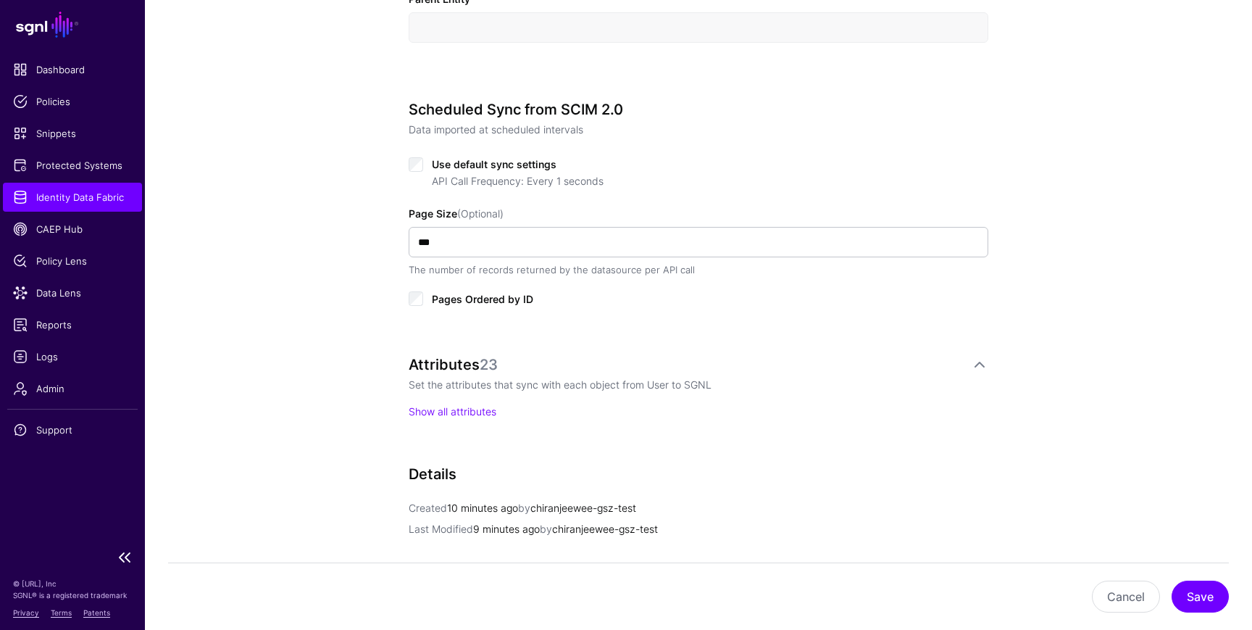
click at [105, 211] on link "Identity Data Fabric" at bounding box center [72, 197] width 139 height 29
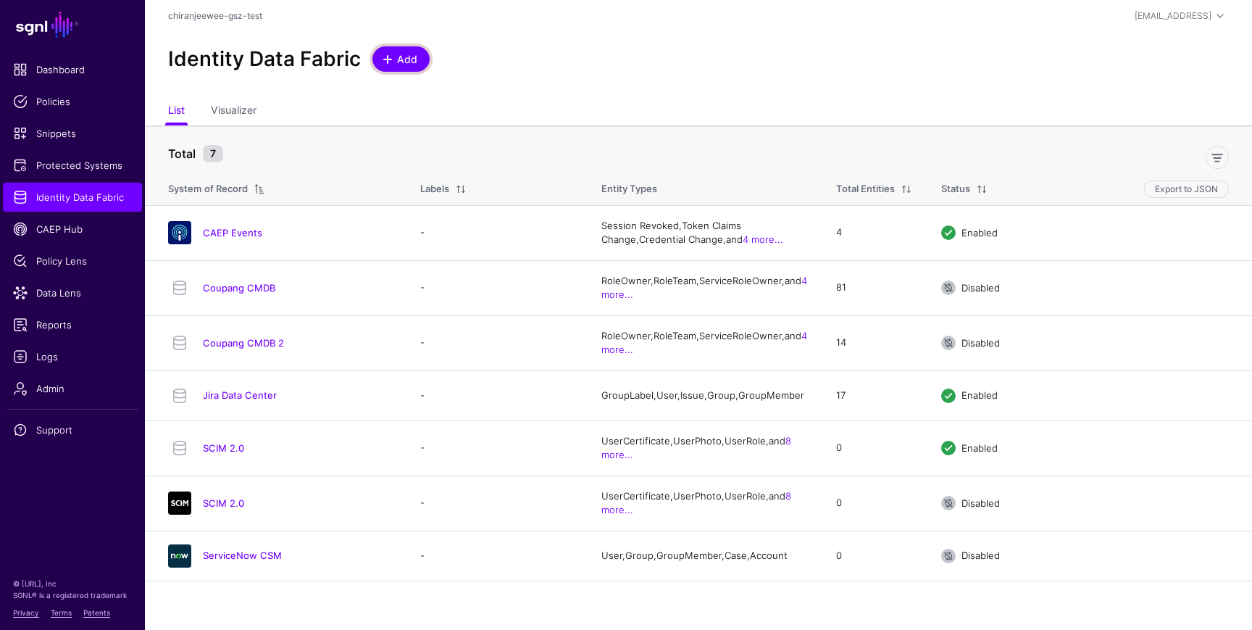
click at [396, 59] on span "Add" at bounding box center [408, 58] width 24 height 15
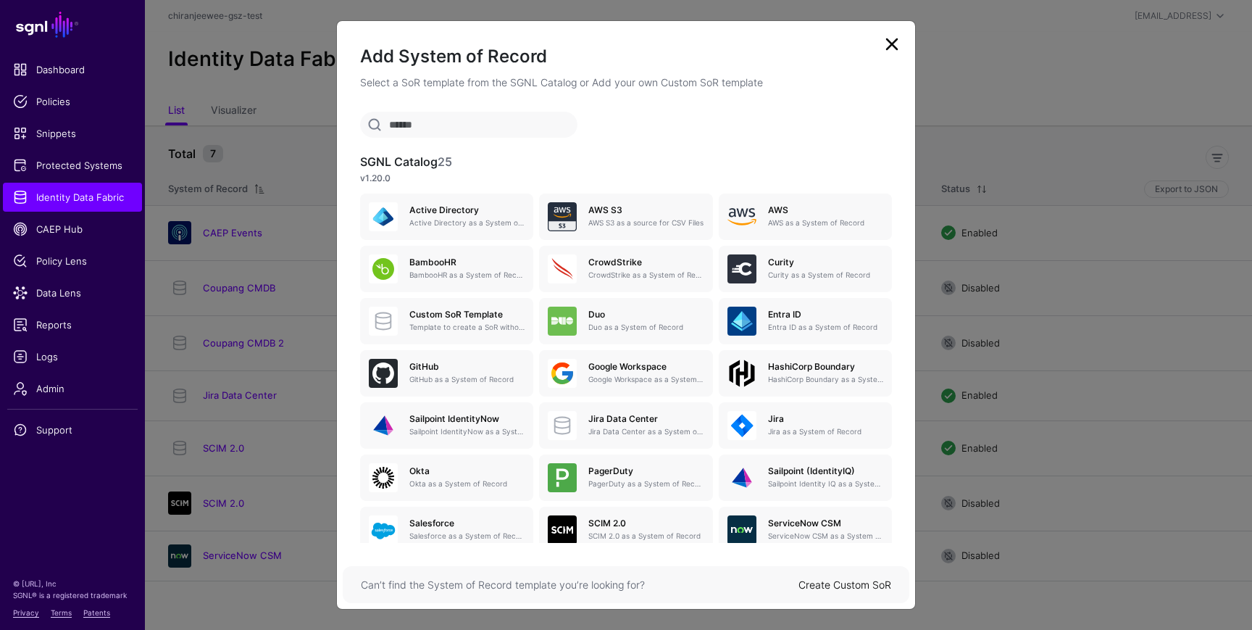
click at [843, 580] on link "Create Custom SoR" at bounding box center [845, 584] width 93 height 12
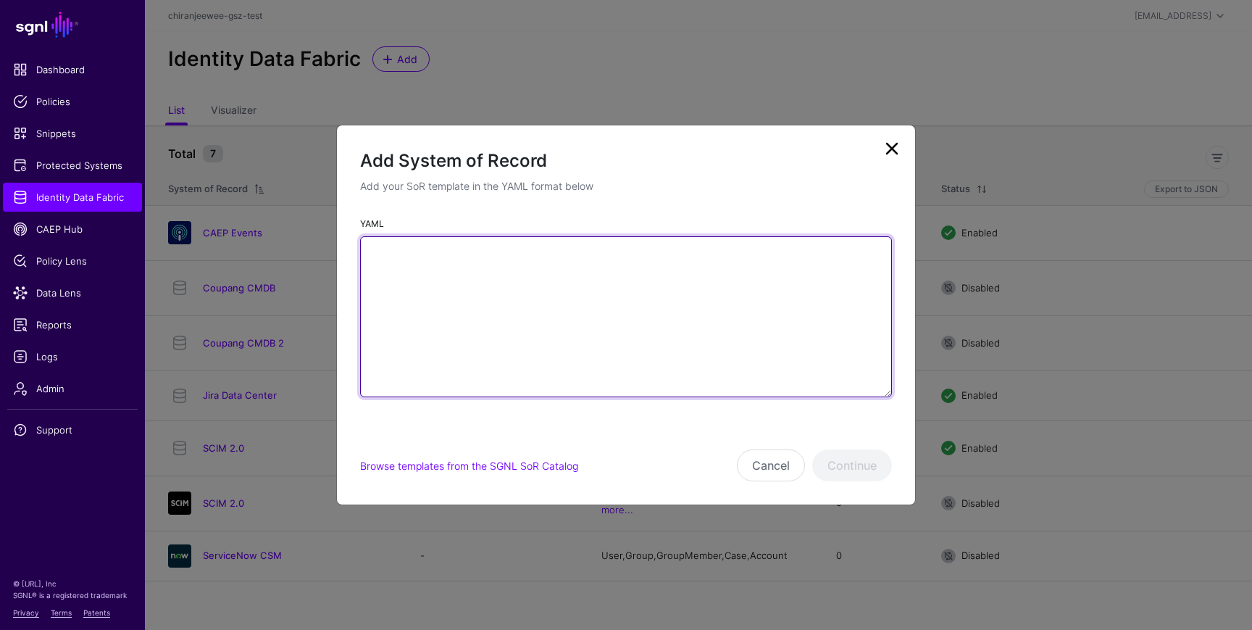
click at [526, 374] on textarea "YAML" at bounding box center [626, 316] width 532 height 161
paste textarea "**********"
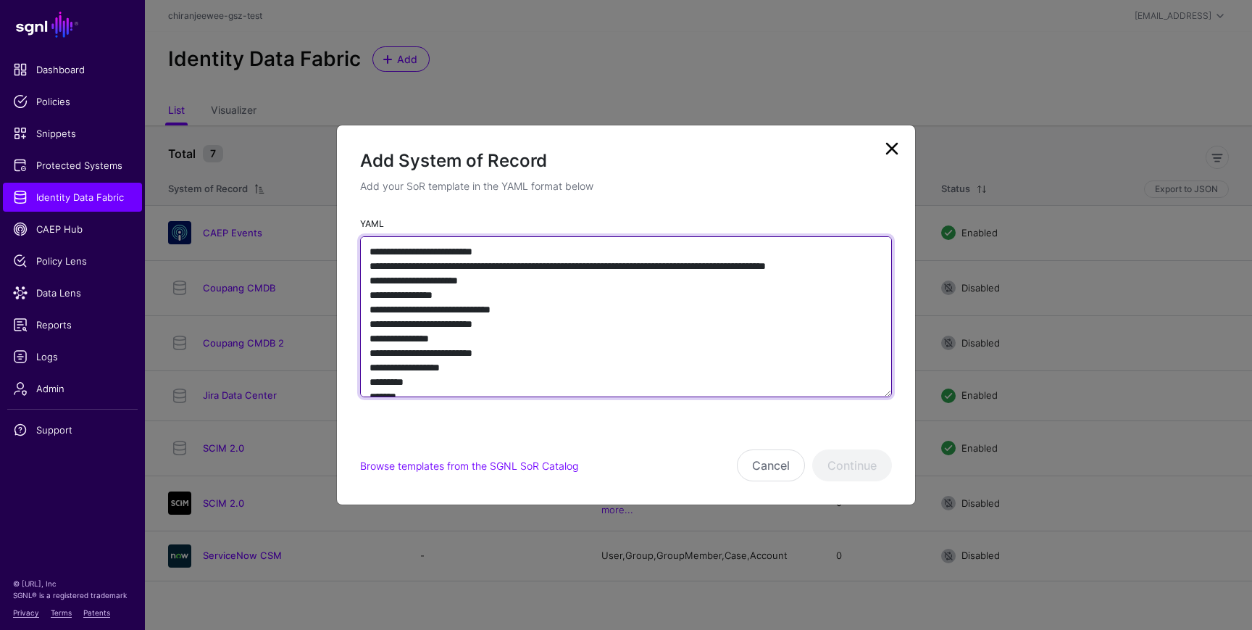
scroll to position [949, 0]
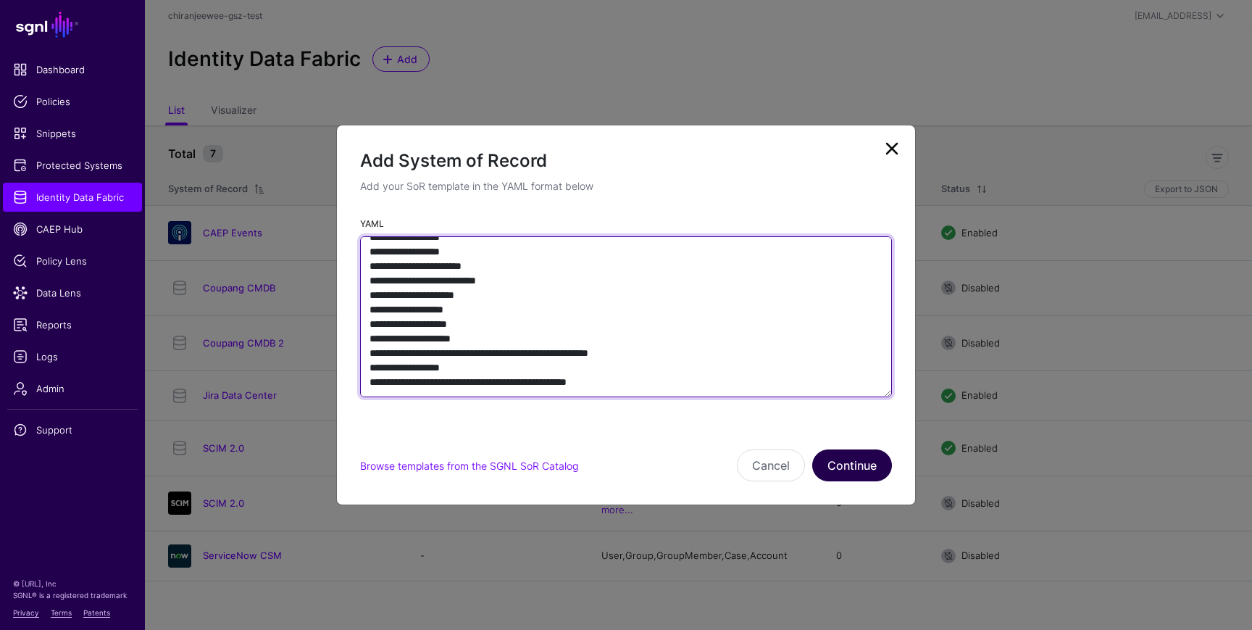
type textarea "**********"
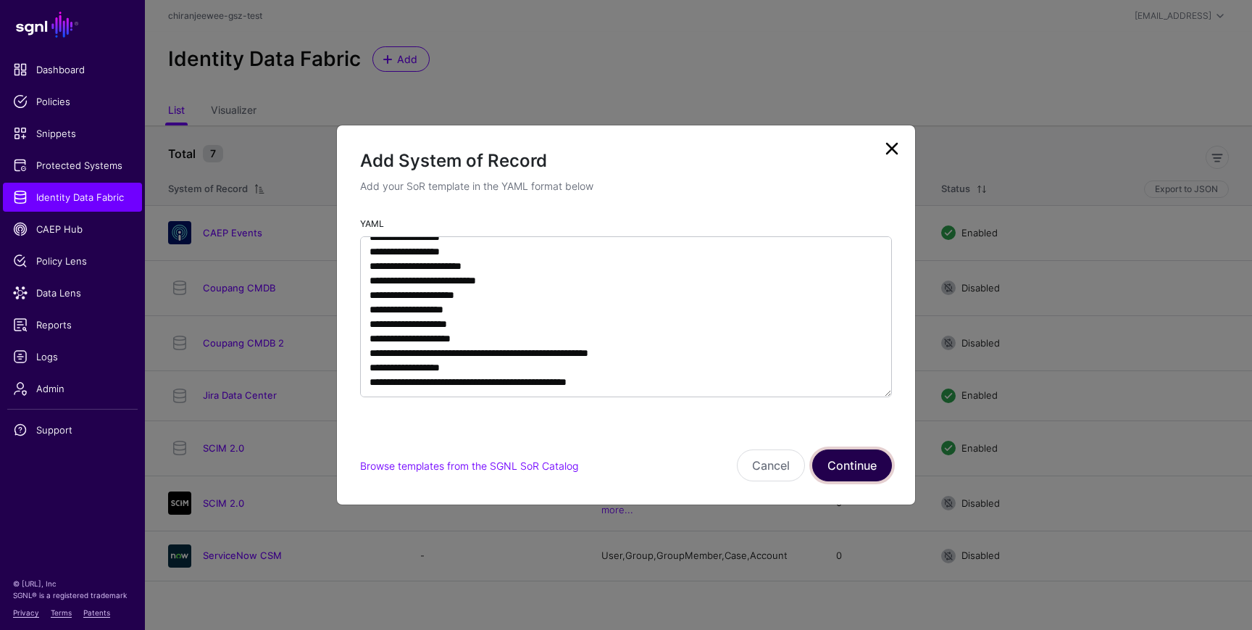
click at [827, 453] on button "Continue" at bounding box center [852, 465] width 80 height 32
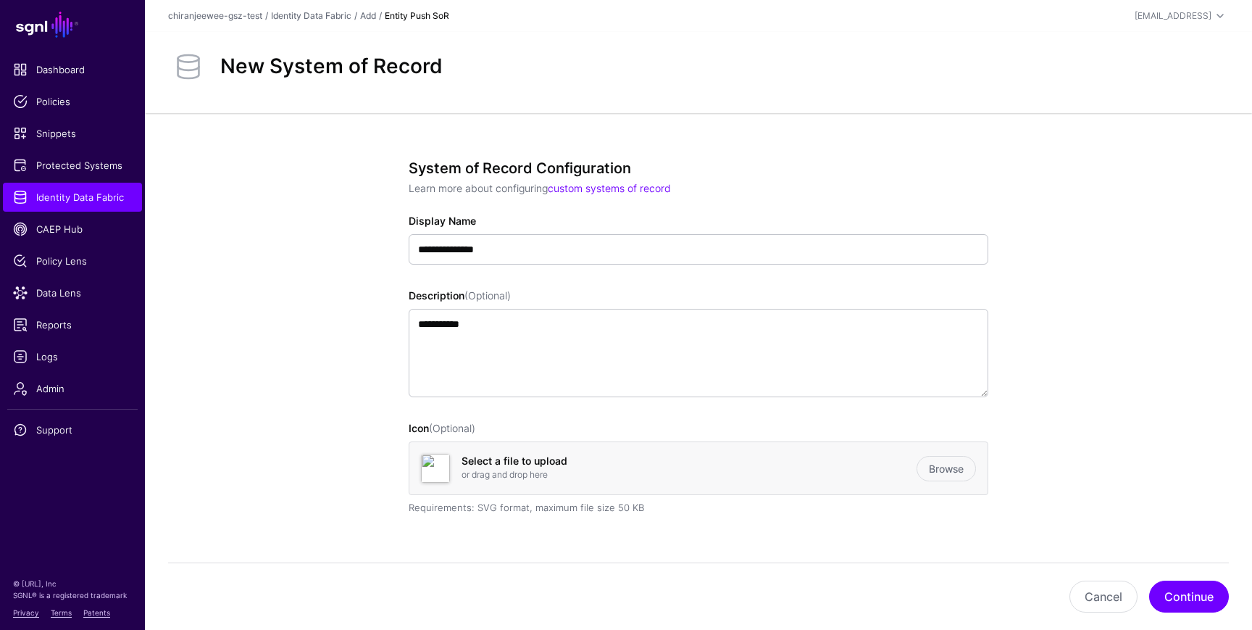
scroll to position [180, 0]
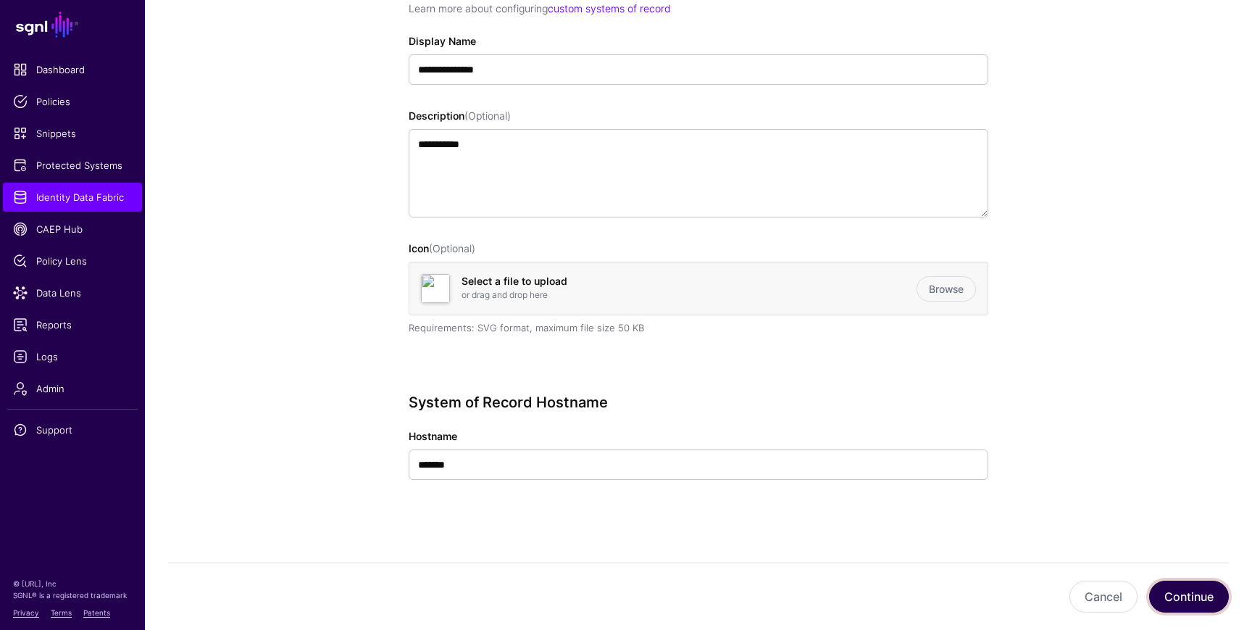
click at [1191, 596] on button "Continue" at bounding box center [1189, 596] width 80 height 32
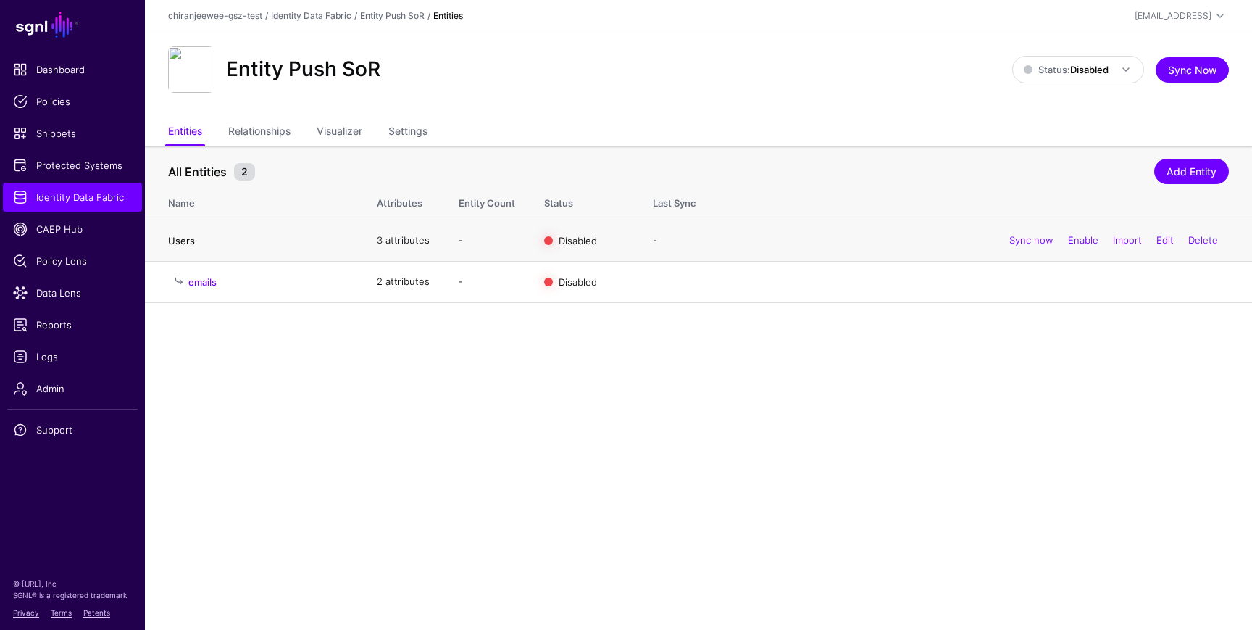
click at [188, 242] on link "Users" at bounding box center [181, 241] width 27 height 12
